Goal: Task Accomplishment & Management: Manage account settings

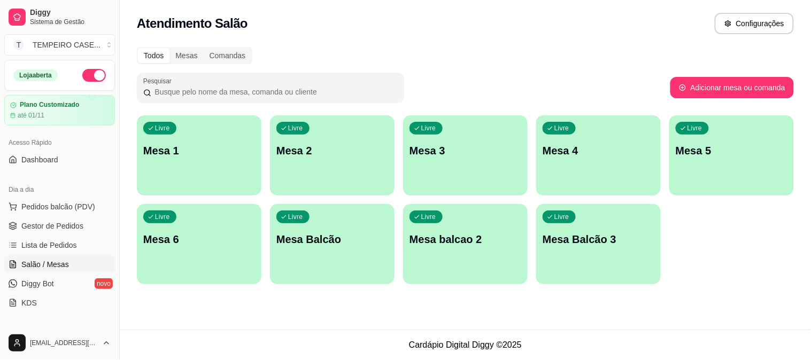
scroll to position [111, 0]
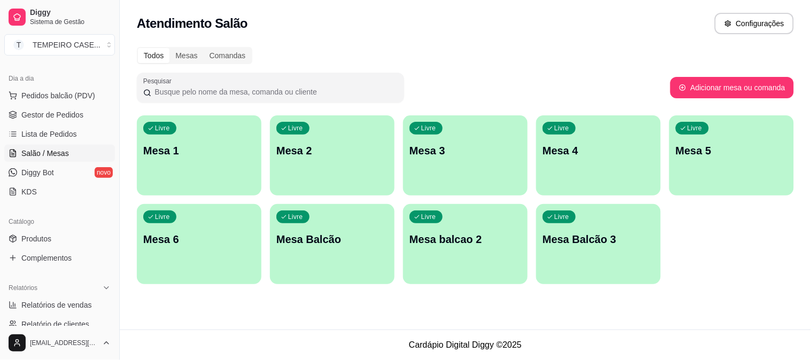
click at [693, 162] on div "Livre Mesa 5" at bounding box center [731, 148] width 125 height 67
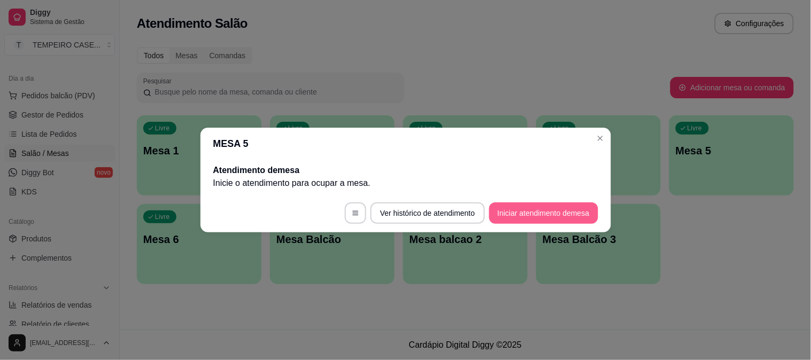
click at [546, 206] on button "Iniciar atendimento de mesa" at bounding box center [543, 213] width 109 height 21
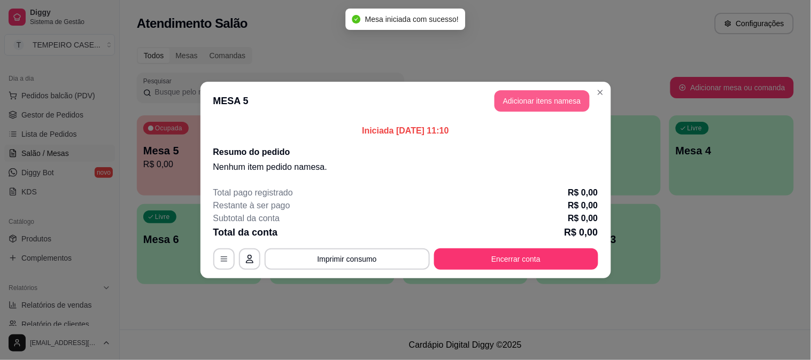
click at [533, 99] on button "Adicionar itens na mesa" at bounding box center [541, 100] width 95 height 21
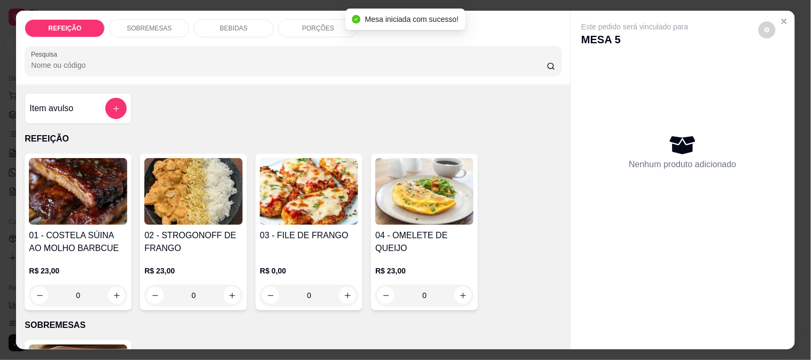
click at [322, 195] on img at bounding box center [309, 191] width 98 height 67
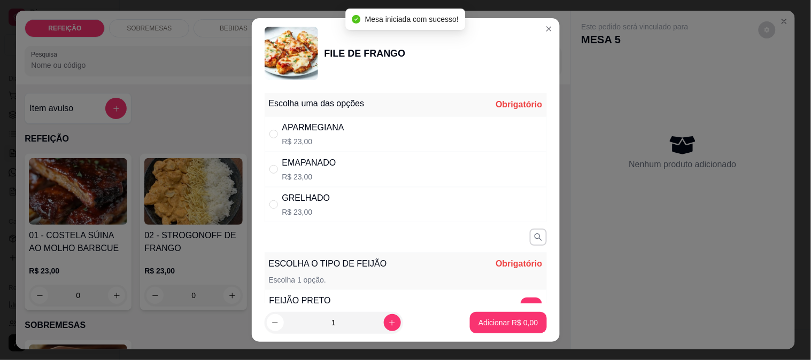
click at [323, 135] on div "APARMEGIANA R$ 23,00" at bounding box center [313, 134] width 62 height 26
radio input "true"
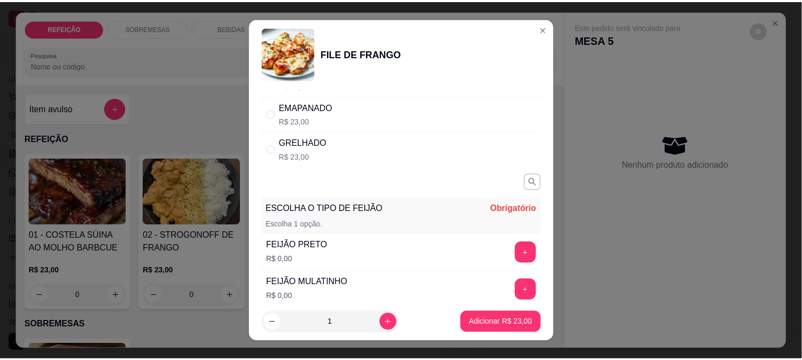
scroll to position [168, 0]
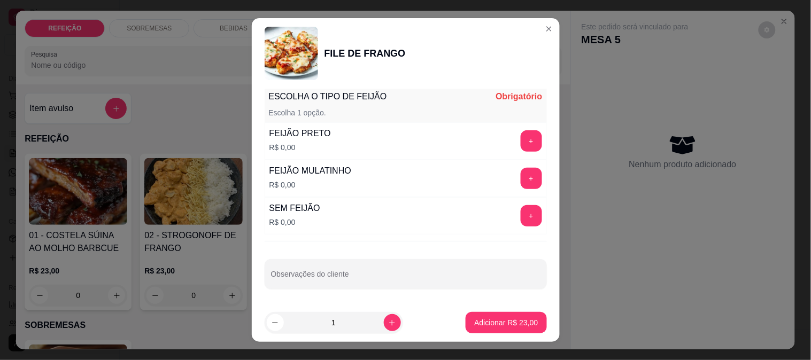
click at [520, 176] on button "+" at bounding box center [530, 178] width 21 height 21
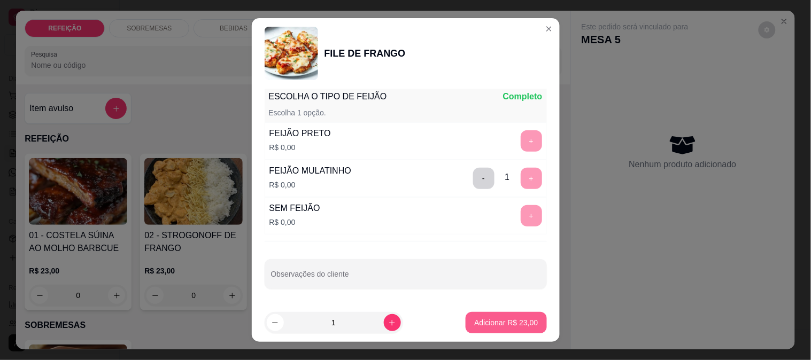
click at [492, 323] on p "Adicionar R$ 23,00" at bounding box center [506, 322] width 64 height 11
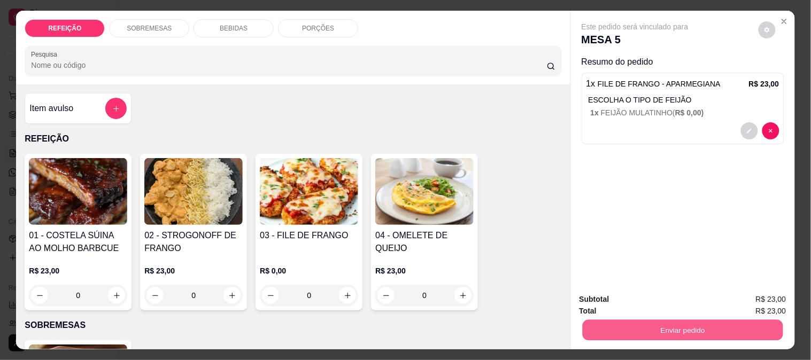
click at [676, 320] on button "Enviar pedido" at bounding box center [682, 330] width 200 height 21
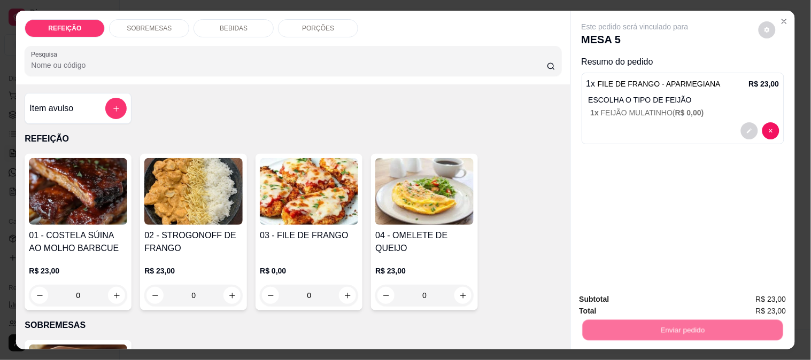
click at [749, 298] on button "Enviar pedido" at bounding box center [758, 300] width 60 height 20
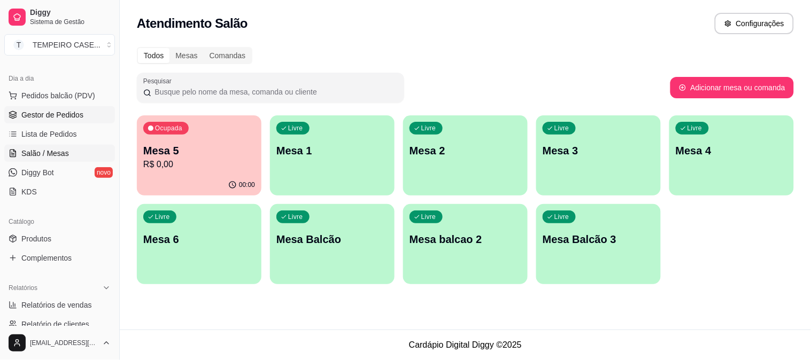
click at [44, 110] on span "Gestor de Pedidos" at bounding box center [52, 115] width 62 height 11
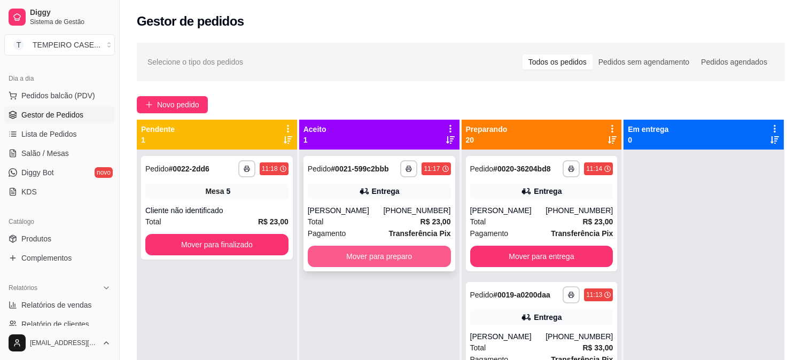
click at [360, 258] on button "Mover para preparo" at bounding box center [379, 256] width 143 height 21
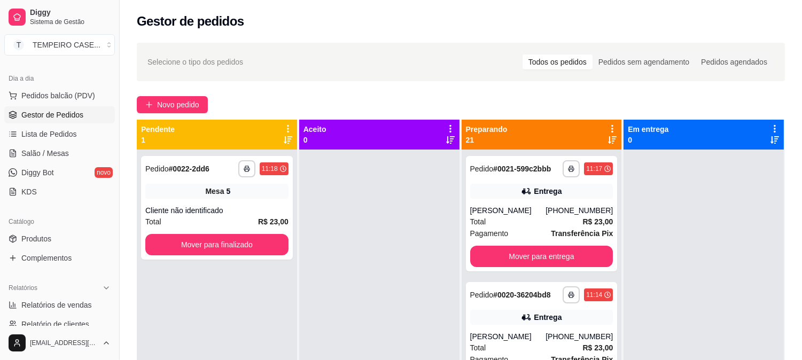
click at [356, 222] on div at bounding box center [379, 330] width 160 height 360
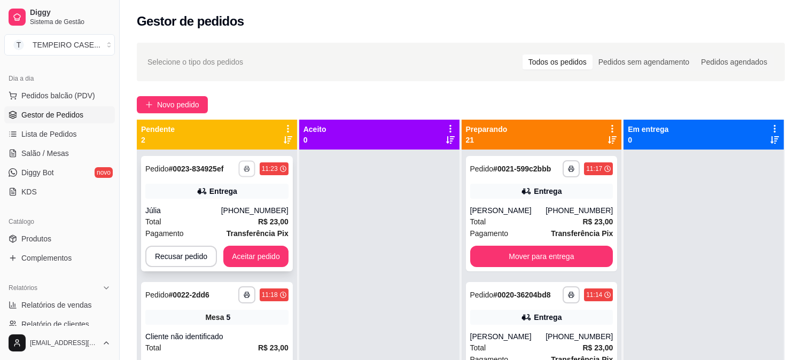
click at [241, 169] on button "button" at bounding box center [246, 168] width 17 height 17
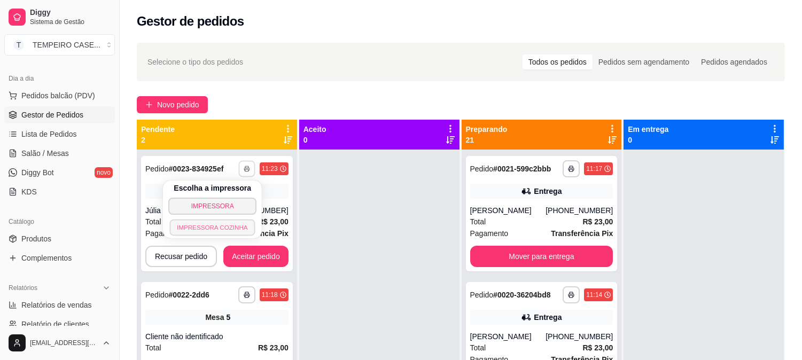
click at [223, 230] on button "IMPRESSORA COZINHA" at bounding box center [213, 227] width 86 height 17
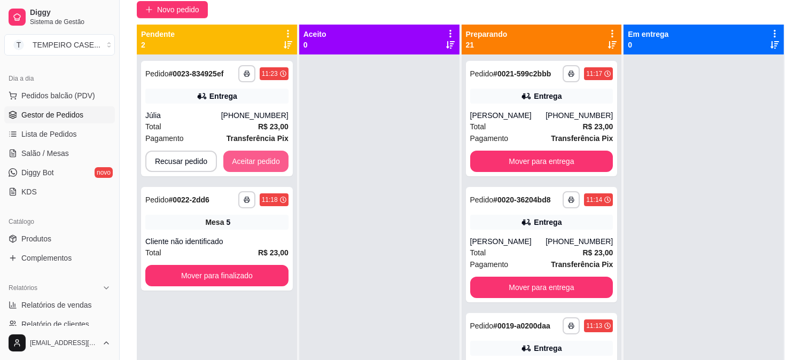
scroll to position [163, 0]
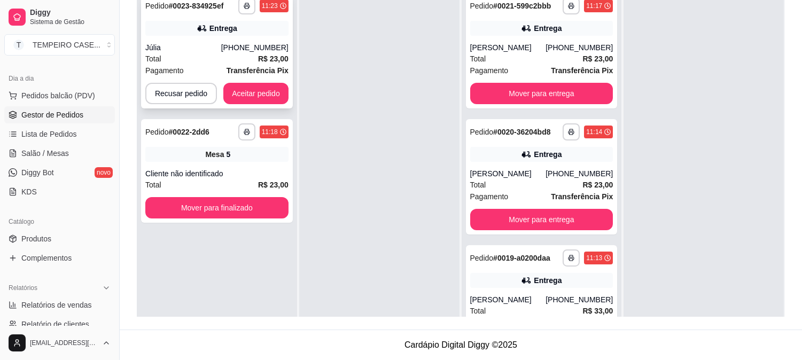
click at [258, 88] on button "Aceitar pedido" at bounding box center [255, 93] width 65 height 21
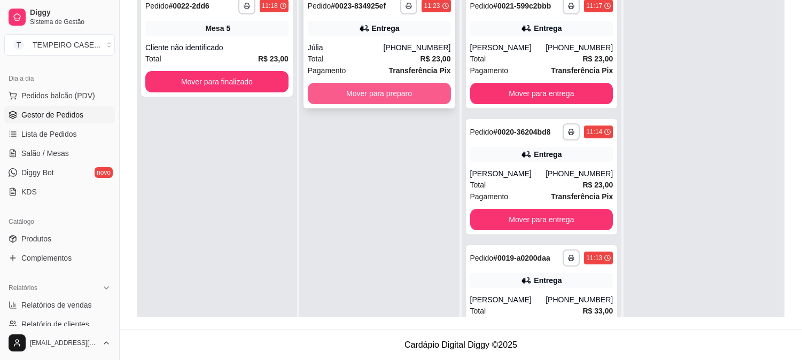
click at [386, 100] on button "Mover para preparo" at bounding box center [379, 93] width 143 height 21
click at [394, 98] on button "Mover para preparo" at bounding box center [379, 93] width 143 height 21
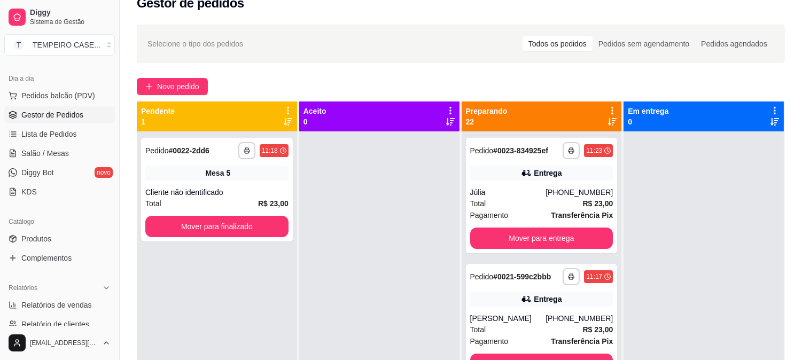
scroll to position [0, 0]
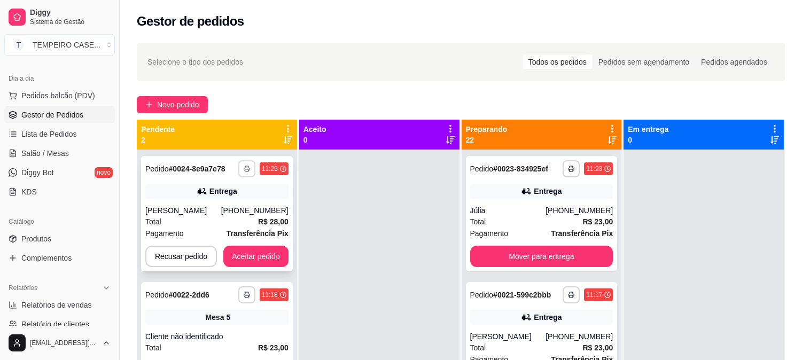
click at [250, 168] on button "button" at bounding box center [246, 168] width 17 height 17
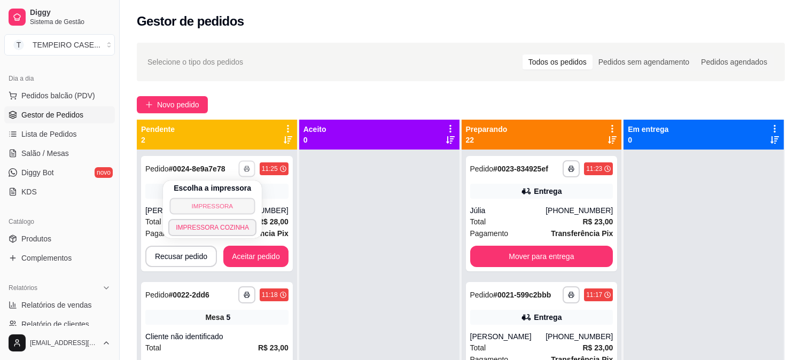
click at [223, 201] on button "IMPRESSORA" at bounding box center [213, 206] width 86 height 17
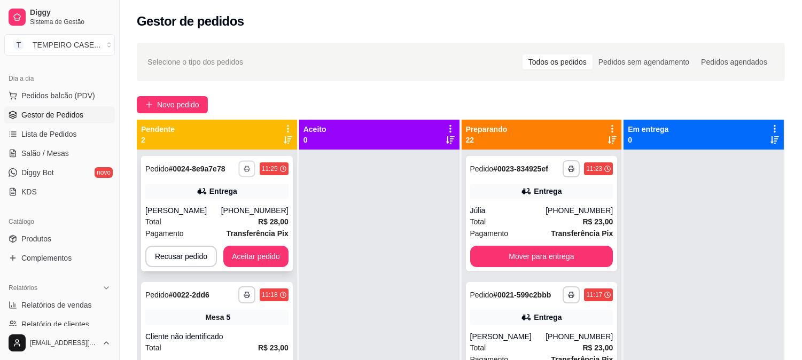
click at [242, 168] on button "button" at bounding box center [246, 168] width 17 height 17
click at [322, 193] on div at bounding box center [379, 330] width 160 height 360
click at [250, 252] on button "Aceitar pedido" at bounding box center [255, 256] width 65 height 21
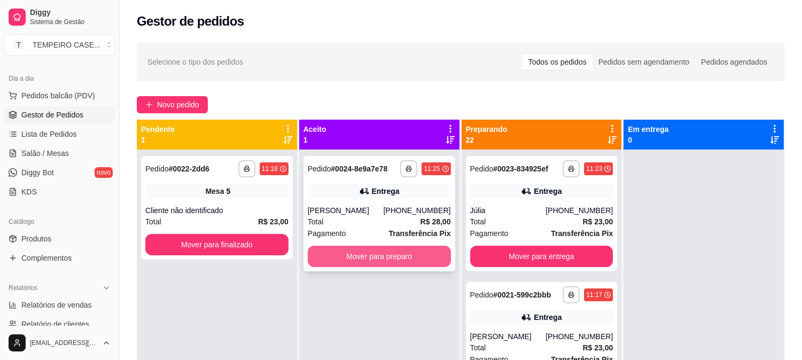
click at [369, 252] on button "Mover para preparo" at bounding box center [379, 256] width 143 height 21
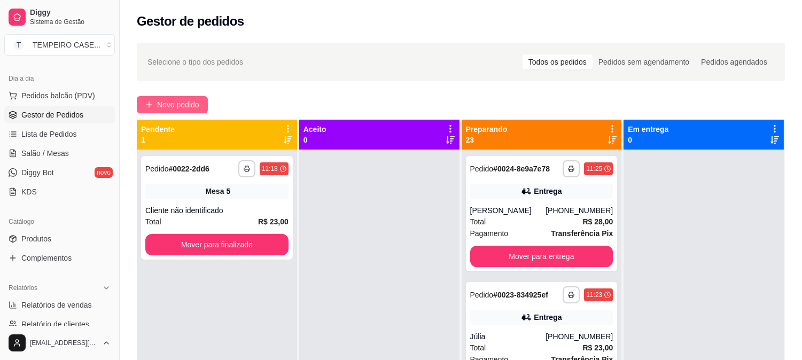
click at [156, 104] on button "Novo pedido" at bounding box center [172, 104] width 71 height 17
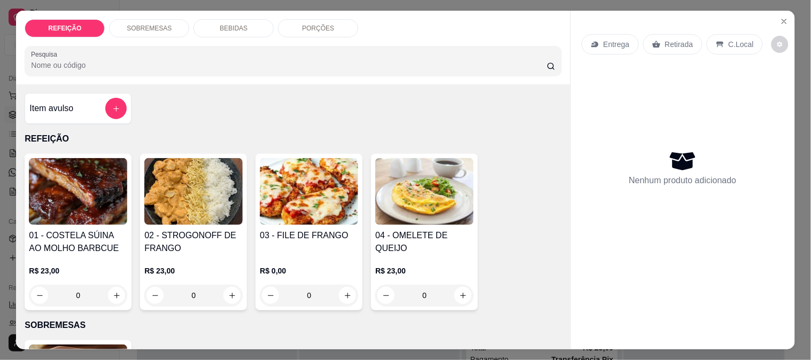
click at [157, 193] on img at bounding box center [193, 191] width 98 height 67
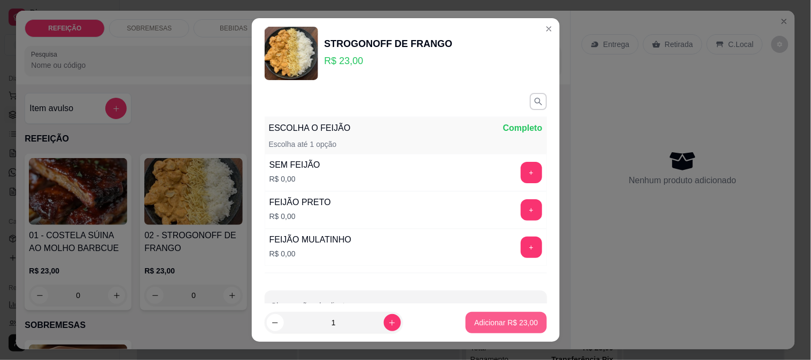
click at [479, 325] on p "Adicionar R$ 23,00" at bounding box center [506, 322] width 64 height 11
type input "1"
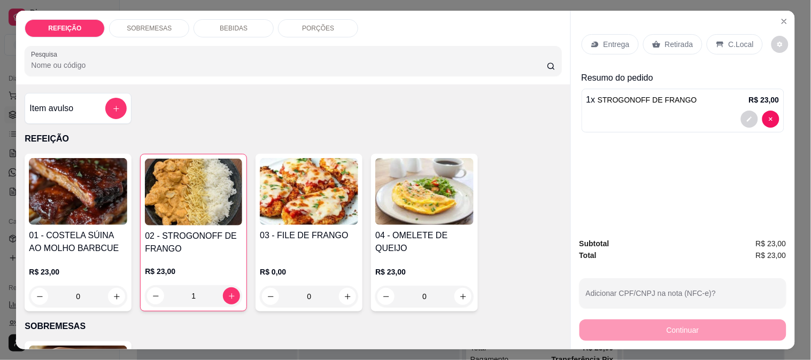
click at [616, 39] on p "Entrega" at bounding box center [616, 44] width 26 height 11
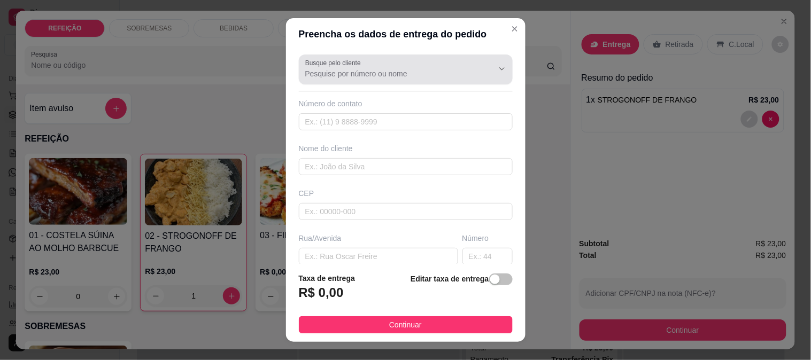
click at [310, 74] on input "Busque pelo cliente" at bounding box center [390, 73] width 171 height 11
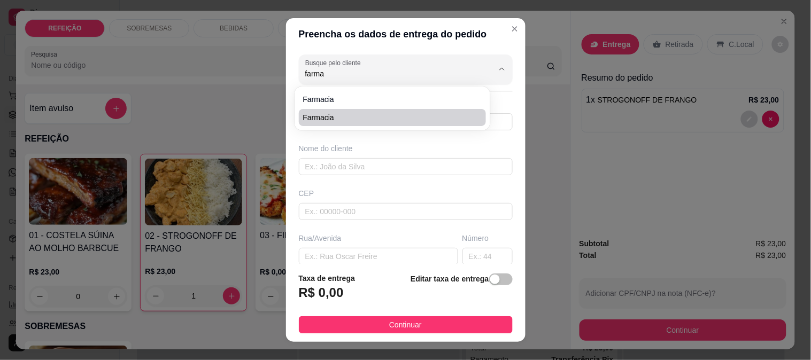
click at [354, 111] on li "farmacia" at bounding box center [393, 117] width 188 height 17
type input "farmacia"
type input "8187575253"
type input "farmacia"
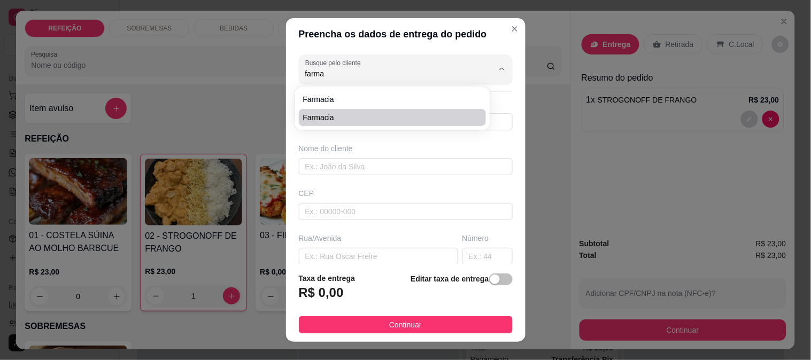
type input "IPOJUCA"
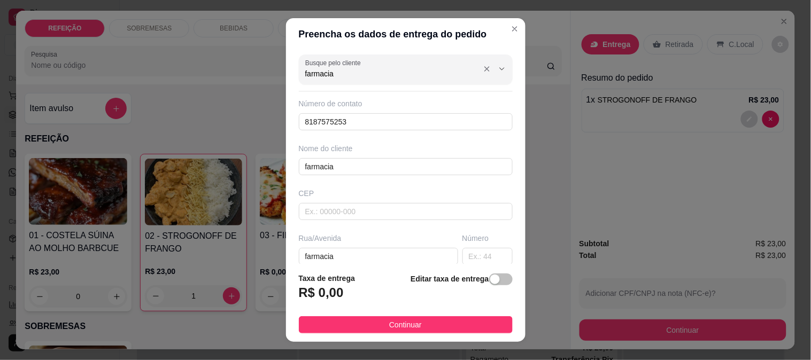
click at [356, 75] on input "farmacia" at bounding box center [390, 73] width 171 height 11
type input "farmacia"
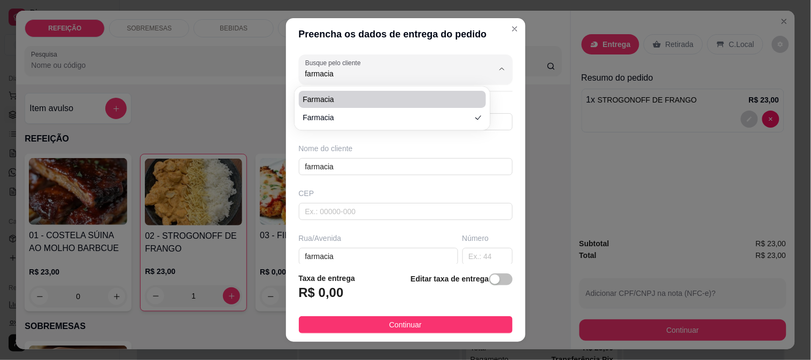
click at [346, 95] on span "farmacia" at bounding box center [387, 99] width 168 height 11
type input "8192799650"
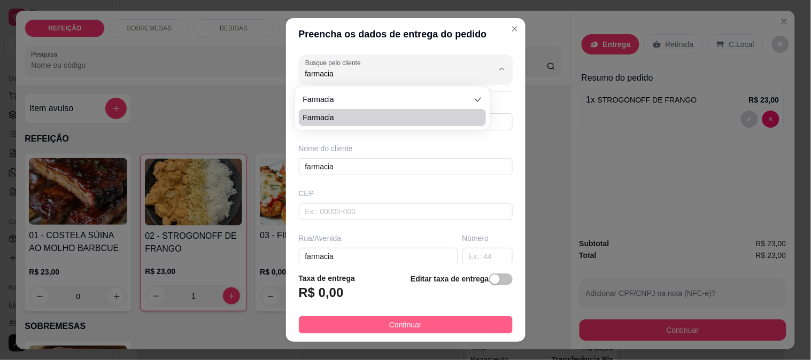
click at [345, 322] on button "Continuar" at bounding box center [406, 324] width 214 height 17
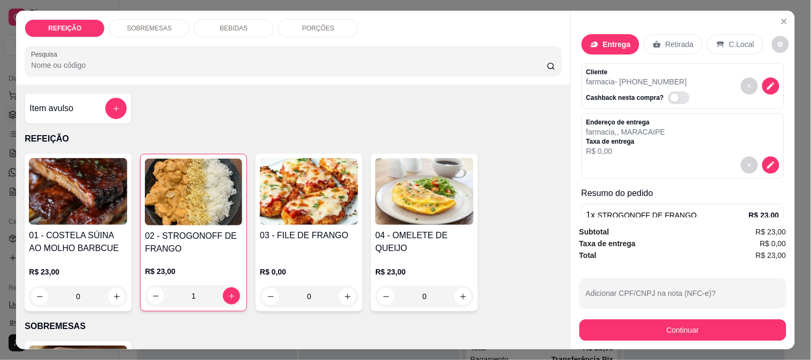
click at [600, 332] on button "Continuar" at bounding box center [682, 330] width 207 height 21
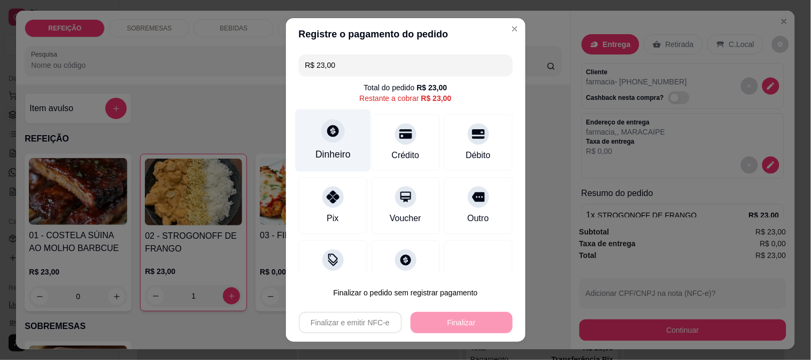
click at [319, 141] on div "Dinheiro" at bounding box center [332, 140] width 75 height 63
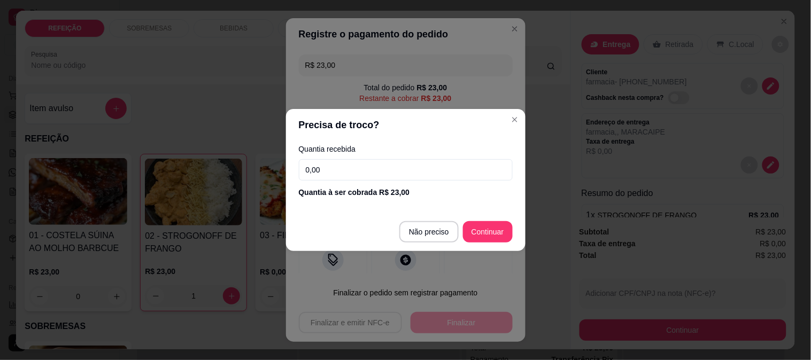
type input "R$ 0,00"
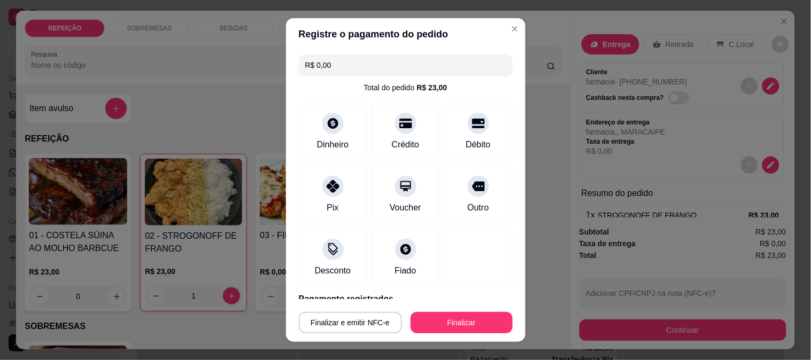
click at [460, 307] on footer "Finalizar e emitir NFC-e Finalizar" at bounding box center [405, 320] width 239 height 43
click at [460, 317] on button "Finalizar" at bounding box center [461, 322] width 102 height 21
type input "0"
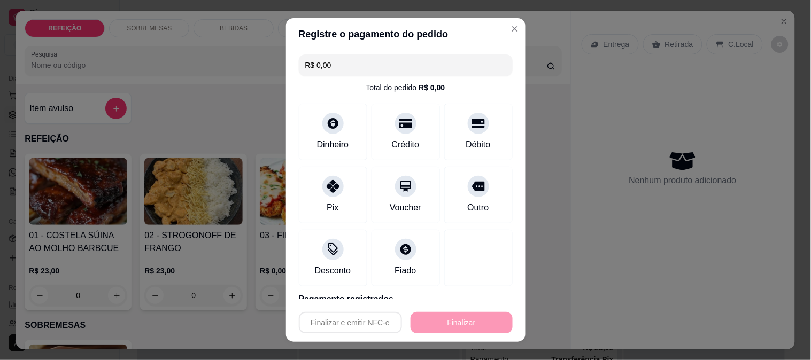
type input "-R$ 23,00"
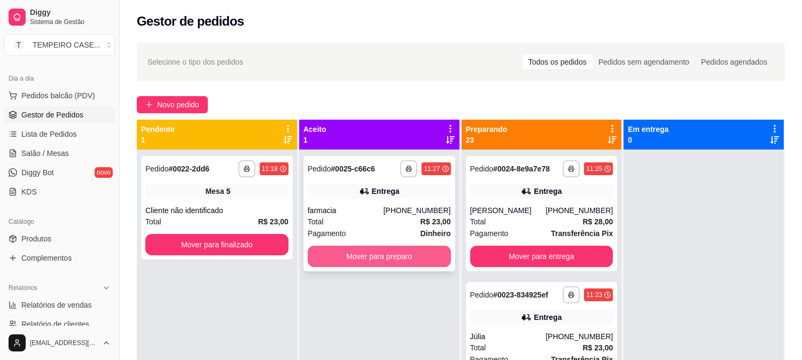
click at [408, 262] on button "Mover para preparo" at bounding box center [379, 256] width 143 height 21
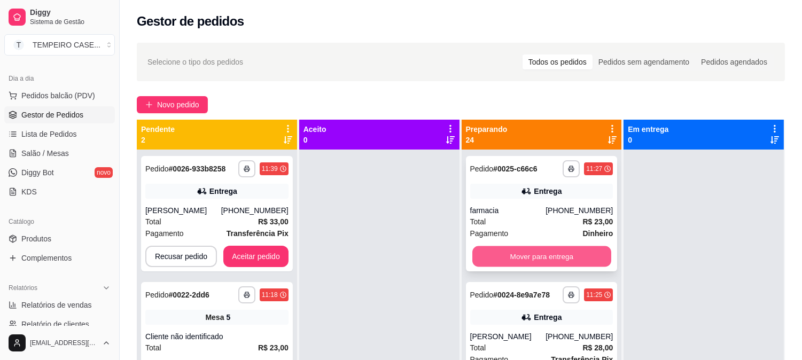
click at [554, 260] on button "Mover para entrega" at bounding box center [541, 256] width 139 height 21
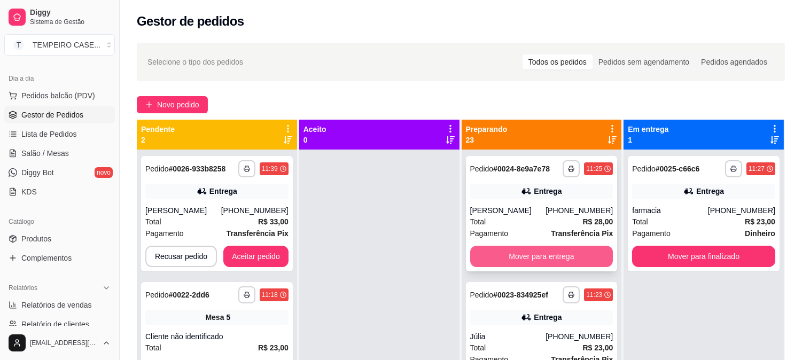
click at [549, 257] on button "Mover para entrega" at bounding box center [541, 256] width 143 height 21
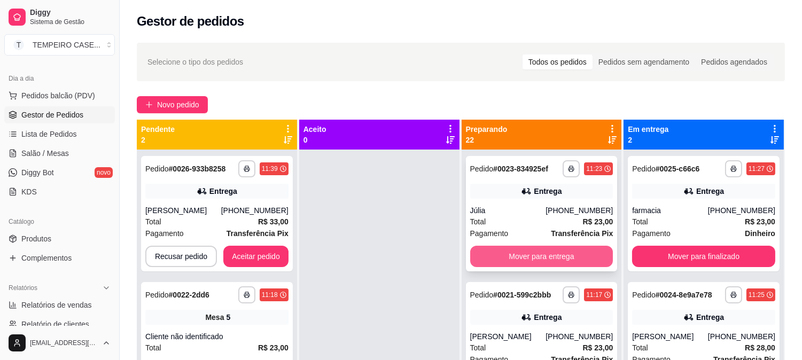
click at [528, 254] on button "Mover para entrega" at bounding box center [541, 256] width 143 height 21
click at [531, 257] on button "Mover para entrega" at bounding box center [541, 256] width 139 height 21
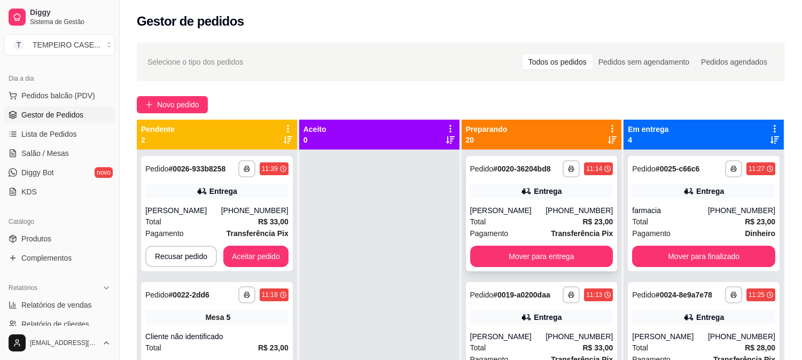
click at [525, 253] on div "**********" at bounding box center [542, 213] width 152 height 115
click at [544, 267] on button "Mover para entrega" at bounding box center [541, 256] width 143 height 21
click at [549, 263] on button "Mover para entrega" at bounding box center [541, 256] width 139 height 21
click at [558, 255] on button "Mover para entrega" at bounding box center [541, 256] width 143 height 21
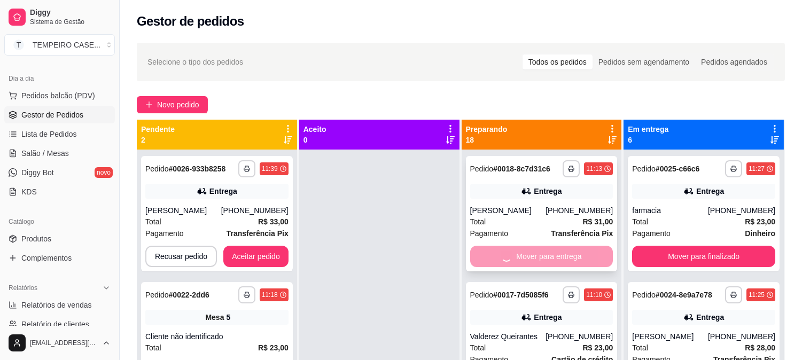
click at [551, 252] on div "Mover para entrega" at bounding box center [541, 256] width 143 height 21
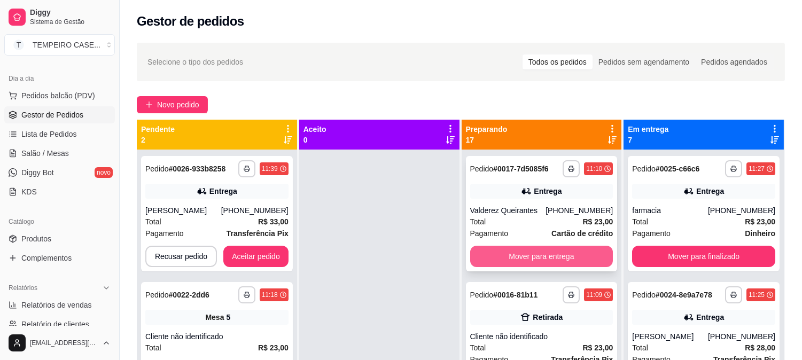
click at [559, 255] on button "Mover para entrega" at bounding box center [541, 256] width 143 height 21
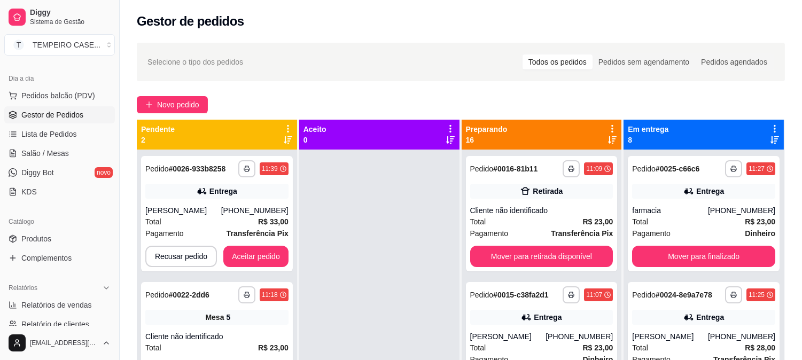
scroll to position [119, 0]
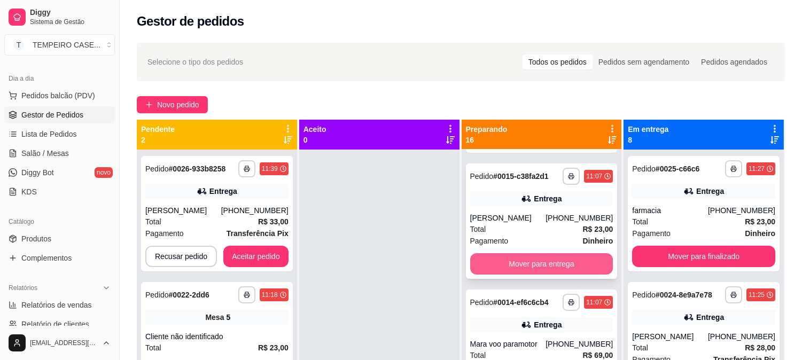
click at [538, 270] on button "Mover para entrega" at bounding box center [541, 263] width 143 height 21
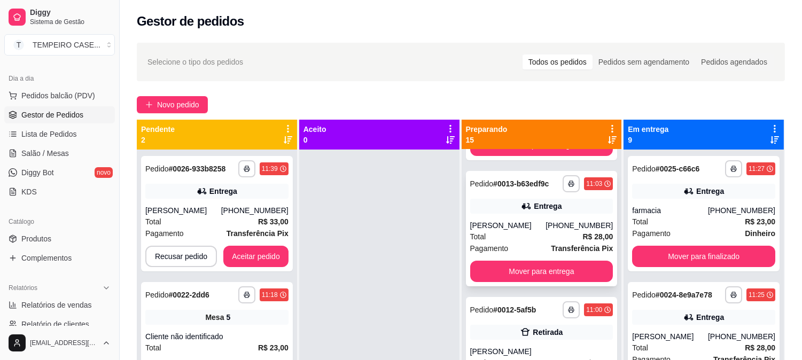
click at [542, 267] on button "Mover para entrega" at bounding box center [541, 271] width 143 height 21
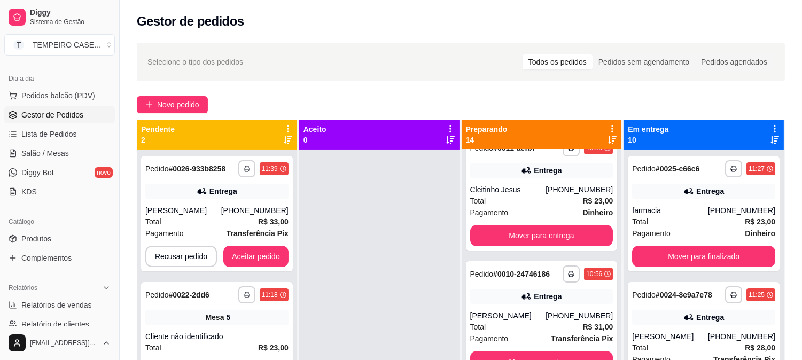
scroll to position [415, 0]
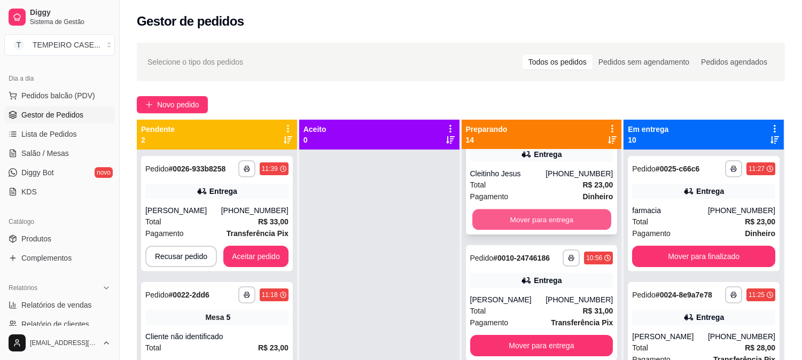
click at [535, 227] on button "Mover para entrega" at bounding box center [541, 219] width 139 height 21
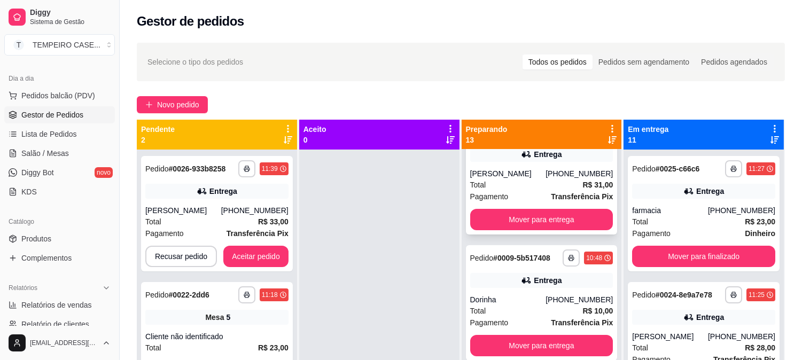
scroll to position [290, 0]
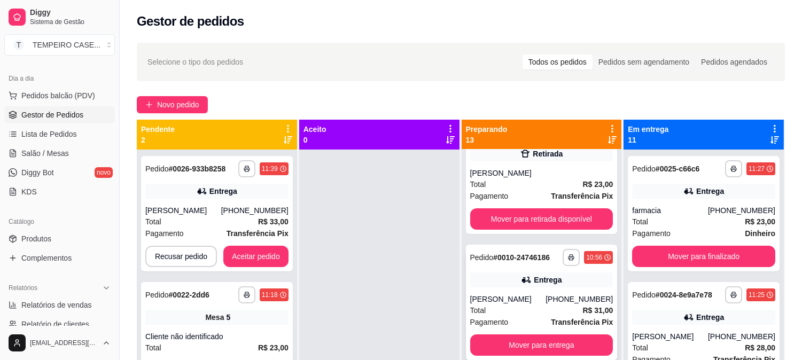
click at [541, 335] on button "Mover para entrega" at bounding box center [541, 345] width 143 height 21
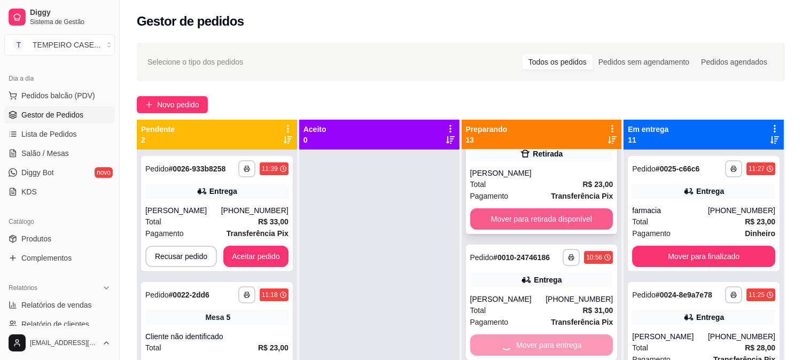
click at [544, 209] on button "Mover para retirada disponível" at bounding box center [541, 218] width 143 height 21
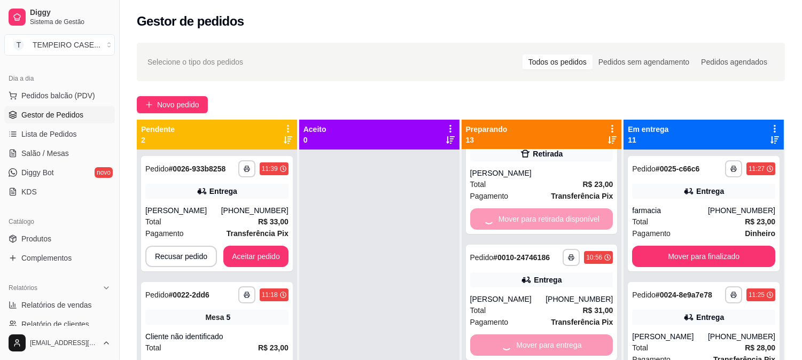
scroll to position [408, 0]
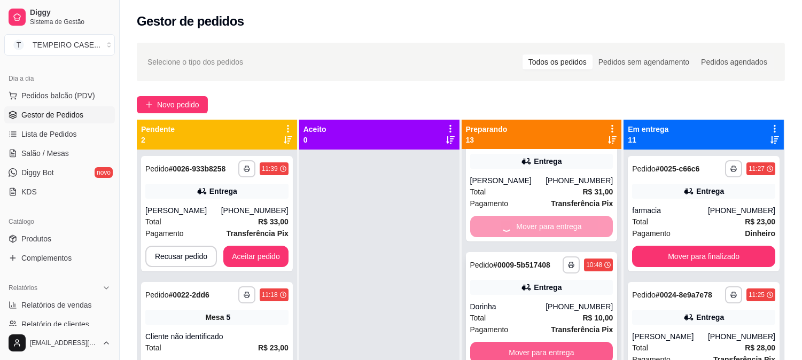
click at [542, 349] on button "Mover para entrega" at bounding box center [541, 352] width 143 height 21
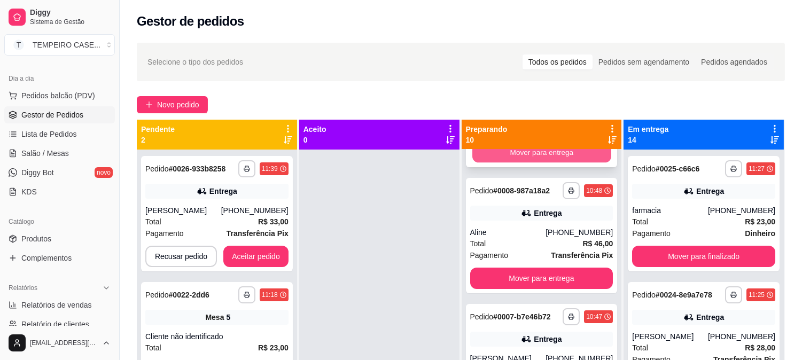
click at [530, 152] on button "Mover para entrega" at bounding box center [541, 152] width 139 height 21
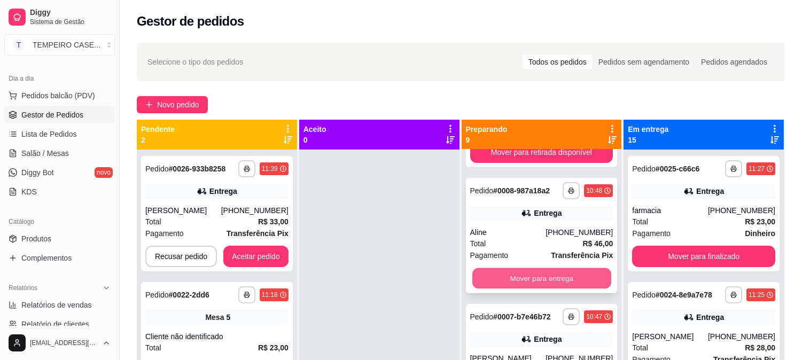
click at [534, 280] on button "Mover para entrega" at bounding box center [541, 278] width 139 height 21
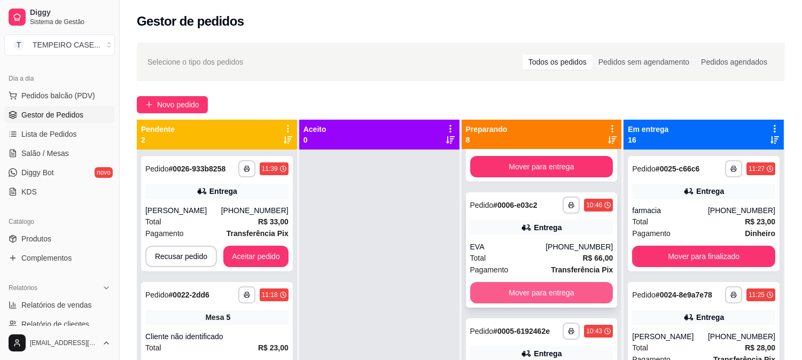
click at [519, 288] on button "Mover para entrega" at bounding box center [541, 292] width 143 height 21
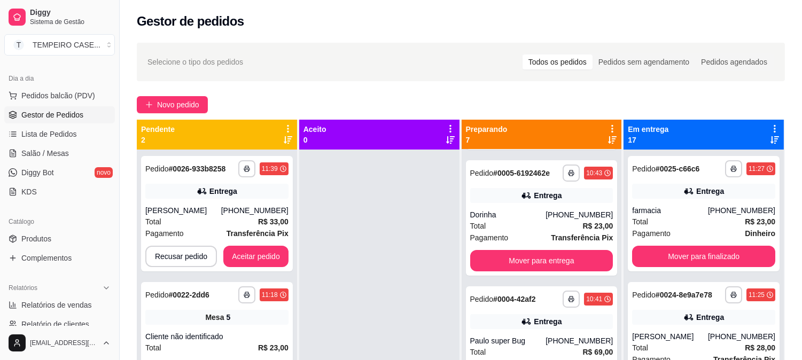
scroll to position [208, 0]
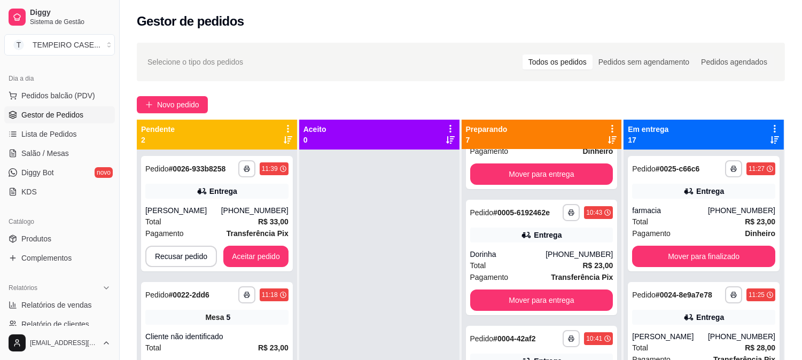
click at [526, 319] on div "**********" at bounding box center [542, 330] width 160 height 360
click at [532, 301] on button "Mover para entrega" at bounding box center [541, 300] width 143 height 21
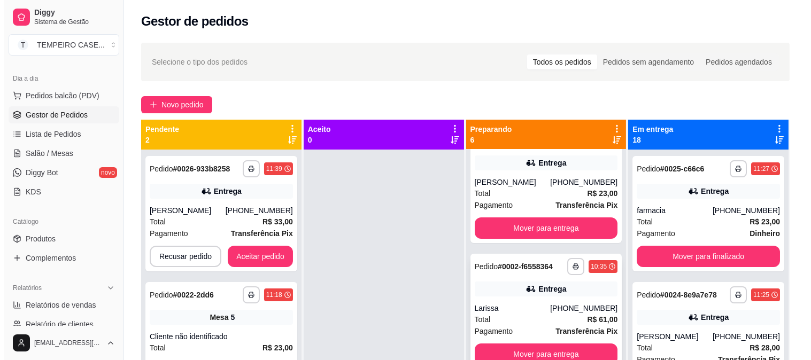
scroll to position [367, 0]
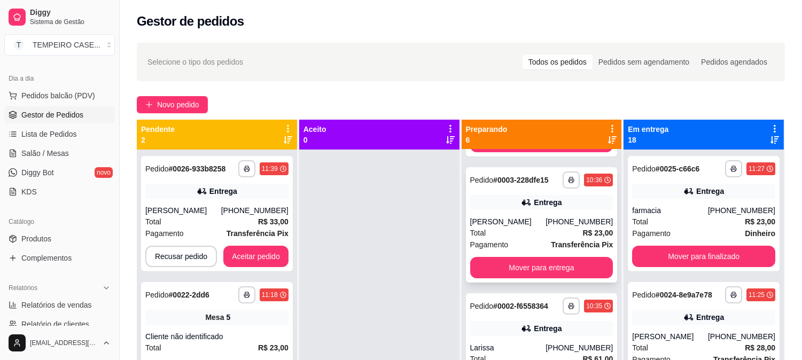
click at [524, 279] on div "**********" at bounding box center [542, 224] width 152 height 115
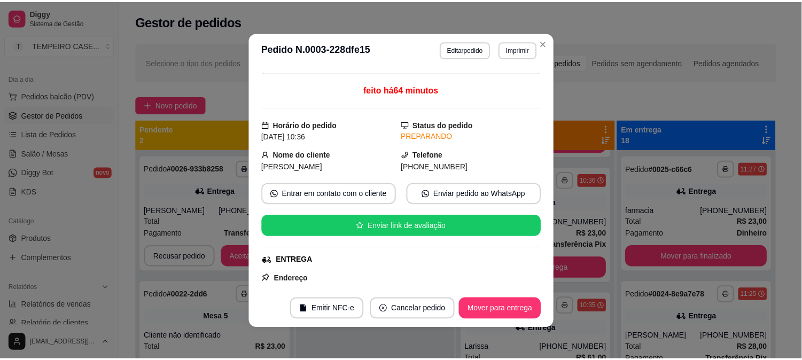
scroll to position [59, 0]
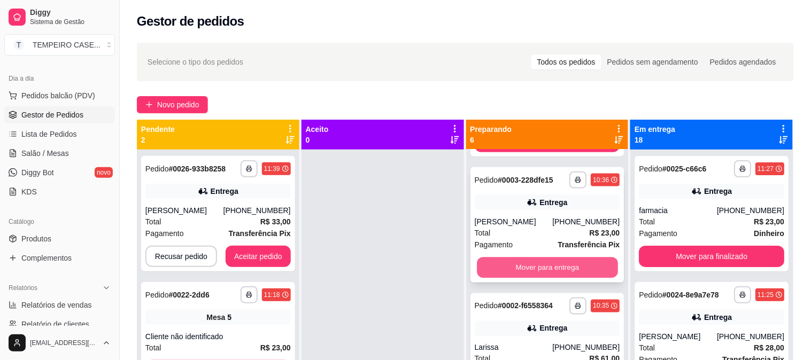
click at [569, 270] on button "Mover para entrega" at bounding box center [547, 268] width 141 height 21
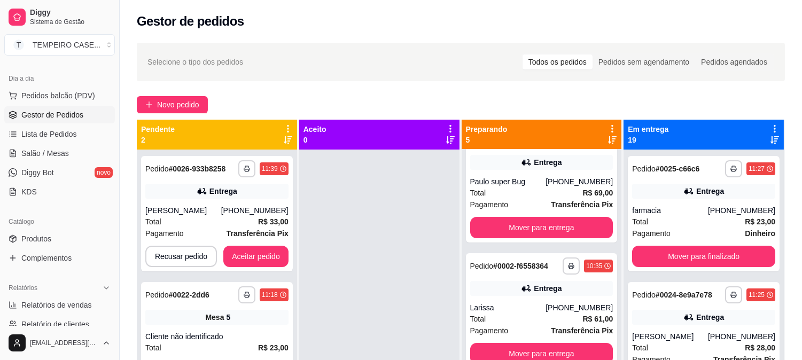
scroll to position [281, 0]
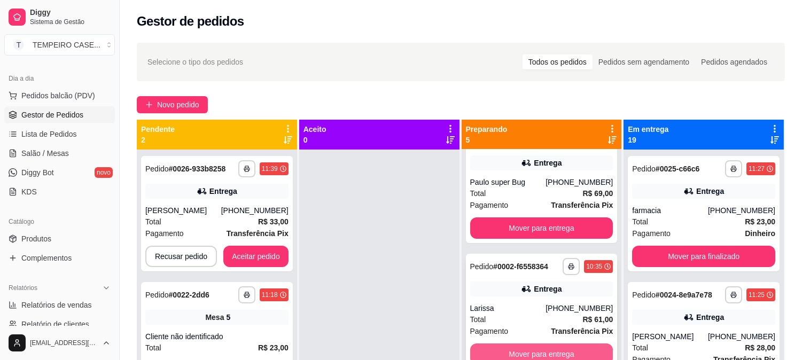
click at [528, 344] on div "Mover para entrega" at bounding box center [541, 354] width 143 height 21
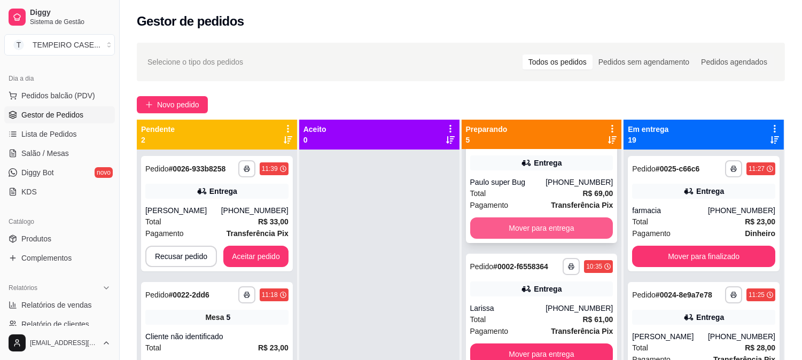
click at [578, 227] on button "Mover para entrega" at bounding box center [541, 227] width 143 height 21
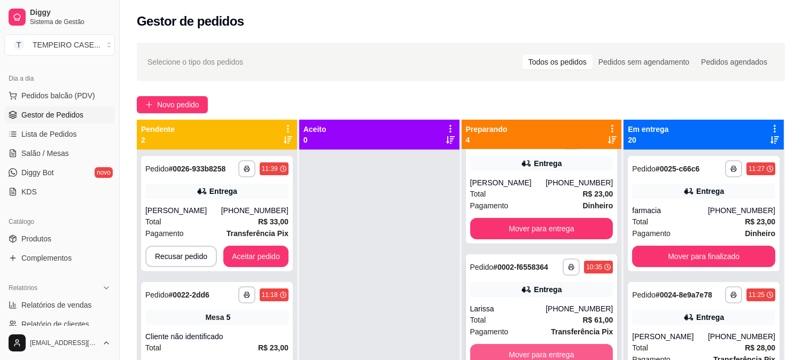
click at [545, 348] on button "Mover para entrega" at bounding box center [541, 354] width 143 height 21
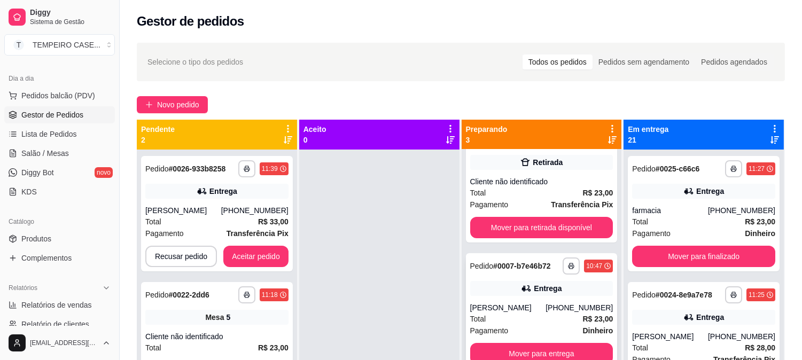
scroll to position [24, 0]
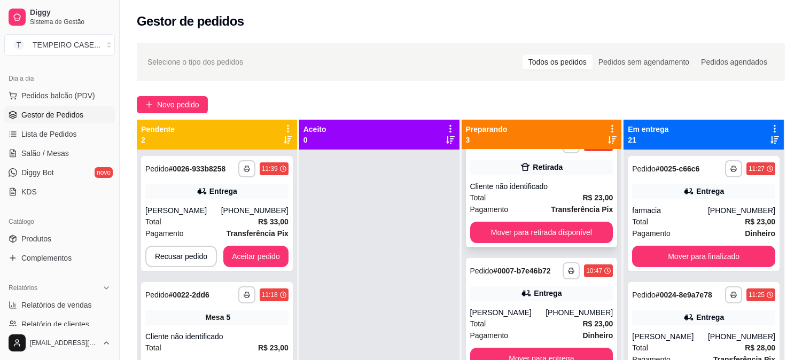
click at [537, 231] on button "Mover para retirada disponível" at bounding box center [541, 232] width 143 height 21
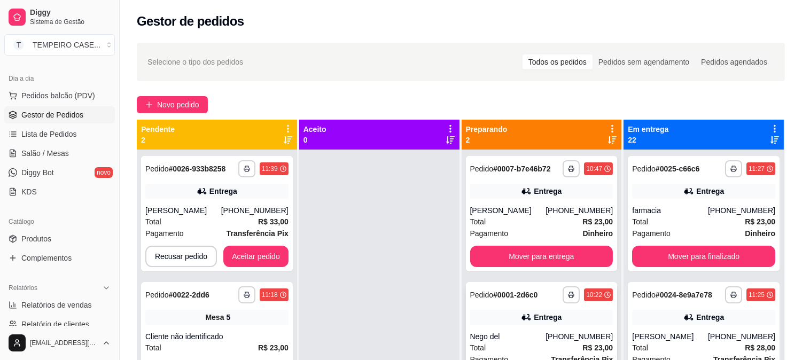
scroll to position [29, 0]
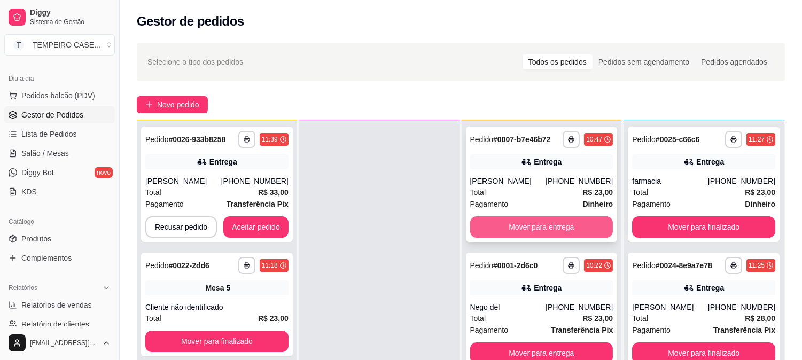
click at [548, 225] on button "Mover para entrega" at bounding box center [541, 226] width 143 height 21
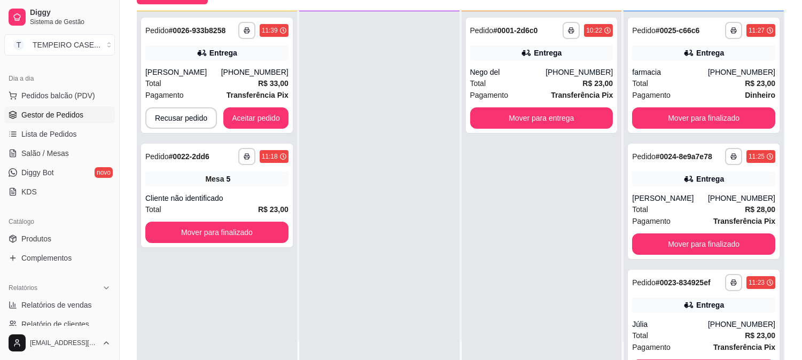
scroll to position [119, 0]
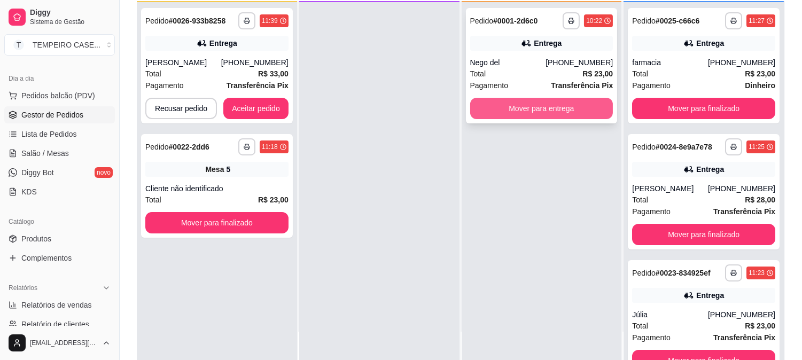
click at [539, 109] on button "Mover para entrega" at bounding box center [541, 108] width 143 height 21
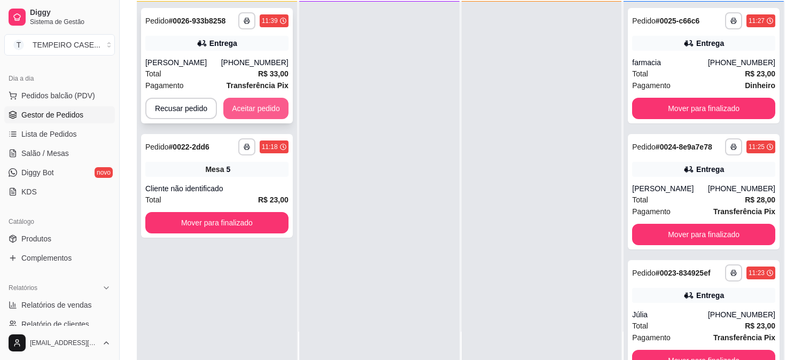
click at [275, 113] on button "Aceitar pedido" at bounding box center [255, 108] width 65 height 21
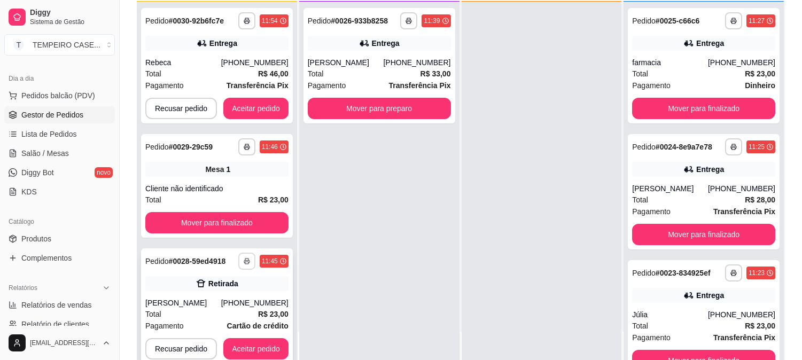
scroll to position [257, 0]
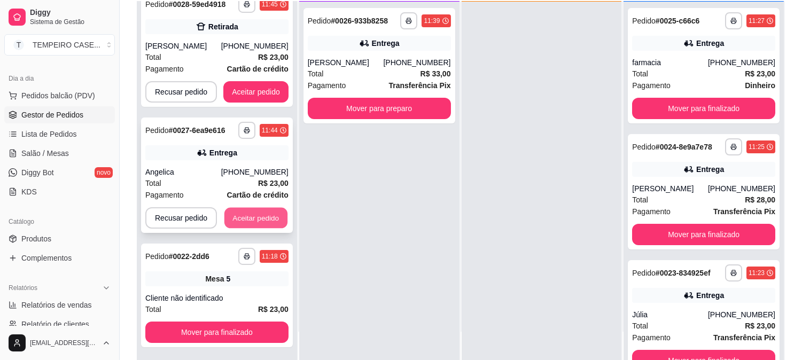
click at [254, 215] on button "Aceitar pedido" at bounding box center [255, 218] width 63 height 21
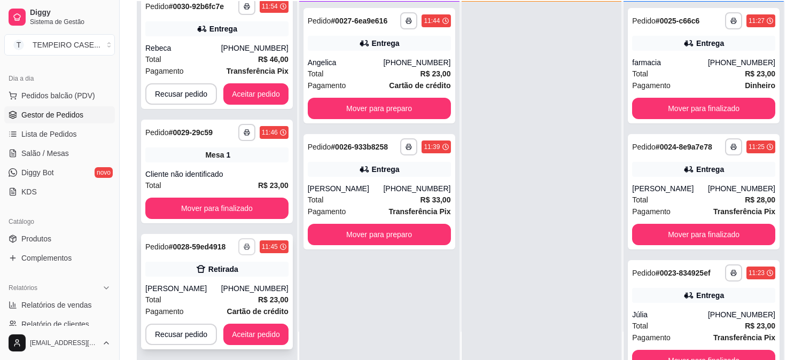
scroll to position [0, 0]
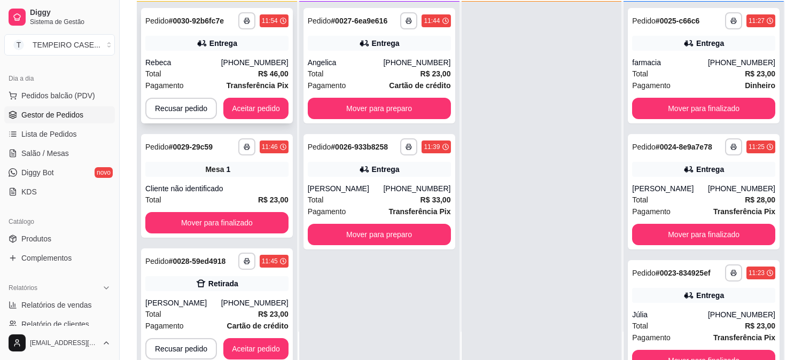
click at [254, 11] on div "**********" at bounding box center [217, 65] width 152 height 115
click at [244, 19] on icon "button" at bounding box center [247, 21] width 6 height 6
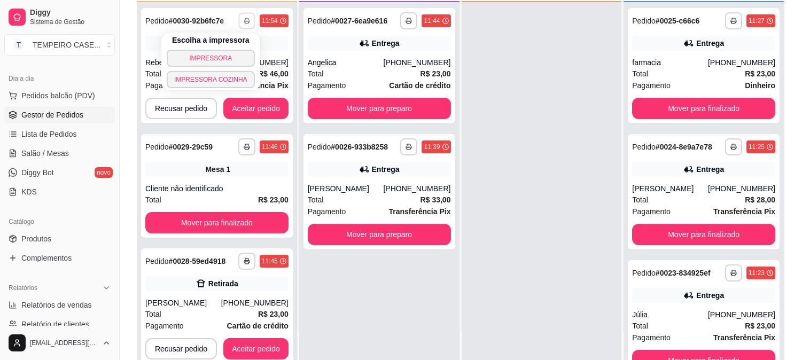
click at [235, 81] on button "IMPRESSORA COZINHA" at bounding box center [211, 79] width 88 height 17
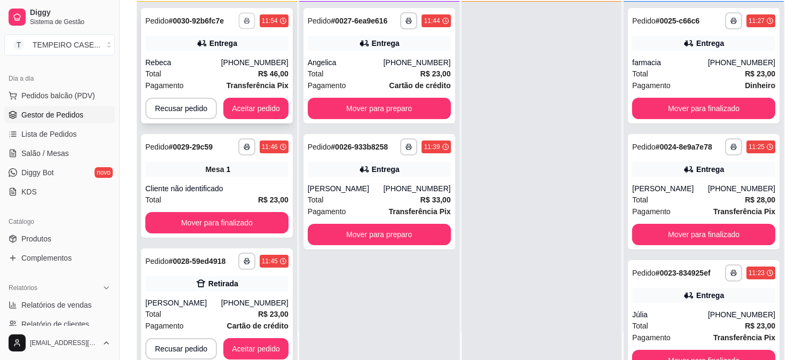
click at [247, 18] on button "button" at bounding box center [246, 20] width 17 height 17
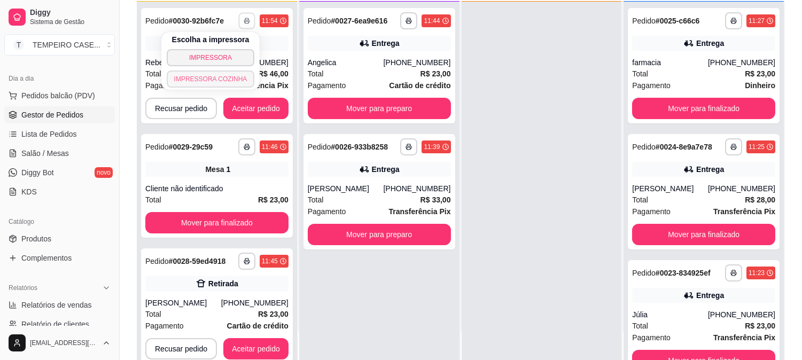
click at [234, 78] on button "IMPRESSORA COZINHA" at bounding box center [211, 79] width 88 height 17
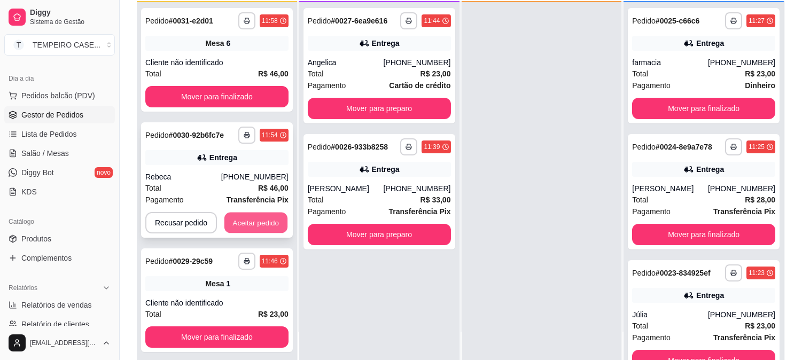
click at [258, 221] on button "Aceitar pedido" at bounding box center [255, 223] width 63 height 21
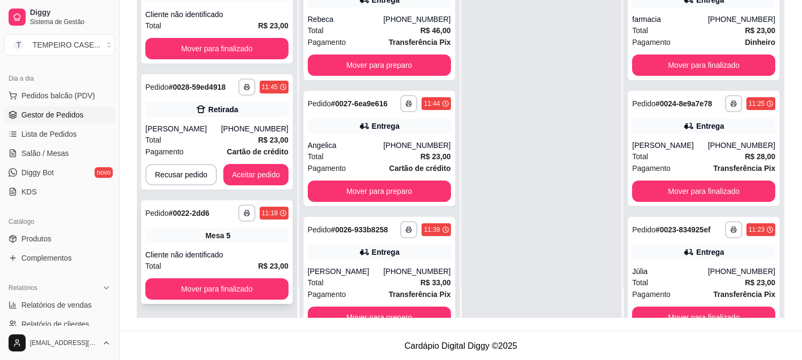
scroll to position [163, 0]
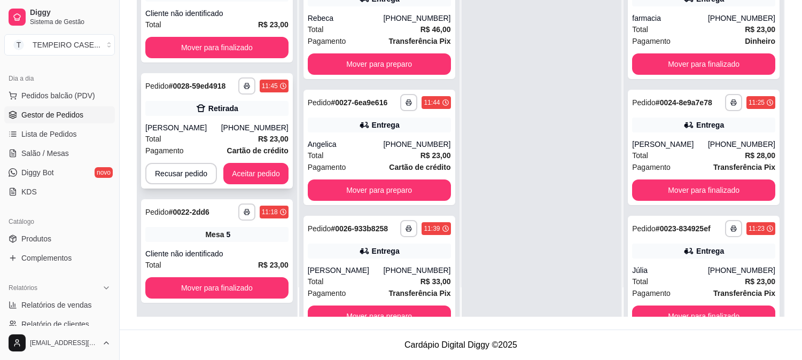
click at [242, 135] on div "Total R$ 23,00" at bounding box center [216, 139] width 143 height 12
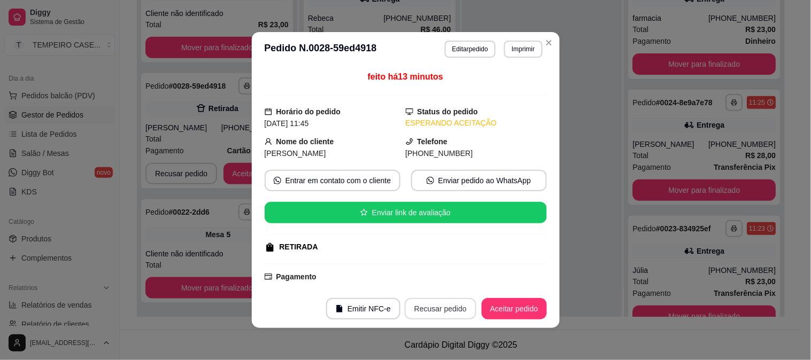
click at [449, 313] on button "Recusar pedido" at bounding box center [441, 308] width 72 height 21
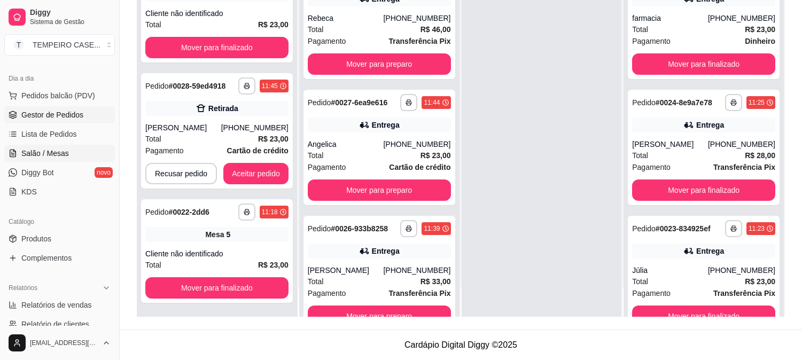
click at [48, 154] on span "Salão / Mesas" at bounding box center [45, 153] width 48 height 11
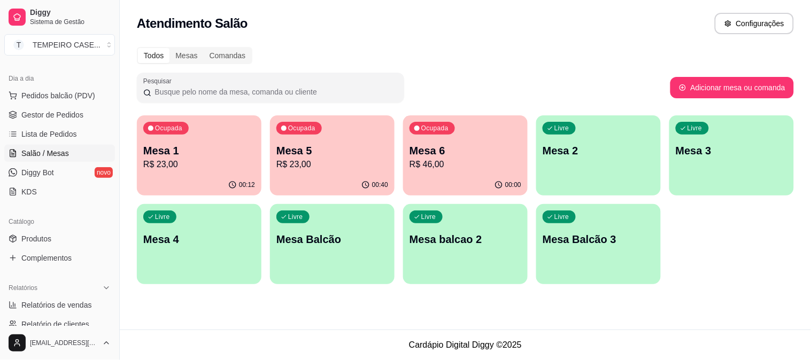
click at [196, 264] on div "Livre Mesa 4" at bounding box center [199, 237] width 125 height 67
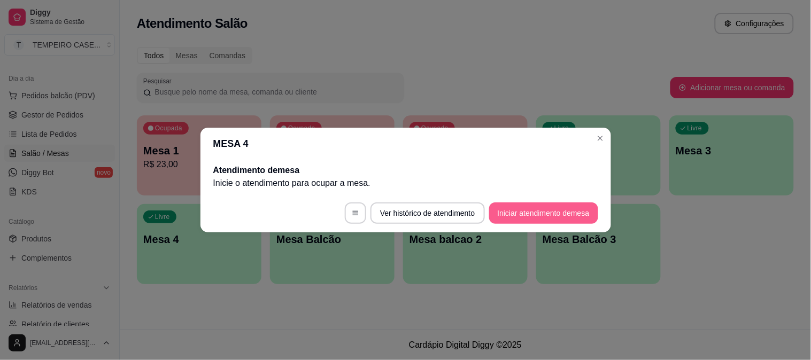
click at [532, 214] on button "Iniciar atendimento de mesa" at bounding box center [543, 213] width 109 height 21
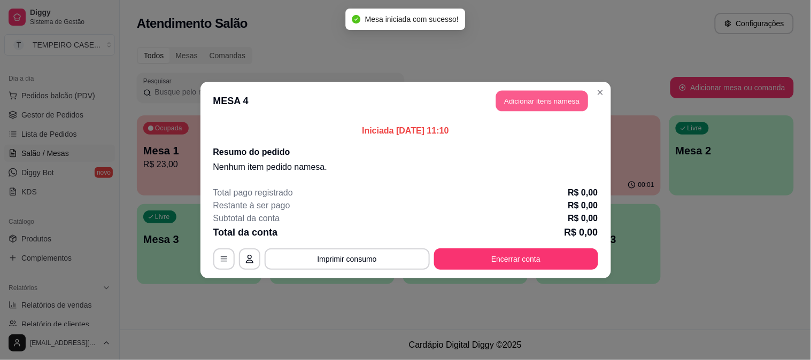
click at [519, 100] on button "Adicionar itens na mesa" at bounding box center [542, 101] width 92 height 21
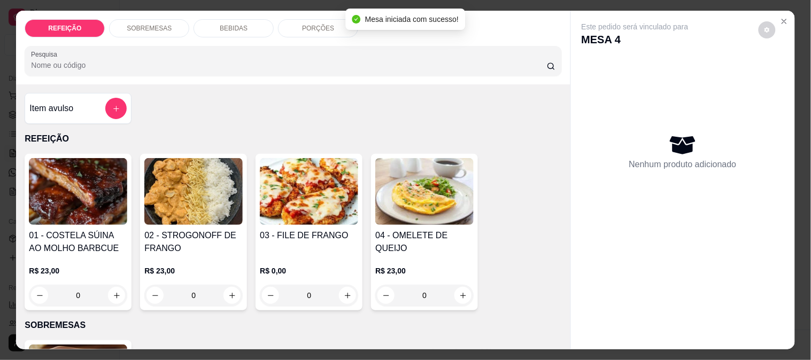
click at [287, 194] on img at bounding box center [309, 191] width 98 height 67
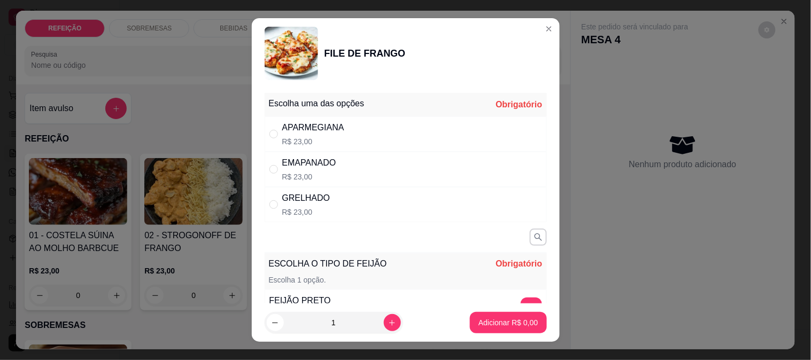
click at [346, 127] on div "APARMEGIANA R$ 23,00" at bounding box center [406, 133] width 282 height 35
radio input "true"
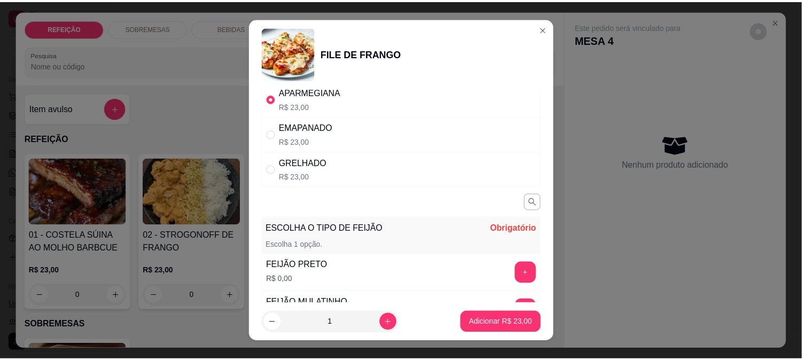
scroll to position [59, 0]
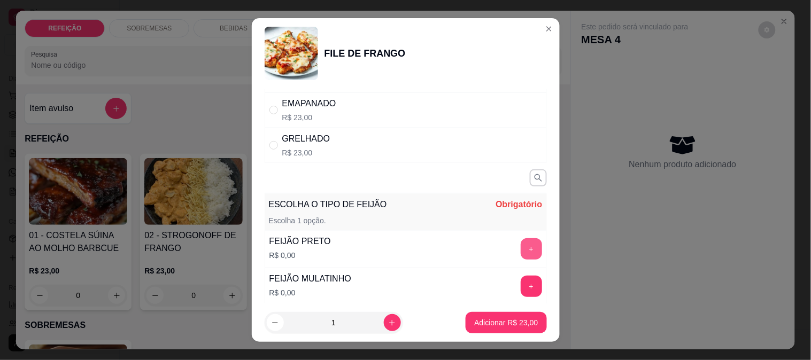
click at [520, 258] on button "+" at bounding box center [530, 248] width 21 height 21
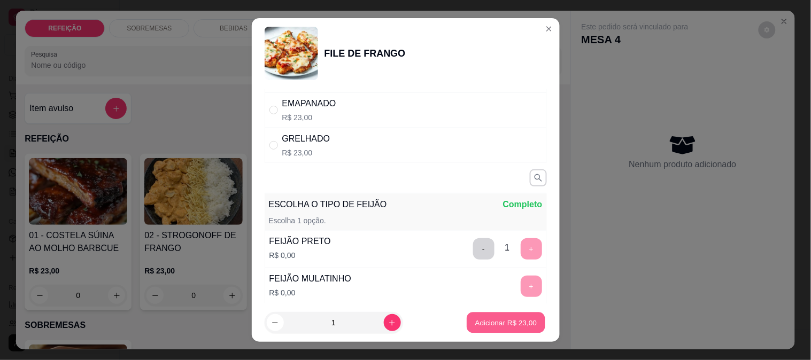
click at [488, 322] on p "Adicionar R$ 23,00" at bounding box center [506, 323] width 62 height 10
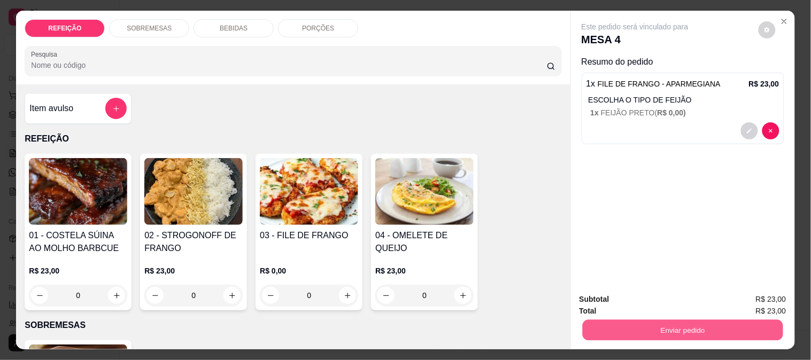
click at [666, 332] on button "Enviar pedido" at bounding box center [682, 330] width 200 height 21
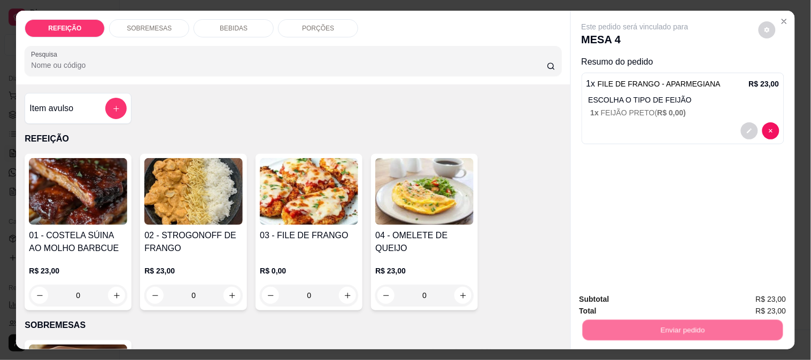
click at [756, 294] on button "Enviar pedido" at bounding box center [758, 299] width 59 height 20
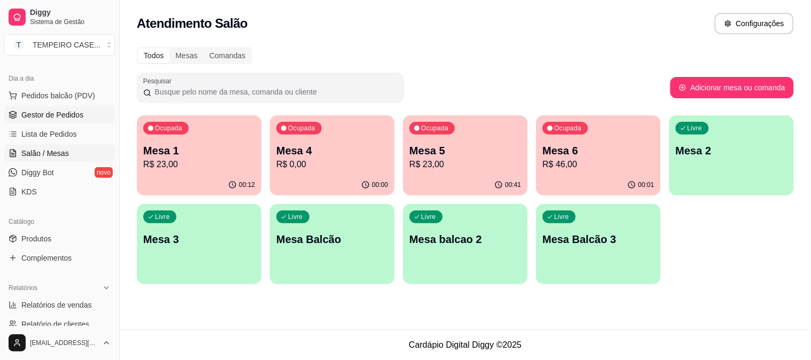
click at [48, 114] on span "Gestor de Pedidos" at bounding box center [52, 115] width 62 height 11
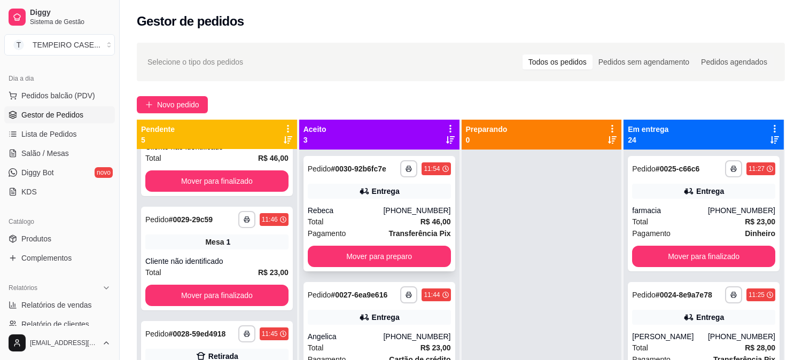
scroll to position [36, 0]
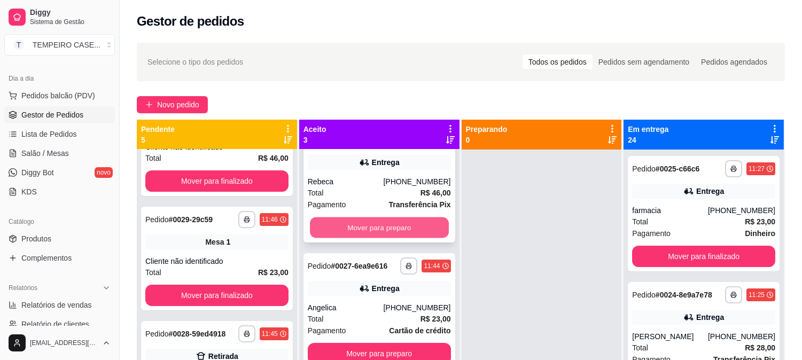
click at [414, 217] on button "Mover para preparo" at bounding box center [379, 227] width 139 height 21
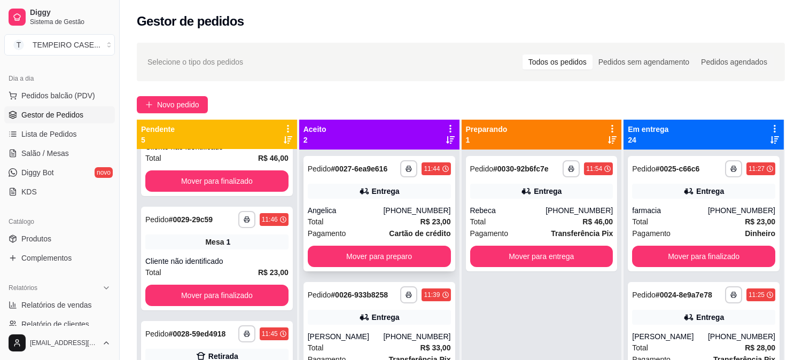
scroll to position [0, 0]
click at [388, 257] on button "Mover para preparo" at bounding box center [379, 256] width 139 height 21
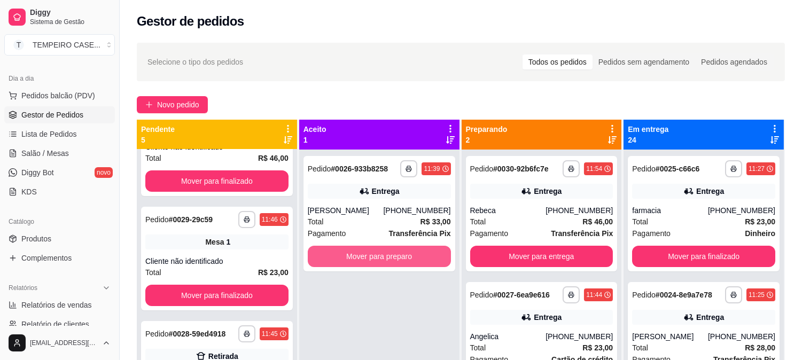
scroll to position [29, 0]
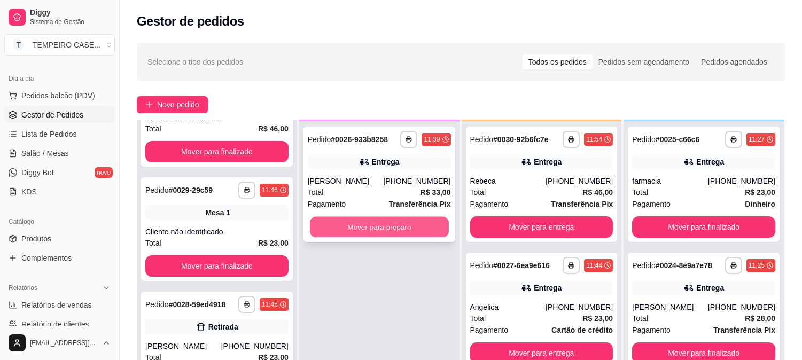
click at [376, 225] on button "Mover para preparo" at bounding box center [379, 227] width 139 height 21
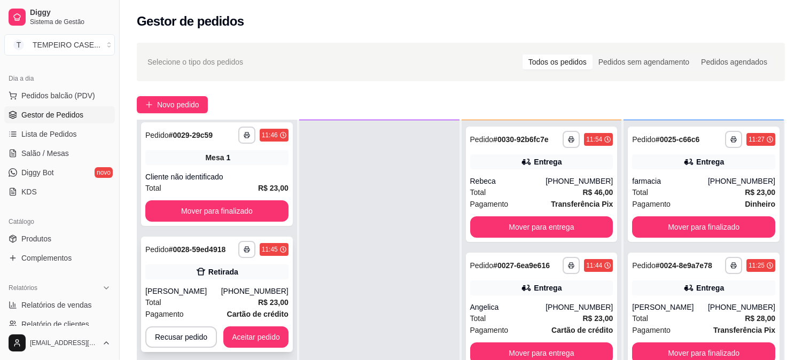
scroll to position [119, 0]
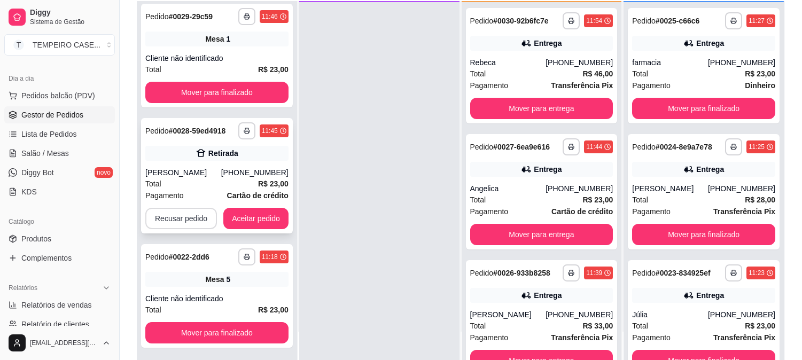
click at [188, 220] on button "Recusar pedido" at bounding box center [181, 218] width 72 height 21
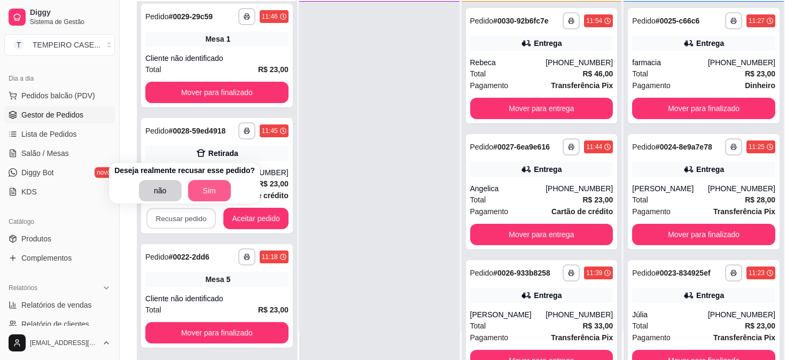
click at [207, 188] on button "Sim" at bounding box center [209, 190] width 43 height 21
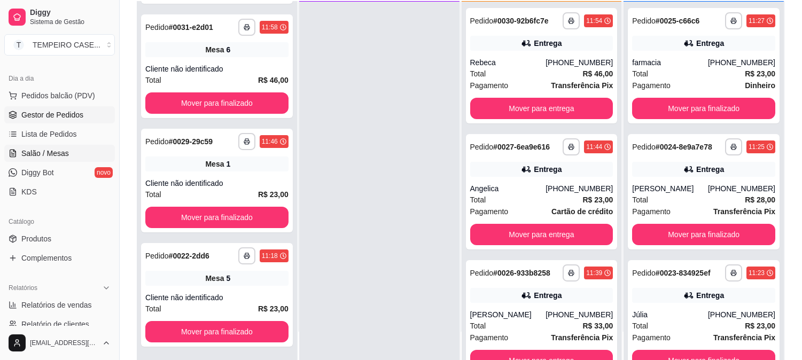
scroll to position [107, 0]
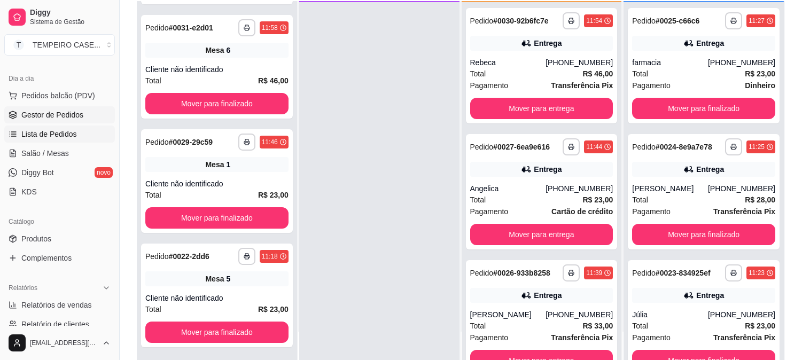
click at [71, 140] on link "Lista de Pedidos" at bounding box center [59, 134] width 111 height 17
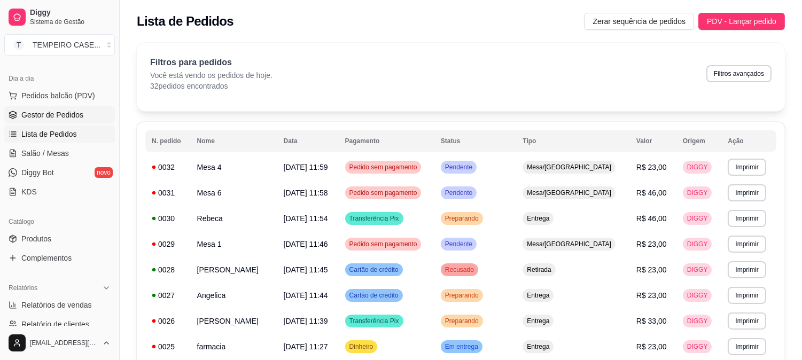
click at [46, 110] on span "Gestor de Pedidos" at bounding box center [52, 115] width 62 height 11
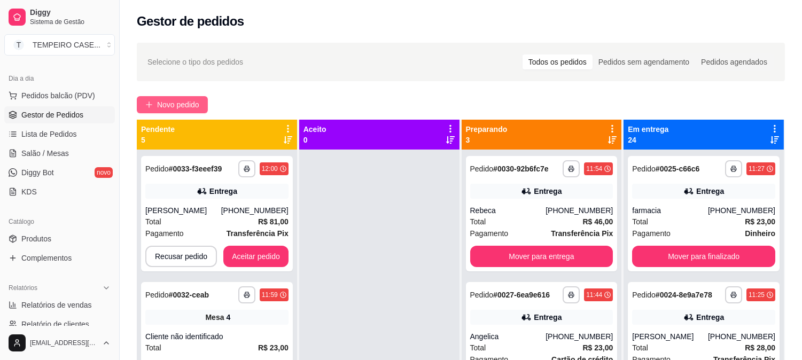
click at [164, 99] on span "Novo pedido" at bounding box center [178, 105] width 42 height 12
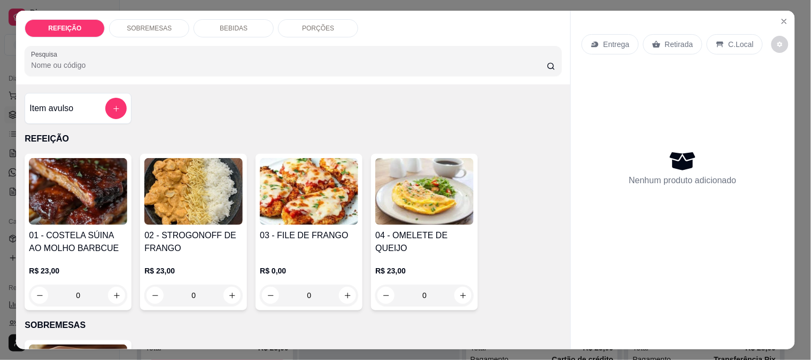
click at [223, 175] on img at bounding box center [193, 191] width 98 height 67
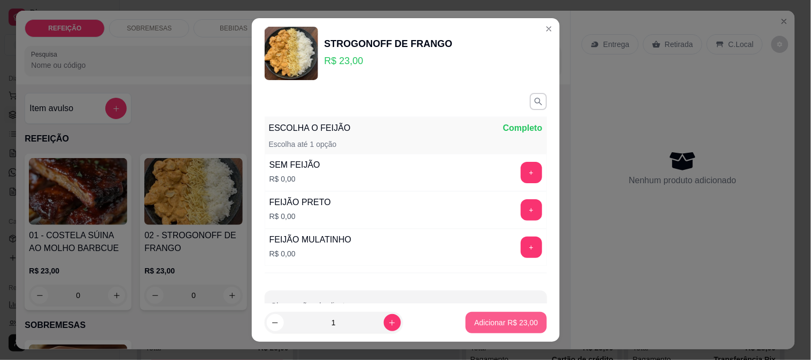
click at [490, 326] on p "Adicionar R$ 23,00" at bounding box center [506, 322] width 64 height 11
type input "1"
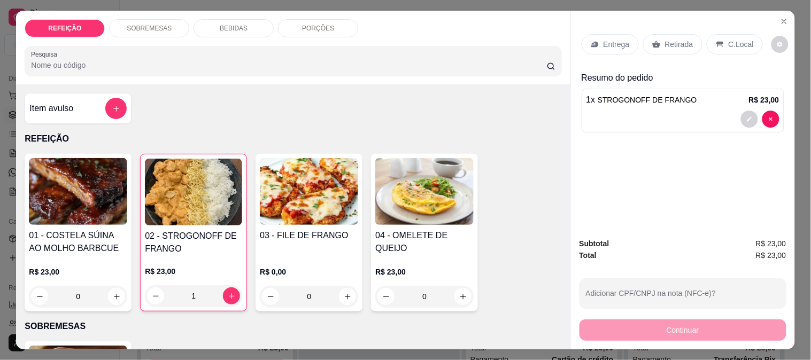
click at [319, 200] on img at bounding box center [309, 191] width 98 height 67
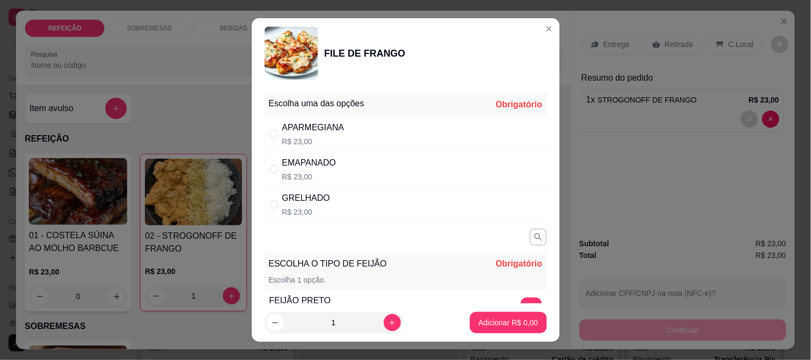
click at [320, 134] on div "APARMEGIANA R$ 23,00" at bounding box center [313, 134] width 62 height 26
radio input "true"
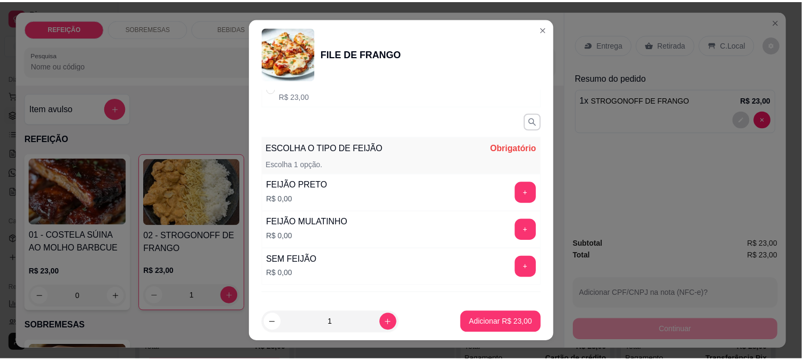
scroll to position [119, 0]
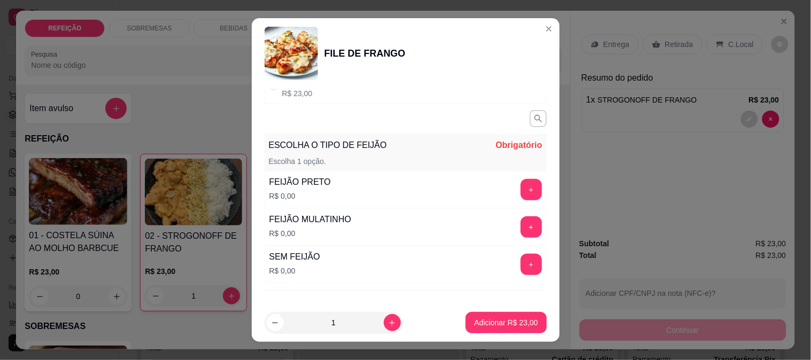
click at [520, 190] on button "+" at bounding box center [530, 189] width 21 height 21
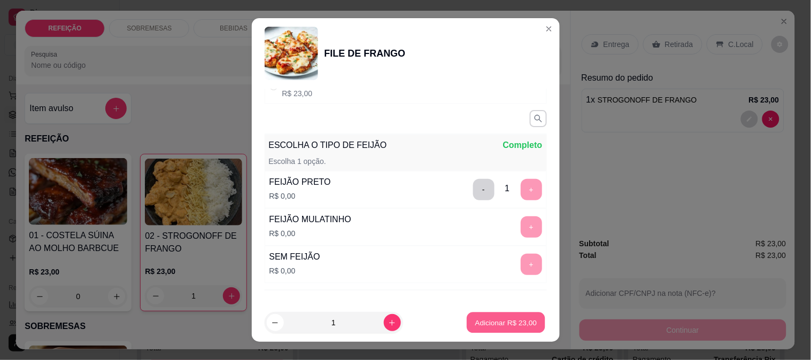
click at [500, 318] on p "Adicionar R$ 23,00" at bounding box center [506, 323] width 62 height 10
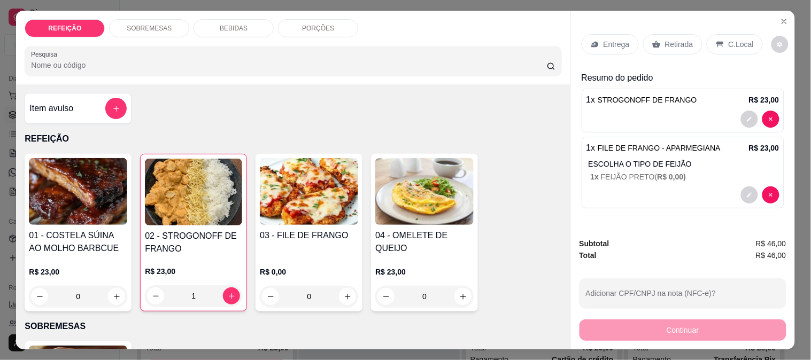
click at [675, 39] on p "Retirada" at bounding box center [679, 44] width 28 height 11
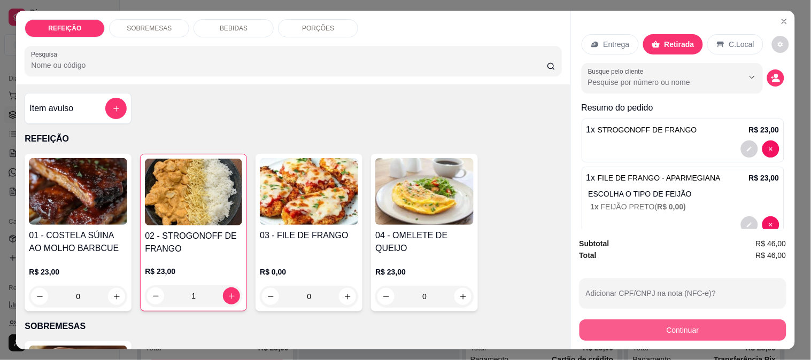
click at [646, 324] on button "Continuar" at bounding box center [682, 330] width 207 height 21
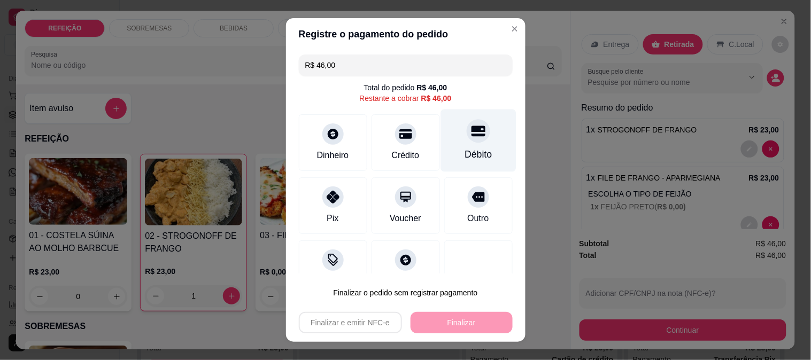
click at [467, 140] on div at bounding box center [479, 131] width 24 height 24
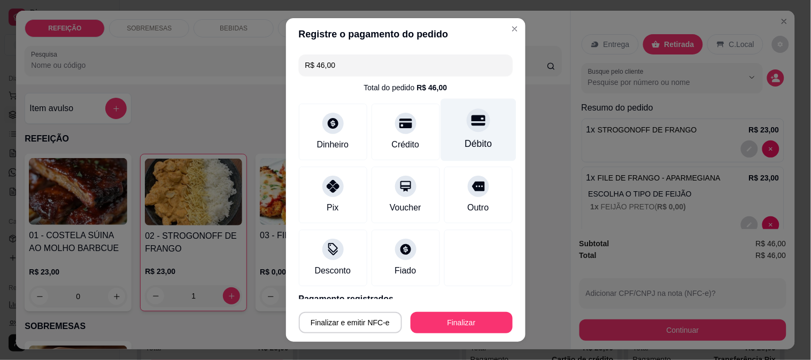
type input "R$ 0,00"
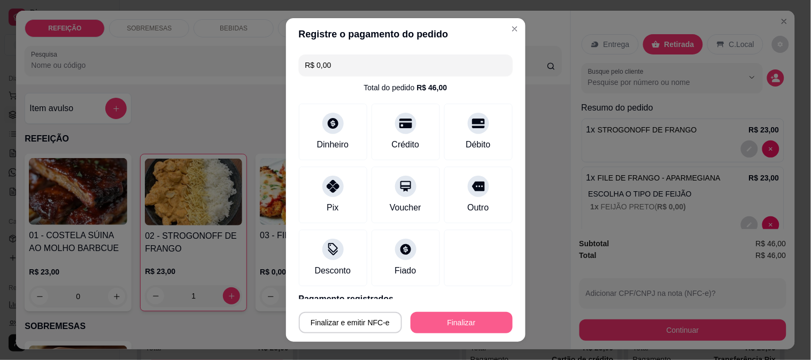
click at [439, 317] on button "Finalizar" at bounding box center [461, 322] width 102 height 21
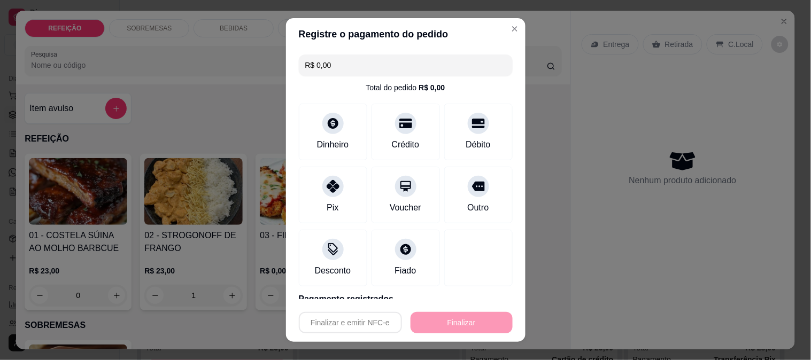
type input "0"
type input "-R$ 46,00"
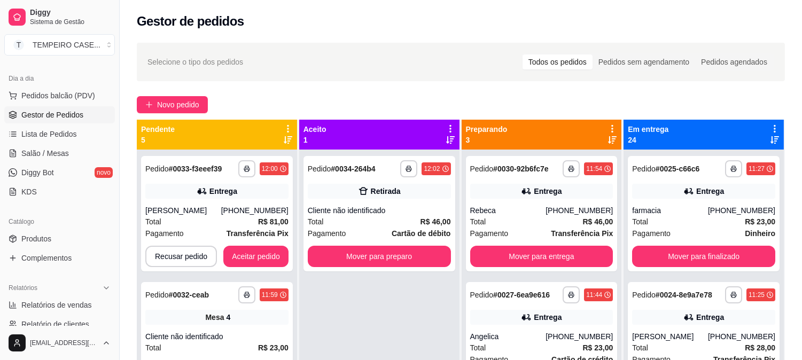
click at [512, 126] on div "Preparando 3" at bounding box center [542, 134] width 152 height 21
click at [409, 167] on icon "button" at bounding box center [409, 169] width 6 height 6
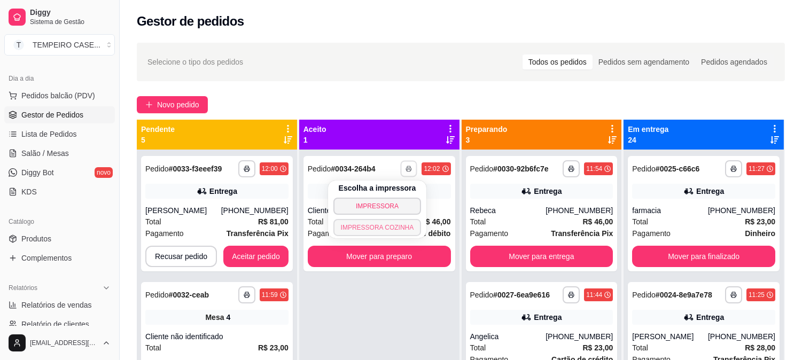
click at [383, 226] on button "IMPRESSORA COZINHA" at bounding box center [377, 227] width 88 height 17
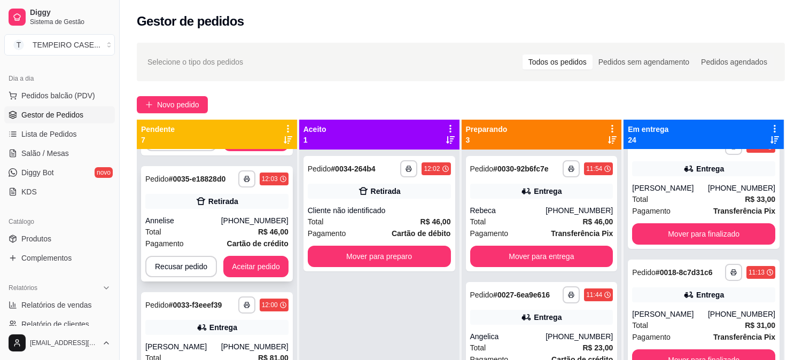
scroll to position [119, 0]
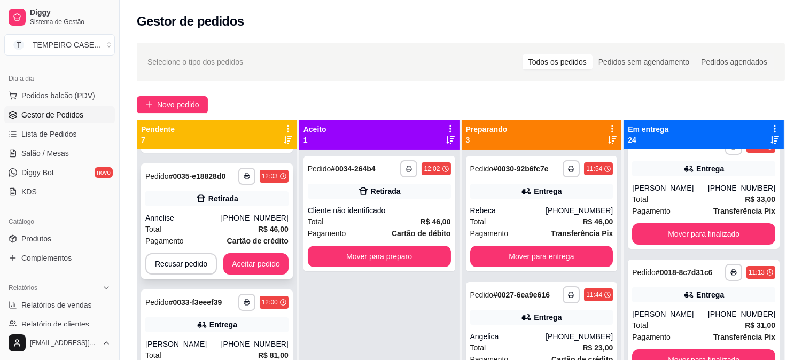
click at [239, 180] on button "button" at bounding box center [246, 176] width 17 height 17
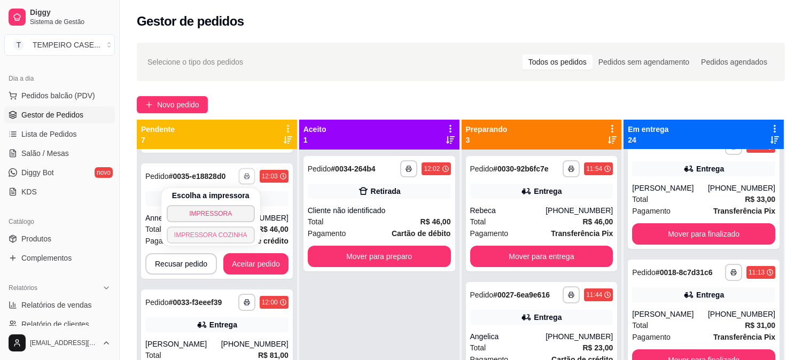
click at [231, 233] on button "IMPRESSORA COZINHA" at bounding box center [211, 235] width 88 height 17
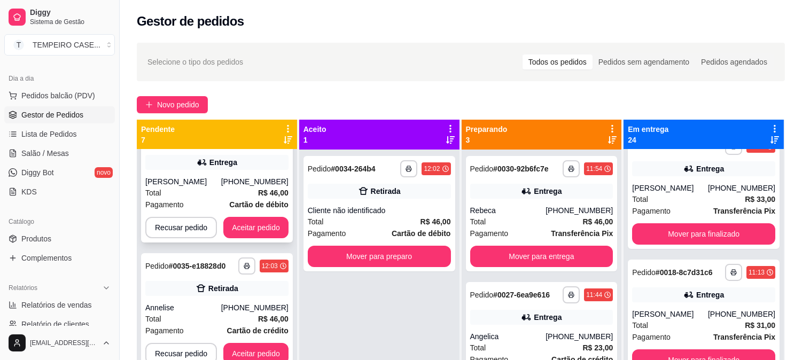
scroll to position [0, 0]
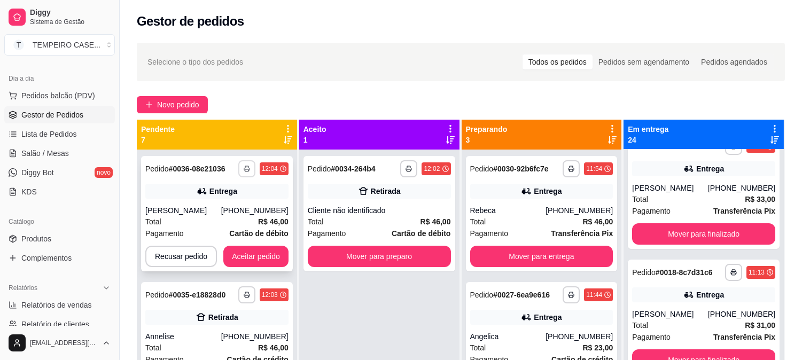
click at [244, 169] on icon "button" at bounding box center [247, 169] width 6 height 6
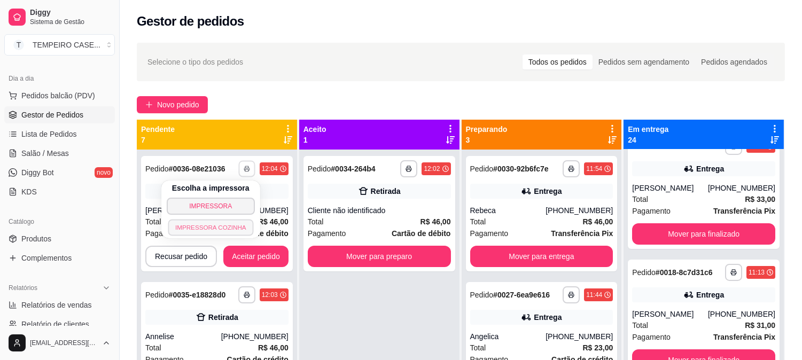
click at [217, 230] on button "IMPRESSORA COZINHA" at bounding box center [211, 227] width 86 height 17
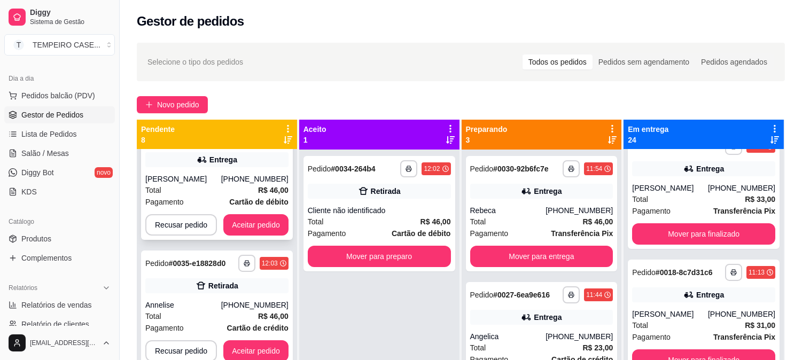
scroll to position [119, 0]
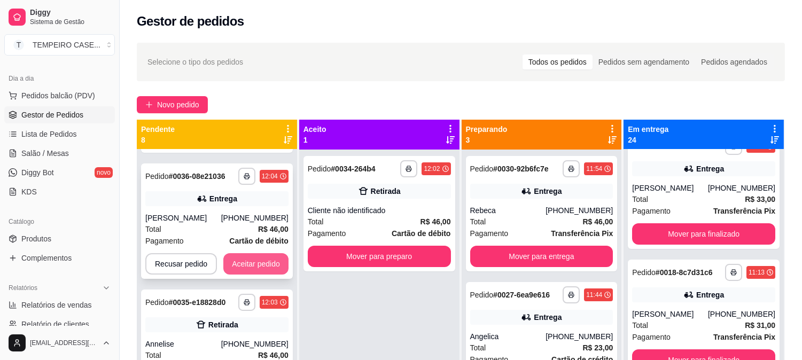
click at [254, 260] on button "Aceitar pedido" at bounding box center [255, 263] width 65 height 21
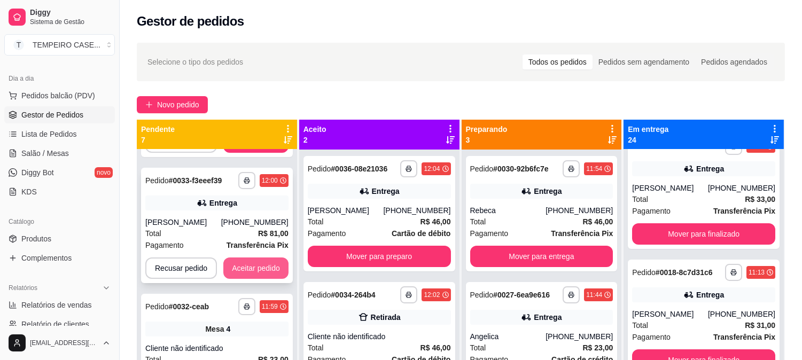
scroll to position [237, 0]
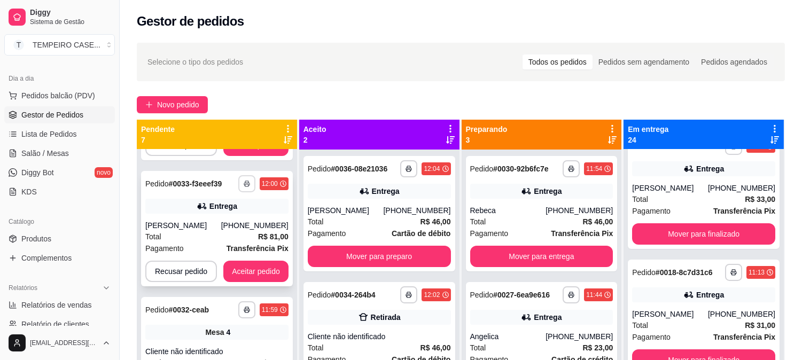
click at [249, 188] on button "button" at bounding box center [246, 183] width 17 height 17
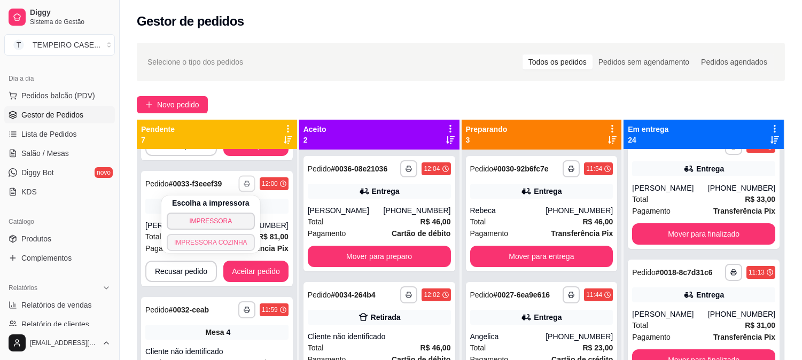
click at [220, 245] on button "IMPRESSORA COZINHA" at bounding box center [211, 242] width 88 height 17
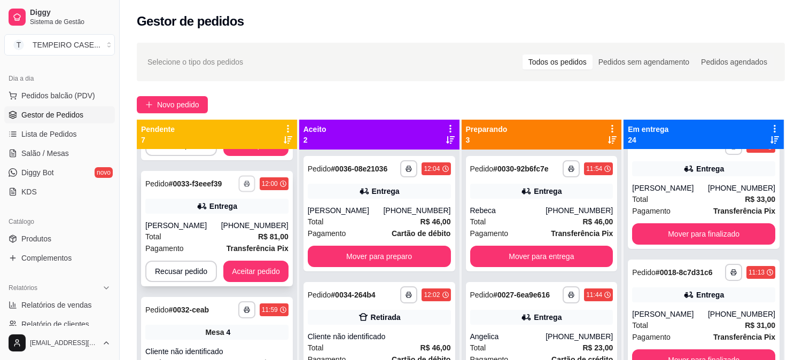
click at [245, 185] on rect "button" at bounding box center [246, 185] width 3 height 2
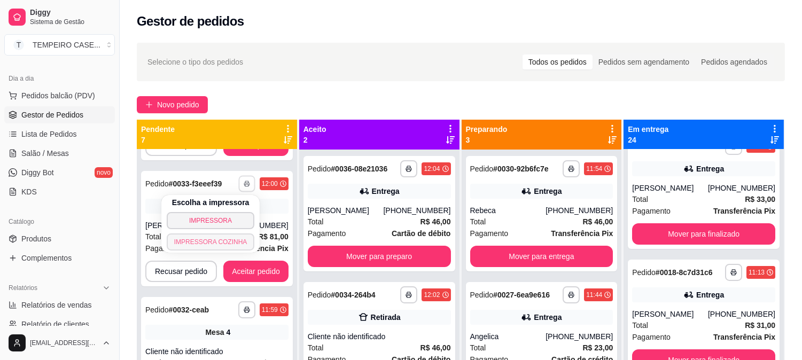
click at [220, 243] on button "IMPRESSORA COZINHA" at bounding box center [211, 242] width 88 height 17
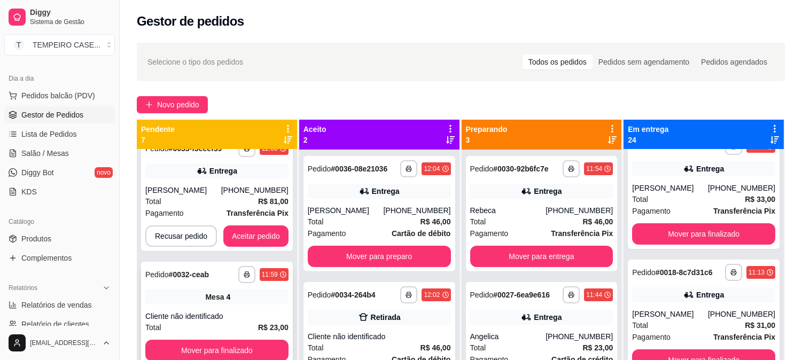
scroll to position [297, 0]
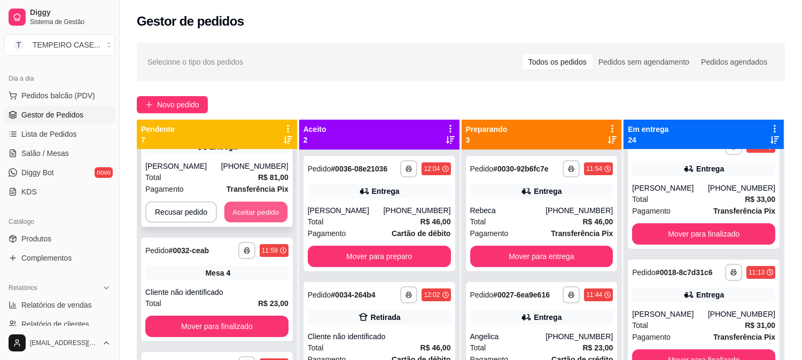
click at [243, 215] on button "Aceitar pedido" at bounding box center [255, 212] width 63 height 21
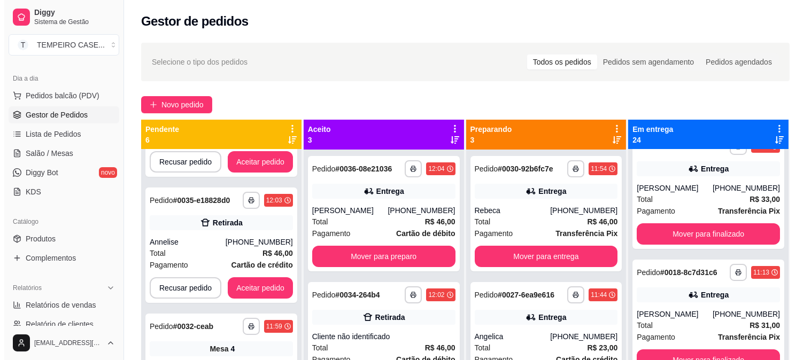
scroll to position [51, 0]
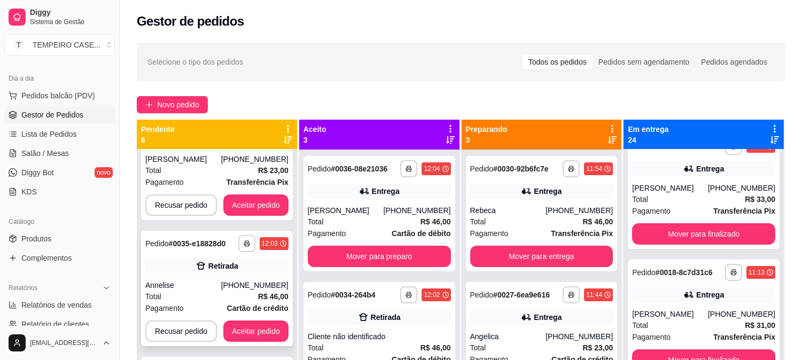
click at [169, 270] on div "Retirada" at bounding box center [216, 266] width 143 height 15
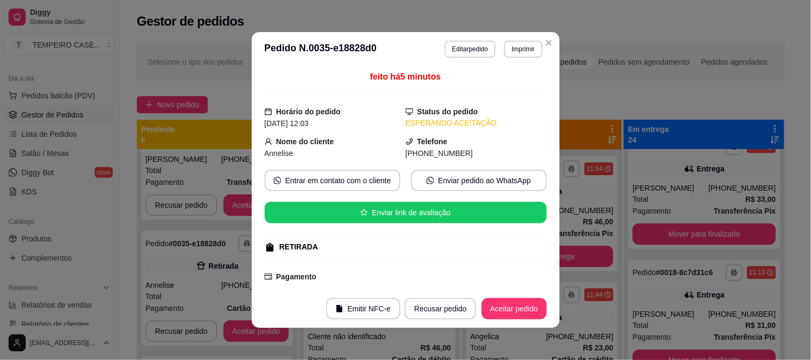
click at [301, 164] on div "feito há 5 minutos Horário do pedido [DATE] 12:03 Status do pedido ESPERANDO AC…" at bounding box center [406, 178] width 282 height 215
click at [301, 174] on button "Entrar em contato com o cliente" at bounding box center [333, 180] width 136 height 21
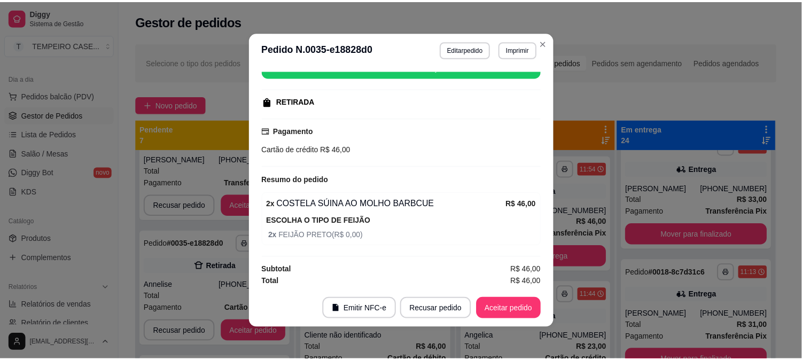
scroll to position [149, 0]
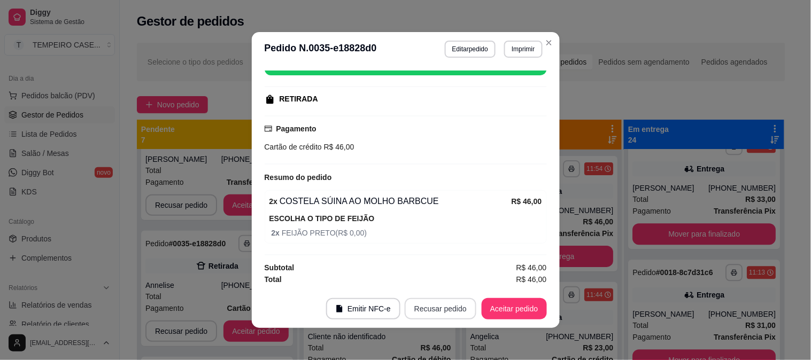
click at [419, 311] on button "Recusar pedido" at bounding box center [441, 308] width 72 height 21
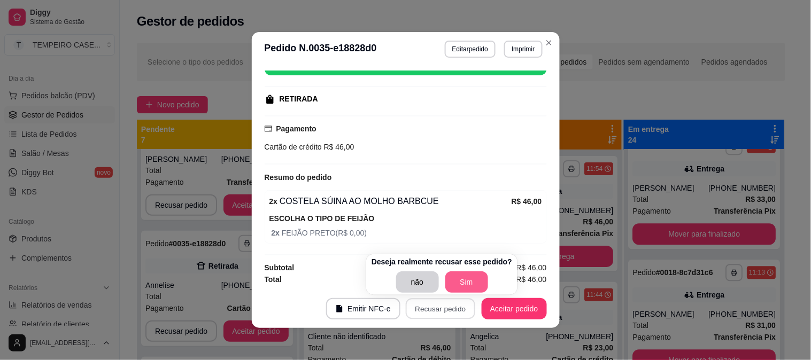
click at [457, 285] on button "Sim" at bounding box center [466, 281] width 43 height 21
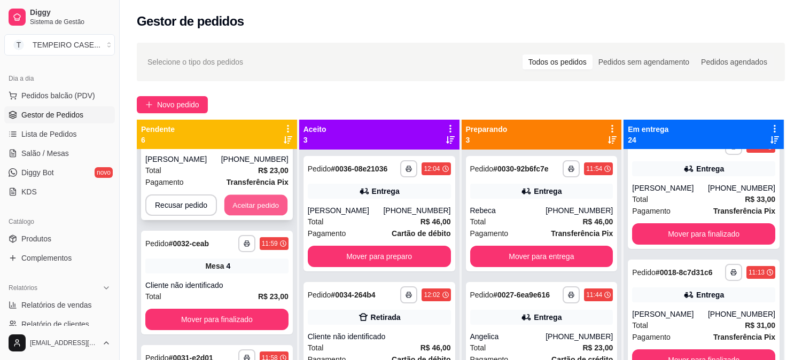
click at [263, 206] on button "Aceitar pedido" at bounding box center [255, 205] width 63 height 21
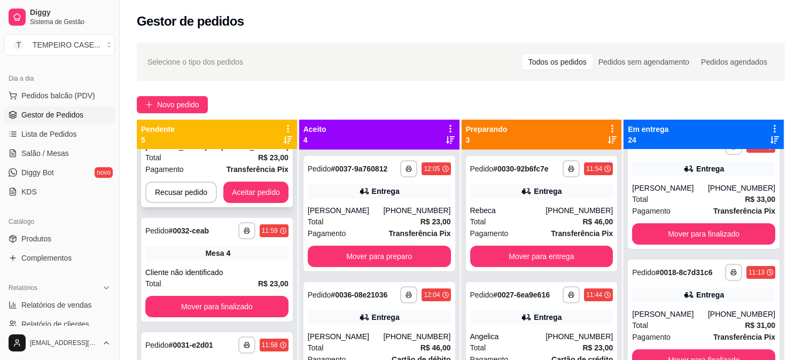
scroll to position [0, 0]
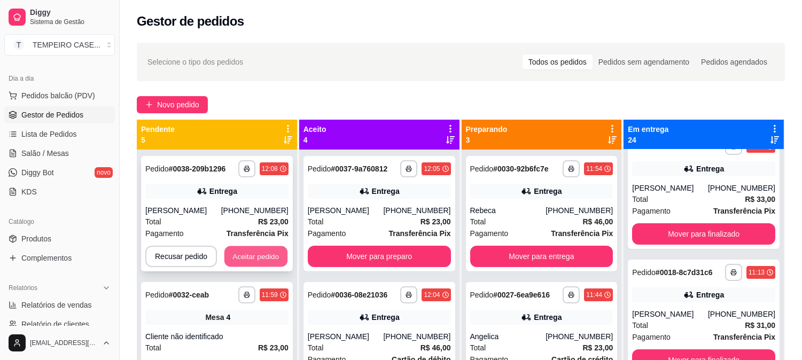
click at [268, 254] on button "Aceitar pedido" at bounding box center [255, 256] width 63 height 21
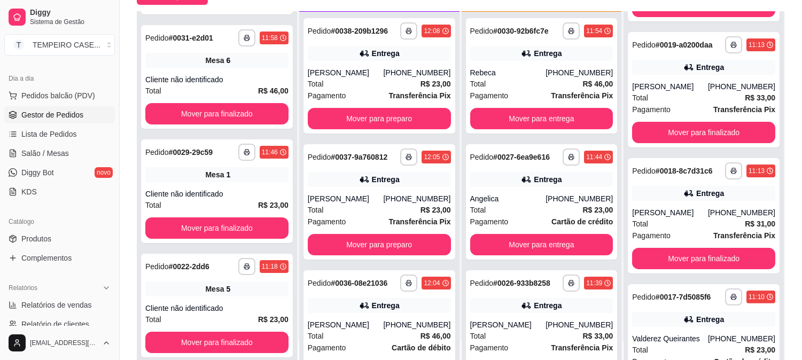
scroll to position [163, 0]
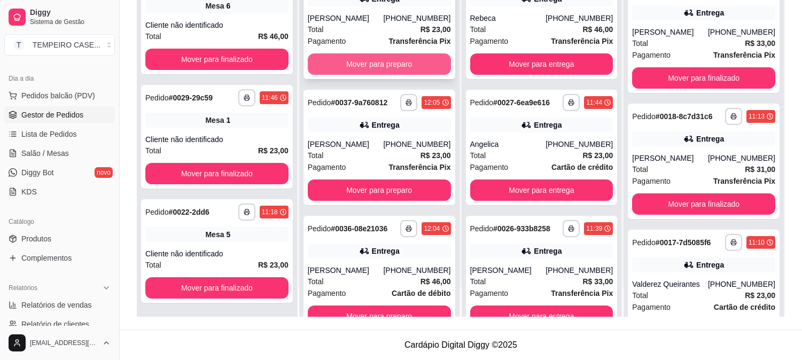
click at [382, 62] on button "Mover para preparo" at bounding box center [379, 63] width 143 height 21
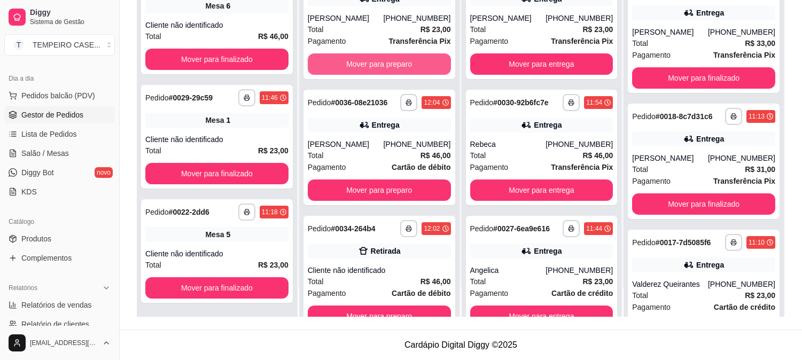
click at [378, 63] on button "Mover para preparo" at bounding box center [379, 63] width 143 height 21
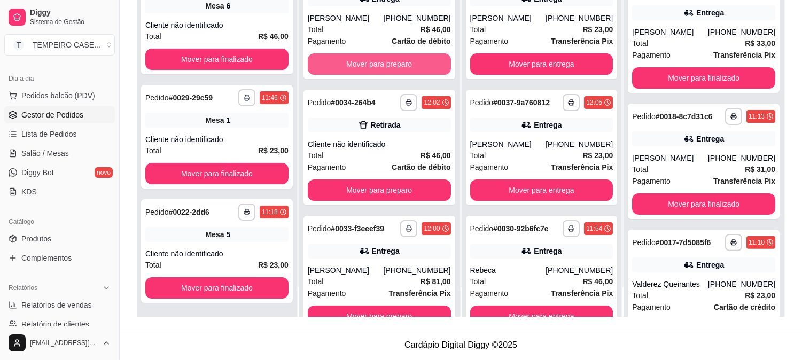
click at [381, 66] on button "Mover para preparo" at bounding box center [379, 63] width 143 height 21
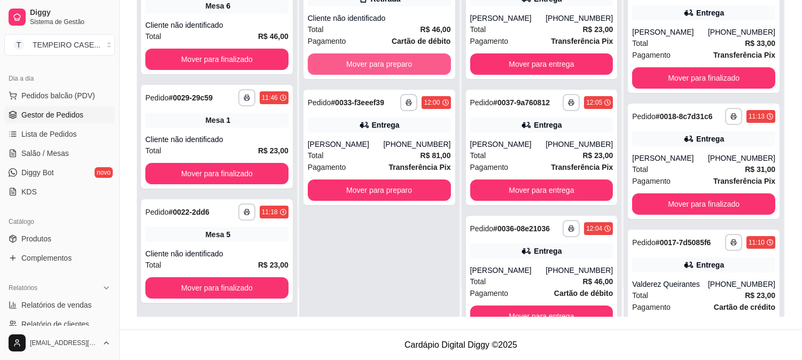
click at [381, 66] on button "Mover para preparo" at bounding box center [379, 63] width 143 height 21
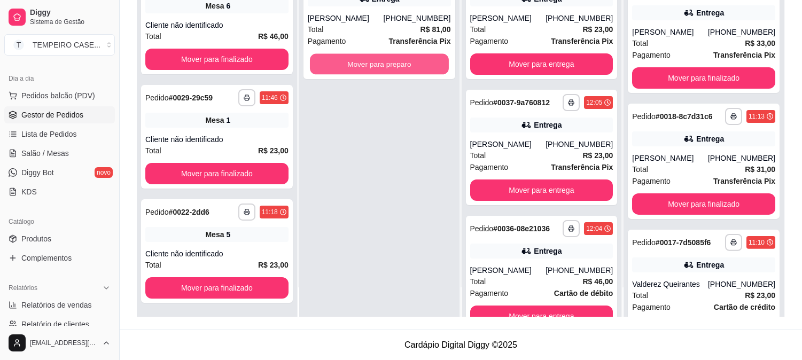
click at [381, 66] on button "Mover para preparo" at bounding box center [379, 64] width 139 height 21
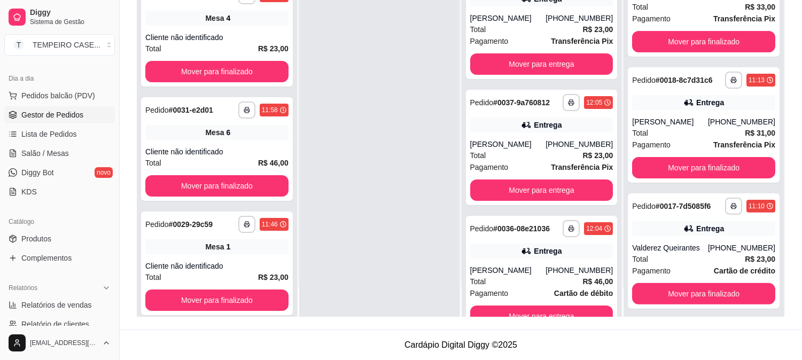
scroll to position [359, 0]
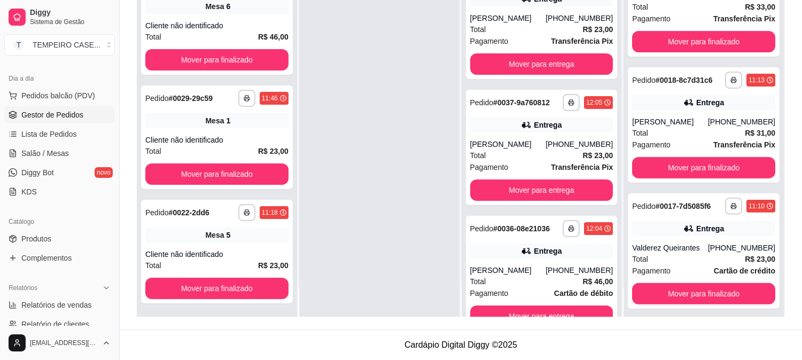
click at [345, 99] on div at bounding box center [379, 137] width 160 height 360
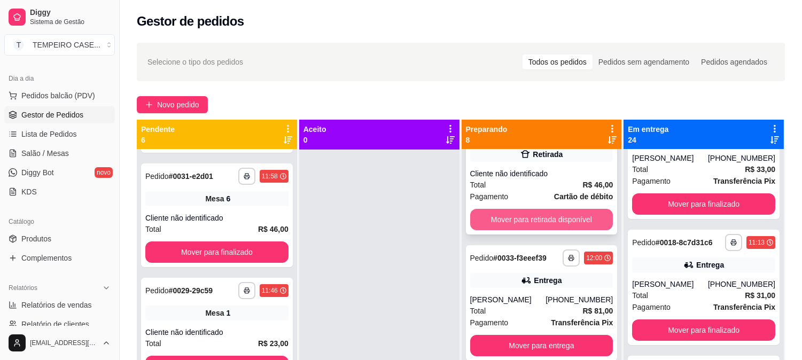
scroll to position [712, 0]
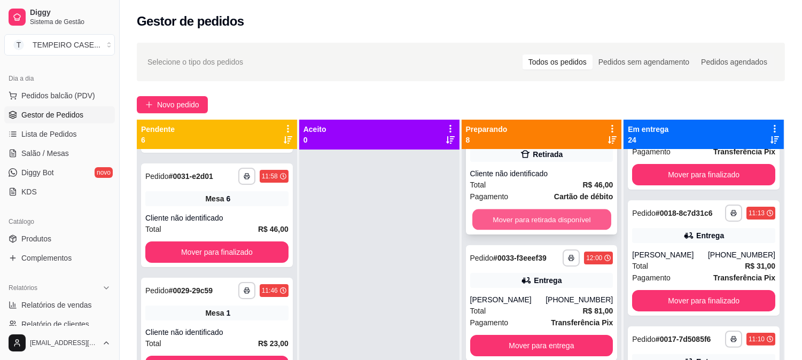
click at [563, 222] on button "Mover para retirada disponível" at bounding box center [541, 219] width 139 height 21
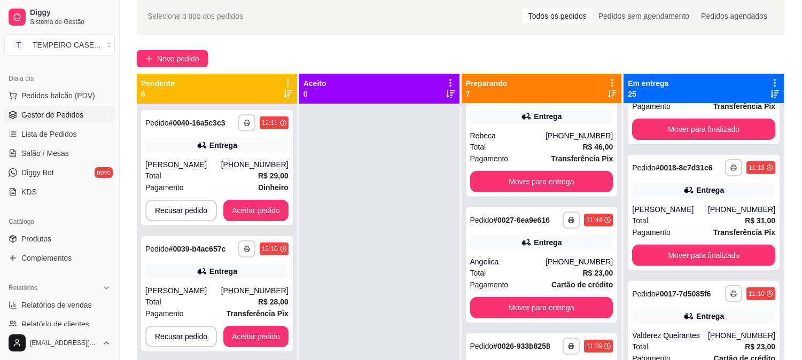
scroll to position [0, 0]
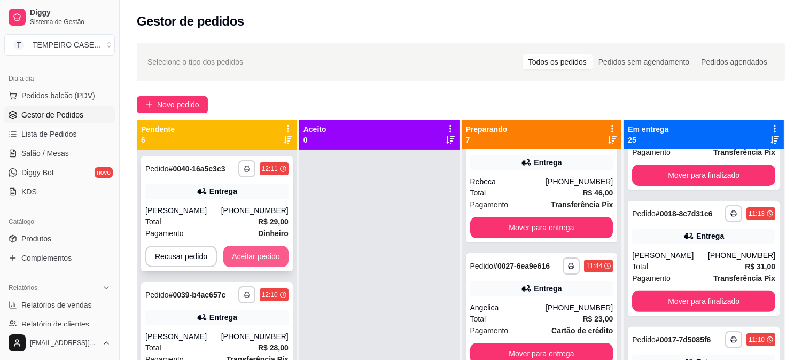
click at [262, 259] on button "Aceitar pedido" at bounding box center [255, 256] width 65 height 21
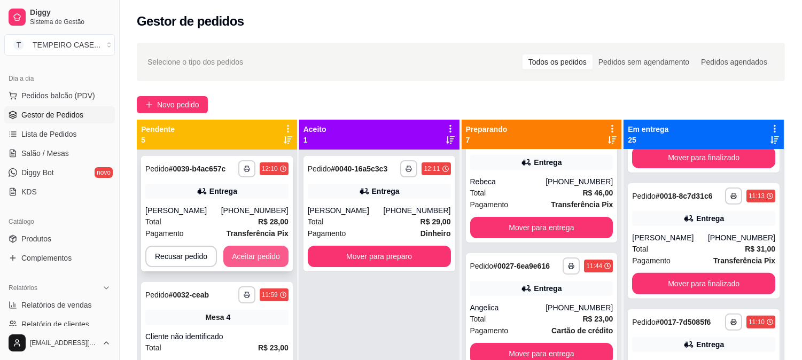
scroll to position [838, 0]
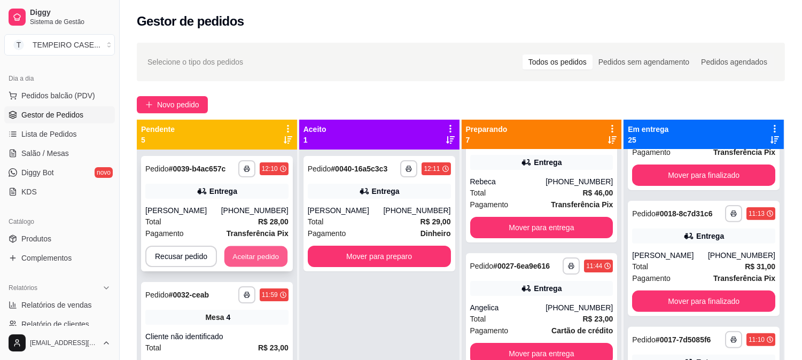
click at [262, 255] on button "Aceitar pedido" at bounding box center [255, 256] width 63 height 21
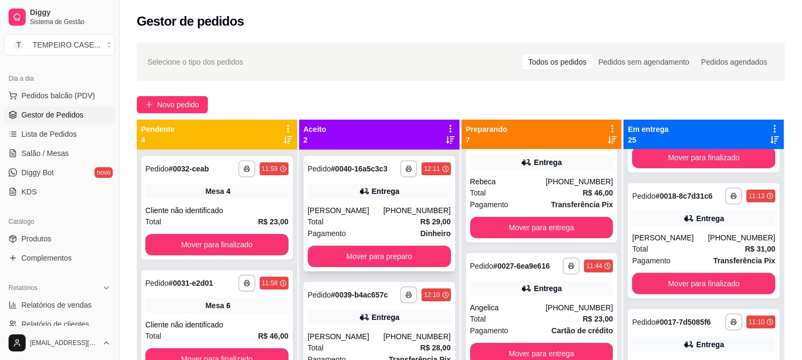
scroll to position [802, 0]
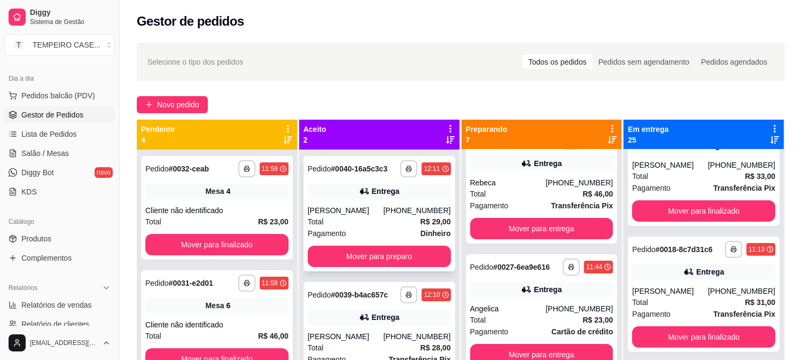
click at [360, 259] on button "Mover para preparo" at bounding box center [379, 256] width 143 height 21
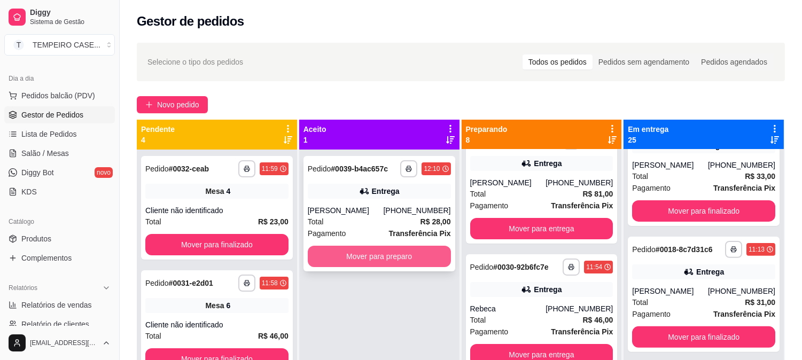
scroll to position [658, 0]
click at [376, 259] on button "Mover para preparo" at bounding box center [379, 256] width 143 height 21
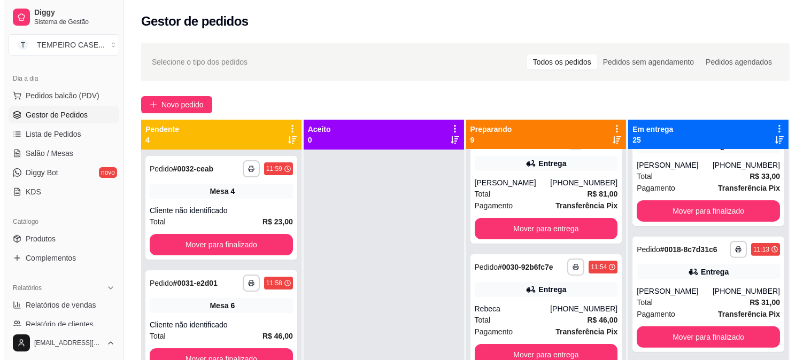
scroll to position [0, 0]
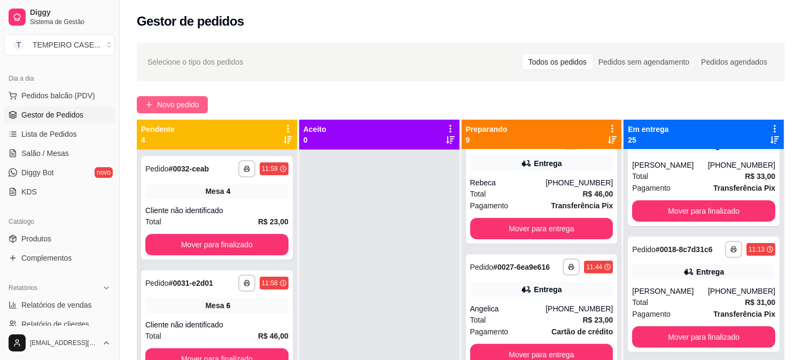
click at [166, 106] on span "Novo pedido" at bounding box center [178, 105] width 42 height 12
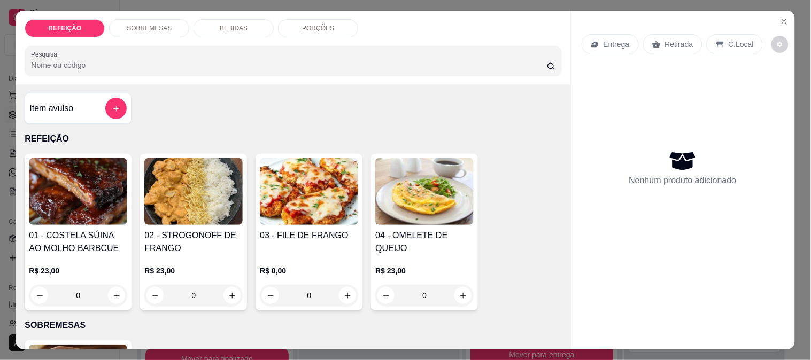
click at [281, 175] on img at bounding box center [309, 191] width 98 height 67
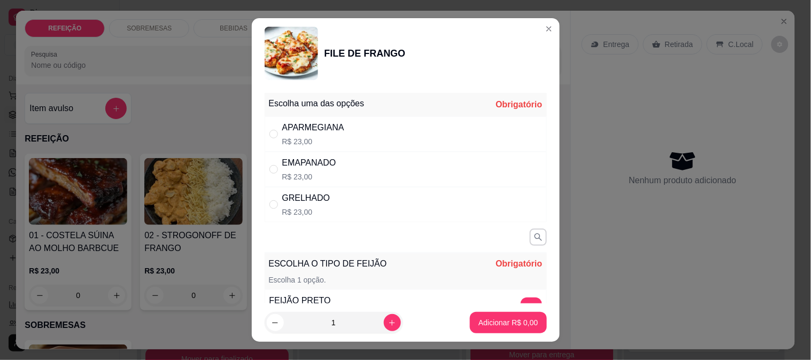
click at [303, 135] on div "APARMEGIANA R$ 23,00" at bounding box center [313, 134] width 62 height 26
radio input "true"
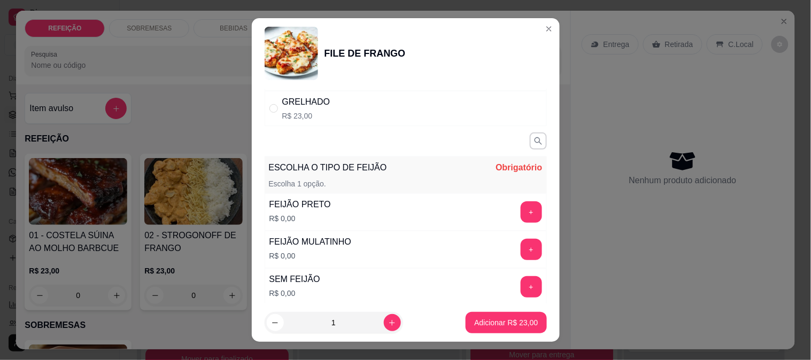
scroll to position [119, 0]
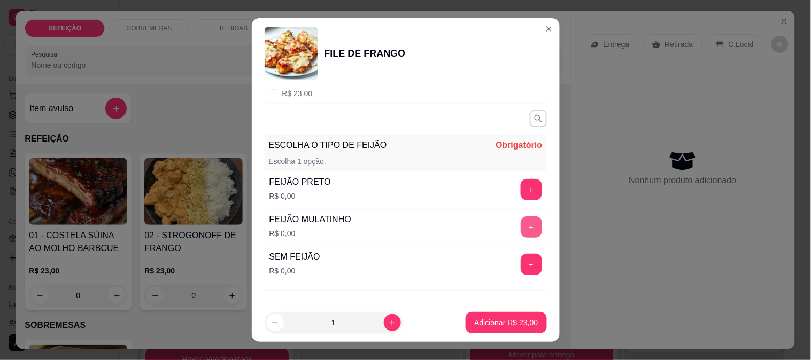
click at [520, 220] on button "+" at bounding box center [530, 226] width 21 height 21
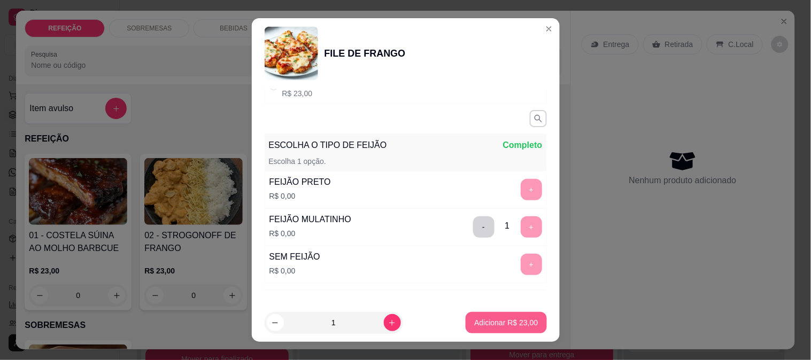
click at [494, 316] on button "Adicionar R$ 23,00" at bounding box center [505, 322] width 81 height 21
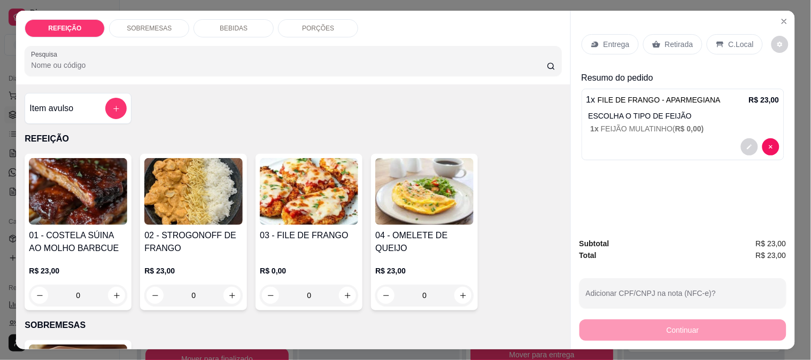
click at [676, 39] on p "Retirada" at bounding box center [679, 44] width 28 height 11
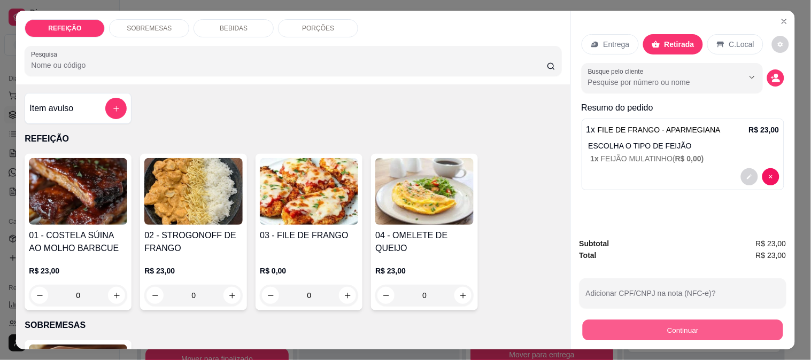
click at [673, 332] on button "Continuar" at bounding box center [682, 330] width 200 height 21
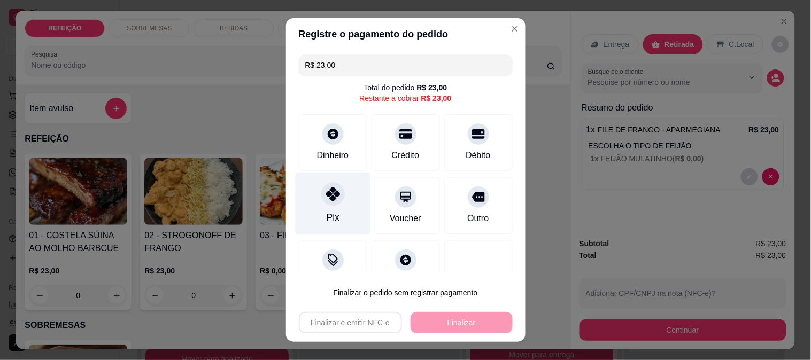
click at [326, 216] on div "Pix" at bounding box center [332, 218] width 13 height 14
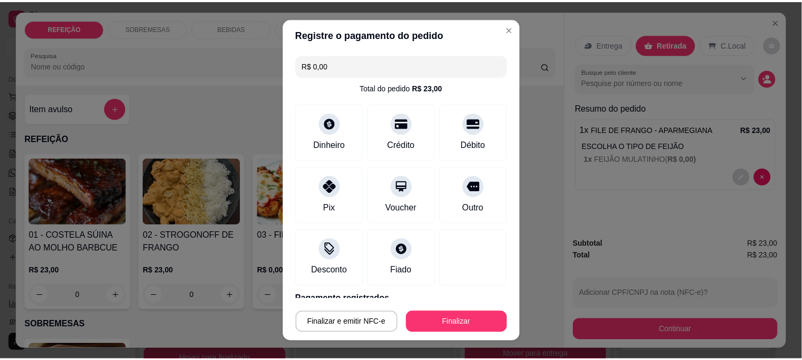
scroll to position [46, 0]
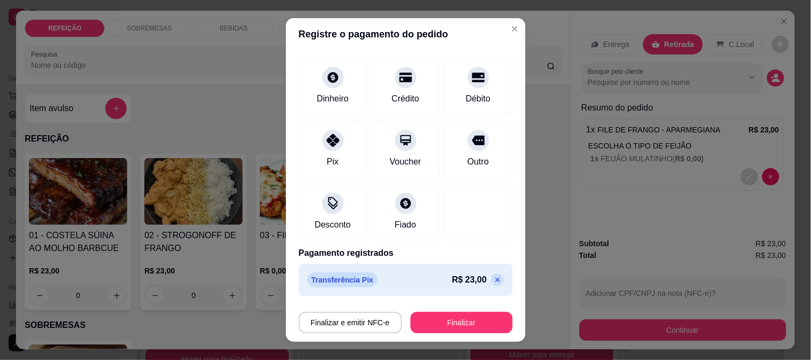
click at [424, 318] on button "Finalizar" at bounding box center [461, 322] width 102 height 21
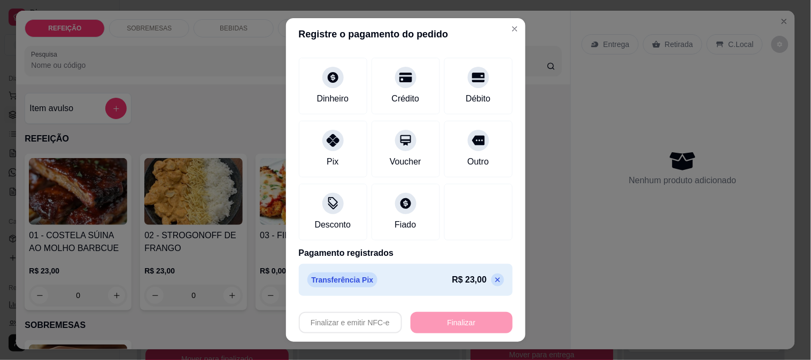
type input "-R$ 23,00"
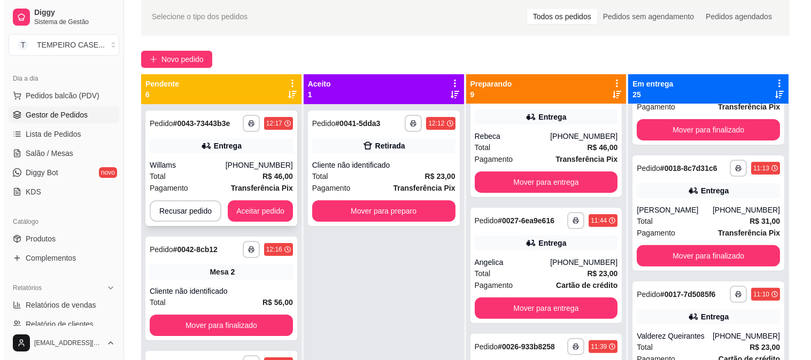
scroll to position [44, 0]
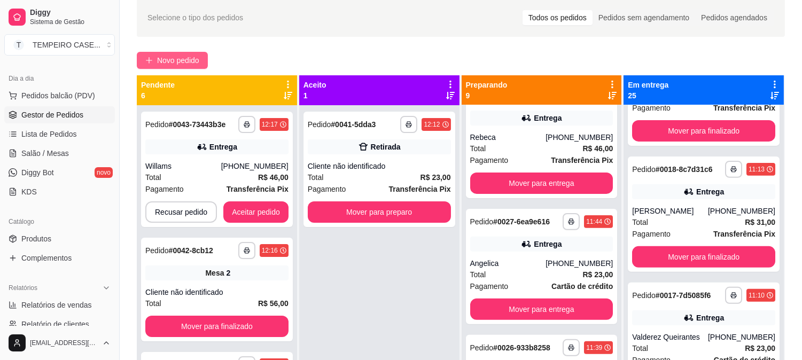
click at [178, 57] on span "Novo pedido" at bounding box center [178, 61] width 42 height 12
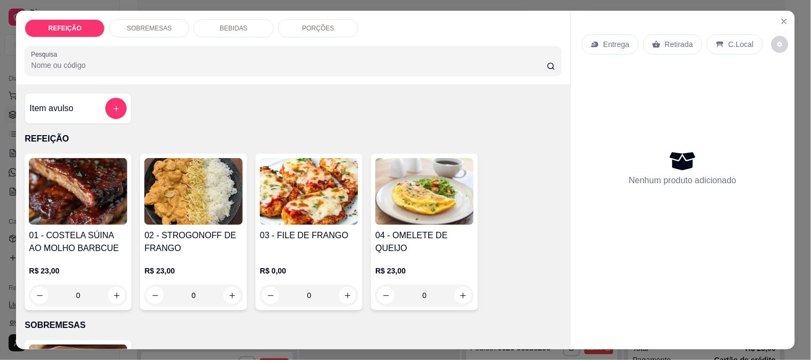
click at [54, 199] on img at bounding box center [78, 191] width 98 height 67
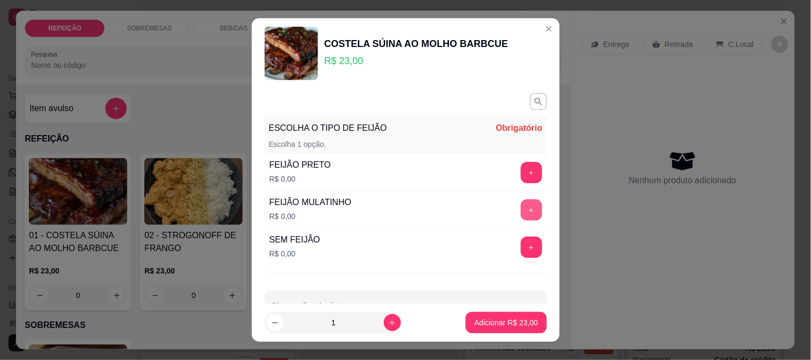
click at [520, 207] on button "+" at bounding box center [530, 209] width 21 height 21
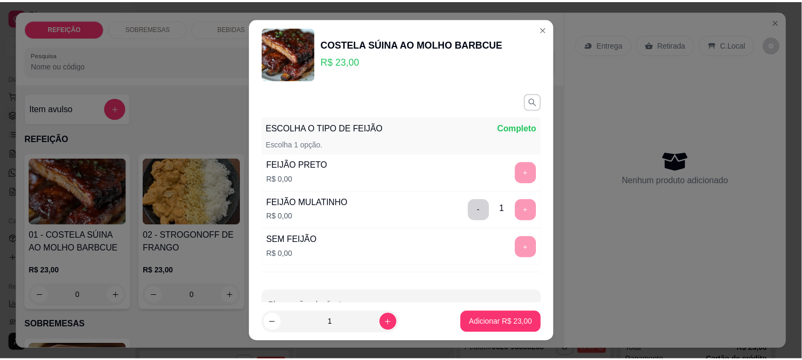
scroll to position [32, 0]
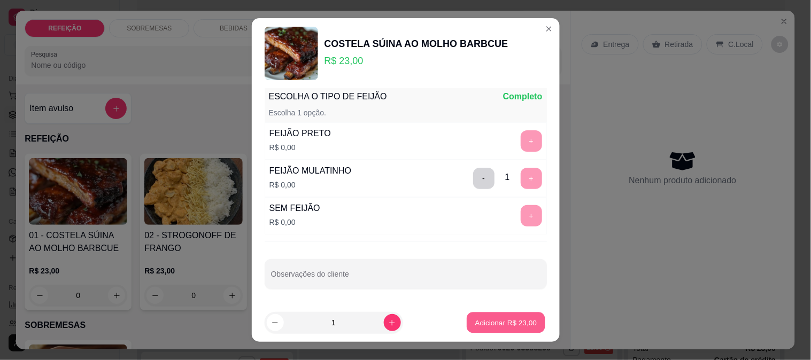
click at [504, 316] on button "Adicionar R$ 23,00" at bounding box center [506, 323] width 79 height 21
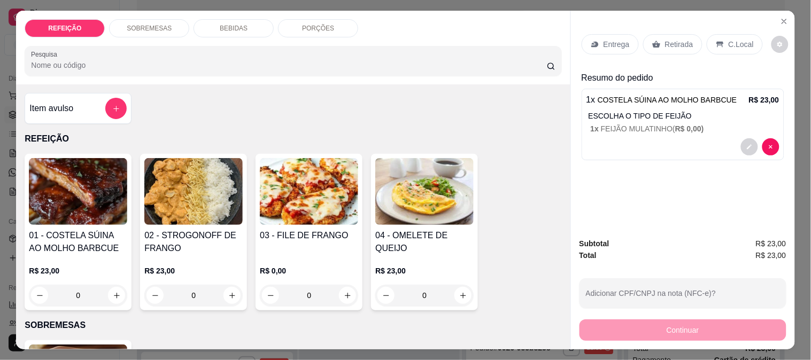
click at [669, 39] on p "Retirada" at bounding box center [679, 44] width 28 height 11
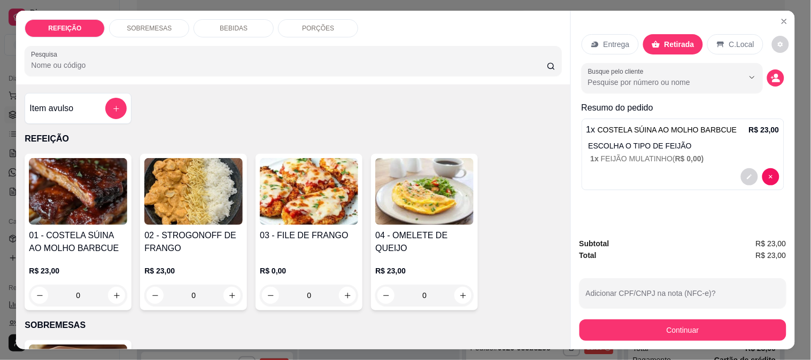
click at [653, 329] on button "Continuar" at bounding box center [682, 330] width 207 height 21
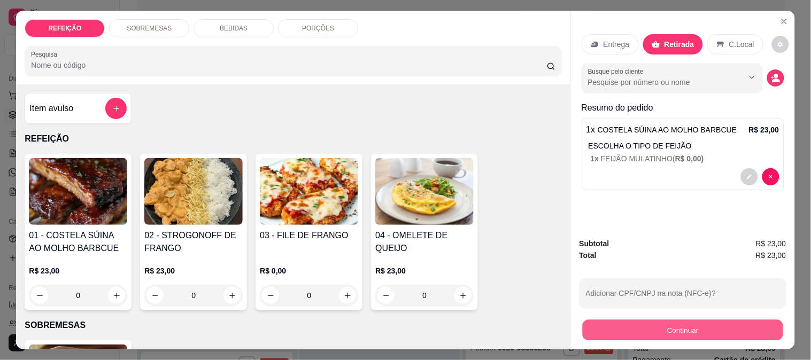
click at [641, 327] on button "Continuar" at bounding box center [682, 330] width 200 height 21
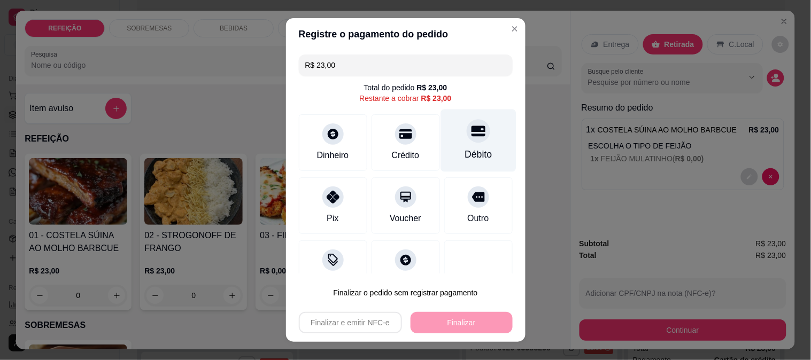
click at [473, 141] on div "Débito" at bounding box center [477, 140] width 75 height 63
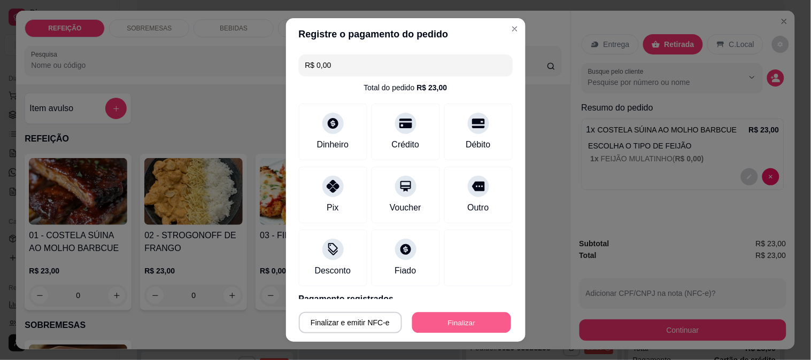
click at [442, 320] on button "Finalizar" at bounding box center [461, 323] width 99 height 21
type input "-R$ 23,00"
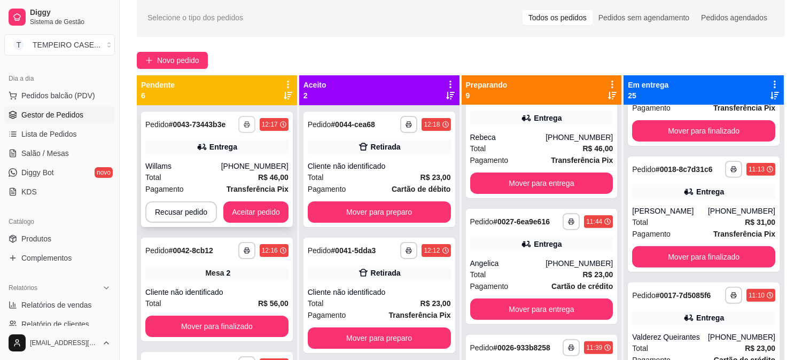
click at [244, 124] on icon "button" at bounding box center [246, 125] width 5 height 3
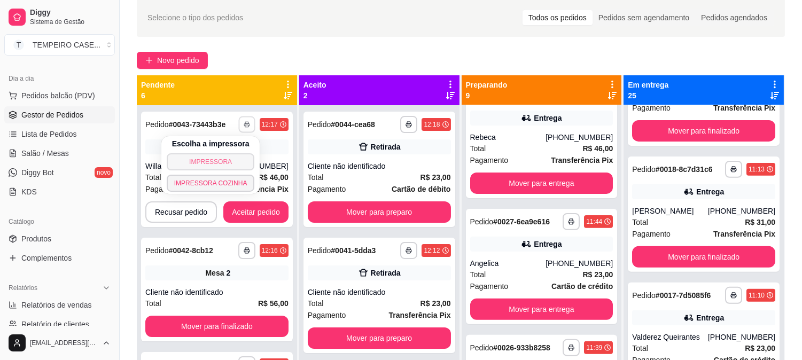
click at [216, 167] on button "IMPRESSORA" at bounding box center [211, 161] width 88 height 17
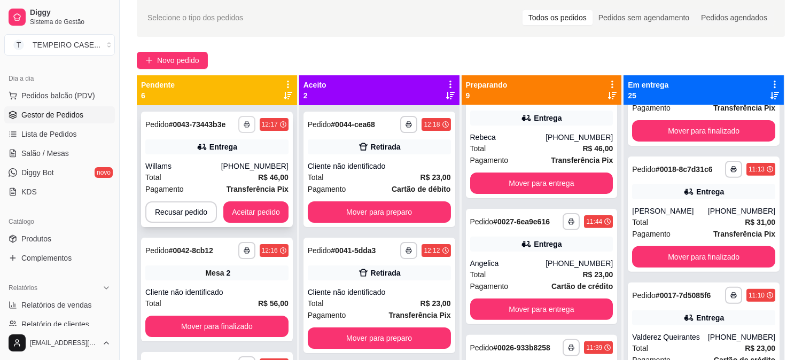
click at [246, 126] on rect "button" at bounding box center [246, 126] width 3 height 2
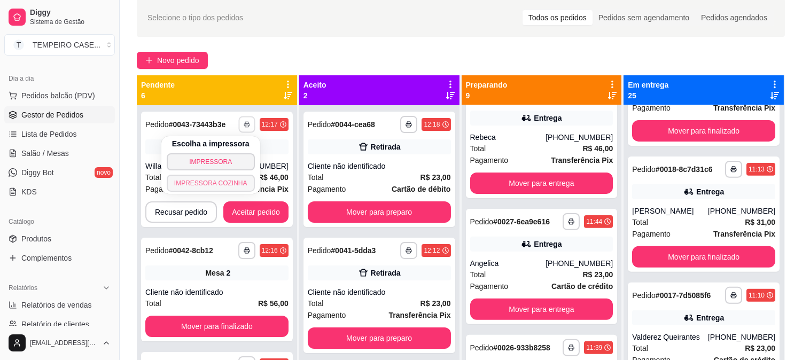
click at [222, 180] on button "IMPRESSORA COZINHA" at bounding box center [211, 183] width 88 height 17
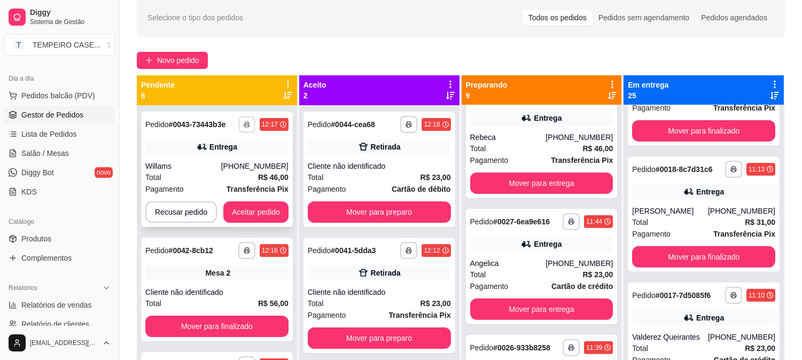
click at [243, 129] on button "button" at bounding box center [246, 124] width 17 height 17
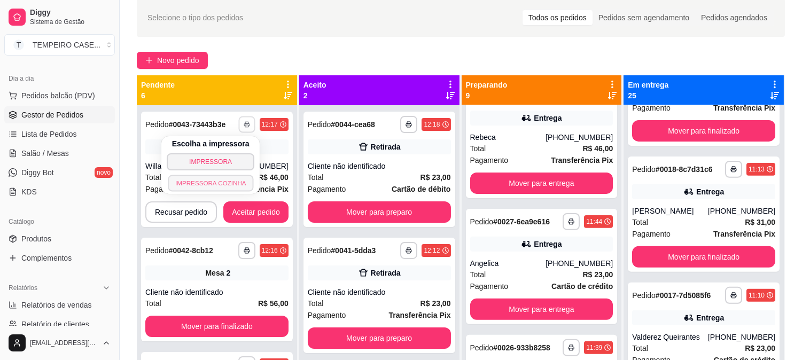
click at [231, 177] on button "IMPRESSORA COZINHA" at bounding box center [211, 183] width 86 height 17
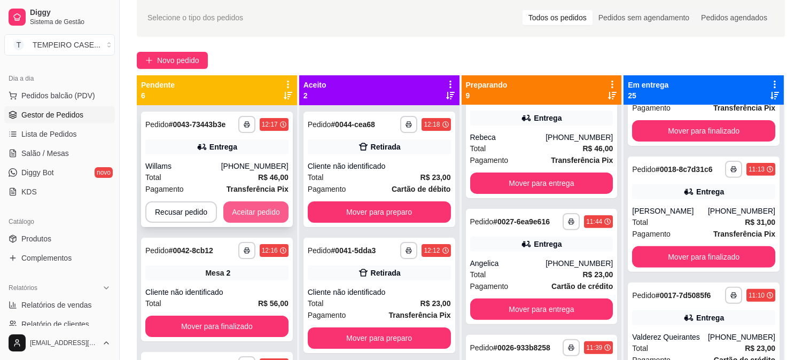
click at [251, 211] on button "Aceitar pedido" at bounding box center [255, 211] width 65 height 21
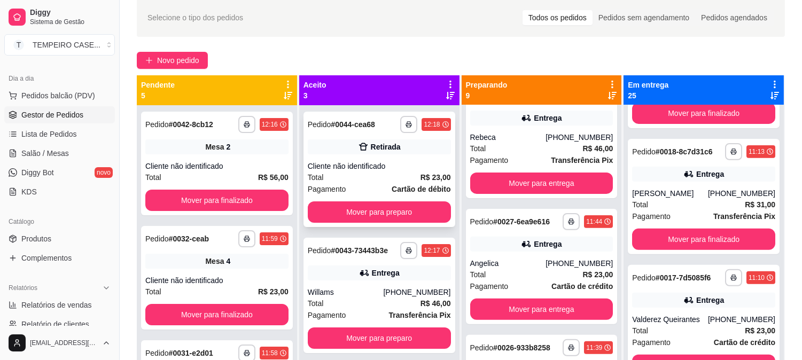
scroll to position [802, 0]
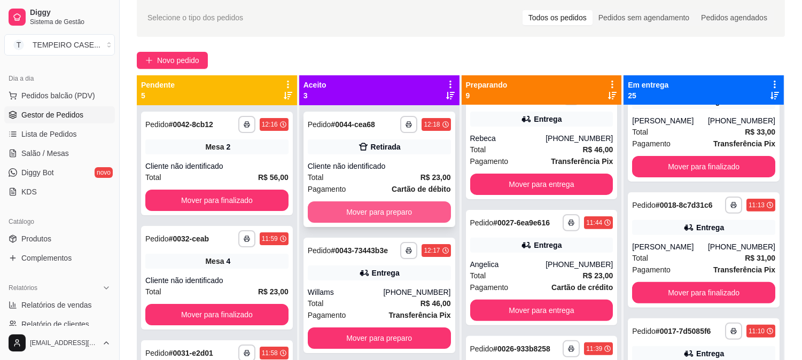
click at [387, 202] on button "Mover para preparo" at bounding box center [379, 211] width 143 height 21
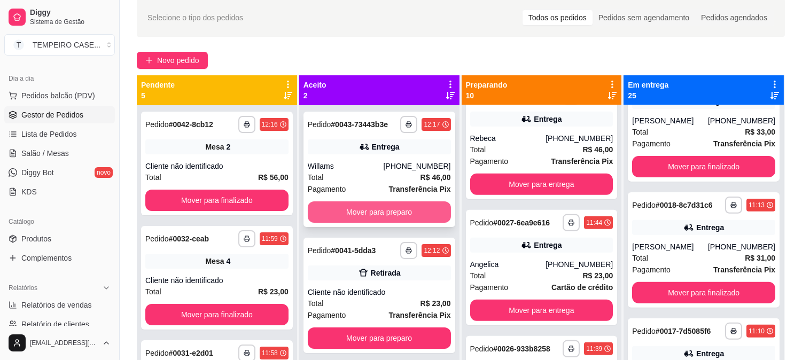
click at [369, 209] on button "Mover para preparo" at bounding box center [379, 211] width 143 height 21
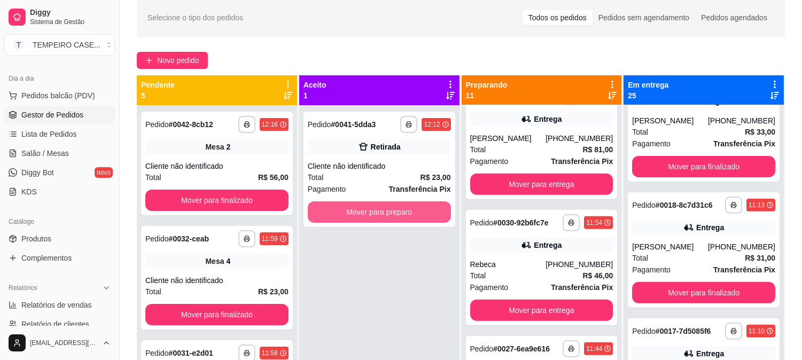
scroll to position [1037, 0]
click at [369, 209] on button "Mover para preparo" at bounding box center [379, 211] width 143 height 21
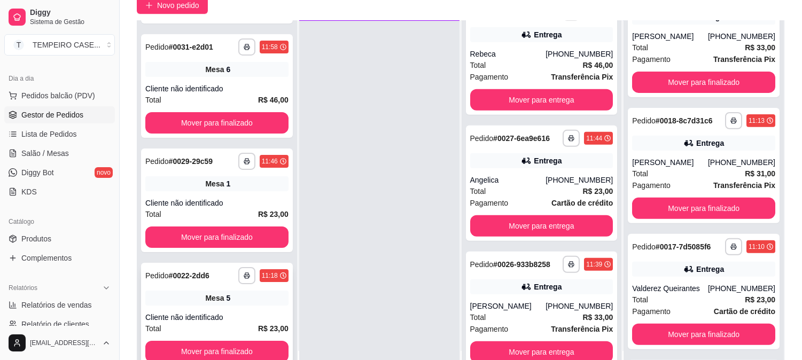
scroll to position [163, 0]
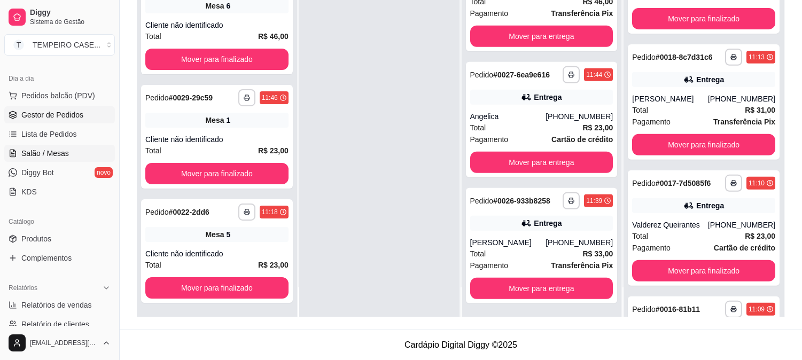
click at [46, 153] on span "Salão / Mesas" at bounding box center [45, 153] width 48 height 11
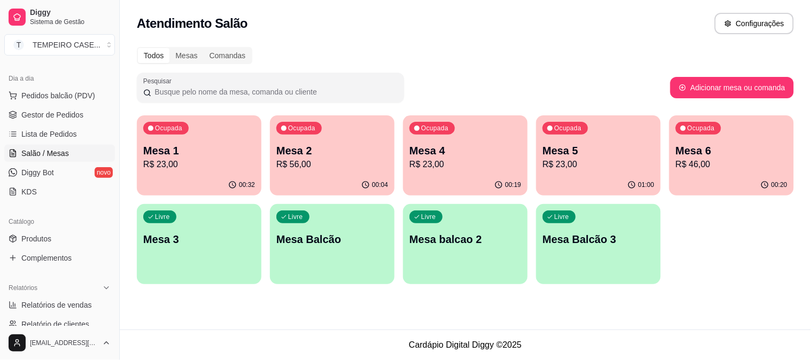
click at [595, 151] on p "Mesa 5" at bounding box center [598, 150] width 112 height 15
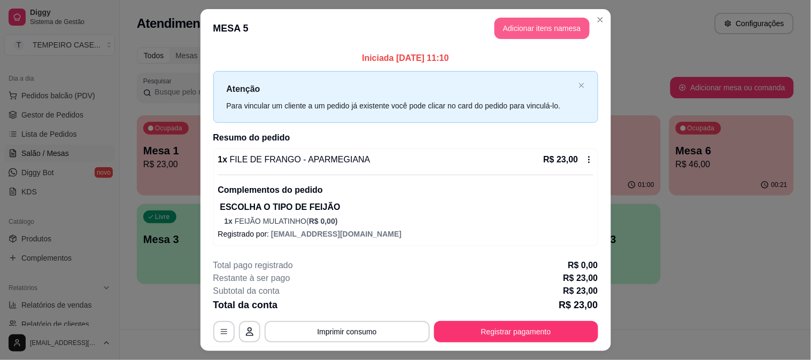
click at [538, 29] on button "Adicionar itens na mesa" at bounding box center [541, 28] width 95 height 21
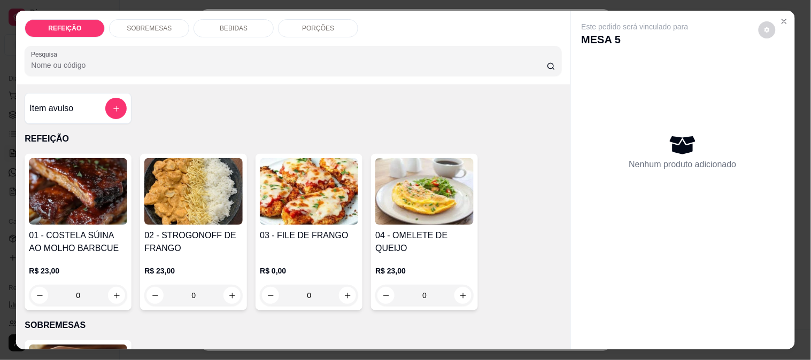
click at [237, 27] on p "BEBIDAS" at bounding box center [234, 28] width 28 height 9
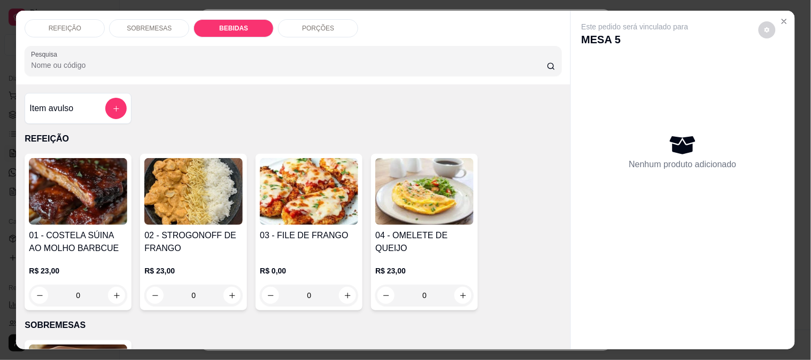
scroll to position [28, 0]
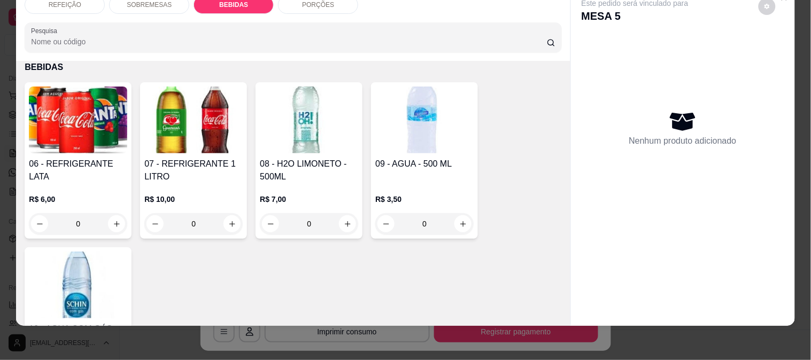
click at [35, 134] on img at bounding box center [78, 120] width 98 height 67
click at [324, 146] on p "R$ 6,00" at bounding box center [307, 141] width 51 height 11
radio input "true"
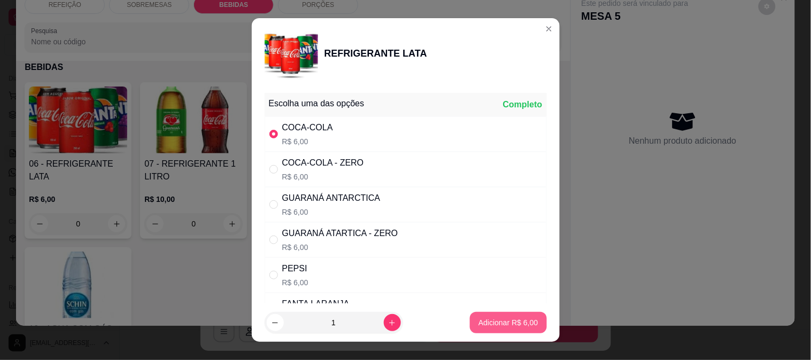
click at [486, 326] on p "Adicionar R$ 6,00" at bounding box center [507, 322] width 59 height 11
type input "1"
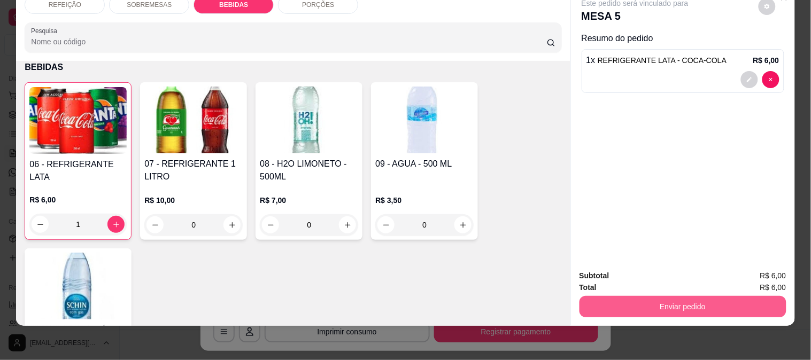
click at [634, 297] on button "Enviar pedido" at bounding box center [682, 306] width 207 height 21
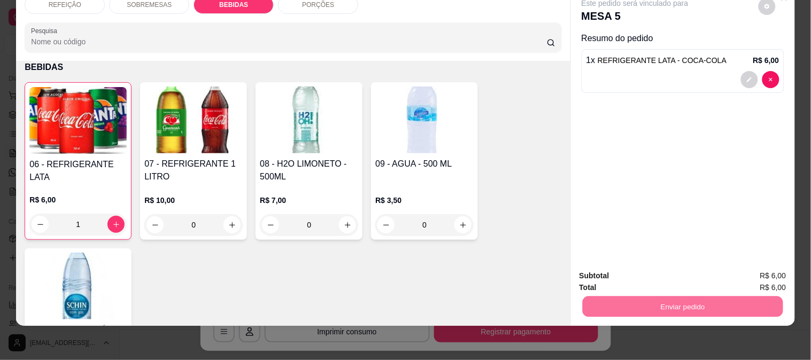
click at [755, 273] on button "Enviar pedido" at bounding box center [758, 272] width 60 height 20
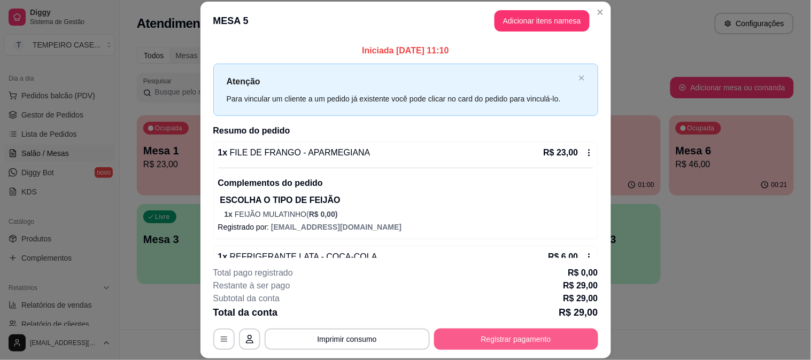
click at [472, 337] on button "Registrar pagamento" at bounding box center [516, 339] width 164 height 21
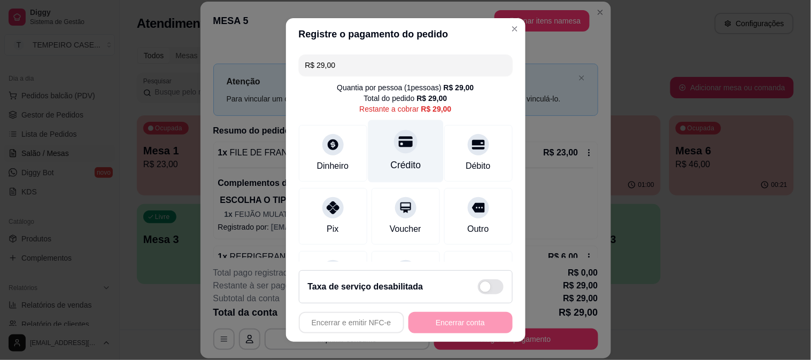
click at [398, 145] on icon at bounding box center [405, 141] width 14 height 11
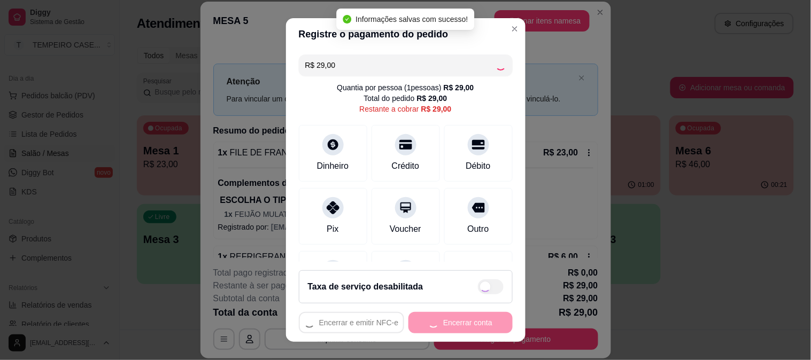
type input "R$ 0,00"
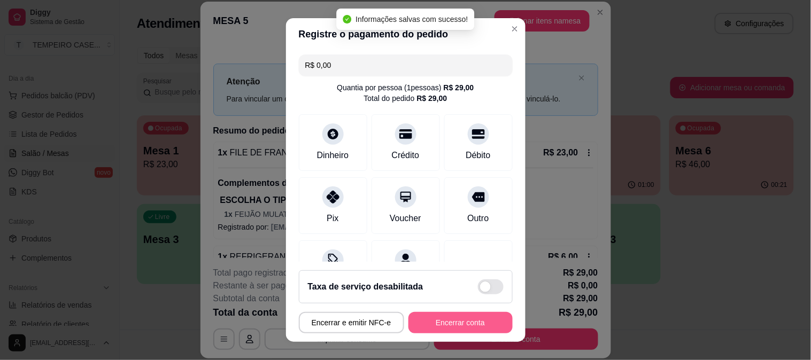
click at [450, 322] on button "Encerrar conta" at bounding box center [460, 322] width 104 height 21
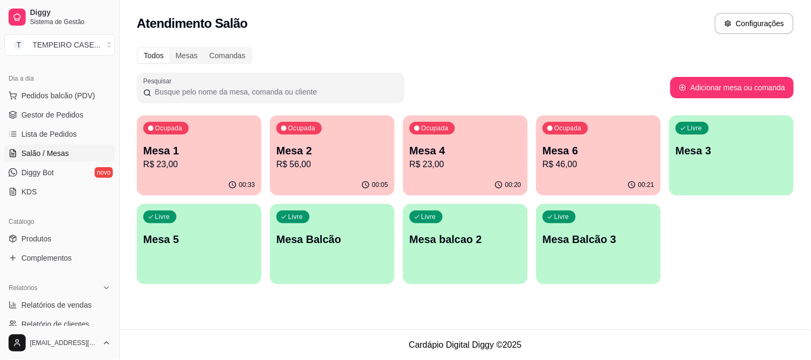
click at [414, 158] on p "R$ 23,00" at bounding box center [465, 164] width 112 height 13
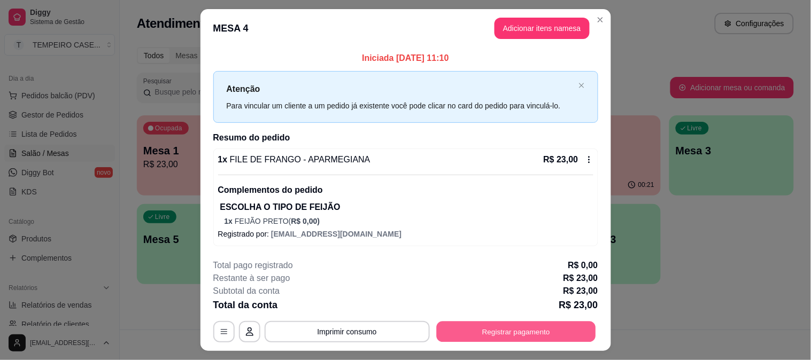
click at [521, 328] on button "Registrar pagamento" at bounding box center [515, 332] width 159 height 21
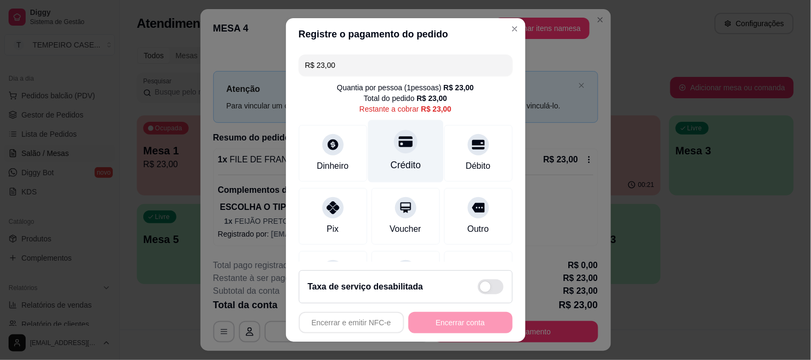
click at [398, 149] on icon at bounding box center [405, 142] width 14 height 14
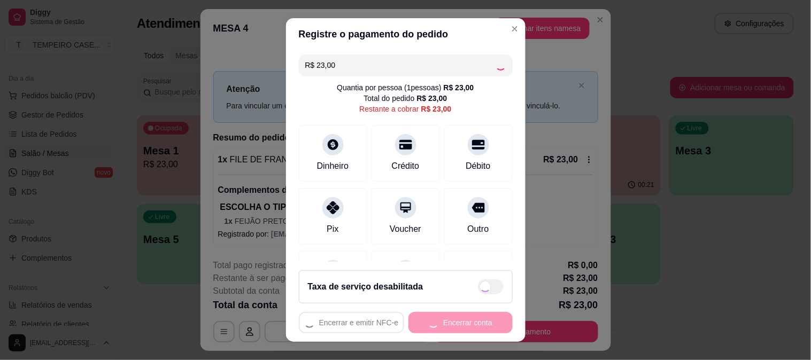
type input "R$ 0,00"
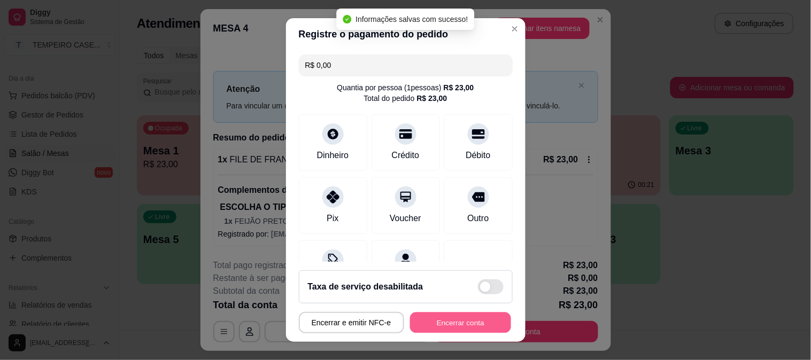
click at [439, 322] on button "Encerrar conta" at bounding box center [460, 323] width 101 height 21
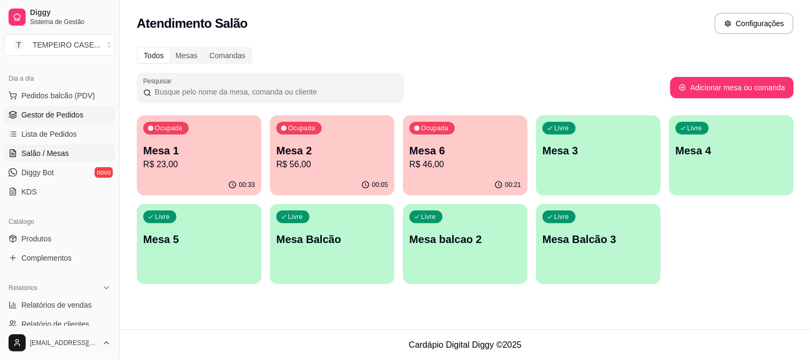
click at [45, 114] on span "Gestor de Pedidos" at bounding box center [52, 115] width 62 height 11
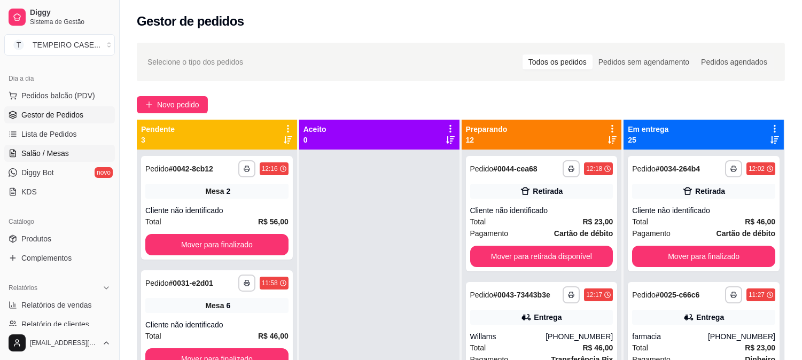
click at [47, 146] on link "Salão / Mesas" at bounding box center [59, 153] width 111 height 17
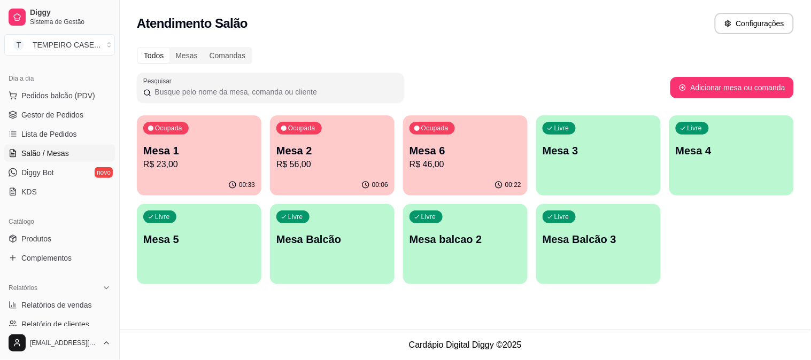
click at [189, 232] on p "Mesa 5" at bounding box center [199, 239] width 112 height 15
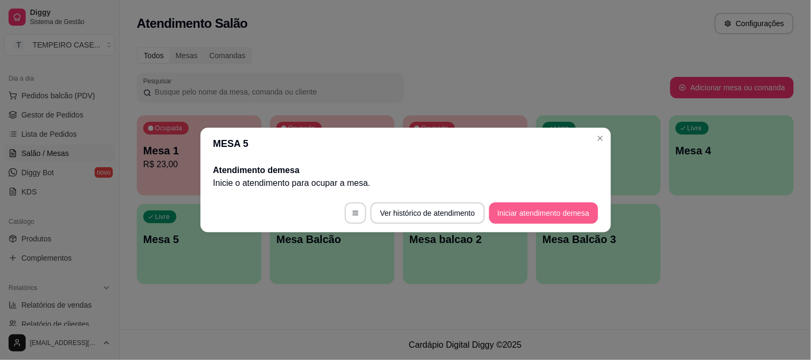
click at [524, 212] on button "Iniciar atendimento de mesa" at bounding box center [543, 213] width 109 height 21
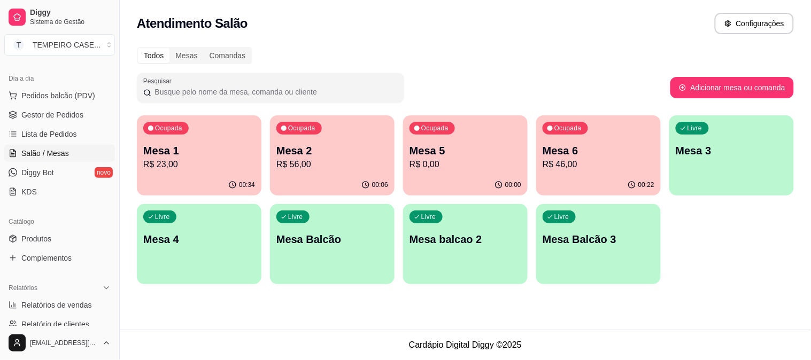
click at [198, 242] on p "Mesa 4" at bounding box center [199, 239] width 112 height 15
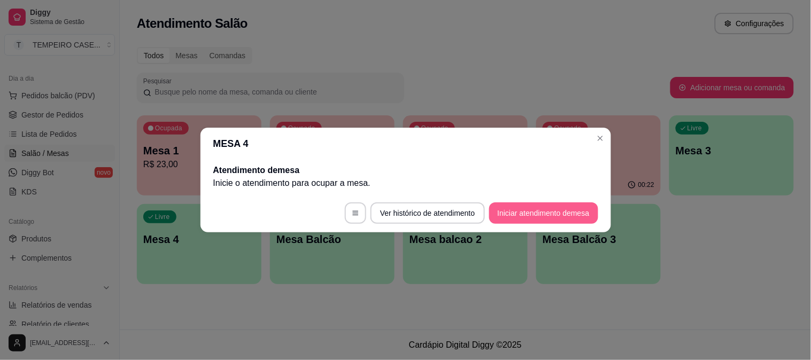
click at [561, 209] on button "Iniciar atendimento de mesa" at bounding box center [543, 213] width 109 height 21
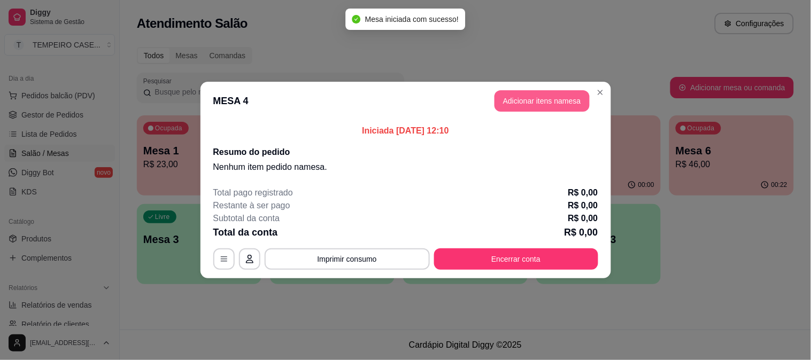
click at [572, 103] on button "Adicionar itens na mesa" at bounding box center [541, 100] width 95 height 21
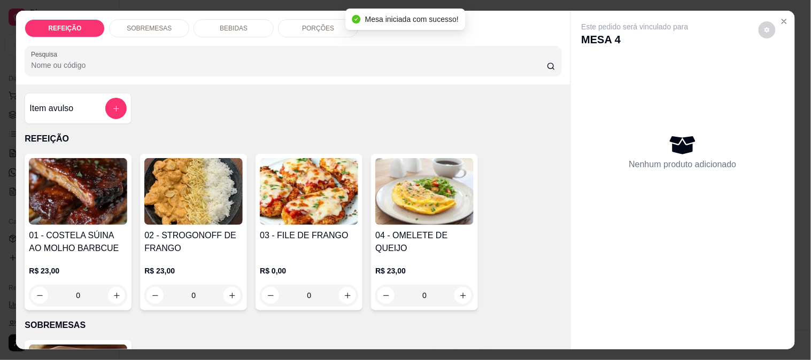
click at [283, 187] on img at bounding box center [309, 191] width 98 height 67
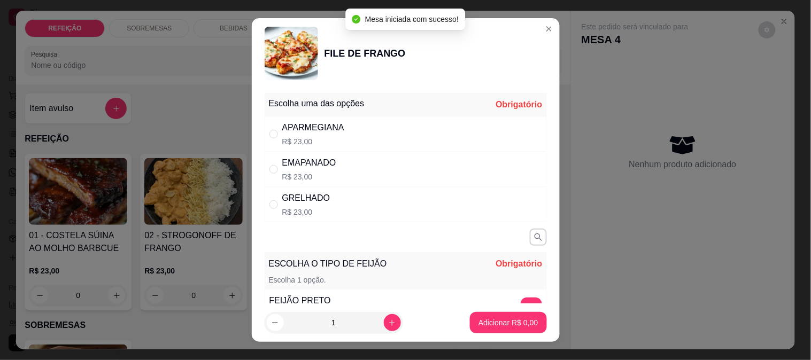
click at [318, 162] on div "EMAPANADO" at bounding box center [309, 163] width 54 height 13
radio input "true"
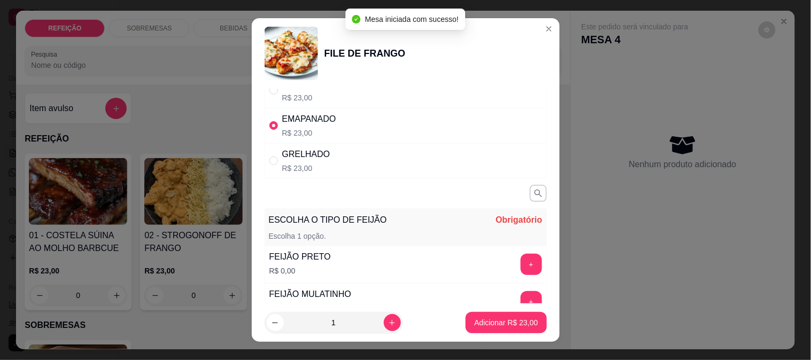
scroll to position [119, 0]
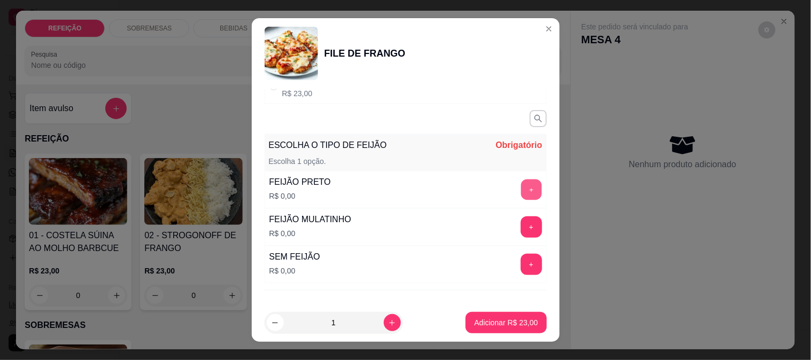
click at [520, 195] on button "+" at bounding box center [530, 189] width 21 height 21
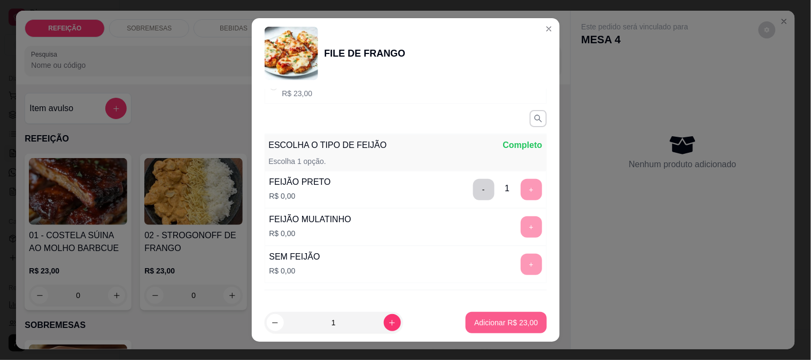
click at [497, 317] on button "Adicionar R$ 23,00" at bounding box center [505, 322] width 81 height 21
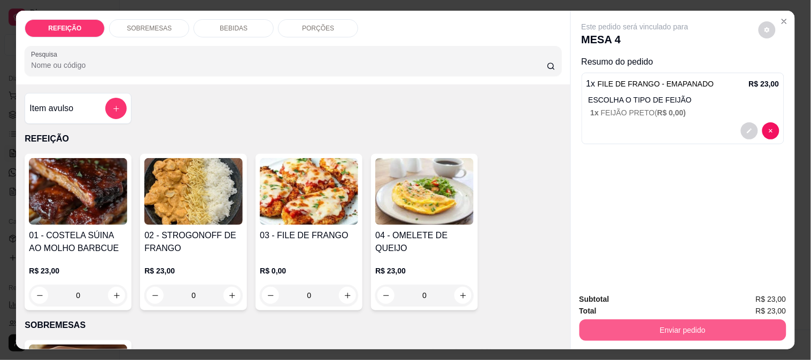
click at [703, 322] on button "Enviar pedido" at bounding box center [682, 330] width 207 height 21
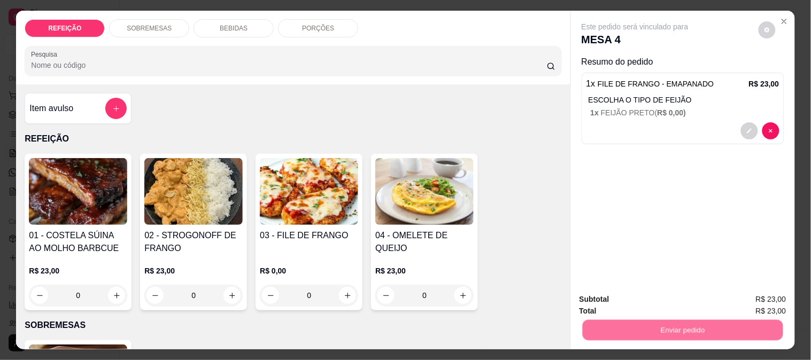
click at [760, 294] on button "Enviar pedido" at bounding box center [758, 300] width 60 height 20
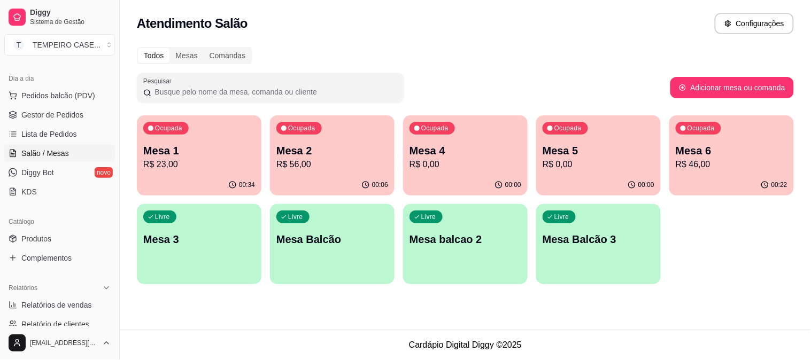
click at [584, 139] on div "Ocupada Mesa 5 R$ 0,00" at bounding box center [598, 144] width 125 height 59
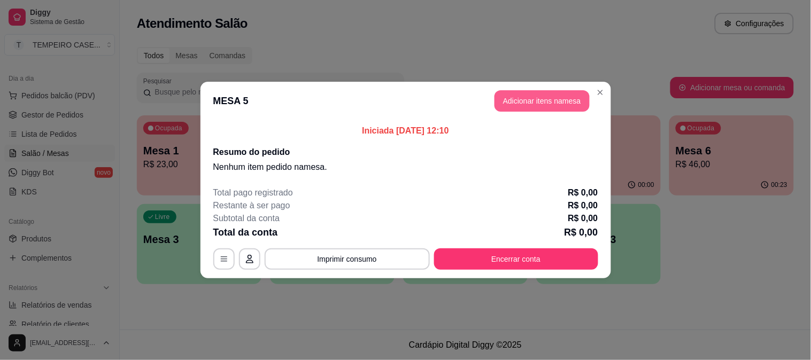
click at [539, 104] on button "Adicionar itens na mesa" at bounding box center [541, 100] width 95 height 21
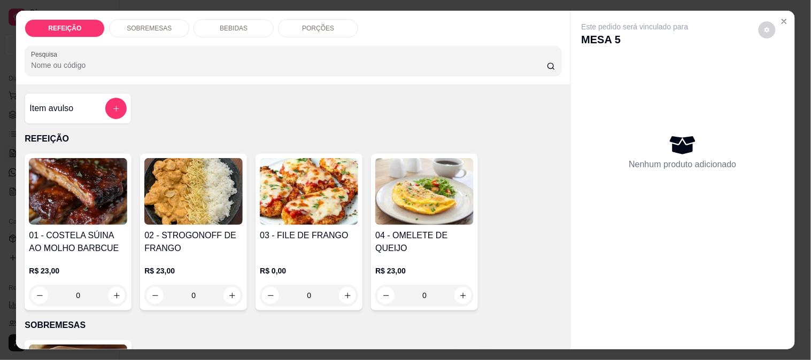
click at [77, 182] on img at bounding box center [78, 191] width 98 height 67
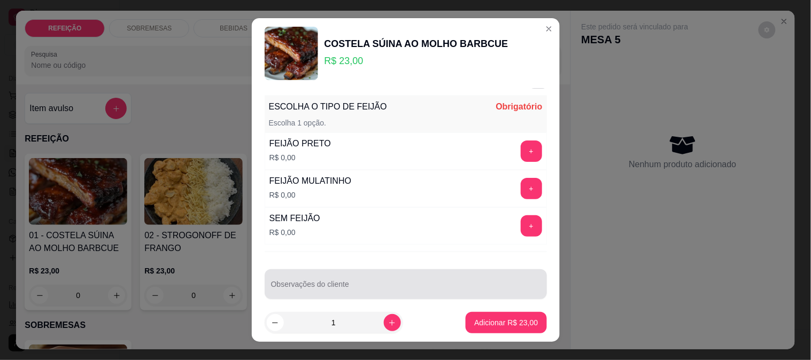
scroll to position [32, 0]
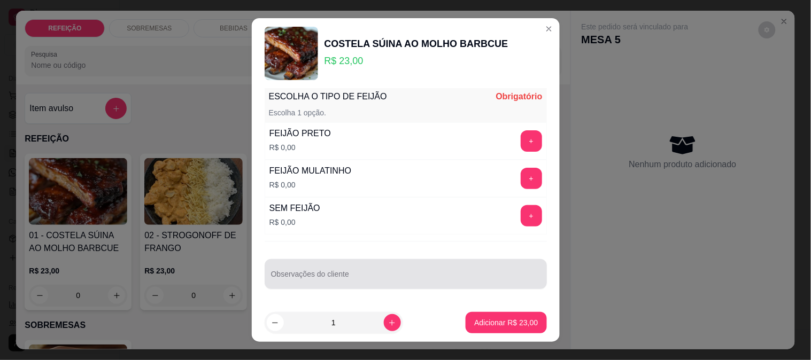
click at [316, 268] on div at bounding box center [405, 273] width 269 height 21
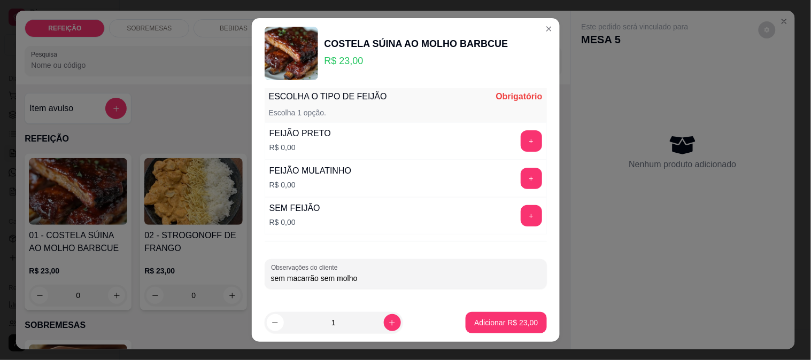
type input "sem macarrão sem molho"
click at [520, 136] on button "+" at bounding box center [530, 140] width 21 height 21
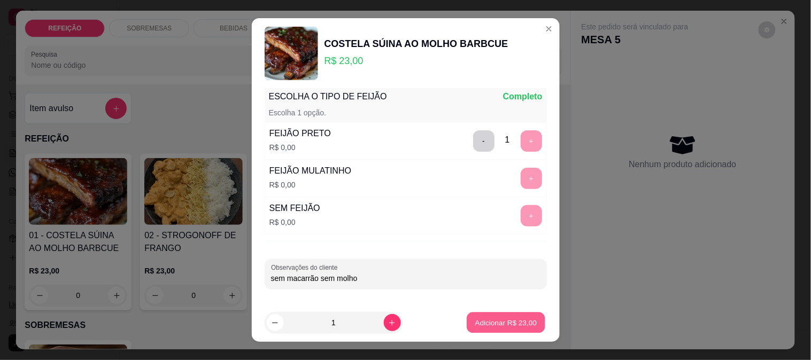
click at [476, 322] on p "Adicionar R$ 23,00" at bounding box center [506, 323] width 62 height 10
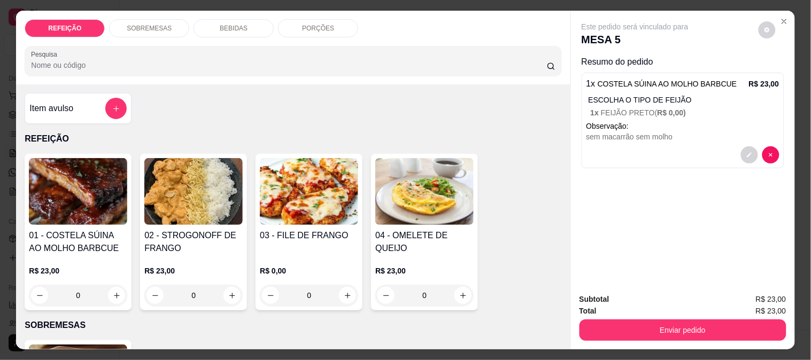
click at [71, 175] on img at bounding box center [78, 191] width 98 height 67
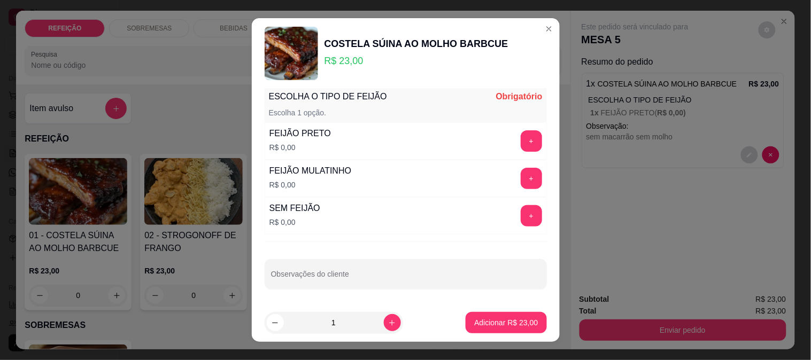
click at [378, 264] on div at bounding box center [405, 273] width 269 height 21
type input "sem molho"
click at [520, 137] on button "+" at bounding box center [530, 140] width 21 height 21
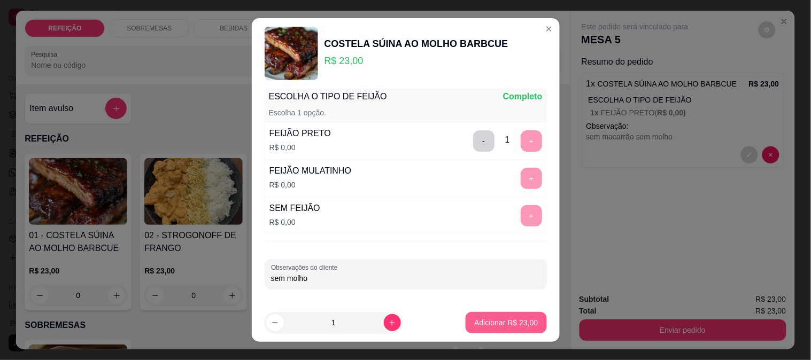
click at [496, 318] on p "Adicionar R$ 23,00" at bounding box center [506, 322] width 64 height 11
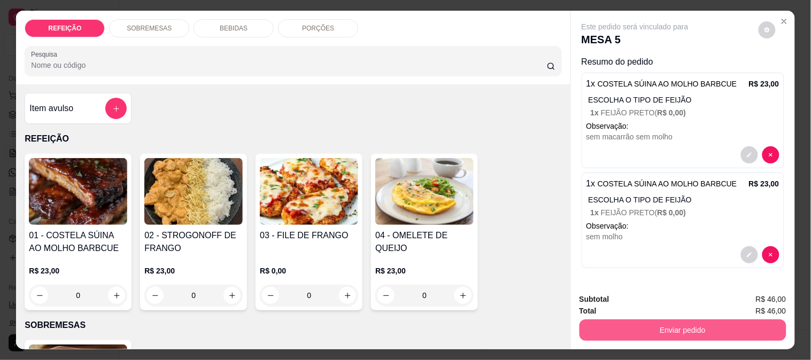
click at [686, 331] on button "Enviar pedido" at bounding box center [682, 330] width 207 height 21
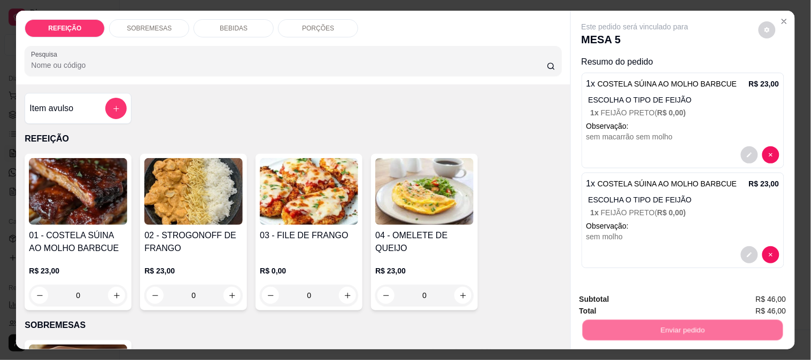
click at [776, 302] on button "Enviar pedido" at bounding box center [758, 300] width 60 height 20
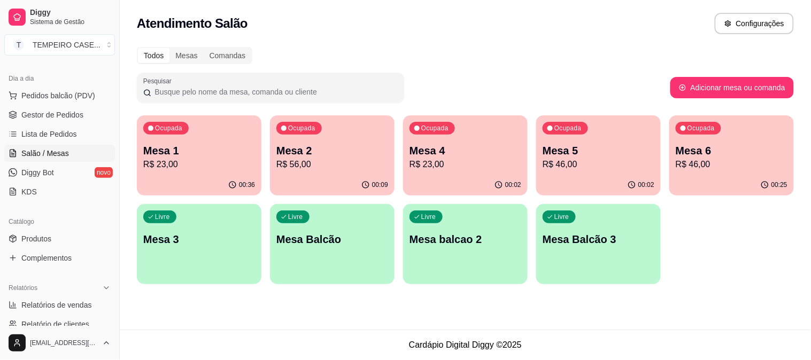
click at [707, 145] on p "Mesa 6" at bounding box center [731, 150] width 112 height 15
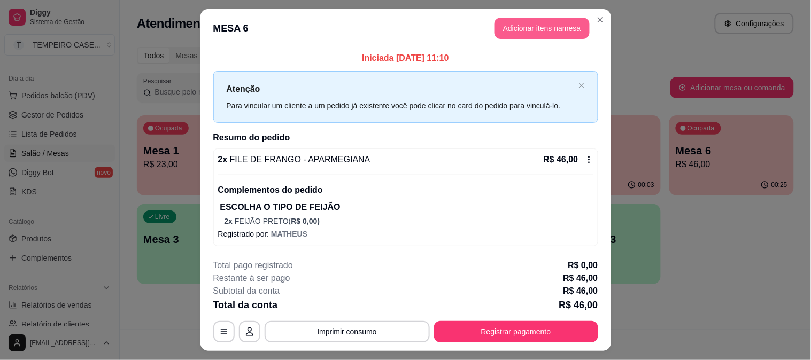
click at [535, 33] on button "Adicionar itens na mesa" at bounding box center [541, 28] width 95 height 21
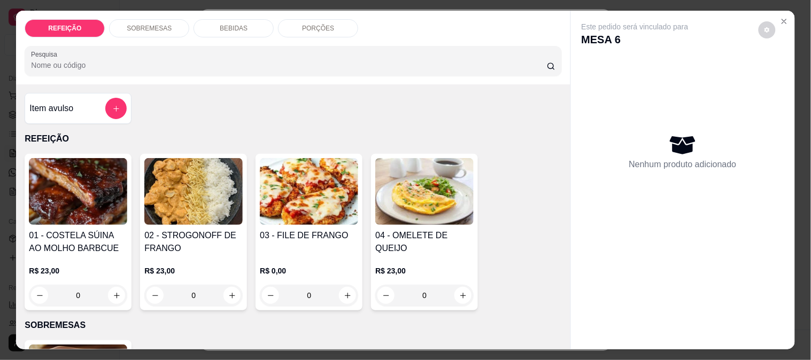
click at [234, 24] on p "BEBIDAS" at bounding box center [234, 28] width 28 height 9
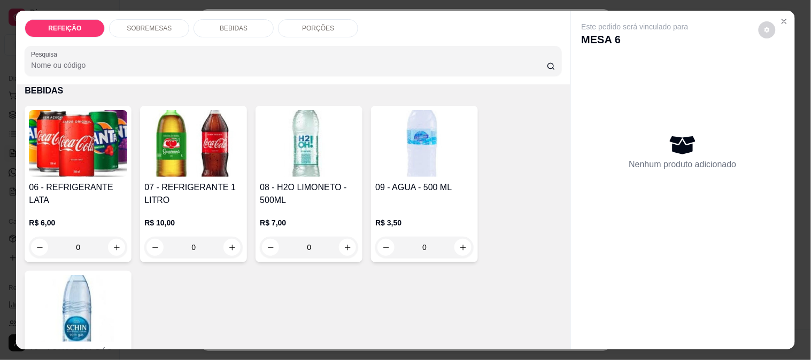
scroll to position [28, 0]
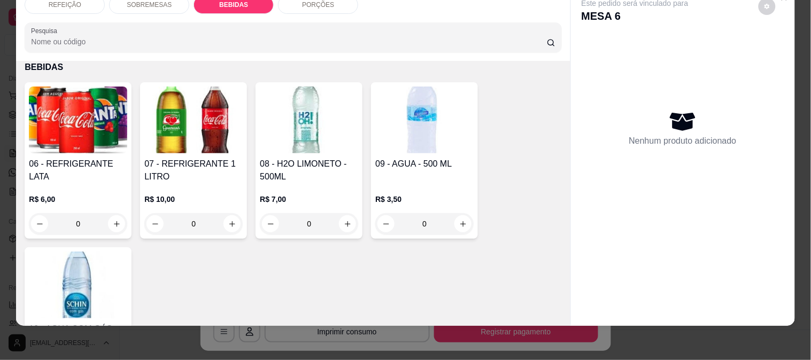
click at [193, 159] on h4 "07 - REFRIGERANTE 1 LITRO" at bounding box center [193, 171] width 98 height 26
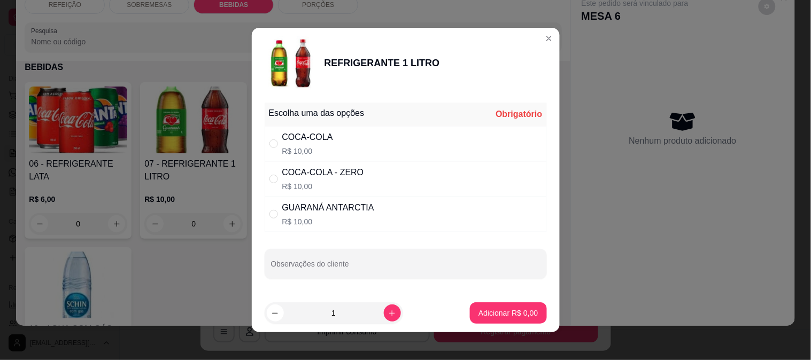
click at [343, 177] on div "COCA-COLA - ZERO" at bounding box center [323, 172] width 82 height 13
radio input "true"
click at [492, 312] on p "Adicionar R$ 10,00" at bounding box center [506, 313] width 64 height 11
type input "1"
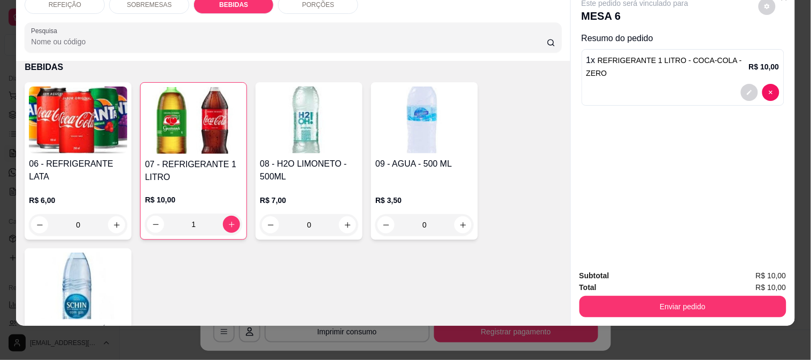
click at [690, 306] on button "Enviar pedido" at bounding box center [682, 306] width 207 height 21
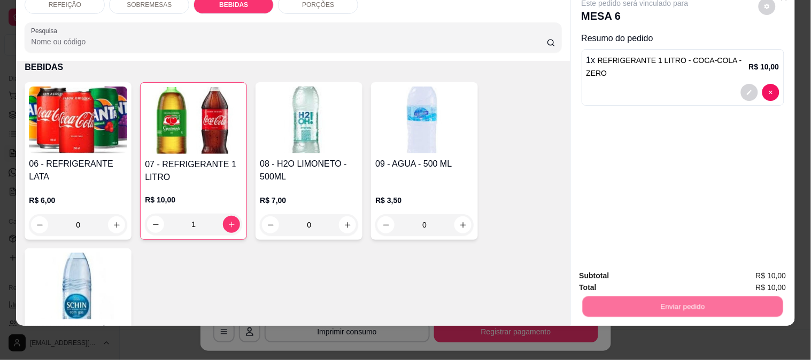
click at [749, 273] on button "Enviar pedido" at bounding box center [758, 271] width 60 height 20
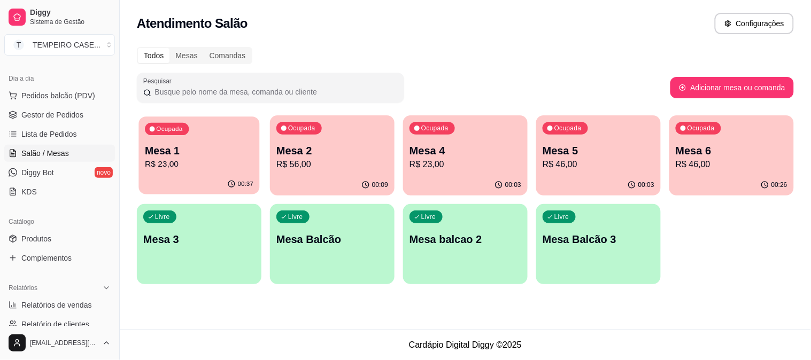
click at [198, 155] on p "Mesa 1" at bounding box center [199, 151] width 108 height 14
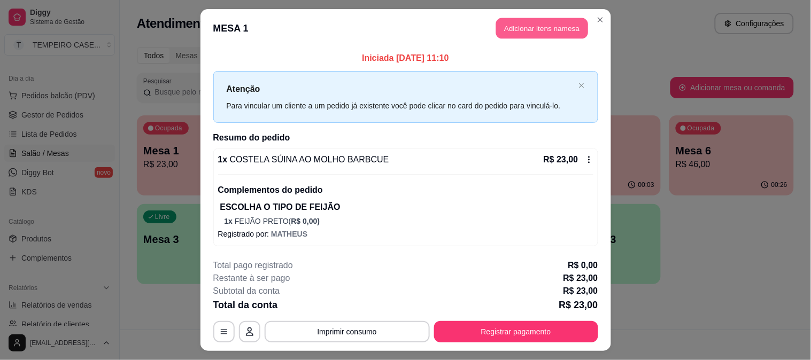
click at [543, 29] on button "Adicionar itens na mesa" at bounding box center [542, 28] width 92 height 21
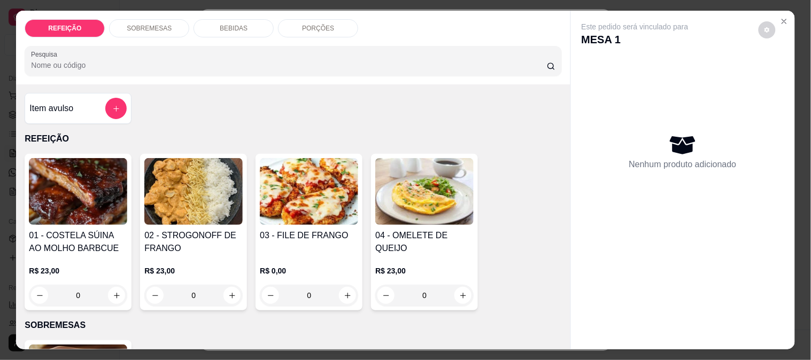
click at [221, 27] on p "BEBIDAS" at bounding box center [234, 28] width 28 height 9
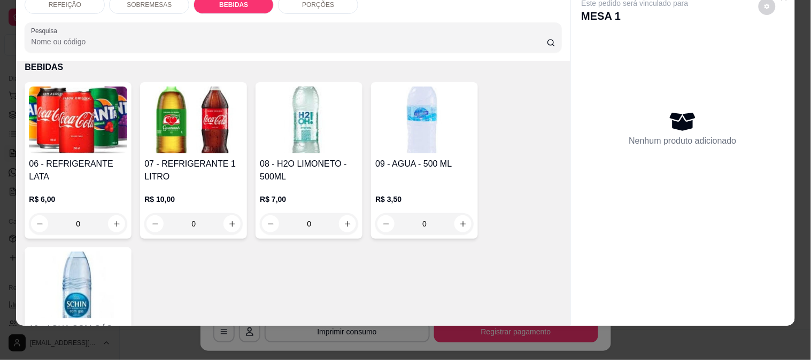
click at [306, 136] on img at bounding box center [309, 120] width 98 height 67
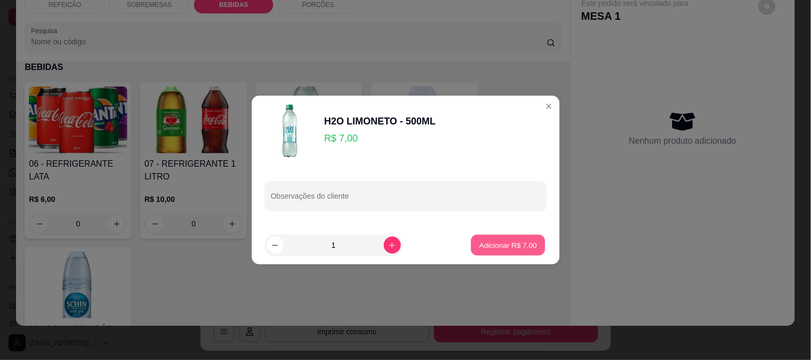
click at [497, 250] on p "Adicionar R$ 7,00" at bounding box center [508, 245] width 58 height 10
type input "1"
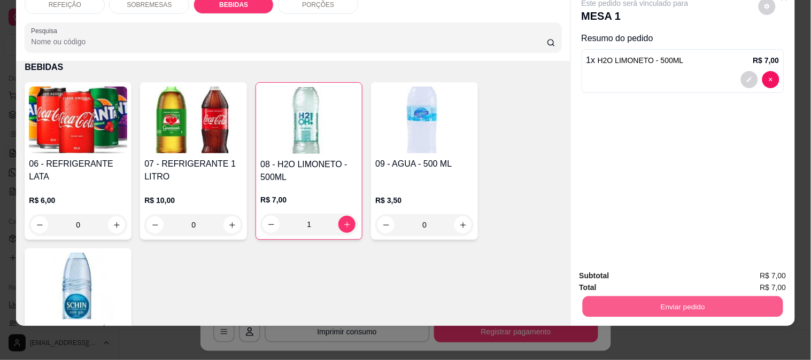
click at [725, 296] on button "Enviar pedido" at bounding box center [682, 306] width 200 height 21
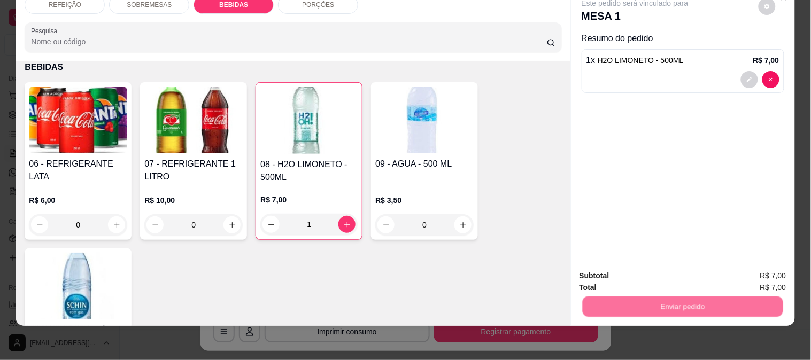
click at [763, 274] on button "Enviar pedido" at bounding box center [758, 272] width 60 height 20
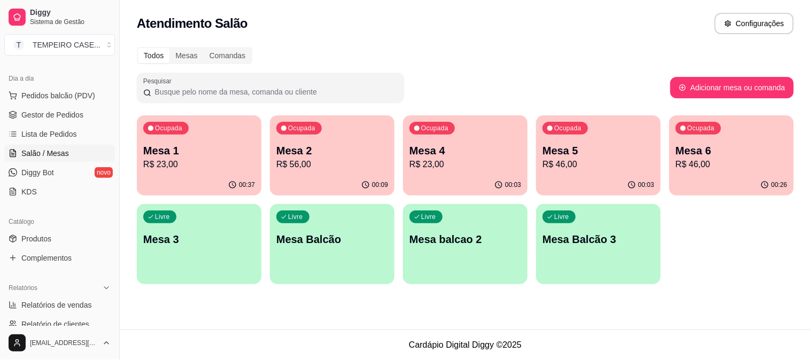
click at [172, 146] on p "Mesa 1" at bounding box center [199, 150] width 112 height 15
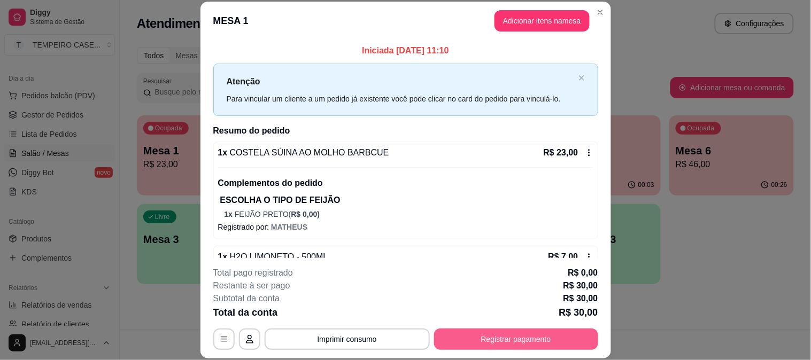
click at [508, 340] on button "Registrar pagamento" at bounding box center [516, 339] width 164 height 21
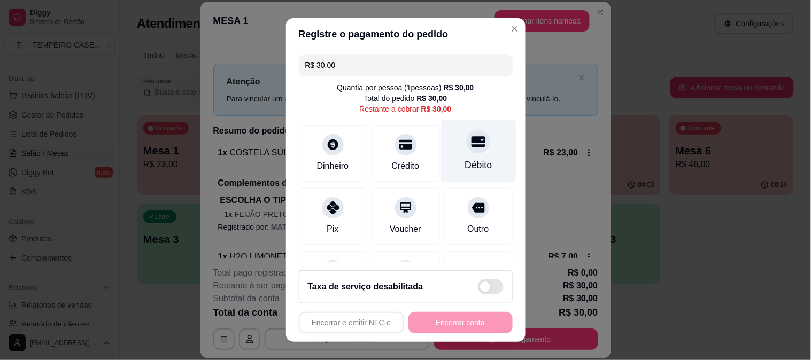
click at [442, 156] on div "Débito" at bounding box center [477, 151] width 75 height 63
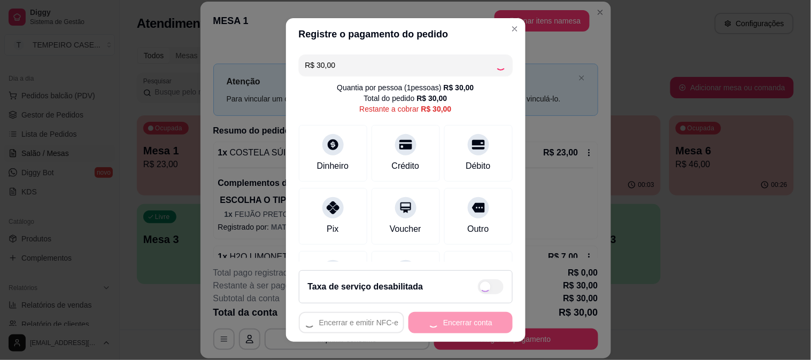
type input "R$ 0,00"
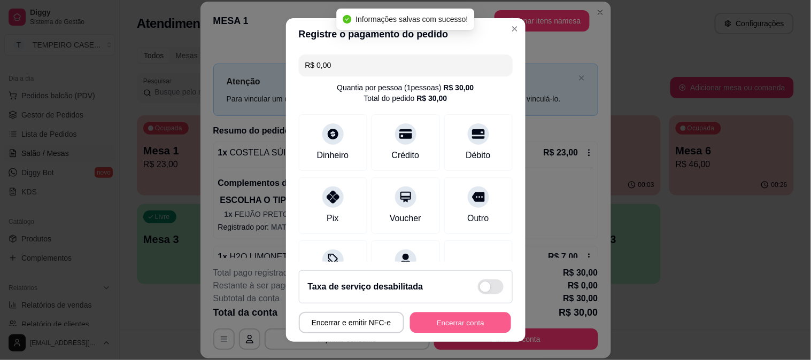
click at [464, 327] on button "Encerrar conta" at bounding box center [460, 323] width 101 height 21
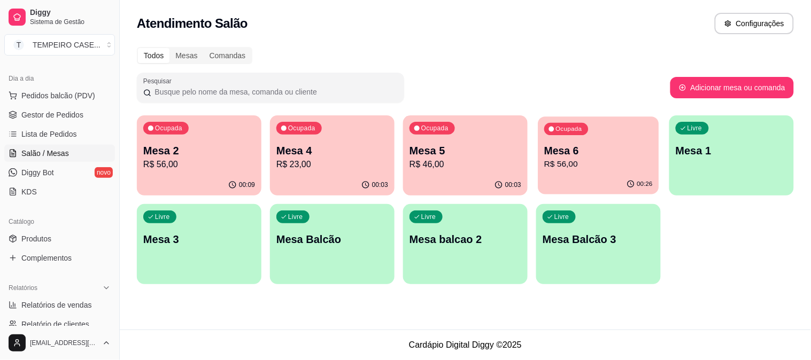
click at [602, 162] on p "R$ 56,00" at bounding box center [598, 164] width 108 height 12
click at [512, 336] on button "Registrar pagamento" at bounding box center [516, 339] width 164 height 21
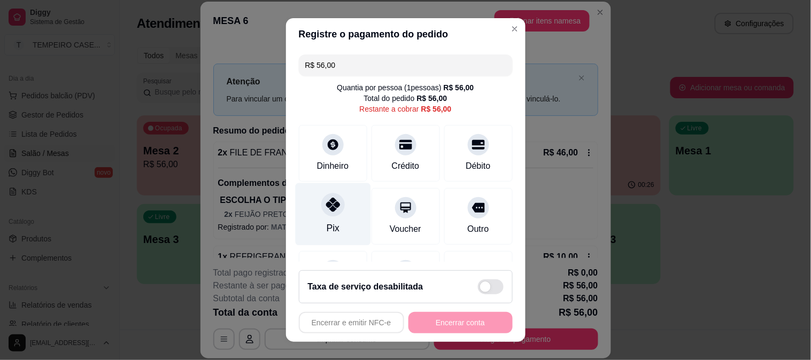
click at [329, 215] on div at bounding box center [333, 205] width 24 height 24
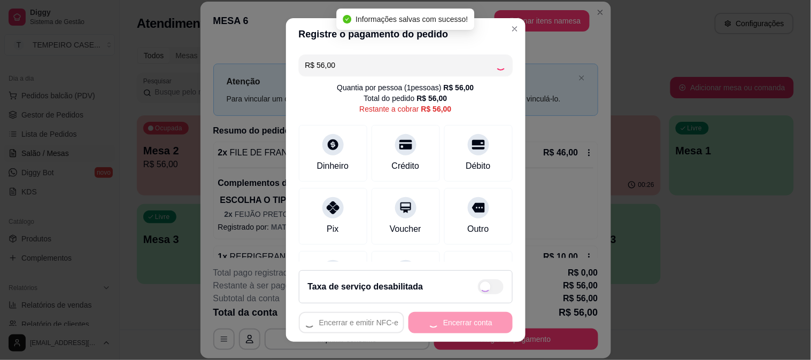
type input "R$ 0,00"
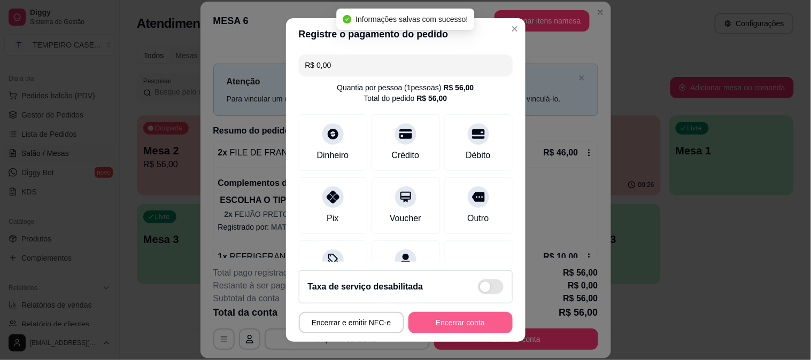
click at [463, 323] on button "Encerrar conta" at bounding box center [460, 322] width 104 height 21
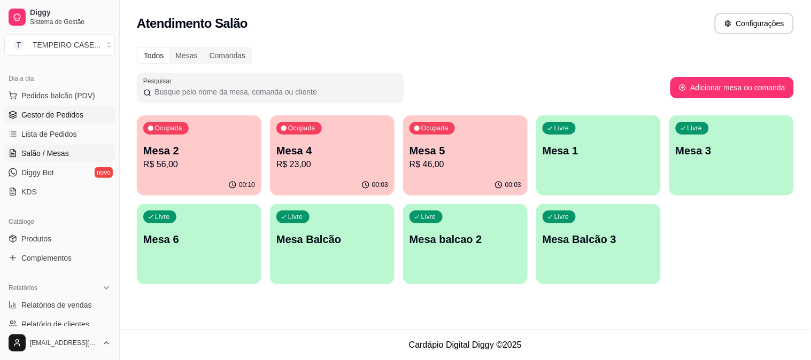
click at [51, 110] on span "Gestor de Pedidos" at bounding box center [52, 115] width 62 height 11
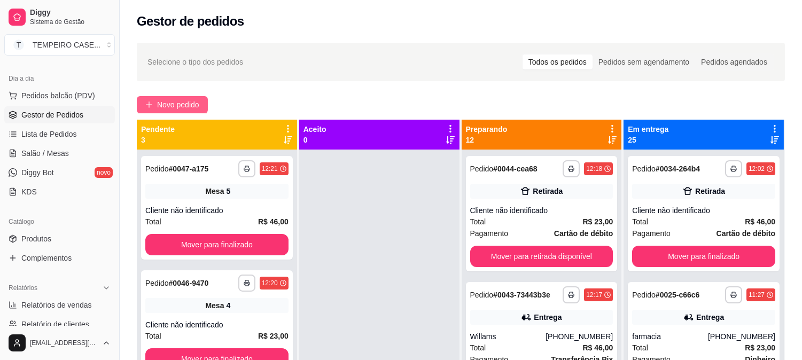
click at [169, 105] on span "Novo pedido" at bounding box center [178, 105] width 42 height 12
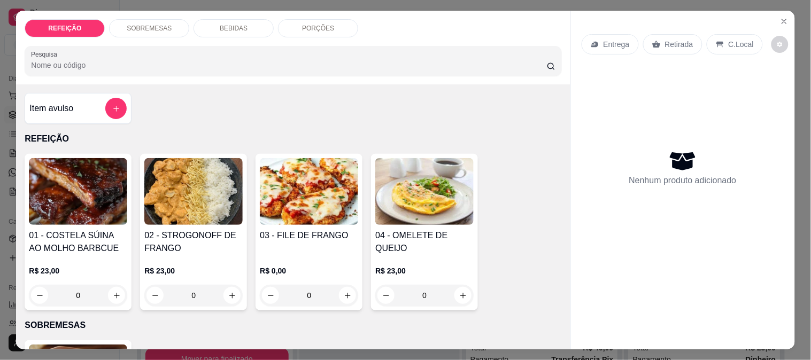
click at [337, 192] on img at bounding box center [309, 191] width 98 height 67
click at [291, 205] on div "GRELHADO R$ 23,00" at bounding box center [306, 205] width 48 height 26
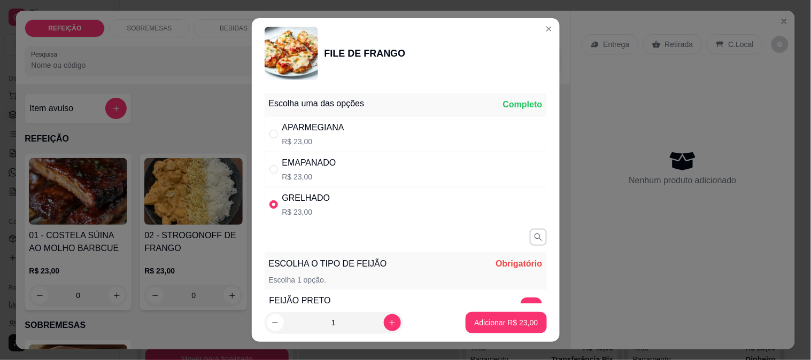
radio input "true"
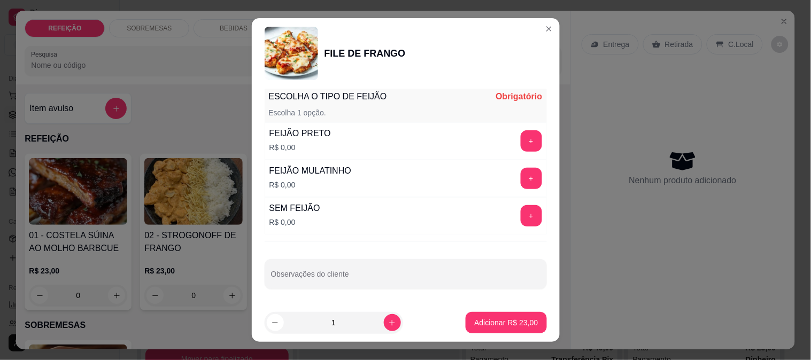
scroll to position [168, 0]
click at [520, 174] on button "+" at bounding box center [530, 178] width 21 height 21
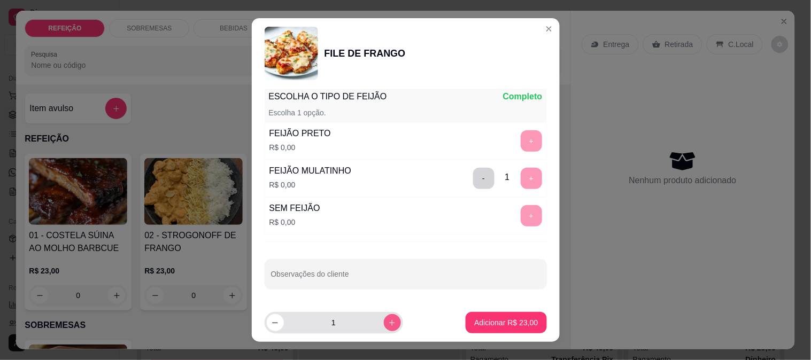
click at [388, 323] on icon "increase-product-quantity" at bounding box center [392, 323] width 8 height 8
type input "2"
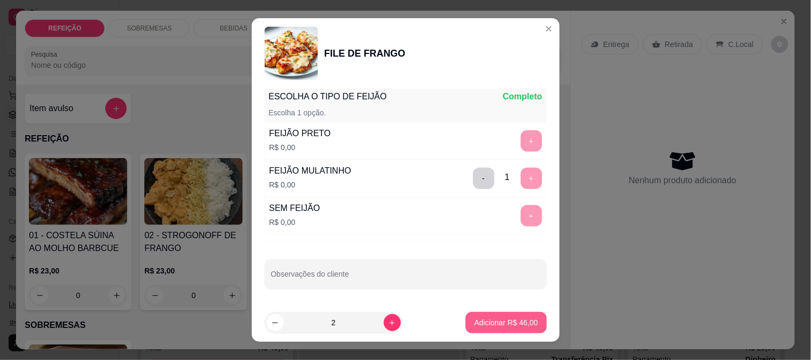
click at [482, 320] on p "Adicionar R$ 46,00" at bounding box center [506, 322] width 64 height 11
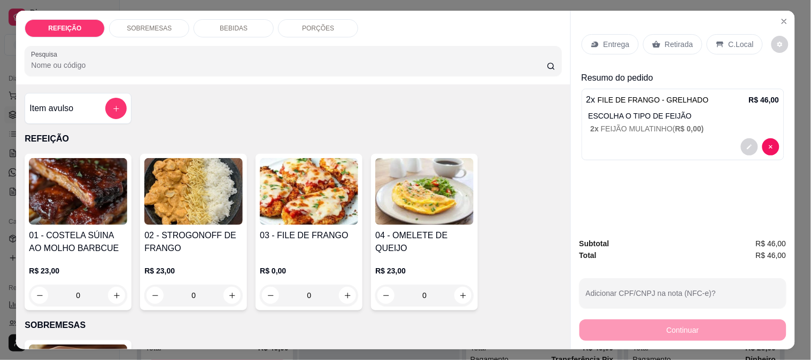
click at [603, 43] on p "Entrega" at bounding box center [616, 44] width 26 height 11
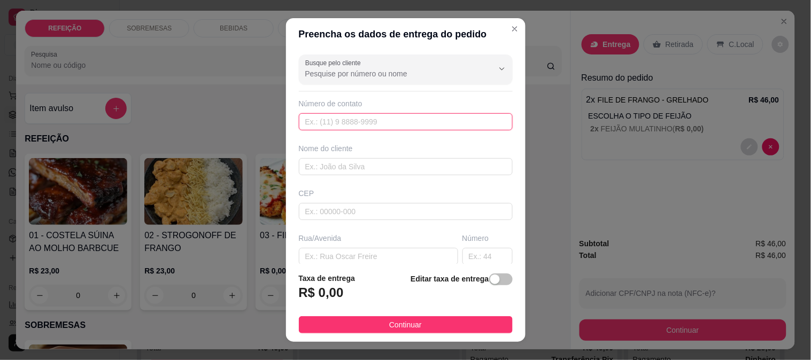
click at [337, 127] on input "text" at bounding box center [406, 121] width 214 height 17
paste input "[PHONE_NUMBER]"
type input "[PHONE_NUMBER]"
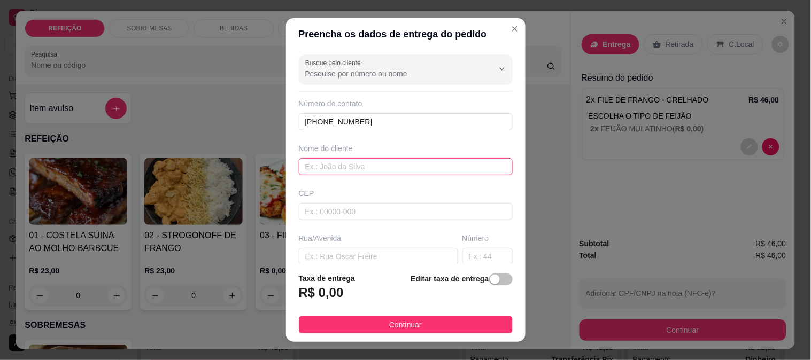
click at [348, 169] on input "text" at bounding box center [406, 166] width 214 height 17
paste input "WabdaSilva"
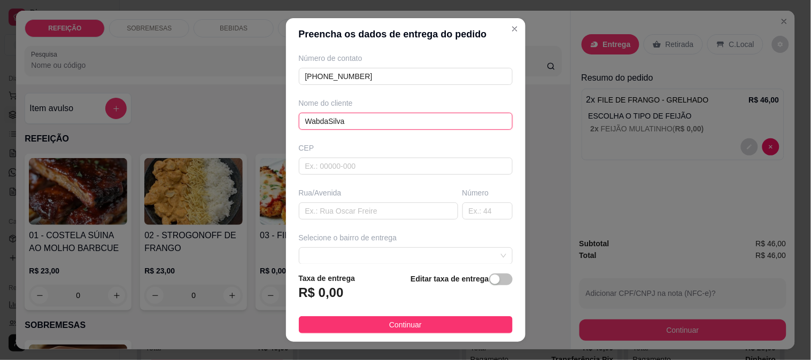
scroll to position [59, 0]
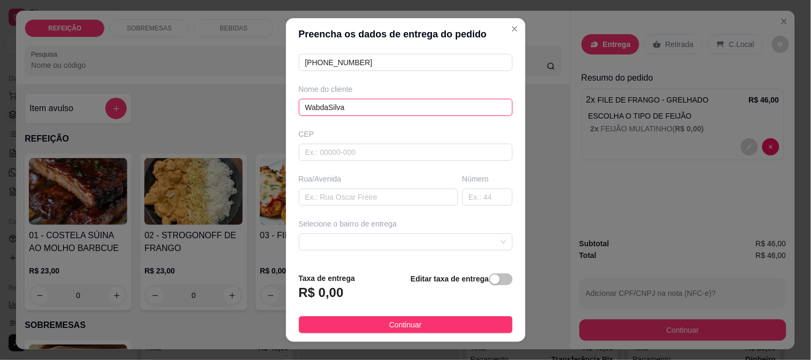
type input "WabdaSilva"
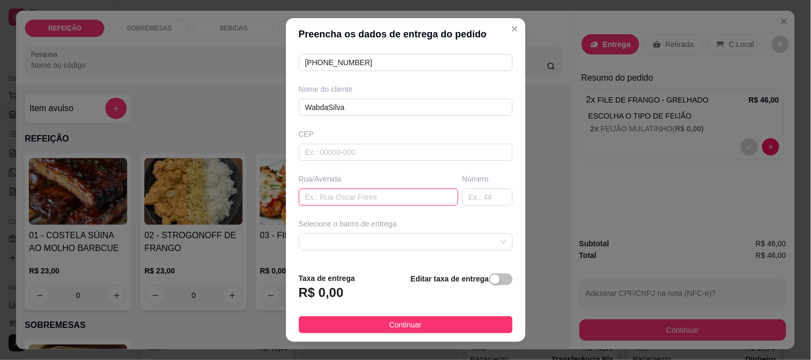
click at [370, 203] on input "text" at bounding box center [378, 197] width 159 height 17
paste input "Pousada sal e mar"
click at [361, 242] on span at bounding box center [405, 242] width 201 height 16
type input "Pousada sal e mar"
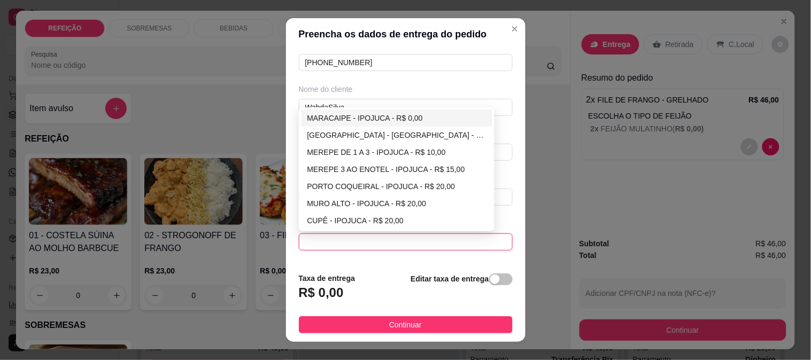
click at [347, 121] on div "MARACAIPE - IPOJUCA - R$ 0,00" at bounding box center [396, 118] width 179 height 12
type input "IPOJUCA"
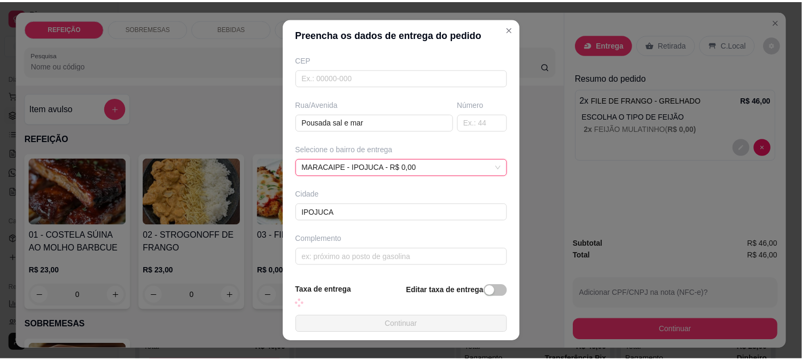
scroll to position [146, 0]
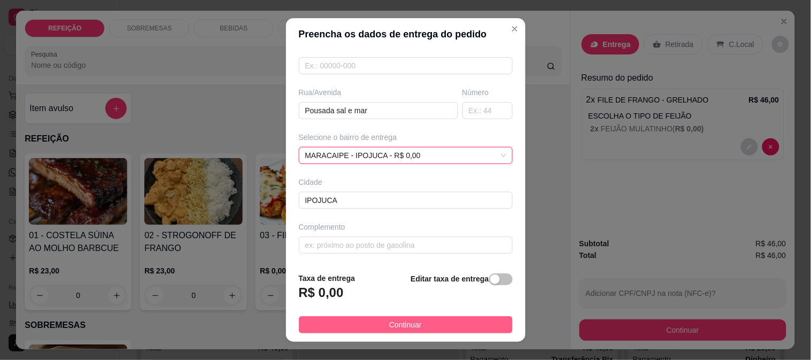
click at [398, 332] on button "Continuar" at bounding box center [406, 324] width 214 height 17
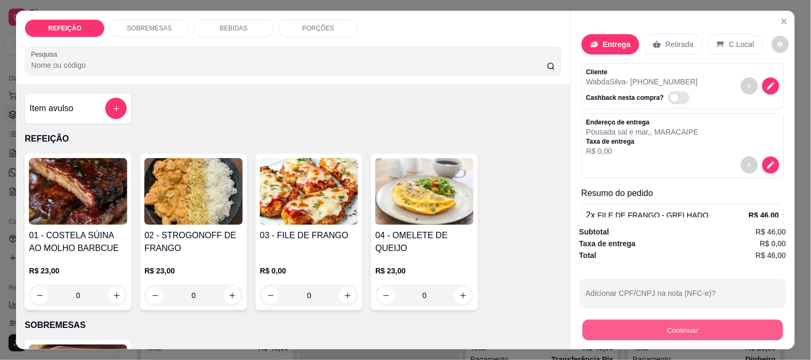
click at [659, 323] on button "Continuar" at bounding box center [682, 330] width 200 height 21
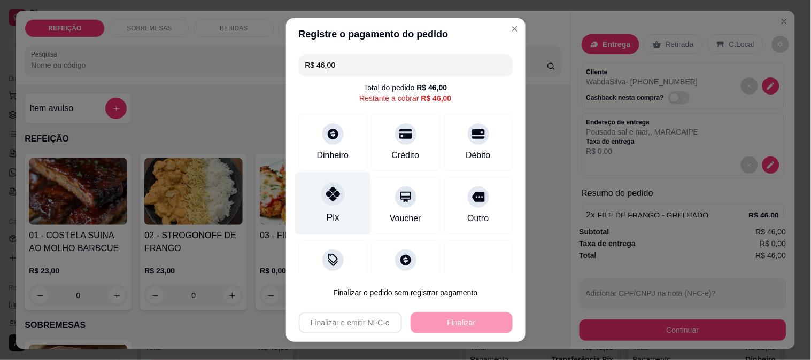
click at [345, 204] on div "Pix" at bounding box center [332, 203] width 75 height 63
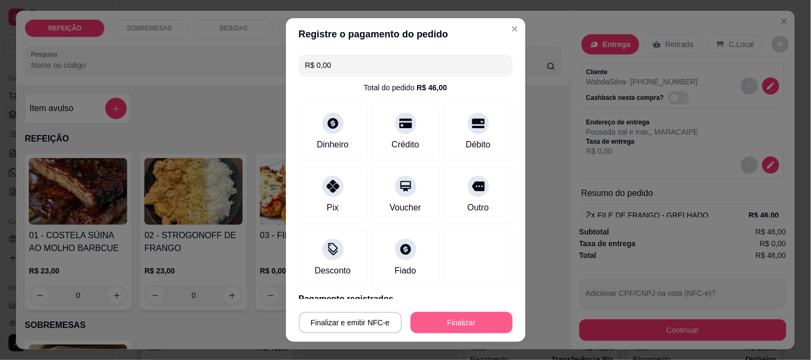
click at [447, 320] on button "Finalizar" at bounding box center [461, 322] width 102 height 21
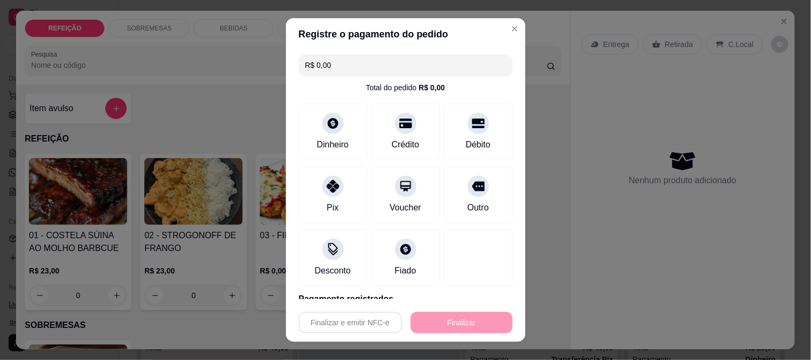
type input "-R$ 46,00"
click at [216, 104] on div "Novo pedido" at bounding box center [461, 104] width 648 height 17
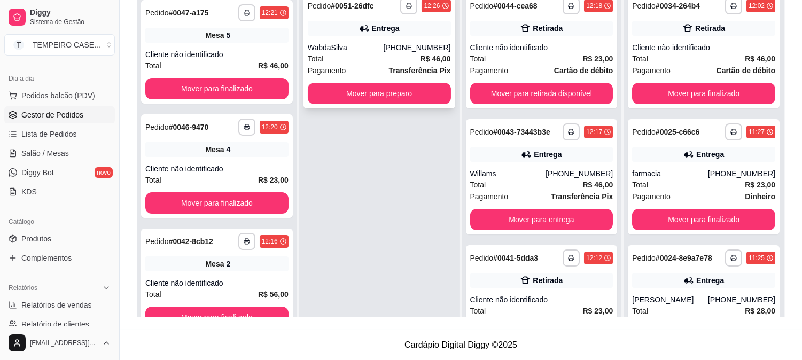
click at [414, 11] on button "button" at bounding box center [408, 5] width 17 height 17
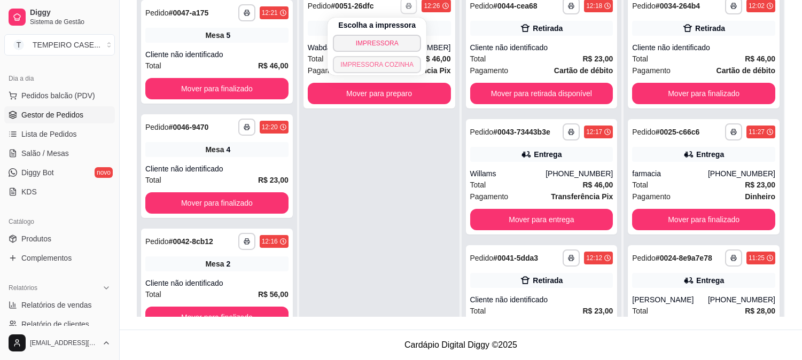
click at [390, 63] on button "IMPRESSORA COZINHA" at bounding box center [377, 64] width 88 height 17
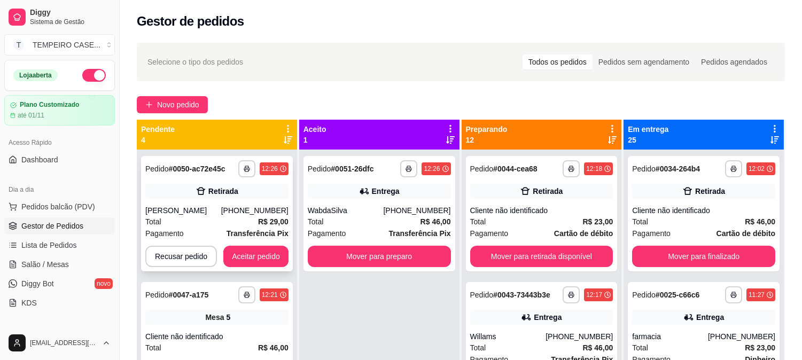
click at [217, 211] on div "[PERSON_NAME]" at bounding box center [183, 210] width 76 height 11
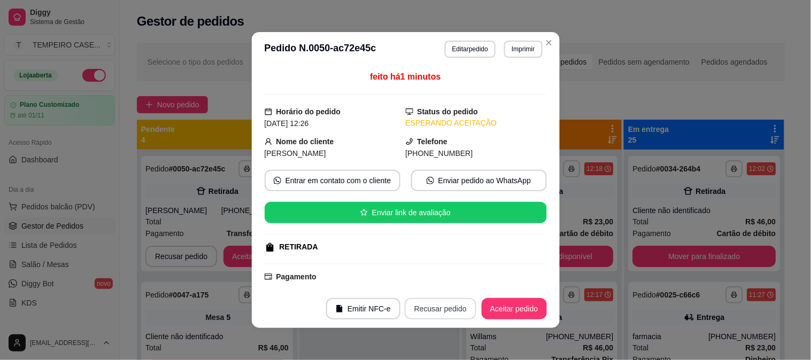
click at [426, 306] on button "Recusar pedido" at bounding box center [441, 308] width 72 height 21
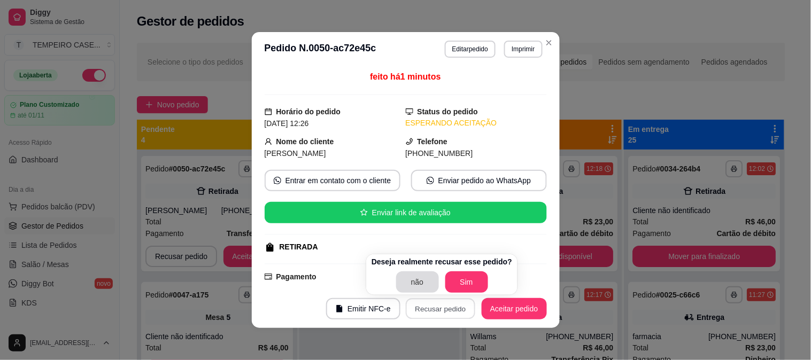
click at [408, 279] on button "não" at bounding box center [417, 281] width 43 height 21
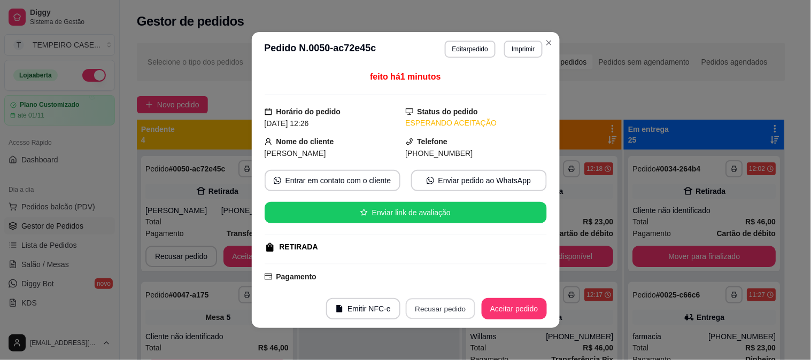
click at [429, 312] on button "Recusar pedido" at bounding box center [440, 309] width 69 height 21
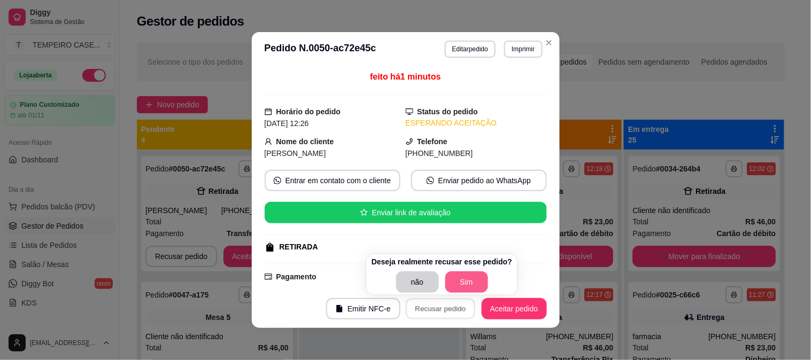
click at [459, 279] on button "Sim" at bounding box center [466, 281] width 43 height 21
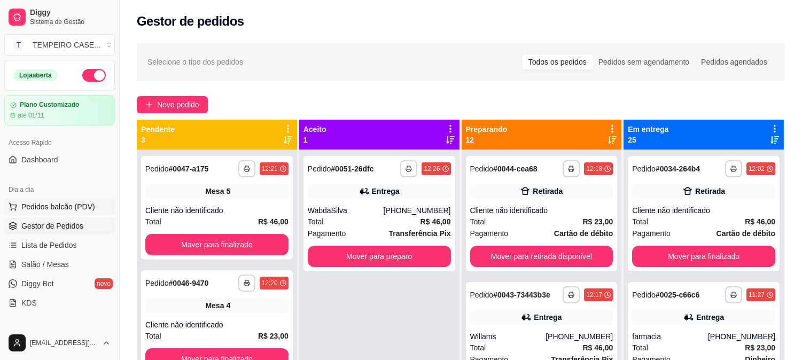
click at [68, 206] on span "Pedidos balcão (PDV)" at bounding box center [58, 206] width 74 height 11
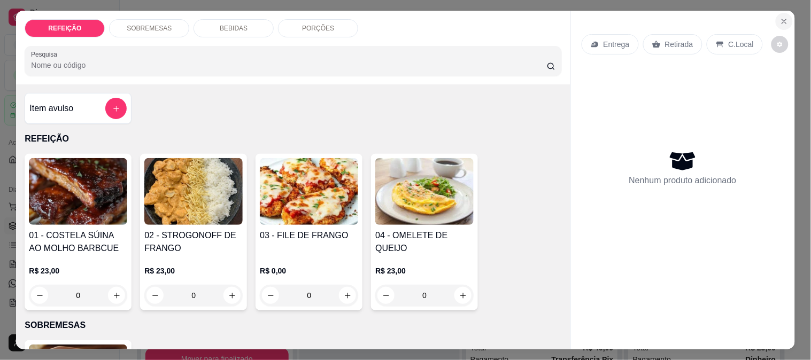
click at [780, 17] on icon "Close" at bounding box center [784, 21] width 9 height 9
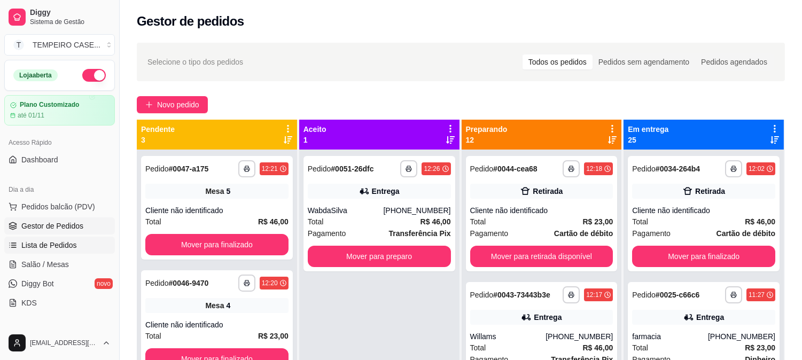
click at [49, 253] on link "Lista de Pedidos" at bounding box center [59, 245] width 111 height 17
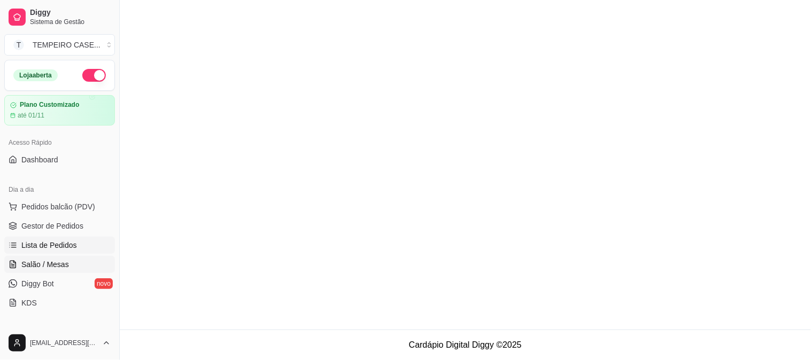
click at [49, 260] on span "Salão / Mesas" at bounding box center [45, 264] width 48 height 11
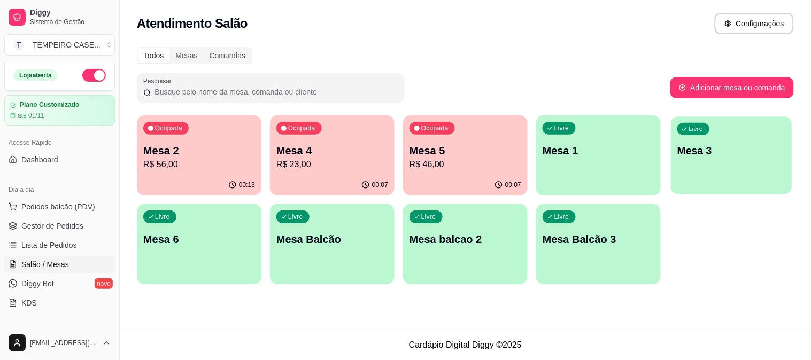
click at [730, 166] on div "Livre Mesa 3" at bounding box center [731, 148] width 121 height 65
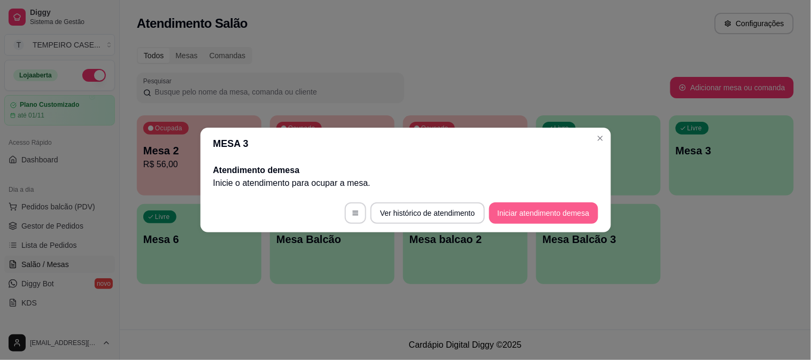
click at [539, 211] on button "Iniciar atendimento de mesa" at bounding box center [543, 213] width 109 height 21
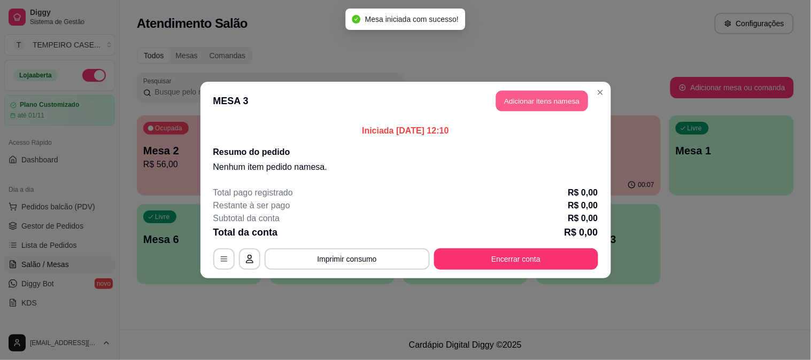
click at [545, 99] on button "Adicionar itens na mesa" at bounding box center [542, 101] width 92 height 21
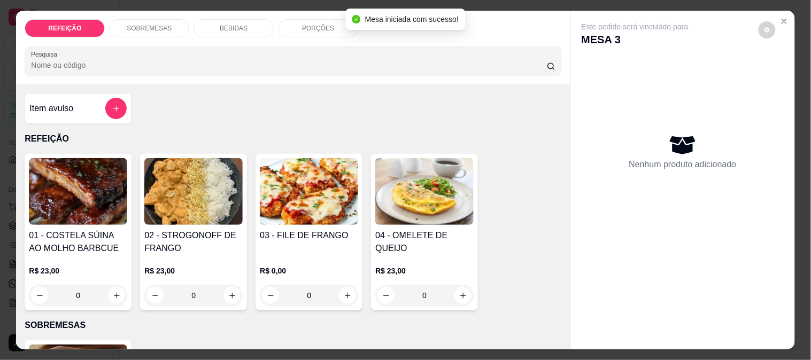
click at [102, 204] on img at bounding box center [78, 191] width 98 height 67
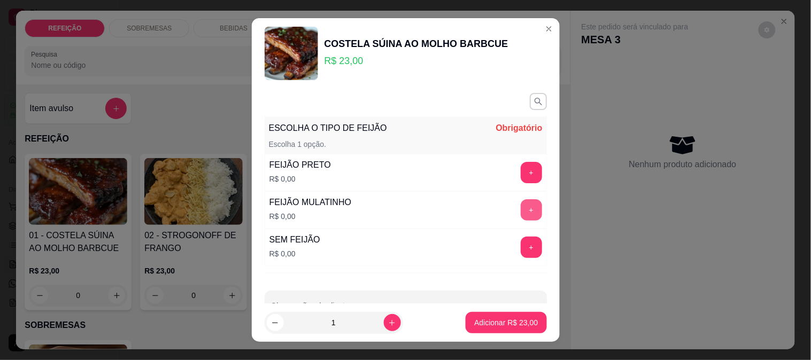
click at [520, 205] on button "+" at bounding box center [530, 209] width 21 height 21
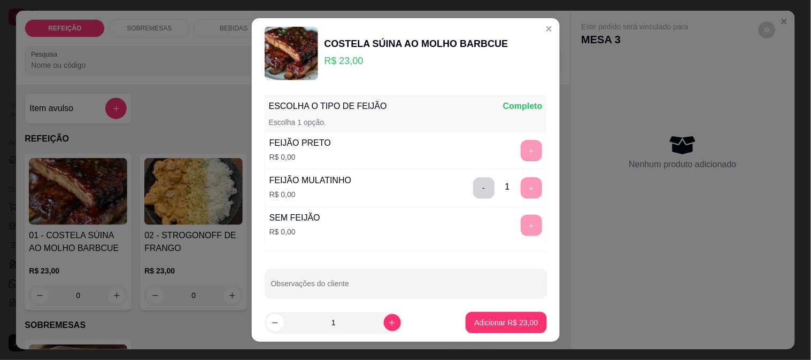
scroll to position [32, 0]
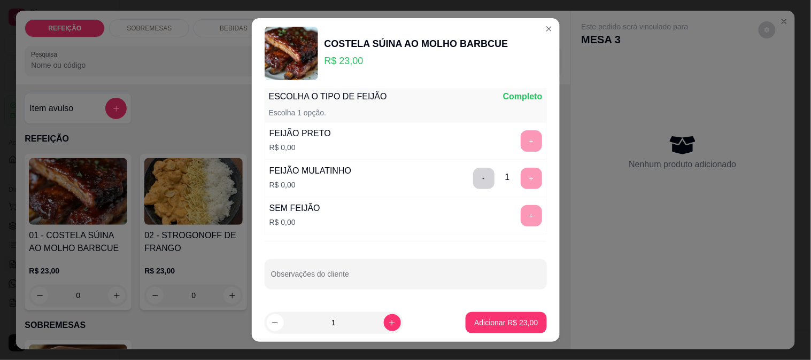
click at [499, 308] on footer "1 Adicionar R$ 23,00" at bounding box center [406, 323] width 308 height 38
click at [500, 317] on p "Adicionar R$ 23,00" at bounding box center [506, 322] width 64 height 11
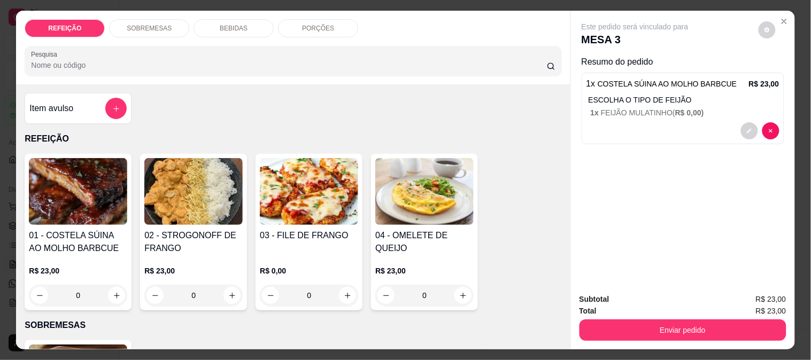
click at [212, 21] on div "BEBIDAS" at bounding box center [233, 28] width 80 height 18
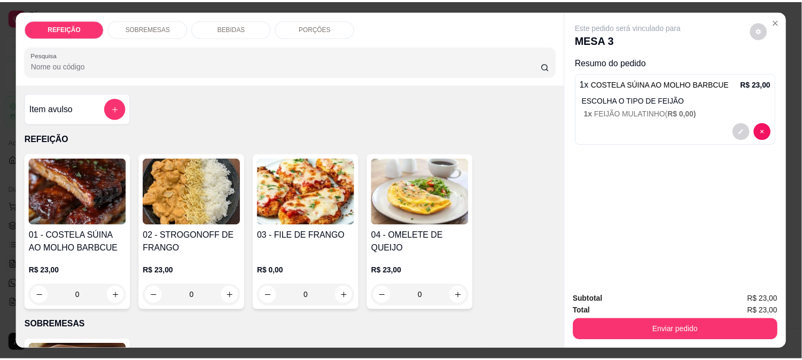
scroll to position [28, 0]
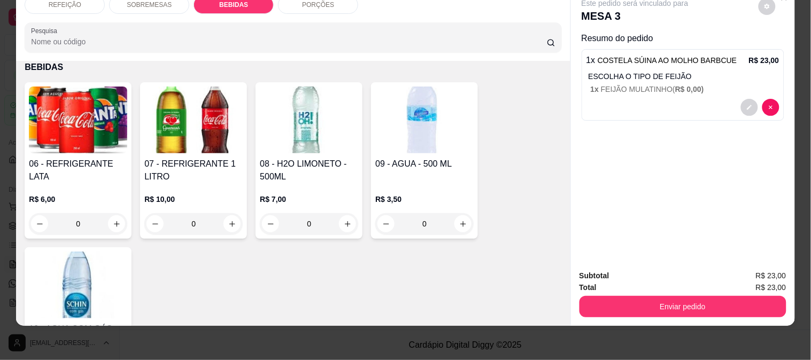
click at [55, 158] on h4 "06 - REFRIGERANTE LATA" at bounding box center [78, 171] width 98 height 26
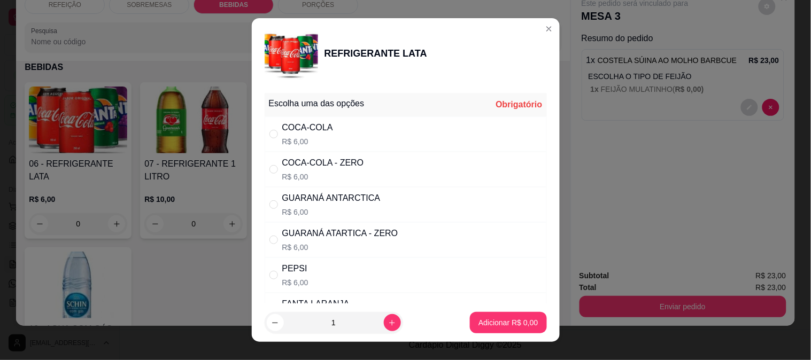
click at [303, 176] on p "R$ 6,00" at bounding box center [323, 177] width 82 height 11
radio input "true"
click at [500, 327] on p "Adicionar R$ 6,00" at bounding box center [507, 322] width 59 height 11
type input "1"
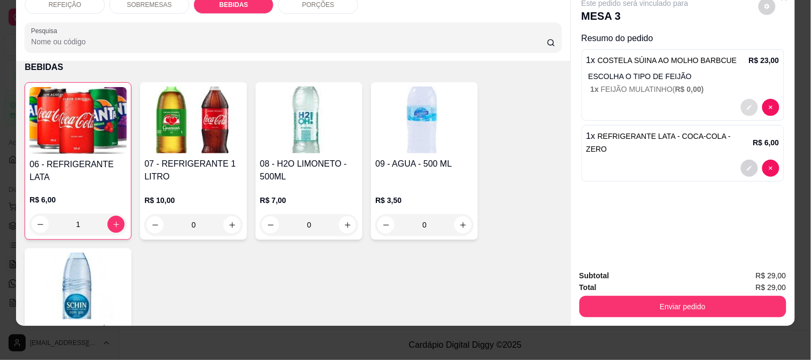
click at [741, 99] on button "decrease-product-quantity" at bounding box center [749, 107] width 17 height 17
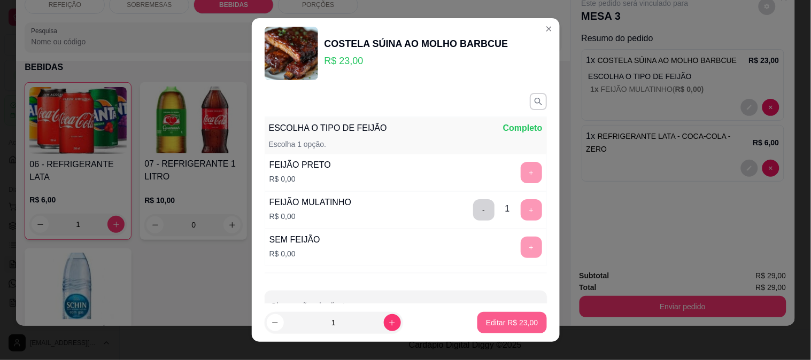
click at [487, 318] on p "Editar R$ 23,00" at bounding box center [512, 322] width 52 height 11
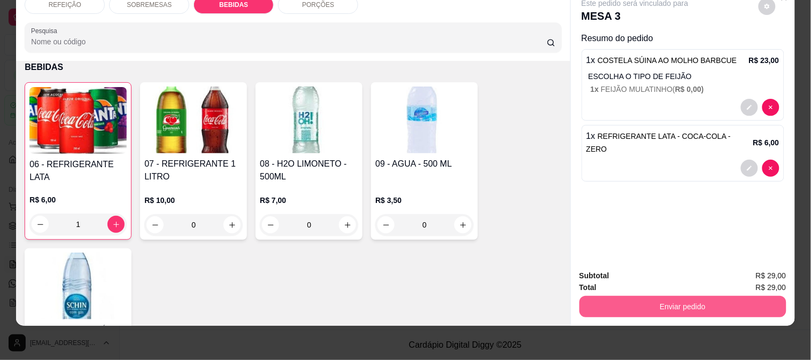
click at [635, 296] on button "Enviar pedido" at bounding box center [682, 306] width 207 height 21
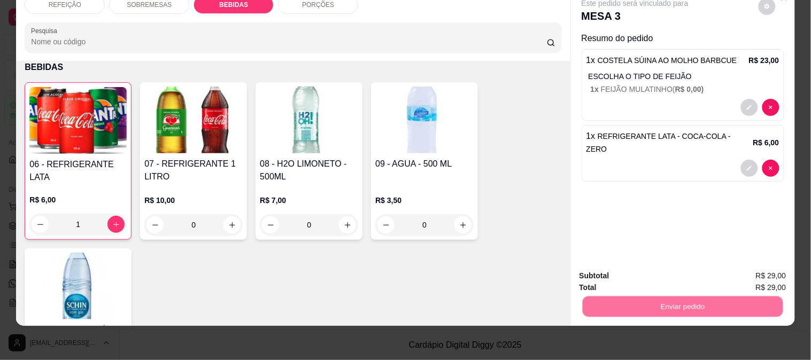
click at [738, 268] on button "Enviar pedido" at bounding box center [758, 271] width 60 height 20
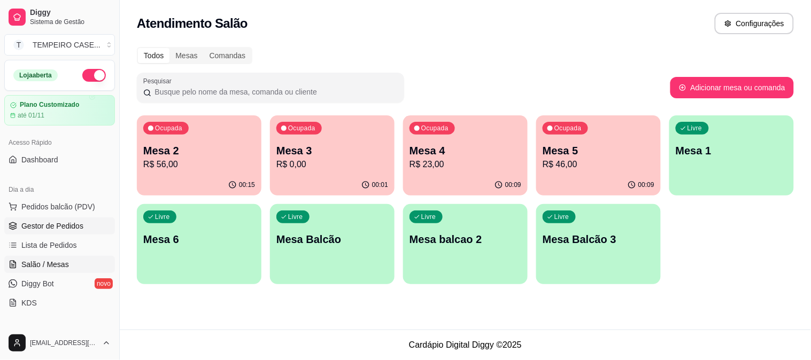
click at [27, 226] on span "Gestor de Pedidos" at bounding box center [52, 226] width 62 height 11
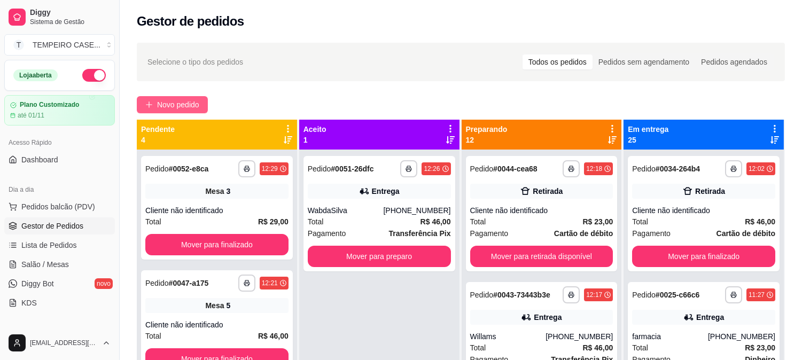
click at [157, 99] on button "Novo pedido" at bounding box center [172, 104] width 71 height 17
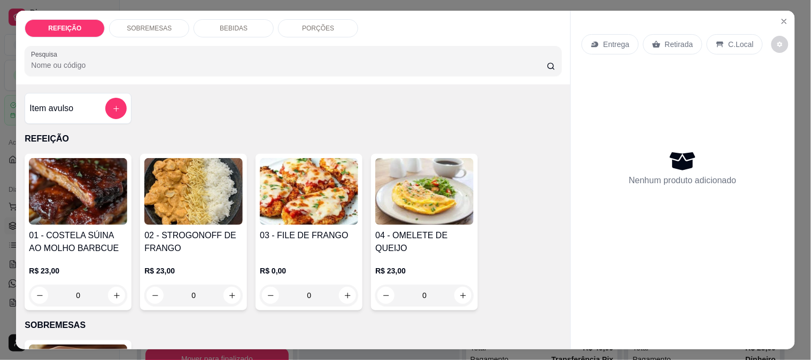
click at [185, 193] on img at bounding box center [193, 191] width 98 height 67
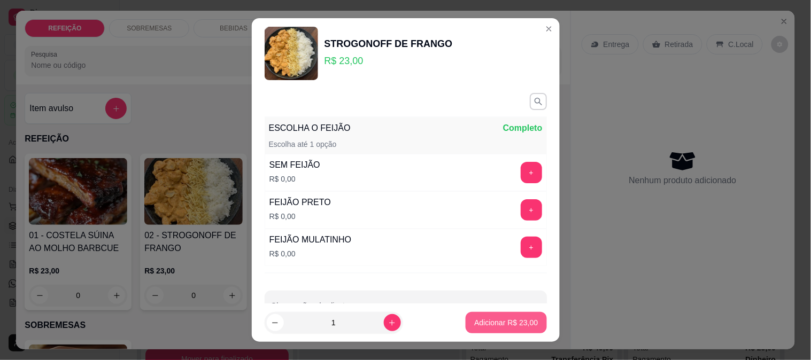
click at [494, 323] on p "Adicionar R$ 23,00" at bounding box center [506, 322] width 64 height 11
type input "1"
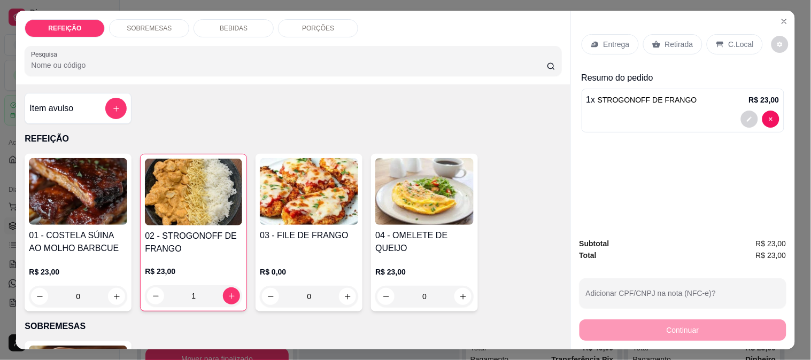
click at [76, 191] on img at bounding box center [78, 191] width 98 height 67
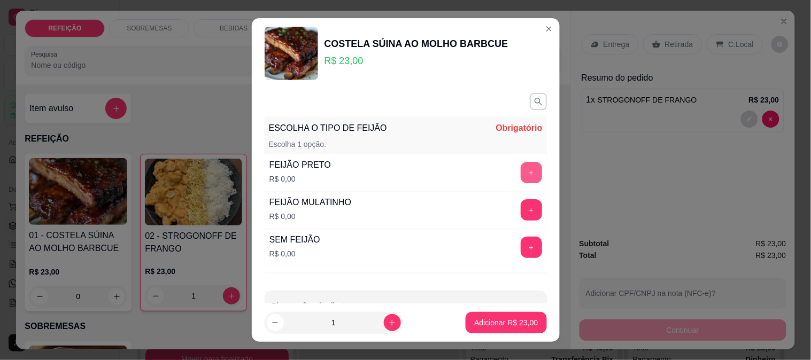
click at [520, 166] on button "+" at bounding box center [530, 172] width 21 height 21
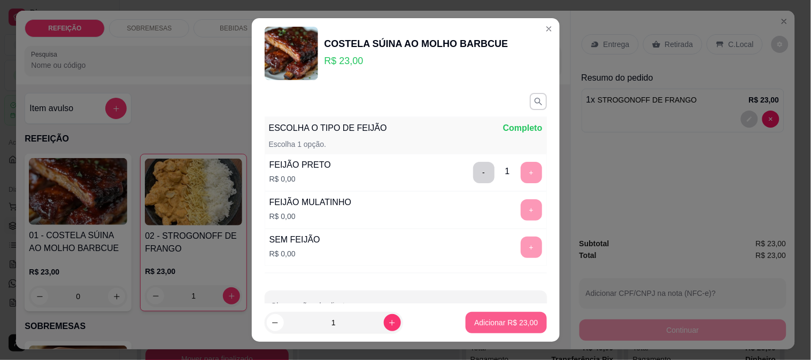
click at [510, 329] on button "Adicionar R$ 23,00" at bounding box center [505, 322] width 81 height 21
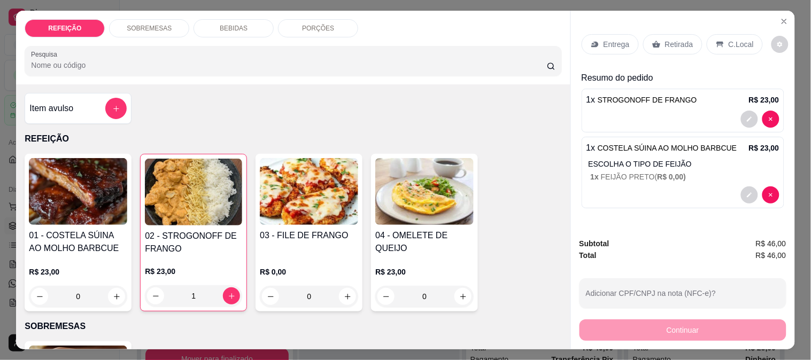
click at [659, 34] on div "Retirada" at bounding box center [672, 44] width 59 height 20
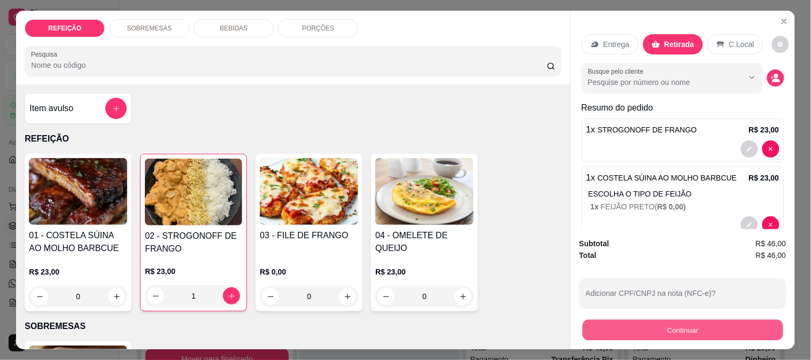
click at [681, 324] on button "Continuar" at bounding box center [682, 330] width 200 height 21
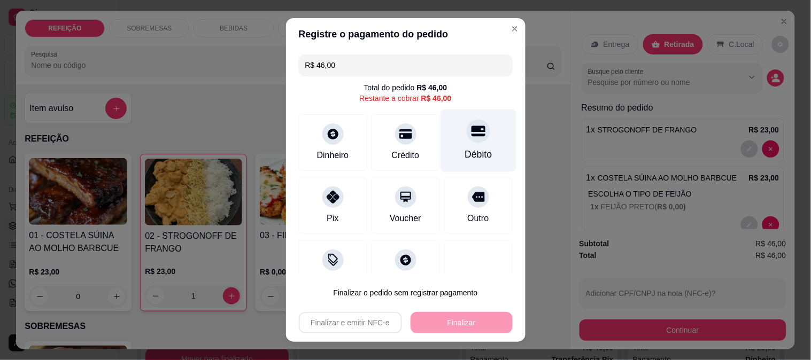
click at [467, 150] on div "Débito" at bounding box center [477, 154] width 27 height 14
type input "R$ 0,00"
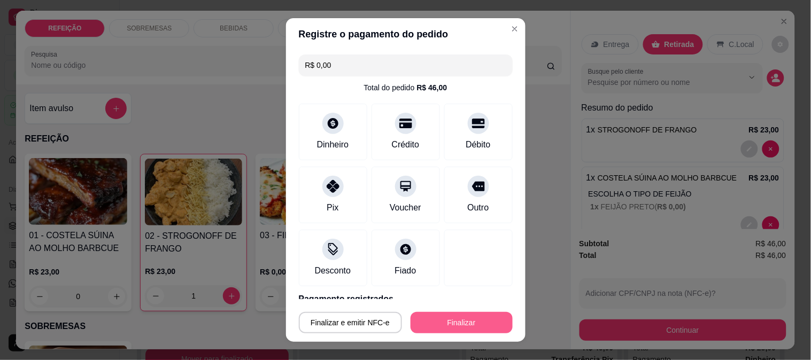
click at [461, 328] on button "Finalizar" at bounding box center [461, 322] width 102 height 21
type input "0"
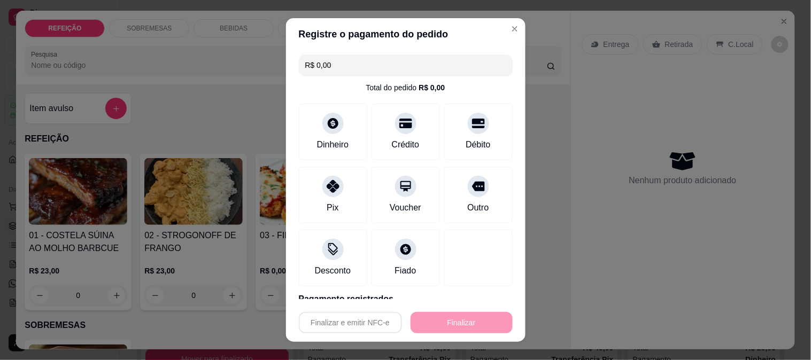
type input "-R$ 46,00"
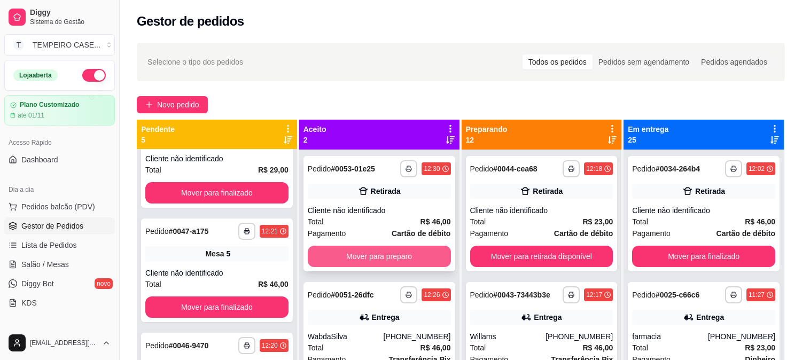
scroll to position [29, 0]
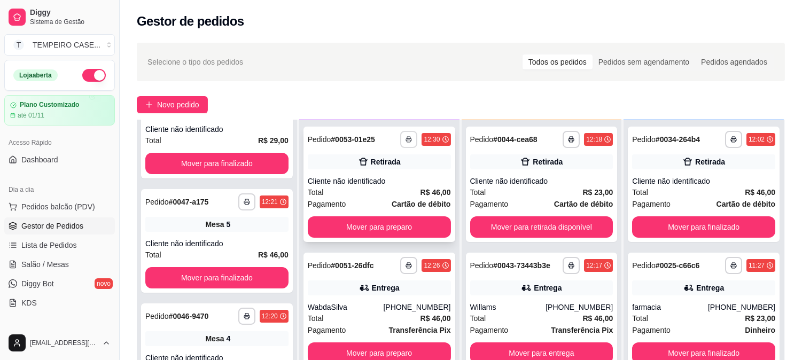
click at [404, 139] on button "button" at bounding box center [408, 139] width 17 height 17
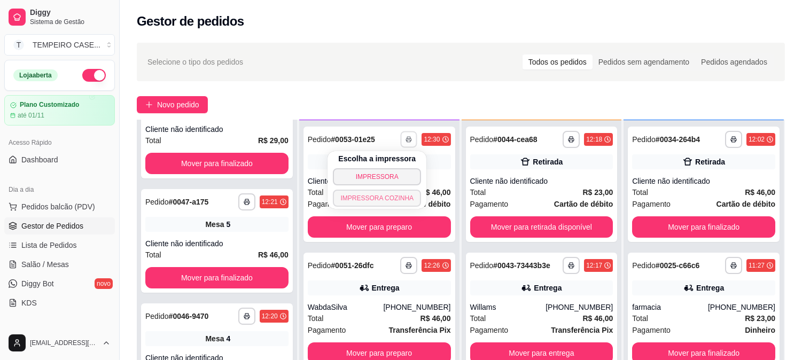
click at [386, 198] on button "IMPRESSORA COZINHA" at bounding box center [377, 198] width 88 height 17
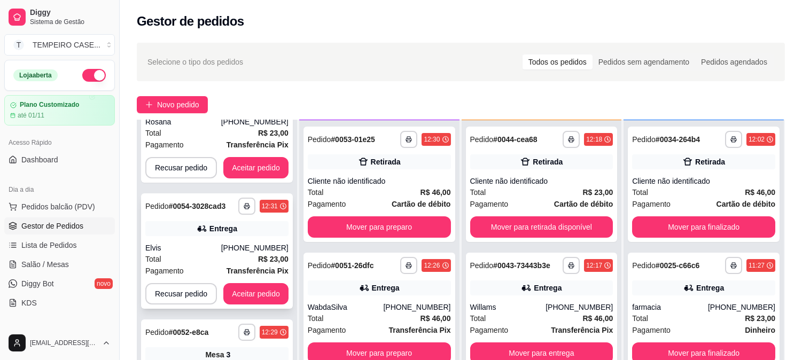
scroll to position [119, 0]
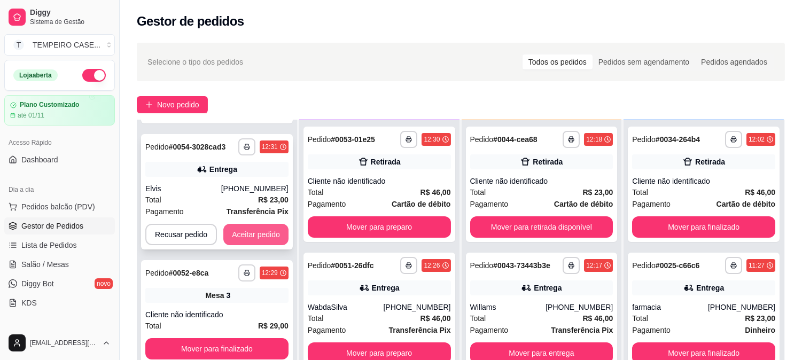
click at [248, 230] on button "Aceitar pedido" at bounding box center [255, 234] width 65 height 21
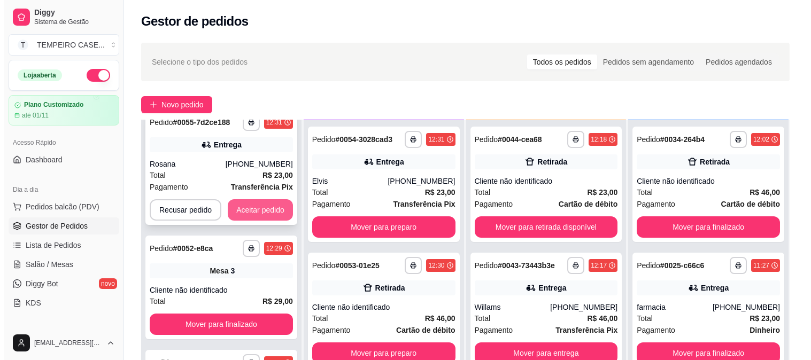
scroll to position [0, 0]
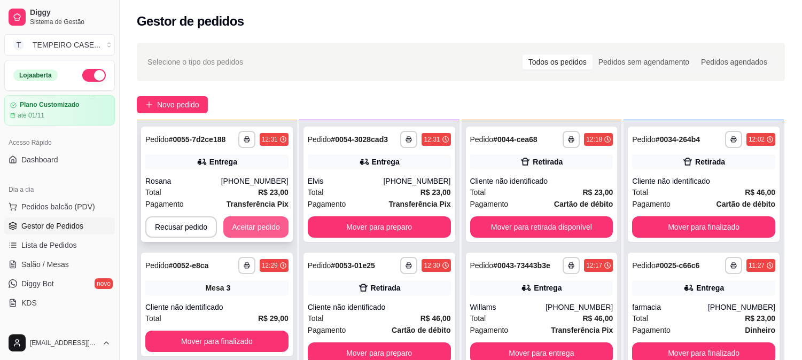
click at [250, 221] on button "Aceitar pedido" at bounding box center [255, 226] width 65 height 21
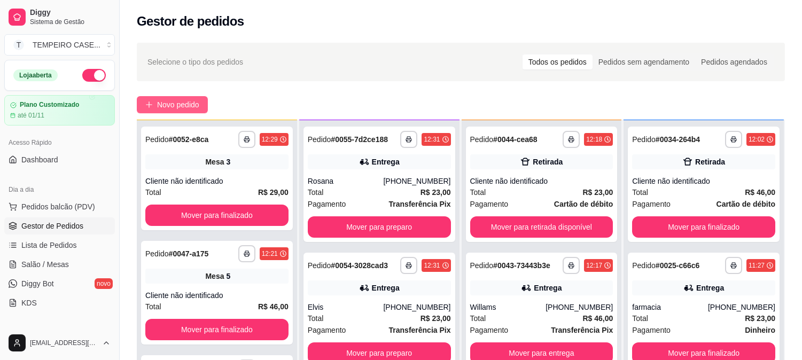
click at [153, 102] on button "Novo pedido" at bounding box center [172, 104] width 71 height 17
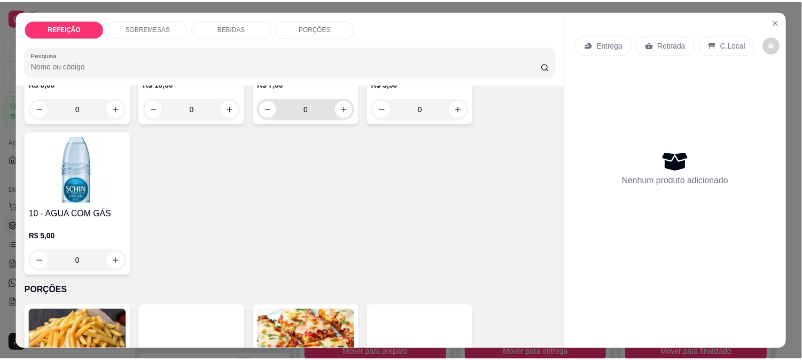
scroll to position [821, 0]
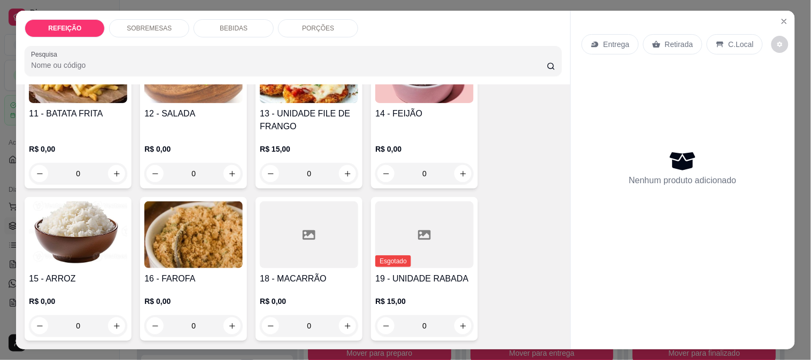
click at [299, 156] on div "R$ 15,00 0" at bounding box center [309, 164] width 98 height 41
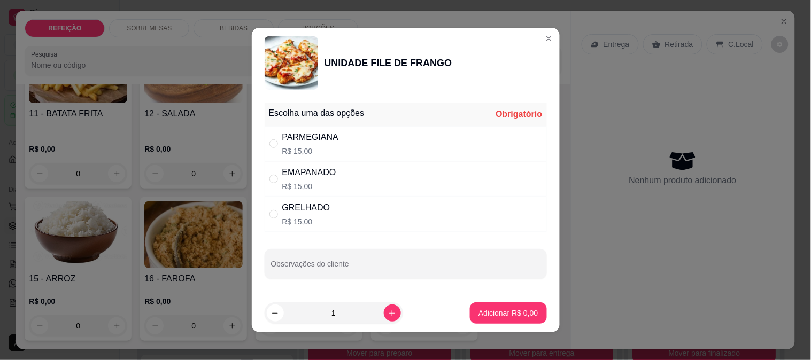
click at [370, 206] on div "GRELHADO R$ 15,00" at bounding box center [406, 214] width 282 height 35
radio input "true"
click at [514, 318] on p "Adicionar R$ 15,00" at bounding box center [506, 313] width 64 height 11
type input "1"
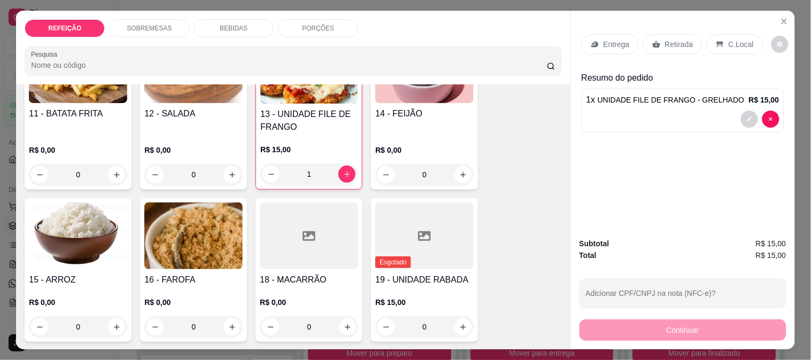
click at [679, 34] on div "Retirada" at bounding box center [672, 44] width 59 height 20
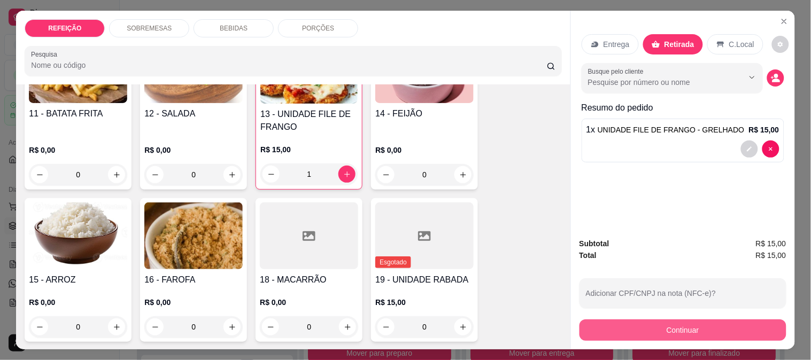
click at [632, 322] on button "Continuar" at bounding box center [682, 330] width 207 height 21
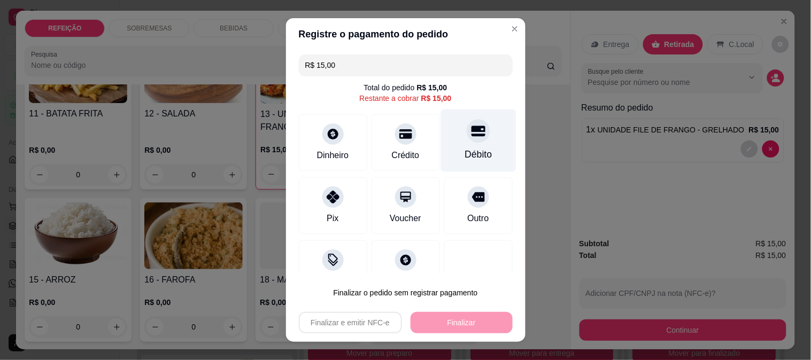
click at [472, 142] on div "Débito" at bounding box center [477, 140] width 75 height 63
type input "R$ 0,00"
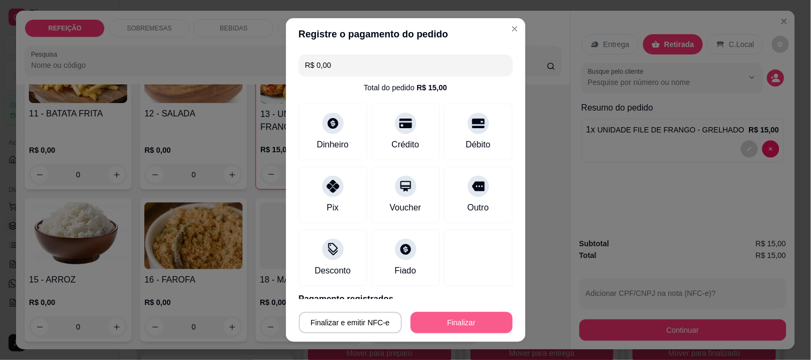
click at [429, 319] on button "Finalizar" at bounding box center [461, 322] width 102 height 21
type input "0"
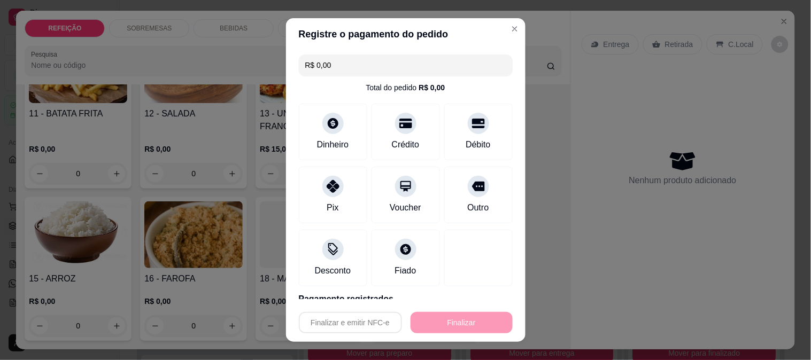
type input "-R$ 15,00"
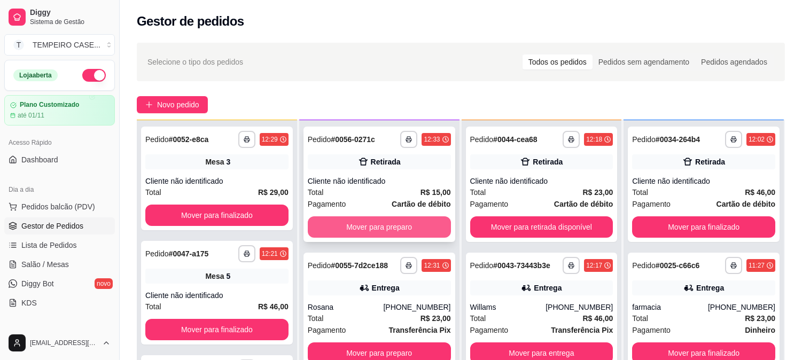
click at [361, 234] on button "Mover para preparo" at bounding box center [379, 226] width 143 height 21
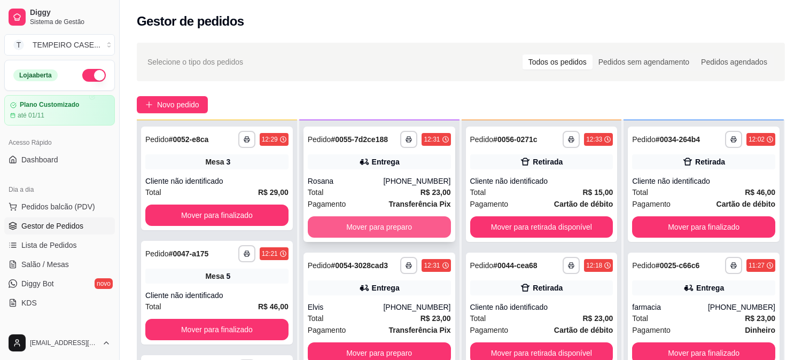
click at [378, 223] on button "Mover para preparo" at bounding box center [379, 226] width 143 height 21
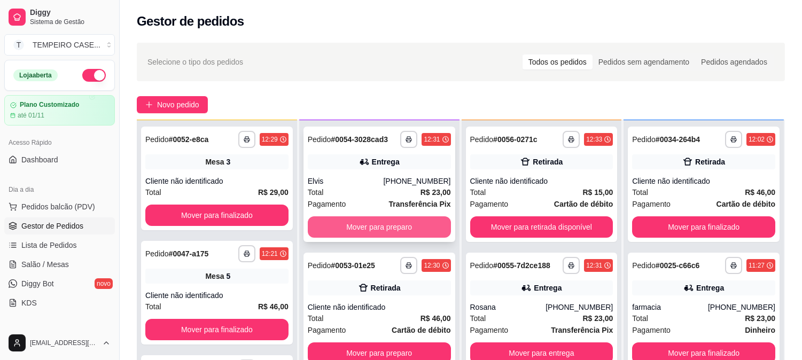
click at [383, 232] on button "Mover para preparo" at bounding box center [379, 226] width 143 height 21
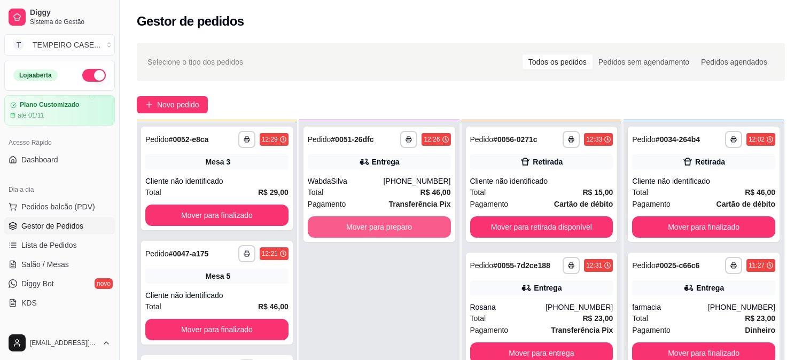
click at [383, 232] on button "Mover para preparo" at bounding box center [379, 226] width 143 height 21
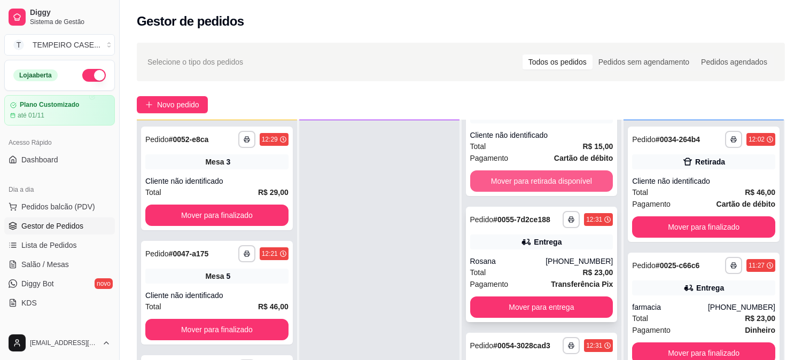
scroll to position [59, 0]
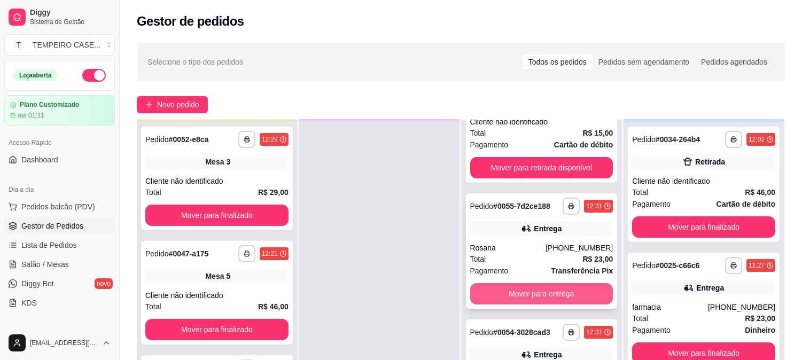
click at [517, 291] on button "Mover para entrega" at bounding box center [541, 293] width 143 height 21
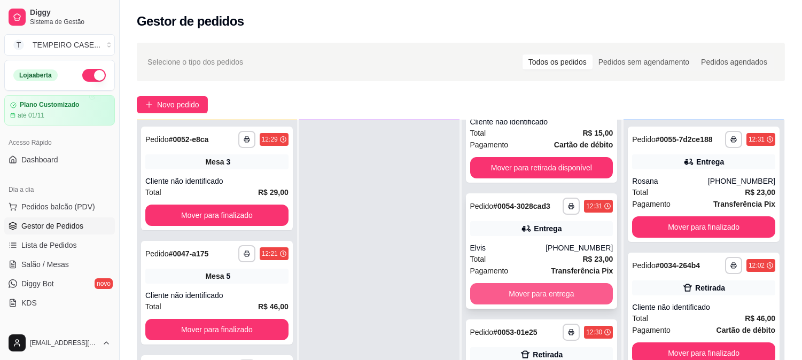
click at [519, 291] on button "Mover para entrega" at bounding box center [541, 293] width 143 height 21
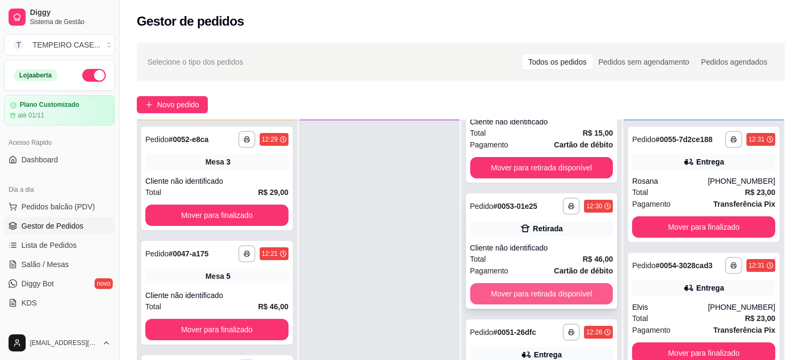
click at [524, 290] on button "Mover para retirada disponível" at bounding box center [541, 293] width 143 height 21
click at [539, 290] on button "Mover para entrega" at bounding box center [541, 294] width 139 height 21
click at [545, 290] on button "Mover para retirada disponível" at bounding box center [541, 293] width 143 height 21
click at [545, 290] on button "Mover para entrega" at bounding box center [541, 293] width 143 height 21
click at [545, 290] on button "Mover para retirada disponível" at bounding box center [541, 293] width 143 height 21
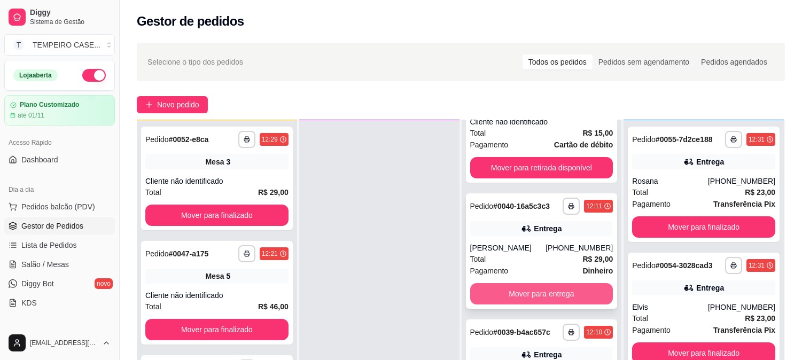
click at [538, 299] on button "Mover para entrega" at bounding box center [541, 293] width 143 height 21
click at [535, 298] on button "Mover para entrega" at bounding box center [541, 293] width 143 height 21
click at [535, 298] on button "Mover para entrega" at bounding box center [541, 294] width 139 height 21
click at [535, 298] on button "Mover para entrega" at bounding box center [541, 293] width 143 height 21
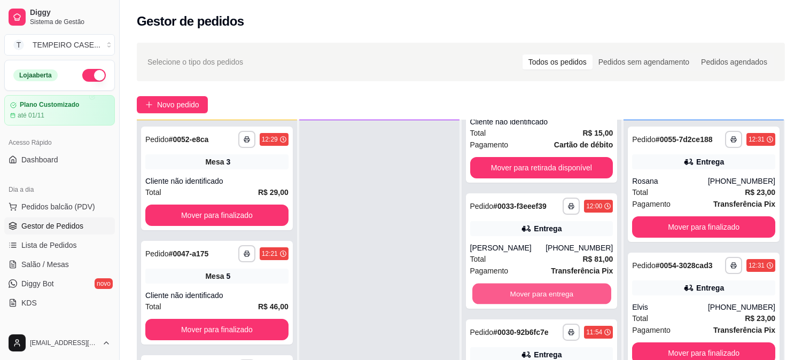
click at [535, 298] on button "Mover para entrega" at bounding box center [541, 294] width 139 height 21
click at [535, 298] on button "Mover para entrega" at bounding box center [541, 293] width 143 height 21
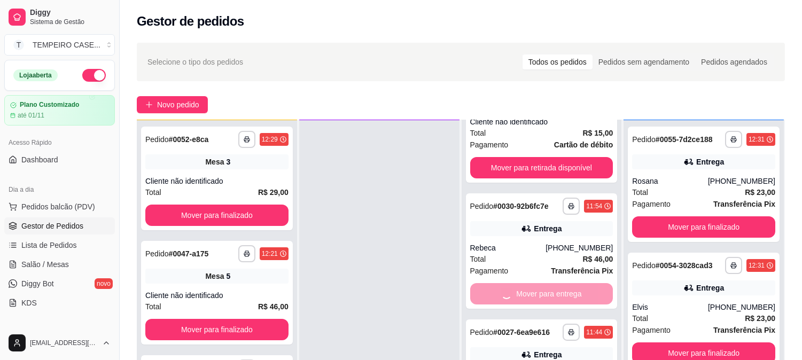
click at [535, 298] on div "Mover para entrega" at bounding box center [541, 293] width 143 height 21
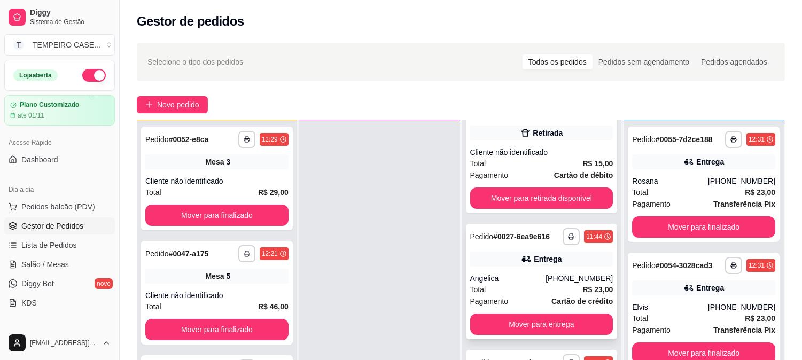
click at [548, 312] on div "**********" at bounding box center [542, 281] width 152 height 115
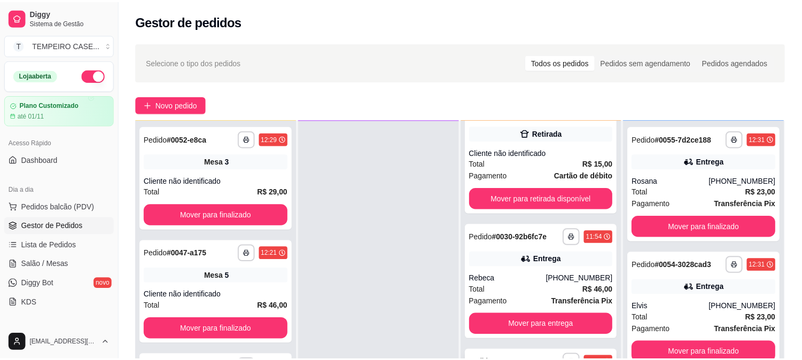
scroll to position [28, 0]
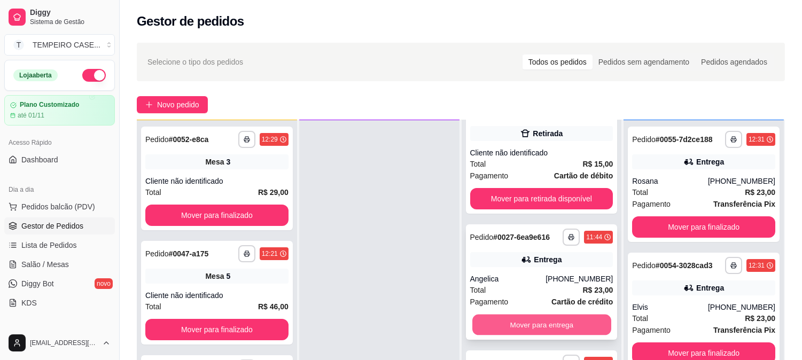
click at [522, 317] on button "Mover para entrega" at bounding box center [541, 325] width 139 height 21
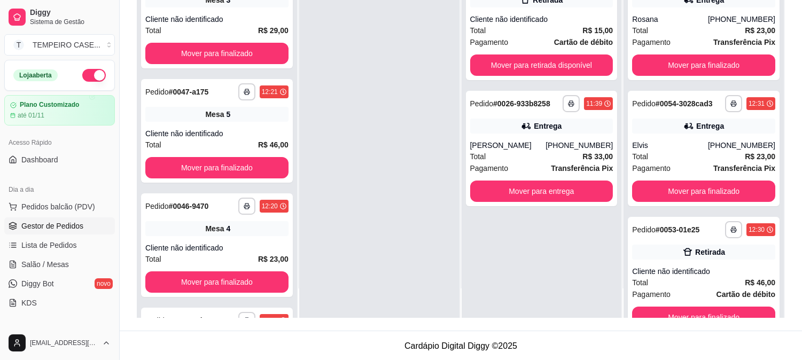
scroll to position [0, 0]
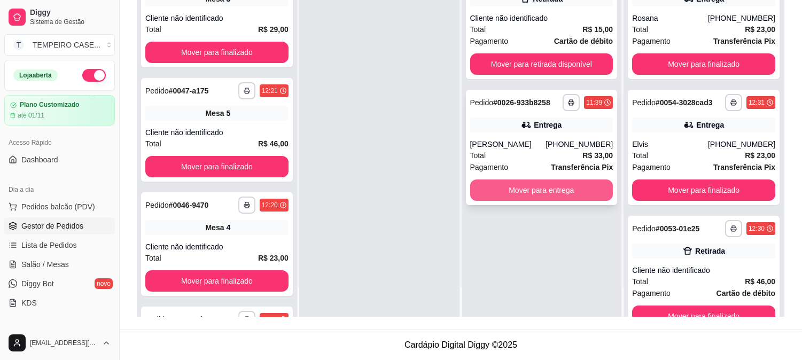
click at [511, 191] on button "Mover para entrega" at bounding box center [541, 190] width 143 height 21
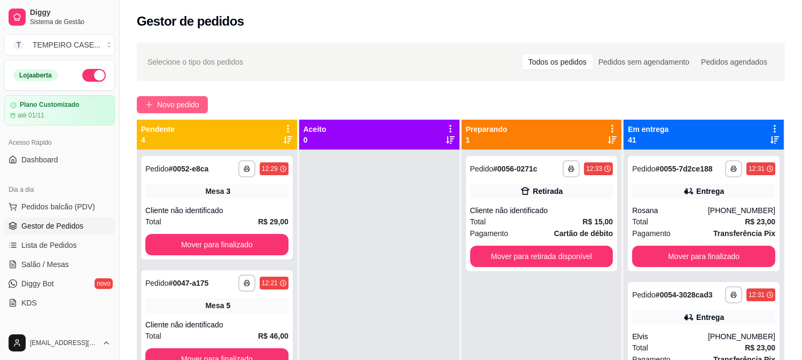
click at [182, 103] on span "Novo pedido" at bounding box center [178, 105] width 42 height 12
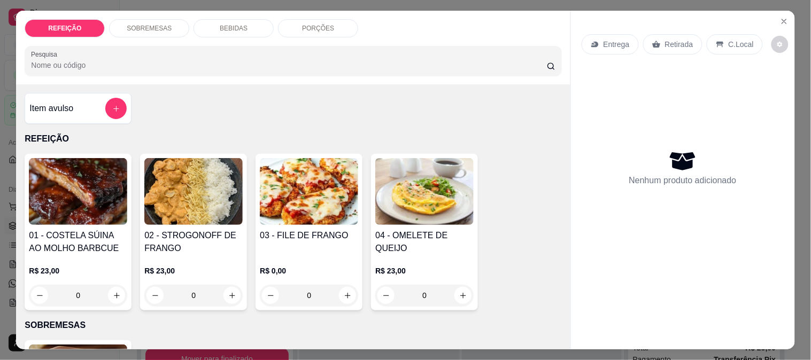
click at [200, 196] on img at bounding box center [193, 191] width 98 height 67
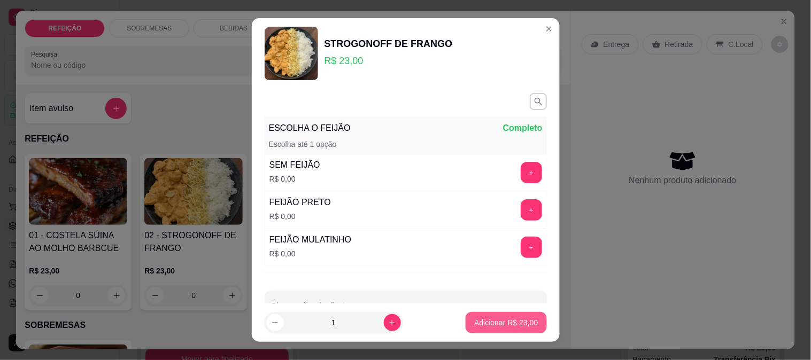
click at [484, 327] on p "Adicionar R$ 23,00" at bounding box center [506, 322] width 64 height 11
type input "1"
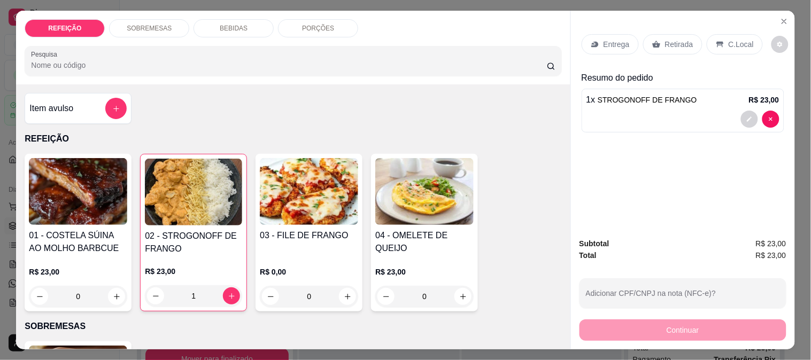
click at [657, 36] on div "Retirada" at bounding box center [672, 44] width 59 height 20
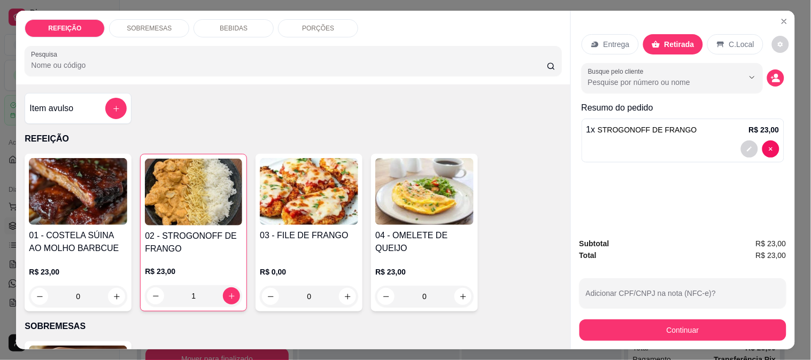
click at [632, 322] on button "Continuar" at bounding box center [682, 330] width 207 height 21
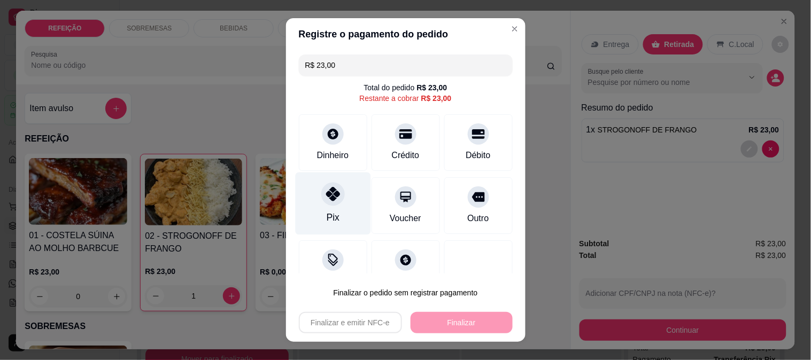
click at [314, 201] on div "Pix" at bounding box center [332, 203] width 75 height 63
type input "R$ 0,00"
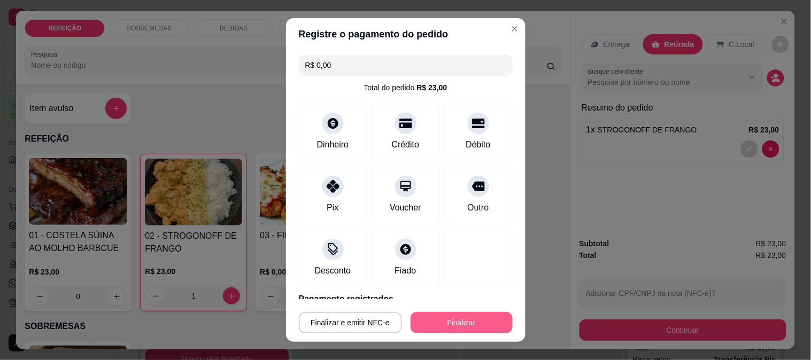
click at [458, 328] on button "Finalizar" at bounding box center [461, 322] width 102 height 21
type input "0"
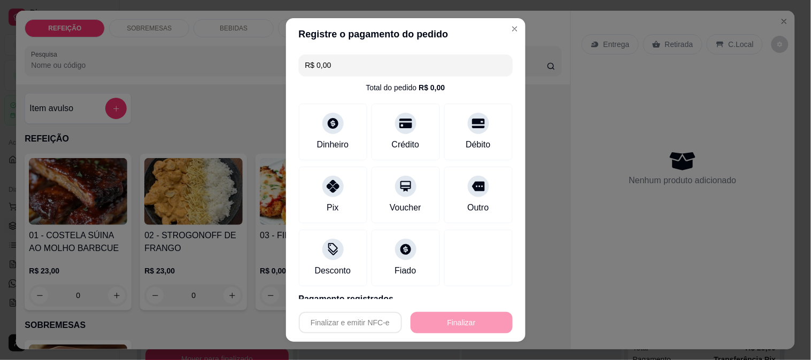
type input "-R$ 23,00"
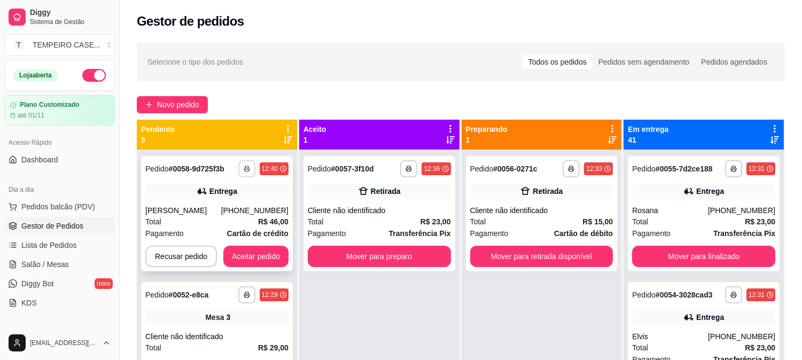
click at [238, 170] on button "button" at bounding box center [246, 168] width 17 height 17
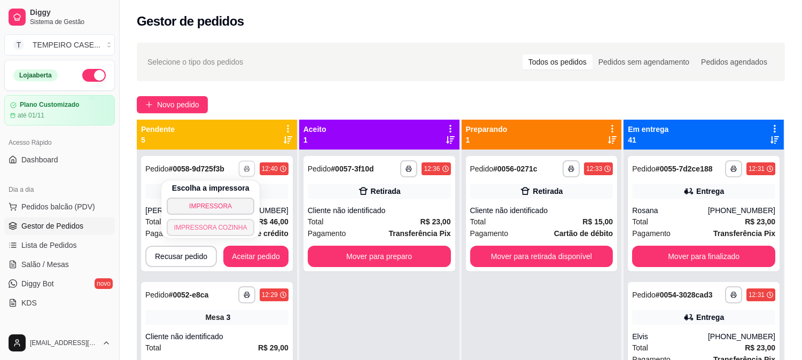
click at [225, 227] on button "IMPRESSORA COZINHA" at bounding box center [211, 227] width 88 height 17
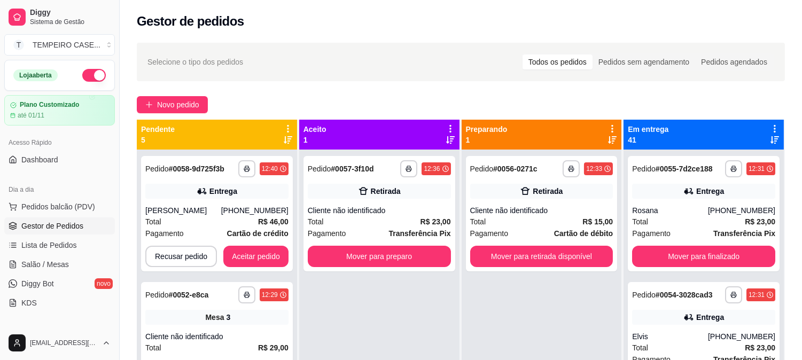
drag, startPoint x: 209, startPoint y: 136, endPoint x: 336, endPoint y: 323, distance: 226.3
click at [350, 331] on div "**********" at bounding box center [379, 330] width 160 height 360
click at [258, 247] on button "Aceitar pedido" at bounding box center [255, 256] width 65 height 21
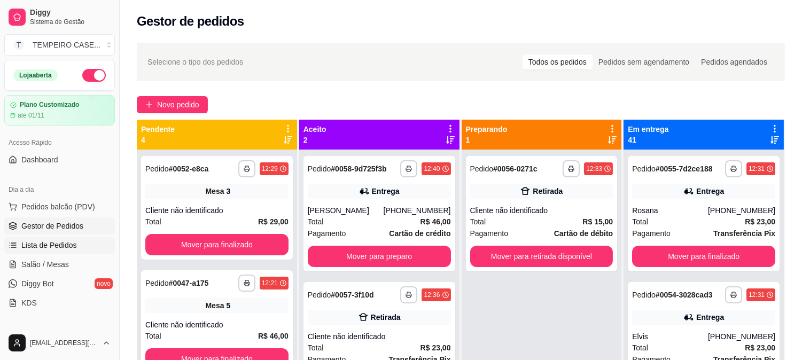
click at [55, 245] on span "Lista de Pedidos" at bounding box center [49, 245] width 56 height 11
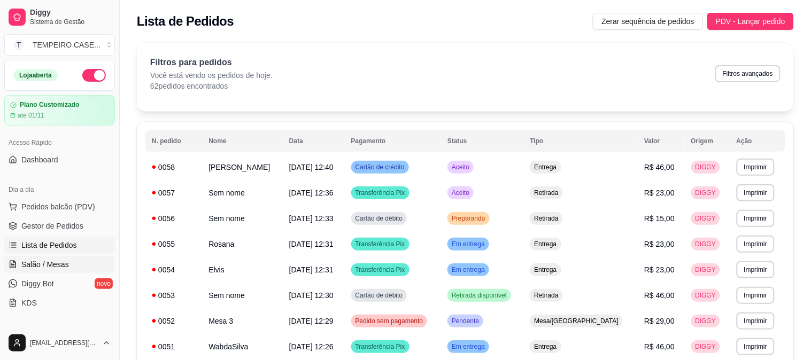
click at [54, 259] on span "Salão / Mesas" at bounding box center [45, 264] width 48 height 11
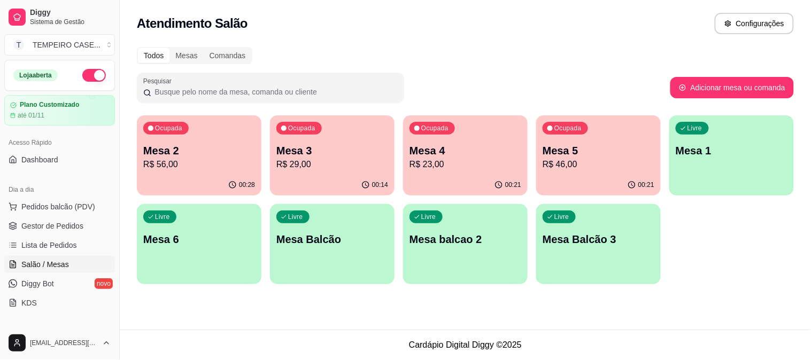
click at [736, 152] on p "Mesa 1" at bounding box center [731, 150] width 112 height 15
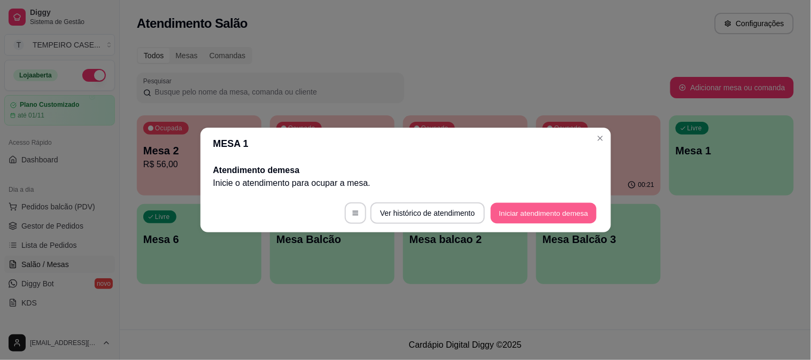
click at [524, 217] on button "Iniciar atendimento de mesa" at bounding box center [544, 213] width 106 height 21
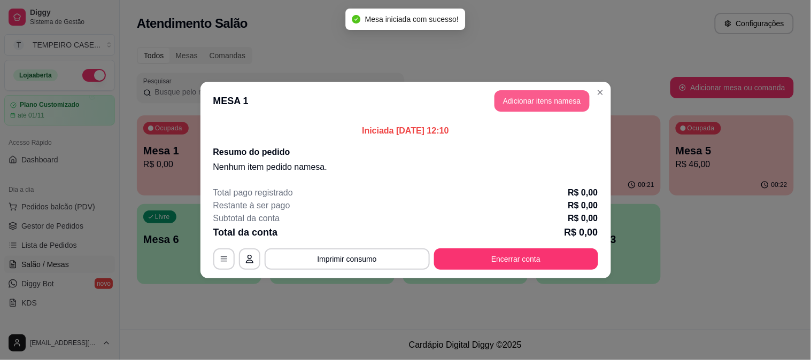
click at [536, 95] on button "Adicionar itens na mesa" at bounding box center [541, 100] width 95 height 21
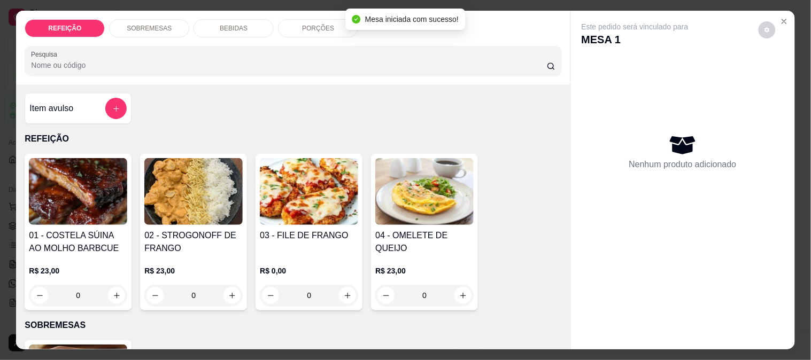
click at [266, 185] on img at bounding box center [309, 191] width 98 height 67
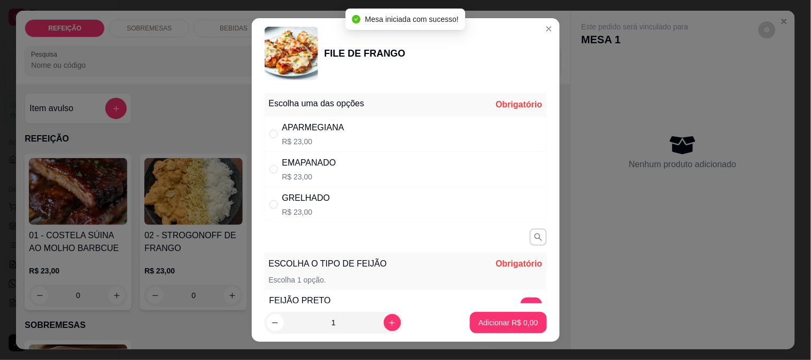
click at [378, 135] on div "APARMEGIANA R$ 23,00" at bounding box center [406, 133] width 282 height 35
radio input "true"
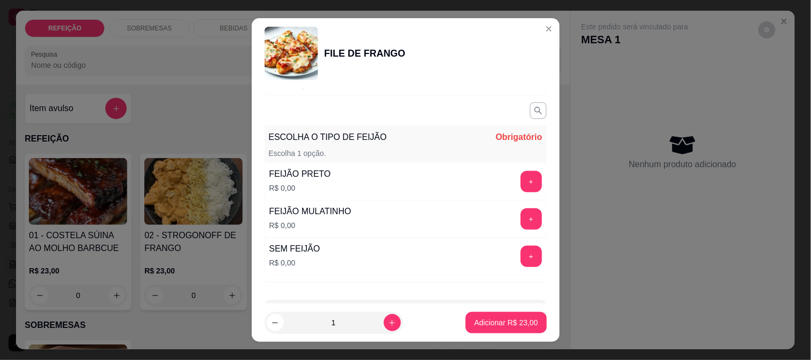
scroll to position [168, 0]
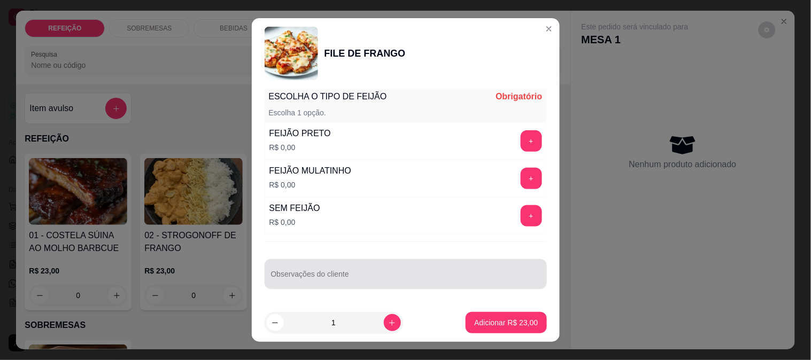
click at [371, 266] on div at bounding box center [405, 273] width 269 height 21
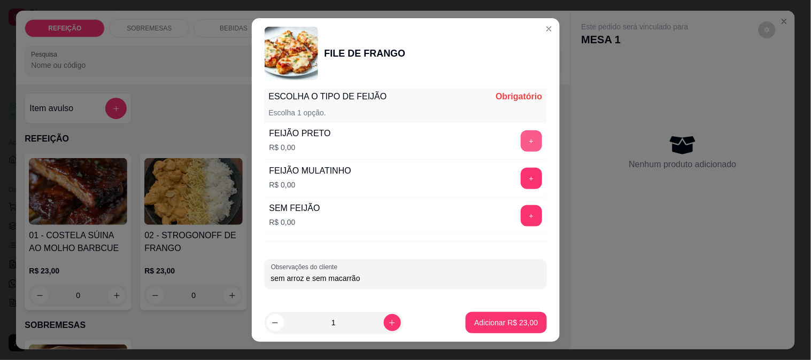
type input "sem arroz e sem macarrão"
click at [520, 142] on button "+" at bounding box center [530, 140] width 21 height 21
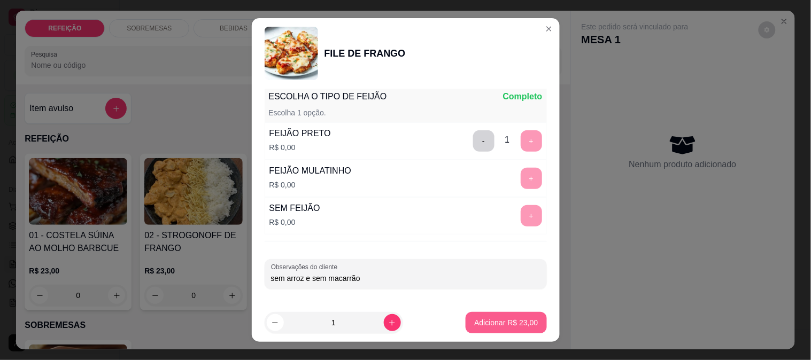
click at [491, 317] on p "Adicionar R$ 23,00" at bounding box center [506, 322] width 64 height 11
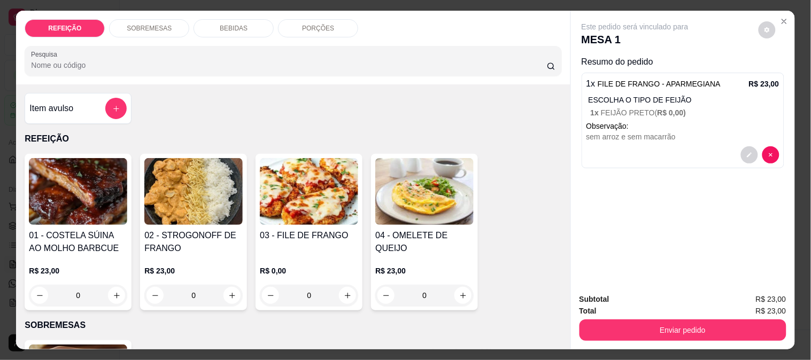
click at [487, 198] on div "01 - COSTELA SÚINA AO MOLHO BARBCUE R$ 23,00 0 02 - STROGONOFF DE FRANGO R$ 23,…" at bounding box center [293, 232] width 537 height 157
click at [421, 191] on img at bounding box center [424, 191] width 98 height 67
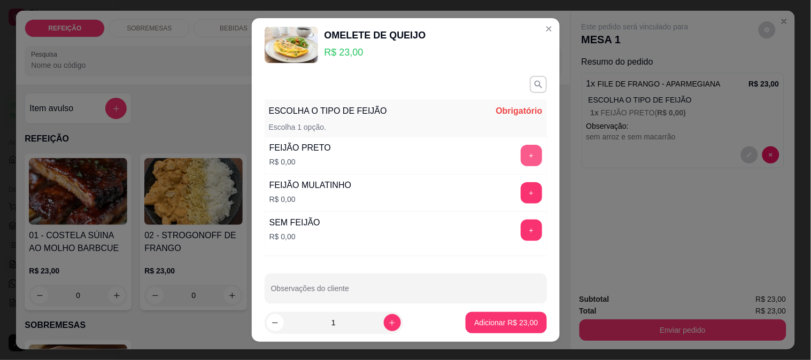
click at [520, 152] on button "+" at bounding box center [530, 155] width 21 height 21
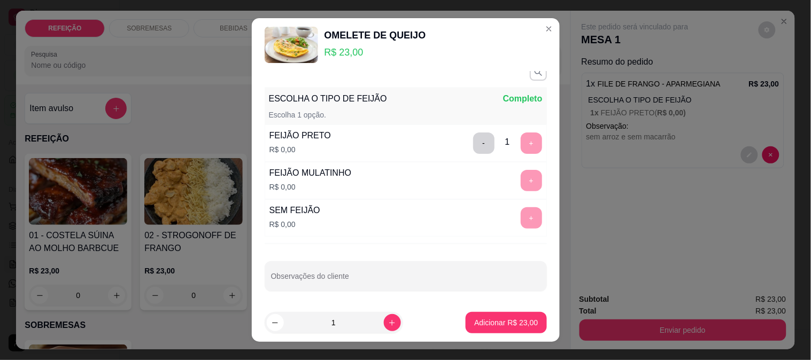
scroll to position [15, 0]
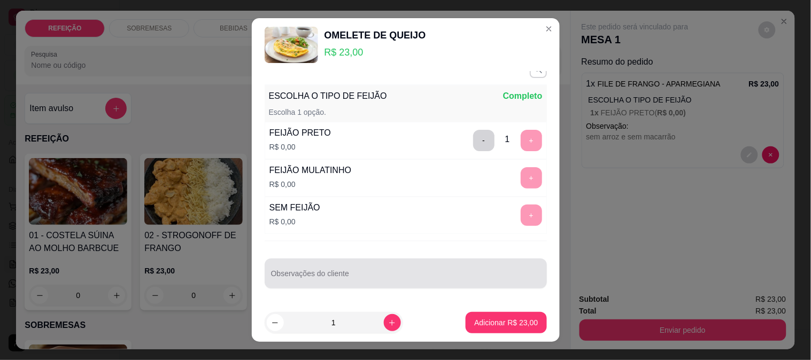
click at [331, 274] on div "Observações do cliente" at bounding box center [406, 274] width 282 height 30
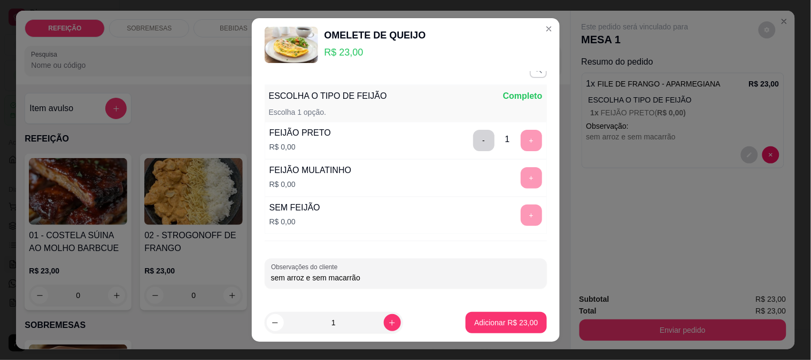
type input "sem arroz e sem macarrão"
click at [504, 317] on button "Adicionar R$ 23,00" at bounding box center [505, 322] width 81 height 21
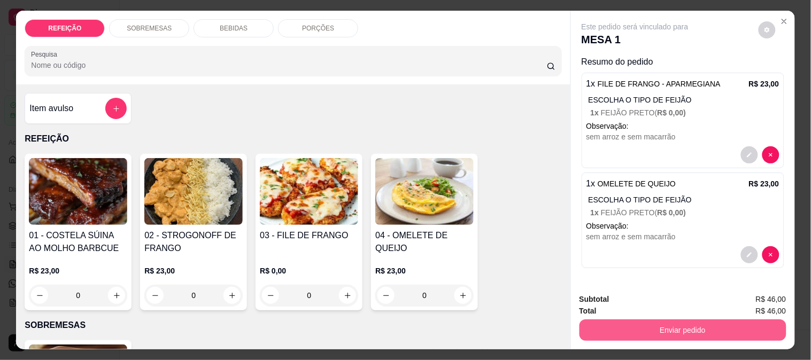
click at [634, 328] on button "Enviar pedido" at bounding box center [682, 330] width 207 height 21
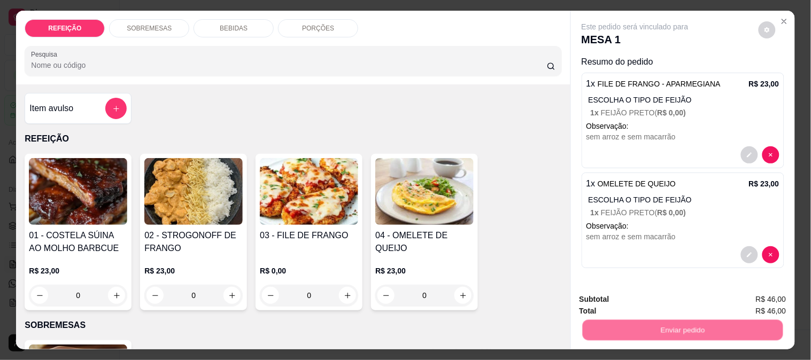
click at [753, 301] on button "Enviar pedido" at bounding box center [758, 300] width 60 height 20
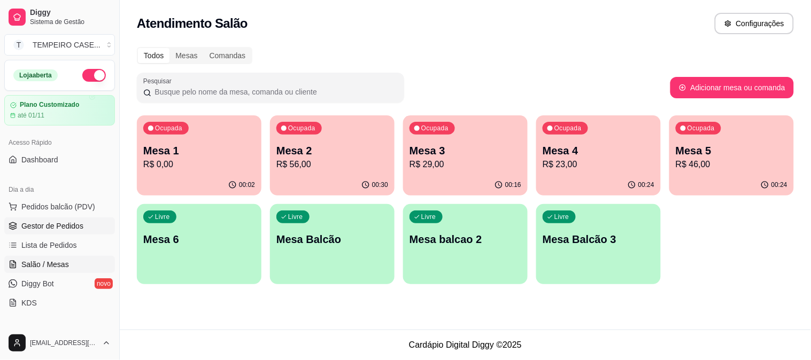
click at [34, 223] on span "Gestor de Pedidos" at bounding box center [52, 226] width 62 height 11
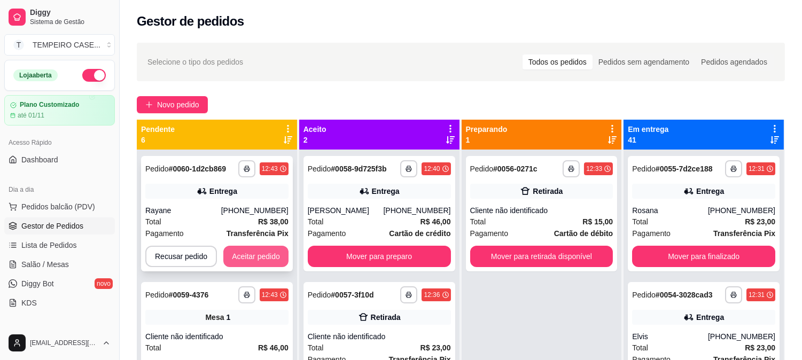
click at [262, 261] on button "Aceitar pedido" at bounding box center [255, 256] width 65 height 21
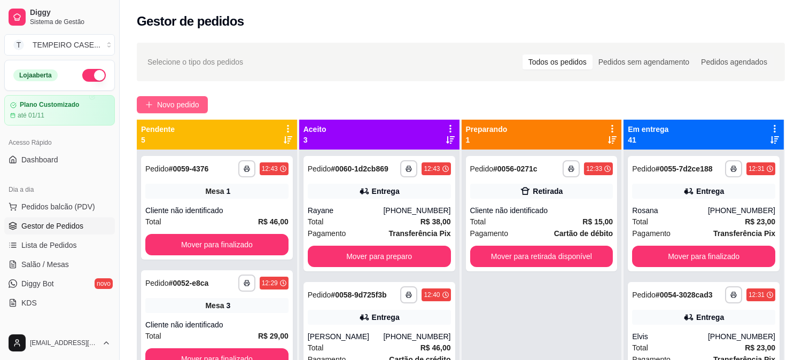
click at [173, 100] on span "Novo pedido" at bounding box center [178, 105] width 42 height 12
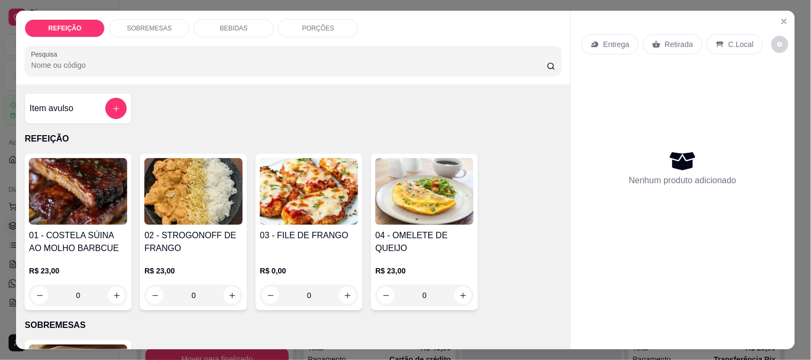
click at [89, 195] on img at bounding box center [78, 191] width 98 height 67
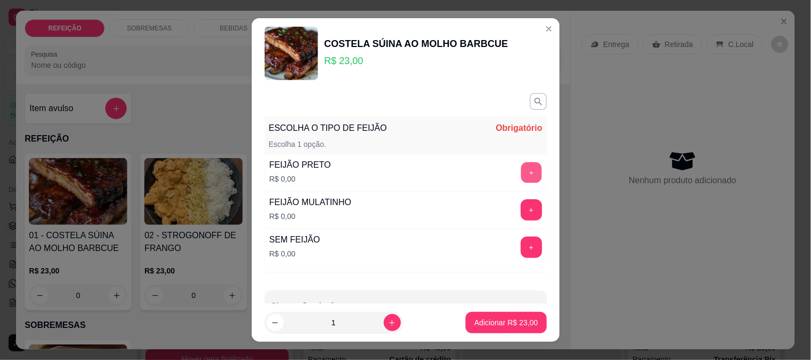
click at [520, 170] on button "+" at bounding box center [530, 172] width 21 height 21
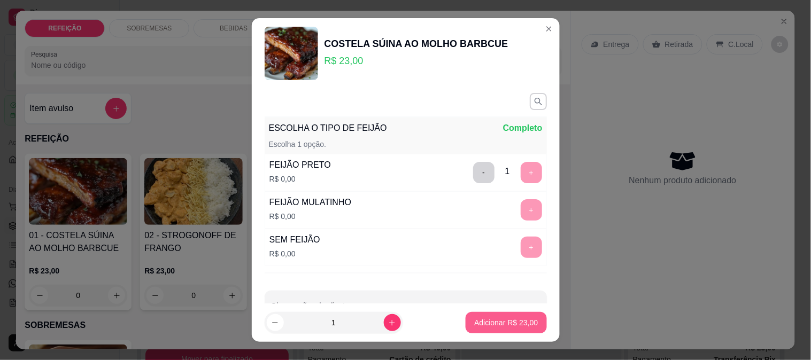
click at [493, 318] on p "Adicionar R$ 23,00" at bounding box center [506, 322] width 64 height 11
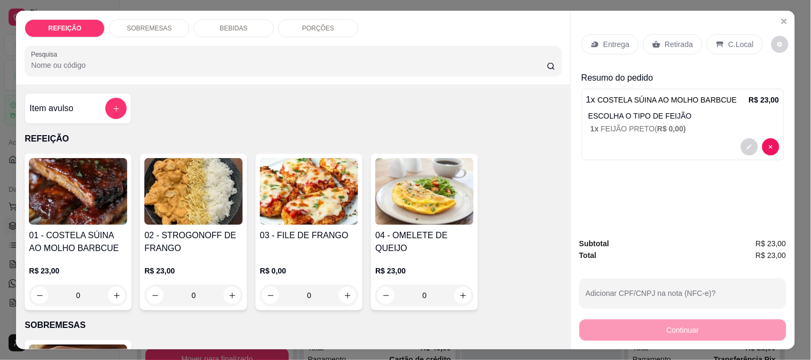
click at [652, 35] on div "Retirada" at bounding box center [672, 44] width 59 height 20
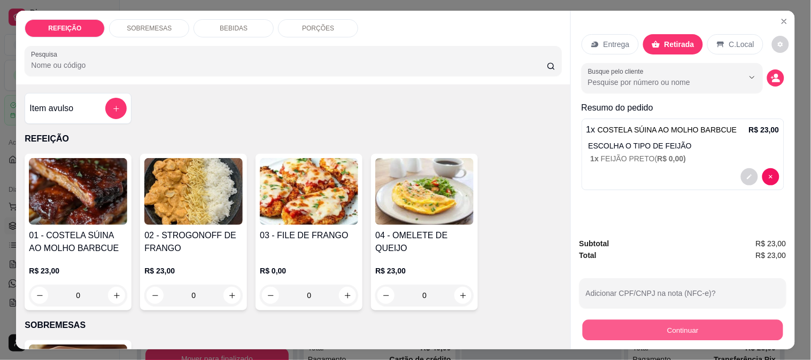
click at [654, 327] on button "Continuar" at bounding box center [682, 330] width 200 height 21
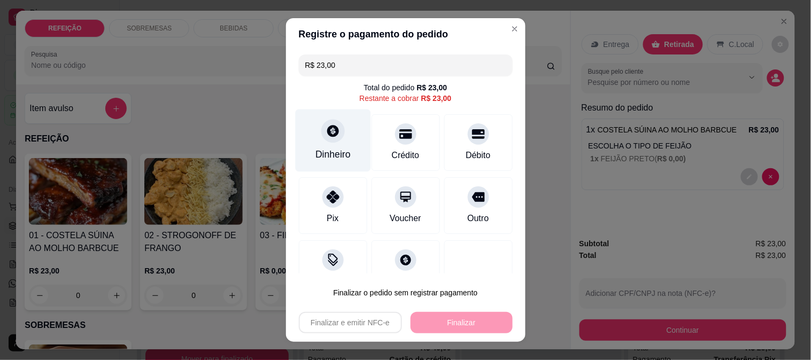
click at [338, 141] on div "Dinheiro" at bounding box center [332, 140] width 75 height 63
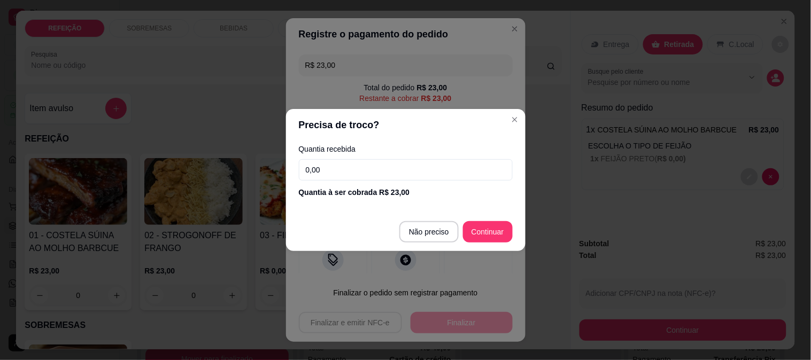
drag, startPoint x: 374, startPoint y: 175, endPoint x: 113, endPoint y: 188, distance: 261.6
click at [118, 186] on div "Precisa de troco? Quantia recebida 0,00 Quantia à ser cobrada R$ 23,00 Não prec…" at bounding box center [405, 180] width 811 height 360
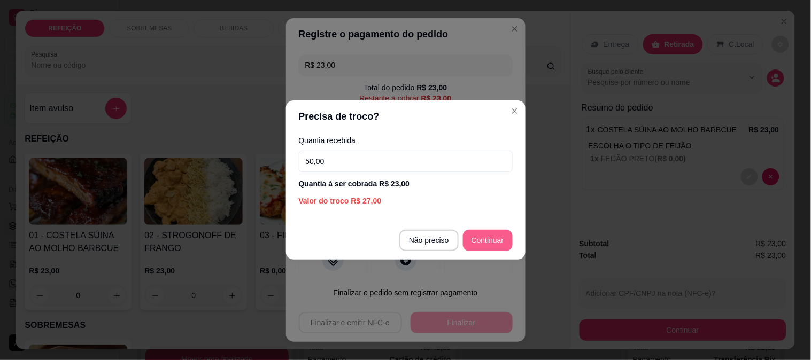
type input "50,00"
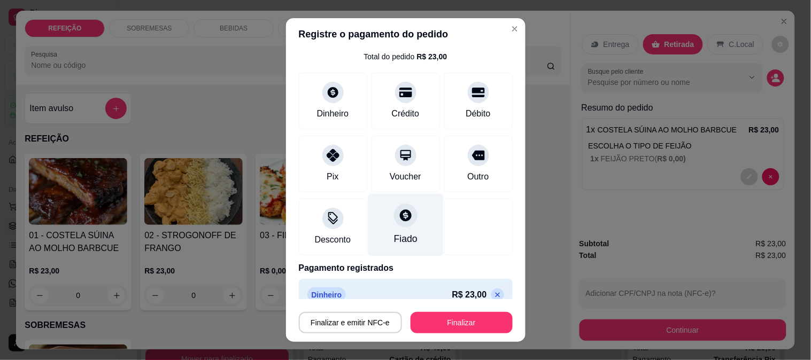
scroll to position [46, 0]
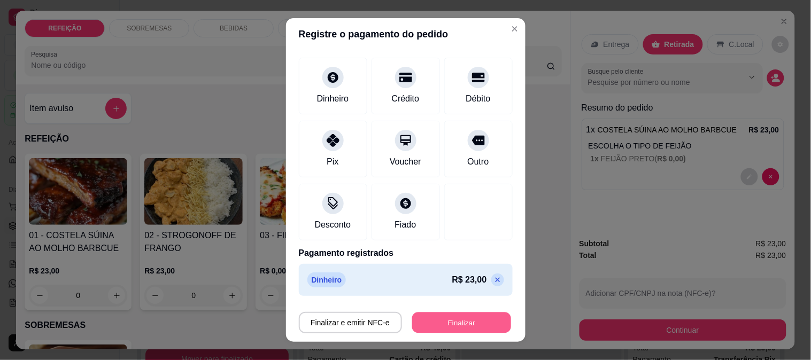
click at [454, 321] on button "Finalizar" at bounding box center [461, 323] width 99 height 21
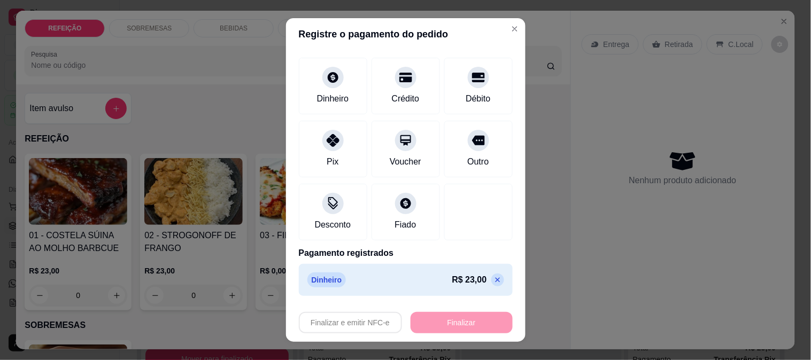
type input "-R$ 23,00"
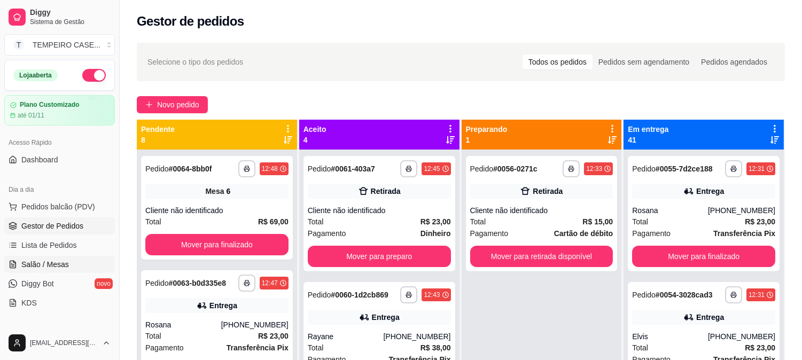
click at [48, 263] on span "Salão / Mesas" at bounding box center [45, 264] width 48 height 11
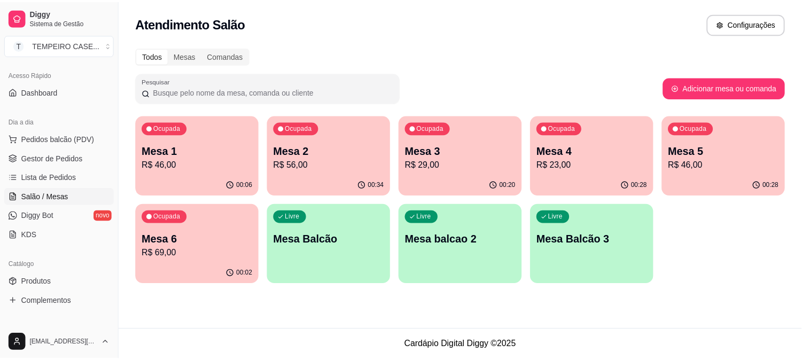
scroll to position [119, 0]
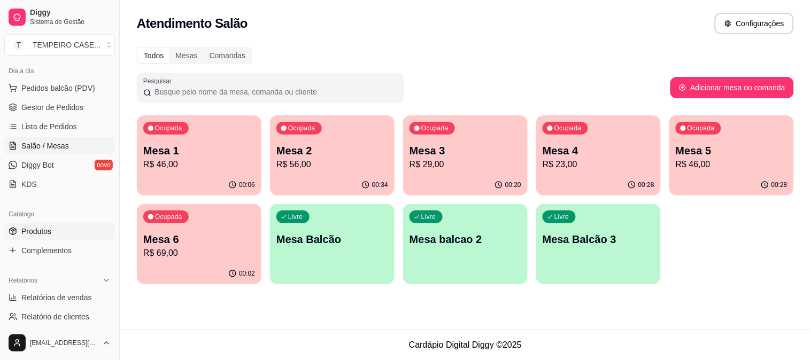
click at [36, 232] on span "Produtos" at bounding box center [36, 231] width 30 height 11
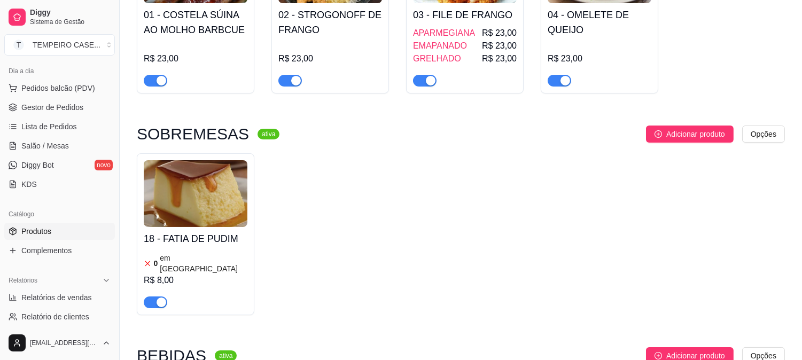
scroll to position [178, 0]
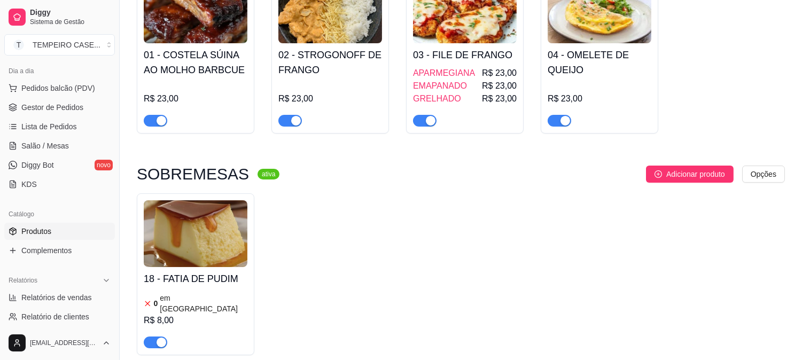
click at [217, 78] on div "01 - COSTELA SÚINA AO MOLHO BARBCUE R$ 23,00" at bounding box center [196, 84] width 104 height 83
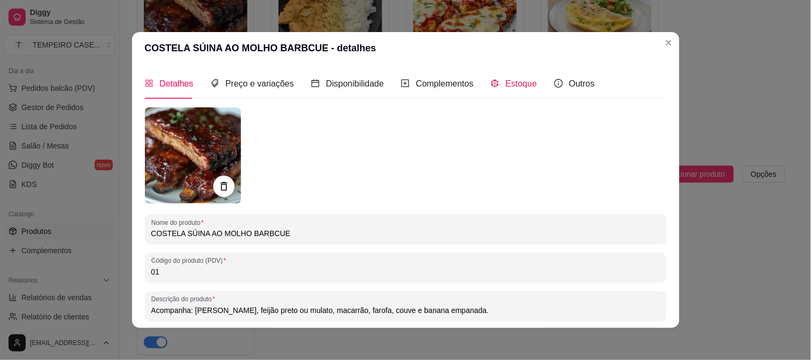
click at [509, 79] on span "Estoque" at bounding box center [522, 83] width 32 height 9
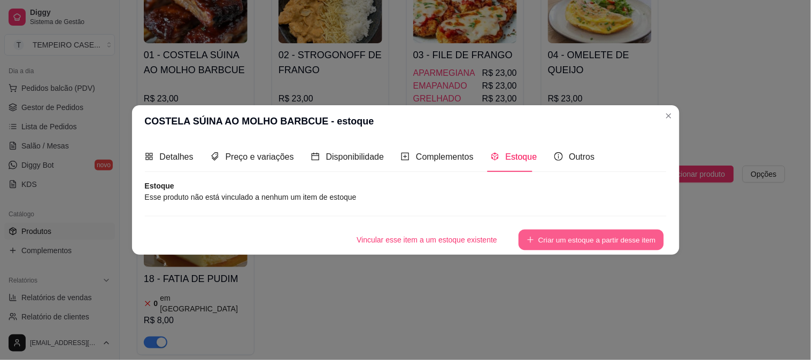
click at [595, 238] on button "Criar um estoque a partir desse item" at bounding box center [590, 240] width 145 height 21
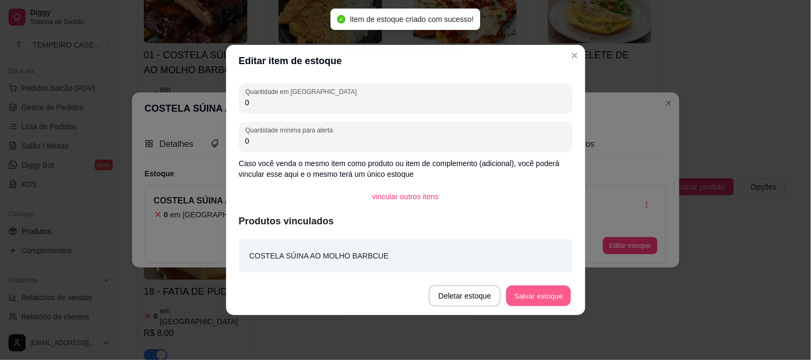
click at [533, 293] on button "Salvar estoque" at bounding box center [538, 296] width 65 height 21
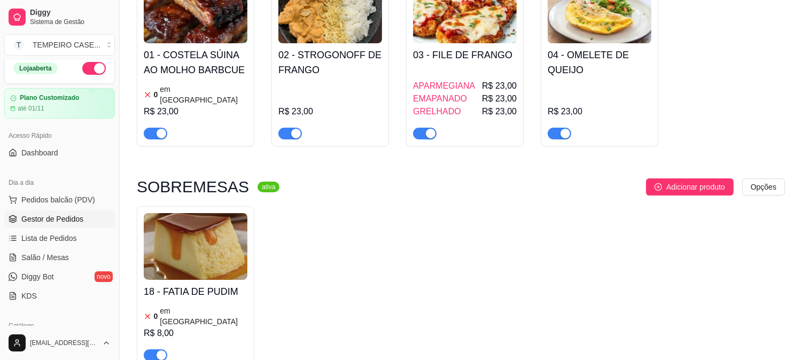
scroll to position [0, 0]
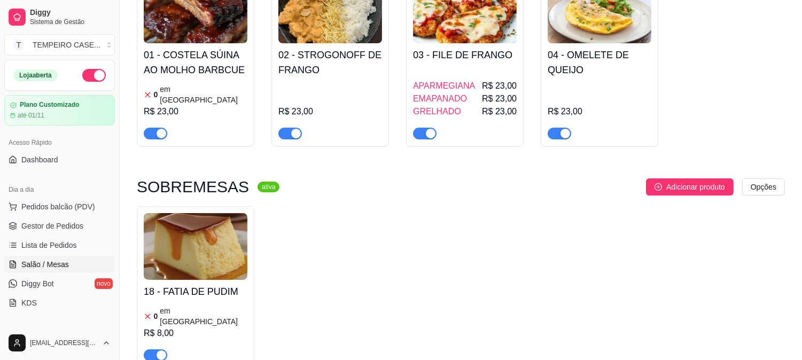
click at [61, 268] on span "Salão / Mesas" at bounding box center [45, 264] width 48 height 11
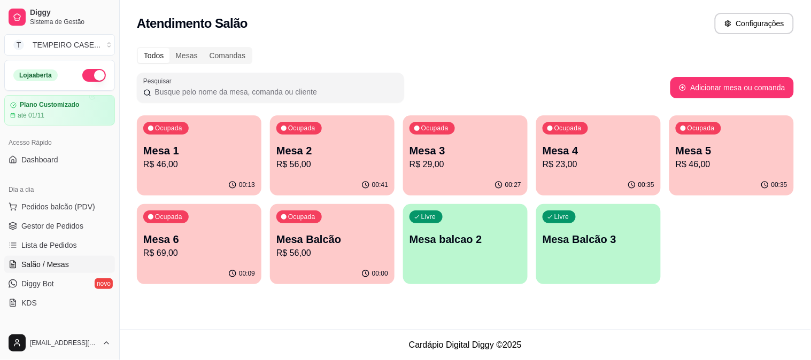
click at [310, 149] on p "Mesa 2" at bounding box center [332, 150] width 112 height 15
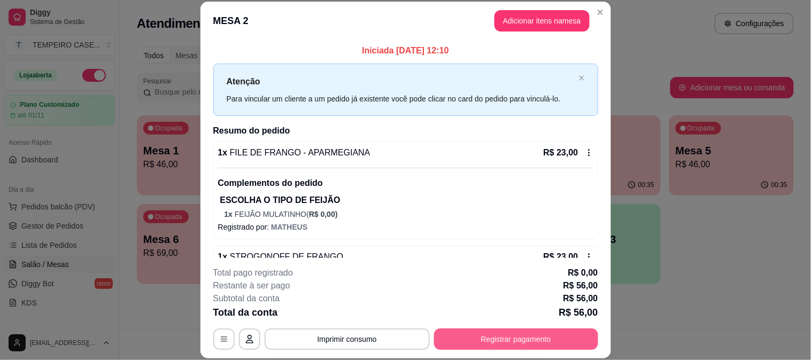
click at [500, 335] on button "Registrar pagamento" at bounding box center [516, 339] width 164 height 21
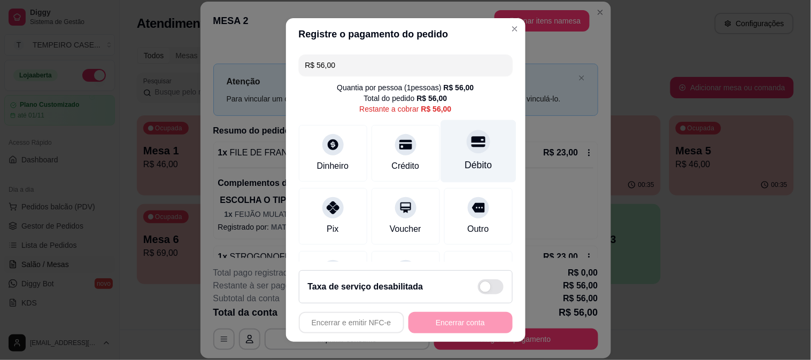
click at [471, 141] on icon at bounding box center [478, 142] width 14 height 14
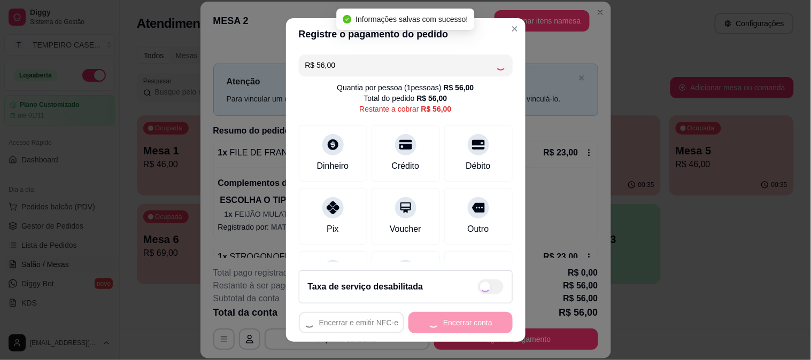
type input "R$ 0,00"
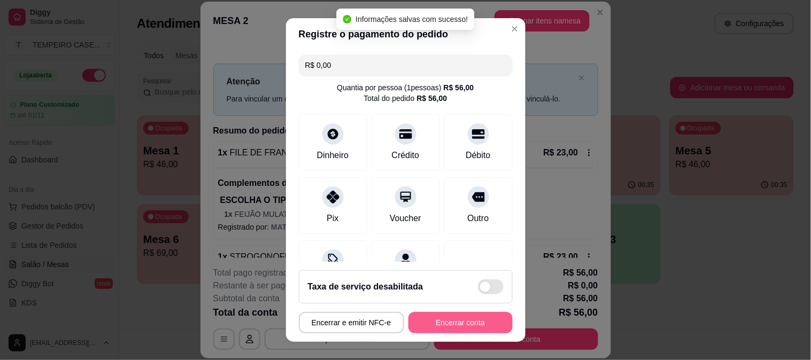
click at [430, 325] on button "Encerrar conta" at bounding box center [460, 322] width 104 height 21
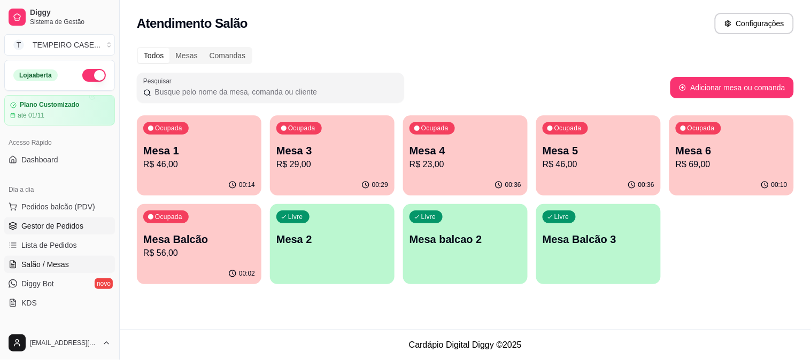
click at [55, 225] on span "Gestor de Pedidos" at bounding box center [52, 226] width 62 height 11
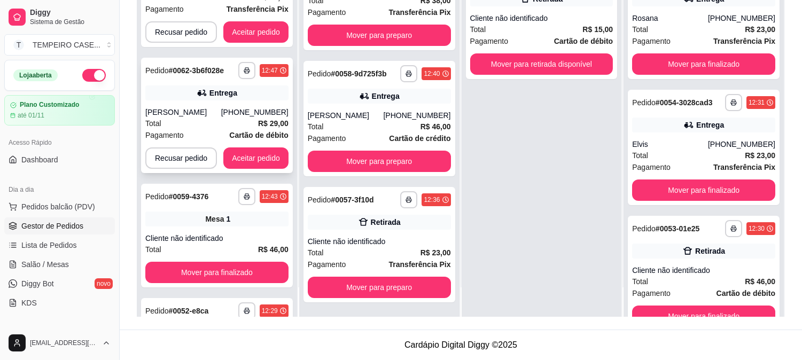
scroll to position [356, 0]
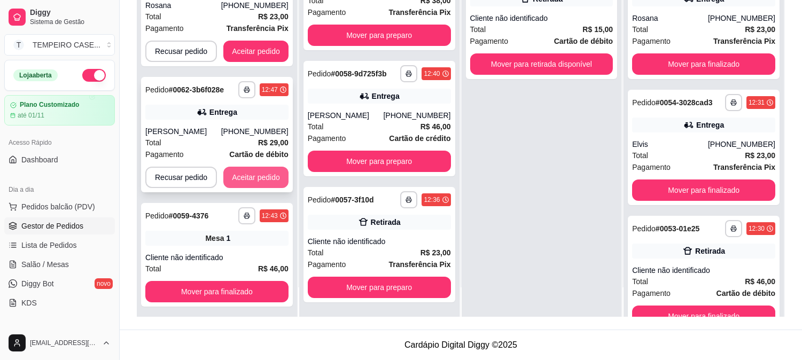
click at [252, 177] on button "Aceitar pedido" at bounding box center [255, 177] width 65 height 21
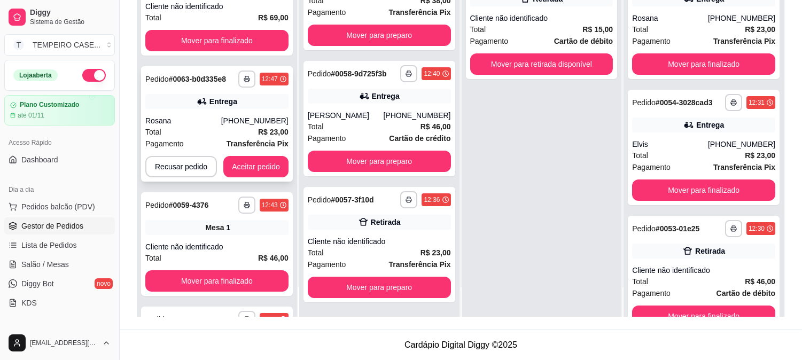
scroll to position [237, 0]
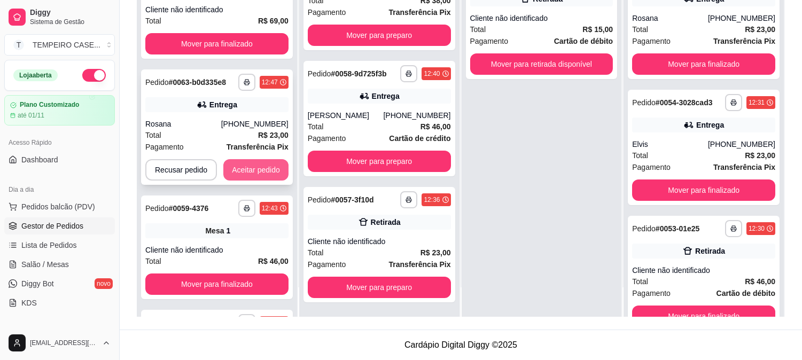
click at [255, 171] on button "Aceitar pedido" at bounding box center [255, 169] width 65 height 21
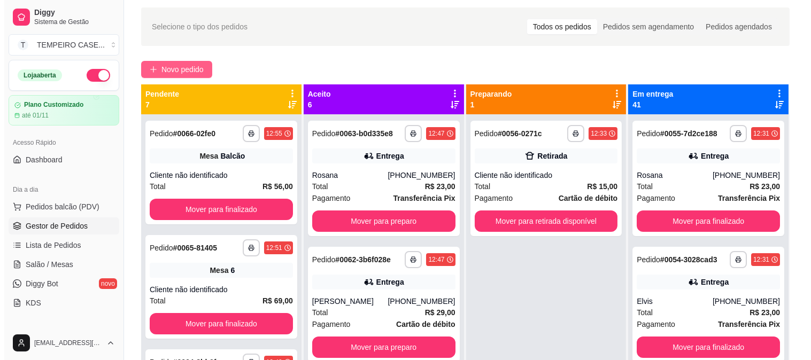
scroll to position [0, 0]
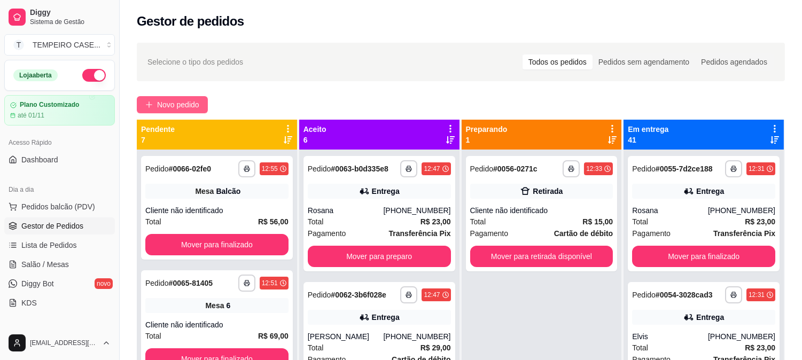
click at [178, 104] on span "Novo pedido" at bounding box center [178, 105] width 42 height 12
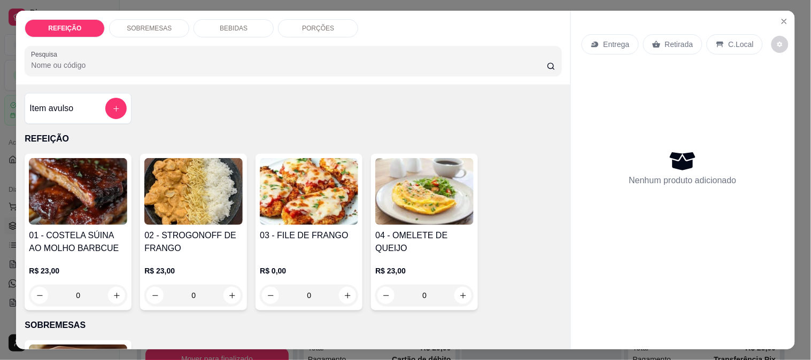
click at [334, 178] on img at bounding box center [309, 191] width 98 height 67
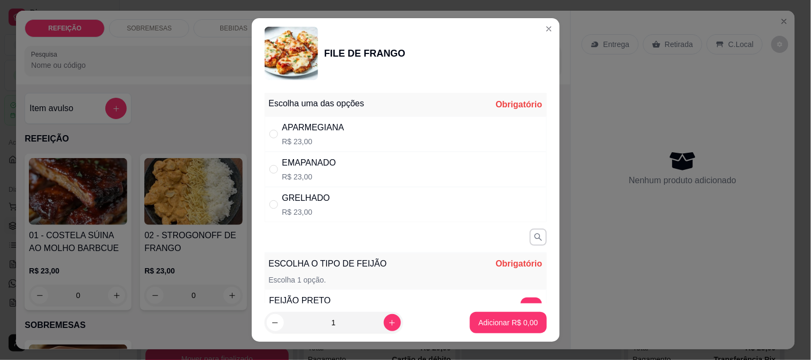
click at [368, 131] on div "APARMEGIANA R$ 23,00" at bounding box center [406, 133] width 282 height 35
click at [369, 164] on div "EMAPANADO R$ 23,00" at bounding box center [406, 169] width 282 height 35
radio input "false"
radio input "true"
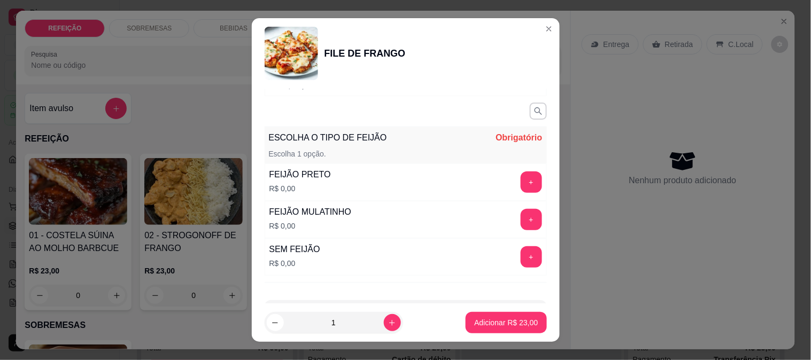
scroll to position [108, 0]
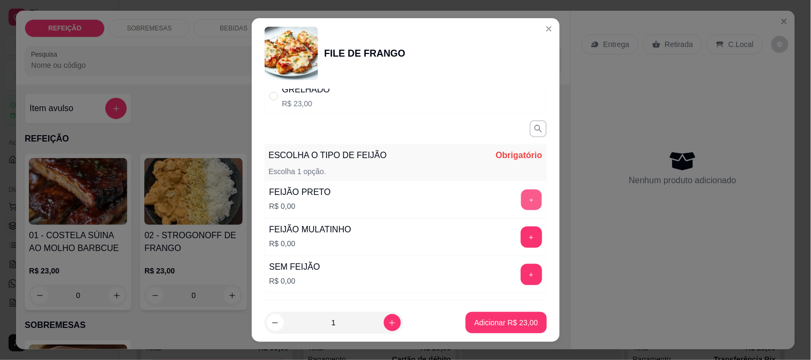
click at [520, 198] on button "+" at bounding box center [530, 199] width 21 height 21
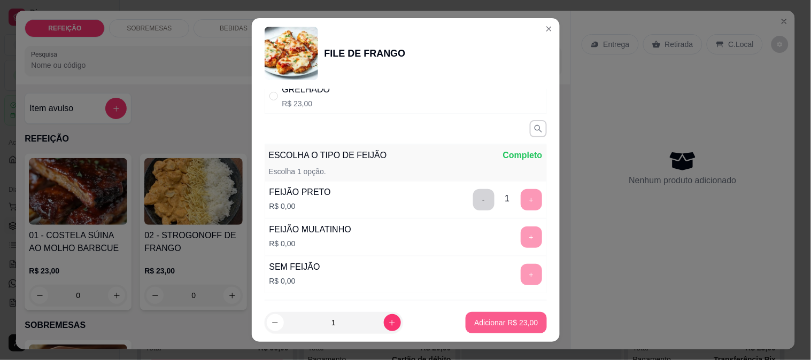
click at [501, 317] on p "Adicionar R$ 23,00" at bounding box center [506, 322] width 64 height 11
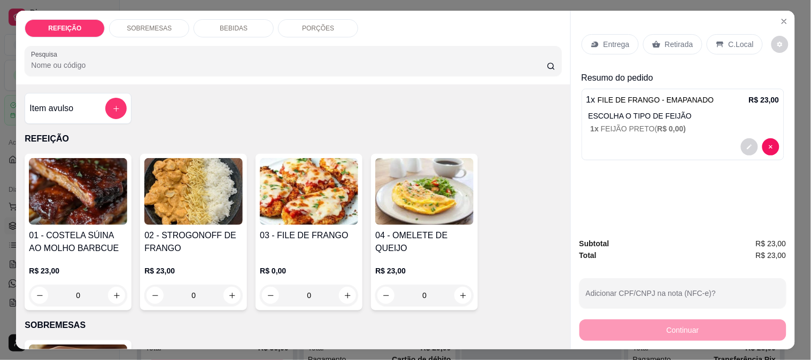
click at [318, 184] on img at bounding box center [309, 191] width 98 height 67
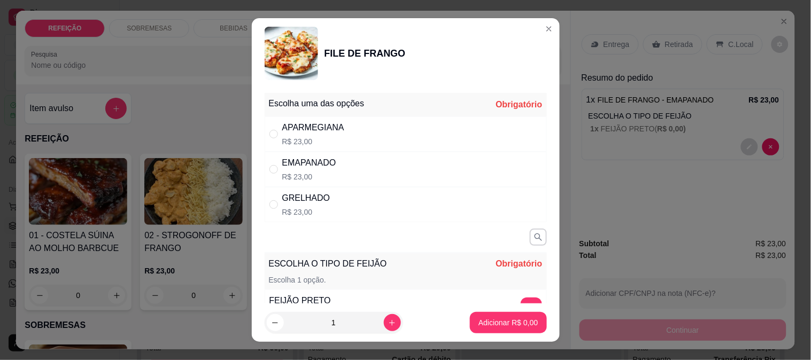
click at [335, 152] on div "EMAPANADO R$ 23,00" at bounding box center [406, 169] width 282 height 35
radio input "true"
click at [340, 145] on div "APARMEGIANA R$ 23,00" at bounding box center [406, 133] width 282 height 35
radio input "true"
radio input "false"
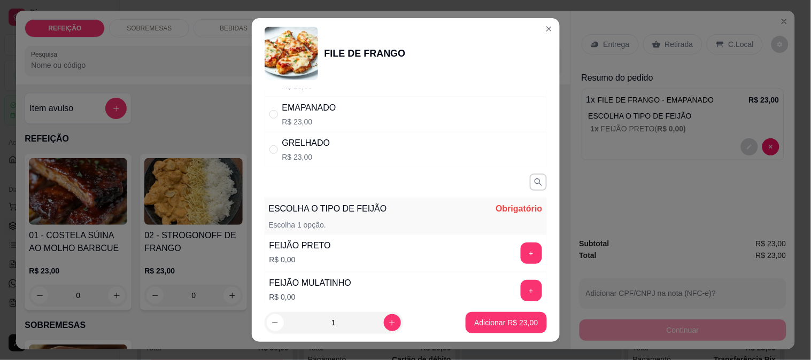
scroll to position [119, 0]
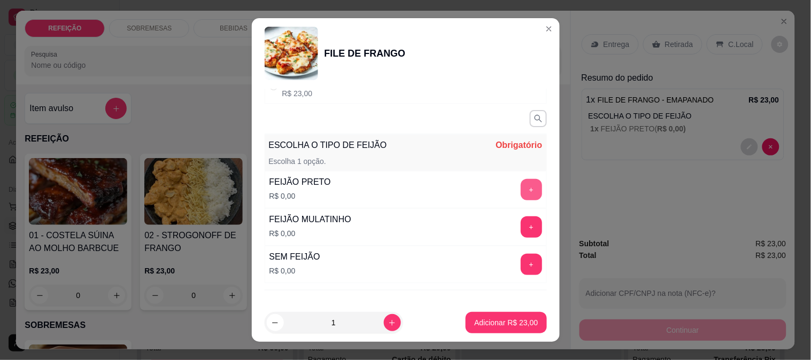
click at [520, 190] on button "+" at bounding box center [530, 189] width 21 height 21
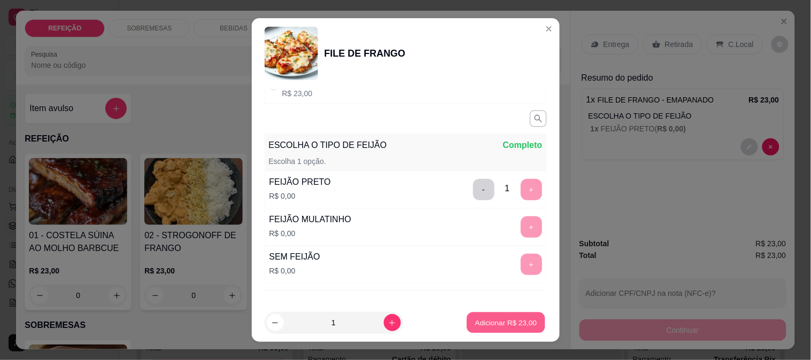
click at [509, 322] on p "Adicionar R$ 23,00" at bounding box center [506, 323] width 62 height 10
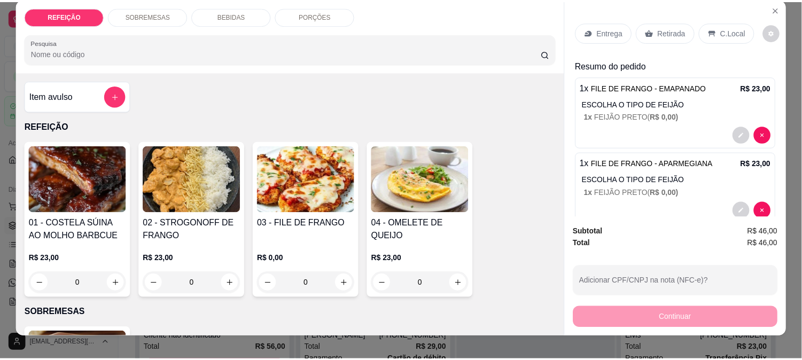
scroll to position [0, 0]
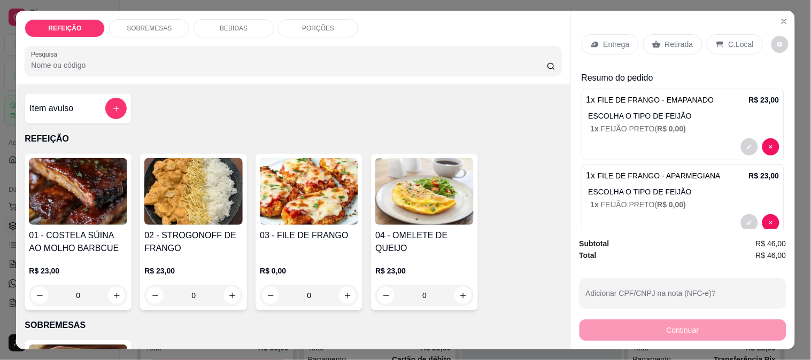
click at [654, 35] on div "Retirada" at bounding box center [672, 44] width 59 height 20
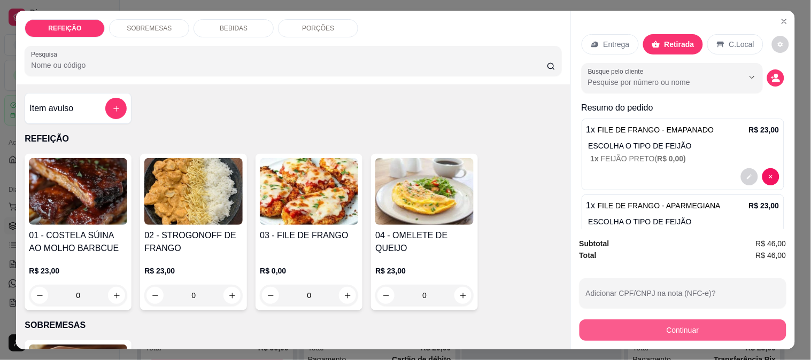
click at [663, 323] on button "Continuar" at bounding box center [682, 330] width 207 height 21
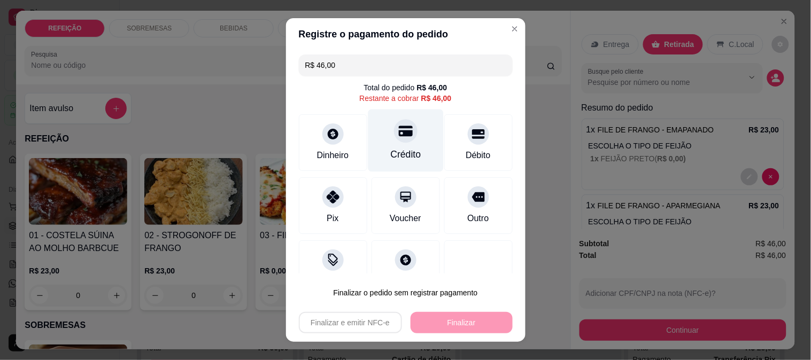
click at [390, 153] on div "Crédito" at bounding box center [405, 154] width 30 height 14
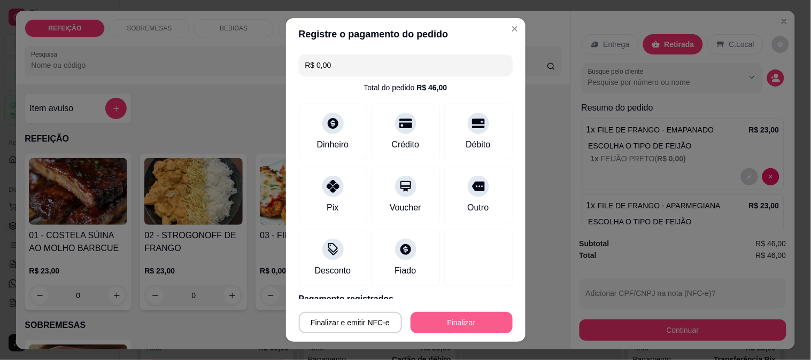
click at [435, 318] on button "Finalizar" at bounding box center [461, 322] width 102 height 21
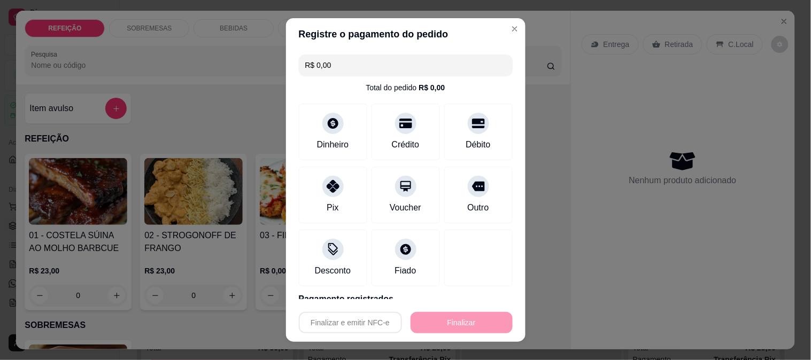
type input "-R$ 46,00"
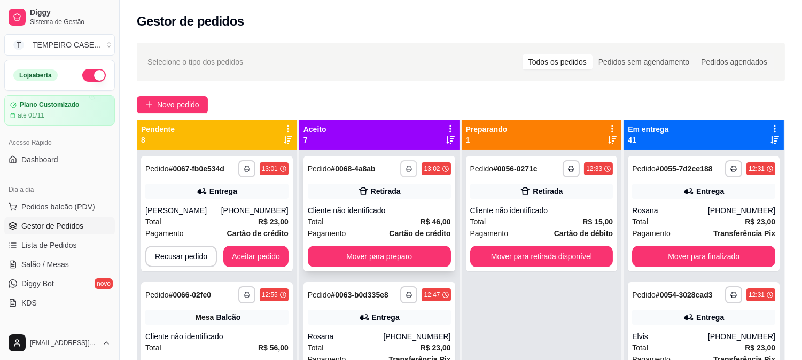
click at [406, 168] on icon "button" at bounding box center [409, 169] width 6 height 6
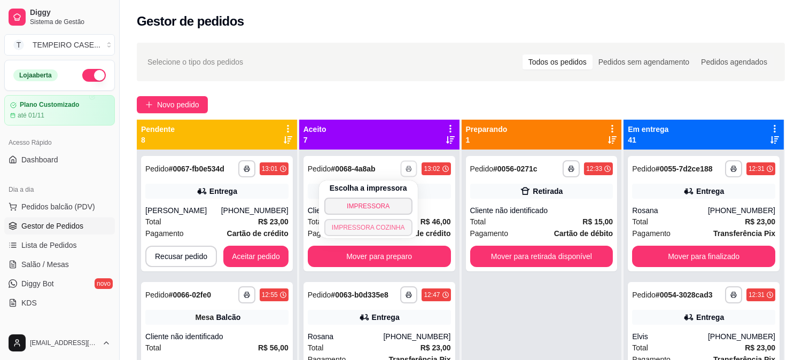
click at [378, 225] on button "IMPRESSORA COZINHA" at bounding box center [368, 227] width 88 height 17
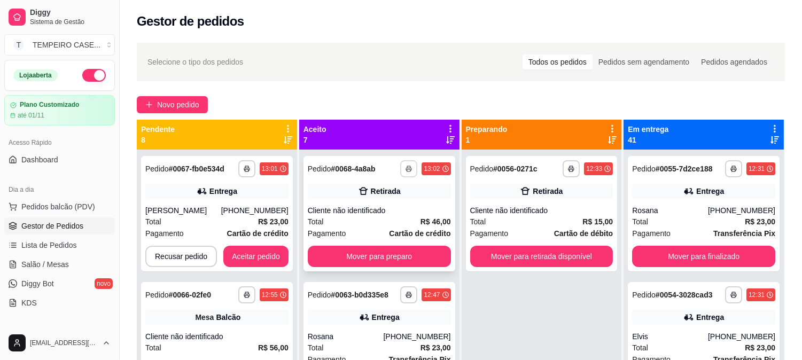
click at [407, 169] on rect "button" at bounding box center [408, 170] width 3 height 2
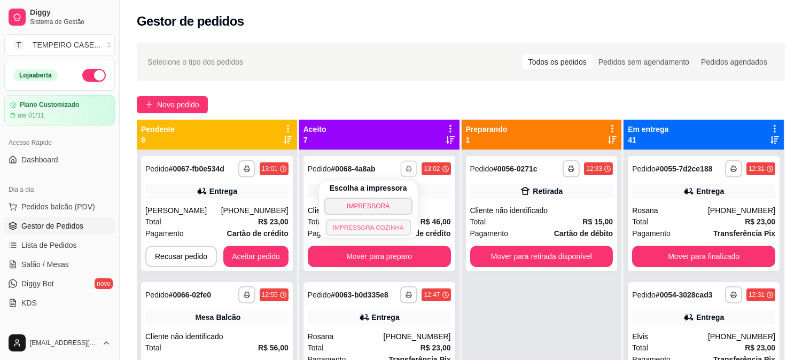
click at [383, 227] on button "IMPRESSORA COZINHA" at bounding box center [368, 227] width 86 height 17
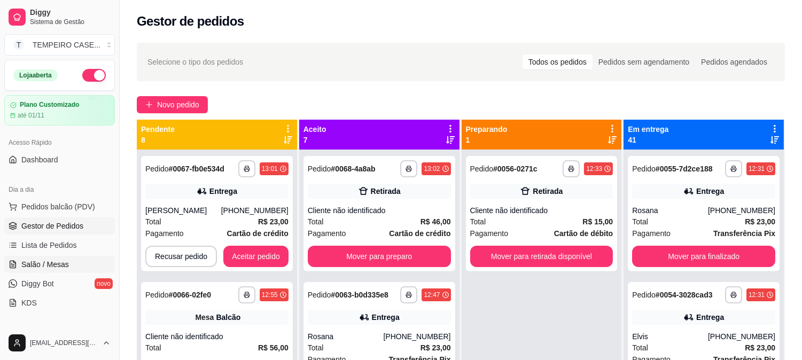
click at [51, 259] on span "Salão / Mesas" at bounding box center [45, 264] width 48 height 11
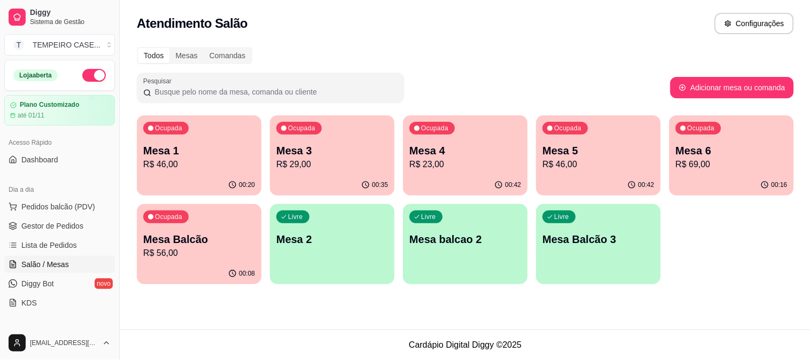
click at [565, 156] on p "Mesa 5" at bounding box center [598, 150] width 112 height 15
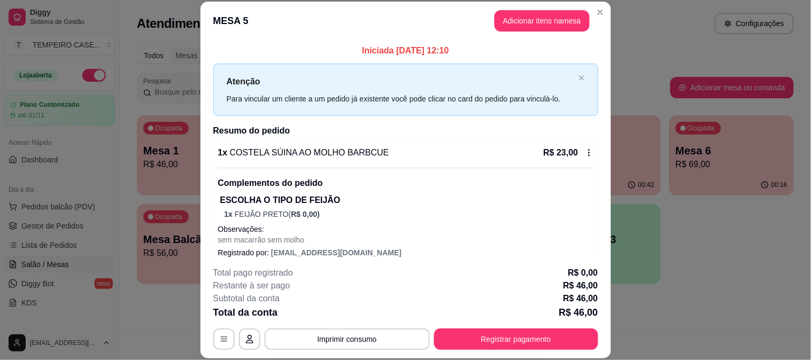
click at [538, 14] on button "Adicionar itens na mesa" at bounding box center [541, 20] width 95 height 21
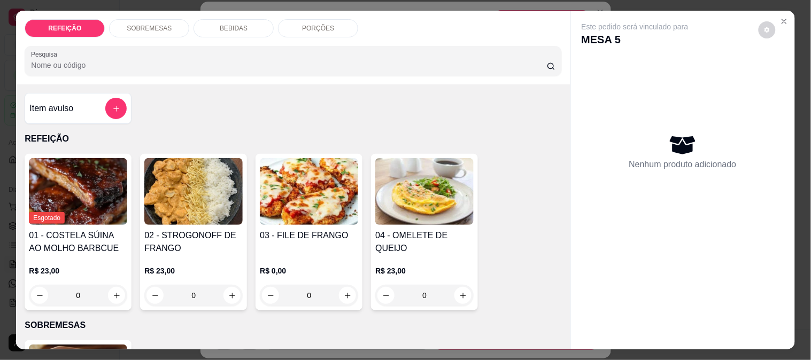
click at [231, 24] on p "BEBIDAS" at bounding box center [234, 28] width 28 height 9
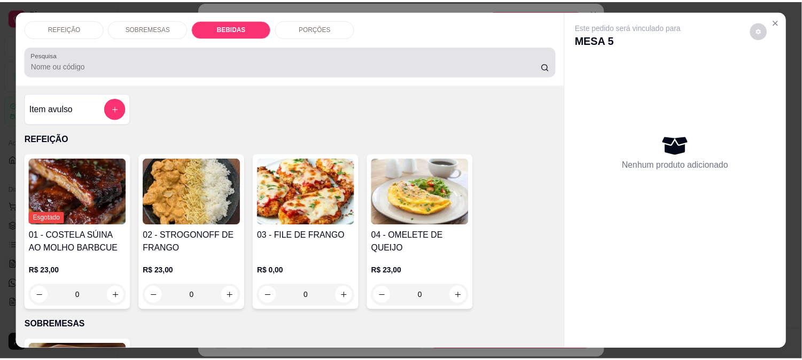
scroll to position [28, 0]
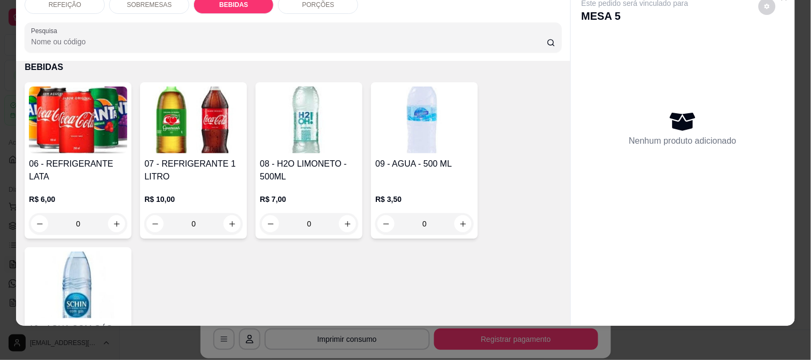
click at [409, 114] on img at bounding box center [424, 120] width 98 height 67
click at [72, 269] on img at bounding box center [78, 285] width 98 height 67
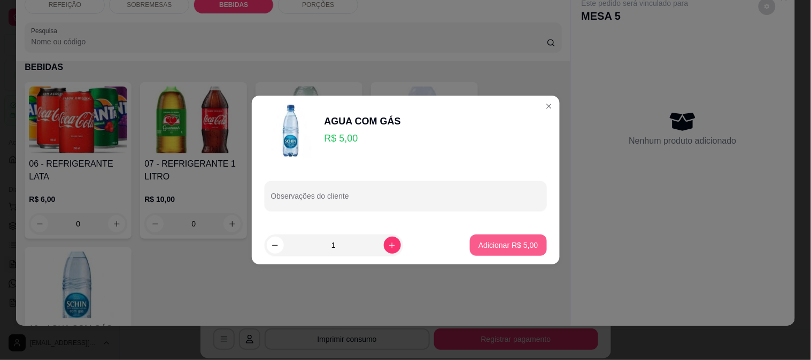
click at [510, 244] on p "Adicionar R$ 5,00" at bounding box center [507, 245] width 59 height 11
type input "1"
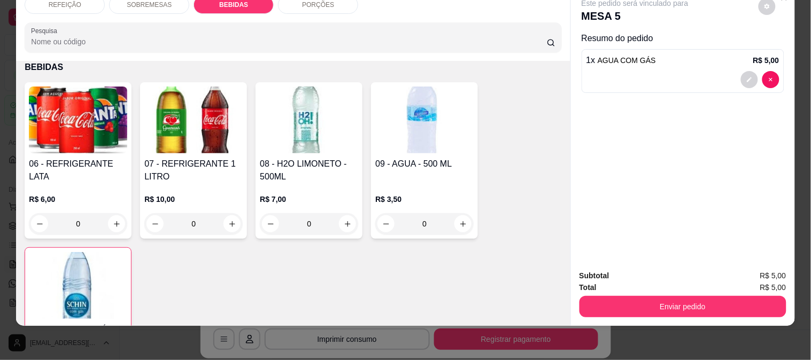
click at [714, 296] on button "Enviar pedido" at bounding box center [682, 306] width 207 height 21
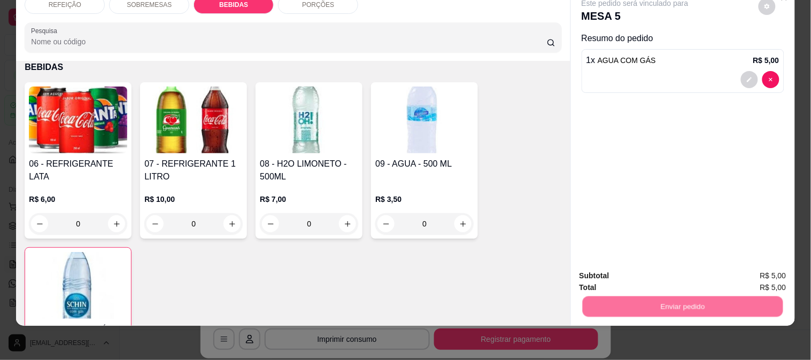
click at [747, 275] on button "Enviar pedido" at bounding box center [758, 272] width 60 height 20
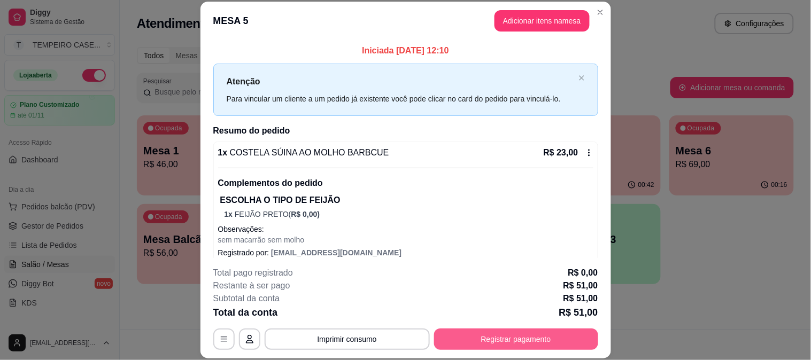
click at [497, 342] on button "Registrar pagamento" at bounding box center [516, 339] width 164 height 21
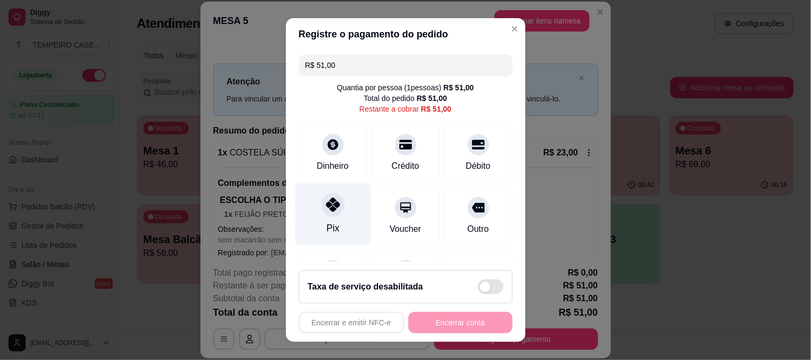
click at [334, 197] on div at bounding box center [333, 205] width 24 height 24
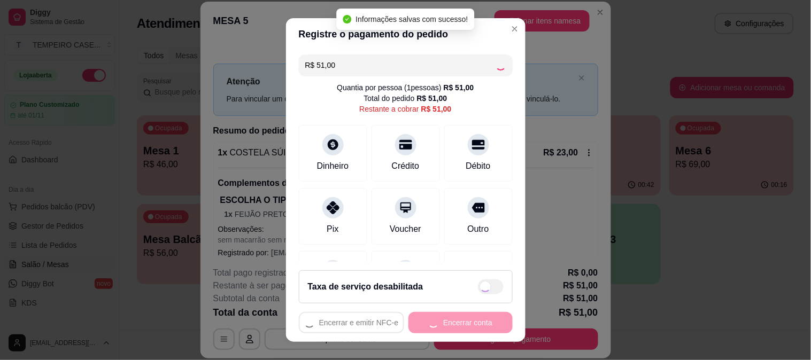
type input "R$ 0,00"
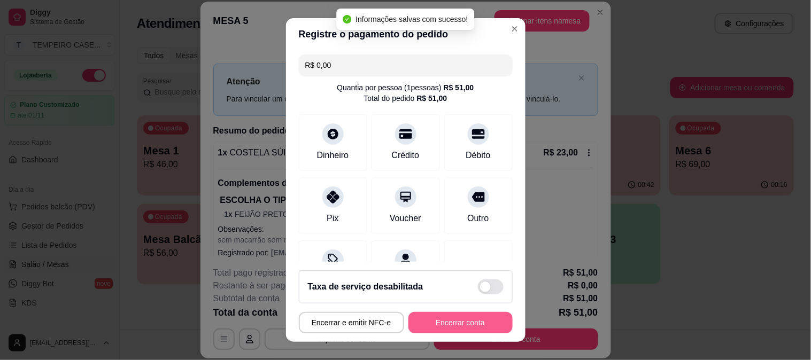
click at [451, 323] on button "Encerrar conta" at bounding box center [460, 322] width 104 height 21
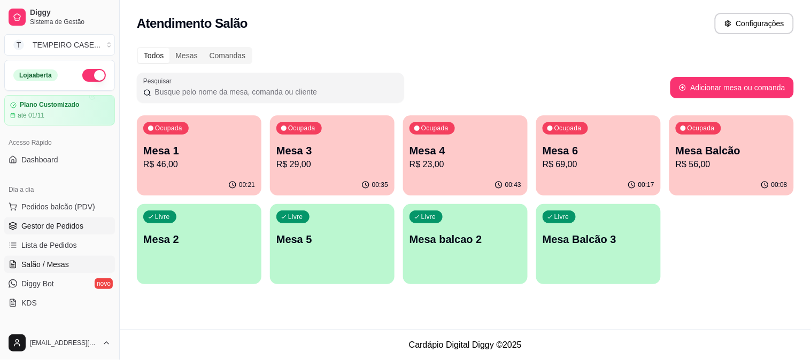
click at [60, 223] on span "Gestor de Pedidos" at bounding box center [52, 226] width 62 height 11
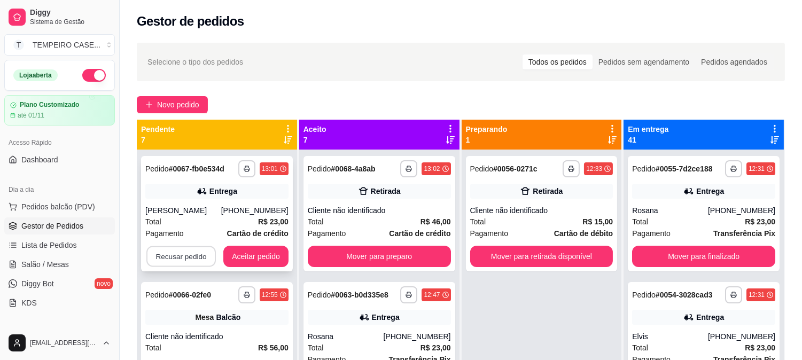
click at [186, 257] on button "Recusar pedido" at bounding box center [180, 256] width 69 height 21
click at [254, 188] on div "Entrega" at bounding box center [216, 191] width 143 height 15
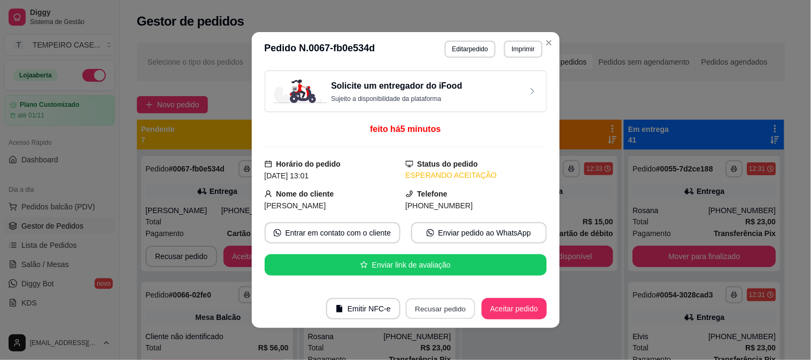
click at [442, 301] on button "Recusar pedido" at bounding box center [440, 309] width 69 height 21
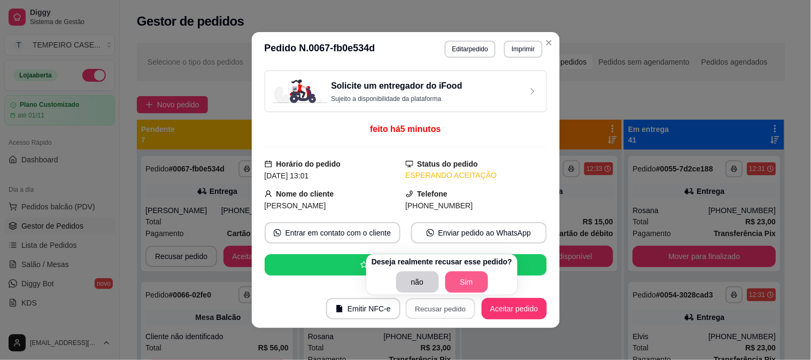
click at [458, 278] on button "Sim" at bounding box center [466, 281] width 43 height 21
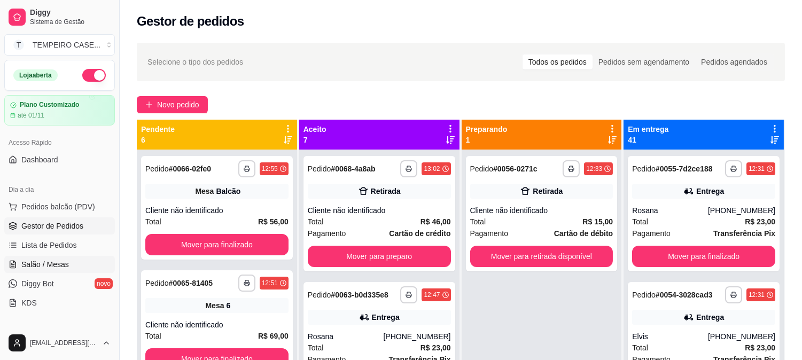
click at [40, 266] on span "Salão / Mesas" at bounding box center [45, 264] width 48 height 11
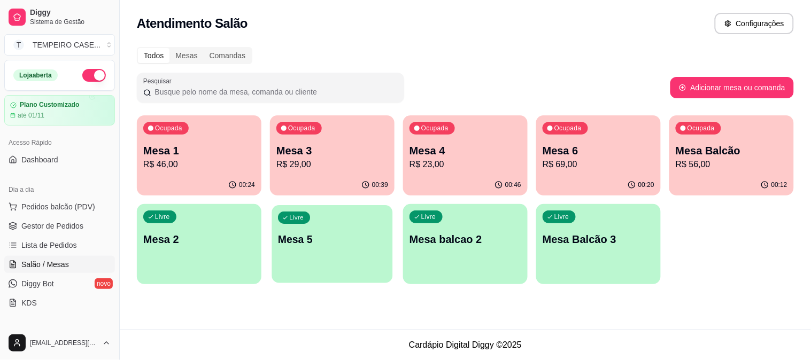
click at [334, 253] on div "Livre Mesa 5" at bounding box center [331, 237] width 121 height 65
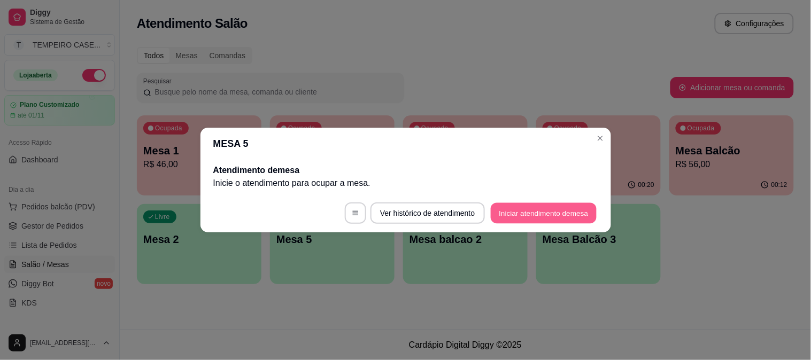
click at [556, 205] on button "Iniciar atendimento de mesa" at bounding box center [544, 213] width 106 height 21
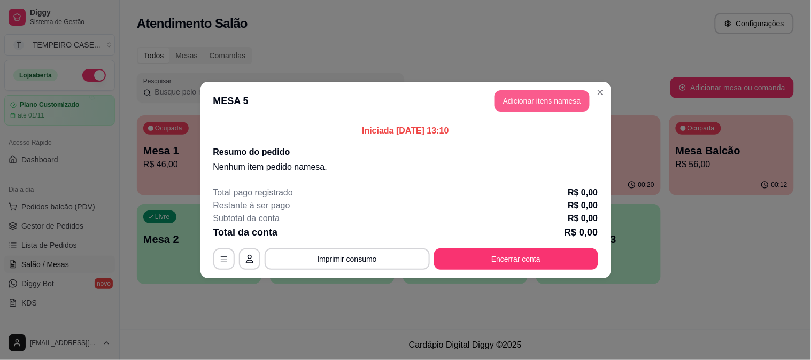
click at [534, 105] on button "Adicionar itens na mesa" at bounding box center [541, 100] width 95 height 21
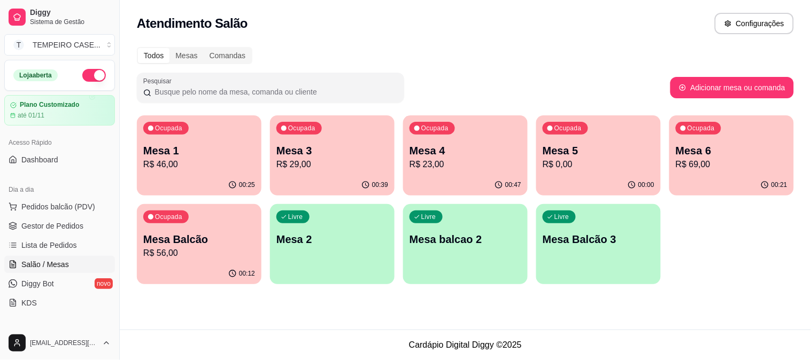
scroll to position [119, 0]
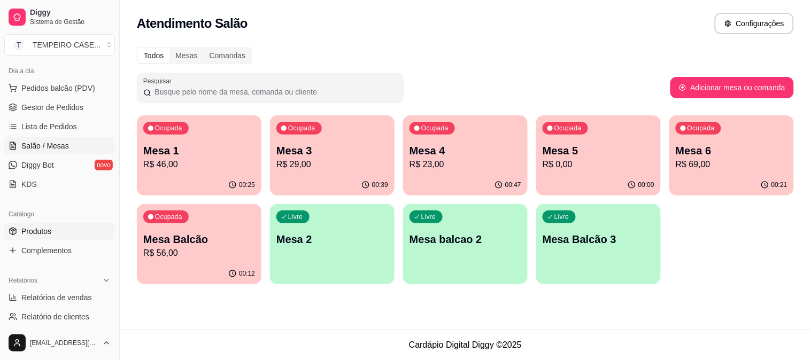
click at [47, 223] on link "Produtos" at bounding box center [59, 231] width 111 height 17
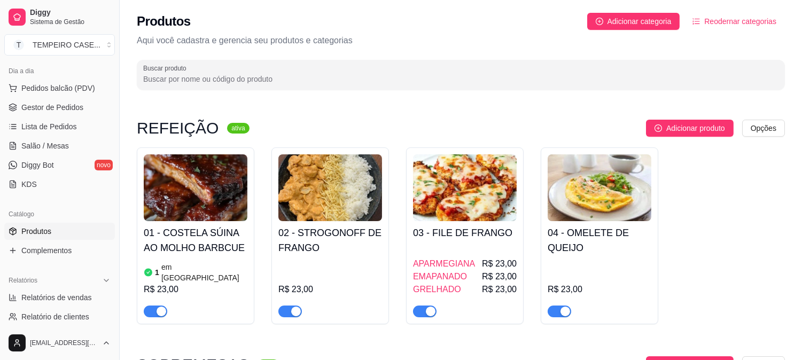
click at [168, 255] on h4 "01 - COSTELA SÚINA AO MOLHO BARBCUE" at bounding box center [196, 241] width 104 height 30
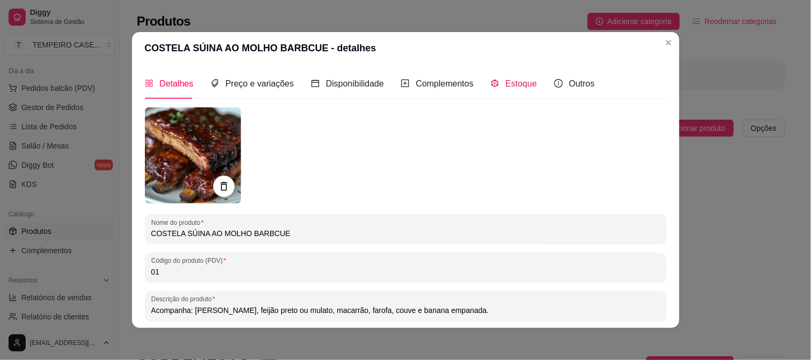
click at [522, 86] on span "Estoque" at bounding box center [522, 83] width 32 height 9
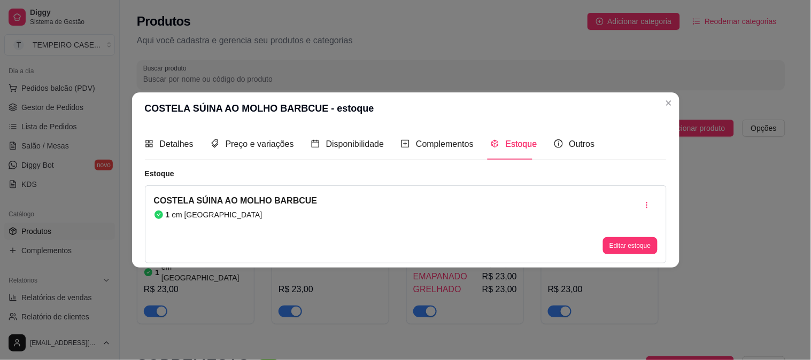
click at [635, 243] on button "Editar estoque" at bounding box center [630, 245] width 54 height 17
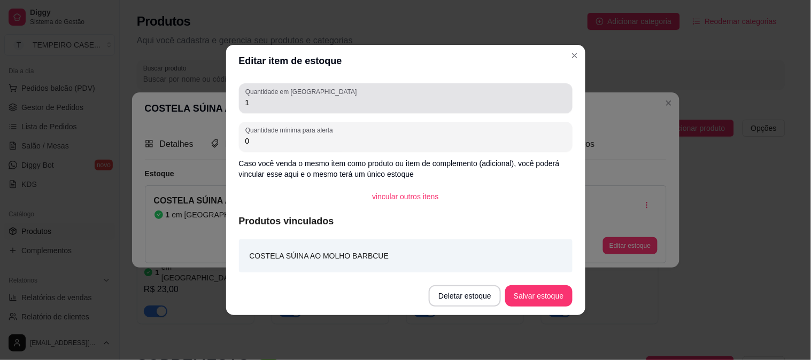
drag, startPoint x: 268, startPoint y: 109, endPoint x: 238, endPoint y: 109, distance: 29.9
click at [239, 109] on div "Quantidade em estoque 1" at bounding box center [405, 98] width 333 height 30
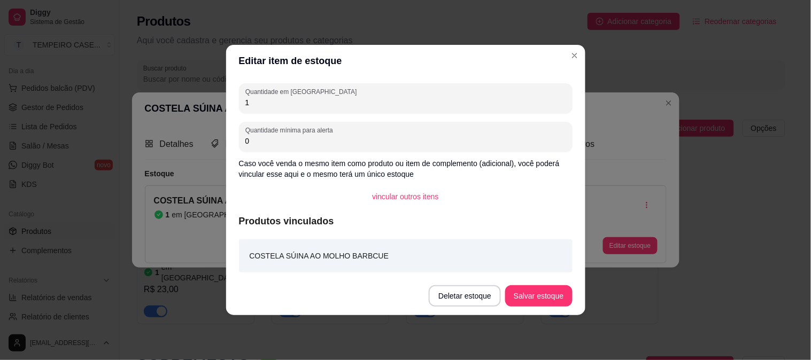
click at [245, 107] on input "1" at bounding box center [405, 102] width 321 height 11
type input "0"
click at [529, 297] on button "Salvar estoque" at bounding box center [538, 295] width 67 height 21
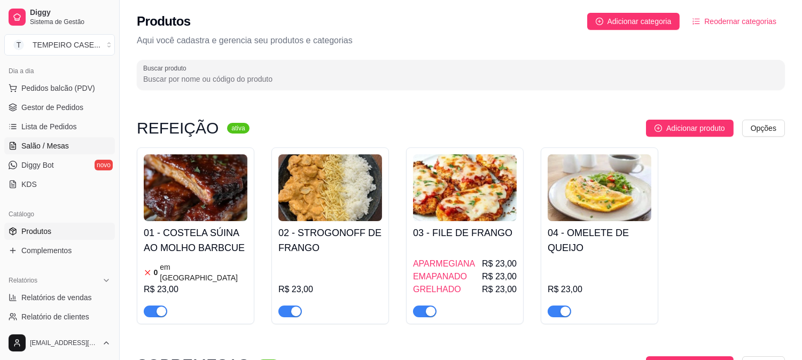
click at [48, 145] on span "Salão / Mesas" at bounding box center [45, 146] width 48 height 11
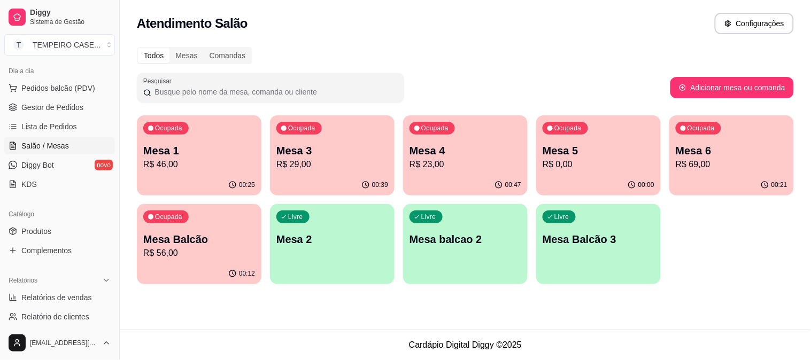
click at [617, 149] on p "Mesa 5" at bounding box center [598, 150] width 112 height 15
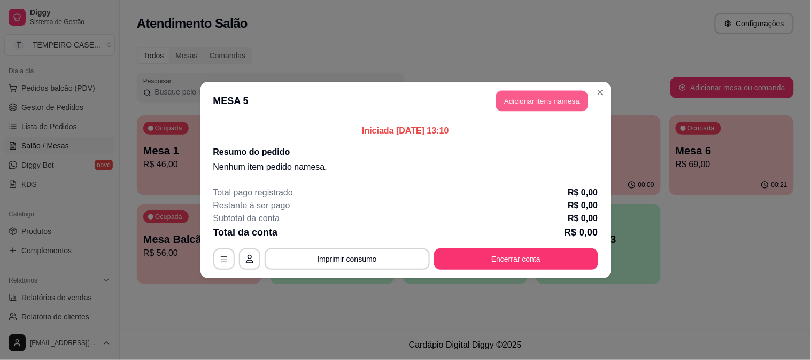
click at [540, 100] on button "Adicionar itens na mesa" at bounding box center [542, 101] width 92 height 21
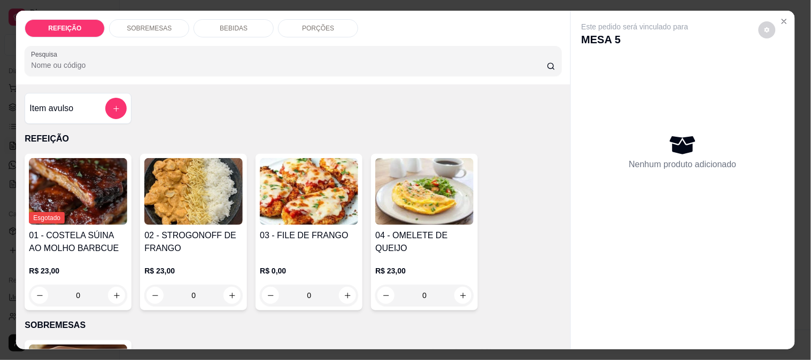
click at [278, 197] on img at bounding box center [309, 191] width 98 height 67
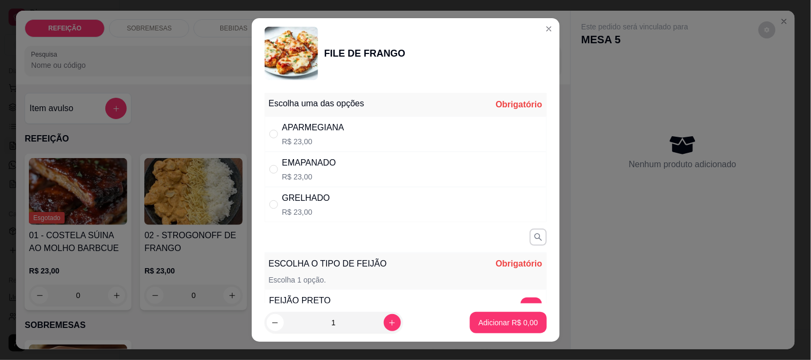
click at [353, 135] on div "APARMEGIANA R$ 23,00" at bounding box center [406, 133] width 282 height 35
radio input "true"
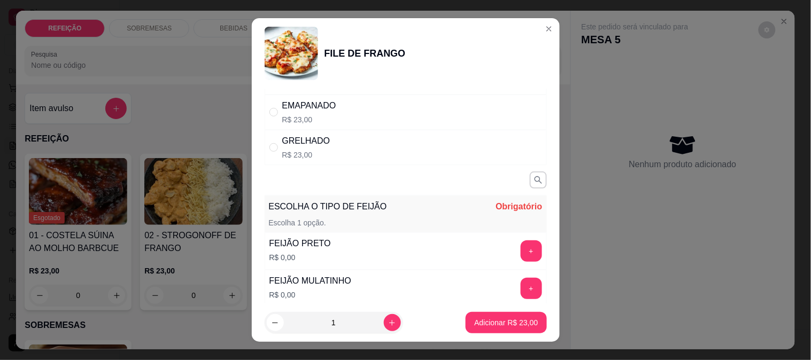
scroll to position [119, 0]
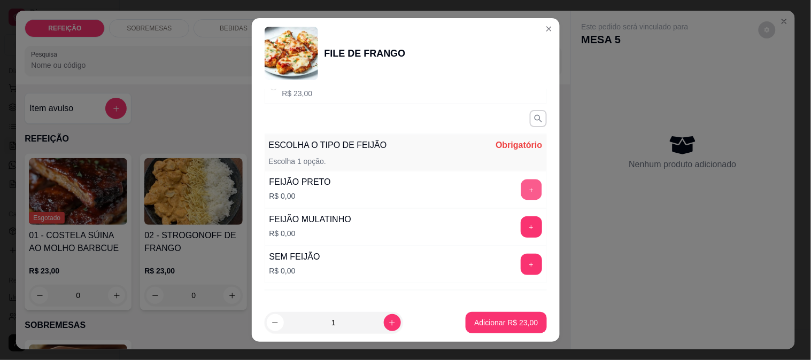
click at [520, 198] on button "+" at bounding box center [530, 189] width 21 height 21
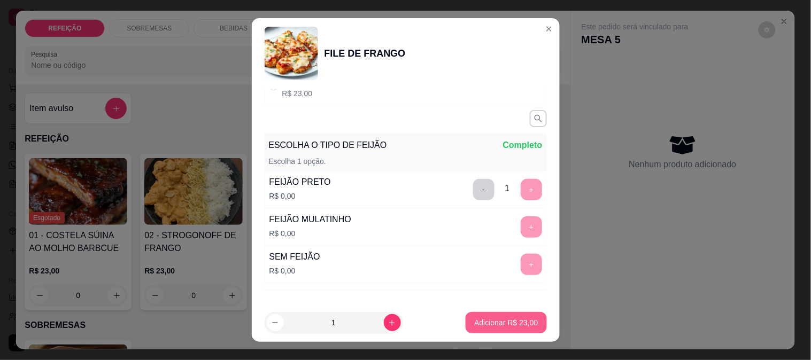
click at [492, 317] on button "Adicionar R$ 23,00" at bounding box center [505, 322] width 81 height 21
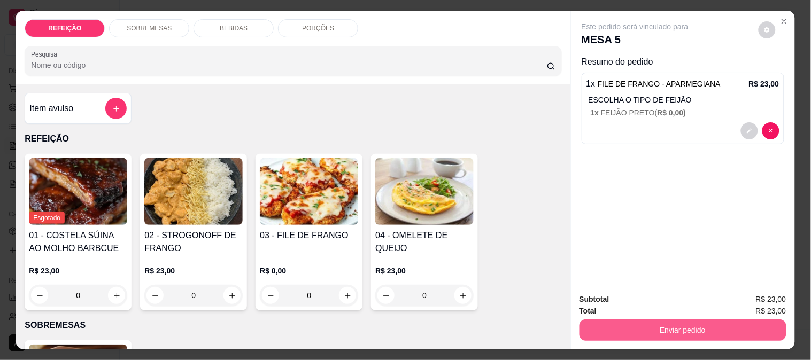
click at [648, 323] on button "Enviar pedido" at bounding box center [682, 330] width 207 height 21
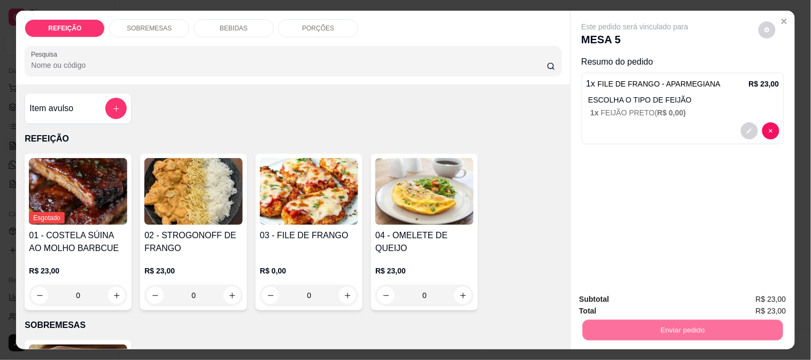
click at [762, 290] on button "Enviar pedido" at bounding box center [758, 300] width 60 height 20
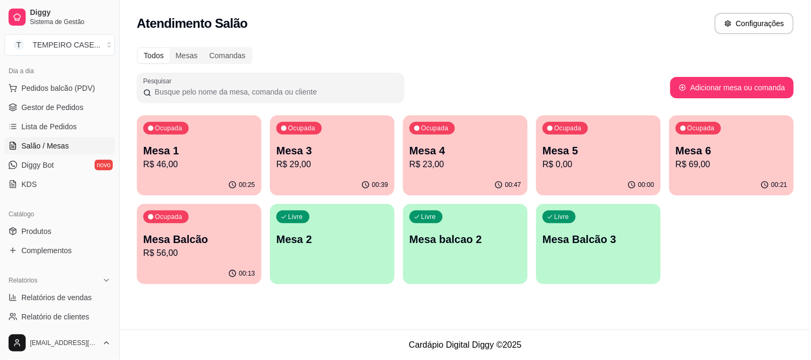
click at [172, 242] on p "Mesa Balcão" at bounding box center [199, 239] width 112 height 15
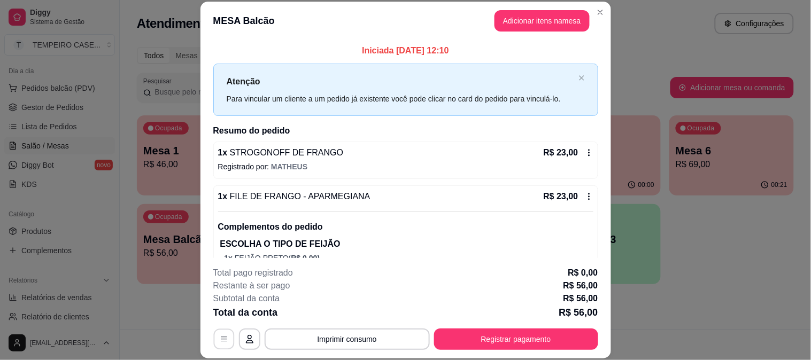
click at [226, 334] on button "button" at bounding box center [223, 339] width 21 height 21
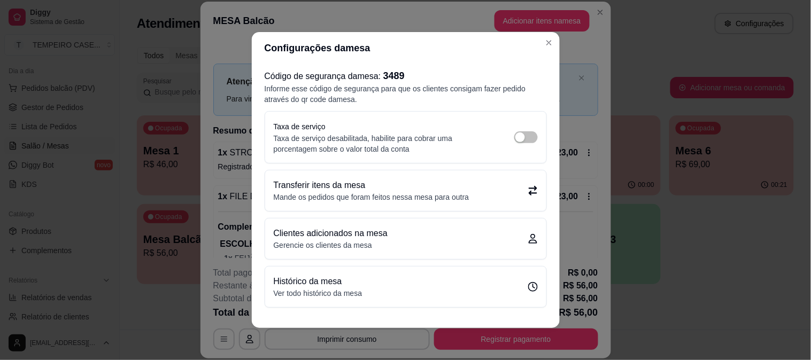
click at [522, 196] on div "Transferir itens da mesa Mande os pedidos que foram feitos nessa mesa para outra" at bounding box center [406, 191] width 264 height 24
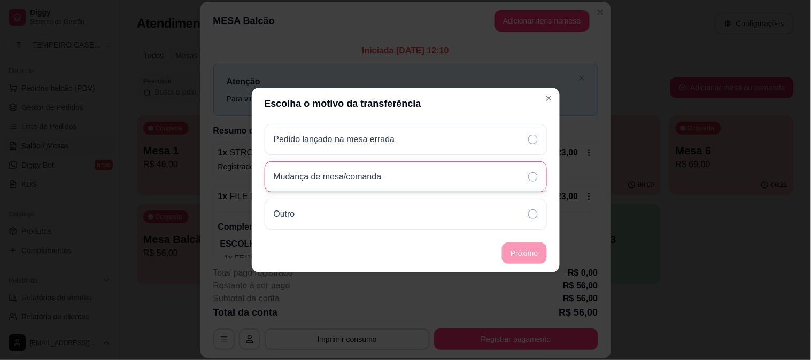
click at [531, 173] on icon at bounding box center [533, 177] width 10 height 10
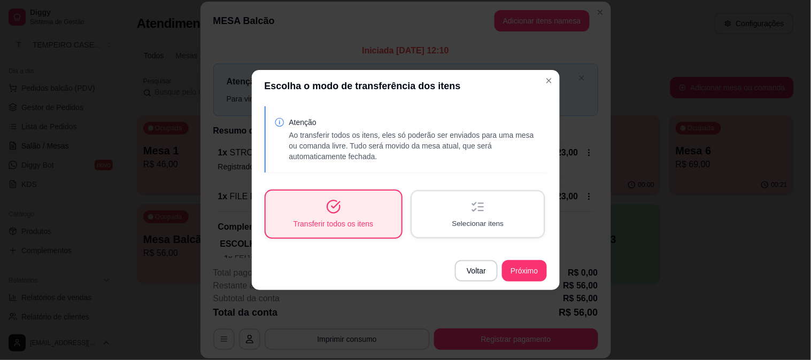
click at [462, 212] on div "Selecionar itens" at bounding box center [476, 213] width 131 height 45
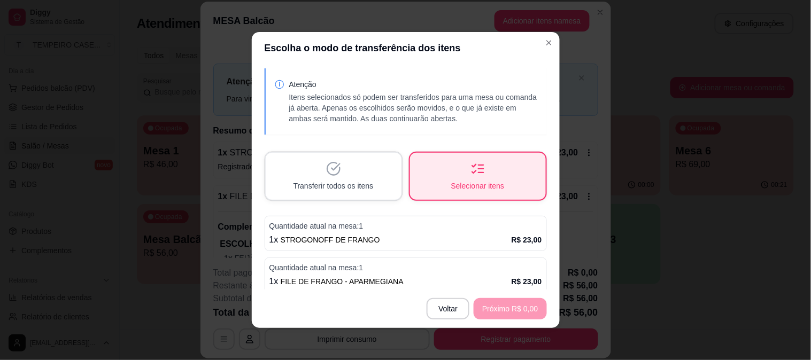
click at [317, 173] on div "Transferir todos os itens" at bounding box center [334, 176] width 136 height 47
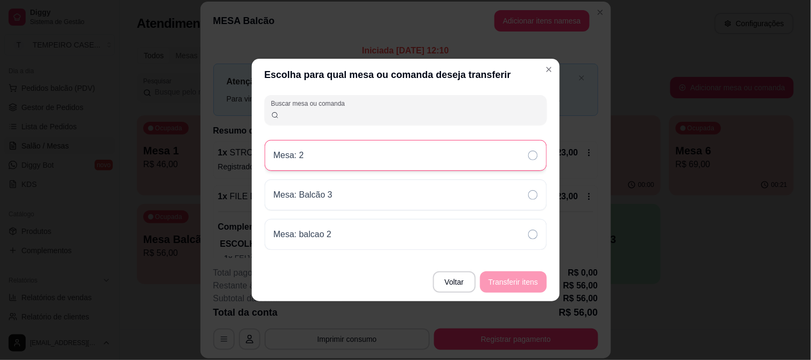
click at [413, 159] on div "Mesa: 2" at bounding box center [406, 155] width 282 height 31
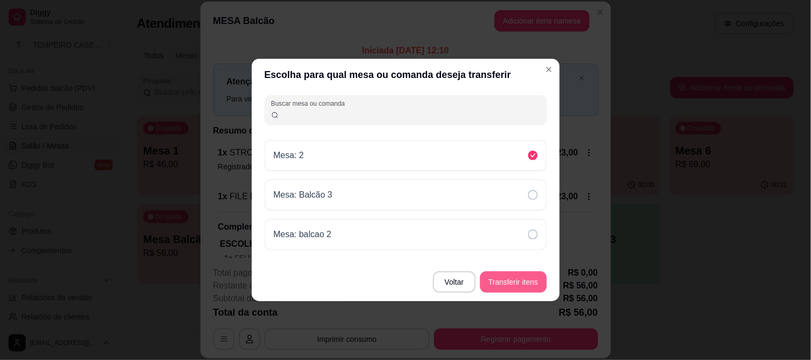
click at [515, 274] on button "Transferir itens" at bounding box center [513, 281] width 67 height 21
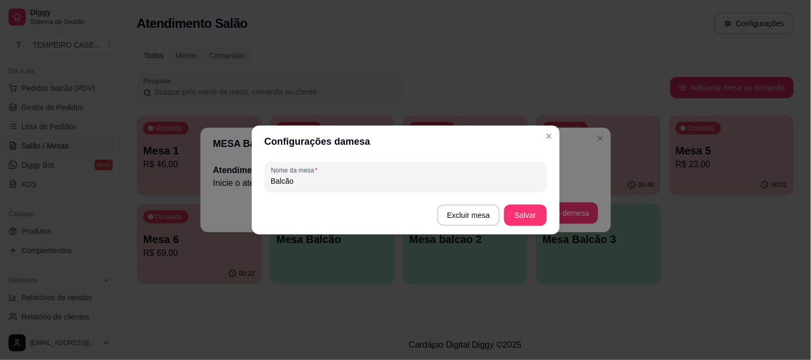
click at [540, 142] on header "Configurações da mesa" at bounding box center [406, 142] width 308 height 32
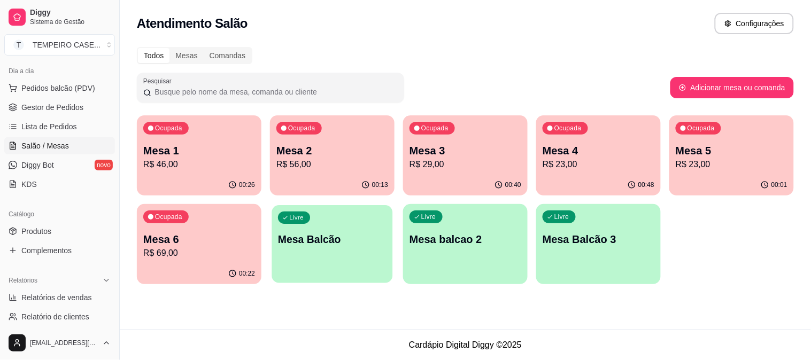
click at [341, 234] on p "Mesa Balcão" at bounding box center [332, 239] width 108 height 14
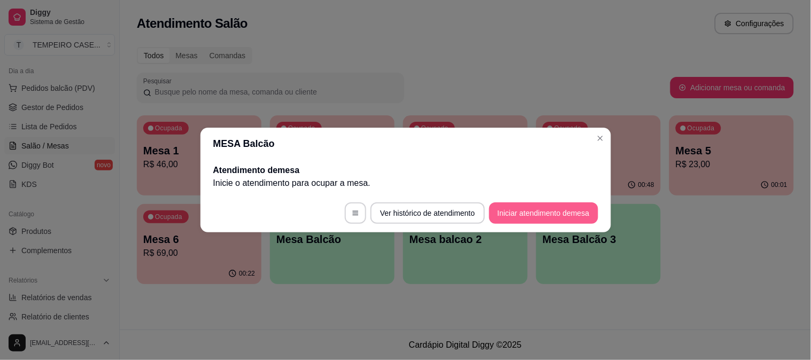
click at [518, 214] on button "Iniciar atendimento de mesa" at bounding box center [543, 213] width 109 height 21
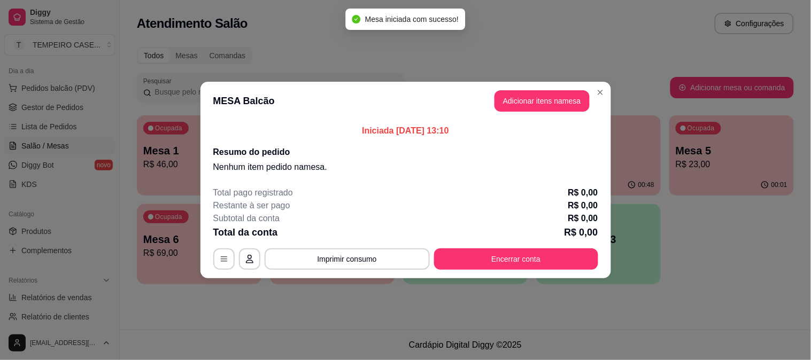
click at [519, 94] on button "Adicionar itens na mesa" at bounding box center [541, 100] width 95 height 21
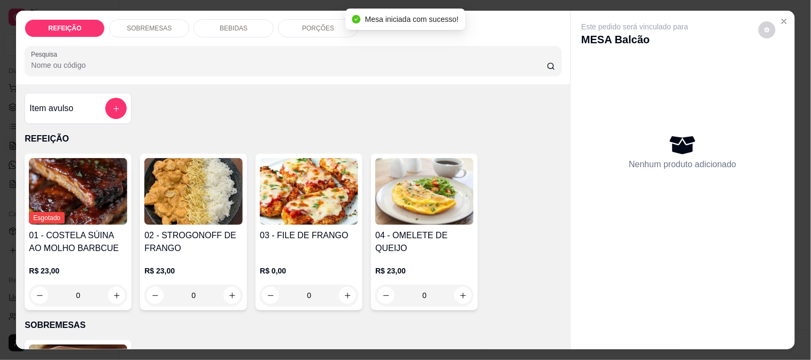
click at [292, 176] on img at bounding box center [309, 191] width 98 height 67
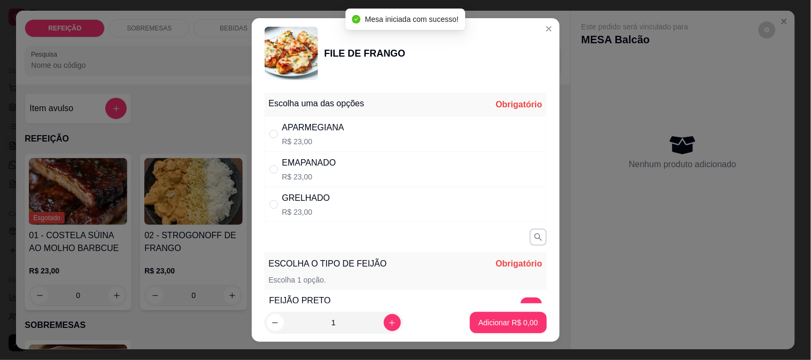
click at [301, 208] on p "R$ 23,00" at bounding box center [306, 212] width 48 height 11
radio input "true"
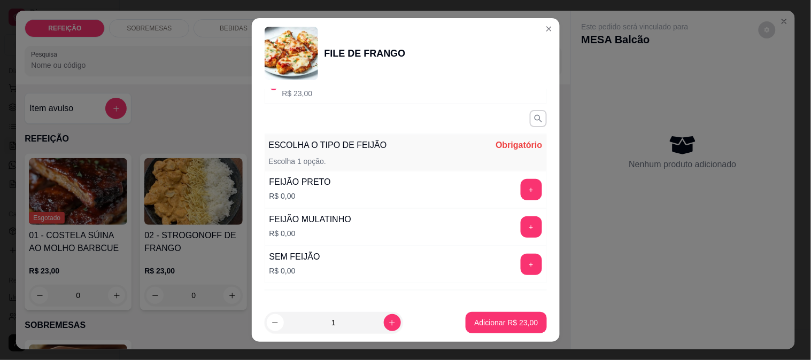
click at [520, 185] on button "+" at bounding box center [530, 189] width 21 height 21
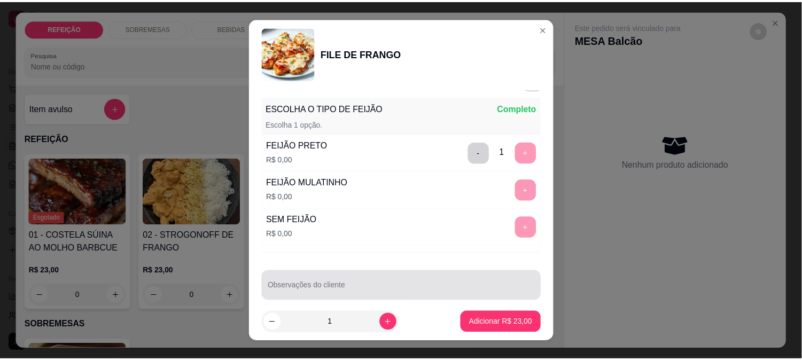
scroll to position [168, 0]
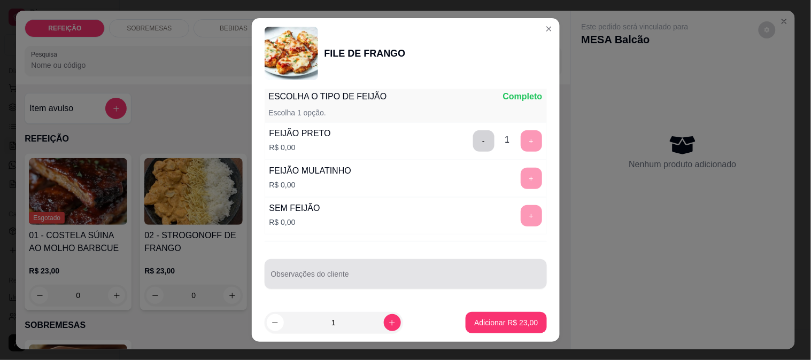
click at [376, 262] on div "Observações do cliente" at bounding box center [406, 274] width 282 height 30
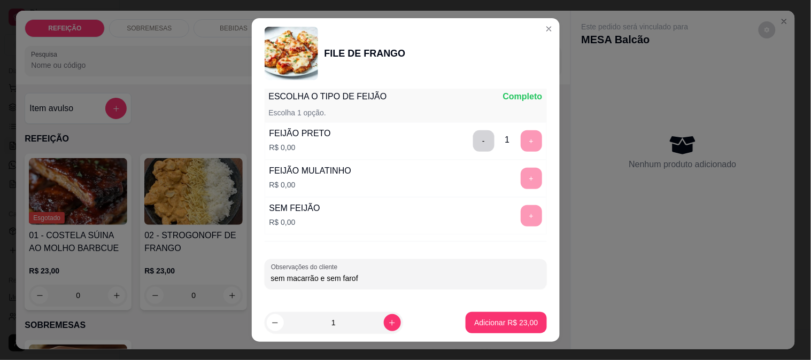
type input "sem macarrão e sem farofa"
click at [509, 314] on button "Adicionar R$ 23,00" at bounding box center [505, 322] width 81 height 21
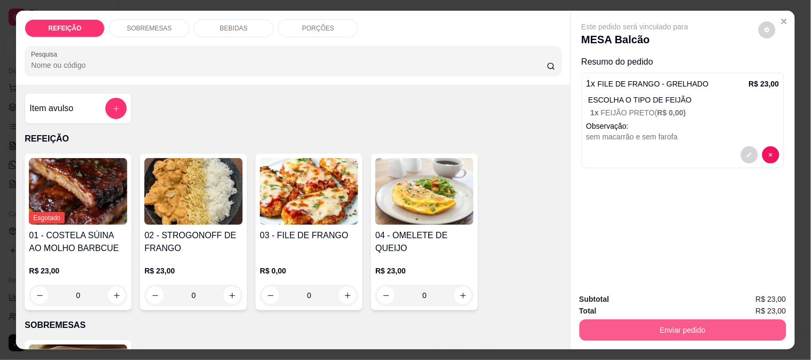
click at [642, 327] on button "Enviar pedido" at bounding box center [682, 330] width 207 height 21
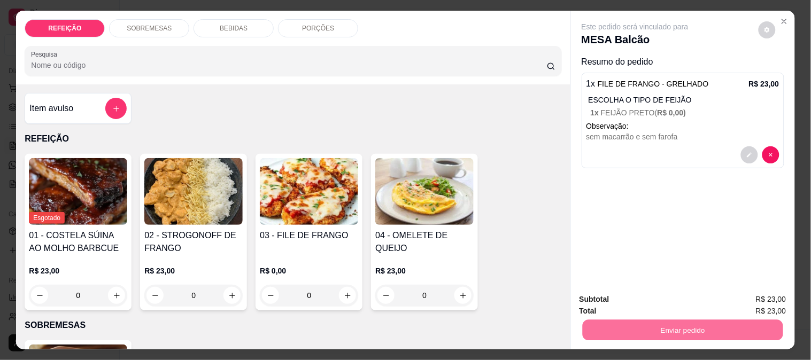
click at [748, 293] on button "Enviar pedido" at bounding box center [758, 300] width 60 height 20
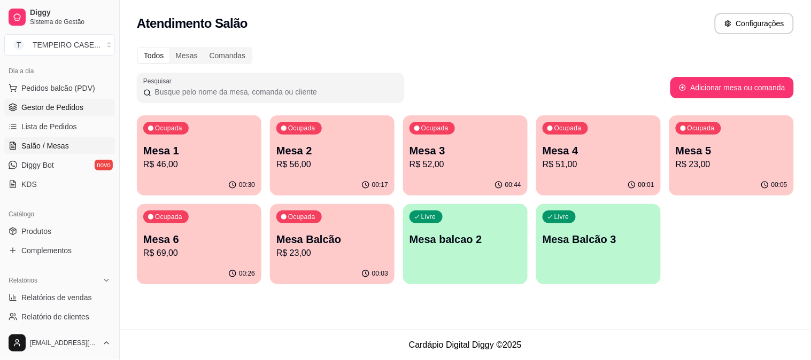
click at [76, 100] on link "Gestor de Pedidos" at bounding box center [59, 107] width 111 height 17
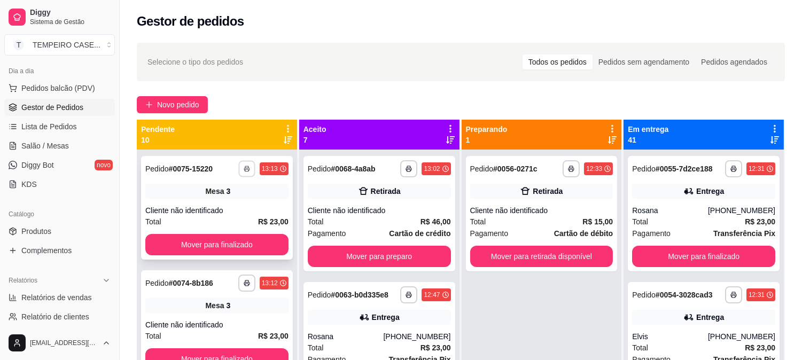
click at [244, 166] on icon "button" at bounding box center [247, 169] width 6 height 6
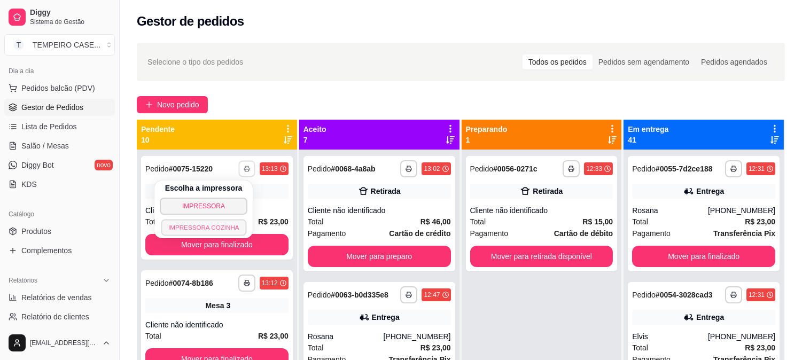
click at [220, 226] on button "IMPRESSORA COZINHA" at bounding box center [204, 227] width 86 height 17
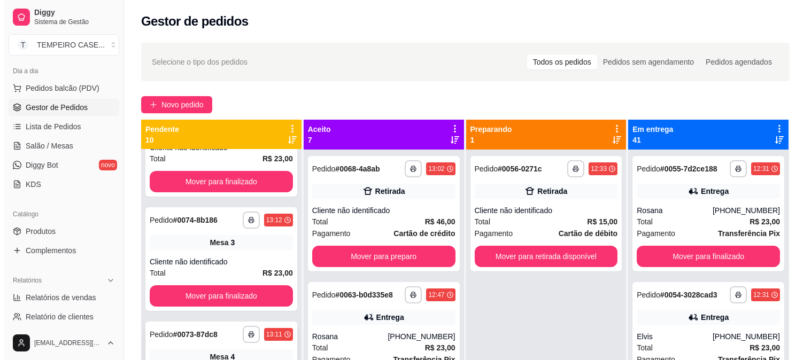
scroll to position [178, 0]
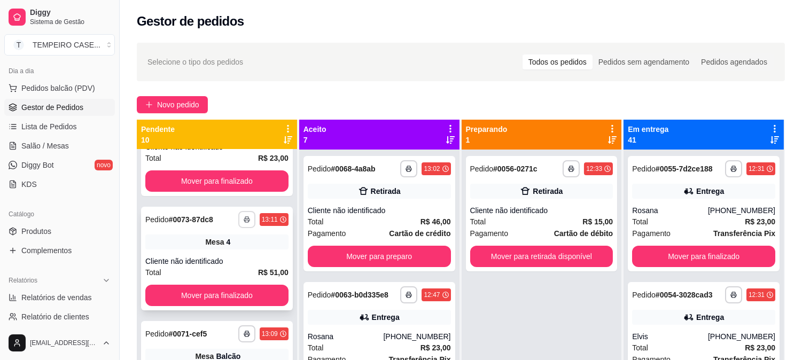
click at [239, 215] on button "button" at bounding box center [246, 219] width 17 height 17
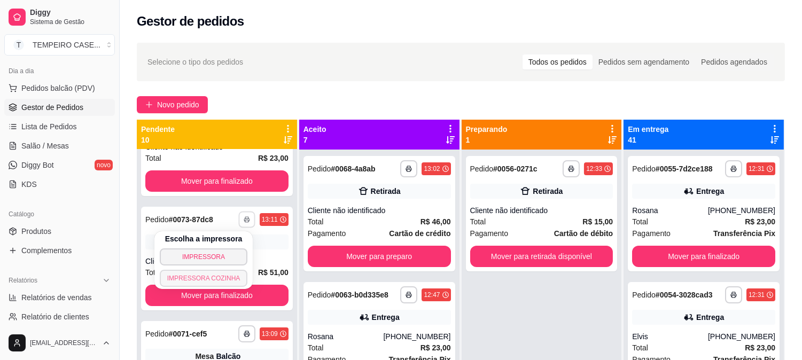
click at [221, 276] on button "IMPRESSORA COZINHA" at bounding box center [204, 278] width 88 height 17
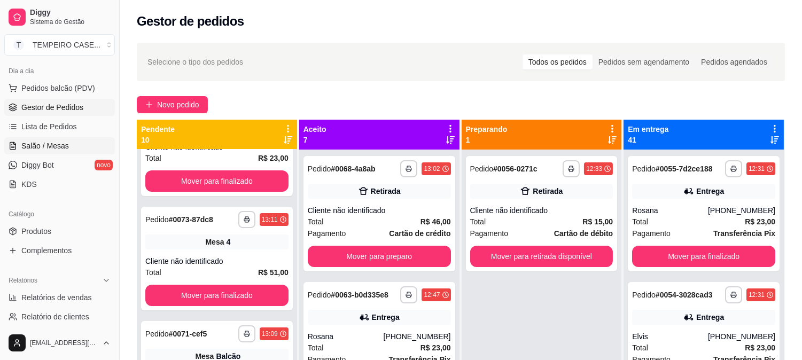
click at [72, 147] on link "Salão / Mesas" at bounding box center [59, 145] width 111 height 17
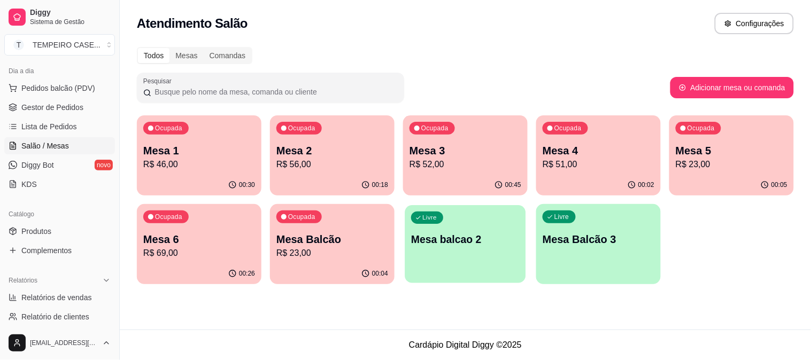
click at [484, 243] on p "Mesa balcao 2" at bounding box center [465, 239] width 108 height 14
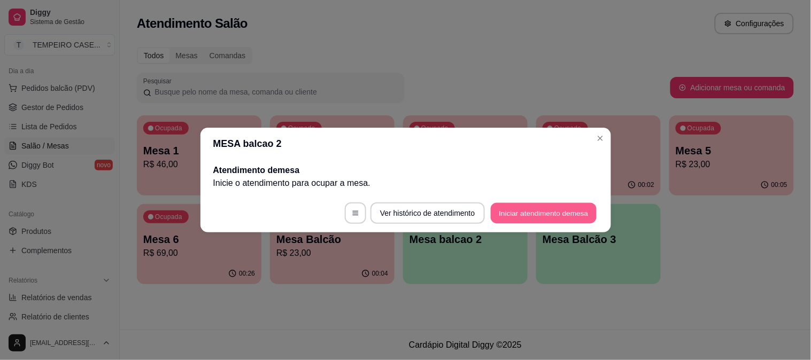
click at [554, 215] on button "Iniciar atendimento de mesa" at bounding box center [544, 213] width 106 height 21
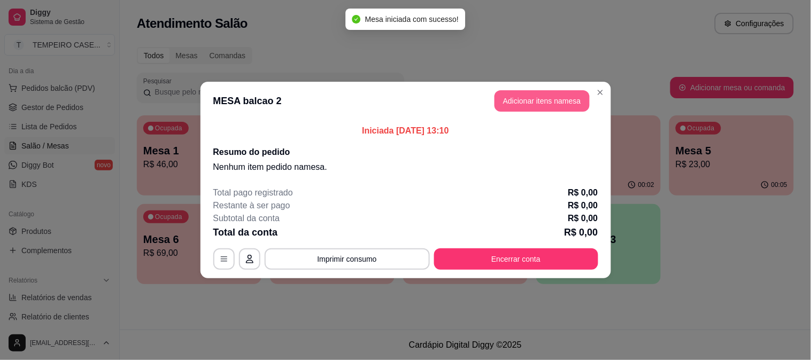
click at [541, 105] on button "Adicionar itens na mesa" at bounding box center [541, 100] width 95 height 21
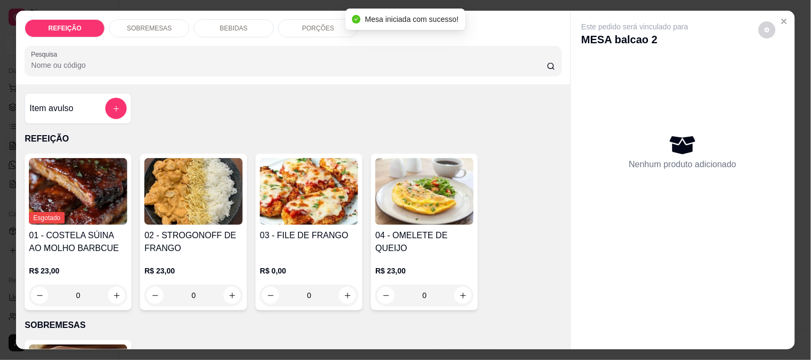
click at [297, 212] on img at bounding box center [309, 191] width 98 height 67
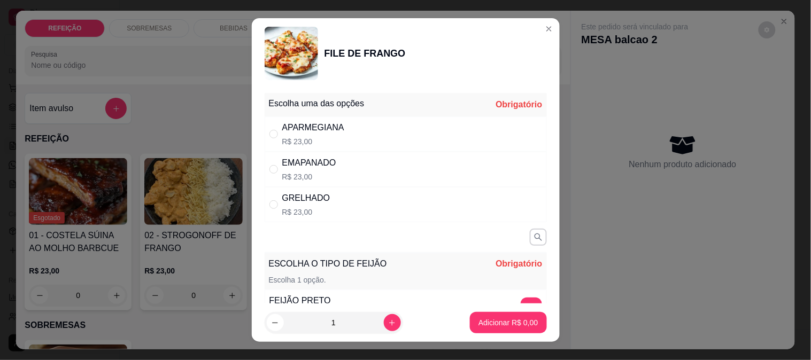
click at [338, 207] on div "GRELHADO R$ 23,00" at bounding box center [406, 204] width 282 height 35
radio input "true"
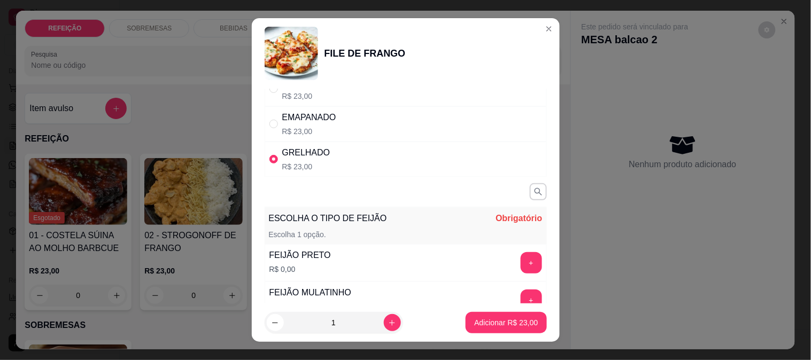
scroll to position [119, 0]
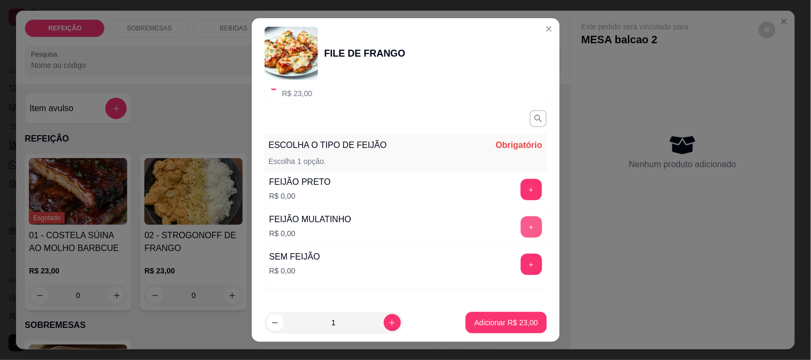
click at [520, 228] on button "+" at bounding box center [530, 226] width 21 height 21
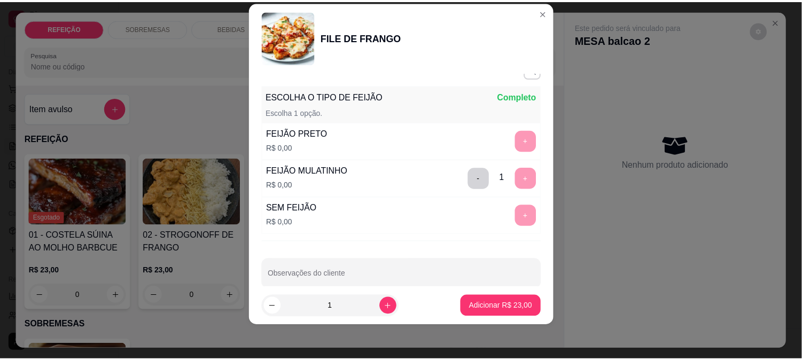
scroll to position [168, 0]
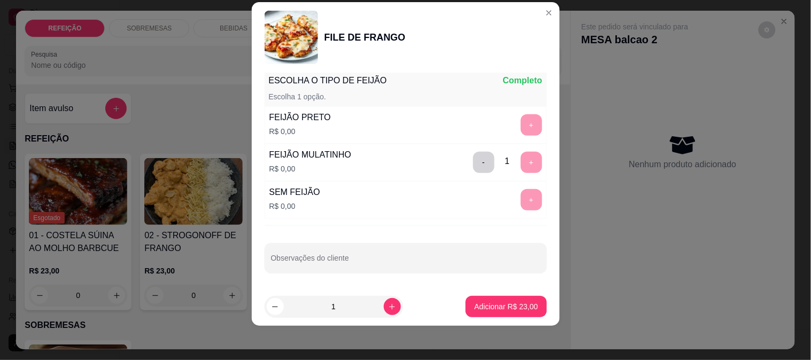
click at [348, 264] on input "Observações do cliente" at bounding box center [405, 262] width 269 height 11
type input "sem macarrão"
drag, startPoint x: 492, startPoint y: 295, endPoint x: 500, endPoint y: 318, distance: 24.8
click at [492, 296] on footer "1 Adicionar R$ 23,00" at bounding box center [406, 307] width 308 height 38
click at [500, 318] on footer "1 Adicionar R$ 23,00" at bounding box center [406, 307] width 308 height 38
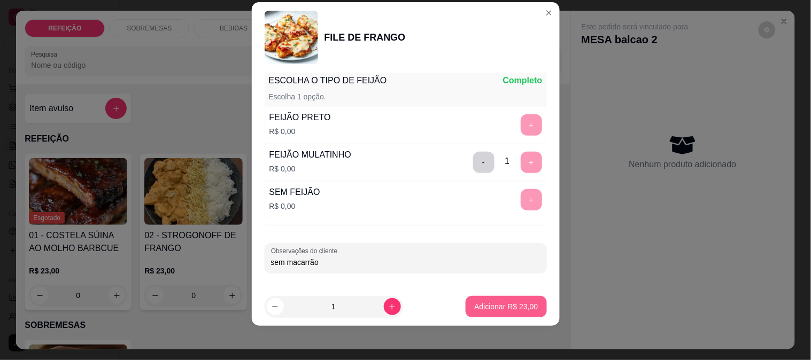
click at [501, 309] on p "Adicionar R$ 23,00" at bounding box center [506, 306] width 64 height 11
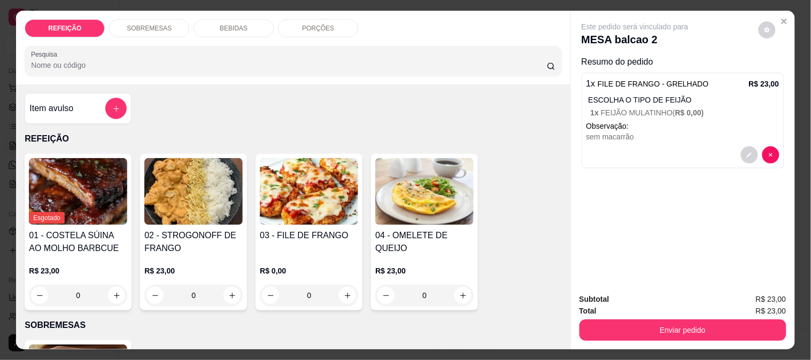
click at [626, 328] on button "Enviar pedido" at bounding box center [682, 330] width 207 height 21
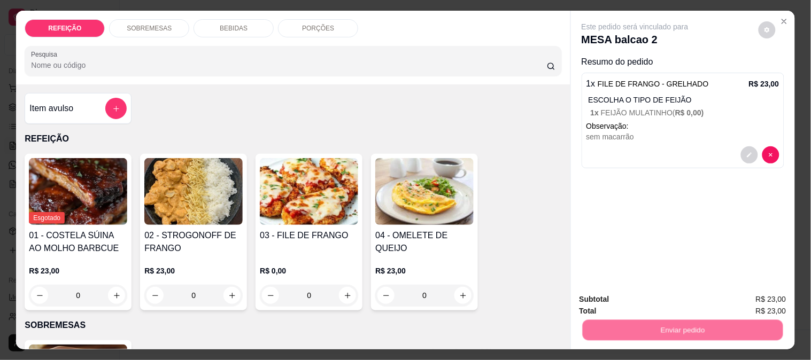
click at [767, 304] on button "Enviar pedido" at bounding box center [758, 300] width 59 height 20
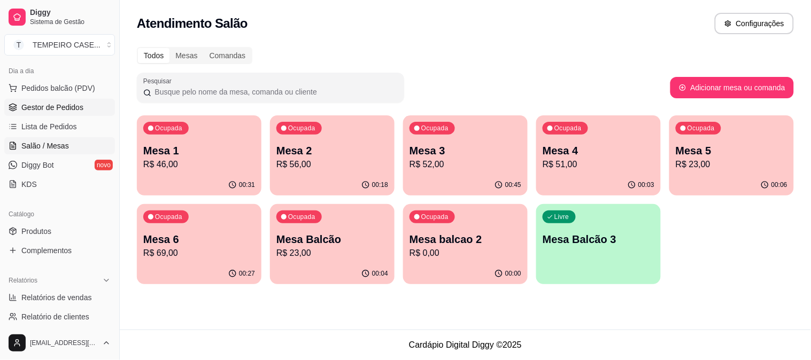
click at [41, 105] on span "Gestor de Pedidos" at bounding box center [52, 107] width 62 height 11
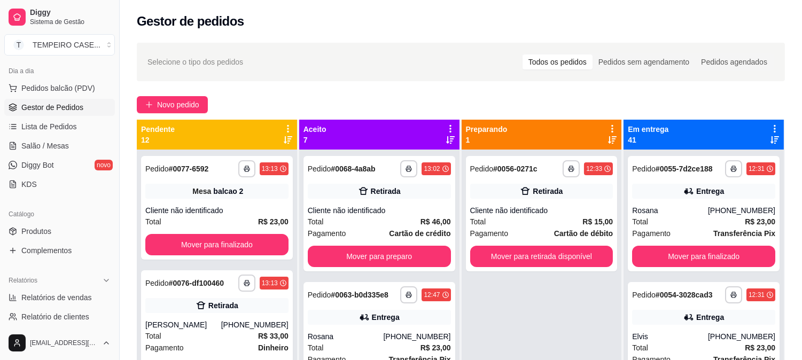
click at [238, 166] on button "button" at bounding box center [246, 168] width 17 height 17
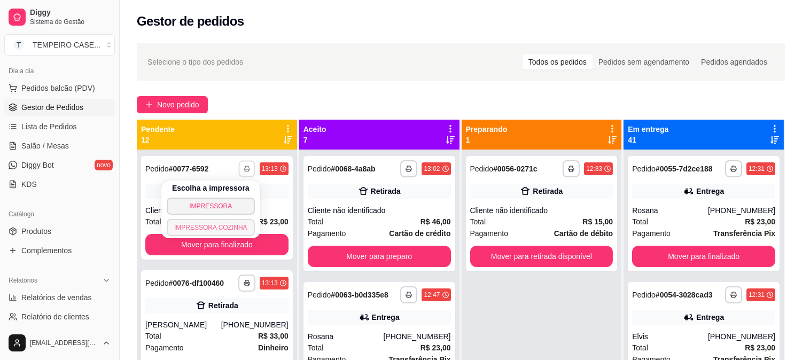
click at [222, 227] on button "IMPRESSORA COZINHA" at bounding box center [211, 227] width 88 height 17
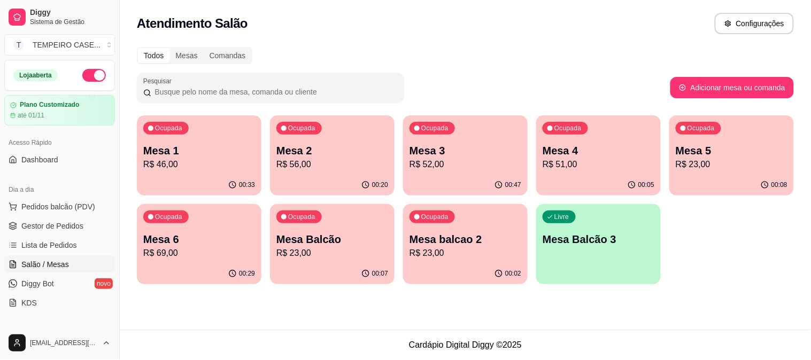
click at [354, 157] on p "Mesa 2" at bounding box center [332, 150] width 112 height 15
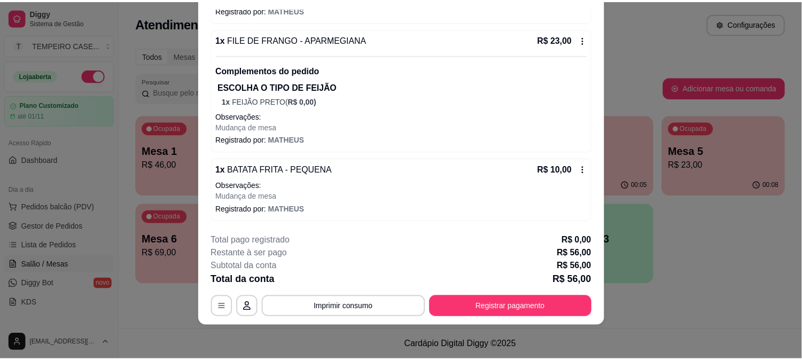
scroll to position [2, 0]
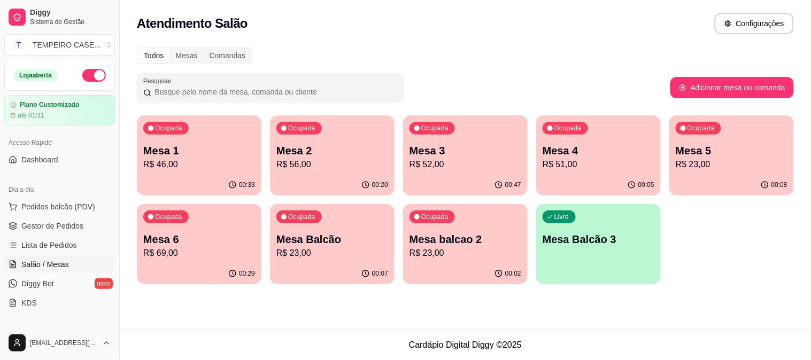
click at [710, 315] on div "Atendimento Salão Configurações Todos Mesas Comandas Pesquisar Adicionar mesa o…" at bounding box center [465, 165] width 691 height 330
click at [33, 224] on span "Gestor de Pedidos" at bounding box center [52, 226] width 62 height 11
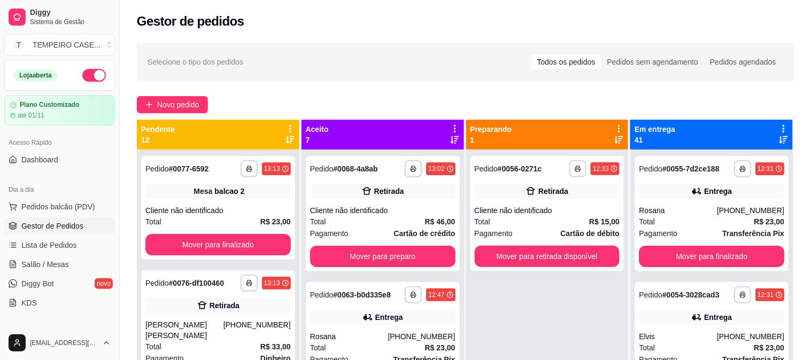
click at [45, 228] on span "Gestor de Pedidos" at bounding box center [52, 226] width 62 height 11
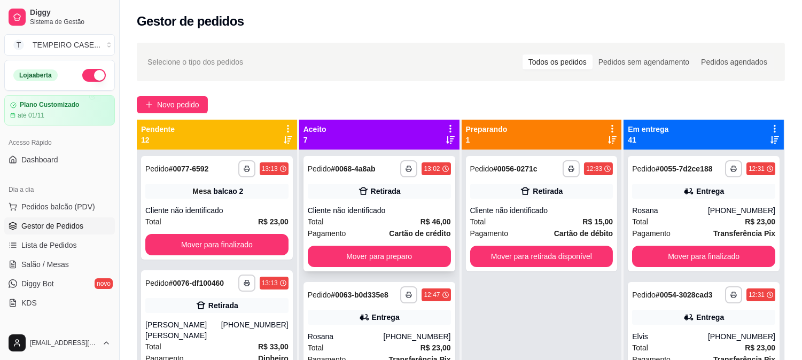
scroll to position [59, 0]
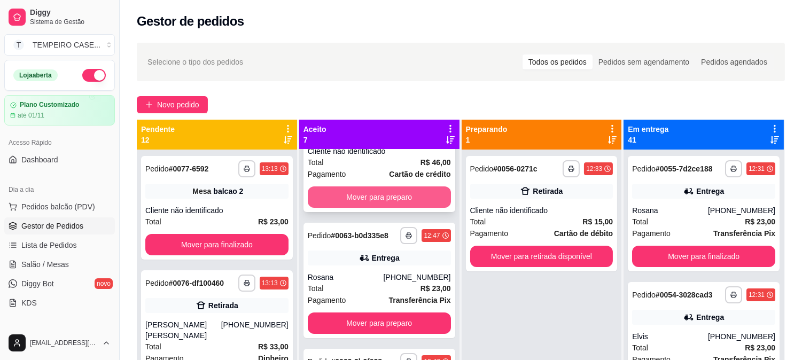
click at [377, 200] on button "Mover para preparo" at bounding box center [379, 197] width 143 height 21
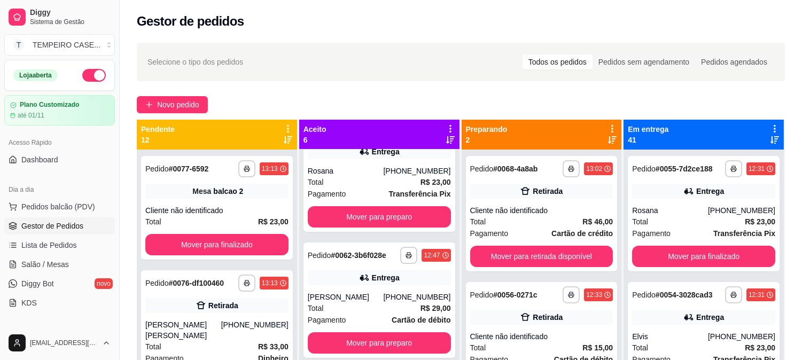
scroll to position [178, 0]
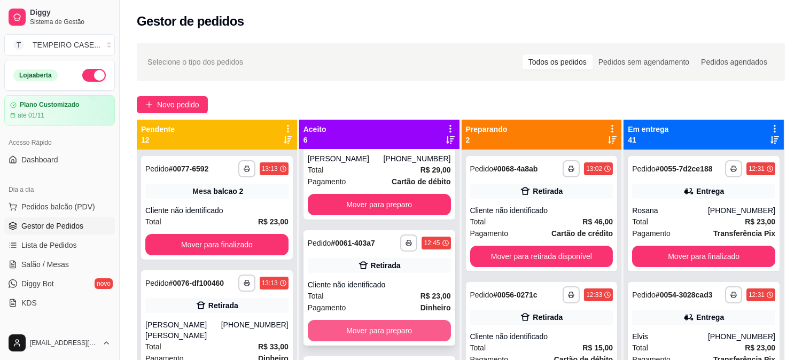
click at [378, 335] on button "Mover para preparo" at bounding box center [379, 330] width 143 height 21
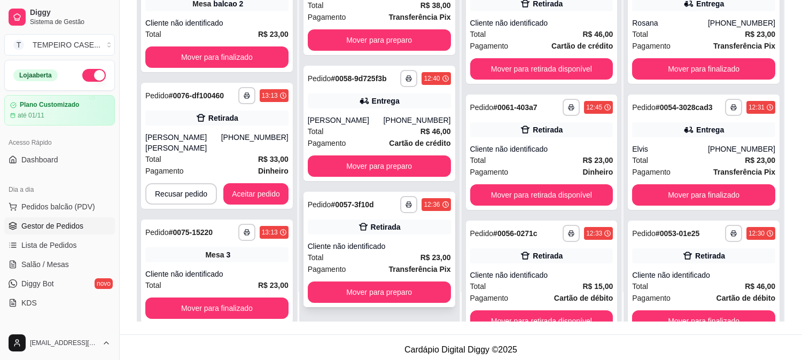
scroll to position [163, 0]
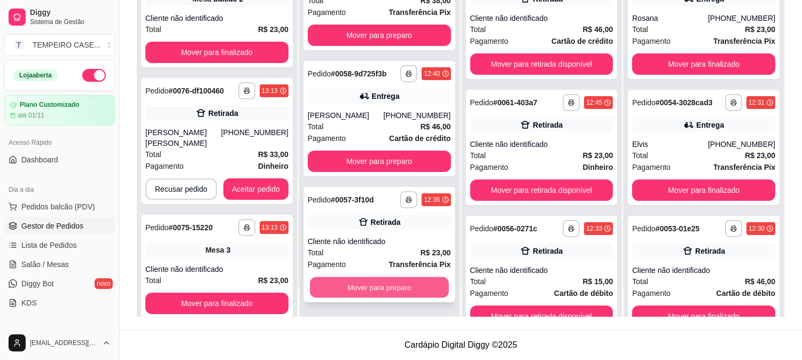
click at [421, 285] on button "Mover para preparo" at bounding box center [379, 287] width 139 height 21
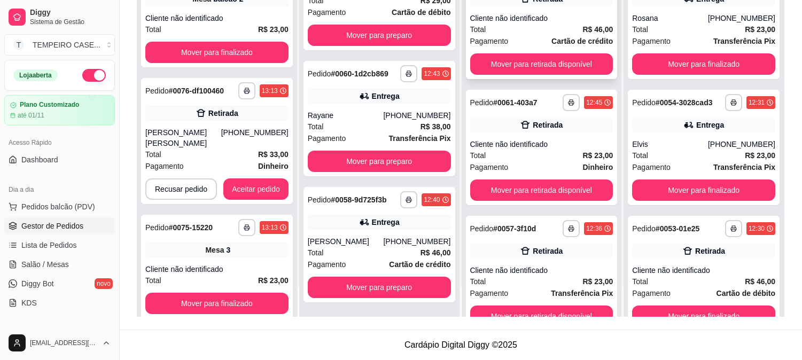
scroll to position [180, 0]
click at [543, 62] on button "Mover para retirada disponível" at bounding box center [541, 64] width 139 height 21
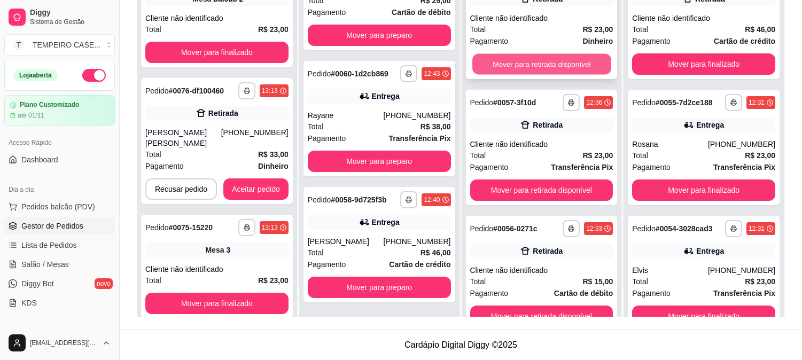
click at [547, 66] on button "Mover para retirada disponível" at bounding box center [541, 64] width 139 height 21
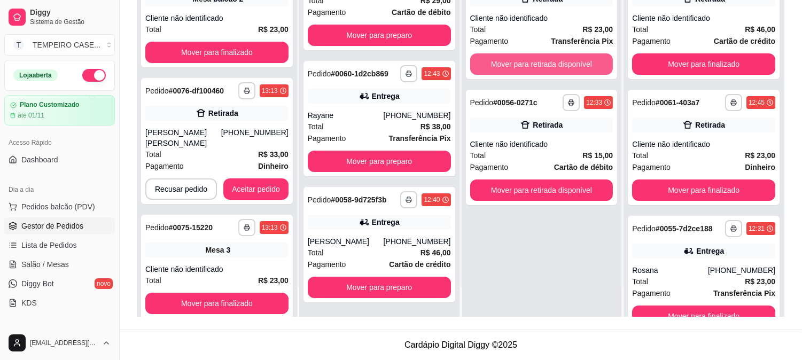
click at [547, 66] on button "Mover para retirada disponível" at bounding box center [541, 63] width 143 height 21
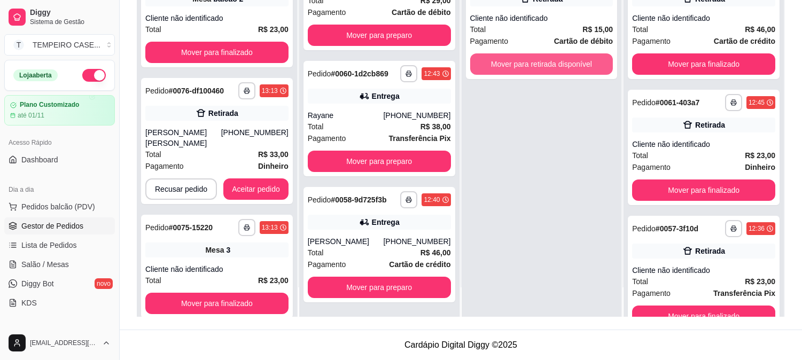
click at [547, 66] on button "Mover para retirada disponível" at bounding box center [541, 63] width 143 height 21
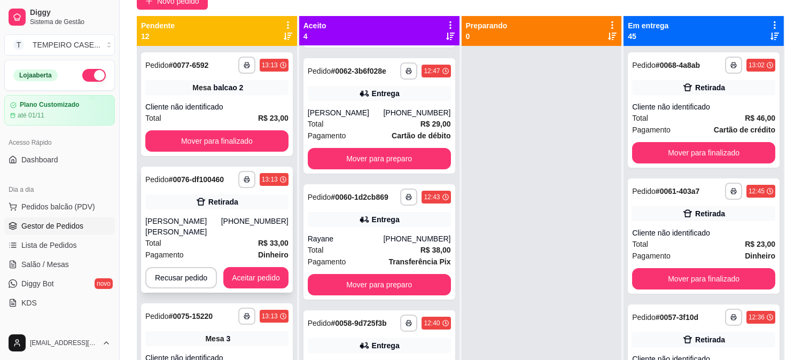
scroll to position [44, 0]
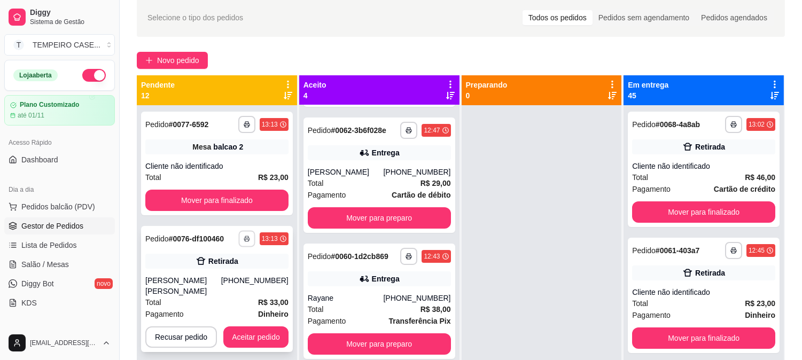
click at [244, 239] on icon "button" at bounding box center [246, 239] width 5 height 2
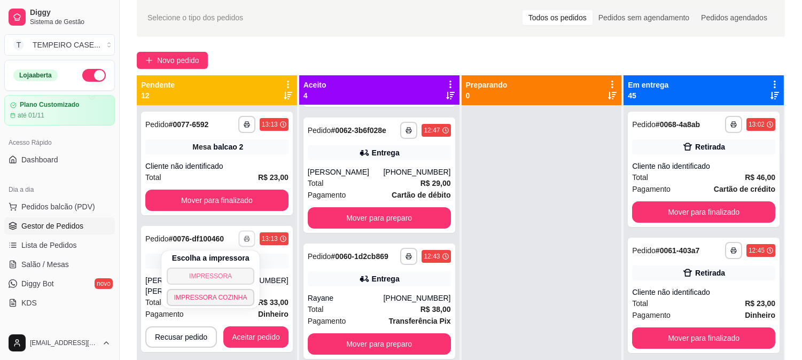
click at [236, 270] on button "IMPRESSORA" at bounding box center [211, 276] width 88 height 17
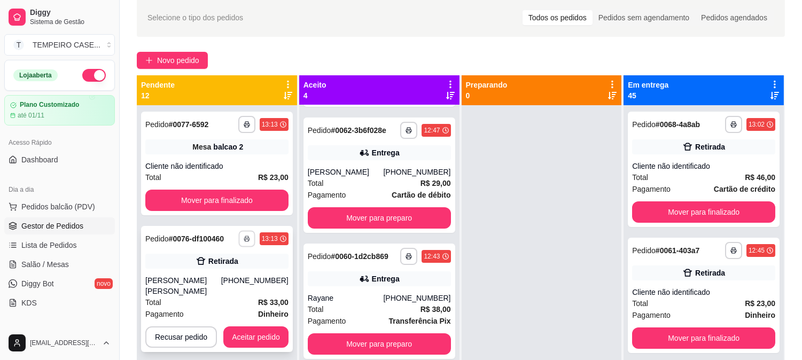
click at [249, 238] on button "button" at bounding box center [246, 238] width 17 height 17
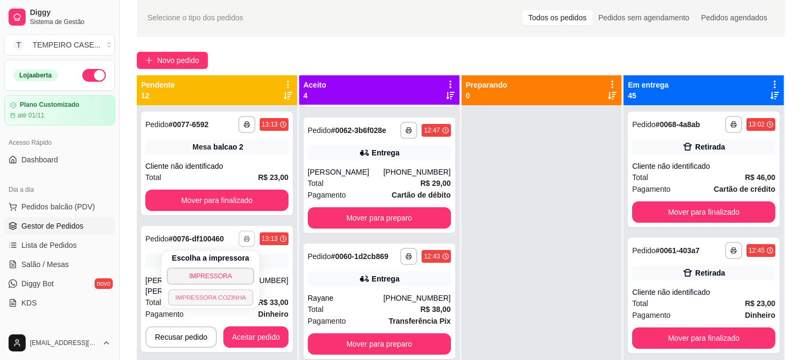
click at [220, 290] on button "IMPRESSORA COZINHA" at bounding box center [211, 297] width 86 height 17
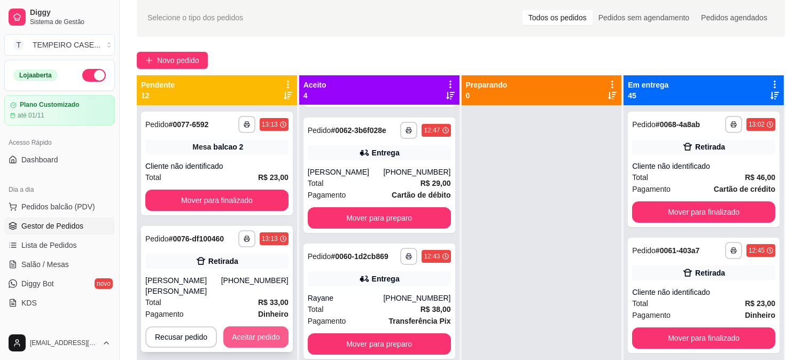
click at [268, 327] on button "Aceitar pedido" at bounding box center [255, 337] width 65 height 21
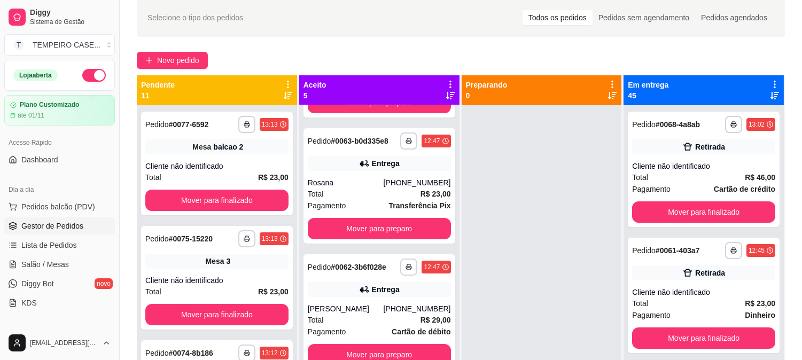
scroll to position [238, 0]
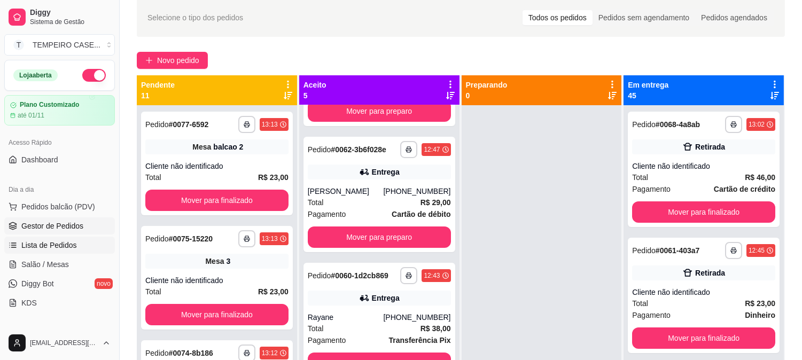
click at [52, 246] on span "Lista de Pedidos" at bounding box center [49, 245] width 56 height 11
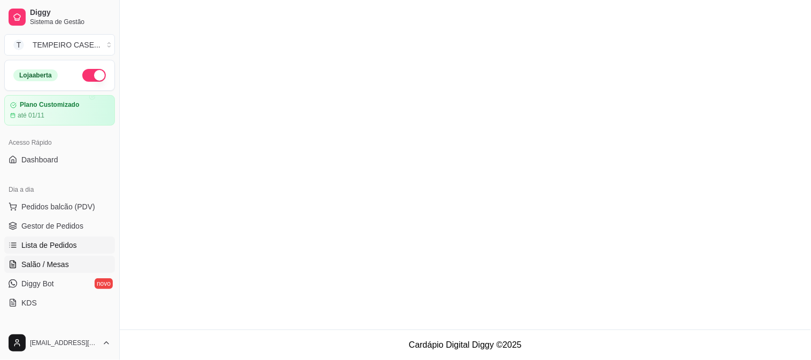
click at [52, 262] on span "Salão / Mesas" at bounding box center [45, 264] width 48 height 11
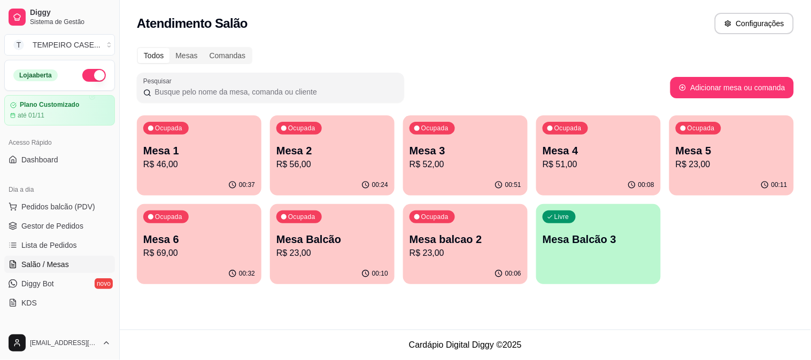
click at [620, 252] on div "Livre Mesa Balcão 3" at bounding box center [598, 237] width 125 height 67
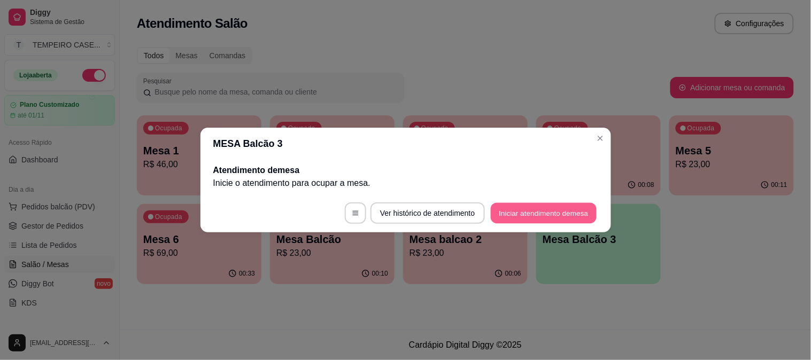
click at [543, 217] on button "Iniciar atendimento de mesa" at bounding box center [544, 213] width 106 height 21
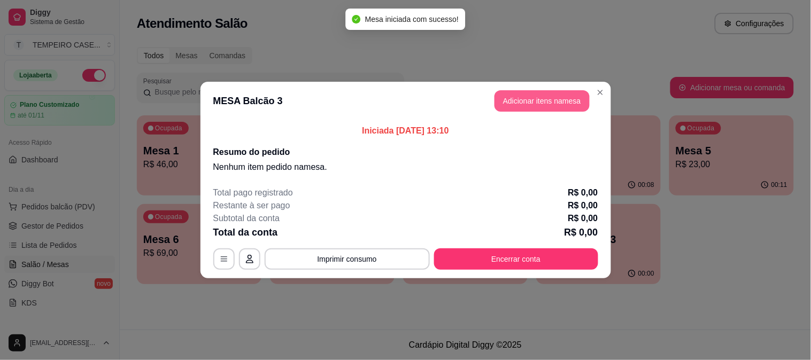
click at [554, 96] on button "Adicionar itens na mesa" at bounding box center [541, 100] width 95 height 21
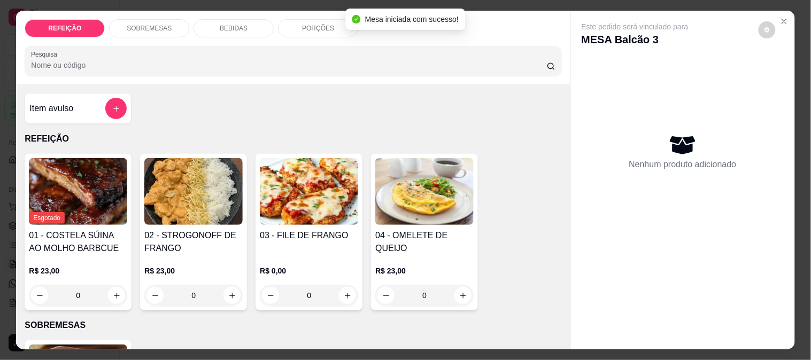
click at [312, 172] on img at bounding box center [309, 191] width 98 height 67
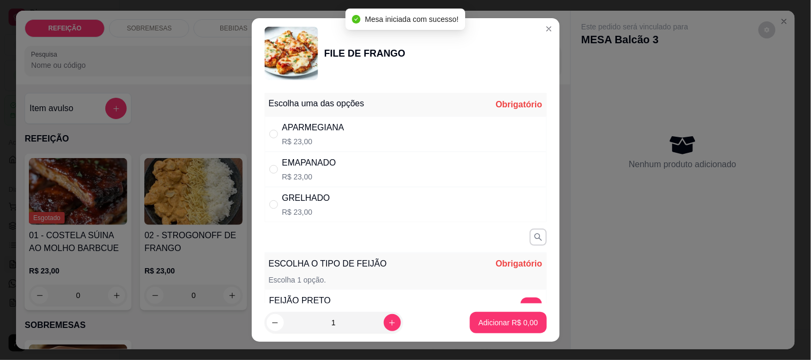
click at [357, 133] on div "APARMEGIANA R$ 23,00" at bounding box center [406, 133] width 282 height 35
radio input "true"
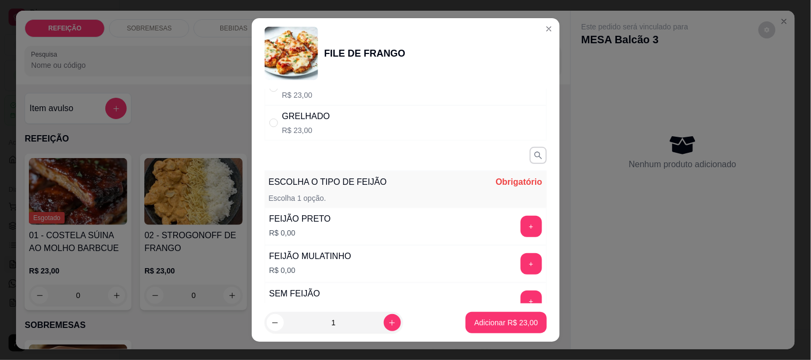
scroll to position [168, 0]
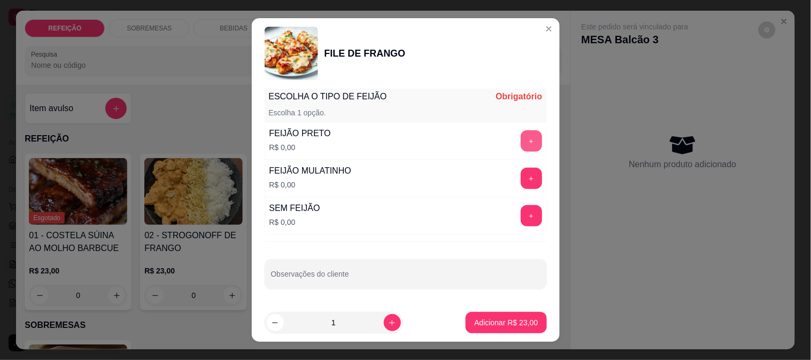
click at [520, 143] on button "+" at bounding box center [530, 140] width 21 height 21
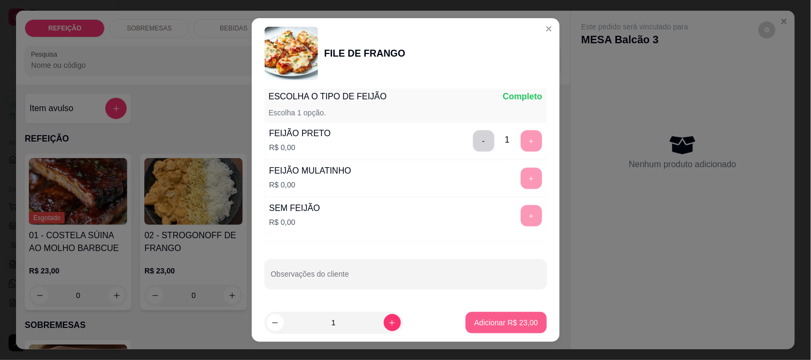
click at [474, 325] on p "Adicionar R$ 23,00" at bounding box center [506, 322] width 64 height 11
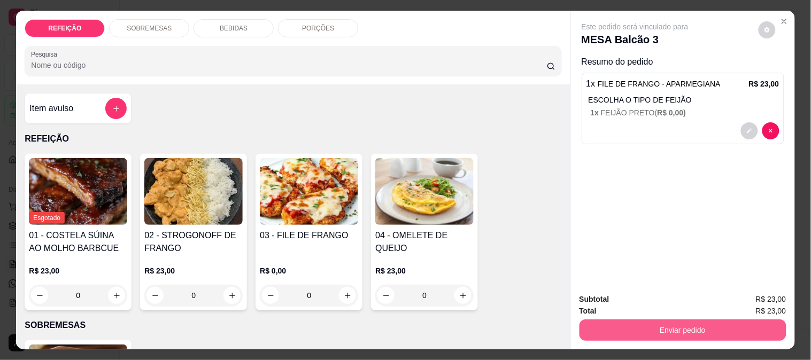
click at [620, 322] on button "Enviar pedido" at bounding box center [682, 330] width 207 height 21
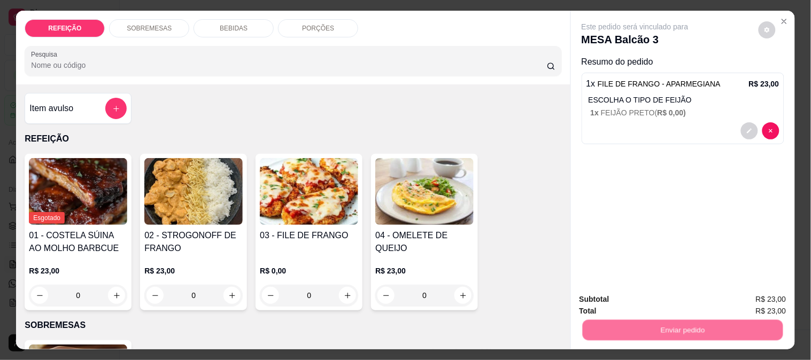
click at [744, 297] on button "Enviar pedido" at bounding box center [758, 300] width 60 height 20
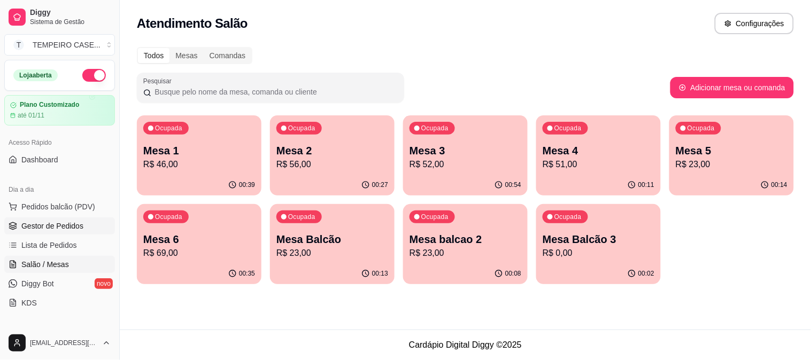
click at [57, 231] on span "Gestor de Pedidos" at bounding box center [52, 226] width 62 height 11
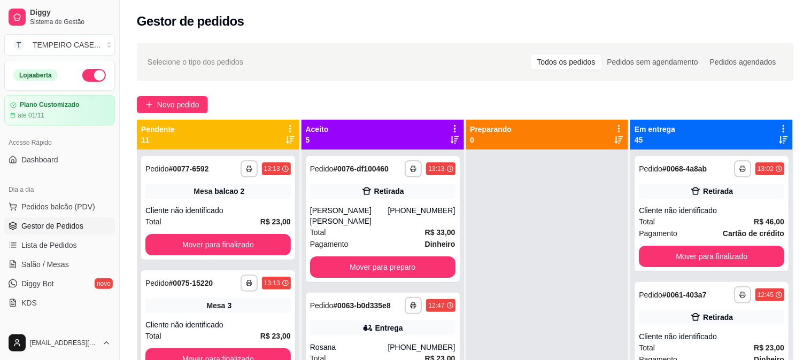
click at [57, 228] on span "Gestor de Pedidos" at bounding box center [52, 226] width 62 height 11
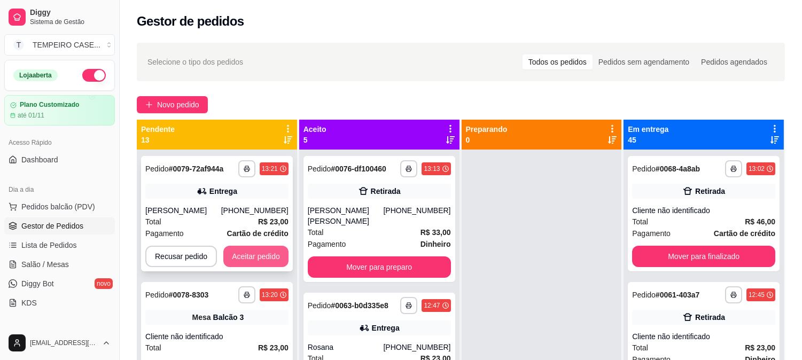
click at [268, 251] on button "Aceitar pedido" at bounding box center [255, 256] width 65 height 21
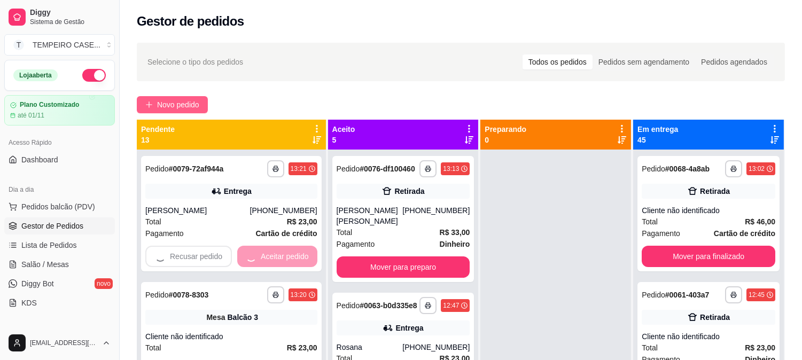
click at [184, 100] on span "Novo pedido" at bounding box center [178, 105] width 42 height 12
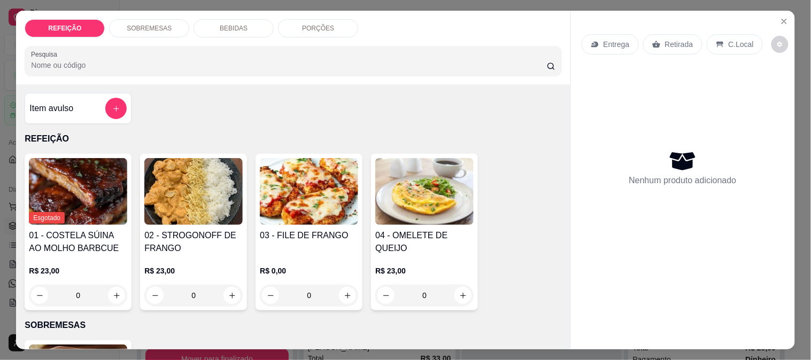
click at [290, 182] on img at bounding box center [309, 191] width 98 height 67
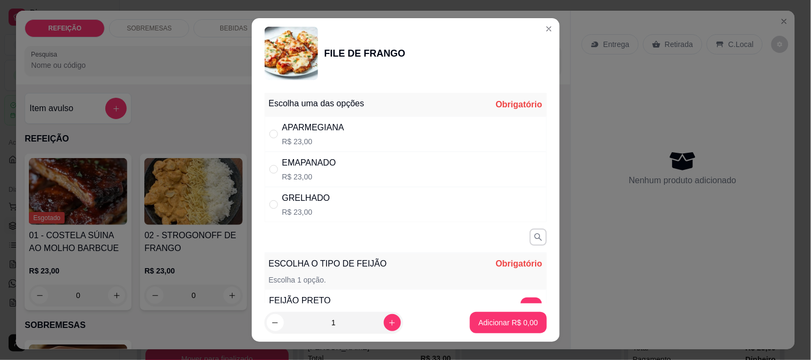
click at [417, 121] on div "APARMEGIANA R$ 23,00" at bounding box center [406, 133] width 282 height 35
radio input "true"
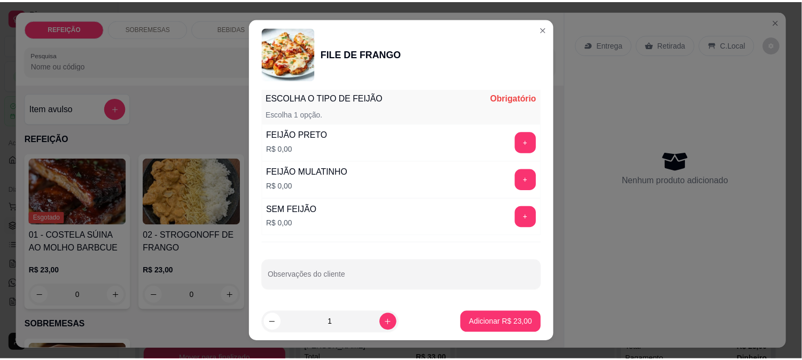
scroll to position [168, 0]
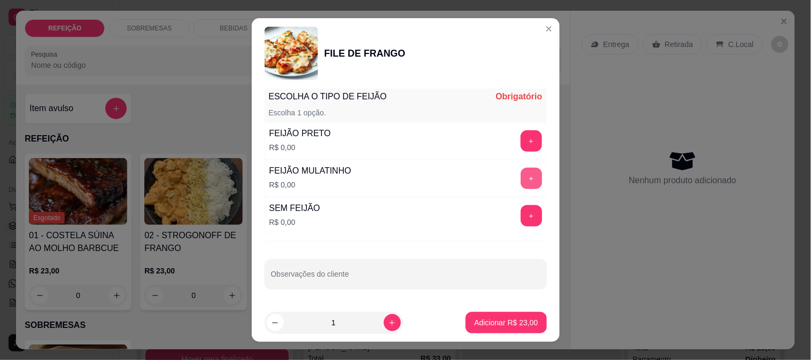
click at [520, 174] on button "+" at bounding box center [530, 178] width 21 height 21
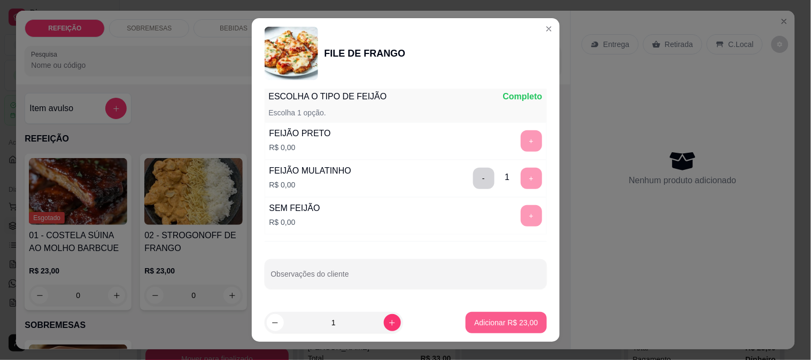
click at [498, 323] on p "Adicionar R$ 23,00" at bounding box center [506, 322] width 64 height 11
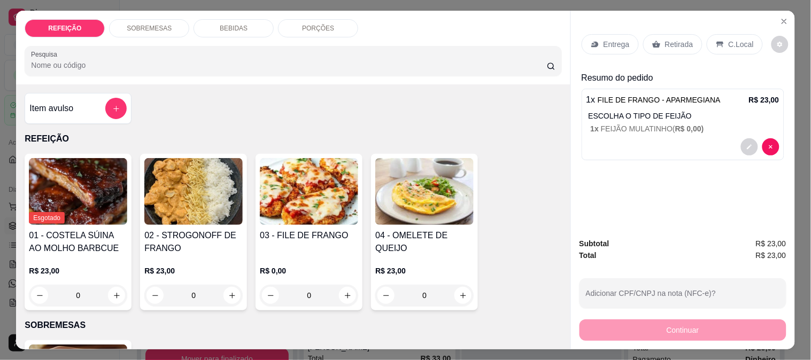
click at [207, 199] on img at bounding box center [193, 191] width 98 height 67
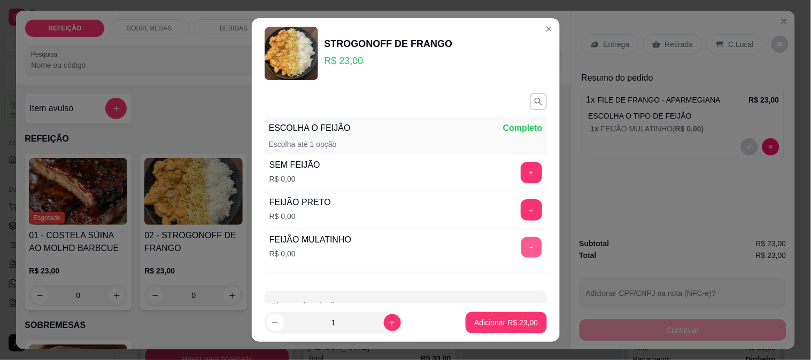
click at [520, 246] on button "+" at bounding box center [530, 247] width 21 height 21
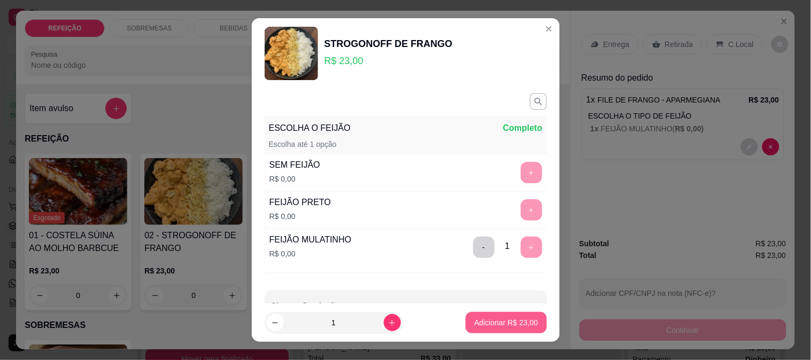
click at [488, 322] on p "Adicionar R$ 23,00" at bounding box center [506, 322] width 64 height 11
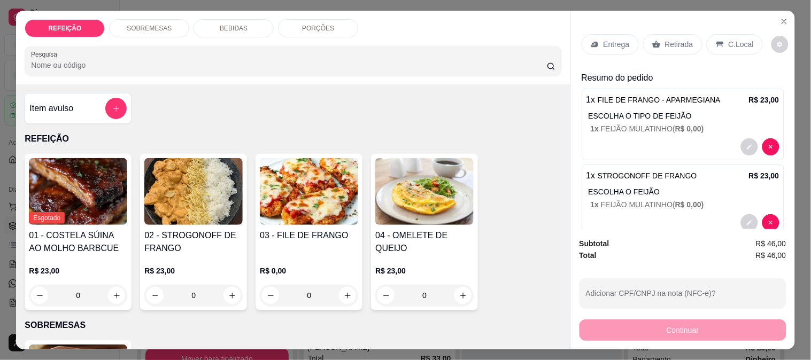
click at [665, 39] on p "Retirada" at bounding box center [679, 44] width 28 height 11
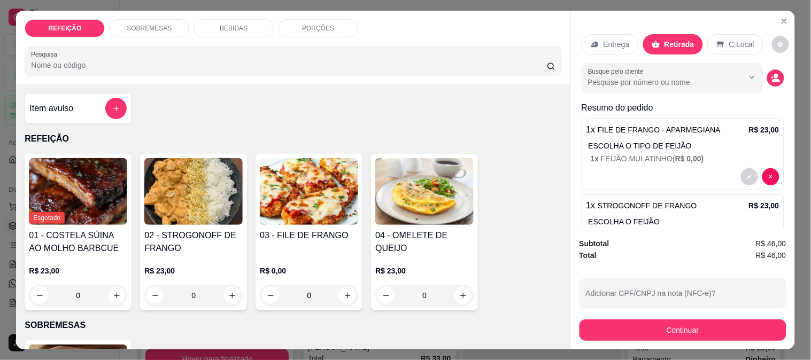
click at [646, 323] on button "Continuar" at bounding box center [682, 330] width 207 height 21
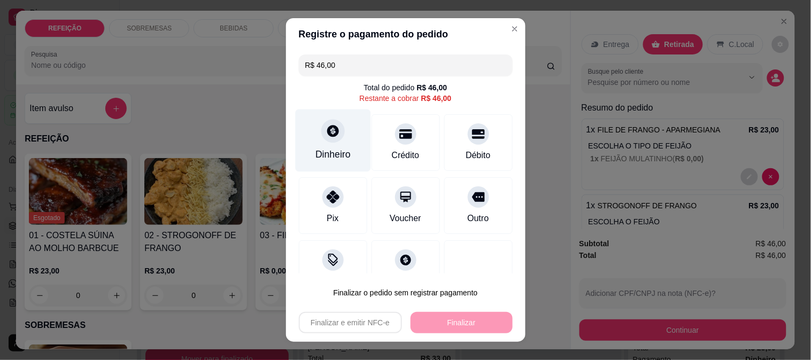
click at [325, 151] on div "Dinheiro" at bounding box center [332, 154] width 35 height 14
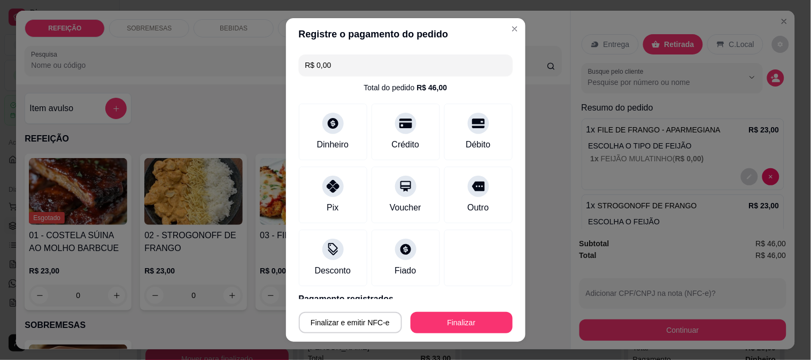
click at [453, 311] on div "Finalizar e emitir NFC-e Finalizar" at bounding box center [406, 321] width 214 height 26
click at [453, 325] on button "Finalizar" at bounding box center [461, 322] width 102 height 21
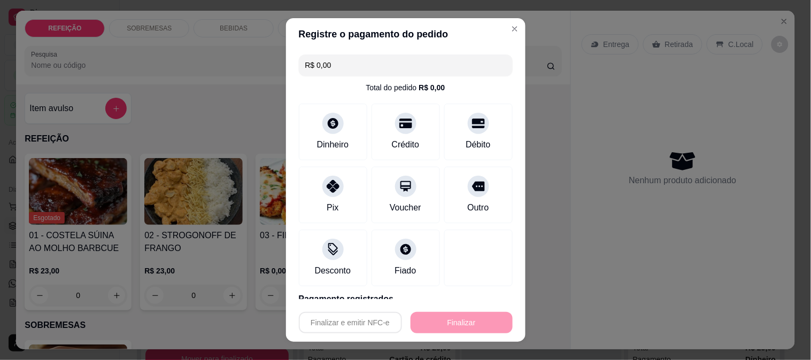
type input "-R$ 46,00"
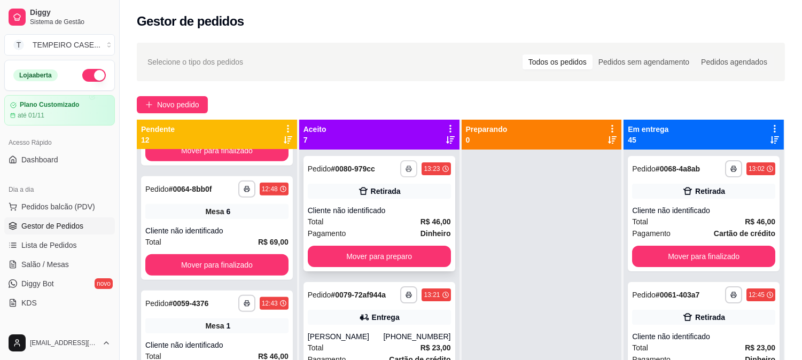
click at [400, 163] on button "button" at bounding box center [408, 168] width 17 height 17
click at [383, 226] on button "IMPRESSORA COZINHA" at bounding box center [373, 219] width 71 height 14
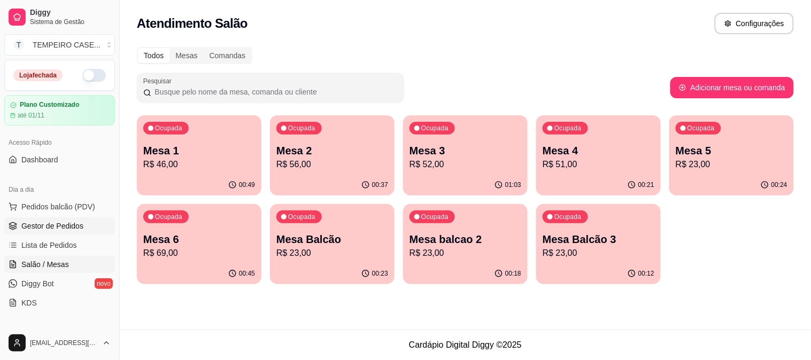
click at [48, 224] on span "Gestor de Pedidos" at bounding box center [52, 226] width 62 height 11
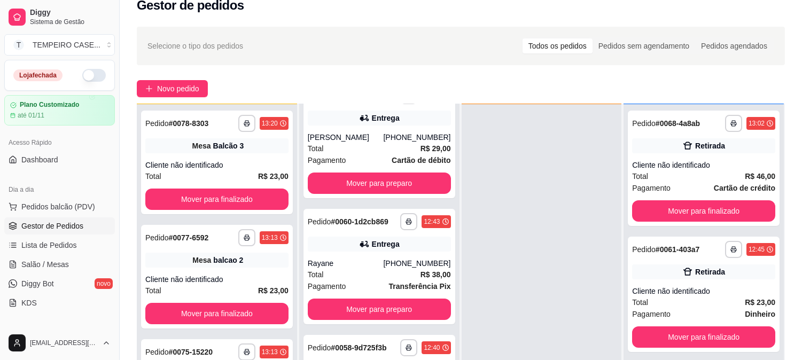
scroll to position [59, 0]
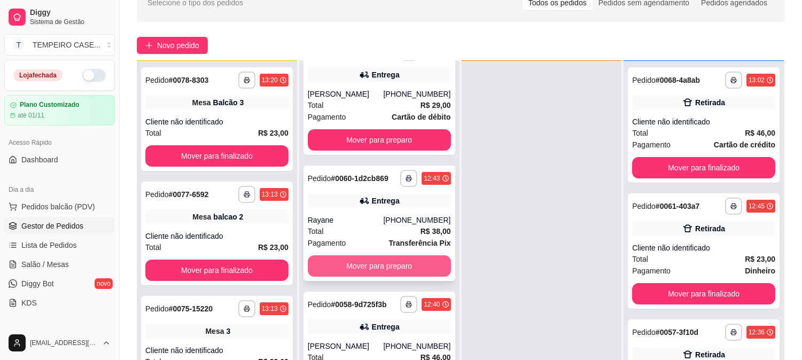
click at [396, 263] on button "Mover para preparo" at bounding box center [379, 265] width 143 height 21
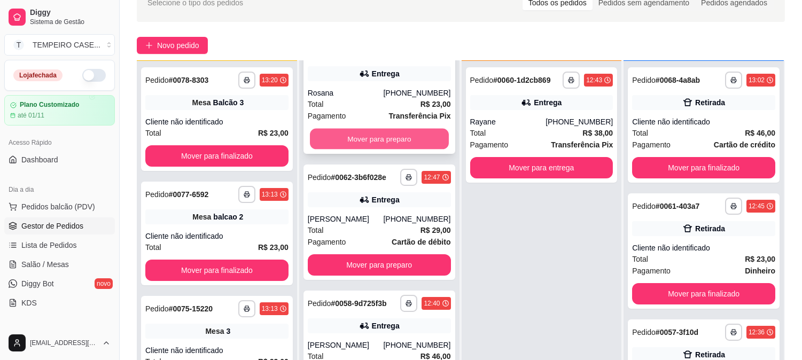
click at [371, 139] on button "Mover para preparo" at bounding box center [379, 139] width 139 height 21
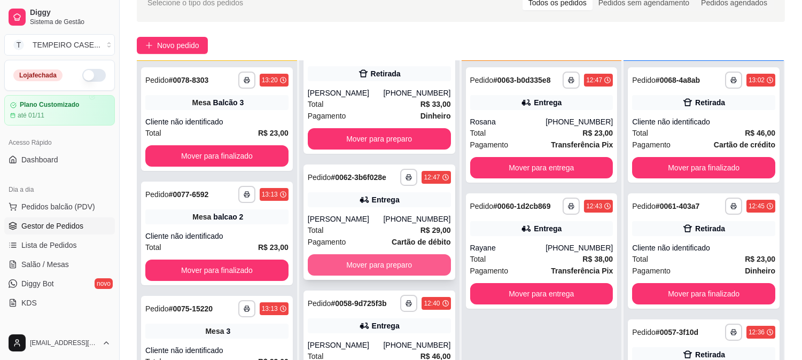
scroll to position [281, 0]
click at [361, 269] on button "Mover para preparo" at bounding box center [379, 265] width 143 height 21
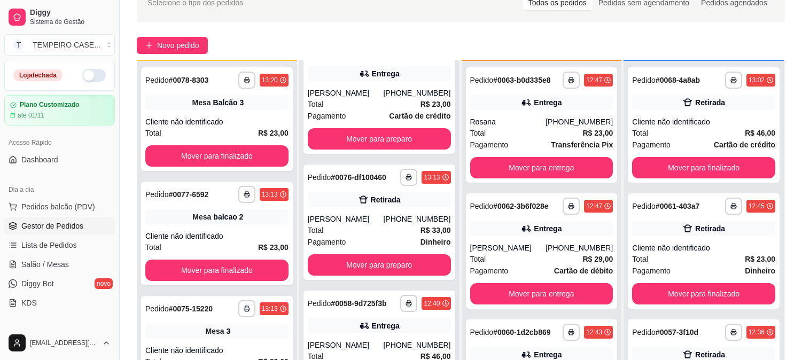
scroll to position [154, 0]
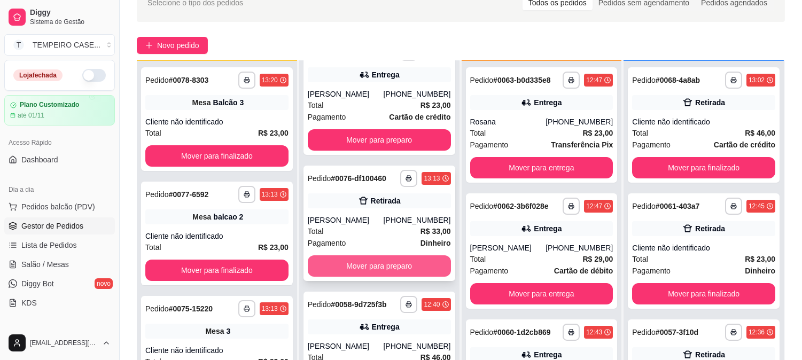
click at [363, 259] on button "Mover para preparo" at bounding box center [379, 265] width 143 height 21
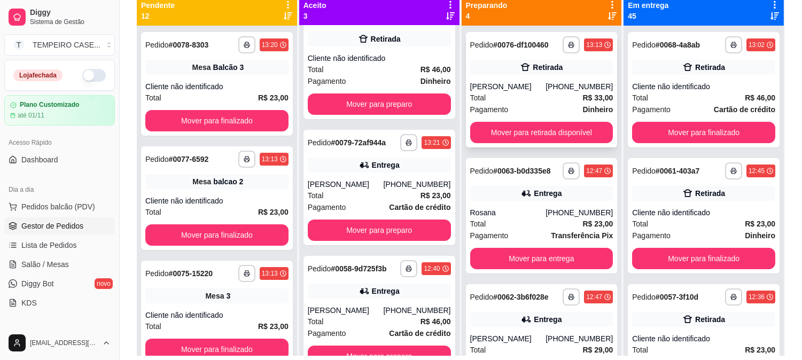
scroll to position [104, 0]
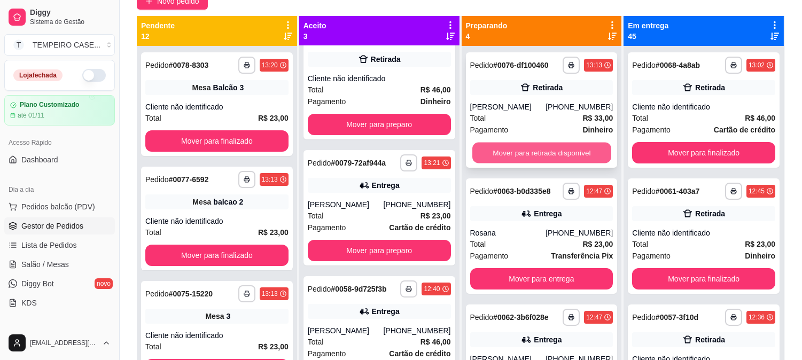
click at [533, 147] on button "Mover para retirada disponível" at bounding box center [541, 153] width 139 height 21
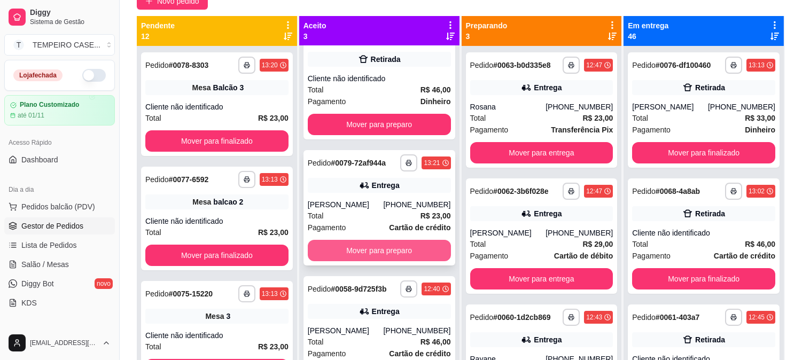
click at [383, 253] on button "Mover para preparo" at bounding box center [379, 250] width 143 height 21
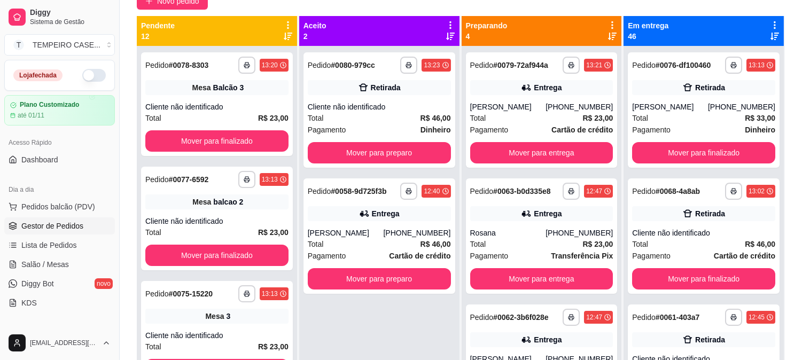
scroll to position [0, 0]
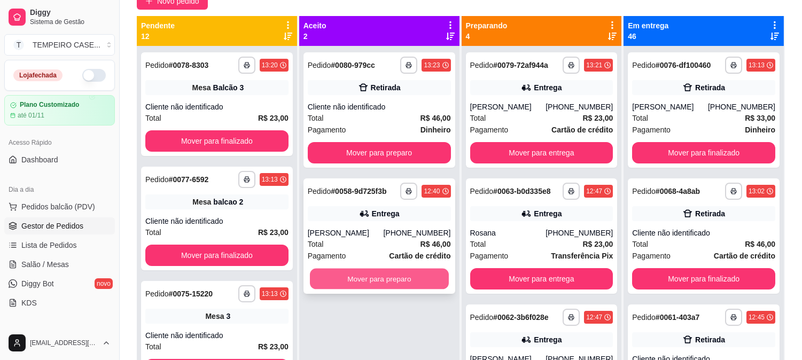
click at [379, 277] on button "Mover para preparo" at bounding box center [379, 279] width 139 height 21
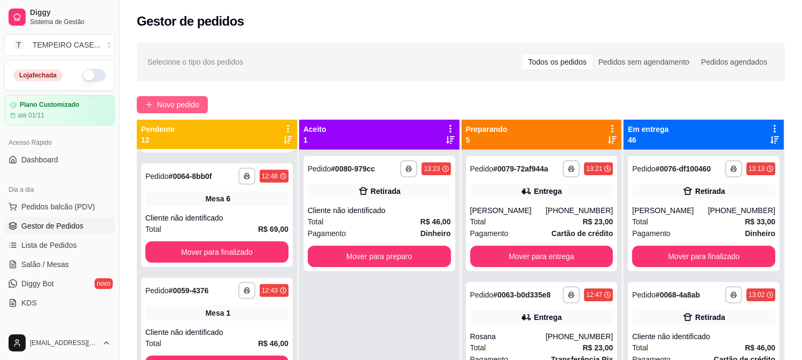
click at [167, 107] on span "Novo pedido" at bounding box center [178, 105] width 42 height 12
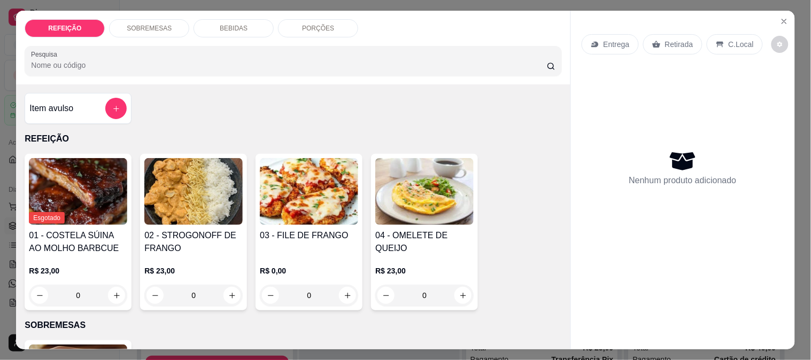
click at [290, 174] on img at bounding box center [309, 191] width 98 height 67
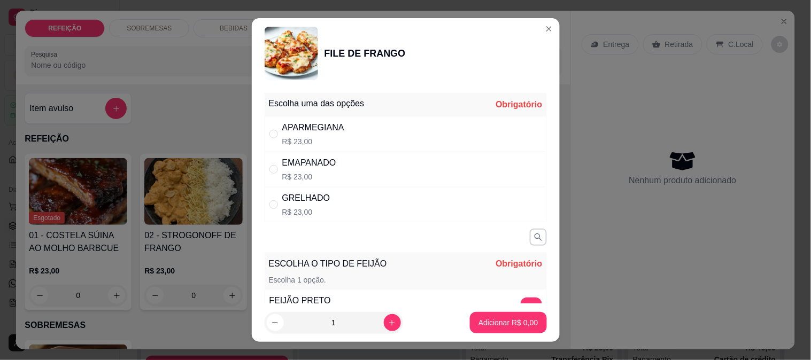
click at [300, 208] on p "R$ 23,00" at bounding box center [306, 212] width 48 height 11
radio input "true"
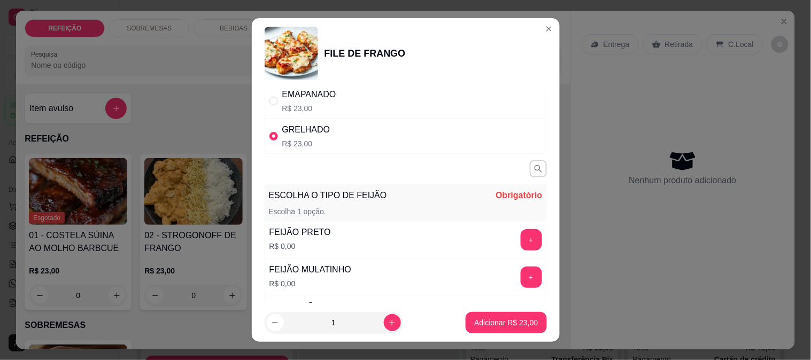
scroll to position [168, 0]
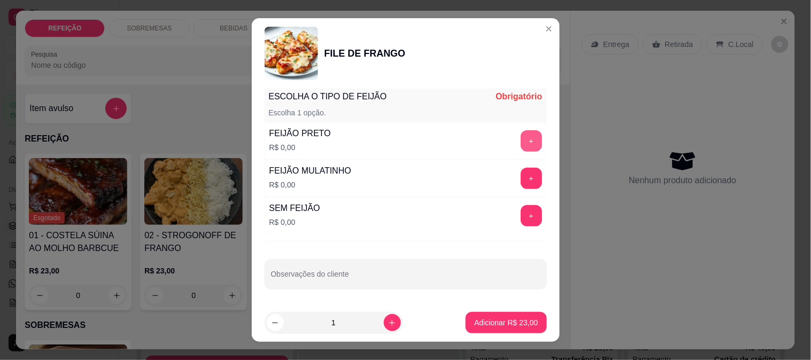
click at [520, 137] on button "+" at bounding box center [530, 140] width 21 height 21
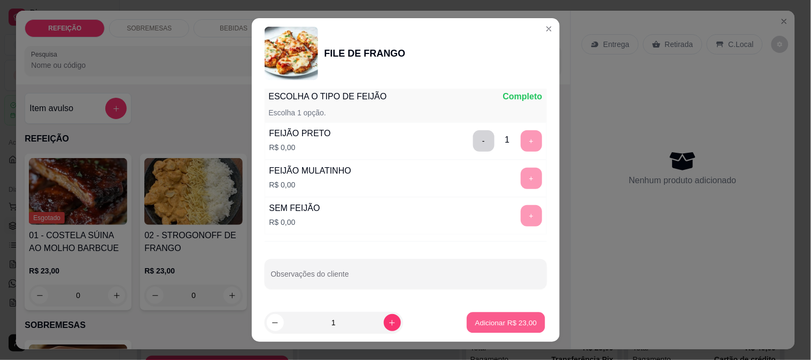
click at [480, 327] on p "Adicionar R$ 23,00" at bounding box center [506, 323] width 62 height 10
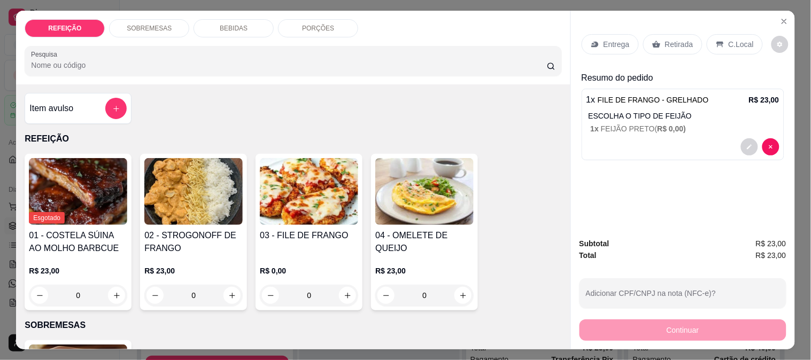
click at [605, 40] on p "Entrega" at bounding box center [616, 44] width 26 height 11
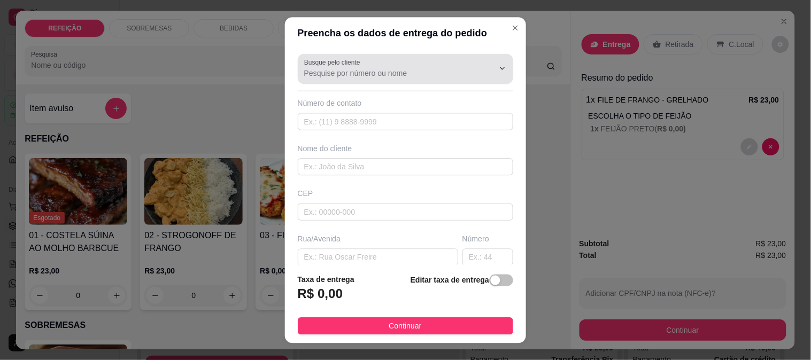
click at [402, 72] on input "Busque pelo cliente" at bounding box center [390, 72] width 172 height 11
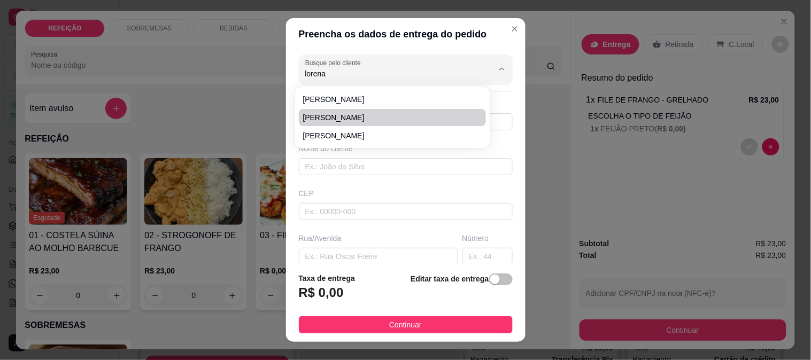
click at [353, 115] on span "LORENA DIAS" at bounding box center [387, 117] width 168 height 11
type input "LORENA DIAS"
type input "8282137332"
type input "LORENA DIAS"
type input "CRECHE MARACAIPE"
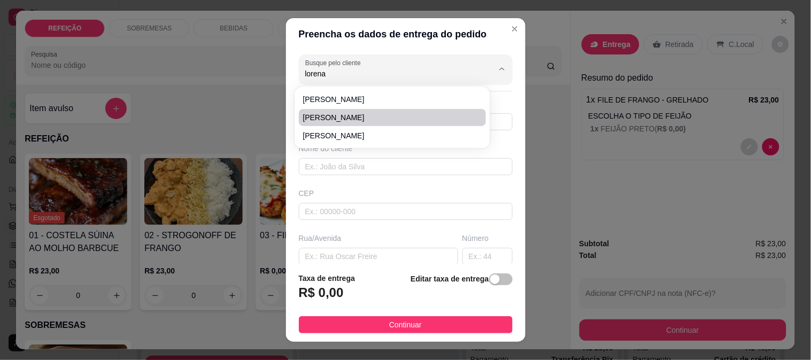
type input "IPOJUCA"
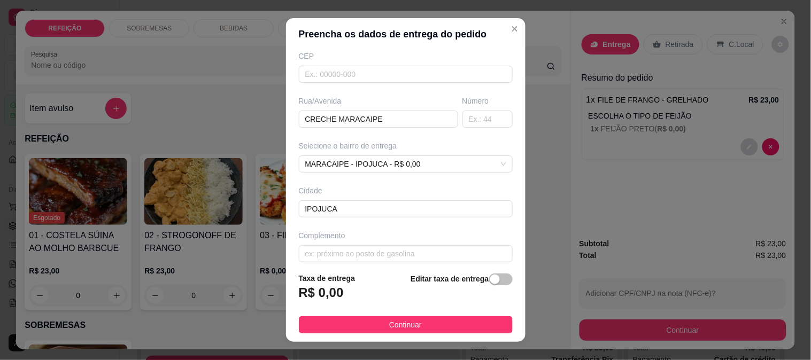
scroll to position [146, 0]
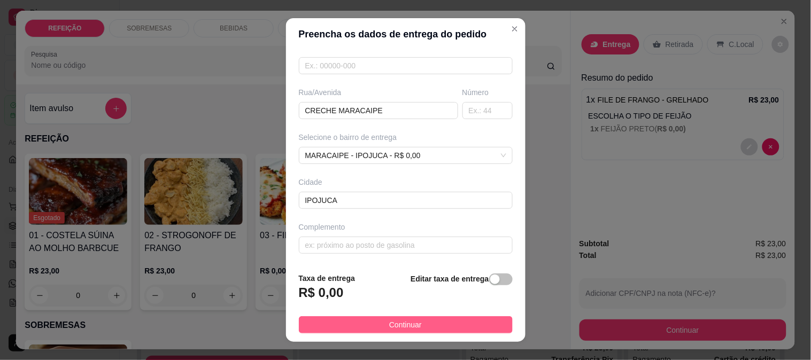
click at [389, 327] on span "Continuar" at bounding box center [405, 325] width 33 height 12
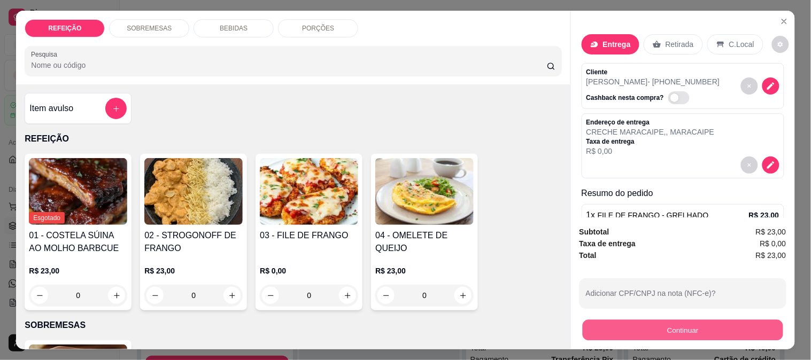
click at [644, 327] on button "Continuar" at bounding box center [682, 330] width 200 height 21
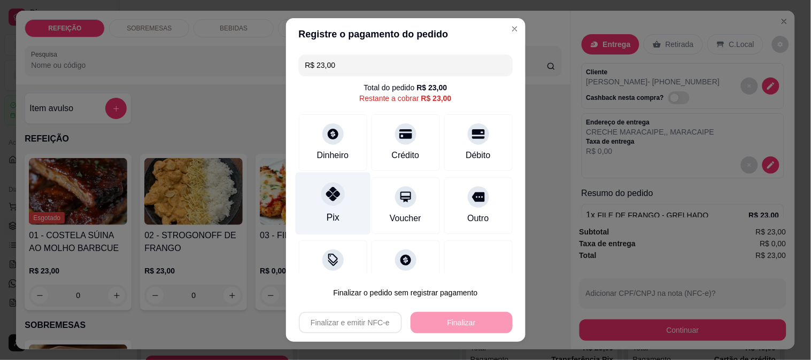
click at [339, 220] on div "Pix" at bounding box center [332, 203] width 75 height 63
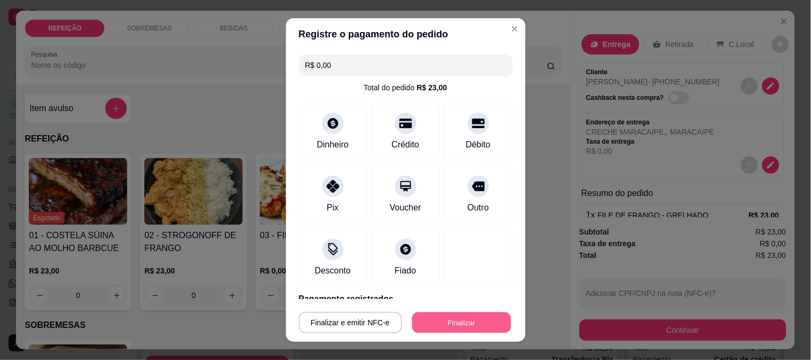
click at [456, 321] on button "Finalizar" at bounding box center [461, 323] width 99 height 21
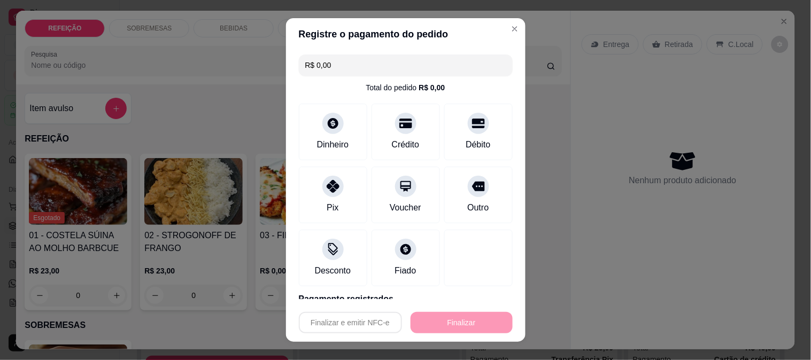
type input "-R$ 23,00"
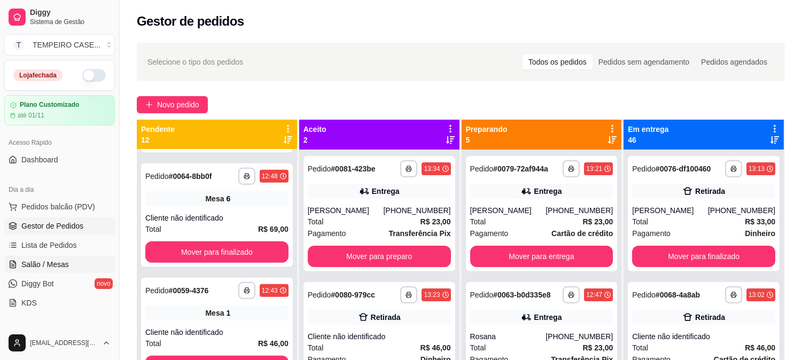
click at [45, 262] on span "Salão / Mesas" at bounding box center [45, 264] width 48 height 11
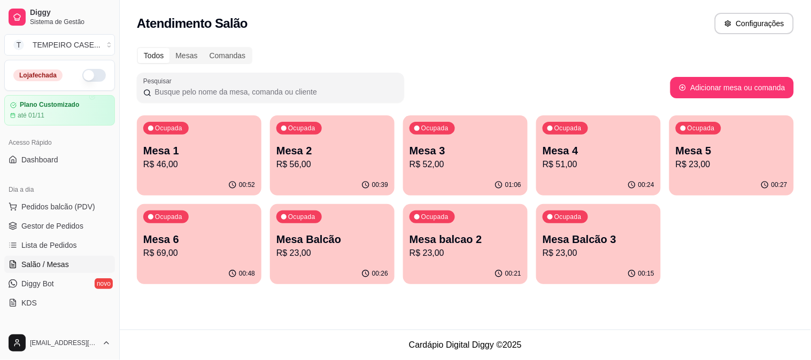
click at [204, 235] on p "Mesa 6" at bounding box center [199, 239] width 112 height 15
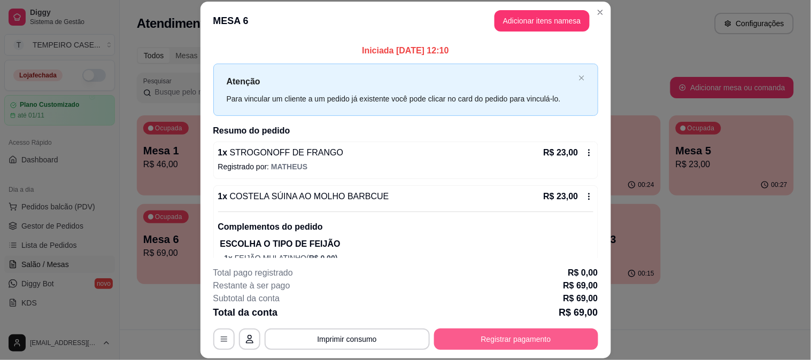
click at [497, 339] on button "Registrar pagamento" at bounding box center [516, 339] width 164 height 21
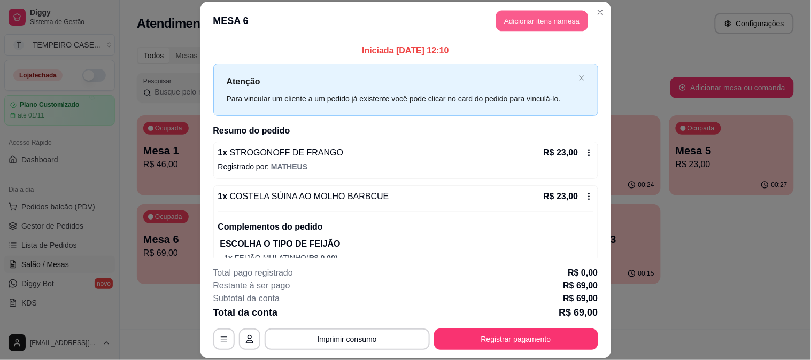
click at [525, 17] on button "Adicionar itens na mesa" at bounding box center [542, 21] width 92 height 21
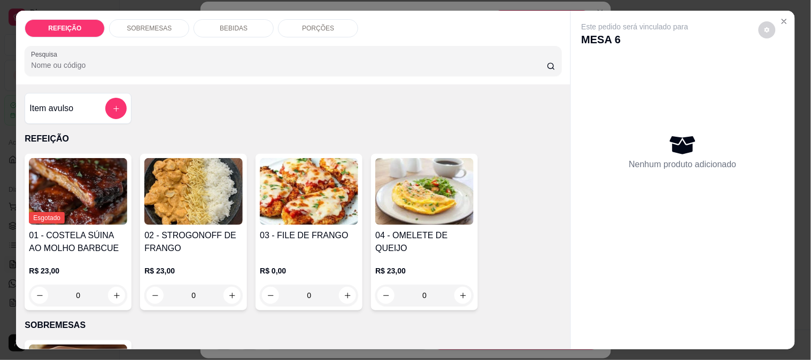
click at [234, 11] on div "REFEIÇÃO SOBREMESAS BEBIDAS PORÇÕES Pesquisa" at bounding box center [293, 48] width 554 height 74
click at [232, 19] on div "BEBIDAS" at bounding box center [233, 28] width 80 height 18
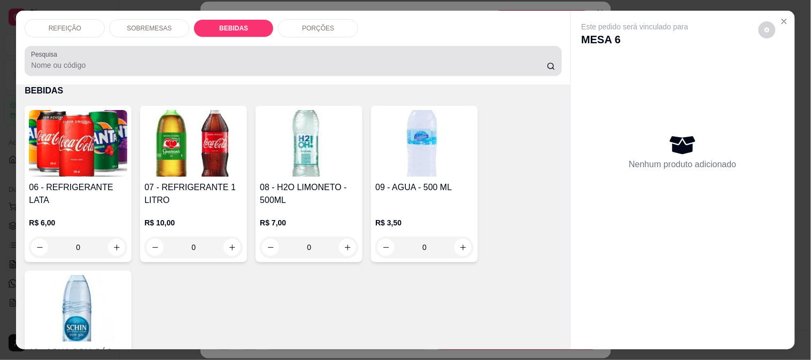
scroll to position [28, 0]
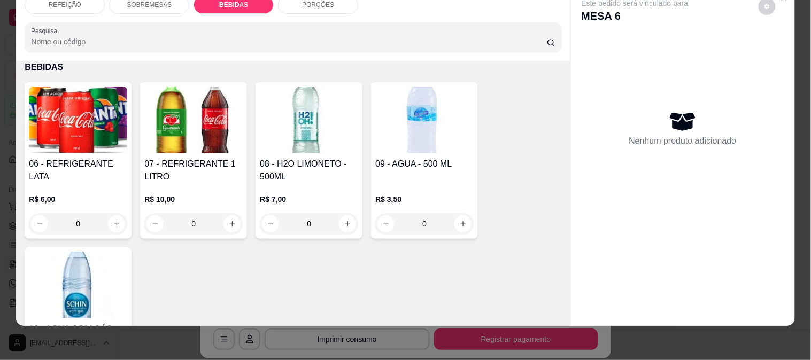
click at [43, 125] on img at bounding box center [78, 120] width 98 height 67
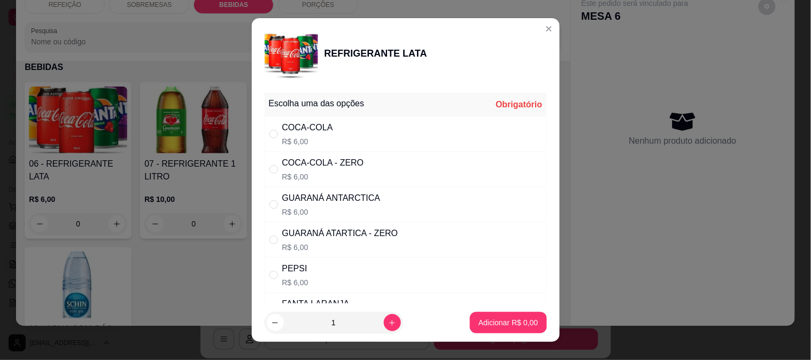
click at [344, 229] on div "GUARANÁ ATARTICA - ZERO" at bounding box center [340, 233] width 116 height 13
radio input "true"
click at [514, 320] on p "Adicionar R$ 6,00" at bounding box center [507, 322] width 59 height 11
type input "1"
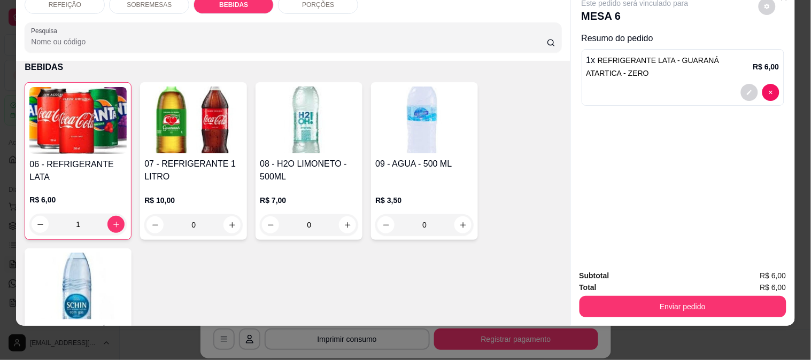
click at [226, 132] on img at bounding box center [193, 120] width 98 height 67
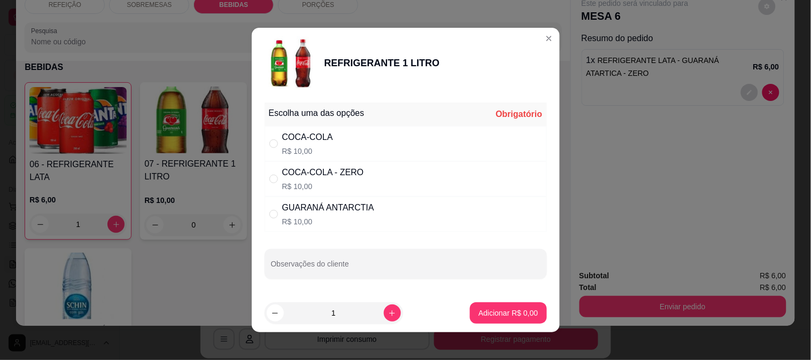
click at [337, 173] on div "COCA-COLA - ZERO" at bounding box center [323, 172] width 82 height 13
radio input "true"
click at [515, 307] on button "Adicionar R$ 10,00" at bounding box center [505, 312] width 81 height 21
type input "1"
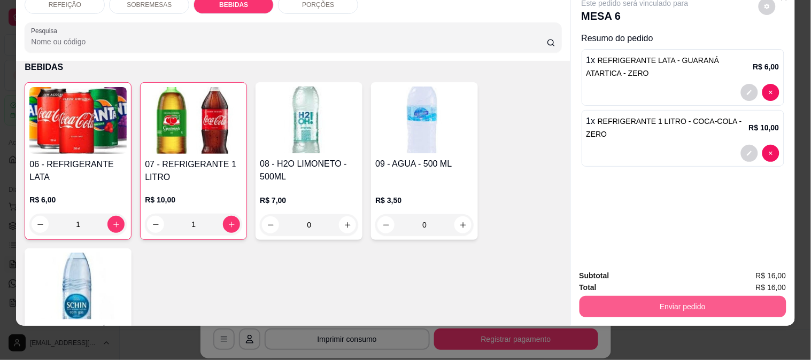
click at [701, 299] on button "Enviar pedido" at bounding box center [682, 306] width 207 height 21
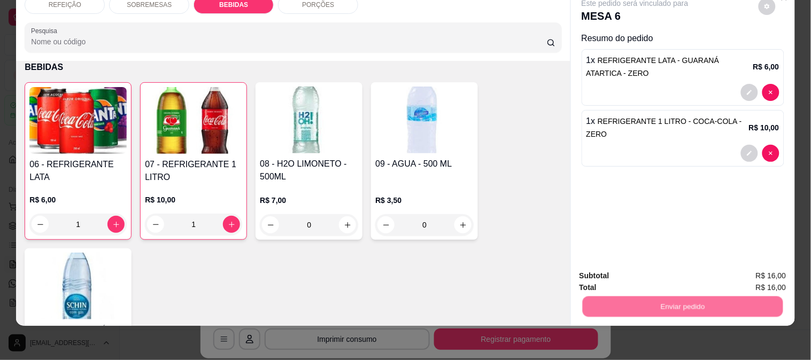
click at [746, 268] on button "Enviar pedido" at bounding box center [758, 272] width 60 height 20
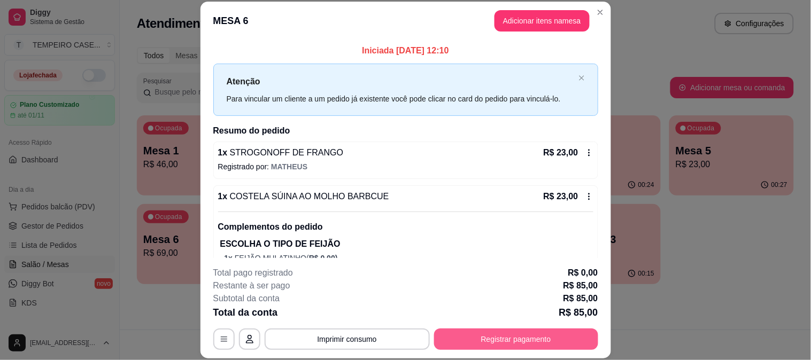
click at [556, 336] on button "Registrar pagamento" at bounding box center [516, 339] width 164 height 21
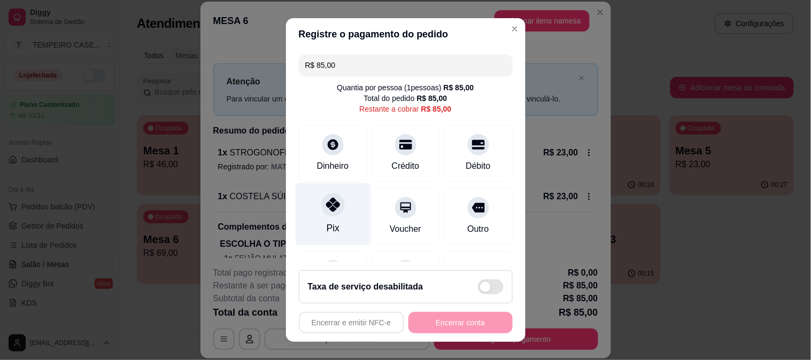
click at [329, 214] on div at bounding box center [333, 205] width 24 height 24
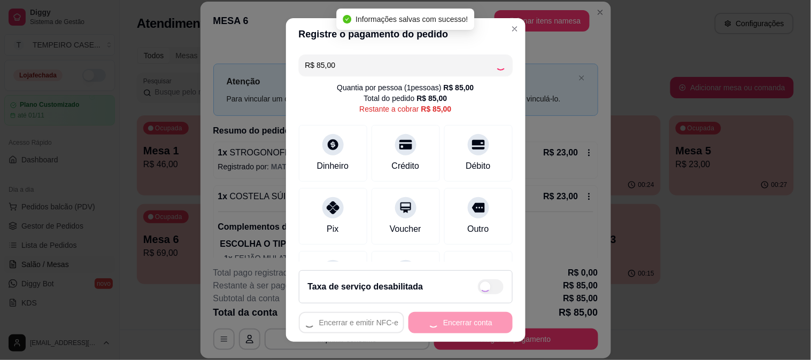
type input "R$ 0,00"
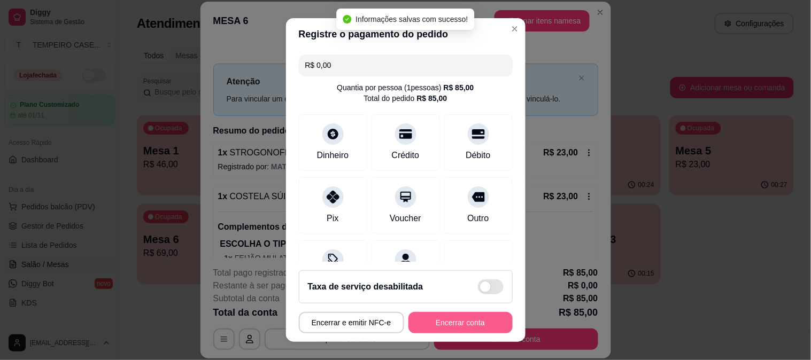
click at [470, 324] on button "Encerrar conta" at bounding box center [460, 322] width 104 height 21
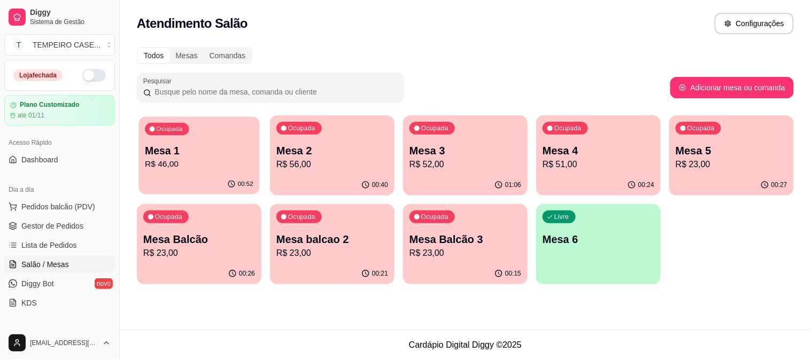
click at [207, 147] on p "Mesa 1" at bounding box center [199, 151] width 108 height 14
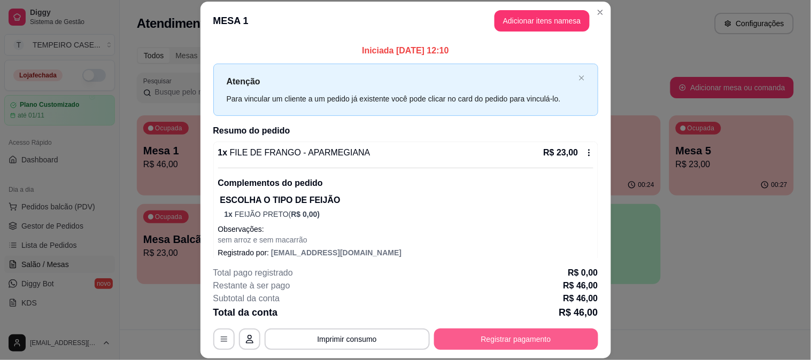
click at [476, 339] on button "Registrar pagamento" at bounding box center [516, 339] width 164 height 21
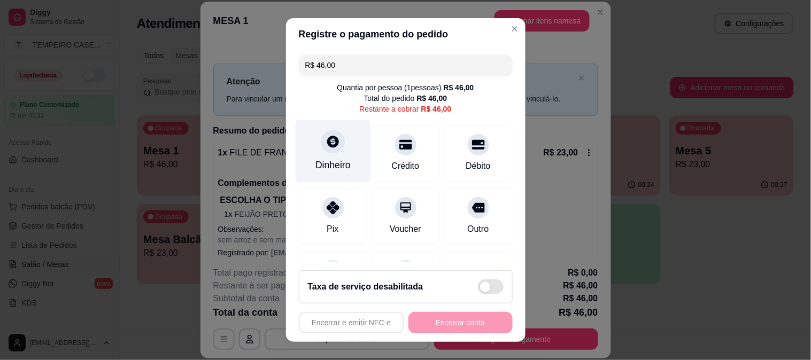
click at [333, 156] on div "Dinheiro" at bounding box center [332, 151] width 75 height 63
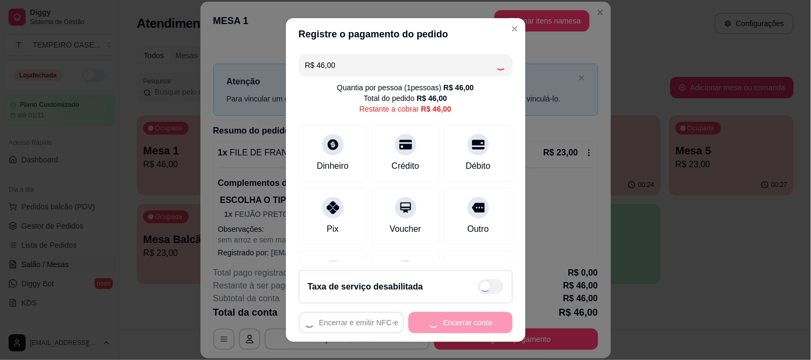
type input "R$ 0,00"
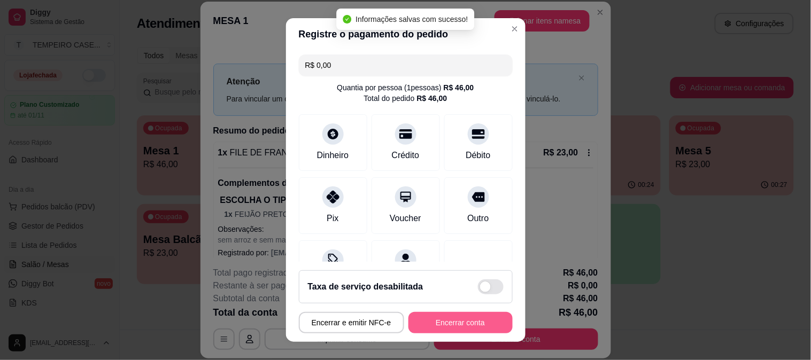
click at [439, 321] on button "Encerrar conta" at bounding box center [460, 322] width 104 height 21
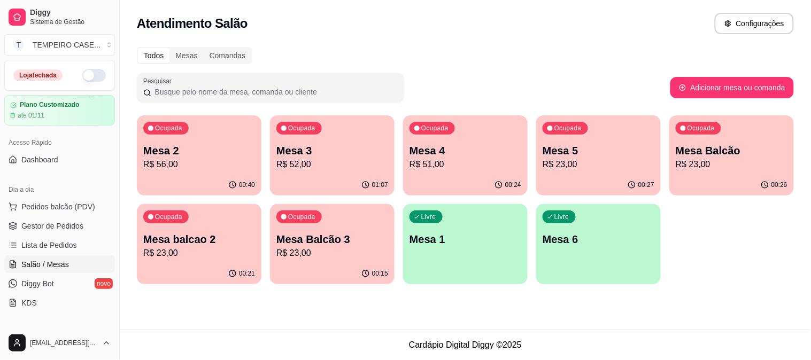
click at [719, 180] on div "00:26" at bounding box center [731, 185] width 125 height 21
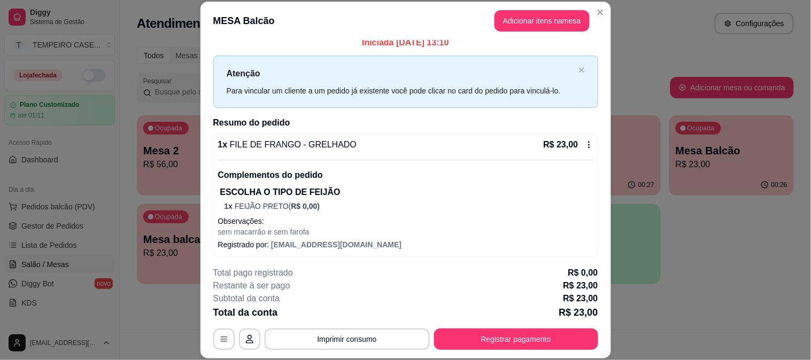
scroll to position [11, 0]
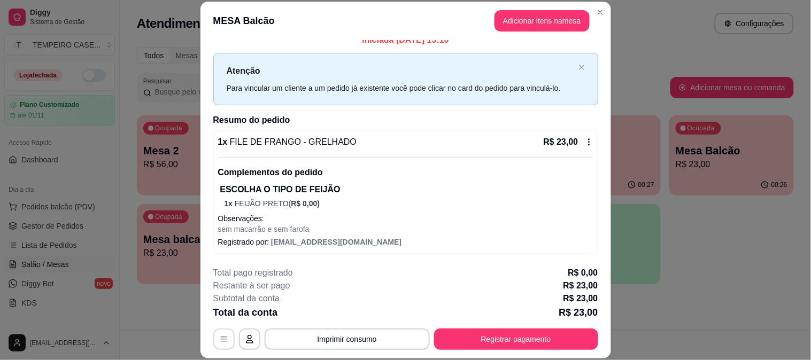
click at [220, 337] on icon "button" at bounding box center [224, 339] width 9 height 9
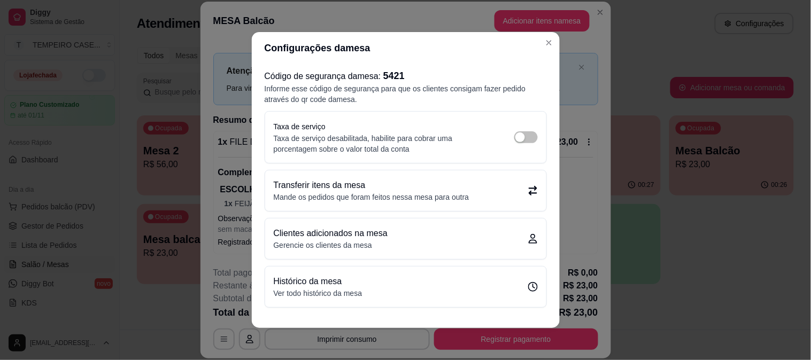
click at [483, 202] on div "Transferir itens da mesa Mande os pedidos que foram feitos nessa mesa para outra" at bounding box center [405, 190] width 281 height 41
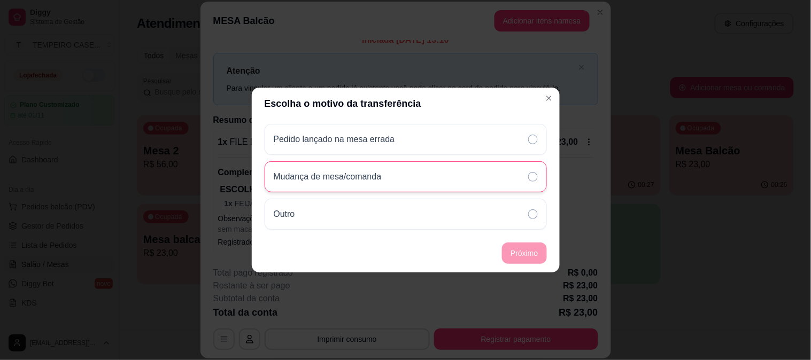
click at [373, 183] on p "Mudança de mesa/comanda" at bounding box center [328, 176] width 108 height 13
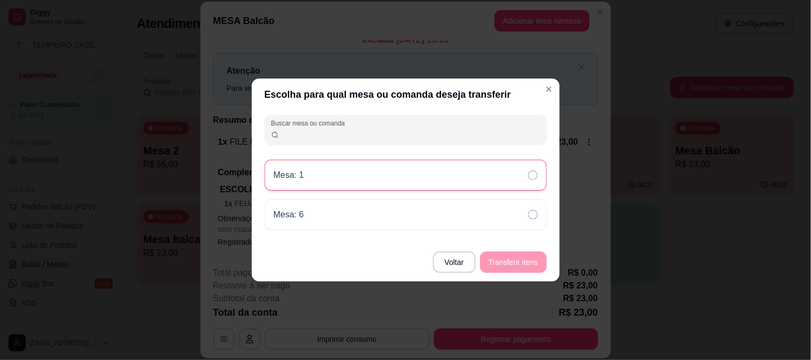
click at [380, 174] on div "Mesa: 1" at bounding box center [406, 175] width 282 height 31
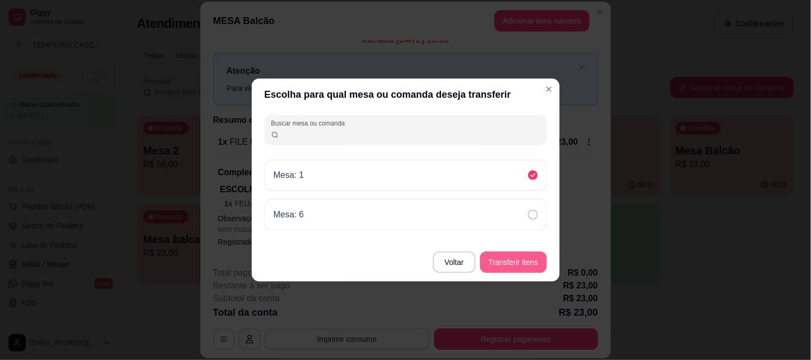
click at [525, 257] on button "Transferir itens" at bounding box center [513, 262] width 67 height 21
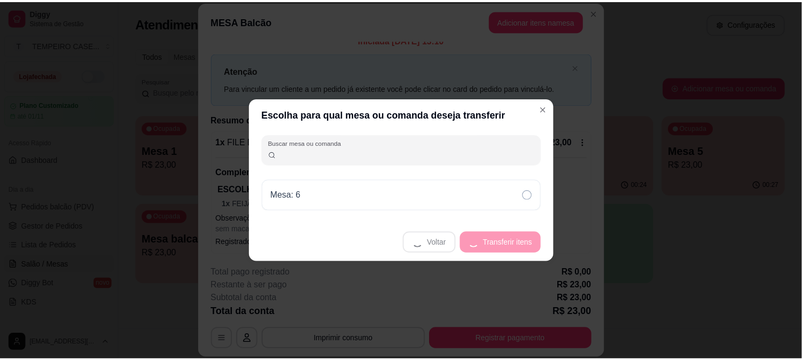
scroll to position [0, 0]
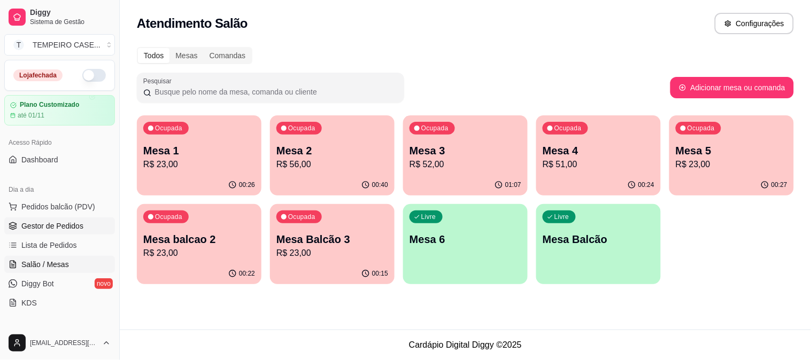
click at [38, 230] on span "Gestor de Pedidos" at bounding box center [52, 226] width 62 height 11
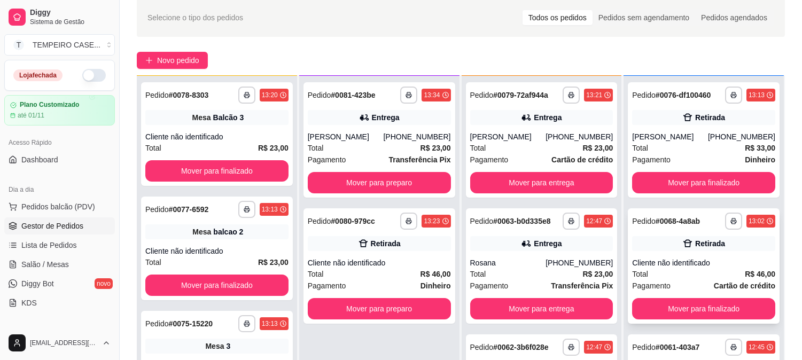
click at [682, 247] on icon at bounding box center [687, 243] width 11 height 11
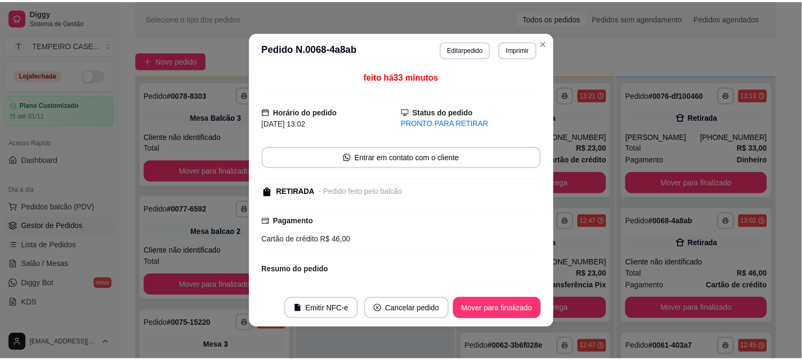
scroll to position [158, 0]
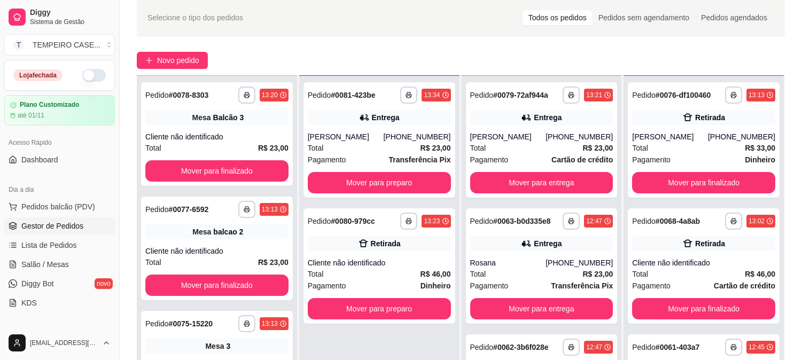
click at [83, 78] on button "button" at bounding box center [94, 75] width 24 height 13
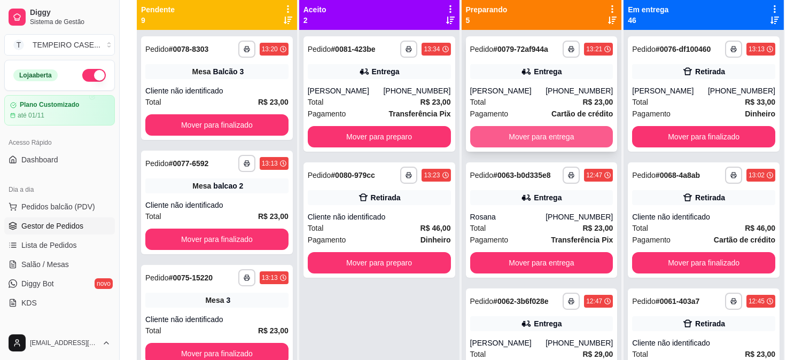
scroll to position [104, 0]
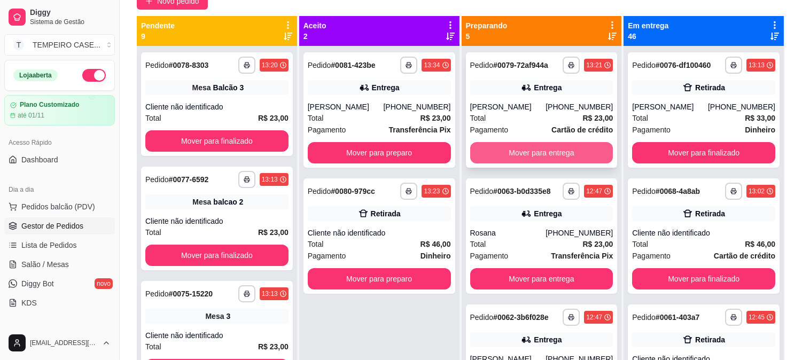
click at [538, 154] on button "Mover para entrega" at bounding box center [541, 152] width 143 height 21
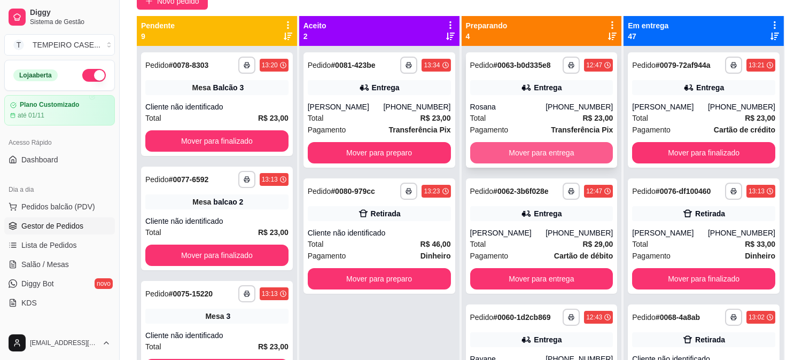
click at [536, 152] on button "Mover para entrega" at bounding box center [541, 152] width 143 height 21
click at [553, 152] on button "Mover para entrega" at bounding box center [541, 153] width 139 height 21
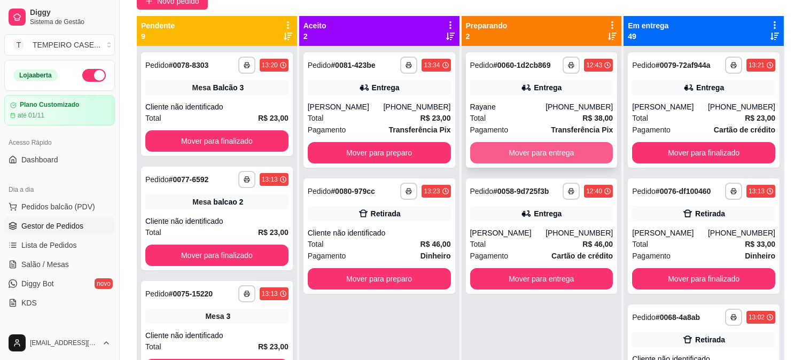
click at [567, 152] on button "Mover para entrega" at bounding box center [541, 152] width 143 height 21
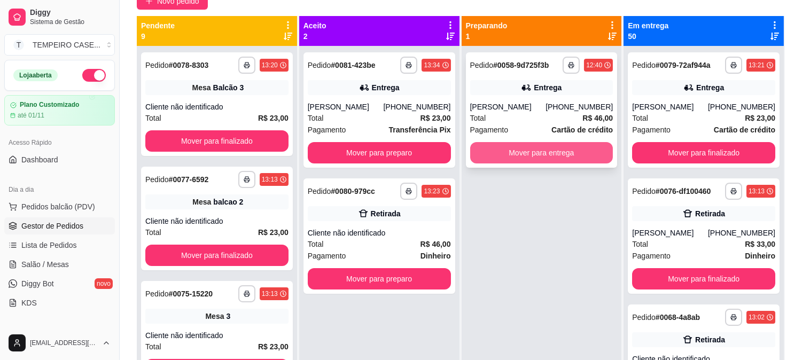
click at [573, 153] on button "Mover para entrega" at bounding box center [541, 152] width 143 height 21
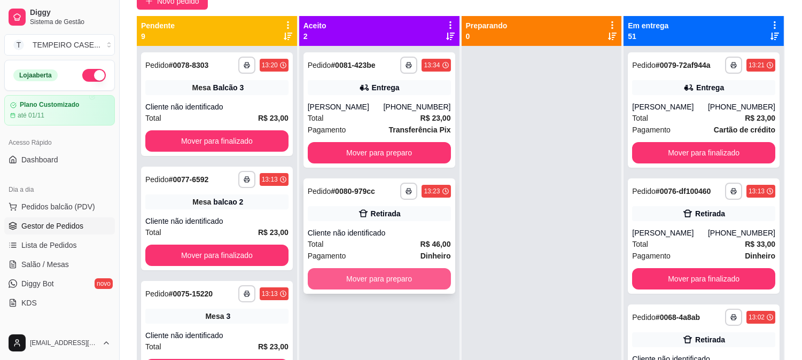
click at [375, 279] on button "Mover para preparo" at bounding box center [379, 278] width 143 height 21
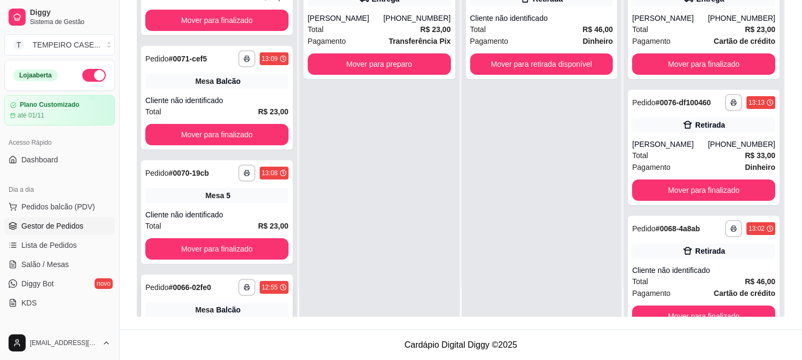
scroll to position [441, 0]
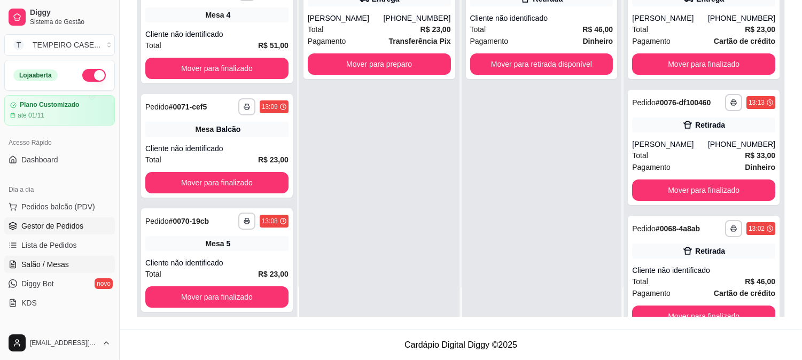
click at [36, 263] on span "Salão / Mesas" at bounding box center [45, 264] width 48 height 11
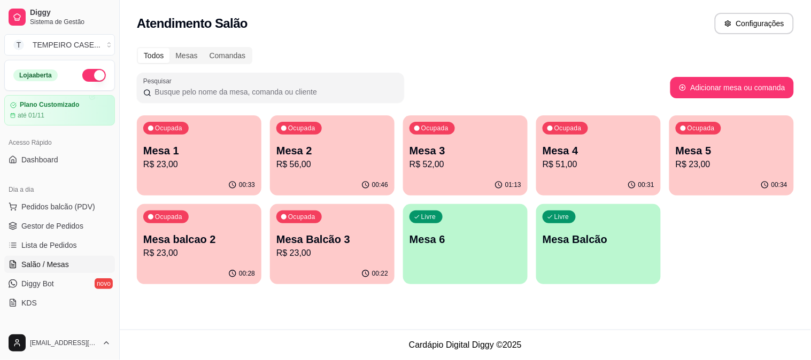
click at [349, 163] on p "R$ 56,00" at bounding box center [332, 164] width 112 height 13
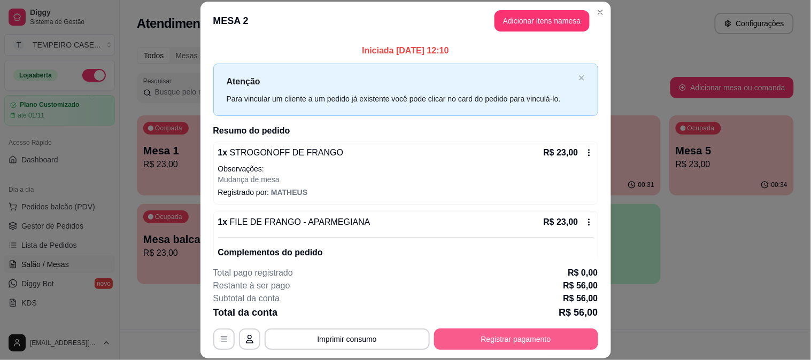
click at [534, 337] on button "Registrar pagamento" at bounding box center [516, 339] width 164 height 21
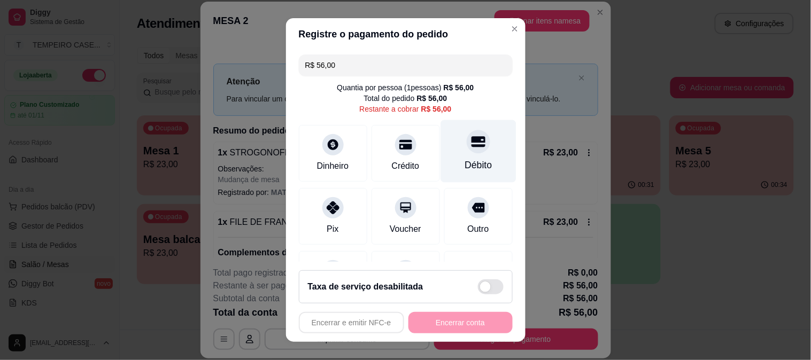
click at [468, 162] on div "Débito" at bounding box center [477, 165] width 27 height 14
type input "R$ 0,00"
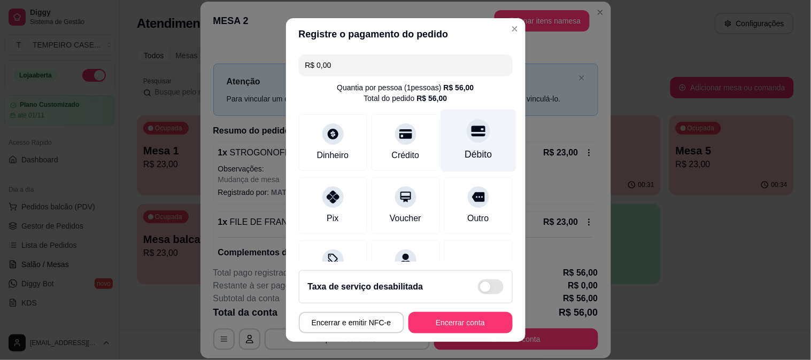
click at [471, 125] on icon at bounding box center [478, 131] width 14 height 14
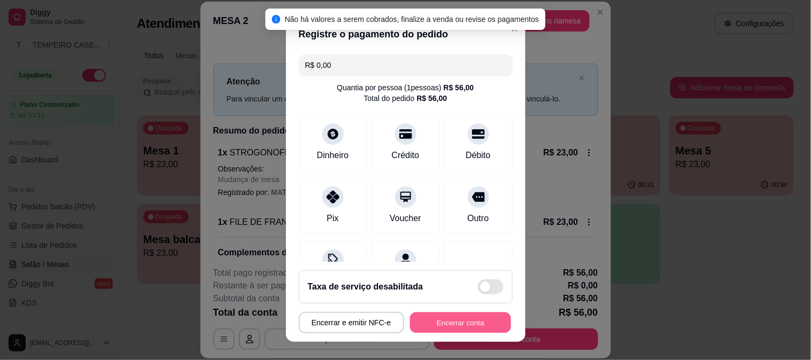
click at [463, 323] on button "Encerrar conta" at bounding box center [460, 323] width 101 height 21
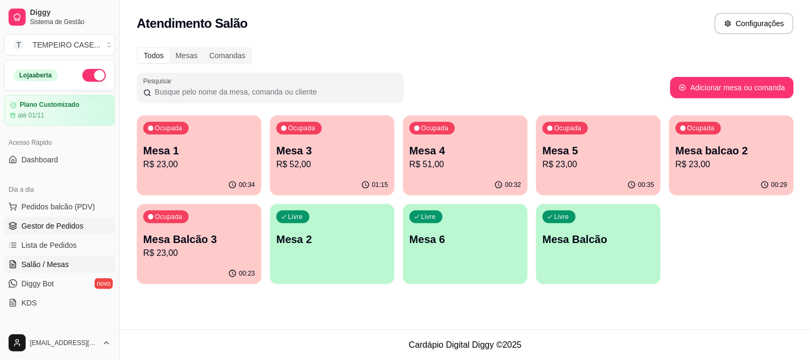
click at [51, 232] on link "Gestor de Pedidos" at bounding box center [59, 225] width 111 height 17
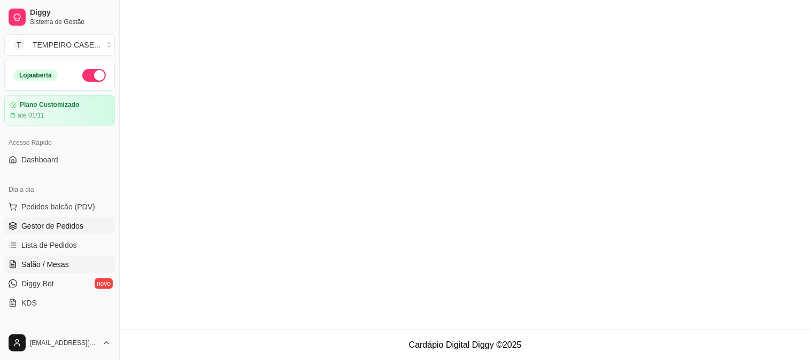
click at [50, 271] on link "Salão / Mesas" at bounding box center [59, 264] width 111 height 17
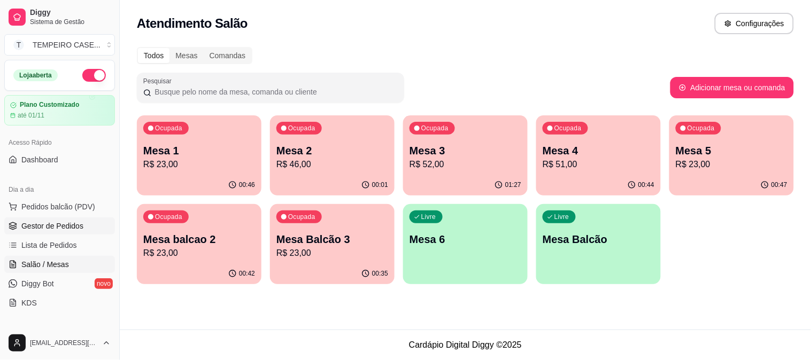
click at [46, 231] on link "Gestor de Pedidos" at bounding box center [59, 225] width 111 height 17
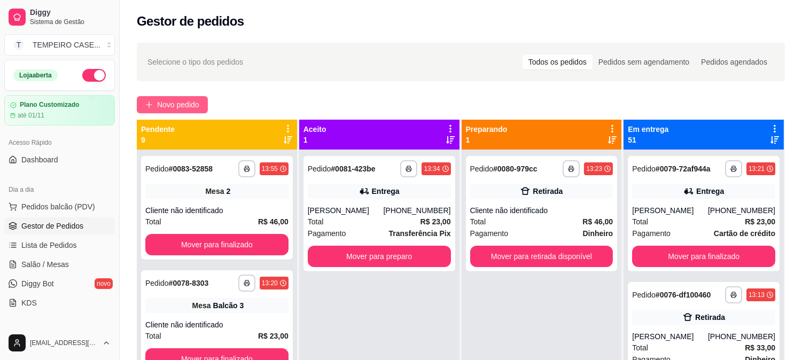
click at [174, 113] on button "Novo pedido" at bounding box center [172, 104] width 71 height 17
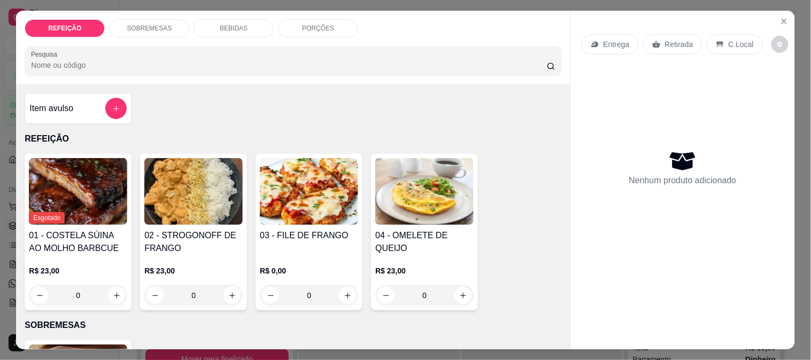
click at [292, 199] on img at bounding box center [309, 191] width 98 height 67
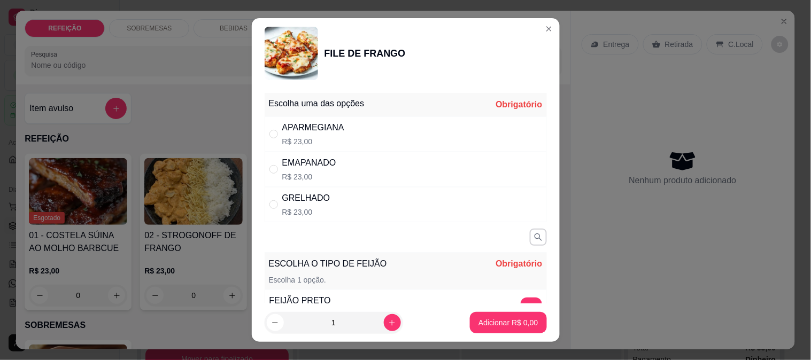
click at [322, 130] on div "APARMEGIANA" at bounding box center [313, 127] width 62 height 13
radio input "true"
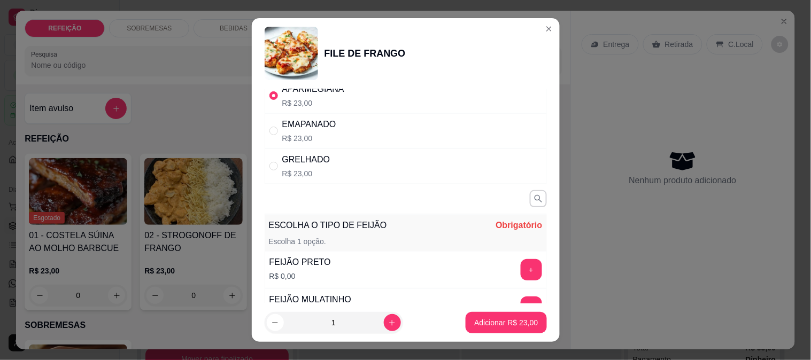
scroll to position [59, 0]
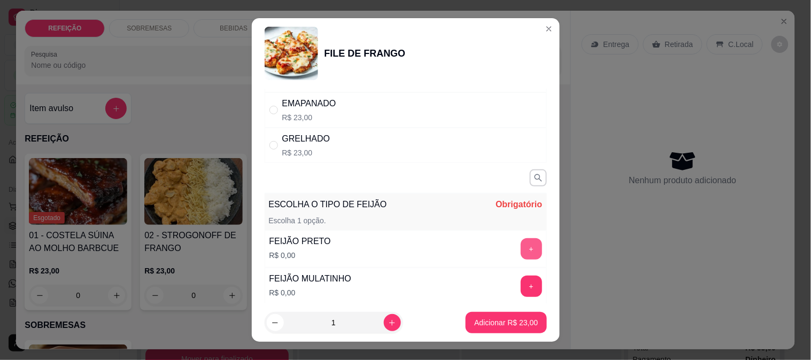
click at [520, 253] on button "+" at bounding box center [530, 248] width 21 height 21
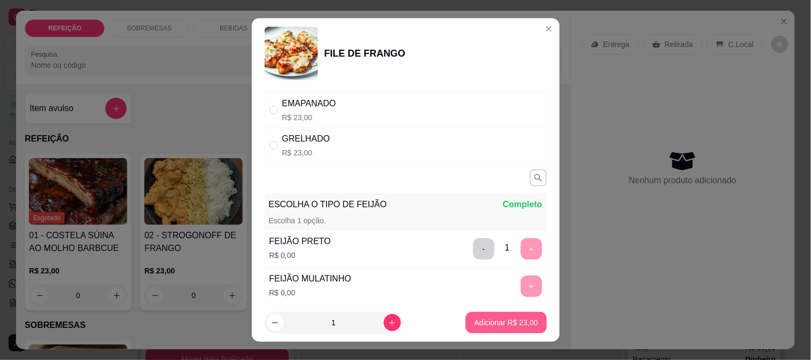
click at [493, 320] on p "Adicionar R$ 23,00" at bounding box center [506, 322] width 64 height 11
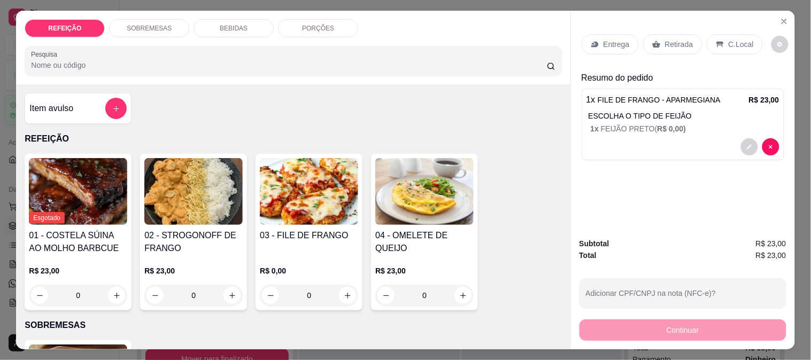
click at [306, 236] on h4 "03 - FILE DE FRANGO" at bounding box center [309, 235] width 98 height 13
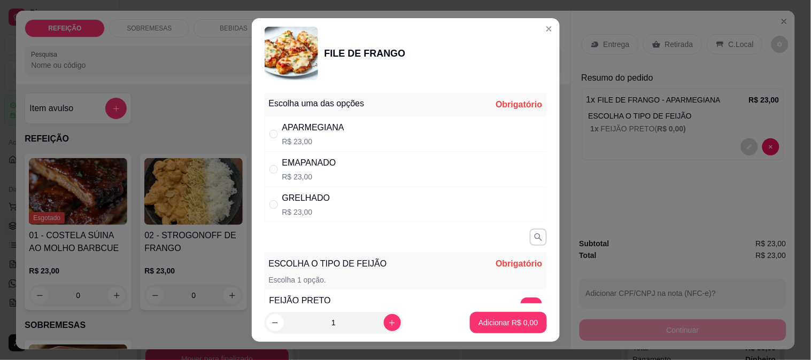
click at [333, 143] on p "R$ 23,00" at bounding box center [313, 141] width 62 height 11
radio input "true"
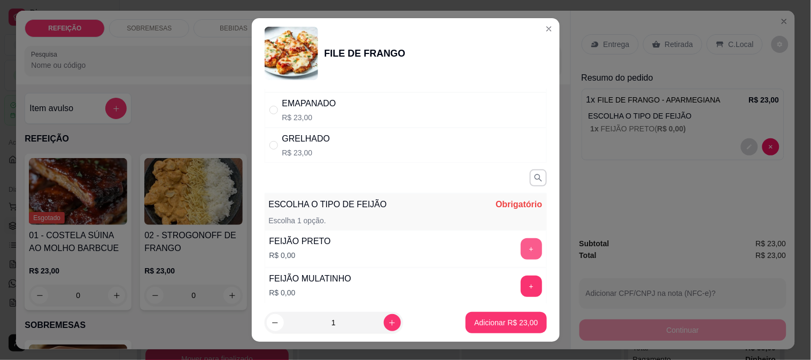
click at [520, 258] on button "+" at bounding box center [530, 248] width 21 height 21
click at [499, 326] on p "Adicionar R$ 23,00" at bounding box center [506, 322] width 64 height 11
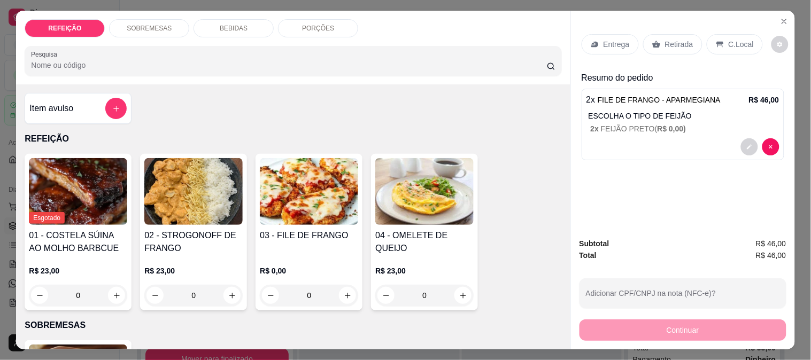
click at [603, 39] on p "Entrega" at bounding box center [616, 44] width 26 height 11
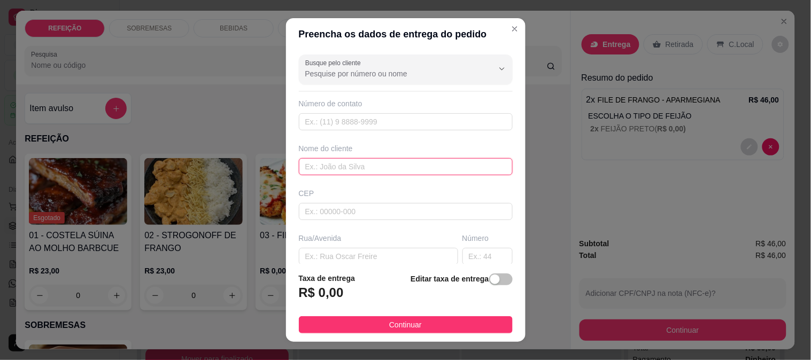
click at [325, 167] on input "text" at bounding box center [406, 166] width 214 height 17
type input "lagosta"
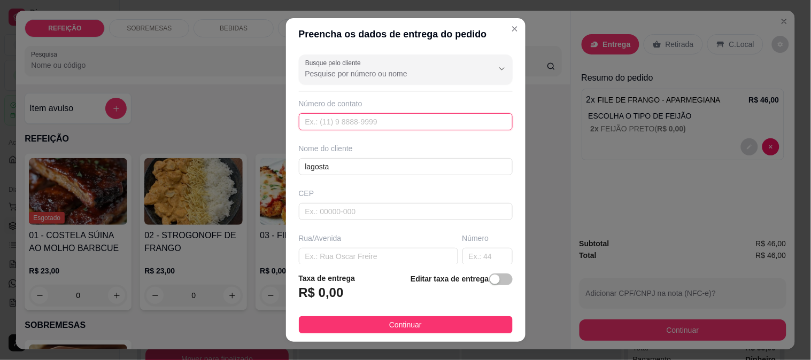
click at [348, 124] on input "text" at bounding box center [406, 121] width 214 height 17
click at [368, 123] on input "text" at bounding box center [406, 121] width 214 height 17
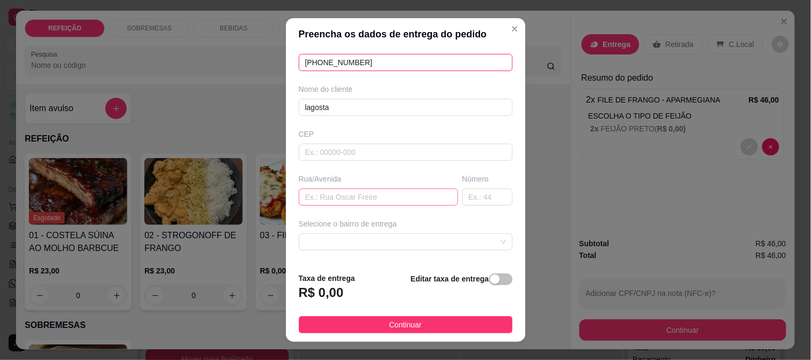
type input "(81) 98158-9110"
click at [356, 197] on input "text" at bounding box center [378, 197] width 159 height 17
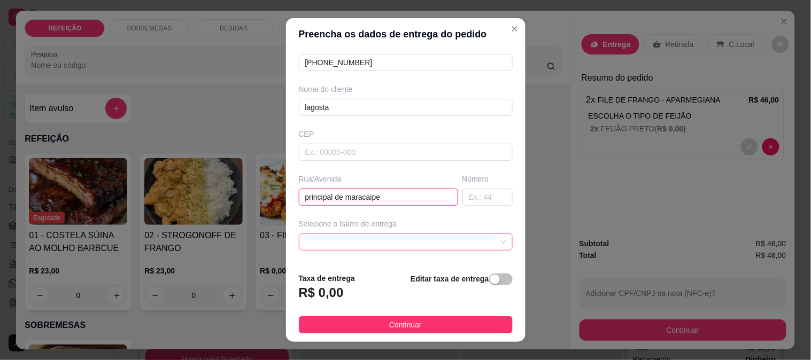
click at [354, 243] on span at bounding box center [405, 242] width 201 height 16
type input "principal de maracaipe"
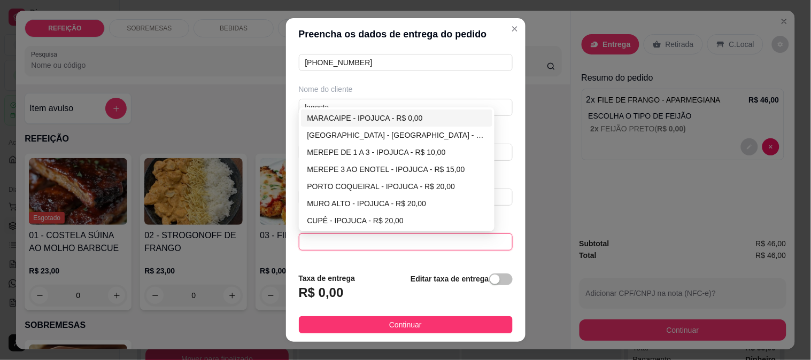
click at [340, 116] on div "MARACAIPE - IPOJUCA - R$ 0,00" at bounding box center [396, 118] width 179 height 12
type input "IPOJUCA"
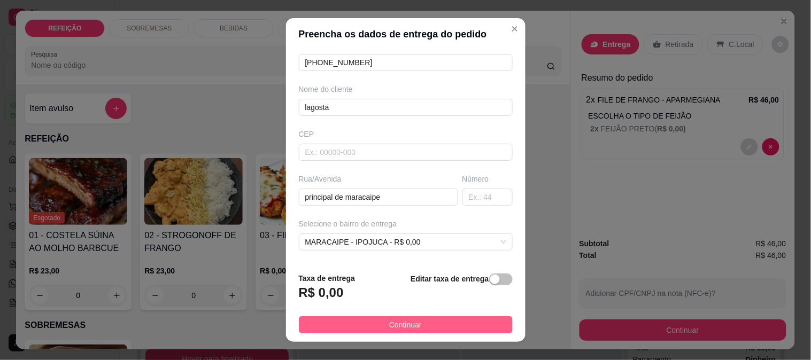
click at [397, 322] on span "Continuar" at bounding box center [405, 325] width 33 height 12
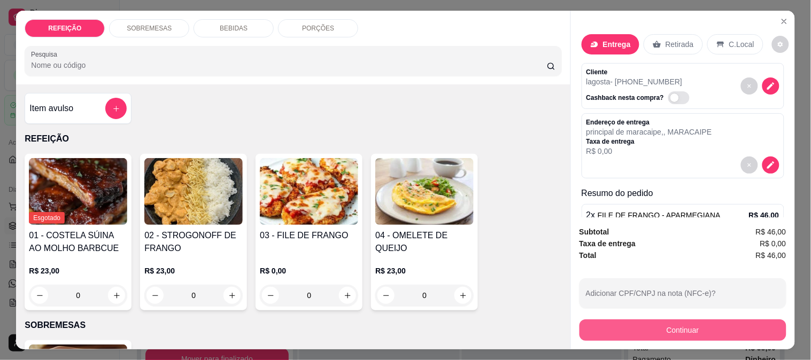
click at [642, 332] on button "Continuar" at bounding box center [682, 330] width 207 height 21
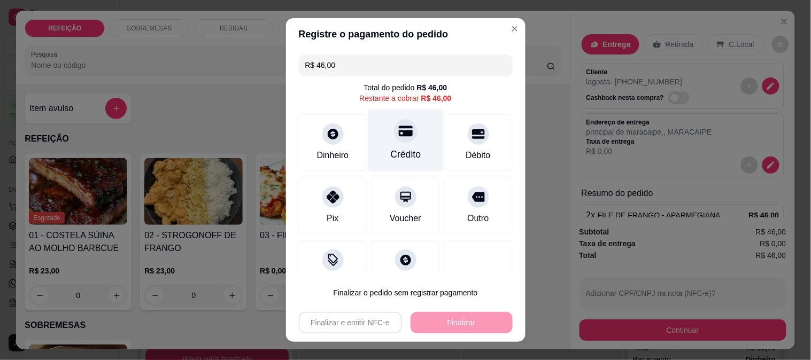
click at [394, 138] on div at bounding box center [406, 131] width 24 height 24
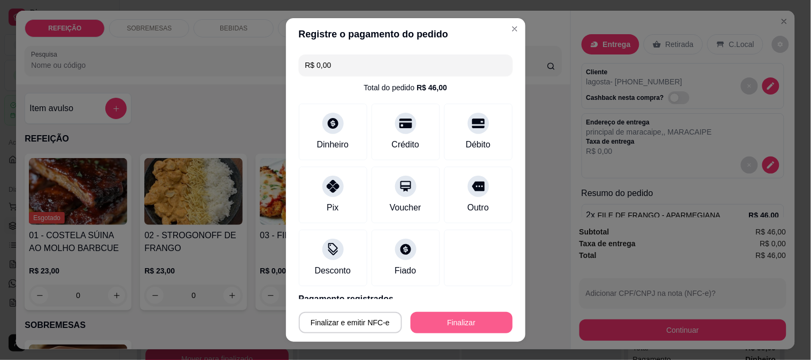
click at [431, 324] on button "Finalizar" at bounding box center [461, 322] width 102 height 21
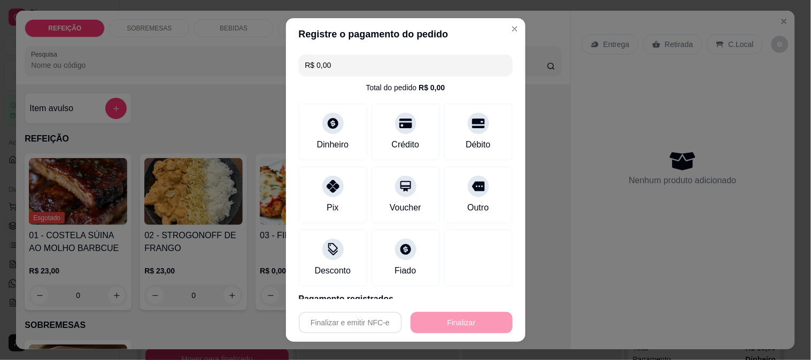
type input "-R$ 46,00"
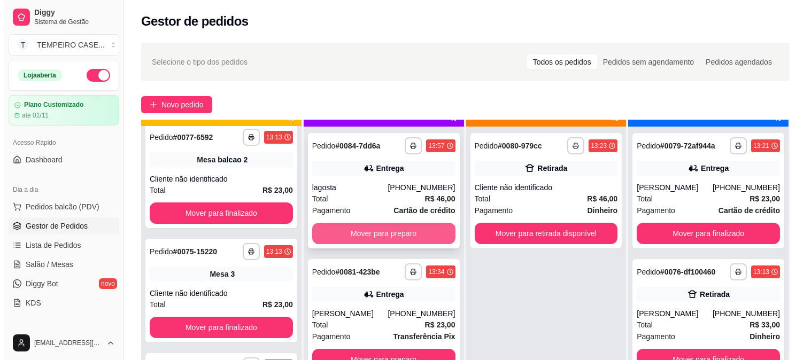
scroll to position [29, 0]
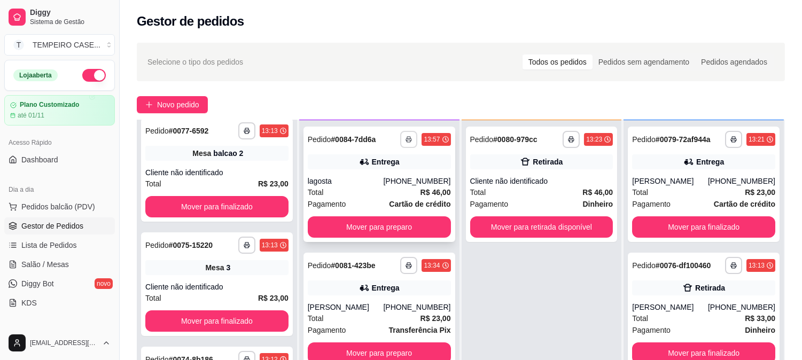
click at [402, 143] on button "button" at bounding box center [408, 139] width 17 height 17
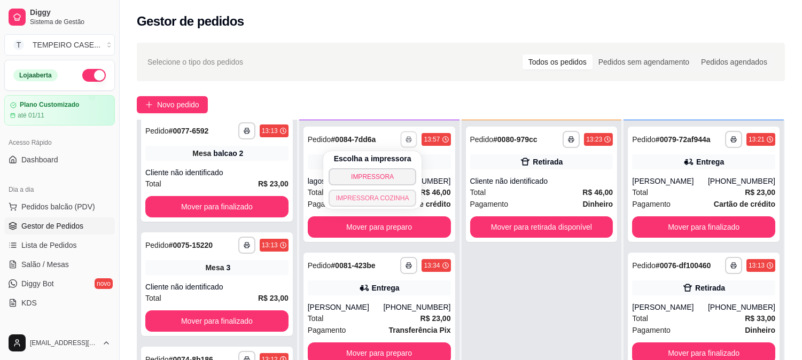
click at [382, 198] on button "IMPRESSORA COZINHA" at bounding box center [373, 198] width 88 height 17
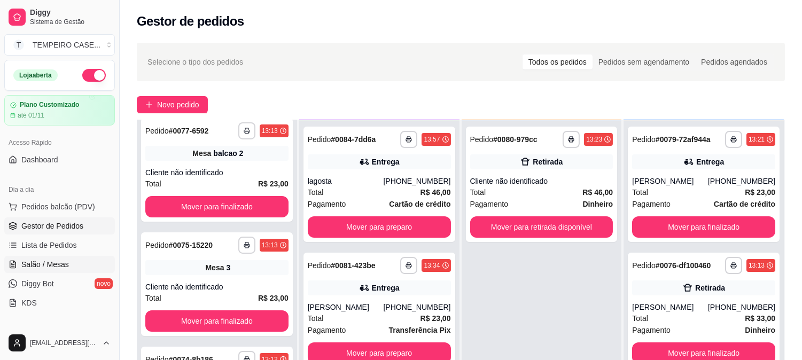
click at [40, 266] on span "Salão / Mesas" at bounding box center [45, 264] width 48 height 11
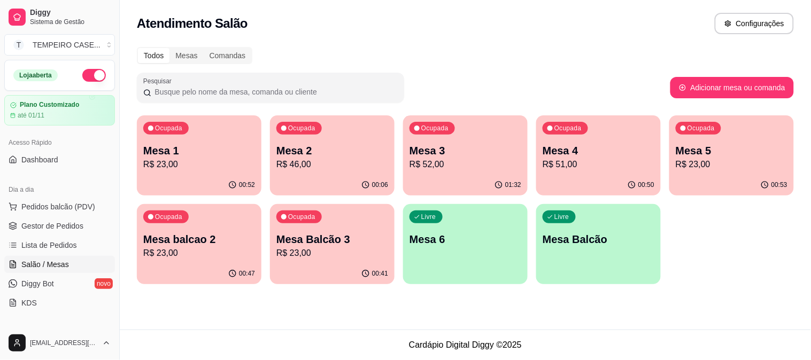
click at [206, 153] on p "Mesa 1" at bounding box center [199, 150] width 112 height 15
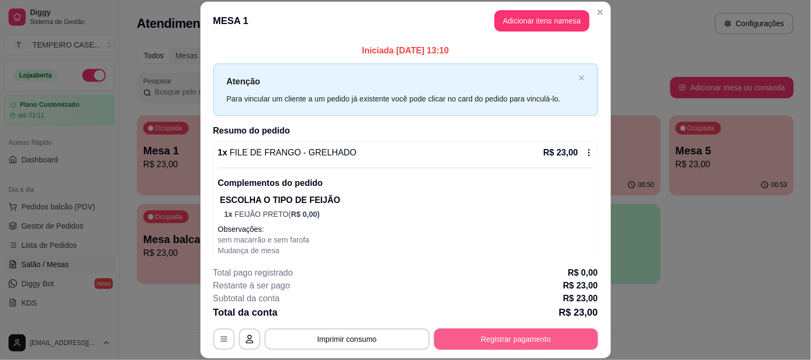
click at [511, 340] on button "Registrar pagamento" at bounding box center [516, 339] width 164 height 21
click at [541, 17] on button "Adicionar itens na mesa" at bounding box center [541, 20] width 95 height 21
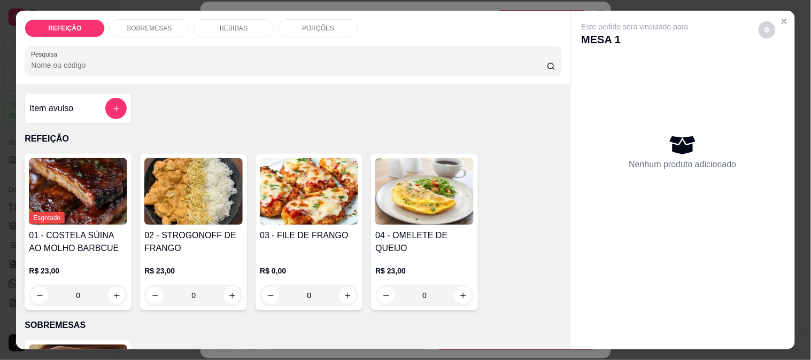
click at [212, 20] on div "BEBIDAS" at bounding box center [233, 28] width 80 height 18
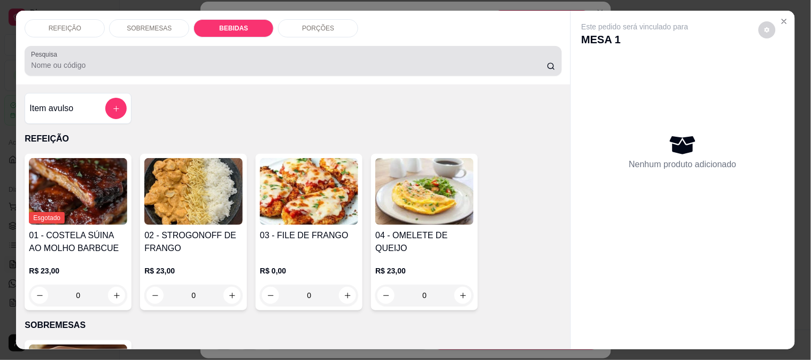
scroll to position [28, 0]
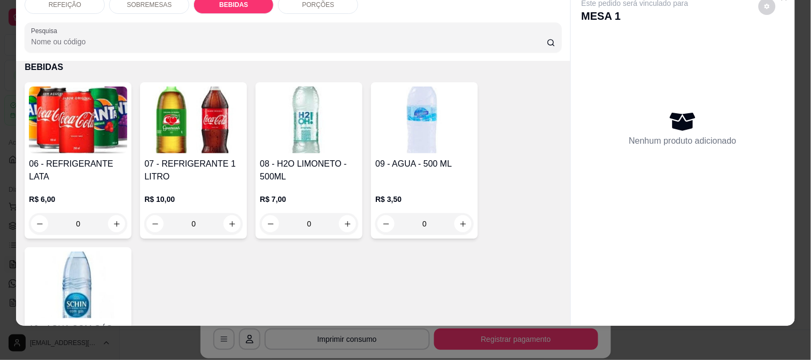
click at [305, 137] on img at bounding box center [309, 120] width 98 height 67
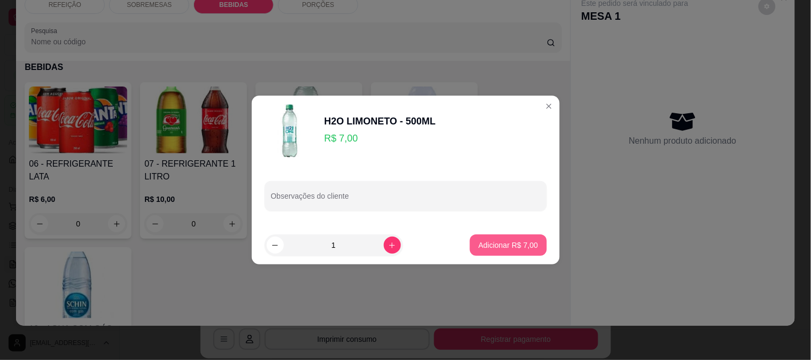
click at [478, 242] on p "Adicionar R$ 7,00" at bounding box center [507, 245] width 59 height 11
type input "1"
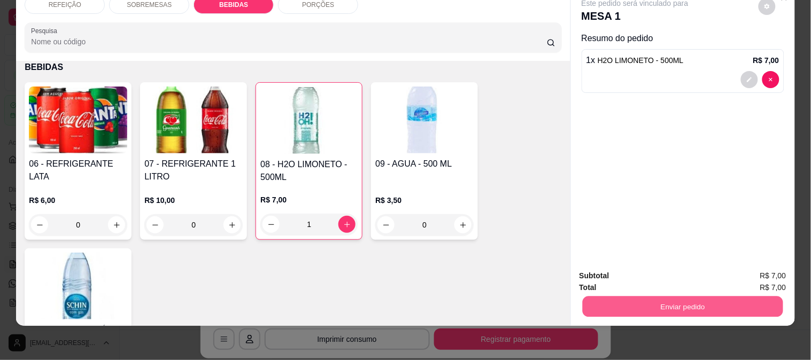
click at [626, 296] on button "Enviar pedido" at bounding box center [682, 306] width 200 height 21
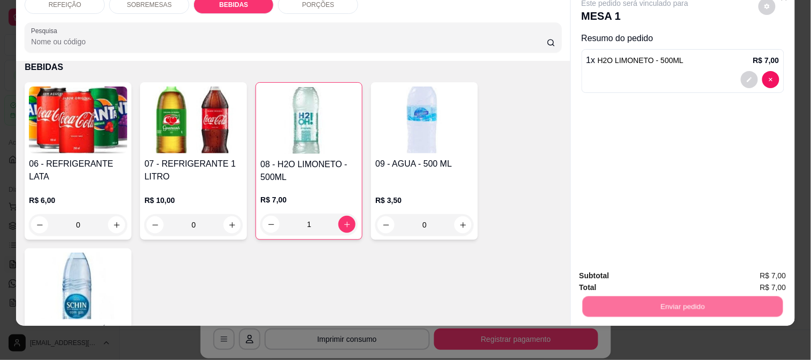
click at [739, 263] on button "Enviar pedido" at bounding box center [758, 272] width 60 height 20
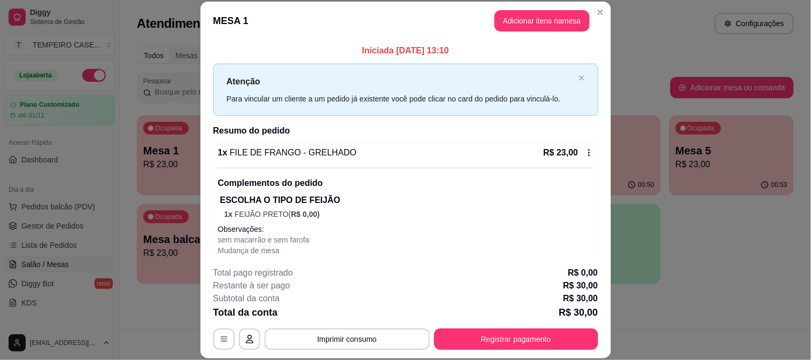
click at [464, 318] on div "Total da conta R$ 30,00" at bounding box center [405, 312] width 385 height 15
click at [488, 343] on button "Registrar pagamento" at bounding box center [516, 339] width 164 height 21
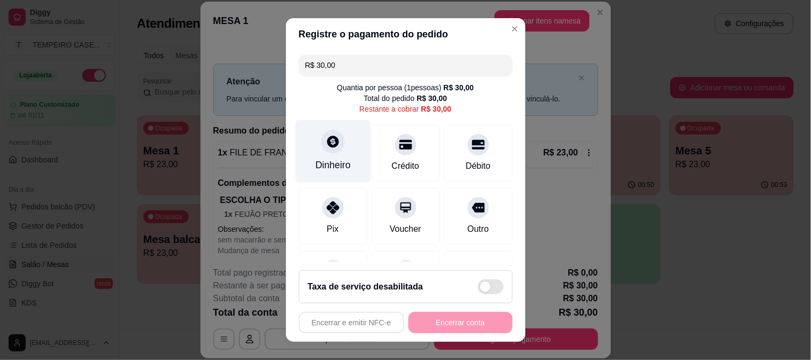
click at [325, 164] on div "Dinheiro" at bounding box center [332, 165] width 35 height 14
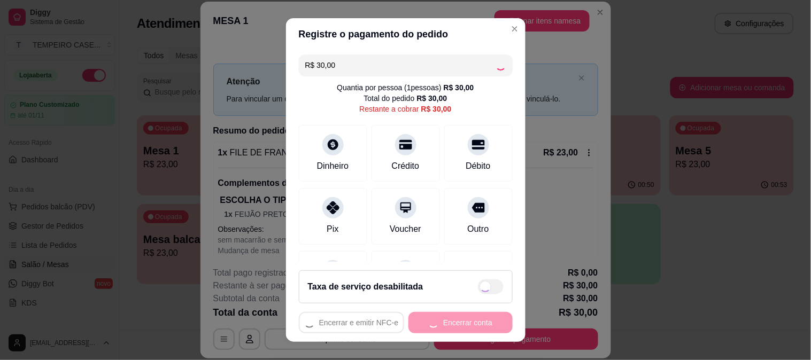
type input "R$ 0,00"
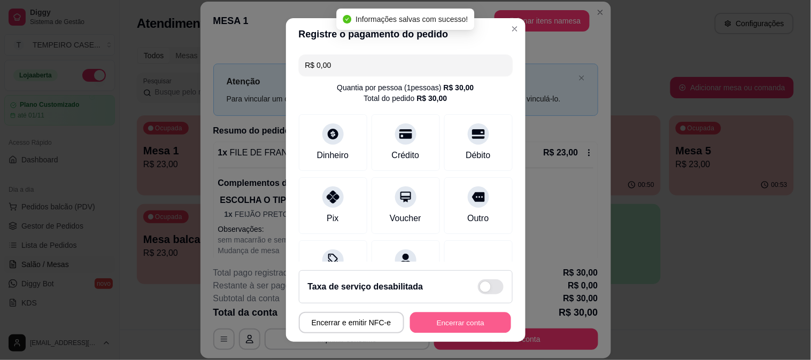
click at [451, 321] on button "Encerrar conta" at bounding box center [460, 323] width 101 height 21
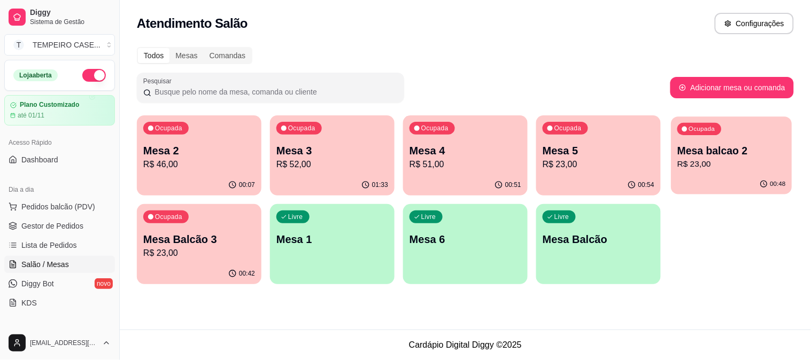
click at [718, 155] on p "Mesa balcao 2" at bounding box center [731, 151] width 108 height 14
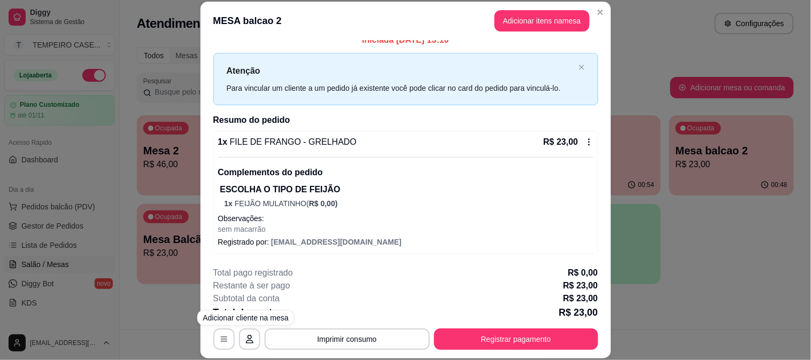
scroll to position [33, 0]
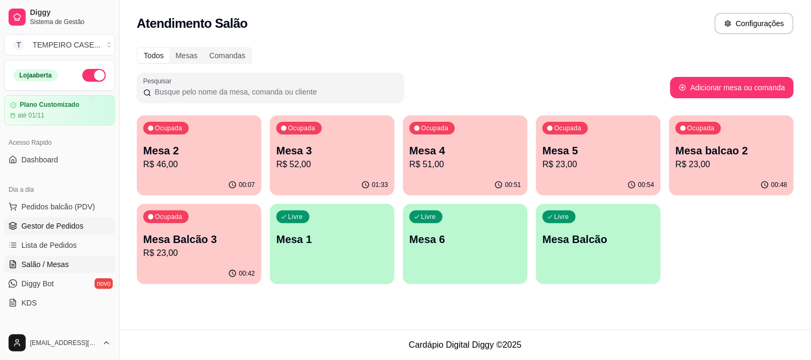
click at [59, 232] on link "Gestor de Pedidos" at bounding box center [59, 225] width 111 height 17
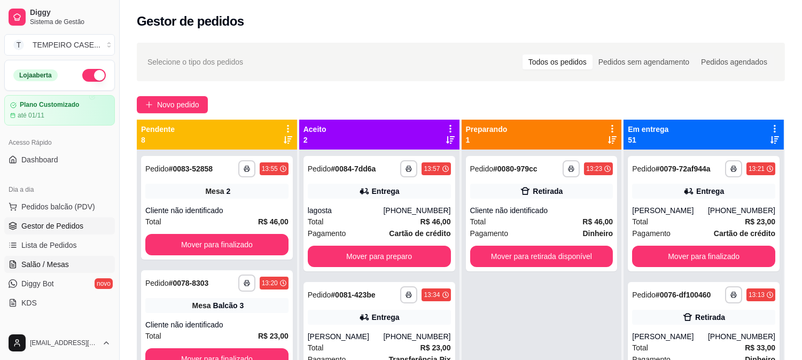
click at [27, 262] on span "Salão / Mesas" at bounding box center [45, 264] width 48 height 11
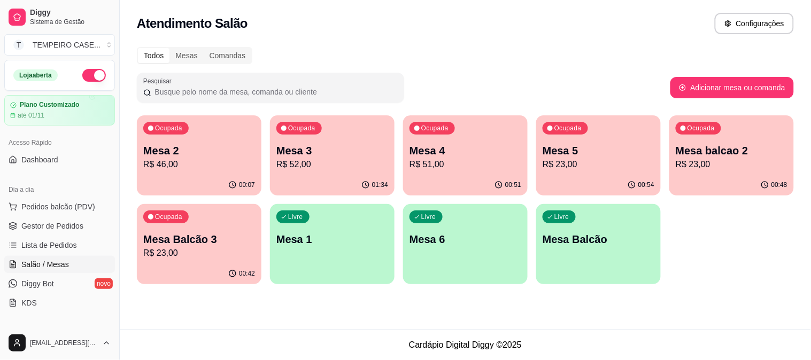
click at [599, 161] on p "R$ 23,00" at bounding box center [598, 164] width 112 height 13
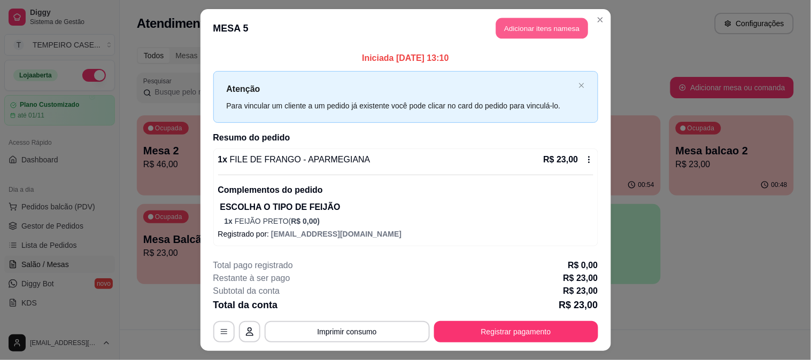
click at [504, 30] on button "Adicionar itens na mesa" at bounding box center [542, 28] width 92 height 21
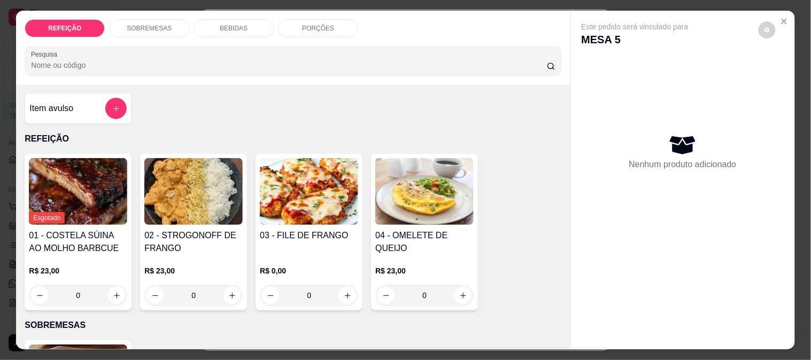
click at [227, 24] on p "BEBIDAS" at bounding box center [234, 28] width 28 height 9
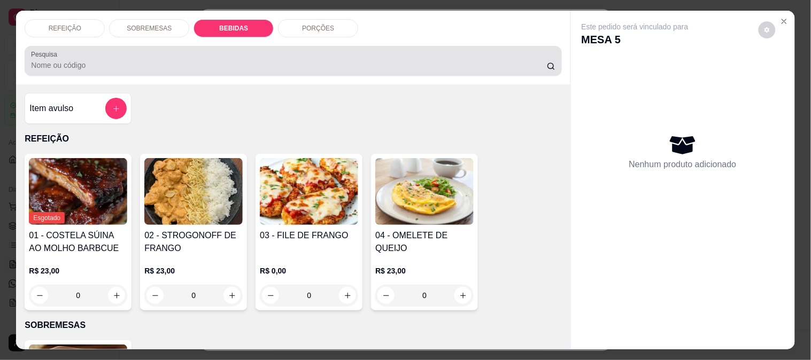
scroll to position [28, 0]
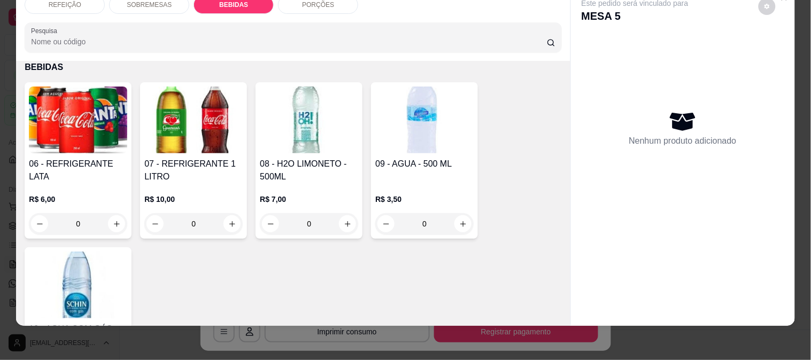
click at [62, 127] on img at bounding box center [78, 120] width 98 height 67
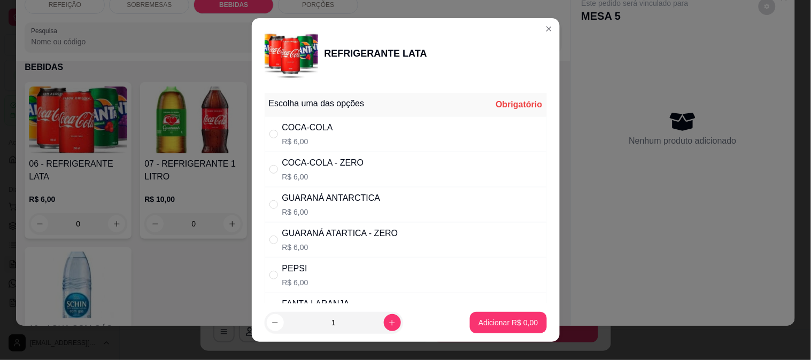
click at [369, 132] on div "COCA-COLA R$ 6,00" at bounding box center [406, 133] width 282 height 35
radio input "true"
click at [488, 314] on button "Adicionar R$ 6,00" at bounding box center [508, 322] width 76 height 21
type input "1"
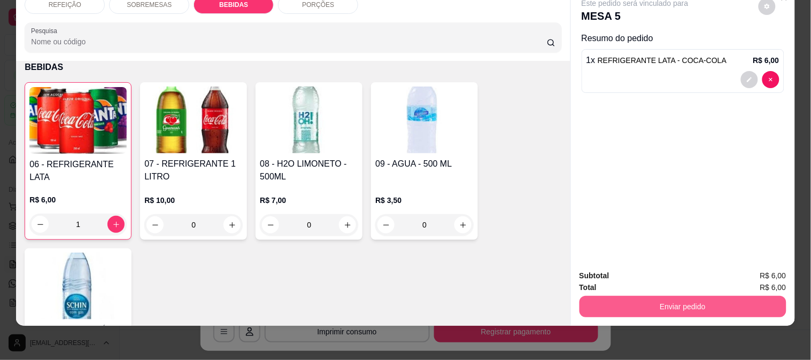
click at [693, 296] on button "Enviar pedido" at bounding box center [682, 306] width 207 height 21
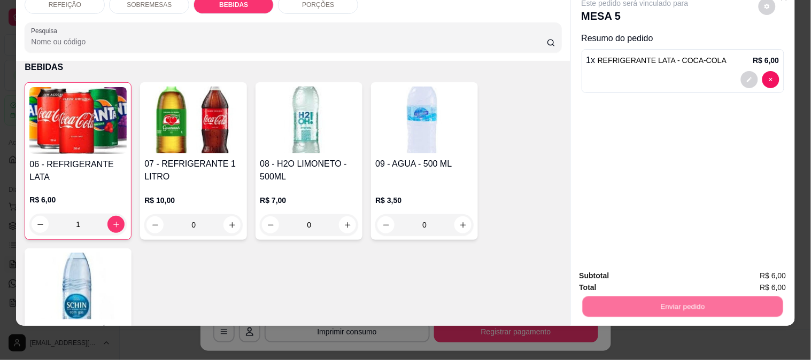
click at [740, 255] on p "Essa é uma forma de identificar quem consumiu cada item na mesa e facilitar o p…" at bounding box center [678, 253] width 183 height 17
click at [740, 262] on button "Enviar pedido" at bounding box center [758, 272] width 60 height 20
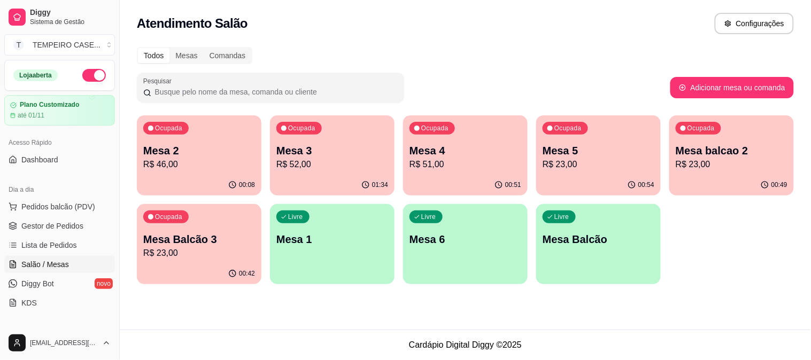
click at [659, 336] on footer "Cardápio Digital Diggy © 2025" at bounding box center [465, 345] width 691 height 30
click at [735, 155] on p "Mesa balcao 2" at bounding box center [731, 150] width 112 height 15
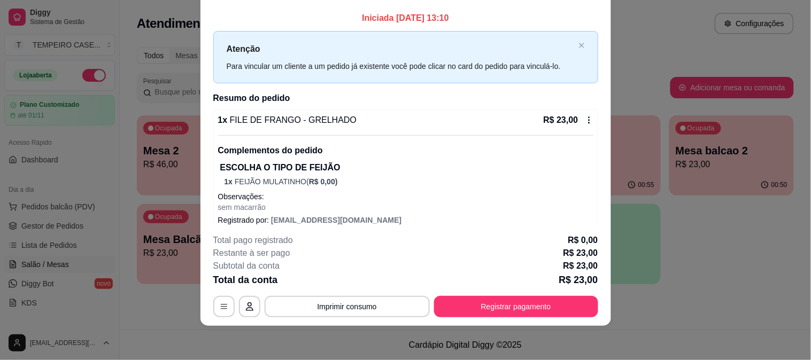
scroll to position [11, 0]
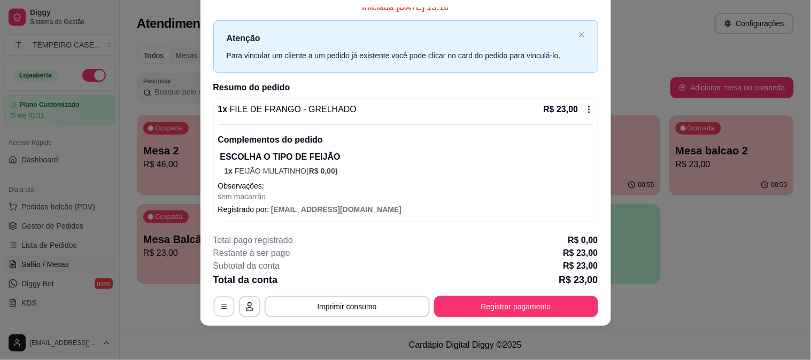
click at [213, 304] on button "button" at bounding box center [223, 306] width 21 height 21
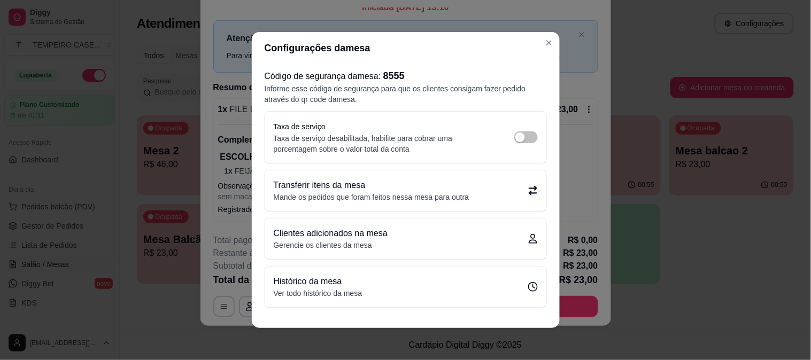
click at [372, 190] on p "Transferir itens da mesa" at bounding box center [372, 185] width 196 height 13
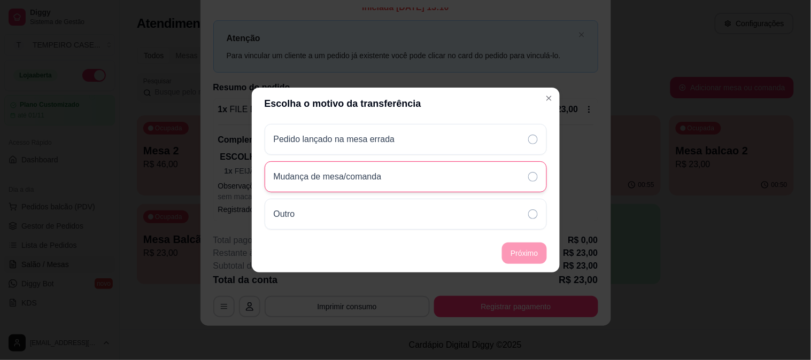
click at [341, 170] on p "Mudança de mesa/comanda" at bounding box center [328, 176] width 108 height 13
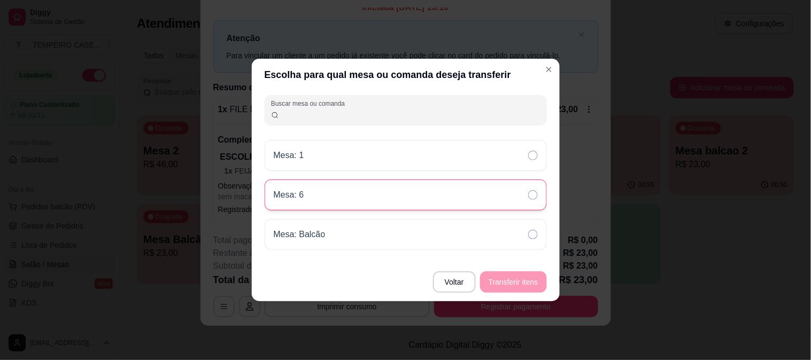
click at [433, 196] on div "Mesa: 6" at bounding box center [406, 195] width 282 height 31
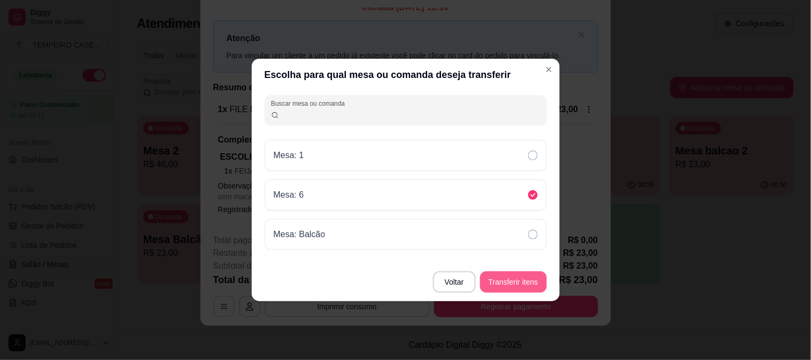
click at [519, 274] on button "Transferir itens" at bounding box center [513, 281] width 67 height 21
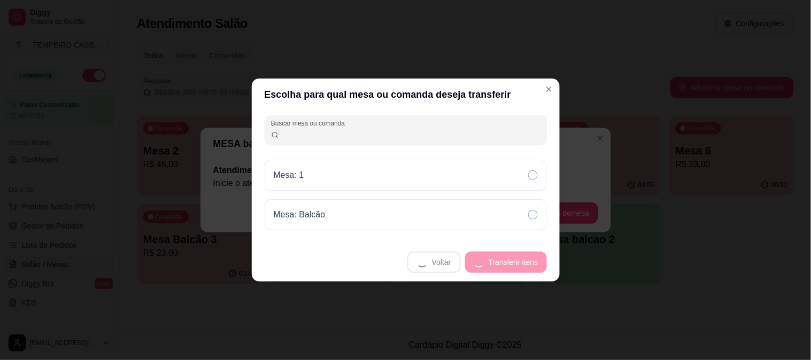
scroll to position [0, 0]
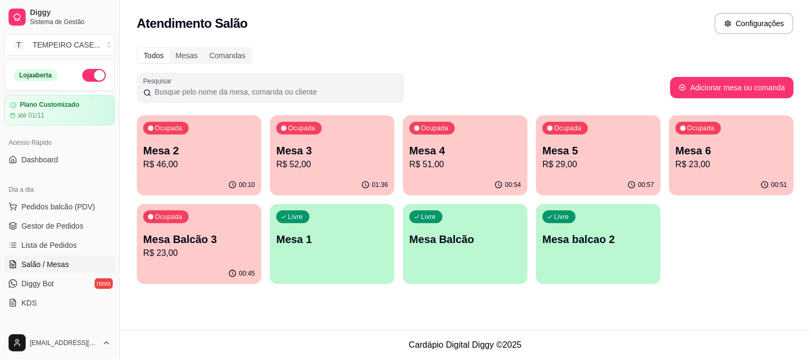
click at [222, 259] on p "R$ 23,00" at bounding box center [199, 253] width 112 height 13
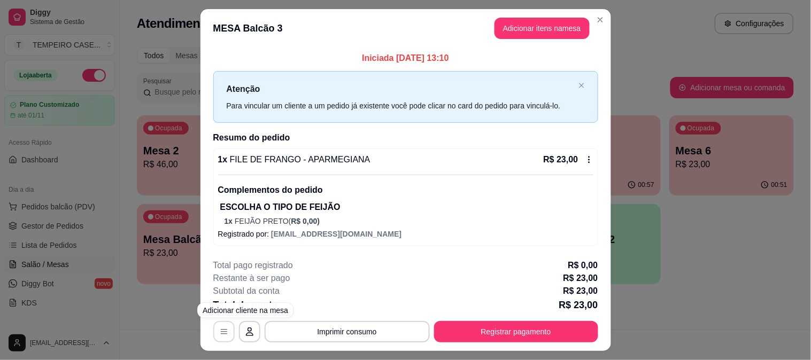
click at [213, 328] on button "button" at bounding box center [223, 331] width 21 height 21
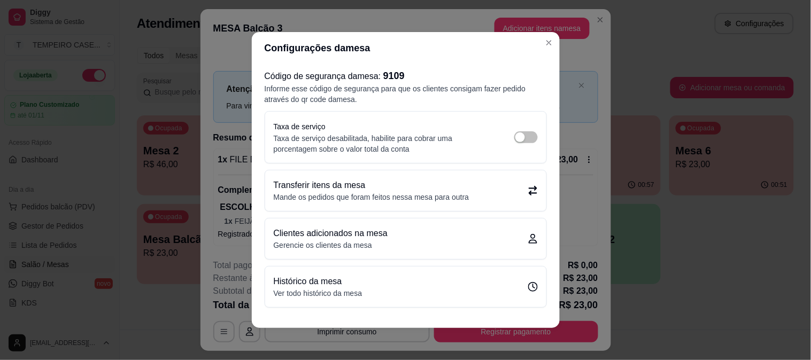
click at [418, 190] on p "Transferir itens da mesa" at bounding box center [372, 185] width 196 height 13
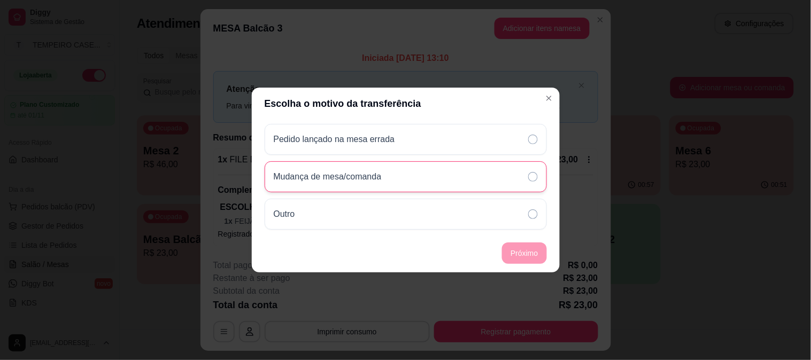
click at [456, 164] on div "Mudança de mesa/comanda" at bounding box center [406, 176] width 282 height 31
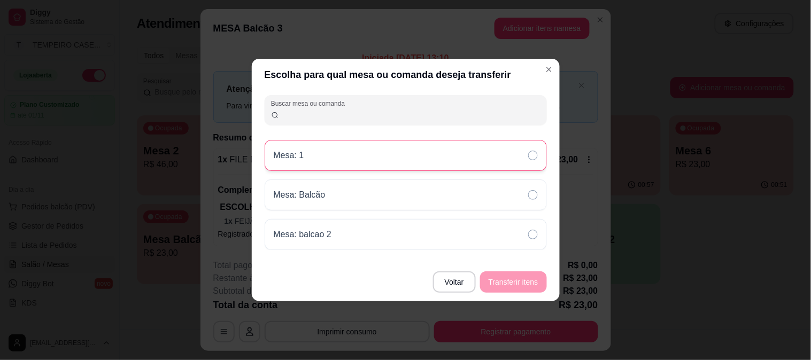
click at [421, 154] on div "Mesa: 1" at bounding box center [406, 155] width 282 height 31
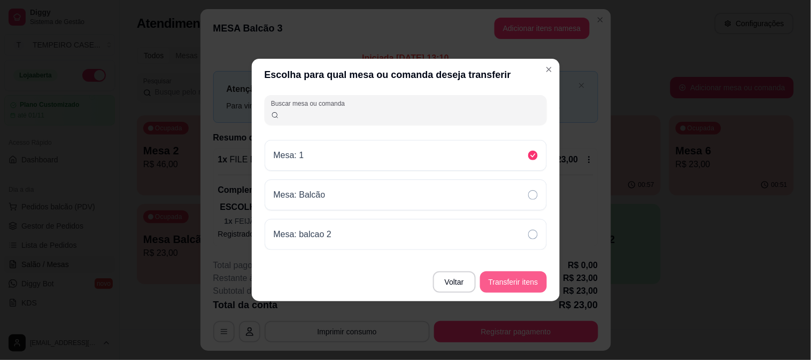
click at [510, 278] on button "Transferir itens" at bounding box center [513, 281] width 67 height 21
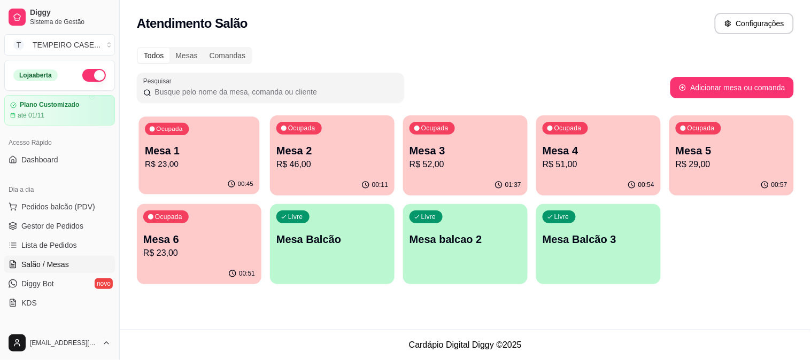
click at [243, 167] on p "R$ 23,00" at bounding box center [199, 164] width 108 height 12
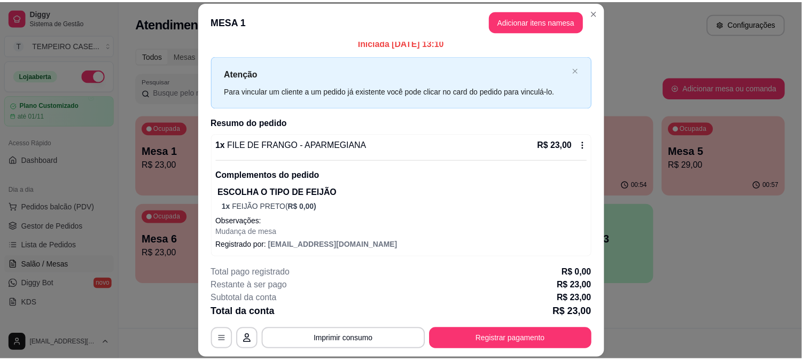
scroll to position [11, 0]
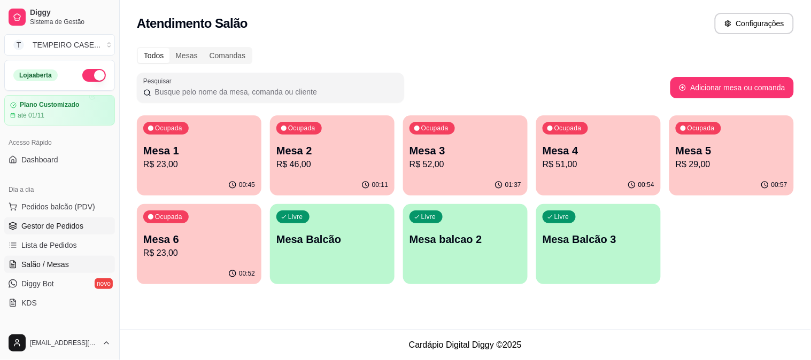
click at [33, 221] on span "Gestor de Pedidos" at bounding box center [52, 226] width 62 height 11
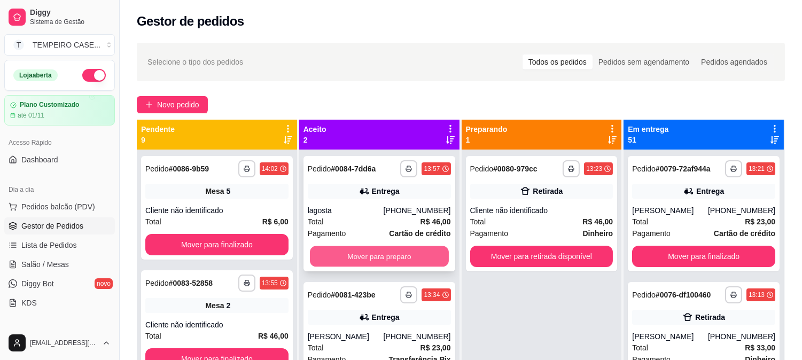
click at [393, 253] on button "Mover para preparo" at bounding box center [379, 256] width 139 height 21
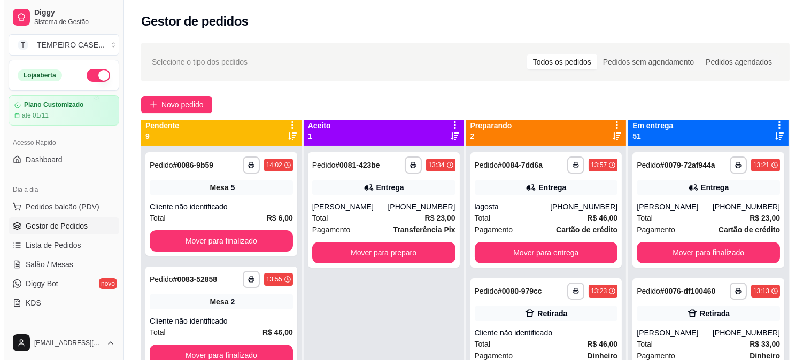
scroll to position [29, 0]
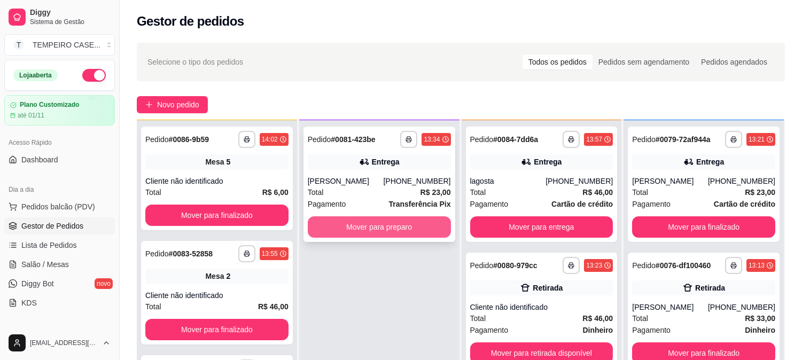
click at [390, 222] on button "Mover para preparo" at bounding box center [379, 226] width 143 height 21
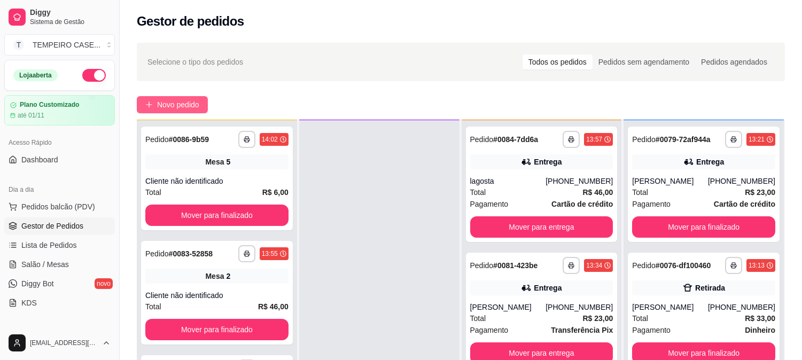
click at [183, 107] on span "Novo pedido" at bounding box center [178, 105] width 42 height 12
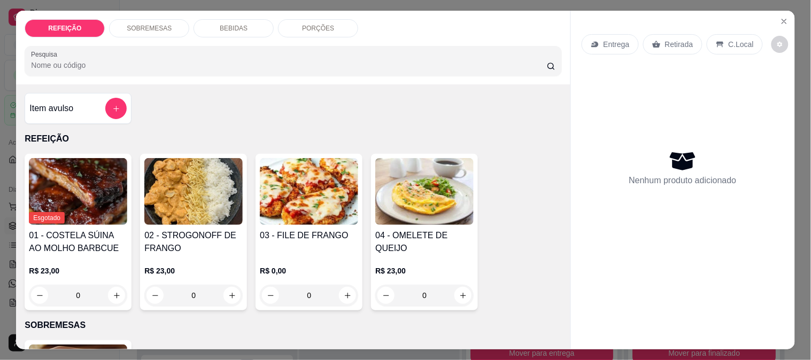
click at [300, 179] on img at bounding box center [309, 191] width 98 height 67
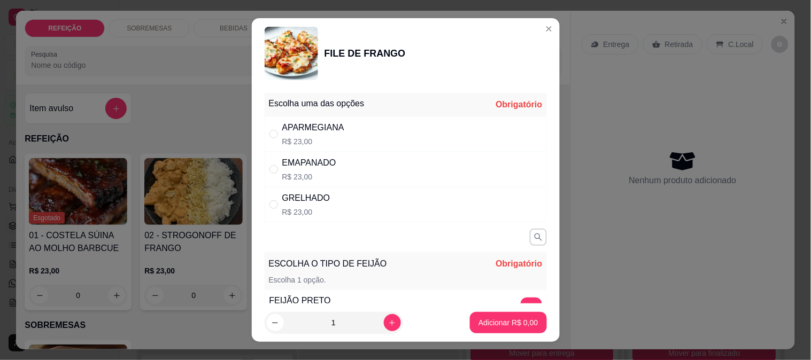
click at [335, 214] on div "GRELHADO R$ 23,00" at bounding box center [406, 204] width 282 height 35
radio input "true"
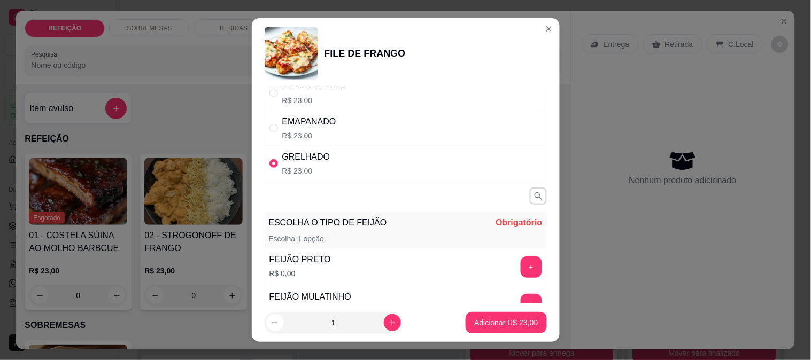
scroll to position [59, 0]
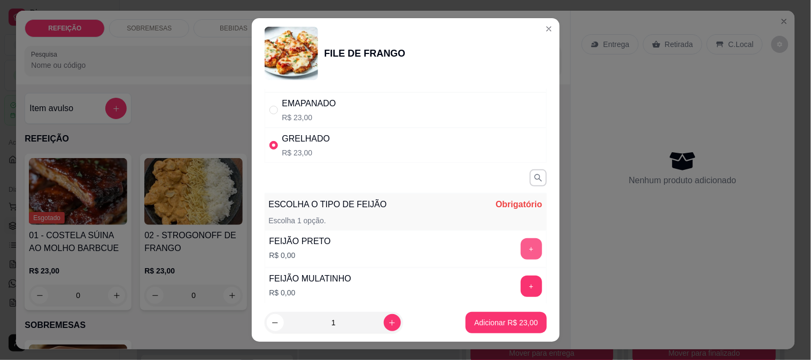
click at [520, 253] on button "+" at bounding box center [530, 248] width 21 height 21
click at [498, 316] on button "Adicionar R$ 23,00" at bounding box center [505, 322] width 81 height 21
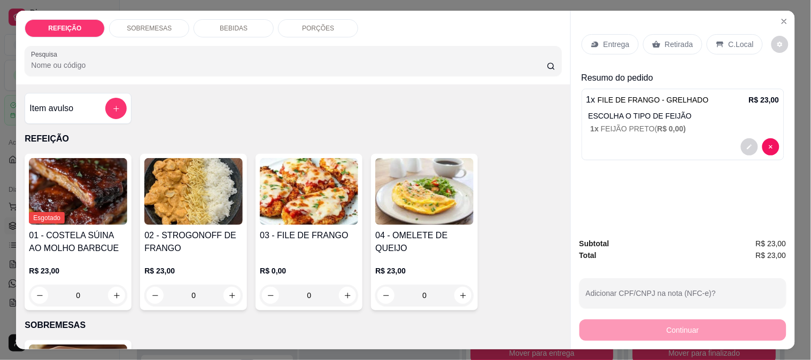
click at [170, 171] on img at bounding box center [193, 191] width 98 height 67
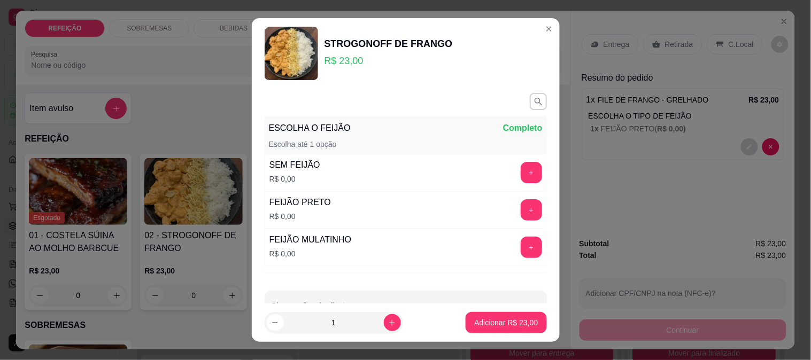
scroll to position [32, 0]
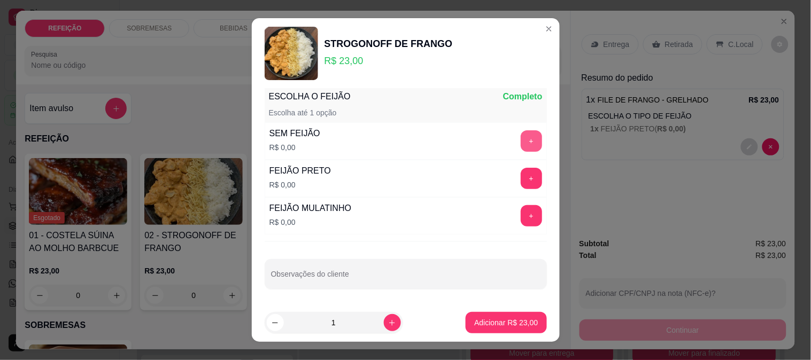
click at [520, 139] on button "+" at bounding box center [530, 140] width 21 height 21
click at [432, 273] on input "Observações do cliente" at bounding box center [405, 278] width 269 height 11
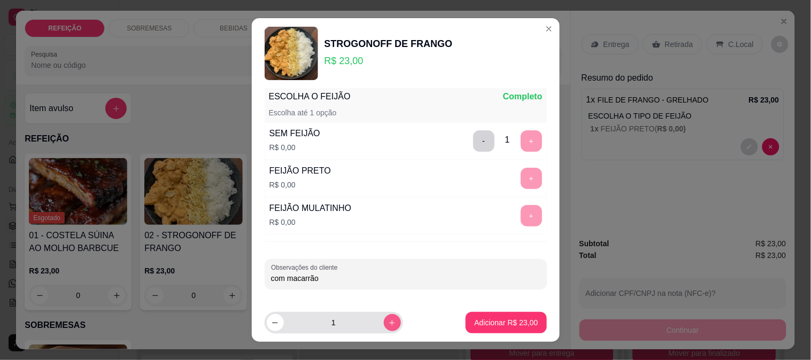
type input "com macarrão"
click at [389, 323] on div "1" at bounding box center [334, 322] width 138 height 21
click at [388, 324] on icon "increase-product-quantity" at bounding box center [392, 323] width 8 height 8
type input "2"
click at [537, 323] on footer "2 Adicionar R$ 46,00" at bounding box center [406, 323] width 308 height 38
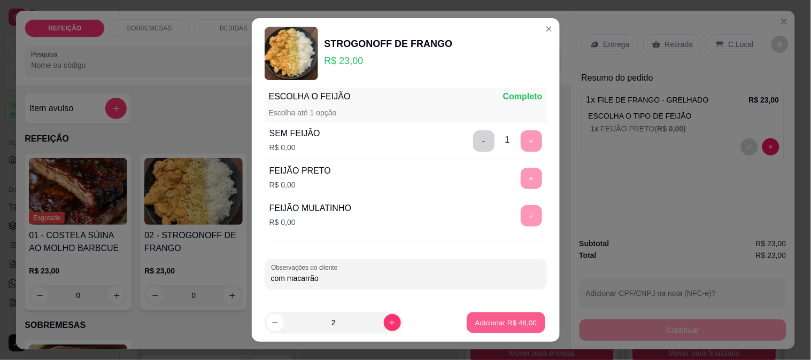
click at [522, 323] on p "Adicionar R$ 46,00" at bounding box center [506, 323] width 62 height 10
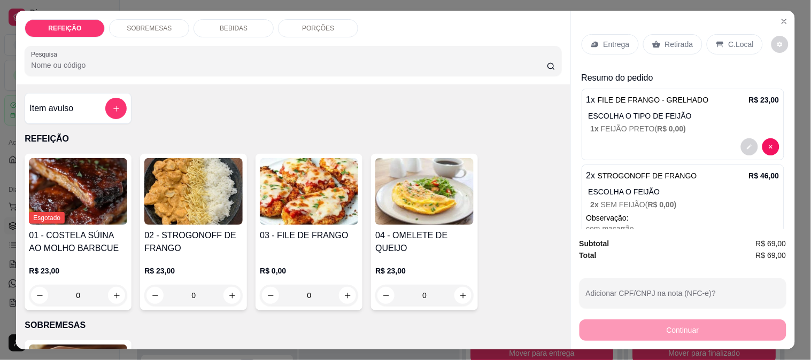
click at [608, 50] on div "Entrega Retirada C.Local" at bounding box center [682, 44] width 203 height 37
click at [604, 42] on p "Entrega" at bounding box center [616, 44] width 26 height 11
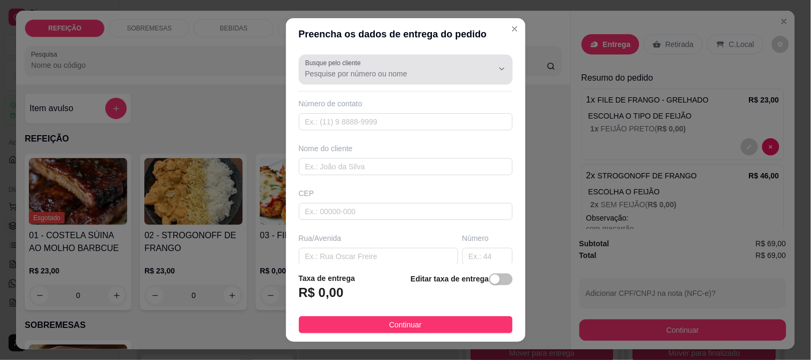
click at [345, 76] on input "Busque pelo cliente" at bounding box center [390, 73] width 171 height 11
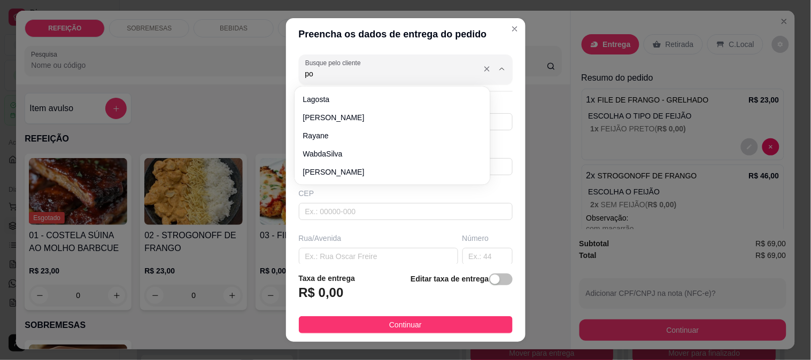
type input "p"
type input "julia"
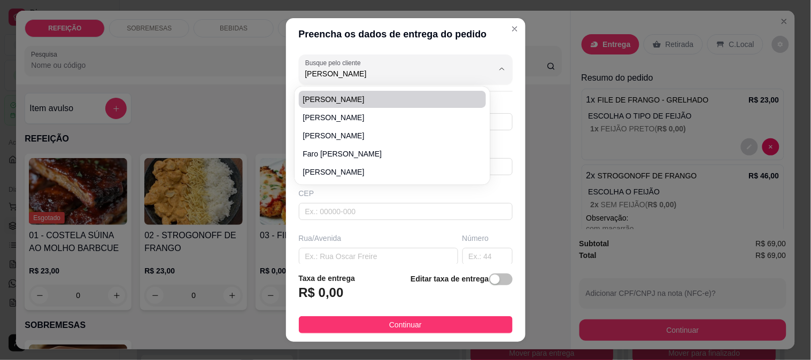
click at [331, 94] on span "julia" at bounding box center [387, 99] width 168 height 11
type input "8191073637"
type input "julia"
type input "Aqui na rotatória, no beco da lanchonete de merinha"
type input "IPOJUCA"
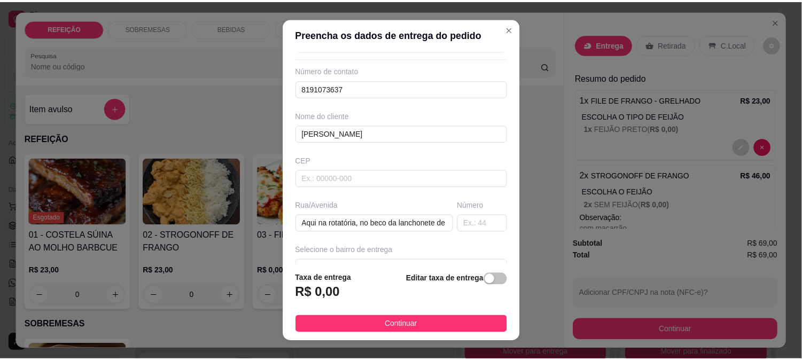
scroll to position [59, 0]
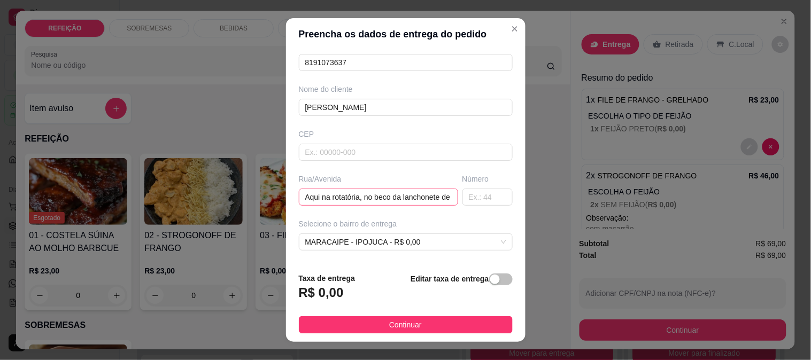
type input "julia"
click at [359, 199] on input "Aqui na rotatória, no beco da lanchonete de merinha" at bounding box center [378, 197] width 159 height 17
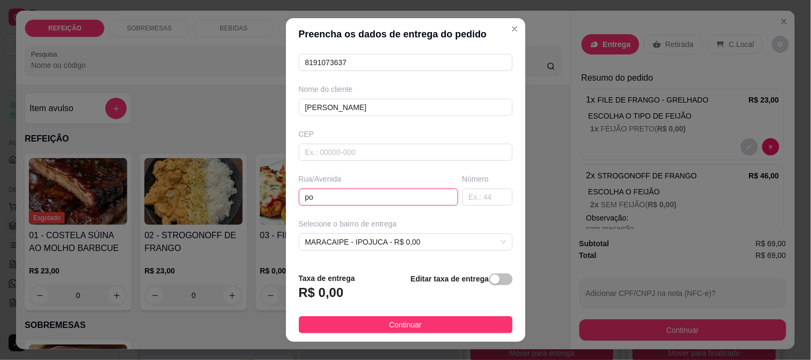
type input "p"
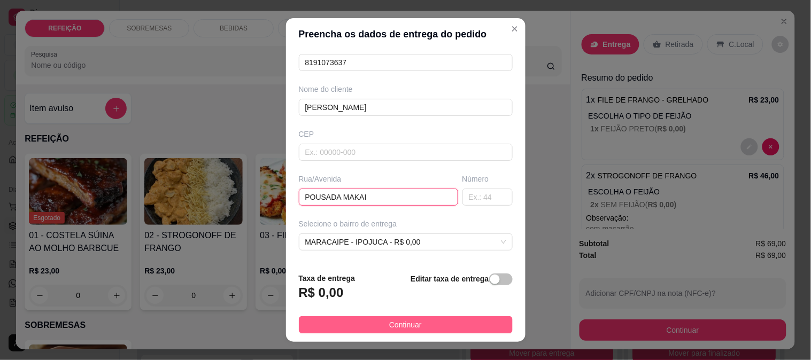
type input "POUSADA MAKAI"
click at [395, 330] on span "Continuar" at bounding box center [405, 325] width 33 height 12
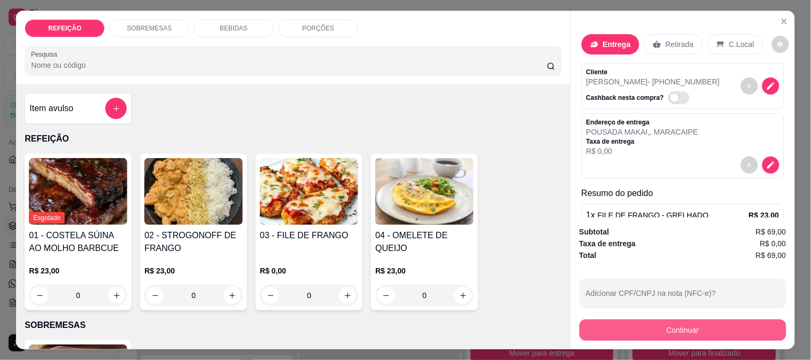
click at [615, 332] on button "Continuar" at bounding box center [682, 330] width 207 height 21
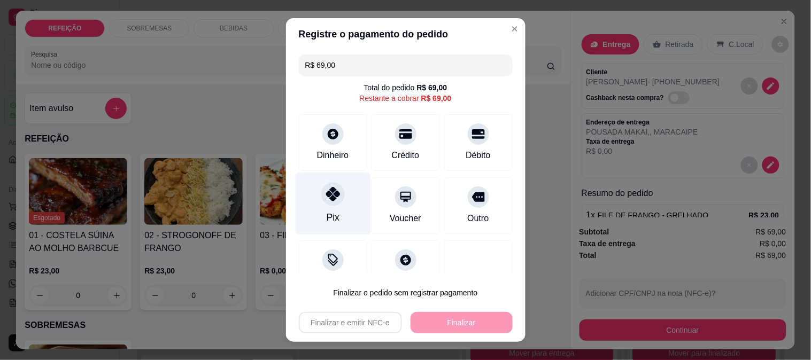
click at [320, 178] on div "Pix" at bounding box center [332, 203] width 75 height 63
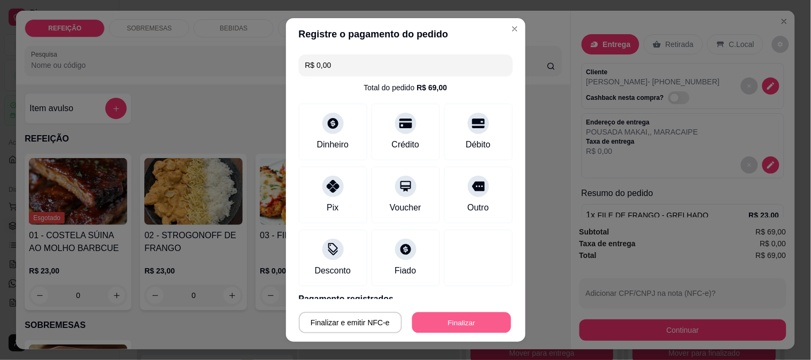
click at [445, 328] on button "Finalizar" at bounding box center [461, 323] width 99 height 21
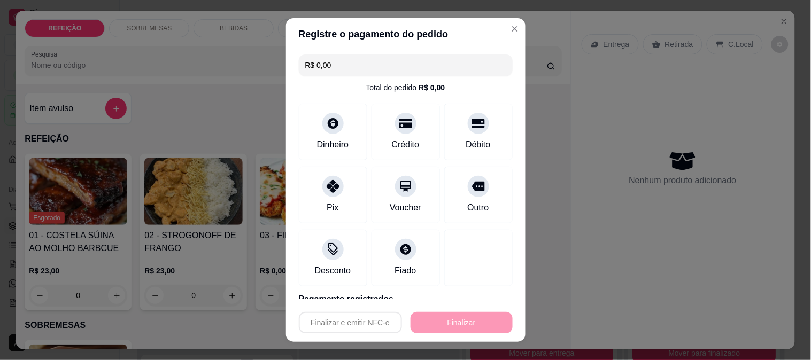
type input "-R$ 69,00"
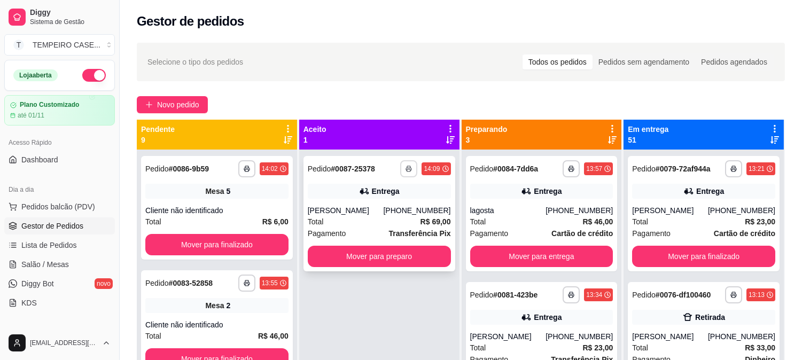
click at [410, 173] on button "button" at bounding box center [408, 168] width 17 height 17
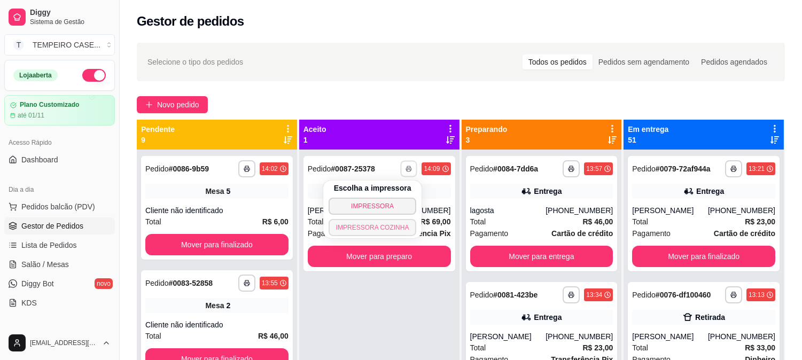
click at [386, 227] on button "IMPRESSORA COZINHA" at bounding box center [373, 227] width 88 height 17
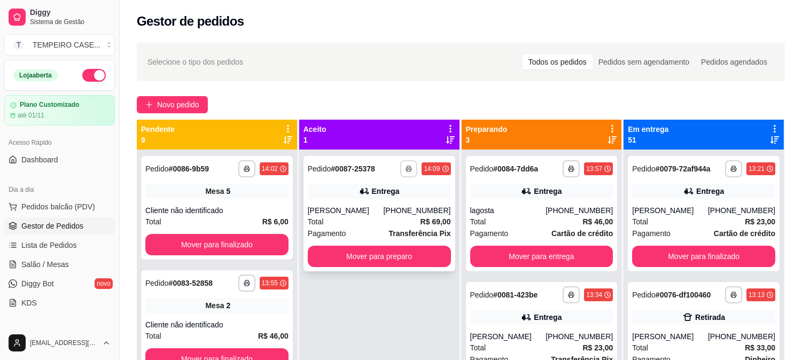
click at [406, 167] on icon "button" at bounding box center [409, 169] width 6 height 6
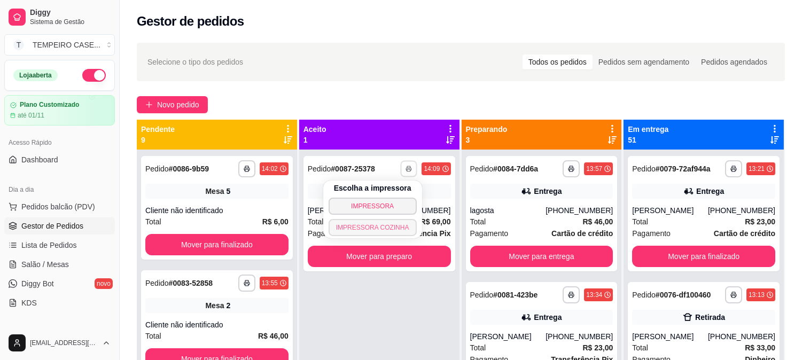
click at [389, 222] on button "IMPRESSORA COZINHA" at bounding box center [373, 227] width 88 height 17
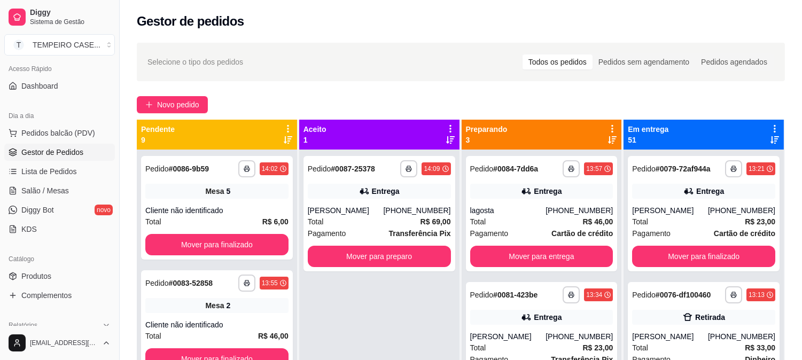
scroll to position [178, 0]
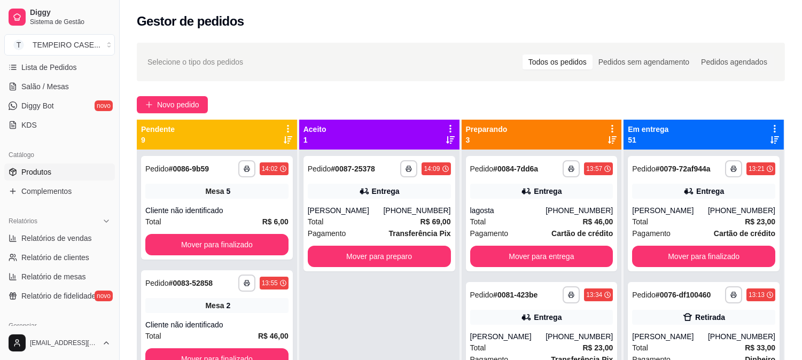
click at [58, 167] on link "Produtos" at bounding box center [59, 172] width 111 height 17
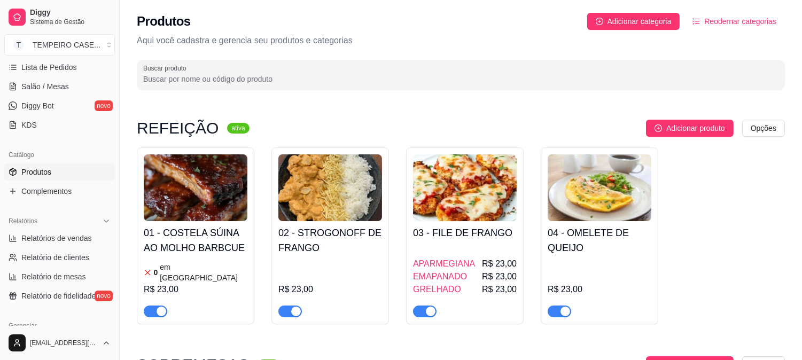
click at [364, 246] on h4 "02 - STROGONOFF DE FRANGO" at bounding box center [330, 241] width 104 height 30
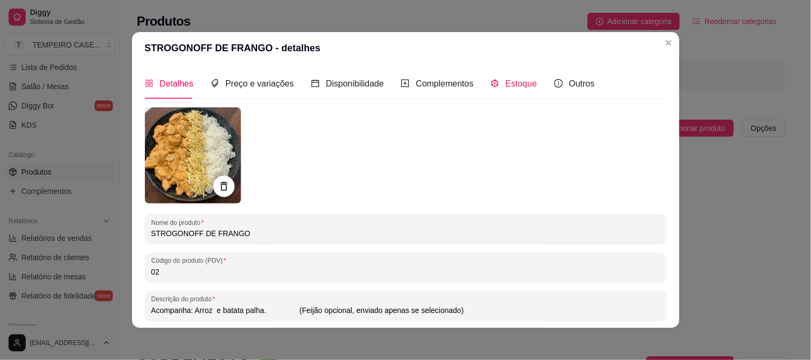
click at [512, 83] on span "Estoque" at bounding box center [522, 83] width 32 height 9
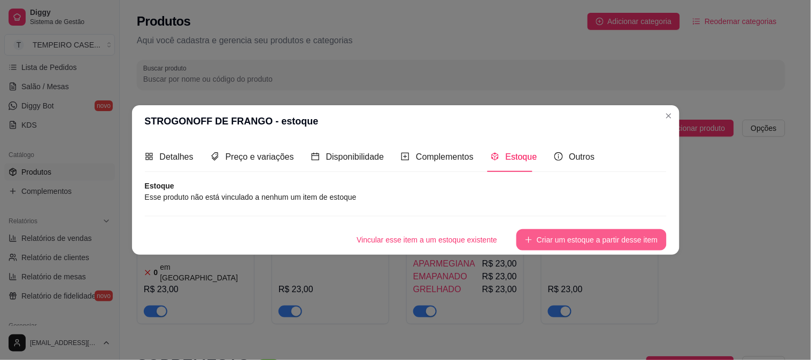
click at [527, 236] on button "Criar um estoque a partir desse item" at bounding box center [591, 239] width 150 height 21
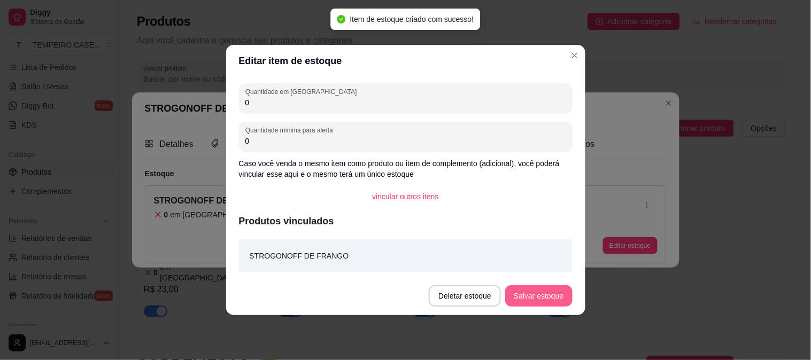
click at [539, 294] on button "Salvar estoque" at bounding box center [538, 295] width 67 height 21
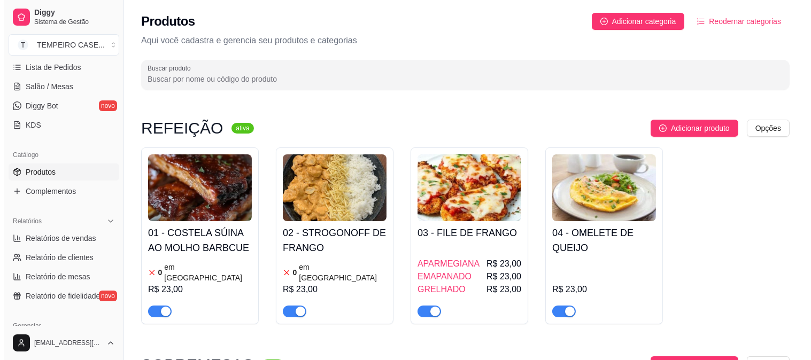
scroll to position [119, 0]
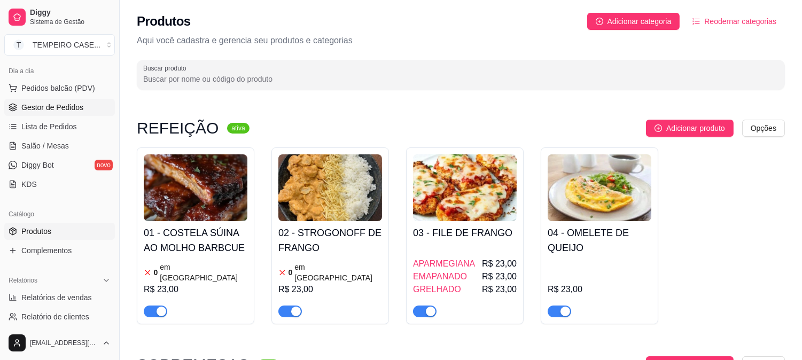
click at [44, 111] on span "Gestor de Pedidos" at bounding box center [52, 107] width 62 height 11
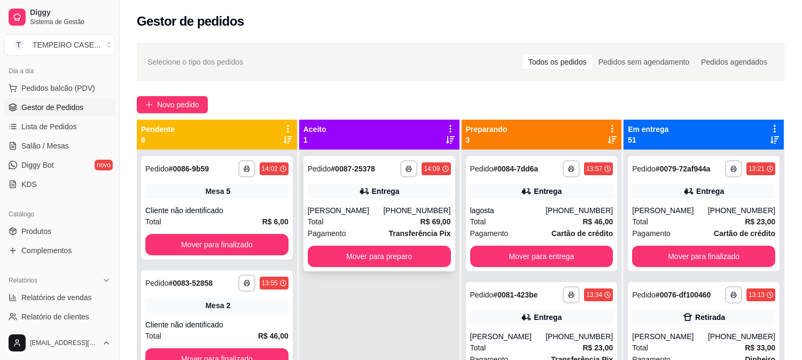
click at [405, 165] on button "button" at bounding box center [408, 168] width 17 height 17
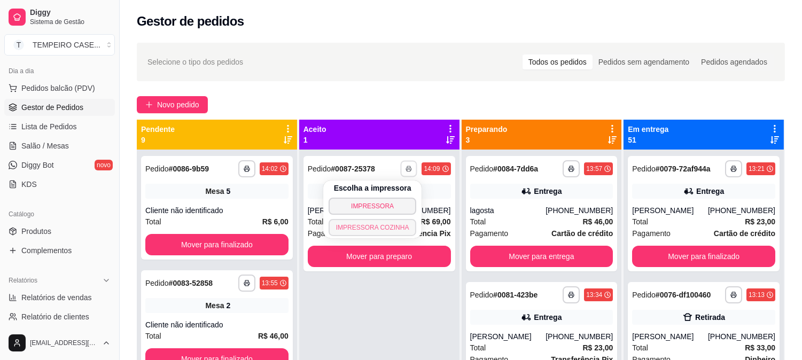
click at [350, 229] on button "IMPRESSORA COZINHA" at bounding box center [373, 227] width 88 height 17
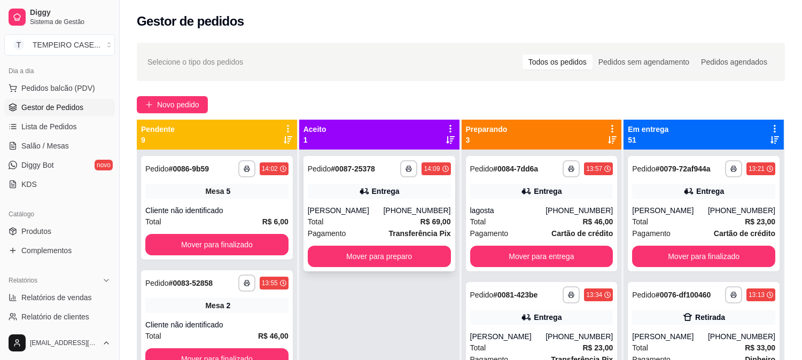
click at [376, 203] on div "**********" at bounding box center [380, 213] width 152 height 115
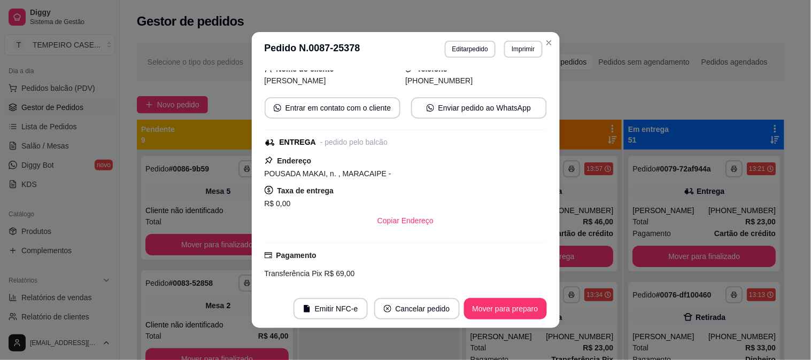
scroll to position [292, 0]
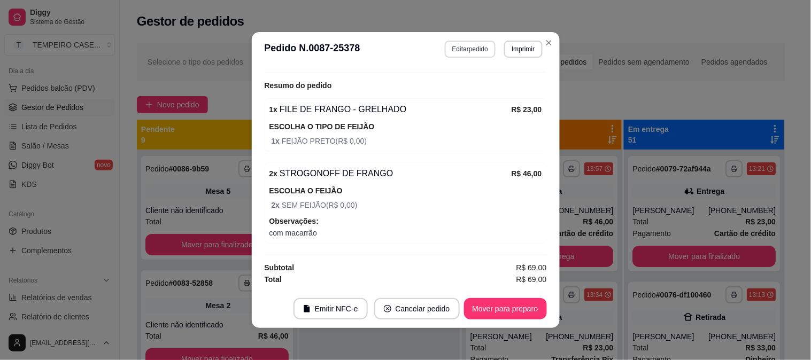
click at [462, 52] on button "Editar pedido" at bounding box center [470, 49] width 51 height 17
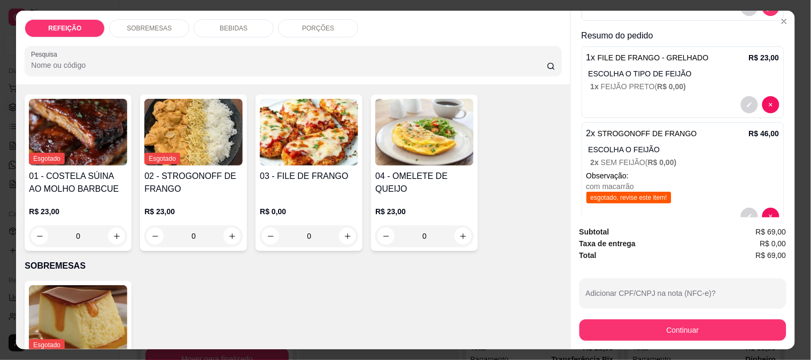
scroll to position [185, 0]
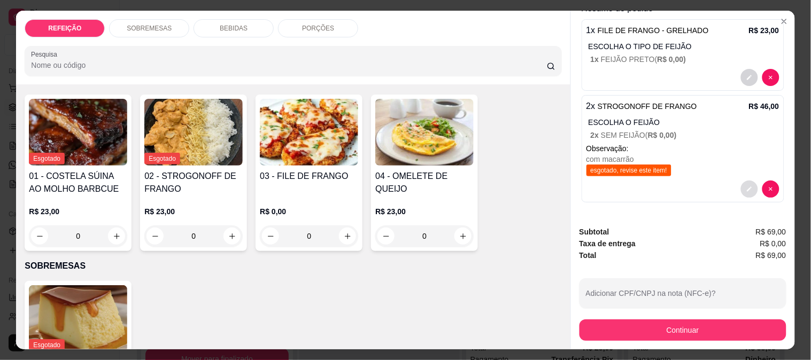
click at [746, 187] on icon "decrease-product-quantity" at bounding box center [749, 189] width 6 height 6
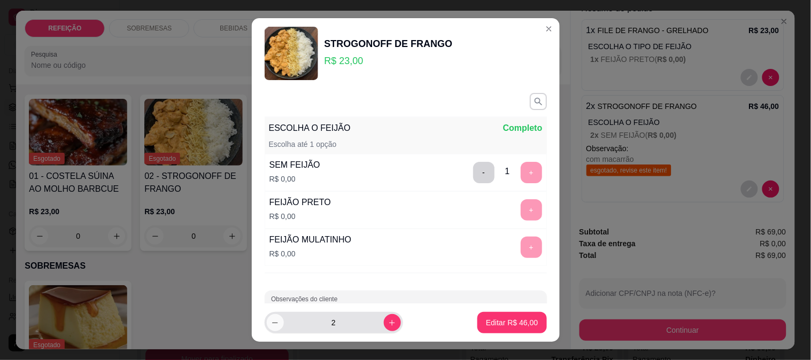
click at [275, 322] on button "decrease-product-quantity" at bounding box center [275, 322] width 17 height 17
type input "1"
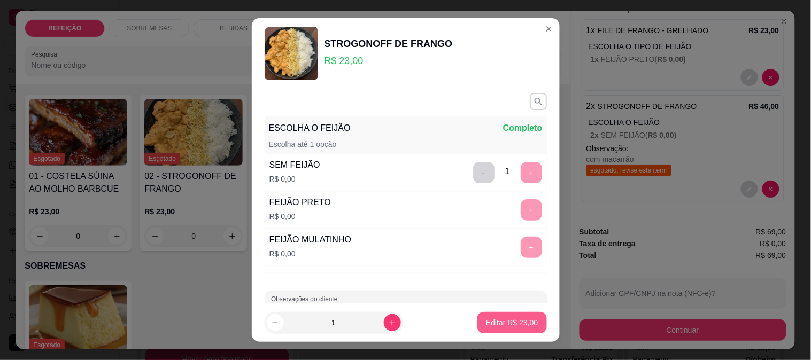
click at [520, 324] on p "Editar R$ 23,00" at bounding box center [512, 322] width 52 height 11
click at [493, 318] on p "Editar R$ 23,00" at bounding box center [512, 322] width 52 height 11
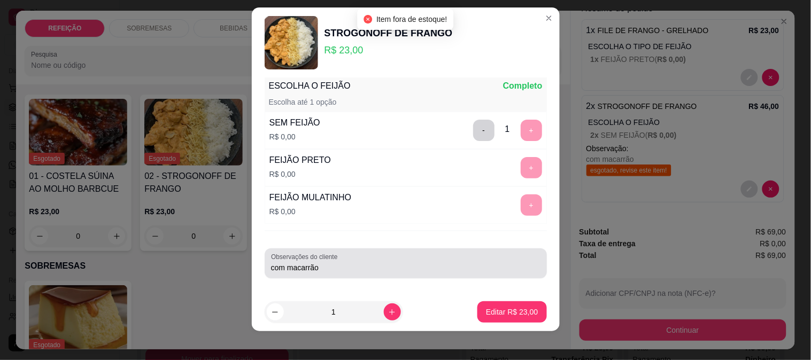
scroll to position [16, 0]
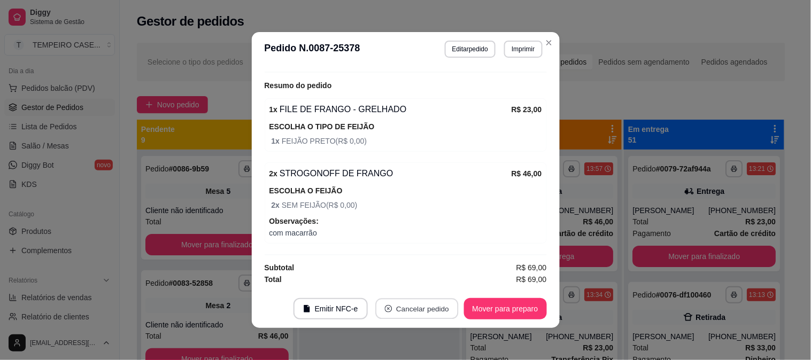
click at [419, 313] on button "Cancelar pedido" at bounding box center [416, 309] width 83 height 21
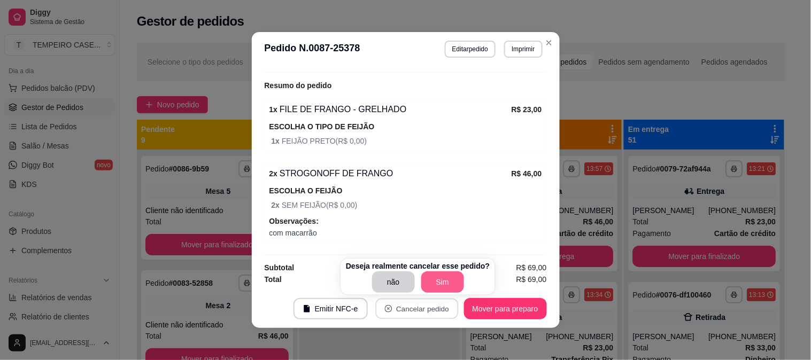
click at [435, 270] on p "Deseja realmente cancelar esse pedido?" at bounding box center [418, 266] width 144 height 11
click at [436, 276] on button "Sim" at bounding box center [442, 281] width 43 height 21
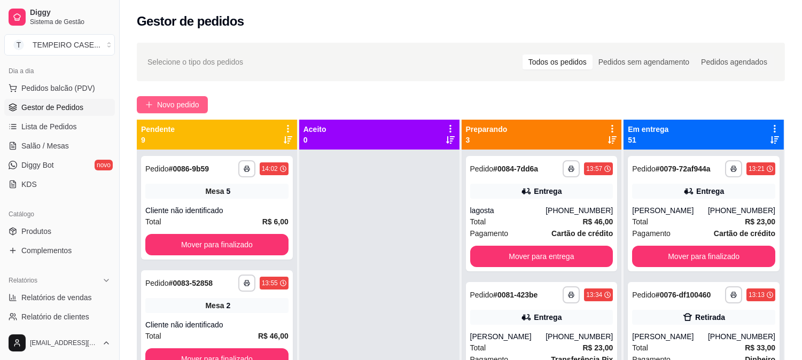
click at [177, 102] on span "Novo pedido" at bounding box center [178, 105] width 42 height 12
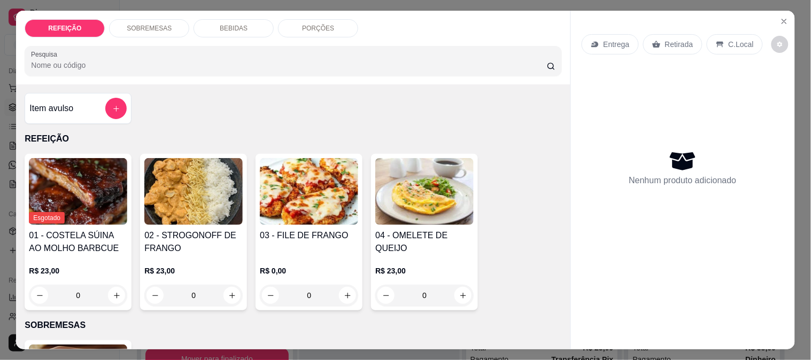
click at [182, 182] on img at bounding box center [193, 191] width 98 height 67
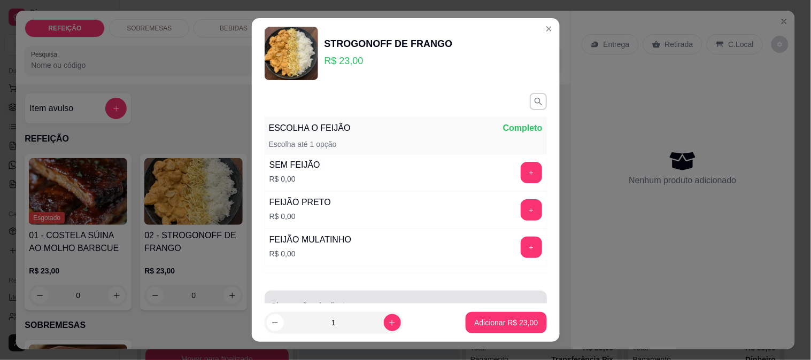
click at [403, 291] on div "Observações do cliente" at bounding box center [406, 306] width 282 height 30
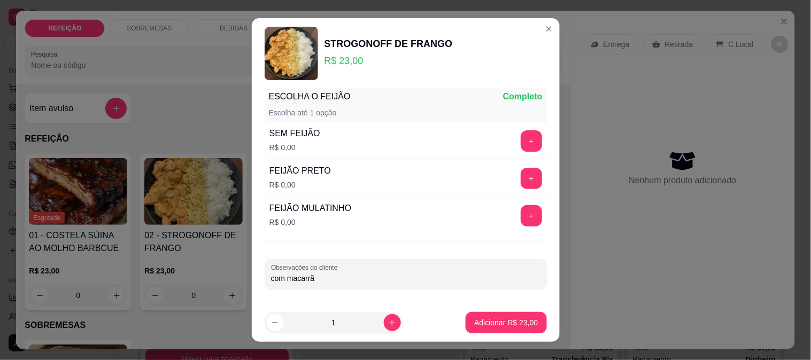
type input "com macarrão"
click at [470, 329] on button "Adicionar R$ 23,00" at bounding box center [506, 323] width 79 height 21
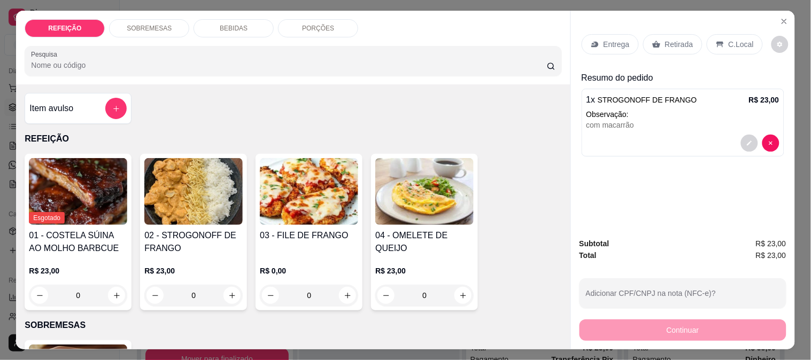
click at [318, 229] on h4 "03 - FILE DE FRANGO" at bounding box center [309, 235] width 98 height 13
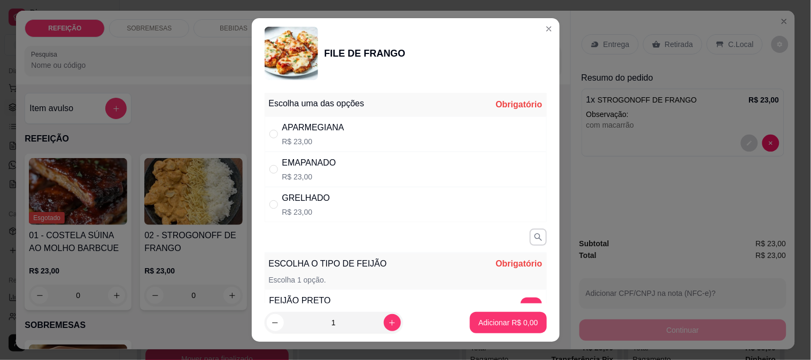
click at [346, 197] on div "GRELHADO R$ 23,00" at bounding box center [406, 204] width 282 height 35
radio input "true"
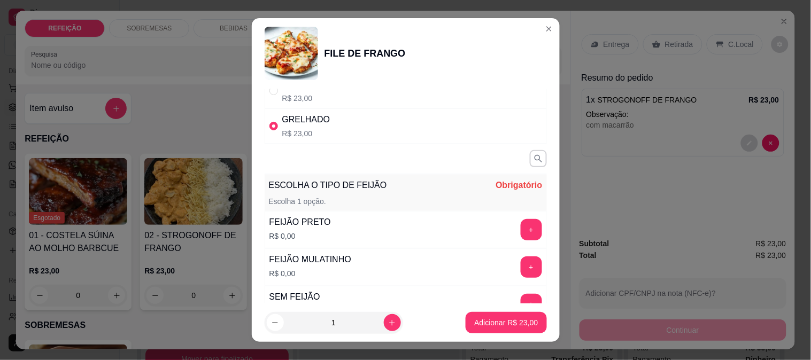
scroll to position [168, 0]
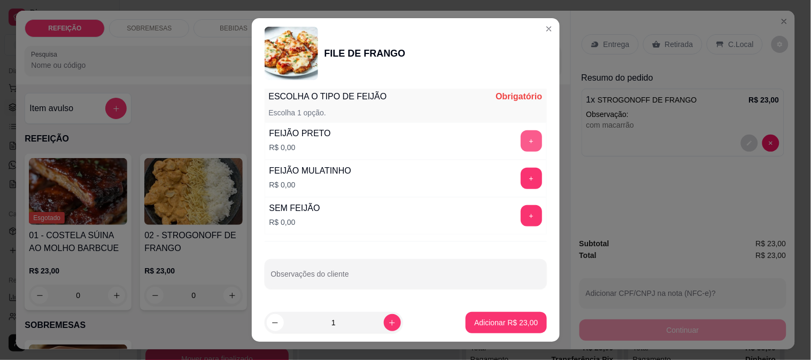
click at [520, 137] on button "+" at bounding box center [530, 140] width 21 height 21
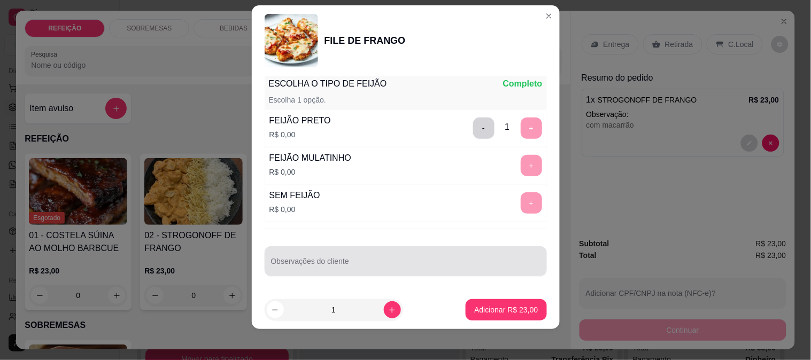
scroll to position [16, 0]
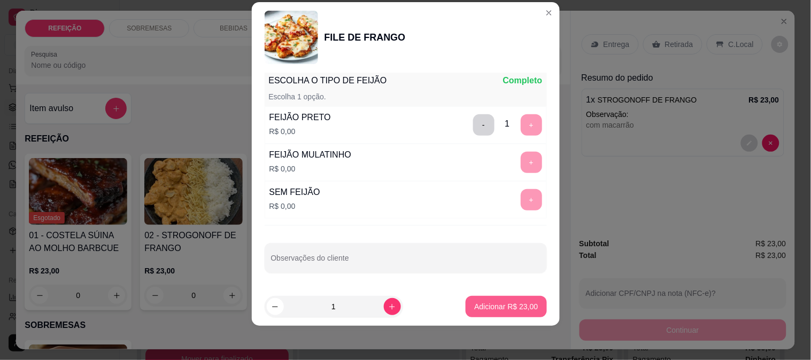
click at [479, 311] on p "Adicionar R$ 23,00" at bounding box center [506, 306] width 64 height 11
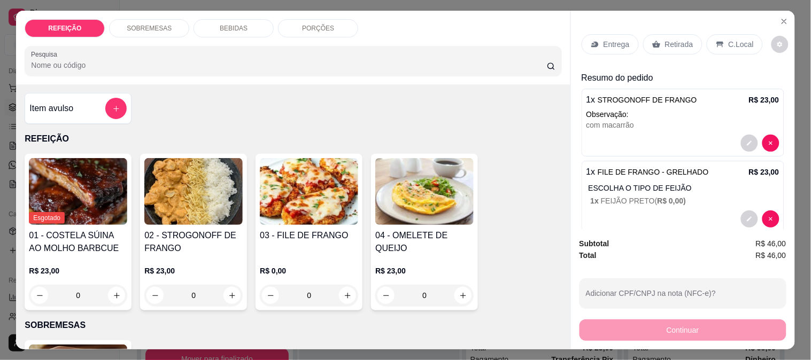
click at [623, 40] on p "Entrega" at bounding box center [616, 44] width 26 height 11
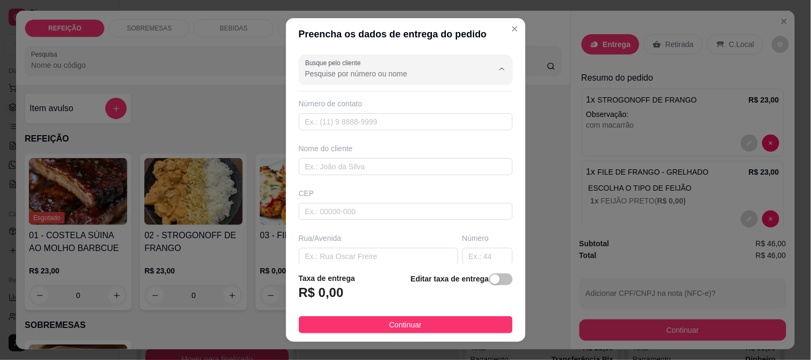
click at [391, 77] on input "Busque pelo cliente" at bounding box center [390, 73] width 171 height 11
type input "l"
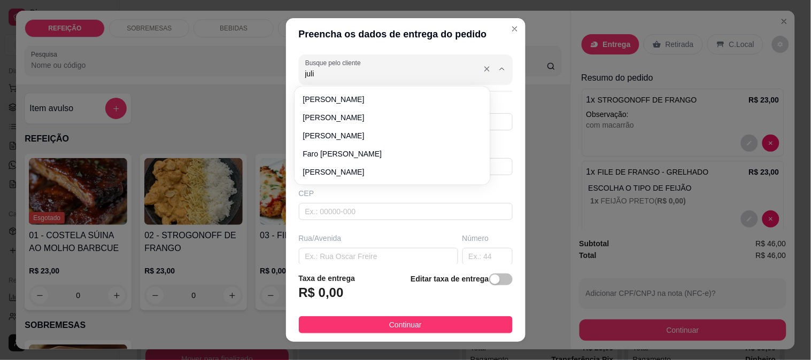
type input "julia"
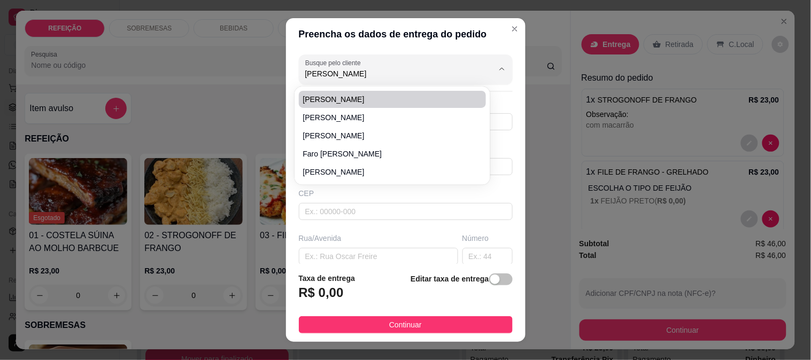
click at [317, 100] on span "julia" at bounding box center [387, 99] width 168 height 11
type input "8191073637"
type input "julia"
type input "POUSADA MAKAI"
type input "IPOJUCA"
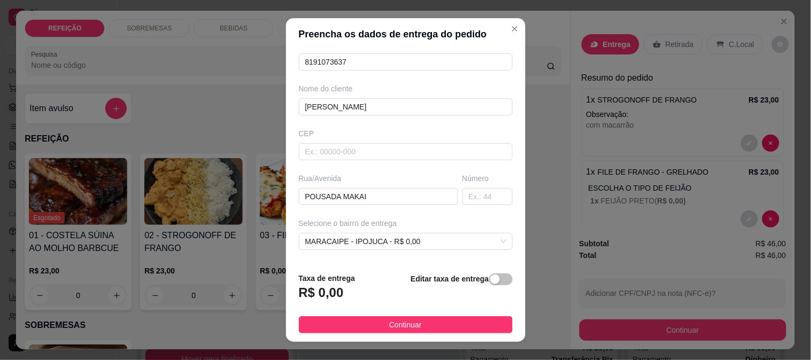
scroll to position [135, 0]
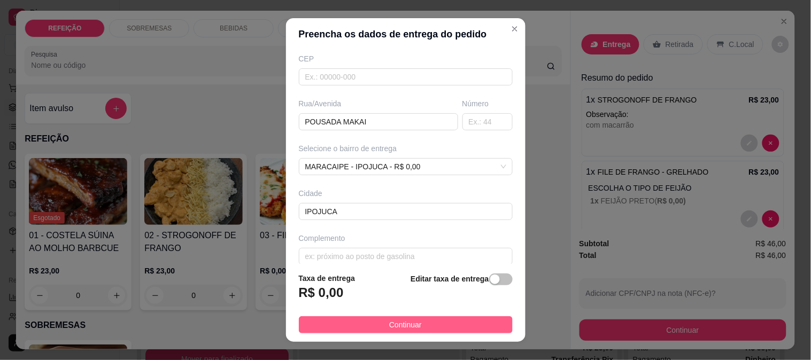
click at [406, 323] on span "Continuar" at bounding box center [405, 325] width 33 height 12
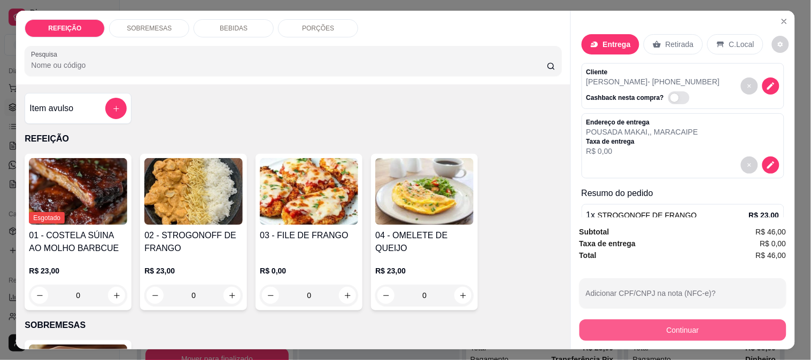
click at [705, 322] on button "Continuar" at bounding box center [682, 330] width 207 height 21
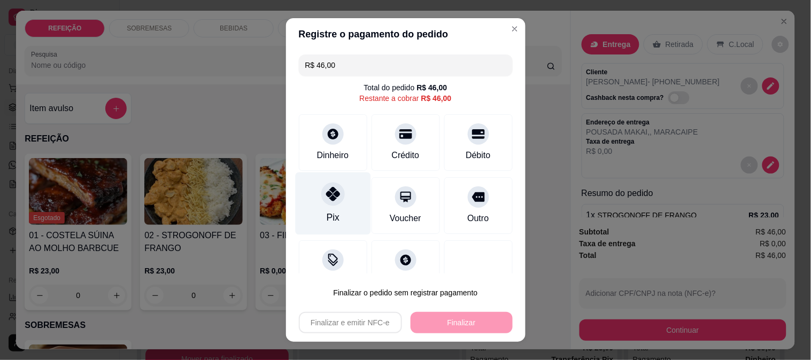
click at [297, 201] on div "Pix" at bounding box center [332, 203] width 75 height 63
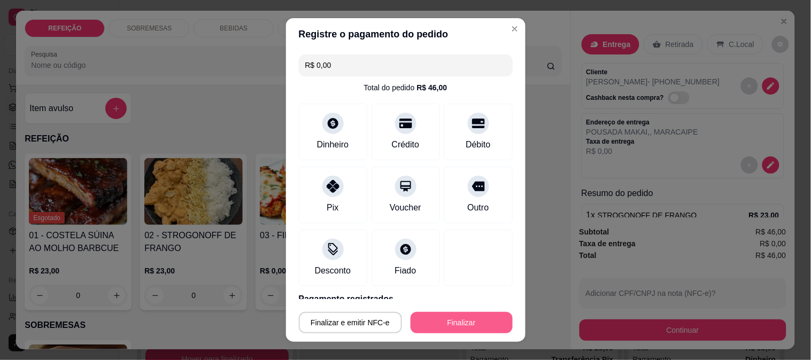
click at [431, 323] on button "Finalizar" at bounding box center [461, 322] width 102 height 21
type input "-R$ 46,00"
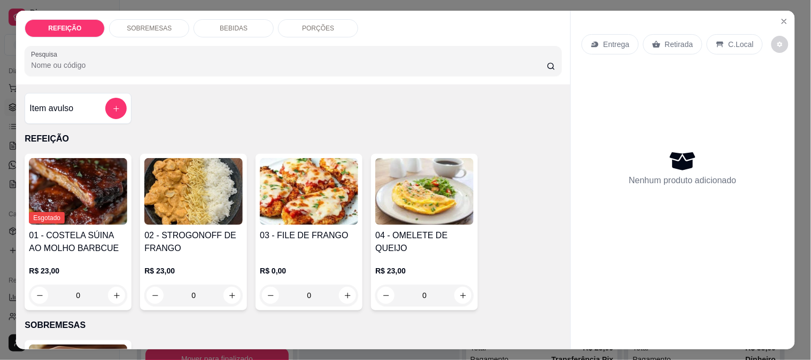
click at [5, 200] on div "Loja aberta Plano Customizado até 01/11 Acesso Rápido Dashboard Dia a dia Pedid…" at bounding box center [59, 193] width 119 height 266
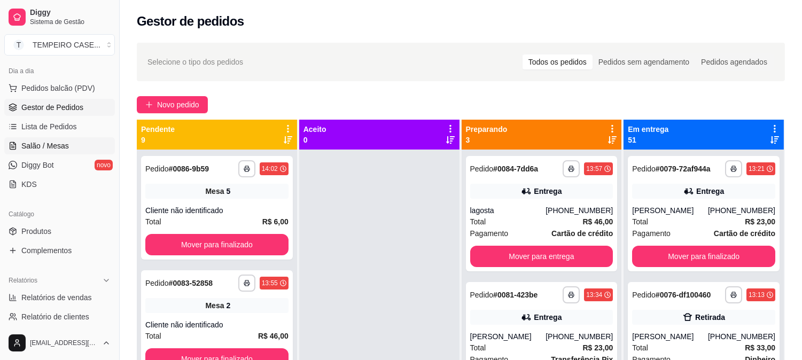
click at [40, 147] on span "Salão / Mesas" at bounding box center [45, 146] width 48 height 11
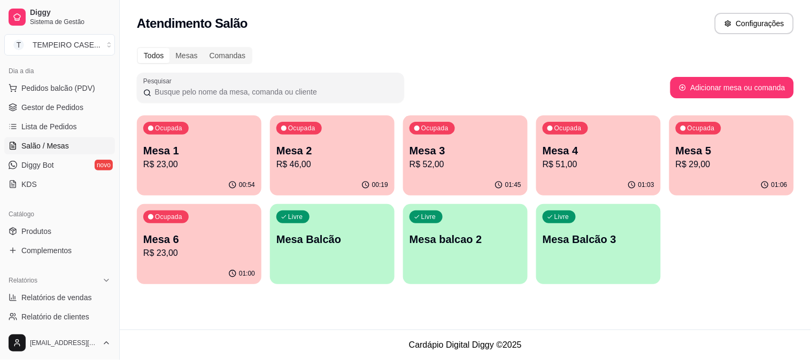
click at [473, 166] on p "R$ 52,00" at bounding box center [465, 164] width 112 height 13
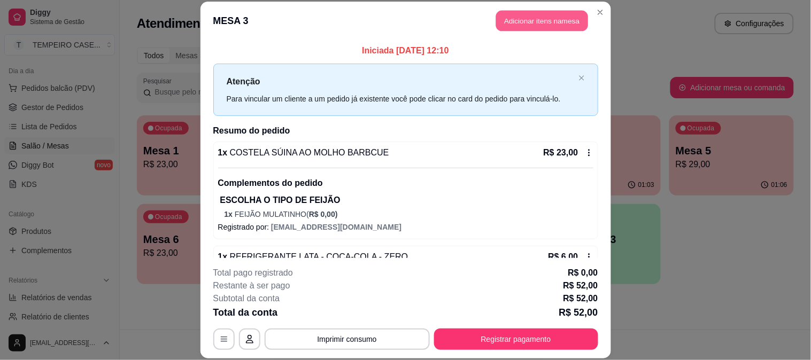
click at [516, 19] on button "Adicionar itens na mesa" at bounding box center [542, 21] width 92 height 21
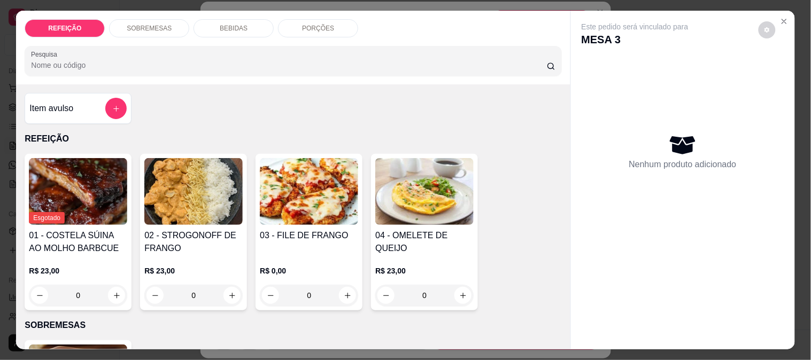
click at [219, 19] on div "BEBIDAS" at bounding box center [233, 28] width 80 height 18
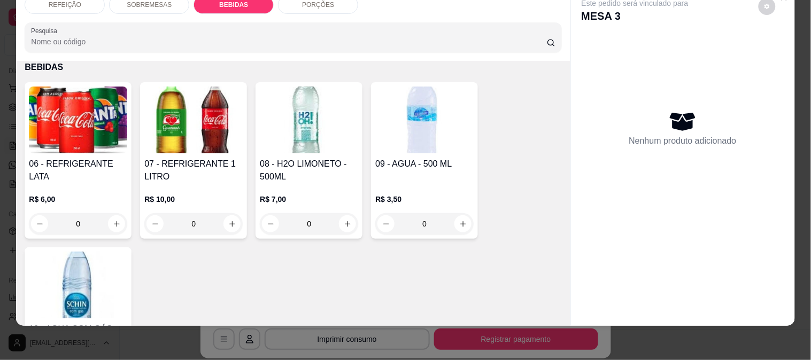
click at [45, 270] on img at bounding box center [78, 285] width 98 height 67
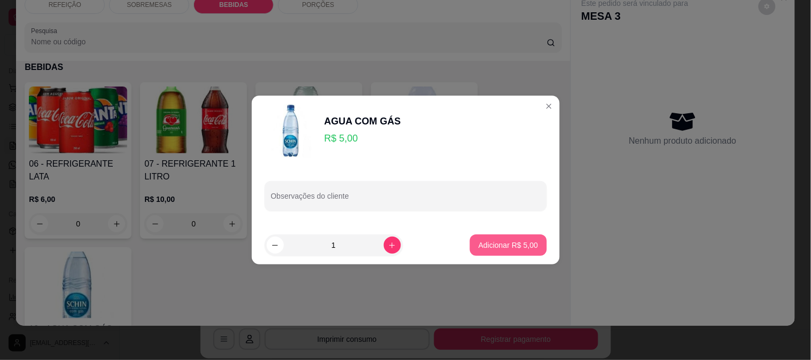
click at [487, 243] on p "Adicionar R$ 5,00" at bounding box center [507, 245] width 59 height 11
type input "1"
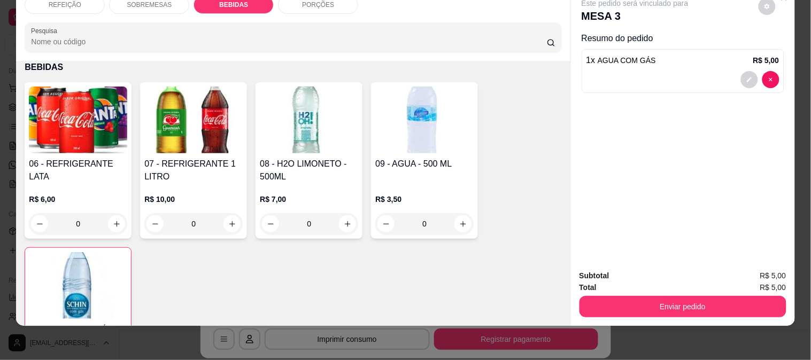
click at [604, 296] on button "Enviar pedido" at bounding box center [682, 306] width 207 height 21
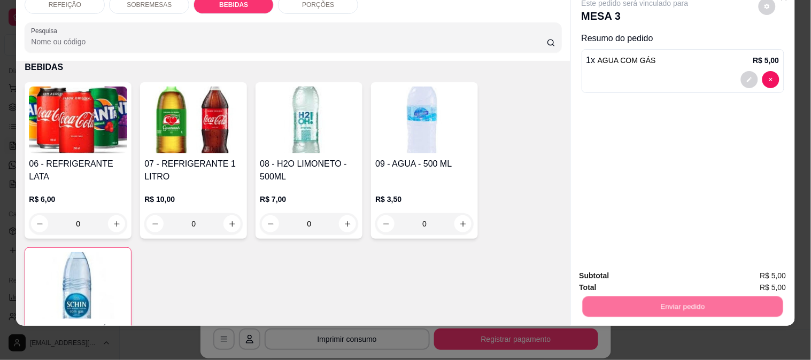
click at [757, 270] on button "Enviar pedido" at bounding box center [758, 271] width 60 height 20
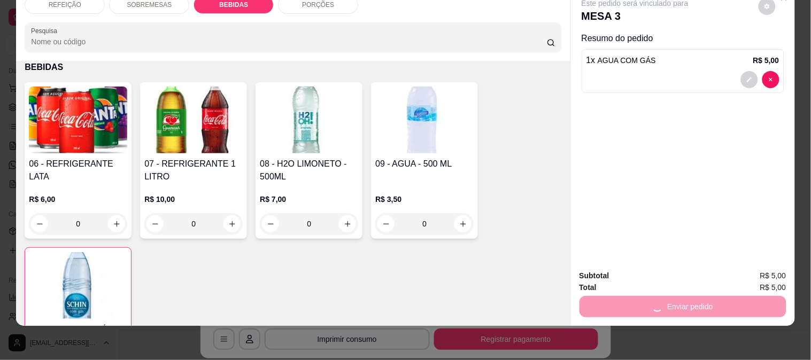
click at [407, 274] on div "06 - REFRIGERANTE LATA R$ 6,00 0 07 - REFRIGERANTE 1 LITRO R$ 10,00 0 08 - H2O …" at bounding box center [293, 237] width 537 height 310
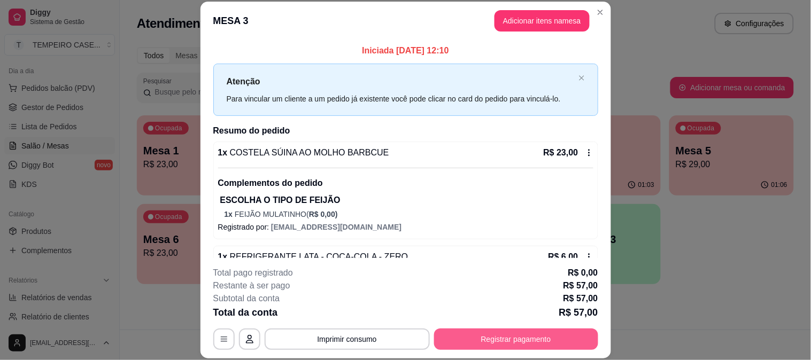
click at [499, 346] on button "Registrar pagamento" at bounding box center [516, 339] width 164 height 21
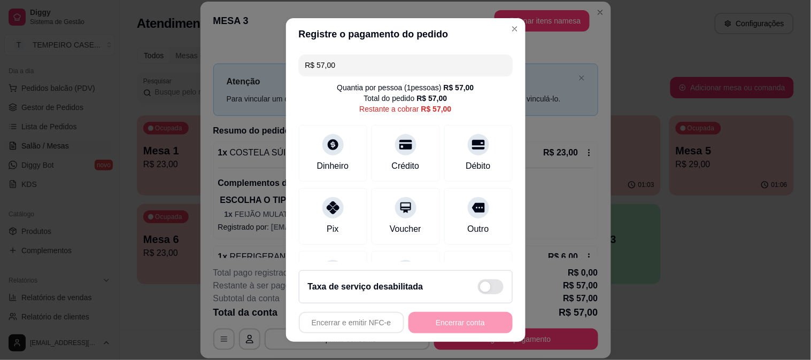
drag, startPoint x: 360, startPoint y: 63, endPoint x: 223, endPoint y: 57, distance: 136.9
click at [223, 57] on div "Registre o pagamento do pedido R$ 57,00 Quantia por pessoa ( 1 pessoas) R$ 57,0…" at bounding box center [405, 180] width 811 height 360
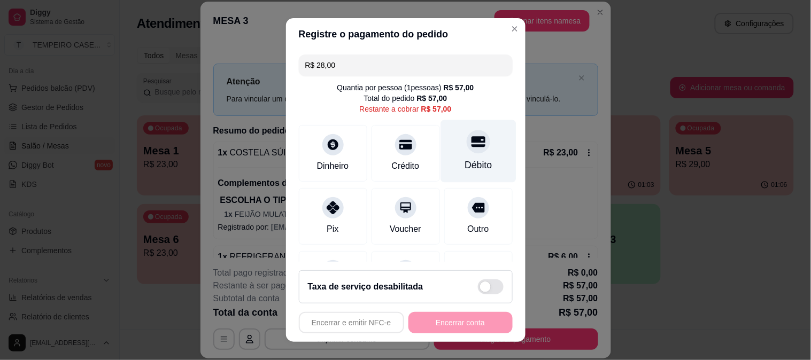
click at [444, 150] on div "Débito" at bounding box center [477, 151] width 75 height 63
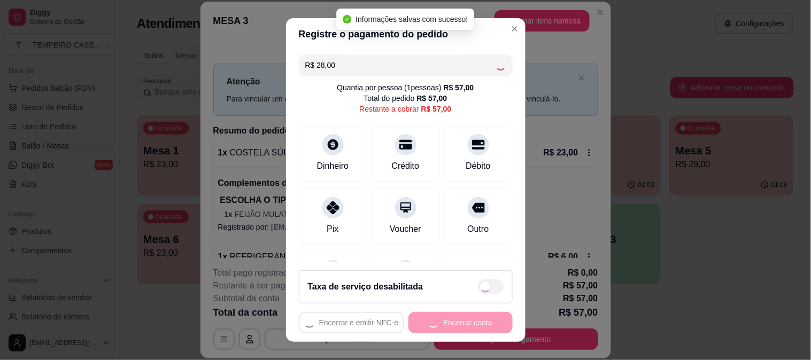
type input "R$ 29,00"
click at [463, 321] on div "Encerrar e emitir NFC-e Encerrar conta" at bounding box center [406, 322] width 214 height 21
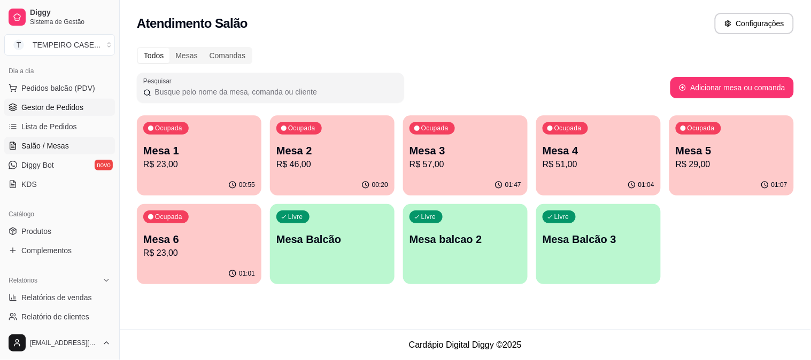
click at [52, 113] on link "Gestor de Pedidos" at bounding box center [59, 107] width 111 height 17
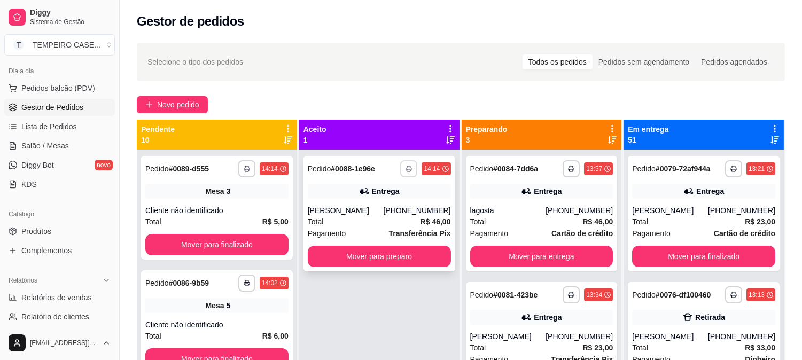
click at [407, 168] on icon "button" at bounding box center [409, 169] width 6 height 6
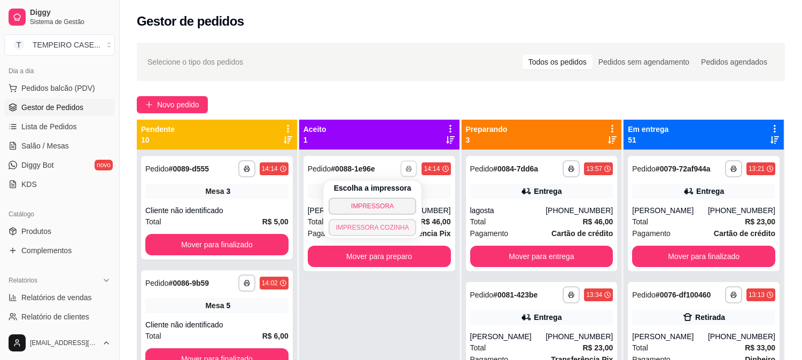
click at [373, 226] on button "IMPRESSORA COZINHA" at bounding box center [373, 227] width 88 height 17
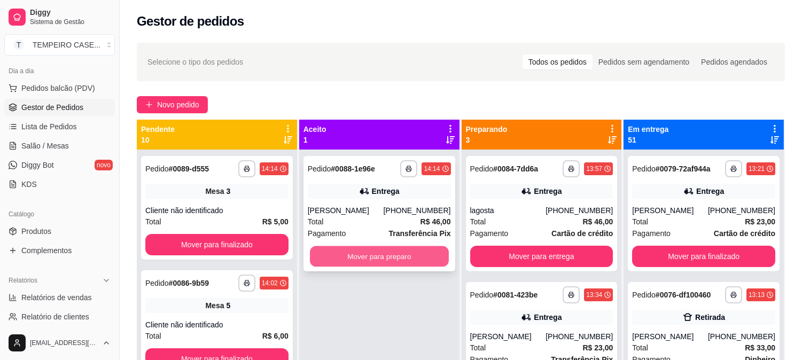
click at [401, 258] on button "Mover para preparo" at bounding box center [379, 256] width 139 height 21
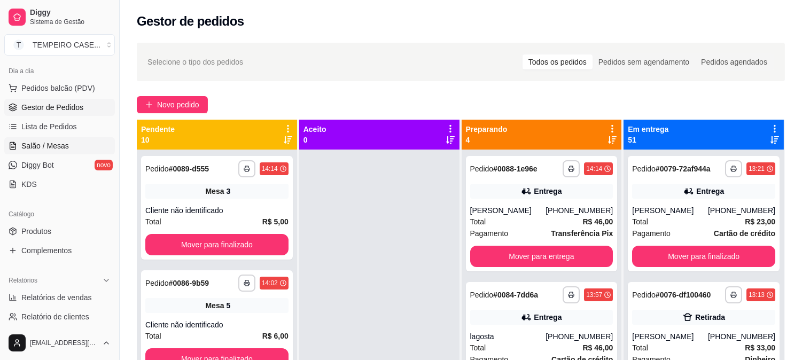
click at [35, 141] on span "Salão / Mesas" at bounding box center [45, 146] width 48 height 11
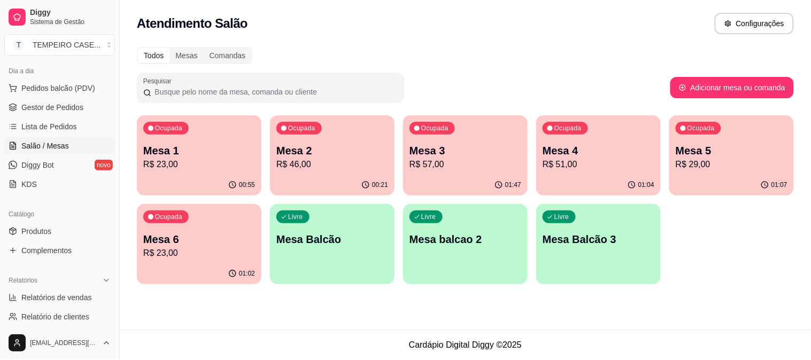
click at [586, 166] on p "R$ 51,00" at bounding box center [598, 164] width 112 height 13
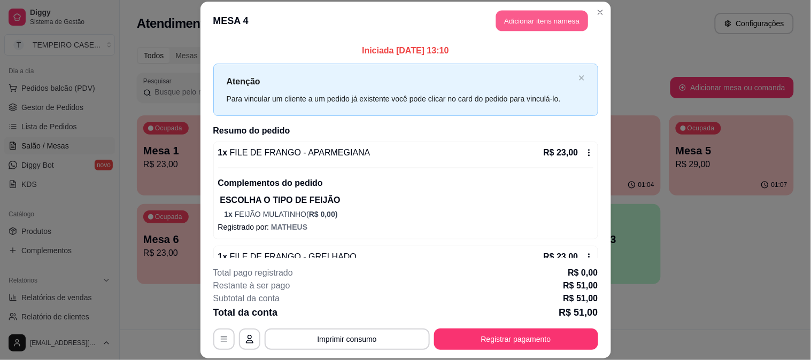
click at [548, 23] on button "Adicionar itens na mesa" at bounding box center [542, 21] width 92 height 21
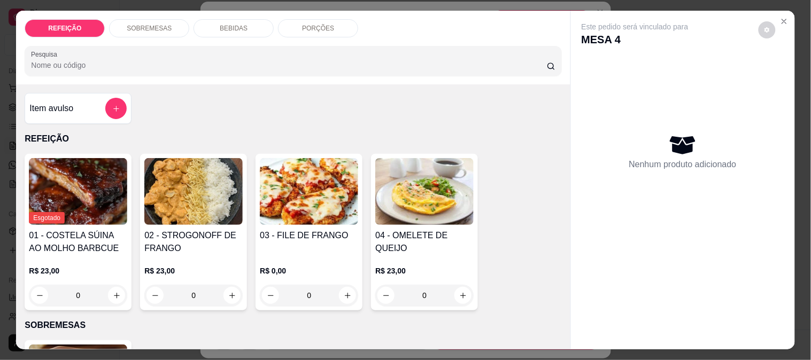
click at [127, 24] on p "SOBREMESAS" at bounding box center [149, 28] width 45 height 9
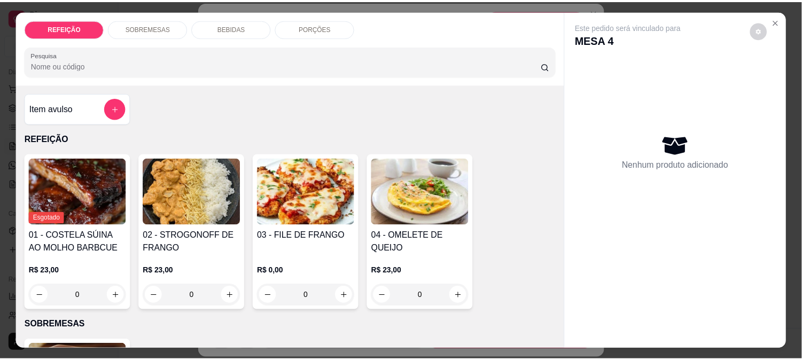
scroll to position [28, 0]
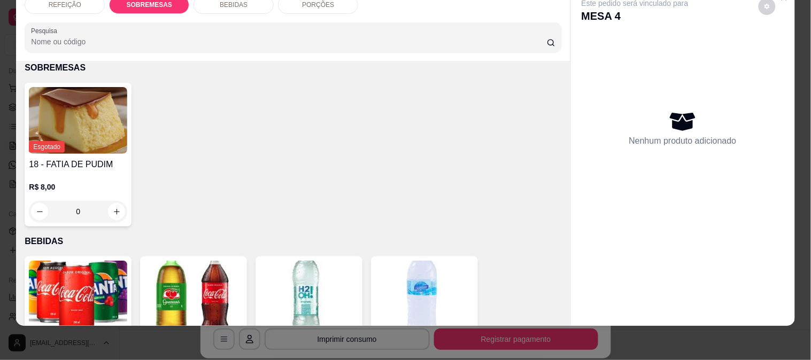
click at [80, 111] on img at bounding box center [78, 120] width 98 height 67
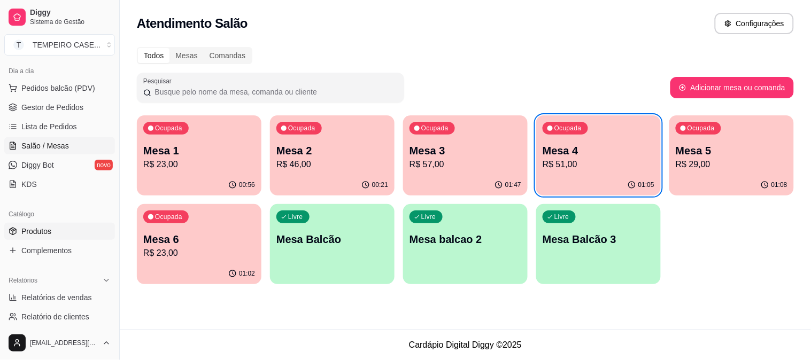
click at [33, 230] on span "Produtos" at bounding box center [36, 231] width 30 height 11
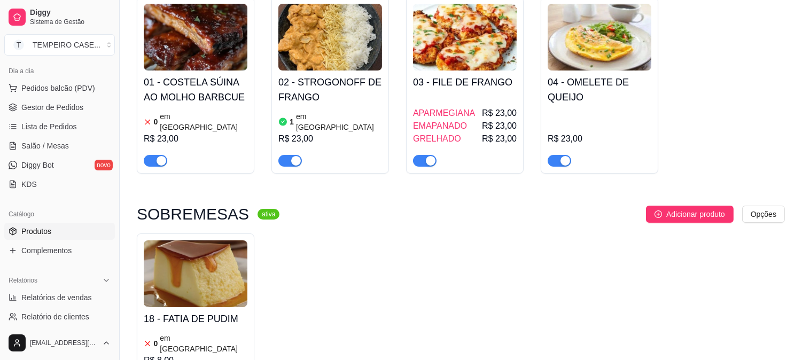
scroll to position [415, 0]
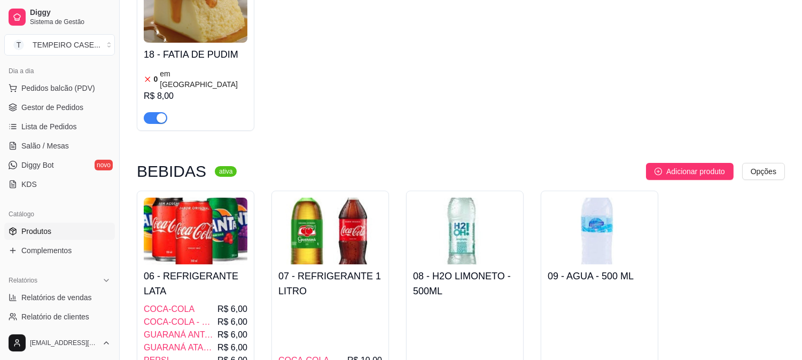
click at [181, 68] on article "em [GEOGRAPHIC_DATA]" at bounding box center [204, 78] width 88 height 21
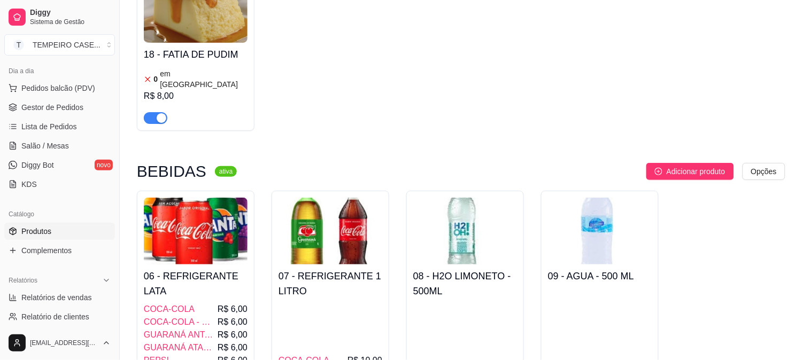
click at [521, 84] on span "Estoque" at bounding box center [522, 83] width 32 height 9
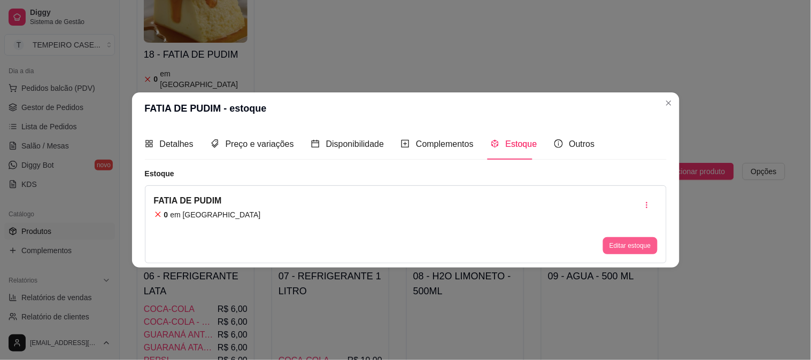
click at [625, 244] on button "Editar estoque" at bounding box center [630, 245] width 54 height 17
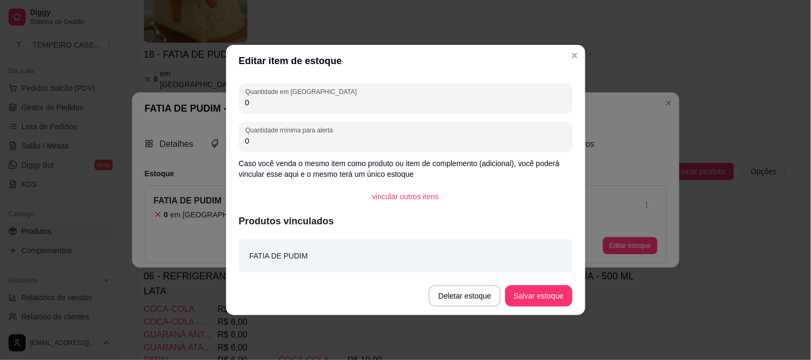
drag, startPoint x: 316, startPoint y: 107, endPoint x: 166, endPoint y: 104, distance: 149.7
click at [166, 104] on div "Editar item de estoque Quantidade em estoque 0 Quantidade mínima para alerta 0 …" at bounding box center [405, 180] width 811 height 360
type input "5"
click at [554, 293] on button "Salvar estoque" at bounding box center [538, 295] width 67 height 21
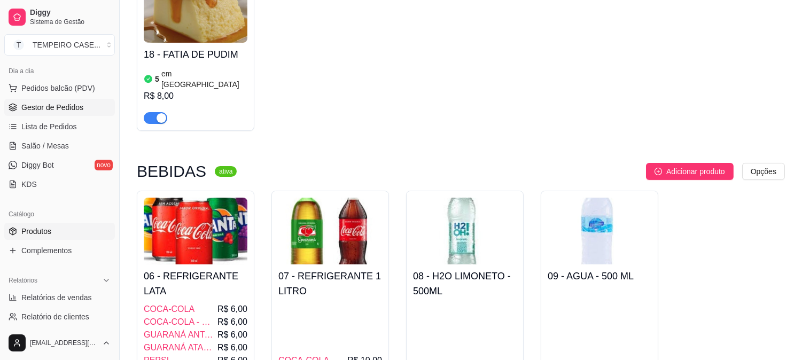
click at [45, 110] on span "Gestor de Pedidos" at bounding box center [52, 107] width 62 height 11
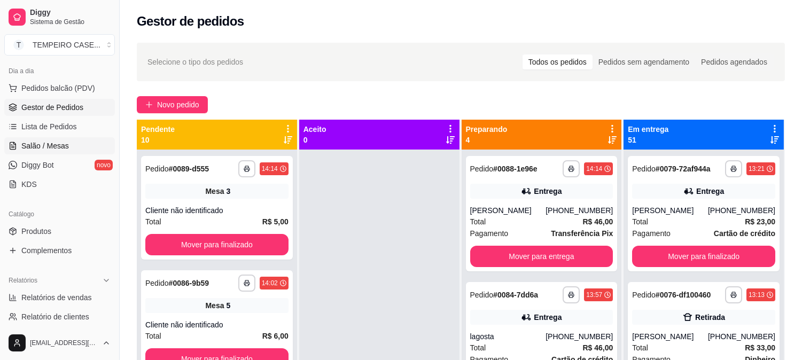
click at [57, 151] on link "Salão / Mesas" at bounding box center [59, 145] width 111 height 17
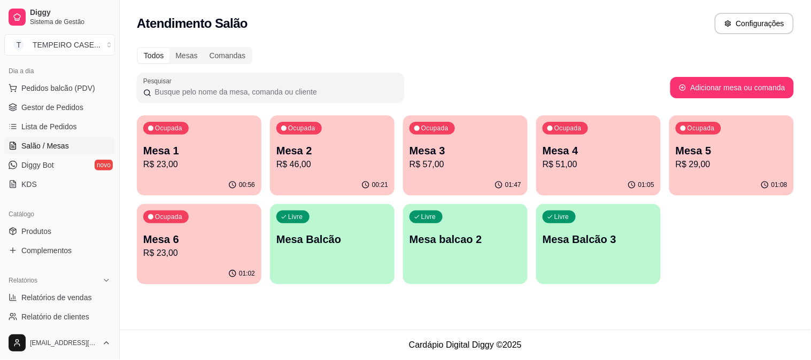
click at [601, 168] on p "R$ 51,00" at bounding box center [598, 164] width 112 height 13
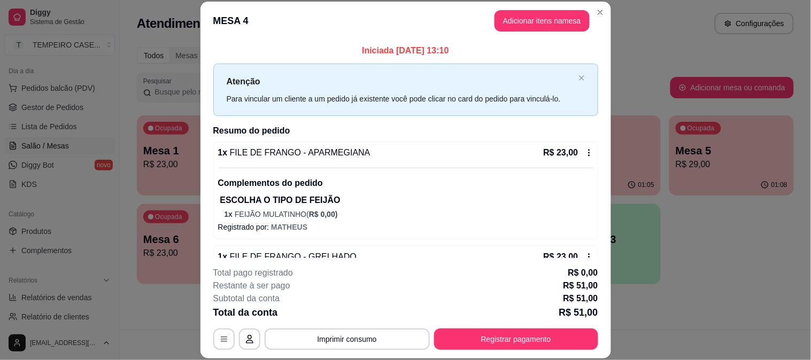
click at [506, 22] on button "Adicionar itens na mesa" at bounding box center [541, 20] width 95 height 21
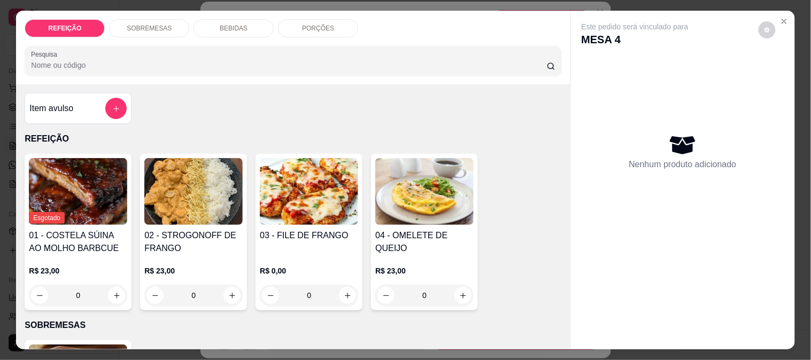
click at [228, 24] on p "BEBIDAS" at bounding box center [234, 28] width 28 height 9
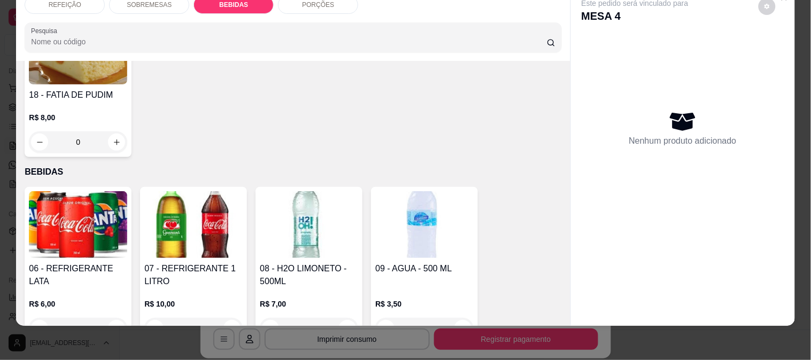
scroll to position [111, 0]
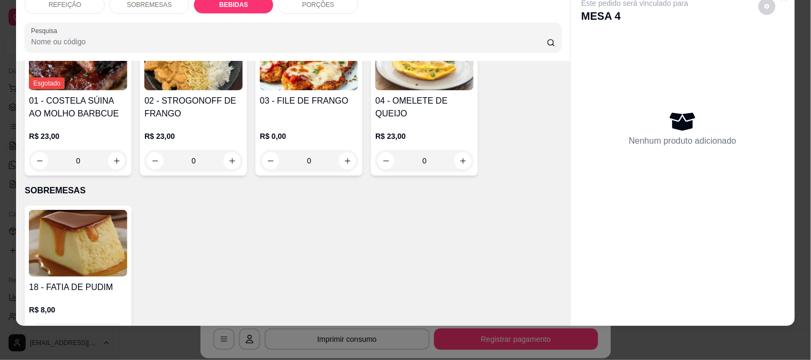
click at [61, 237] on img at bounding box center [78, 243] width 98 height 67
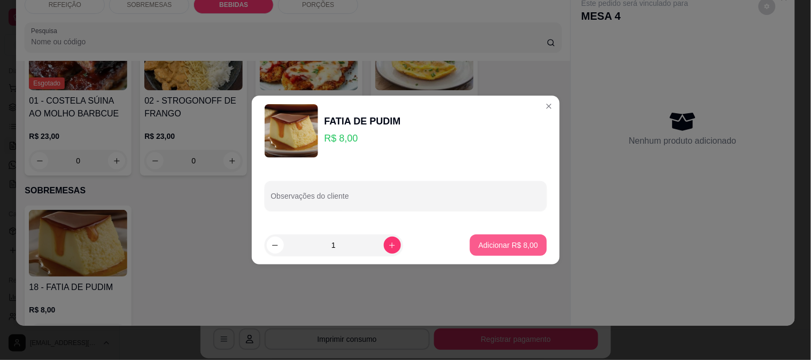
click at [522, 243] on p "Adicionar R$ 8,00" at bounding box center [507, 245] width 59 height 11
type input "1"
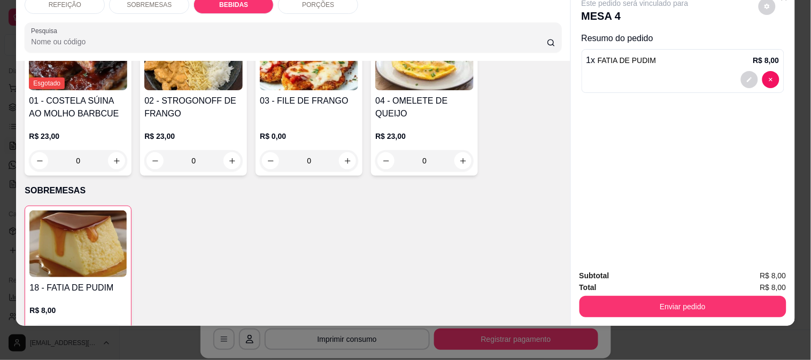
click at [648, 282] on div "Total R$ 8,00" at bounding box center [682, 288] width 207 height 12
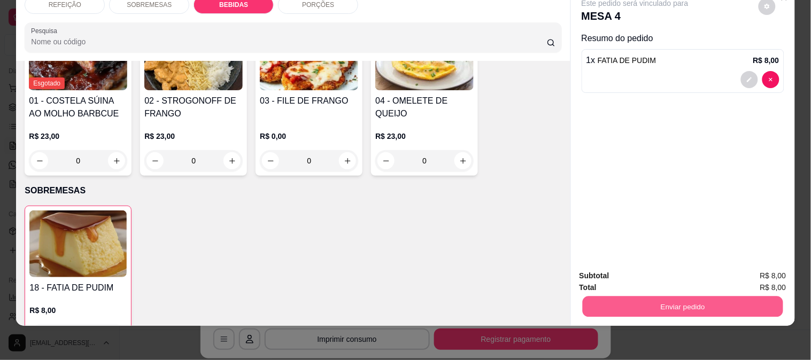
click at [651, 296] on button "Enviar pedido" at bounding box center [682, 306] width 200 height 21
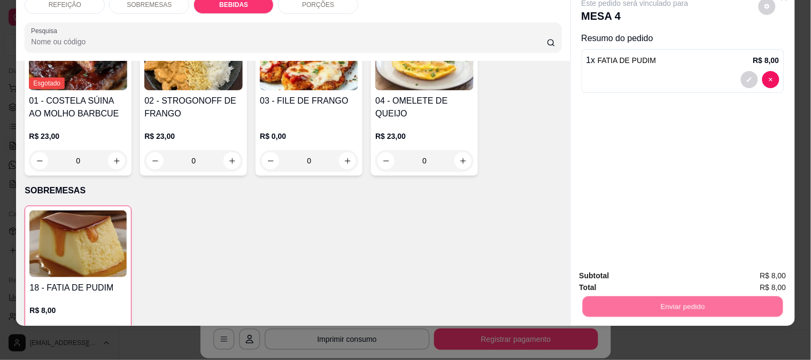
click at [774, 267] on button "Enviar pedido" at bounding box center [758, 272] width 60 height 20
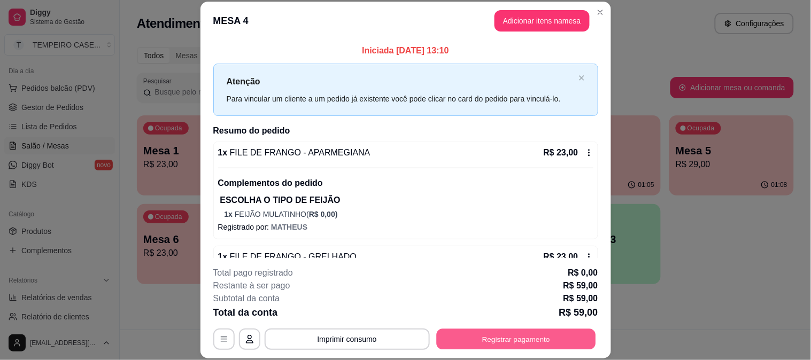
click at [554, 334] on button "Registrar pagamento" at bounding box center [515, 339] width 159 height 21
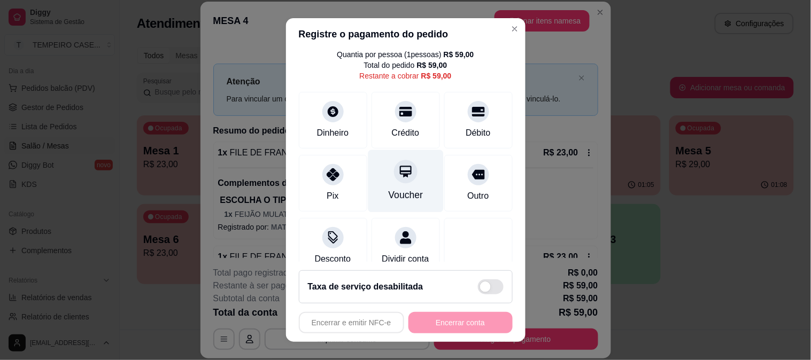
scroll to position [62, 0]
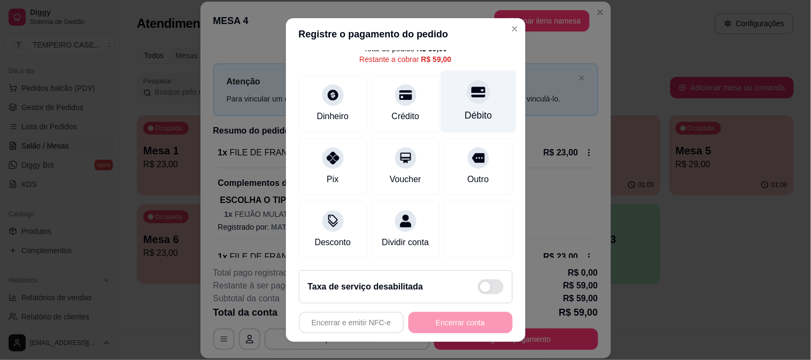
click at [471, 87] on icon at bounding box center [478, 92] width 14 height 11
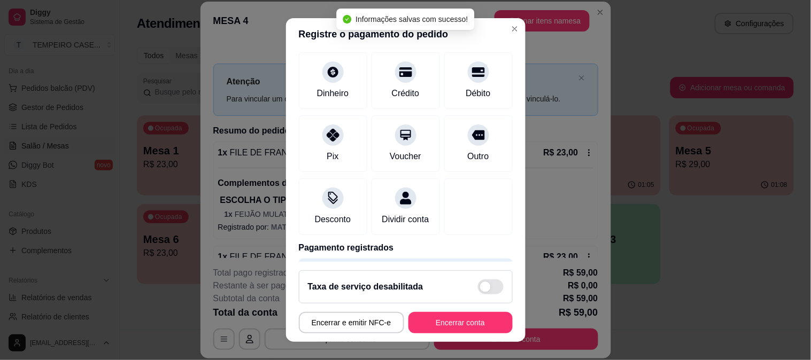
type input "R$ 0,00"
click at [445, 323] on button "Encerrar conta" at bounding box center [460, 322] width 104 height 21
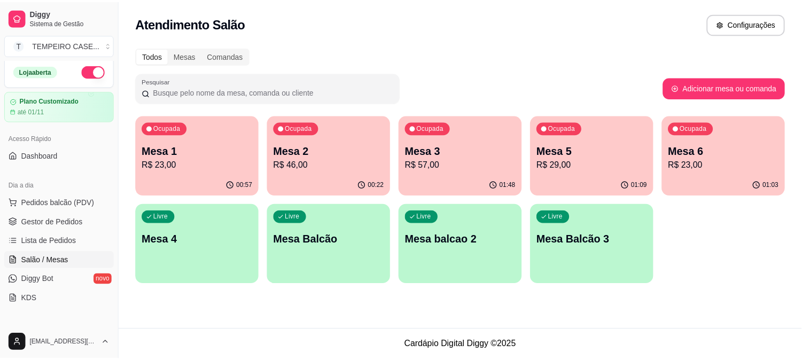
scroll to position [0, 0]
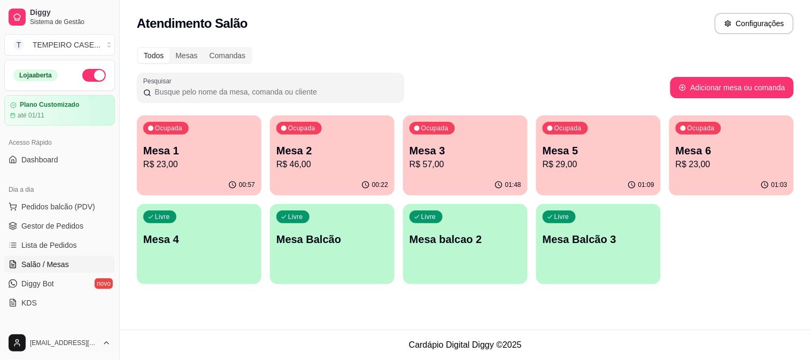
click at [82, 73] on button "button" at bounding box center [94, 75] width 24 height 13
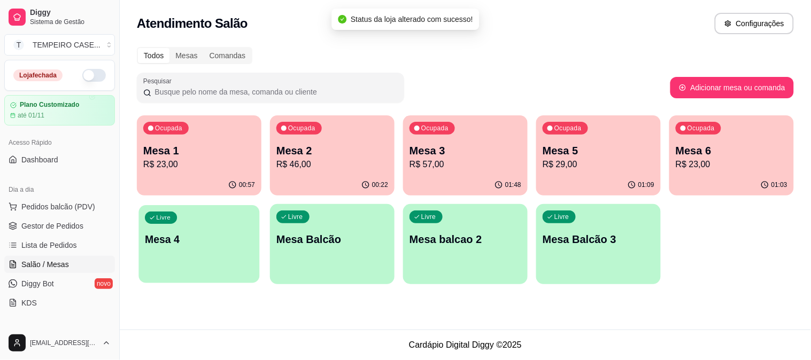
click at [217, 245] on p "Mesa 4" at bounding box center [199, 239] width 108 height 14
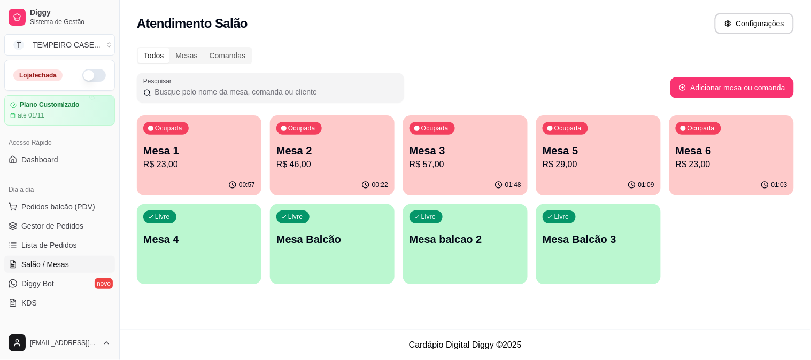
click at [469, 163] on p "R$ 57,00" at bounding box center [465, 164] width 112 height 13
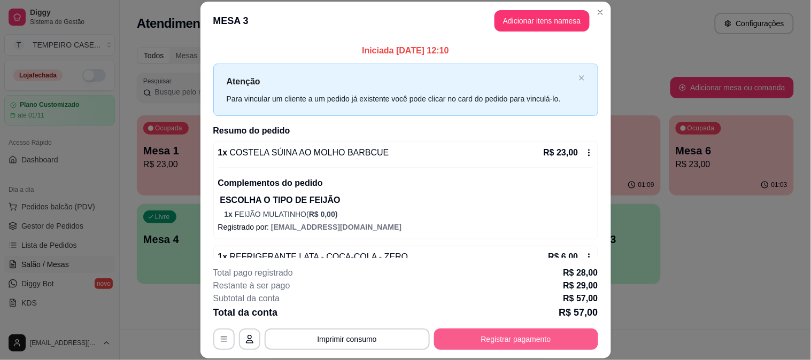
click at [528, 338] on button "Registrar pagamento" at bounding box center [516, 339] width 164 height 21
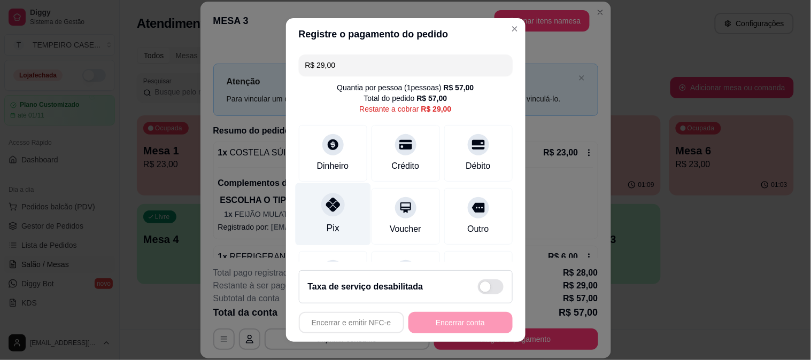
click at [305, 216] on div "Pix" at bounding box center [332, 214] width 75 height 63
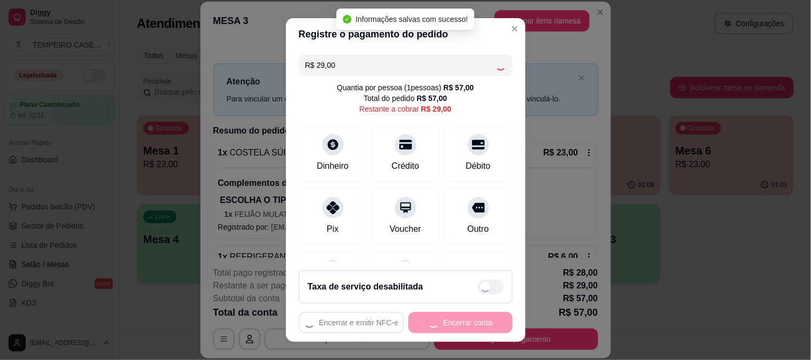
type input "R$ 0,00"
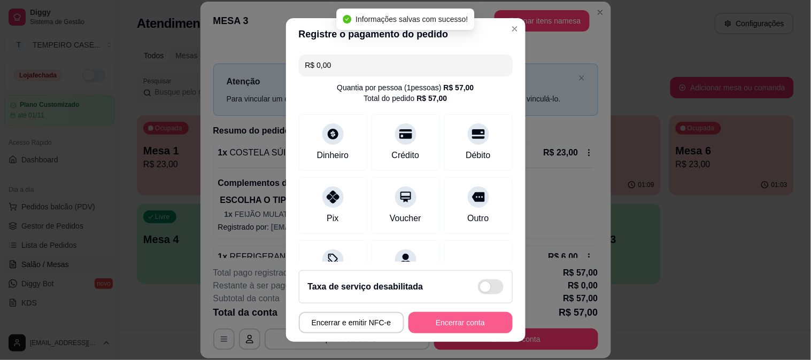
click at [437, 327] on button "Encerrar conta" at bounding box center [460, 322] width 104 height 21
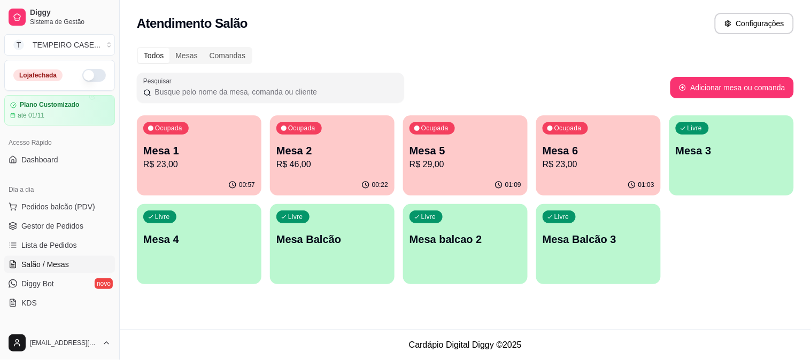
click at [562, 175] on div "01:03" at bounding box center [598, 185] width 125 height 21
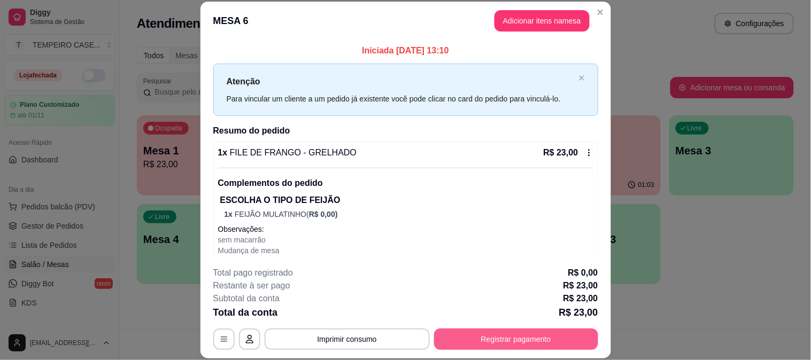
click at [495, 341] on button "Registrar pagamento" at bounding box center [516, 339] width 164 height 21
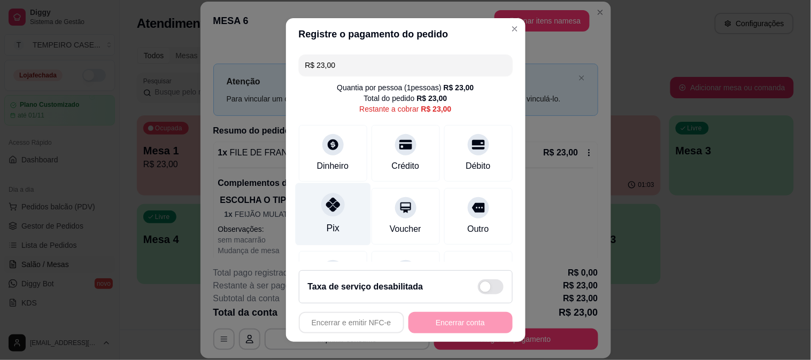
click at [298, 199] on div "Pix" at bounding box center [332, 214] width 75 height 63
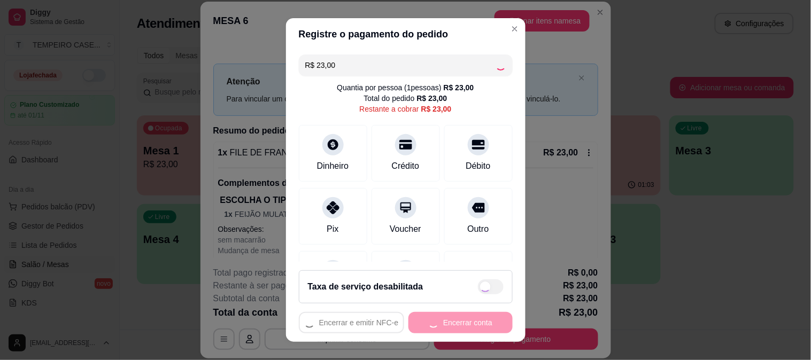
type input "R$ 0,00"
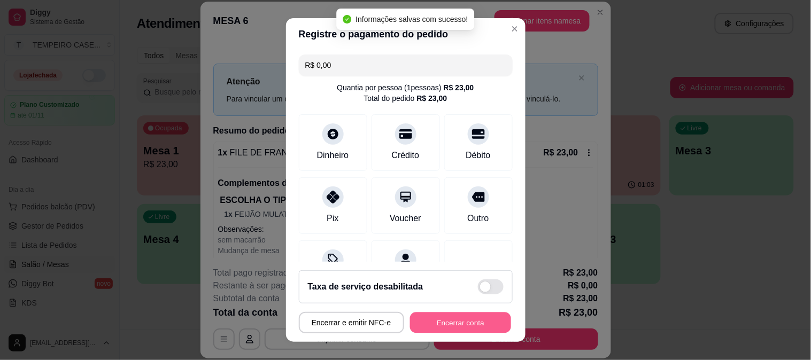
click at [449, 326] on button "Encerrar conta" at bounding box center [460, 323] width 101 height 21
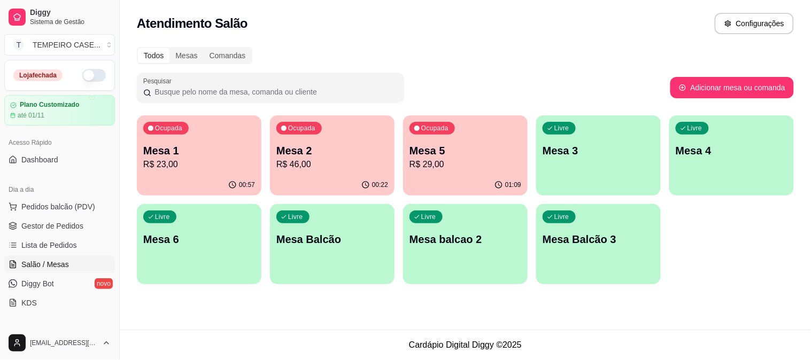
click at [450, 153] on p "Mesa 5" at bounding box center [465, 150] width 112 height 15
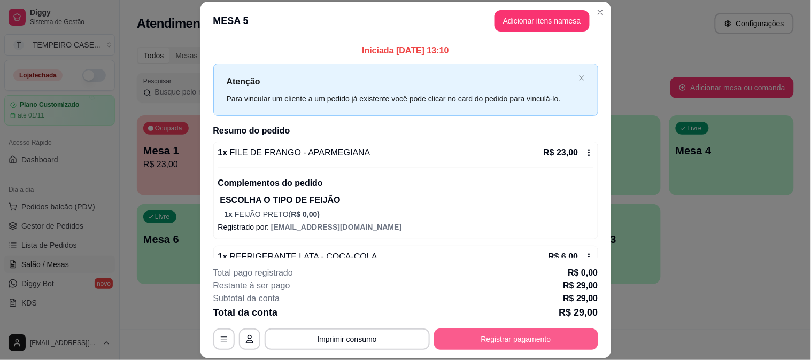
click at [499, 344] on button "Registrar pagamento" at bounding box center [516, 339] width 164 height 21
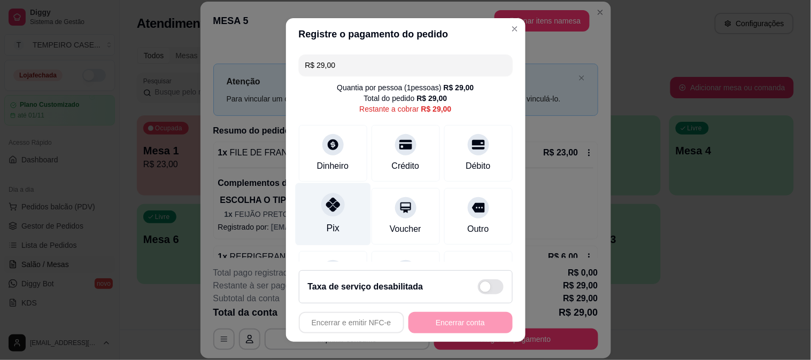
click at [316, 226] on div "Pix" at bounding box center [332, 214] width 75 height 63
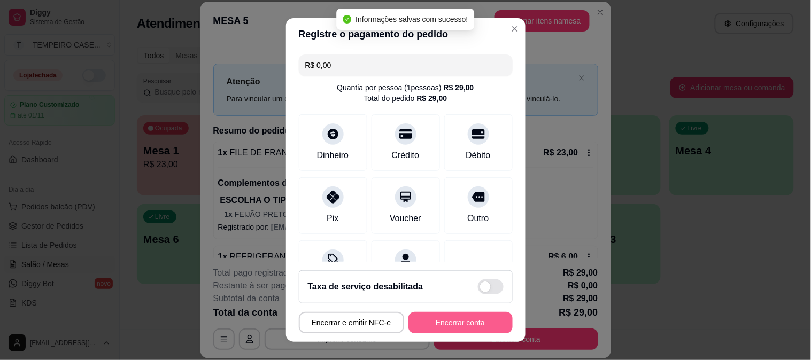
type input "R$ 0,00"
click at [446, 318] on button "Encerrar conta" at bounding box center [460, 322] width 104 height 21
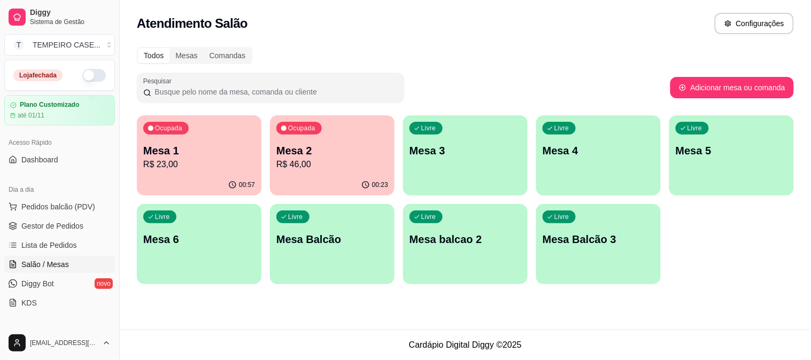
click at [453, 152] on p "Mesa 3" at bounding box center [465, 150] width 112 height 15
click at [223, 275] on div "button" at bounding box center [199, 277] width 125 height 13
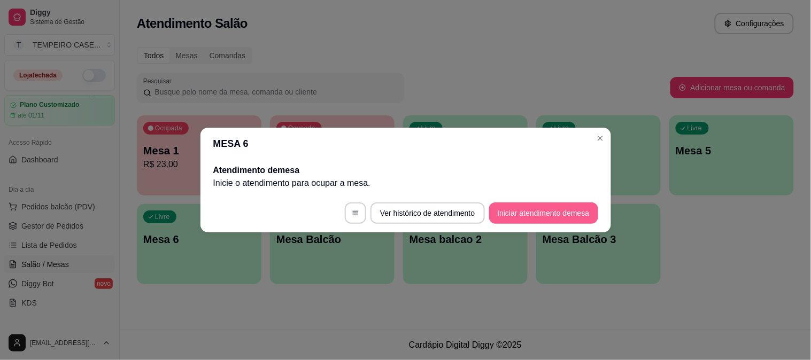
click at [542, 216] on button "Iniciar atendimento de mesa" at bounding box center [543, 213] width 109 height 21
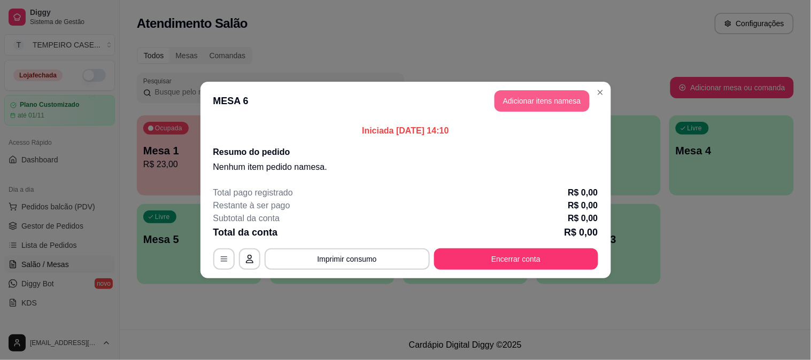
click at [524, 93] on button "Adicionar itens na mesa" at bounding box center [541, 100] width 95 height 21
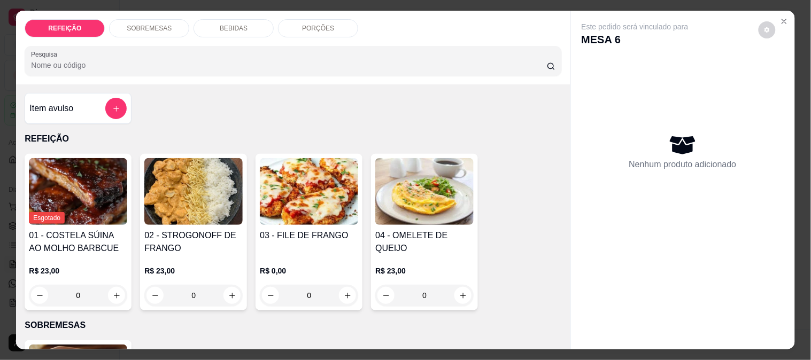
click at [221, 222] on div "02 - STROGONOFF DE FRANGO R$ 23,00 0" at bounding box center [193, 232] width 107 height 157
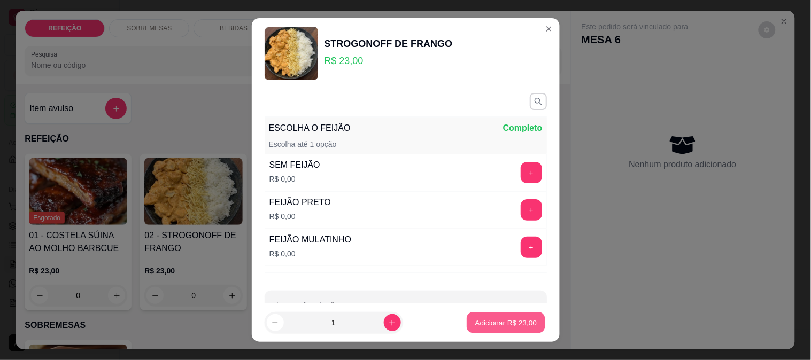
click at [498, 320] on p "Adicionar R$ 23,00" at bounding box center [506, 323] width 62 height 10
type input "1"
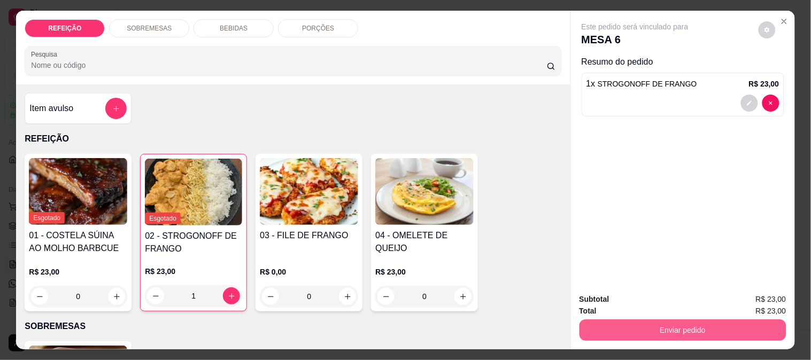
click at [692, 320] on button "Enviar pedido" at bounding box center [682, 330] width 207 height 21
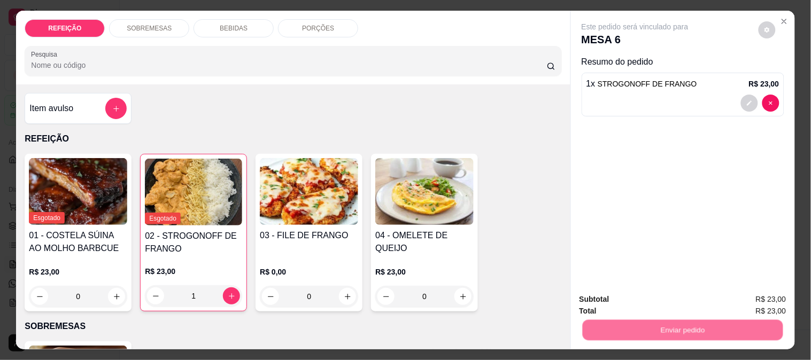
click at [759, 297] on button "Enviar pedido" at bounding box center [758, 300] width 60 height 20
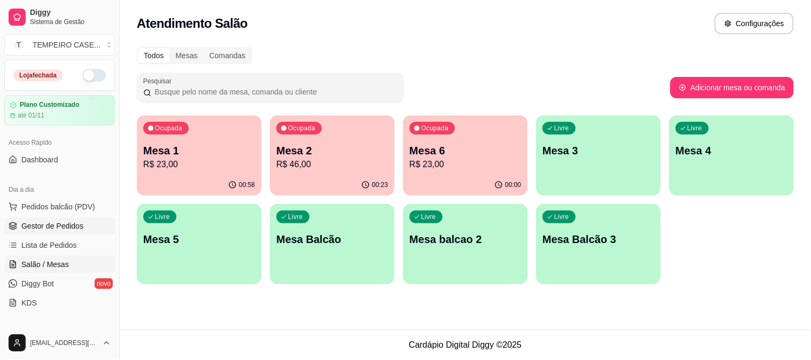
click at [71, 231] on link "Gestor de Pedidos" at bounding box center [59, 225] width 111 height 17
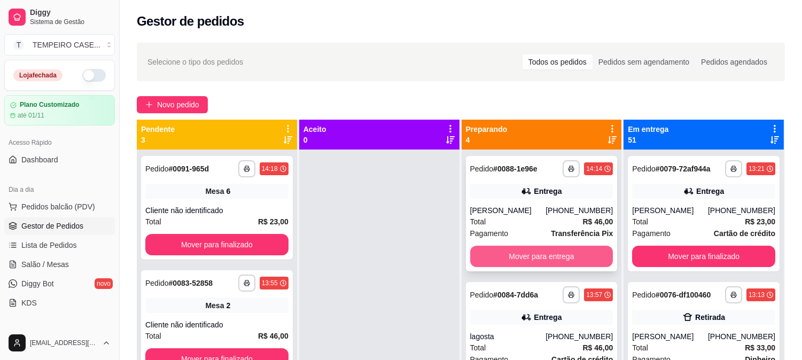
click at [511, 258] on button "Mover para entrega" at bounding box center [541, 256] width 143 height 21
click at [516, 258] on button "Mover para entrega" at bounding box center [541, 256] width 143 height 21
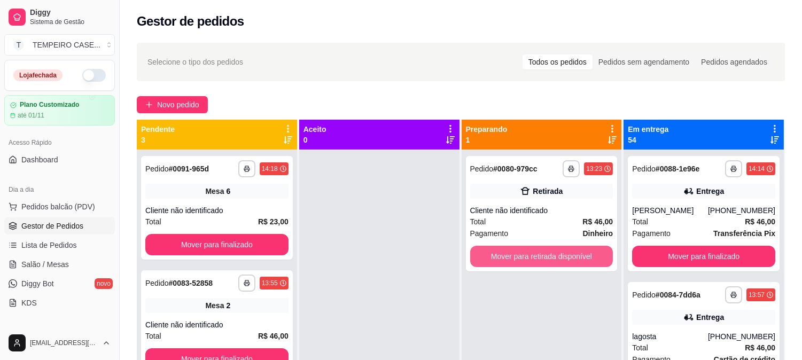
click at [516, 258] on button "Mover para retirada disponível" at bounding box center [541, 256] width 143 height 21
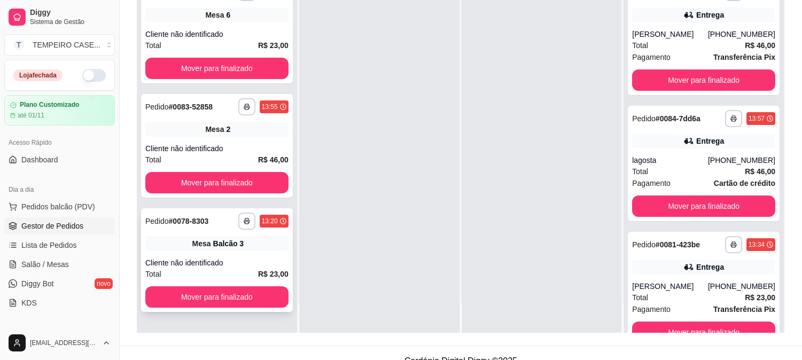
scroll to position [163, 0]
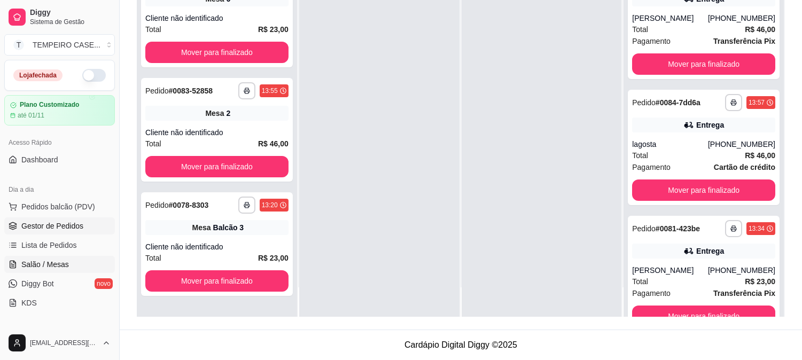
click at [51, 261] on span "Salão / Mesas" at bounding box center [45, 264] width 48 height 11
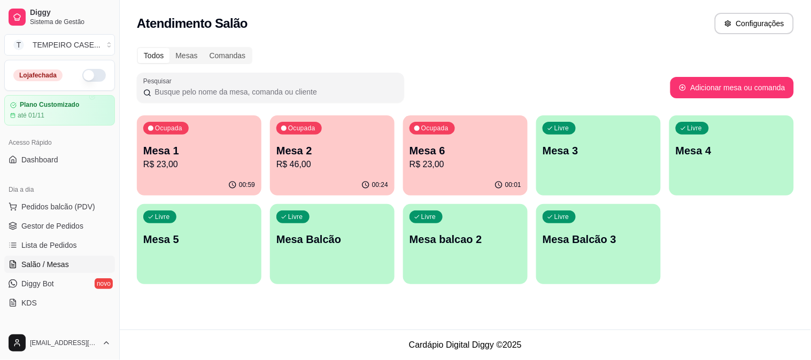
click at [173, 121] on div "Ocupada Mesa 1 R$ 23,00" at bounding box center [199, 144] width 125 height 59
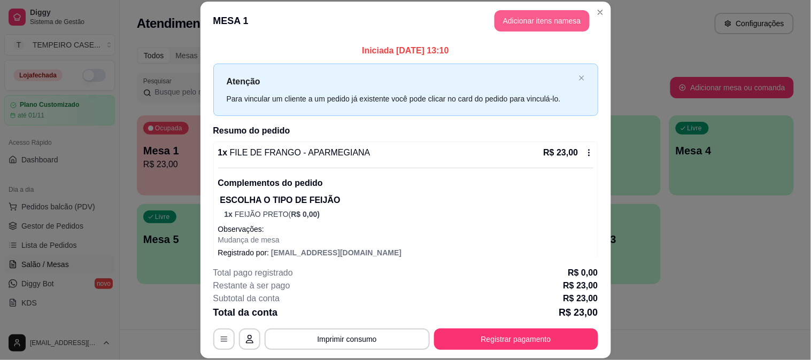
click at [540, 23] on button "Adicionar itens na mesa" at bounding box center [541, 20] width 95 height 21
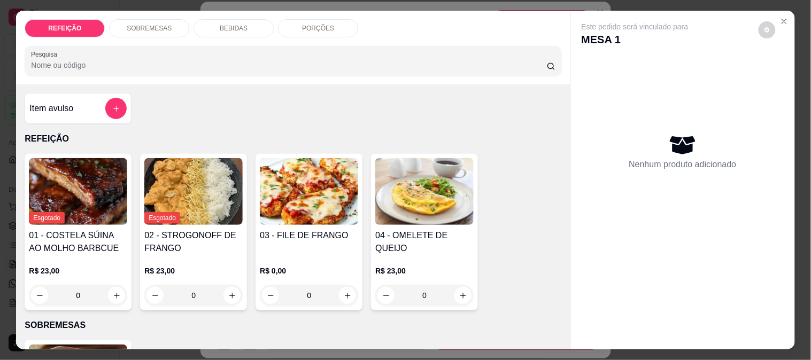
click at [229, 27] on p "BEBIDAS" at bounding box center [234, 28] width 28 height 9
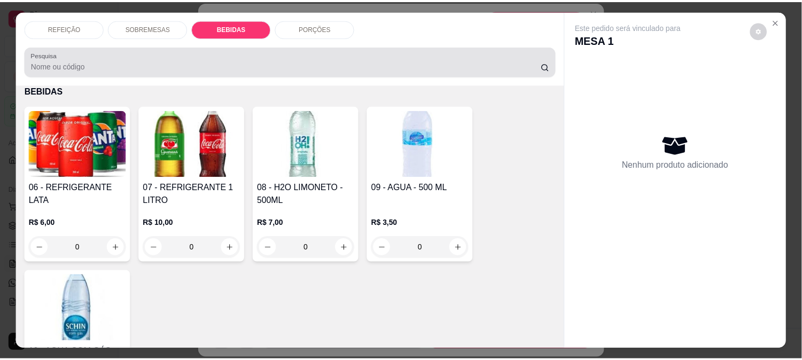
scroll to position [28, 0]
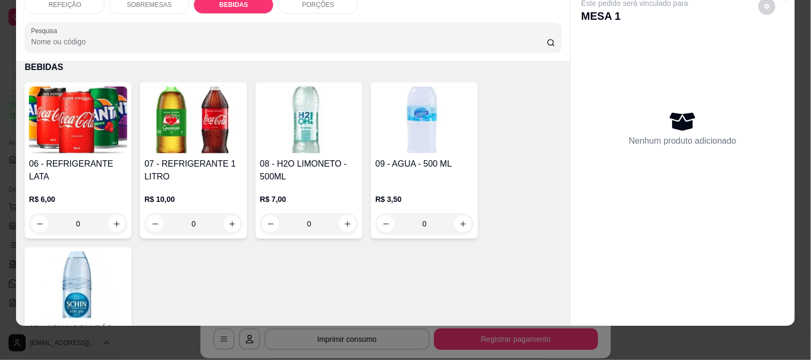
click at [158, 115] on img at bounding box center [193, 120] width 98 height 67
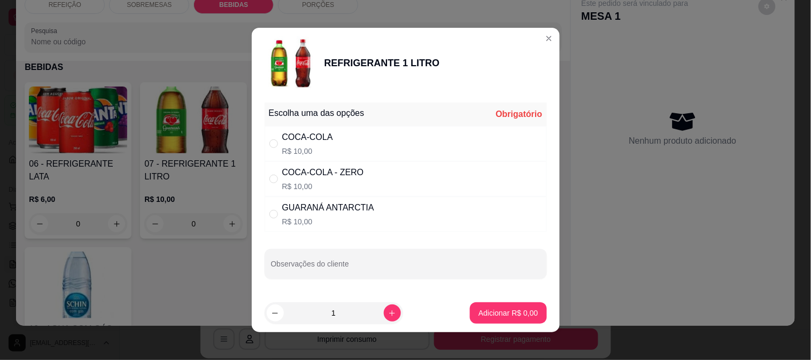
click at [339, 202] on div "GUARANÁ ANTARCTIA" at bounding box center [328, 207] width 92 height 13
radio input "true"
click at [491, 311] on p "Adicionar R$ 10,00" at bounding box center [506, 313] width 64 height 11
type input "1"
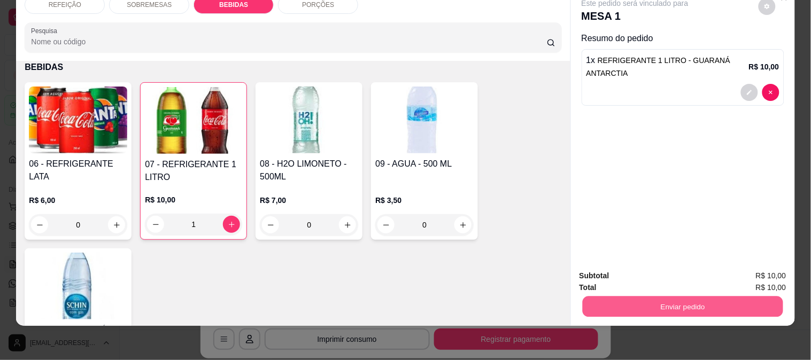
click at [682, 296] on button "Enviar pedido" at bounding box center [682, 306] width 200 height 21
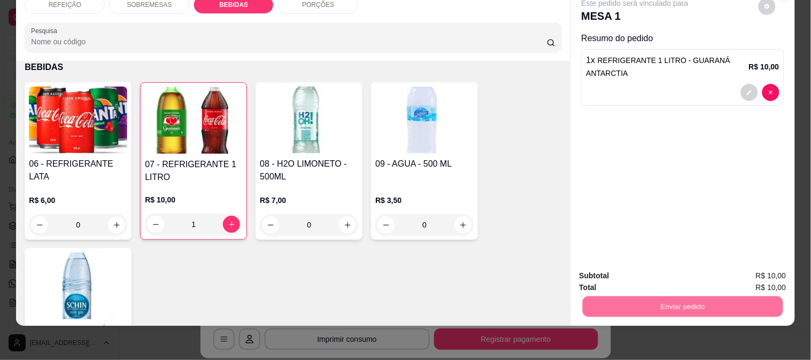
click at [756, 269] on button "Enviar pedido" at bounding box center [758, 272] width 60 height 20
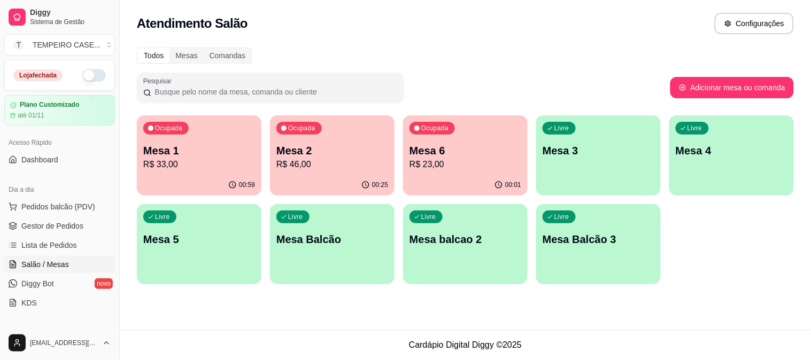
click at [195, 165] on p "R$ 33,00" at bounding box center [199, 164] width 112 height 13
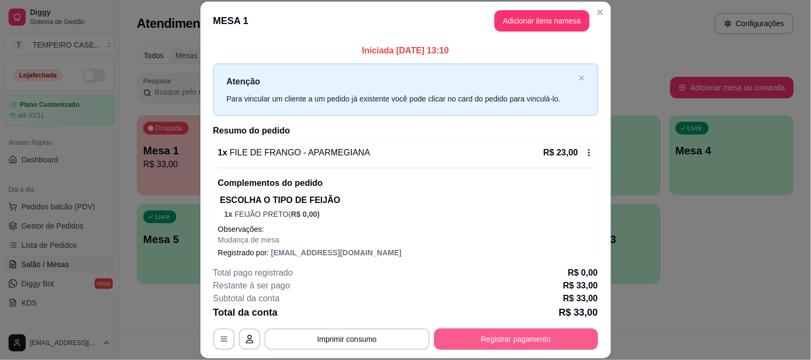
click at [490, 345] on button "Registrar pagamento" at bounding box center [516, 339] width 164 height 21
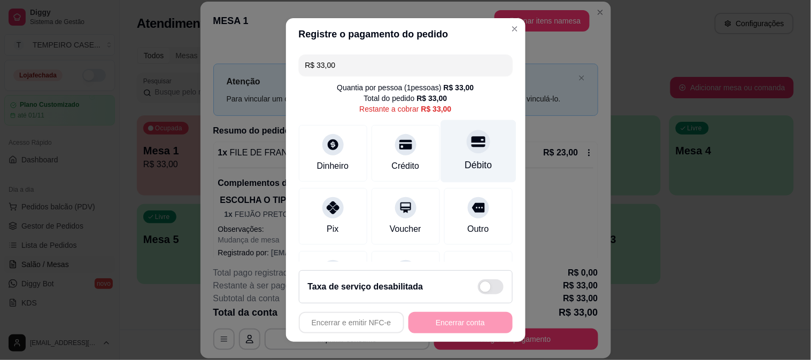
click at [484, 149] on div "Débito" at bounding box center [477, 151] width 75 height 63
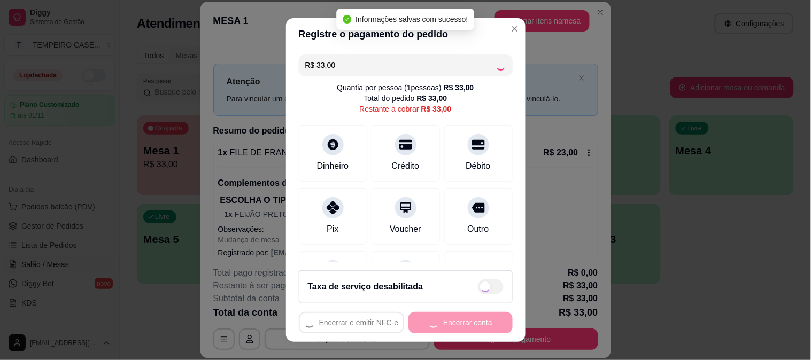
type input "R$ 0,00"
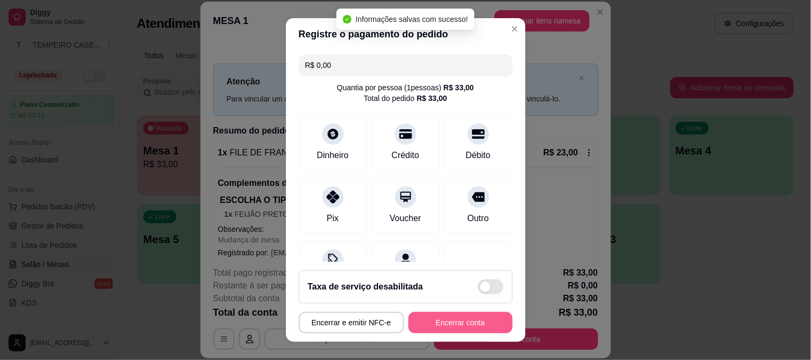
click at [470, 329] on button "Encerrar conta" at bounding box center [460, 322] width 104 height 21
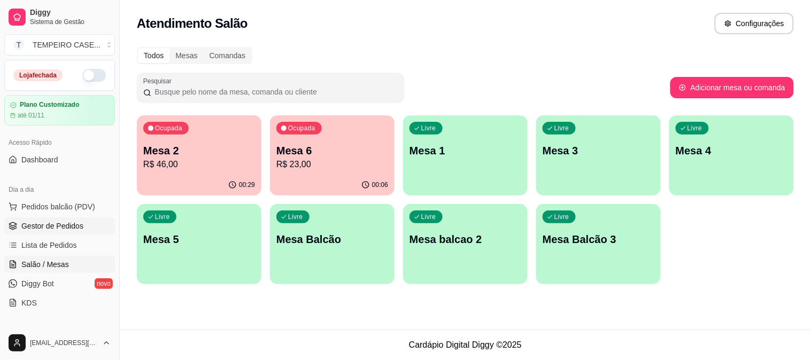
click at [39, 231] on span "Gestor de Pedidos" at bounding box center [52, 226] width 62 height 11
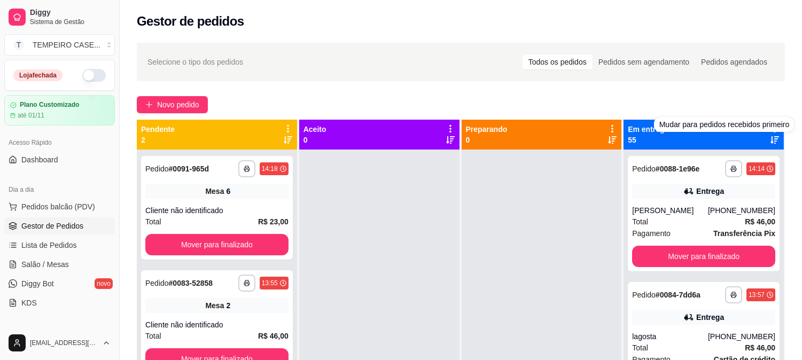
click at [701, 141] on div "Em entrega 55" at bounding box center [704, 134] width 152 height 21
click at [770, 126] on icon at bounding box center [775, 129] width 10 height 10
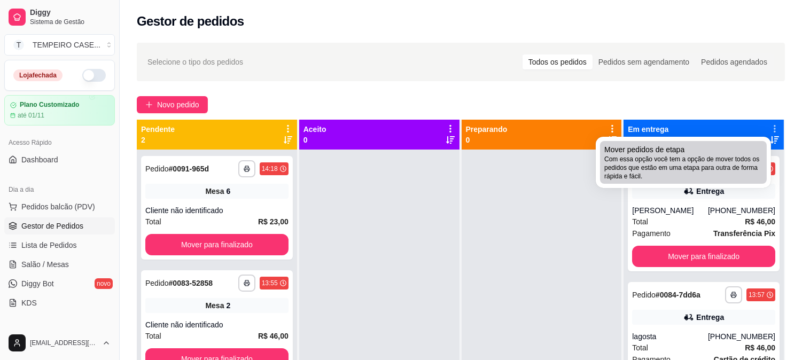
click at [680, 161] on span "Com essa opção você tem a opção de mover todos os pedidos que estão em uma etap…" at bounding box center [683, 168] width 158 height 26
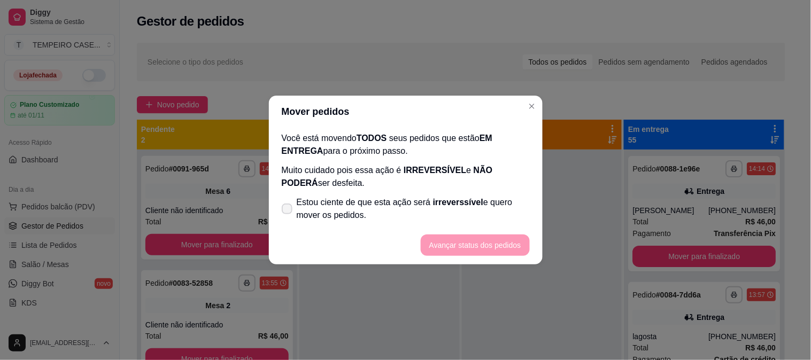
click at [430, 222] on label "Estou ciente de que esta ação será irreverssível e quero mover os pedidos." at bounding box center [405, 209] width 257 height 34
click at [288, 218] on input "Estou ciente de que esta ação será irreverssível e quero mover os pedidos." at bounding box center [284, 214] width 7 height 7
checkbox input "true"
click at [453, 241] on button "Avançar status dos pedidos" at bounding box center [475, 245] width 109 height 21
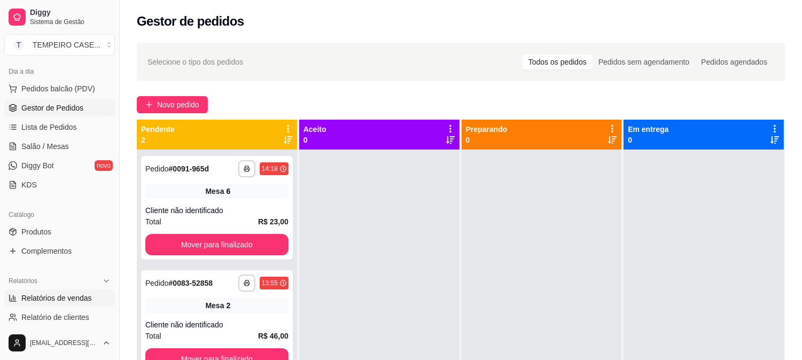
scroll to position [178, 0]
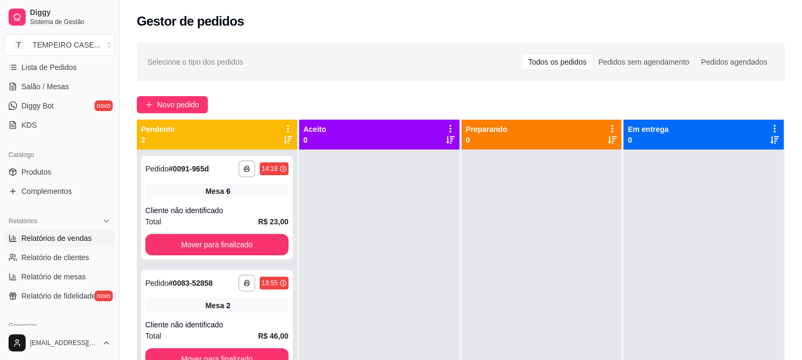
click at [67, 233] on span "Relatórios de vendas" at bounding box center [56, 238] width 71 height 11
select select "ALL"
select select "0"
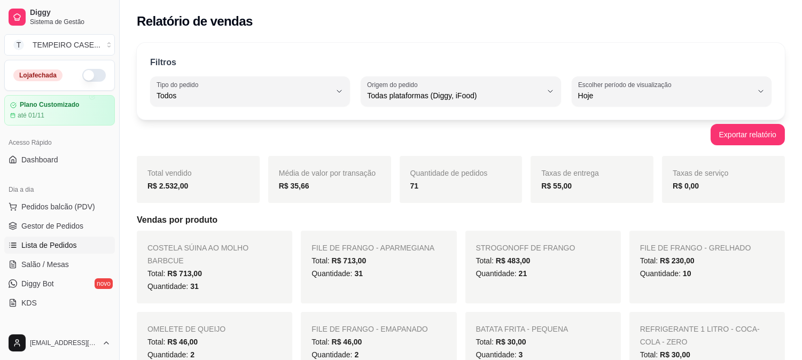
click at [55, 243] on span "Lista de Pedidos" at bounding box center [49, 245] width 56 height 11
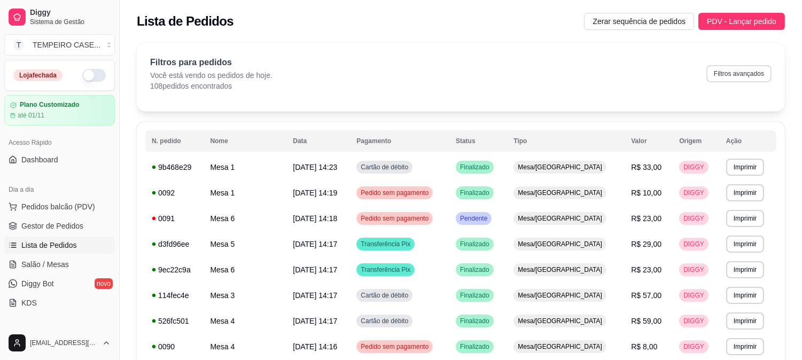
click at [750, 75] on button "Filtros avançados" at bounding box center [738, 73] width 65 height 17
select select "0"
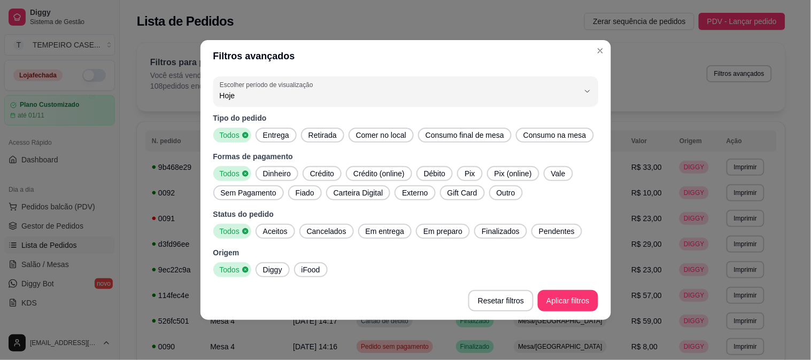
click at [271, 140] on span "Entrega" at bounding box center [276, 135] width 35 height 11
click at [279, 227] on span "Aceitos" at bounding box center [275, 231] width 33 height 11
drag, startPoint x: 375, startPoint y: 227, endPoint x: 449, endPoint y: 232, distance: 75.0
click at [376, 227] on span "Em entrega" at bounding box center [384, 231] width 47 height 11
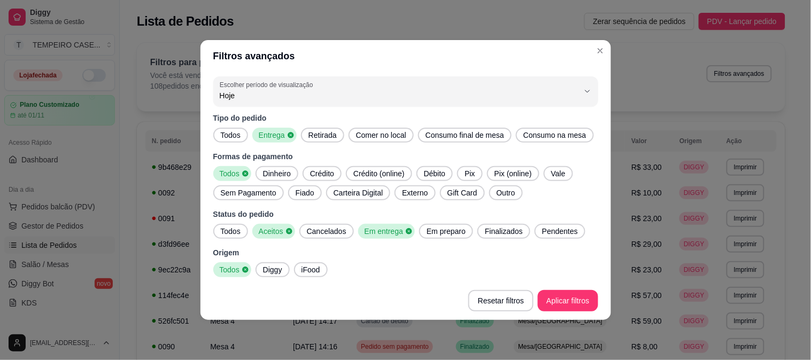
click at [450, 232] on span "Em preparo" at bounding box center [446, 231] width 48 height 11
click at [503, 237] on div "Finalizados" at bounding box center [506, 231] width 53 height 15
click at [541, 238] on button "Pendentes" at bounding box center [566, 231] width 51 height 15
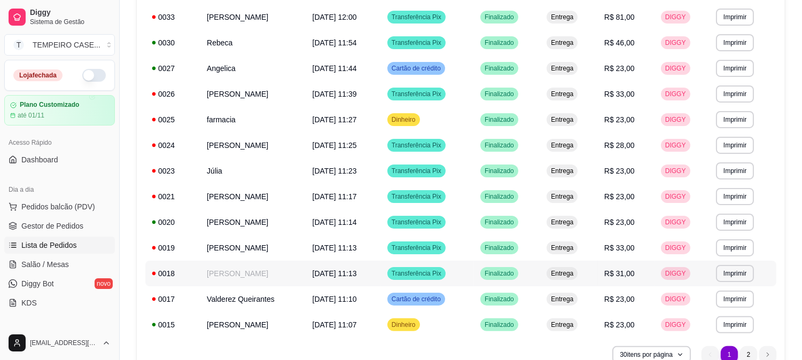
scroll to position [640, 0]
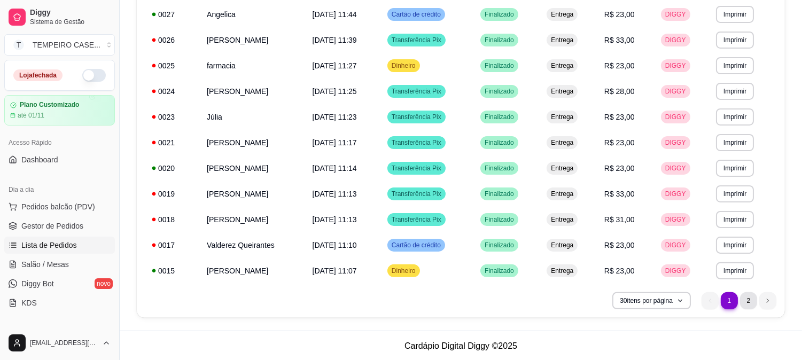
click at [747, 298] on li "2" at bounding box center [748, 300] width 17 height 17
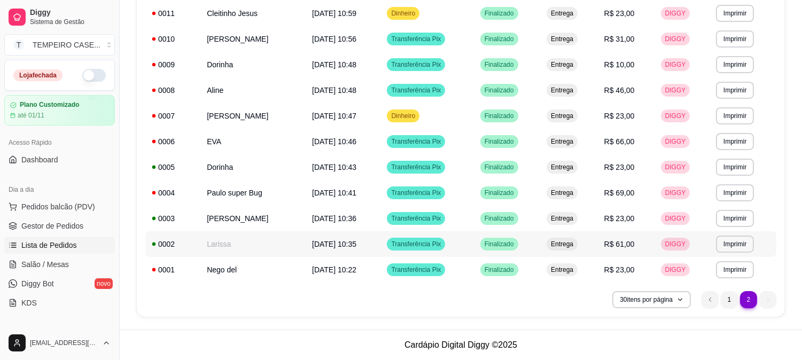
scroll to position [205, 0]
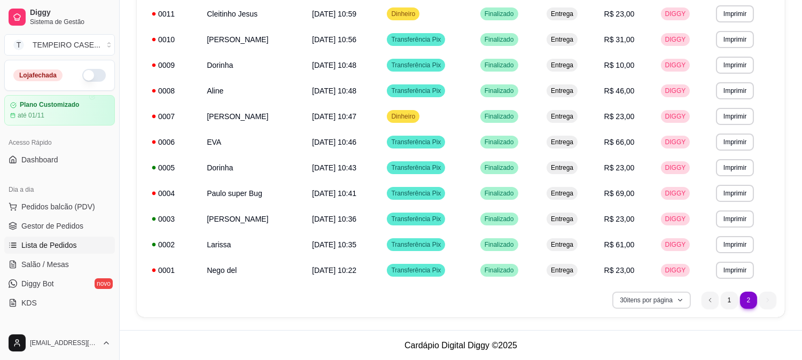
click at [685, 300] on button "30 itens por página" at bounding box center [651, 300] width 79 height 17
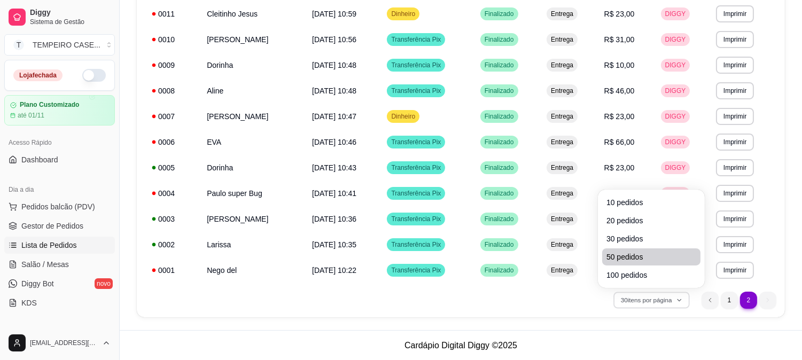
click at [621, 255] on span "50 pedidos" at bounding box center [652, 257] width 90 height 11
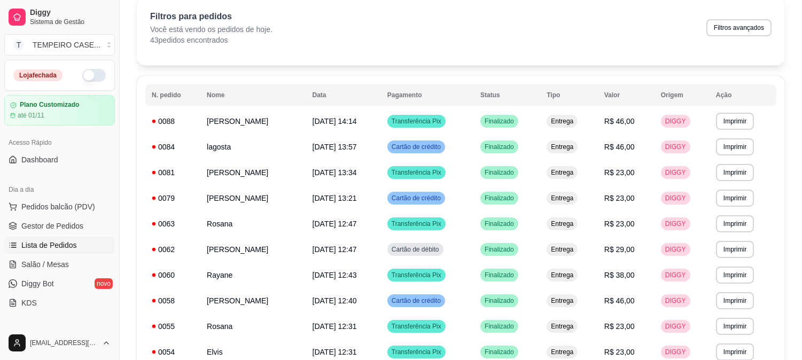
scroll to position [24, 0]
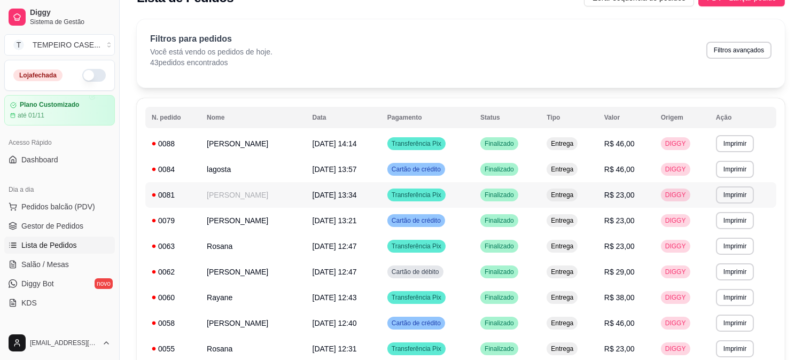
click at [243, 200] on td "LORENA DIAS" at bounding box center [252, 195] width 105 height 26
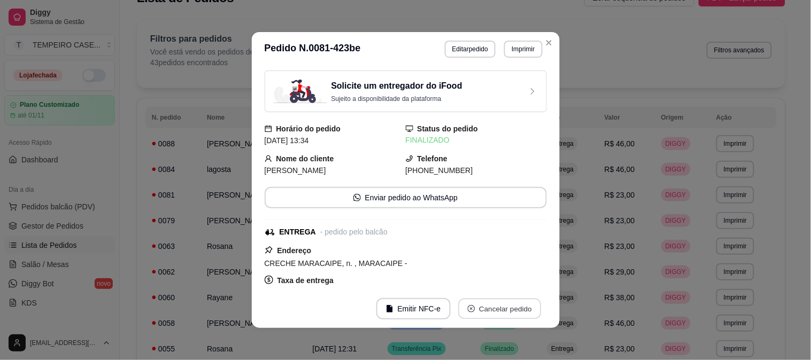
click at [485, 304] on button "Cancelar pedido" at bounding box center [499, 309] width 83 height 21
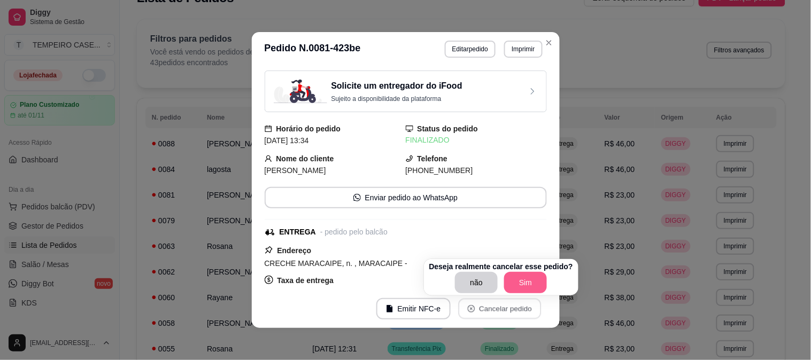
click at [514, 284] on button "Sim" at bounding box center [525, 282] width 43 height 21
